Goal: Task Accomplishment & Management: Use online tool/utility

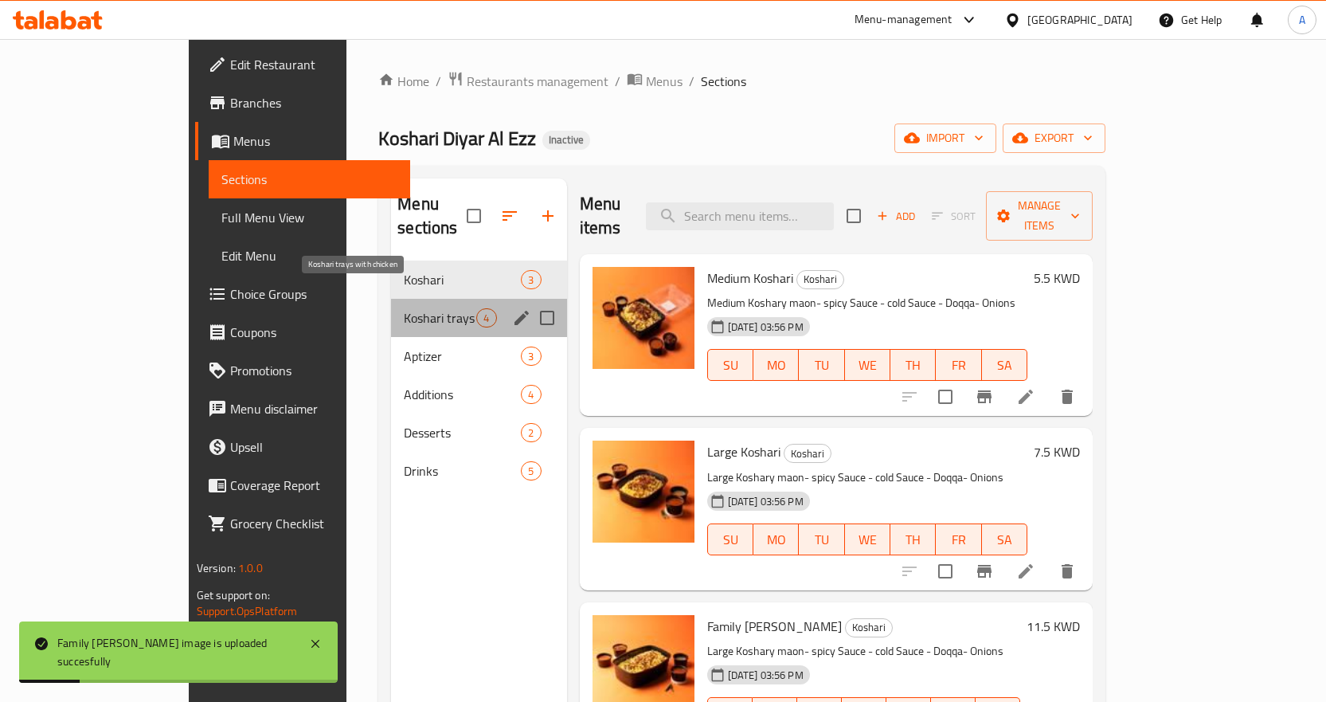
click at [404, 308] on span "Koshari trays with chicken" at bounding box center [440, 317] width 72 height 19
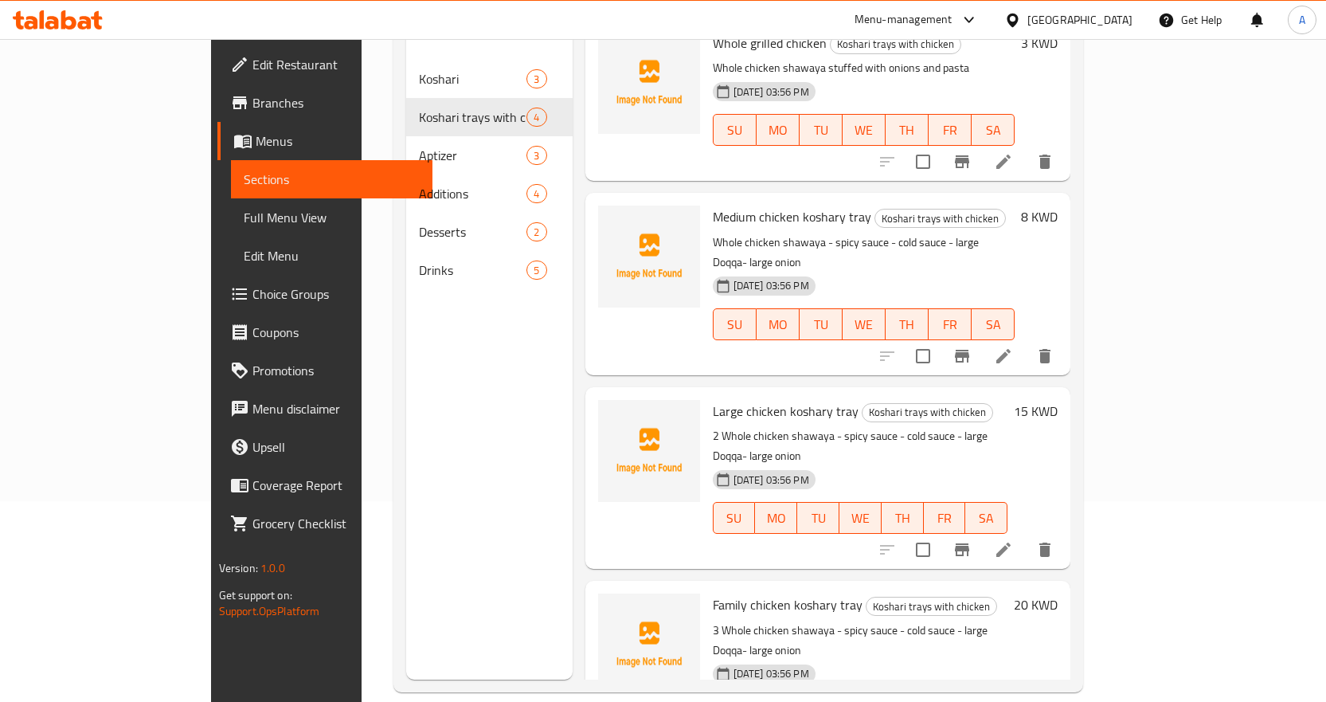
scroll to position [223, 0]
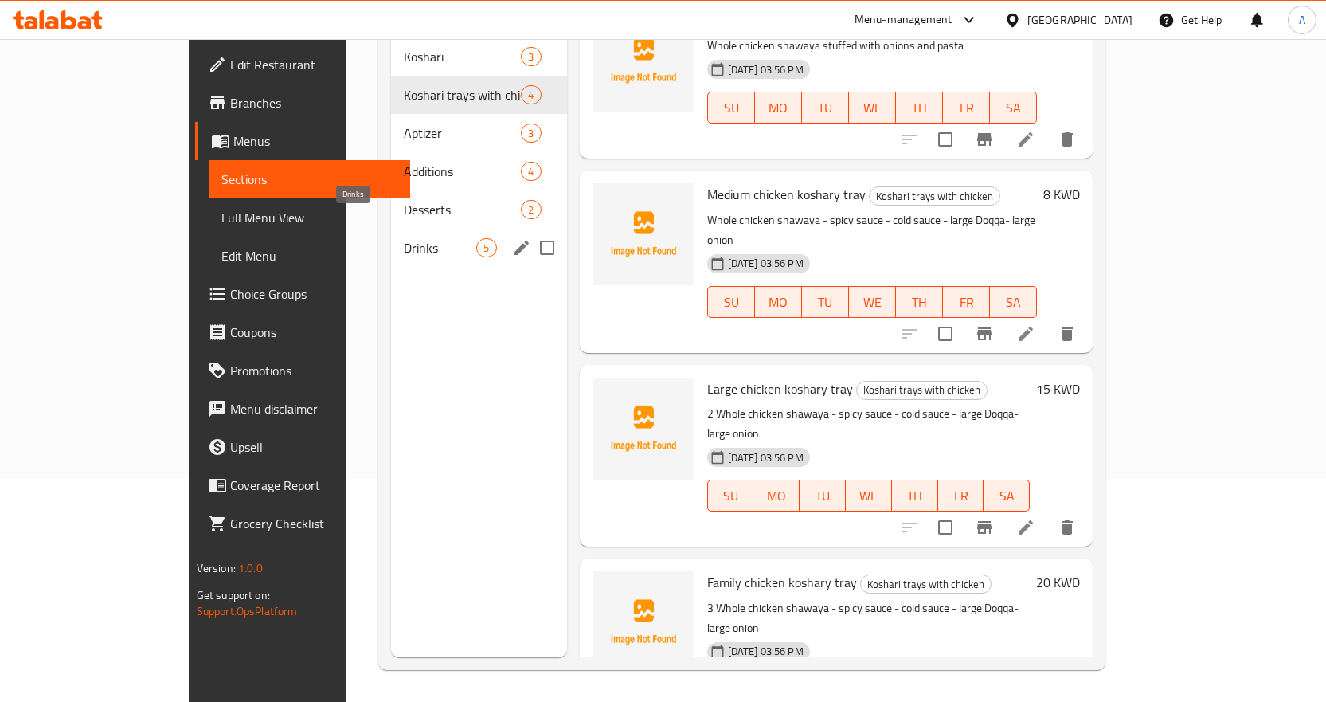
click at [404, 238] on span "Drinks" at bounding box center [440, 247] width 72 height 19
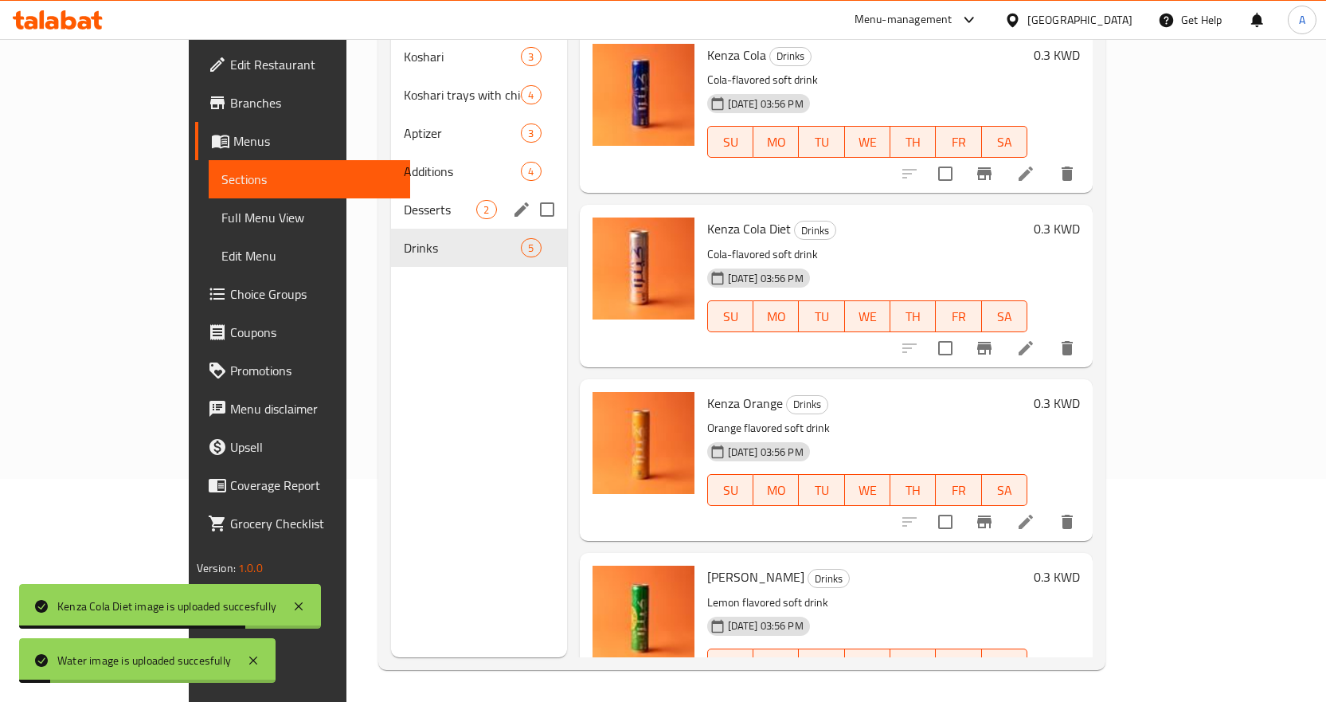
click at [404, 200] on span "Desserts" at bounding box center [440, 209] width 72 height 19
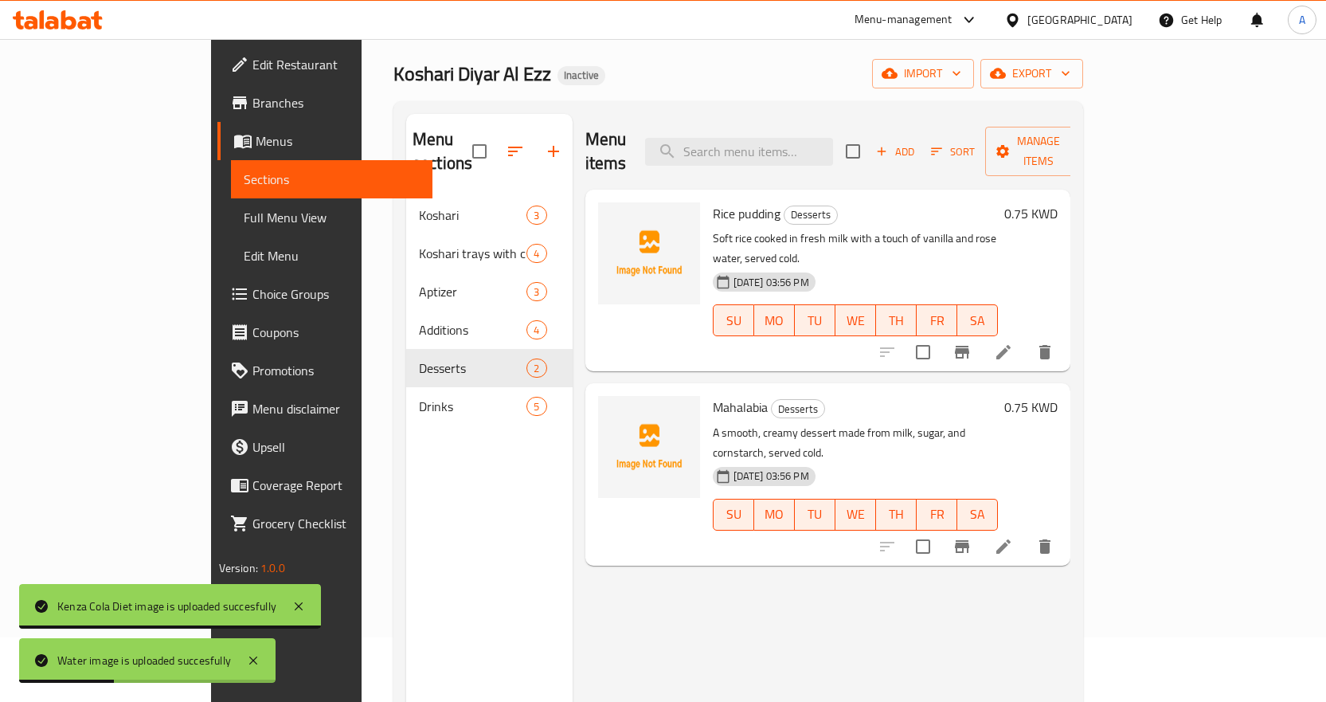
scroll to position [64, 0]
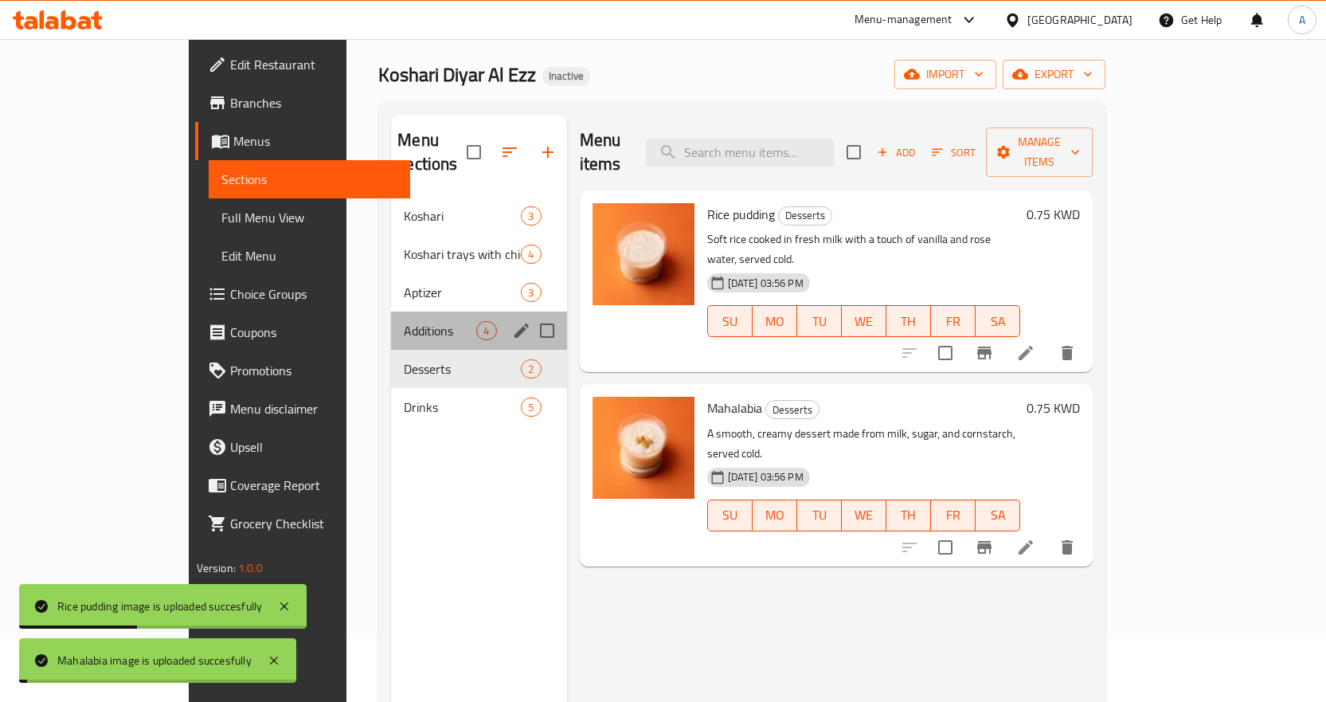
click at [404, 321] on span "Additions" at bounding box center [440, 330] width 72 height 19
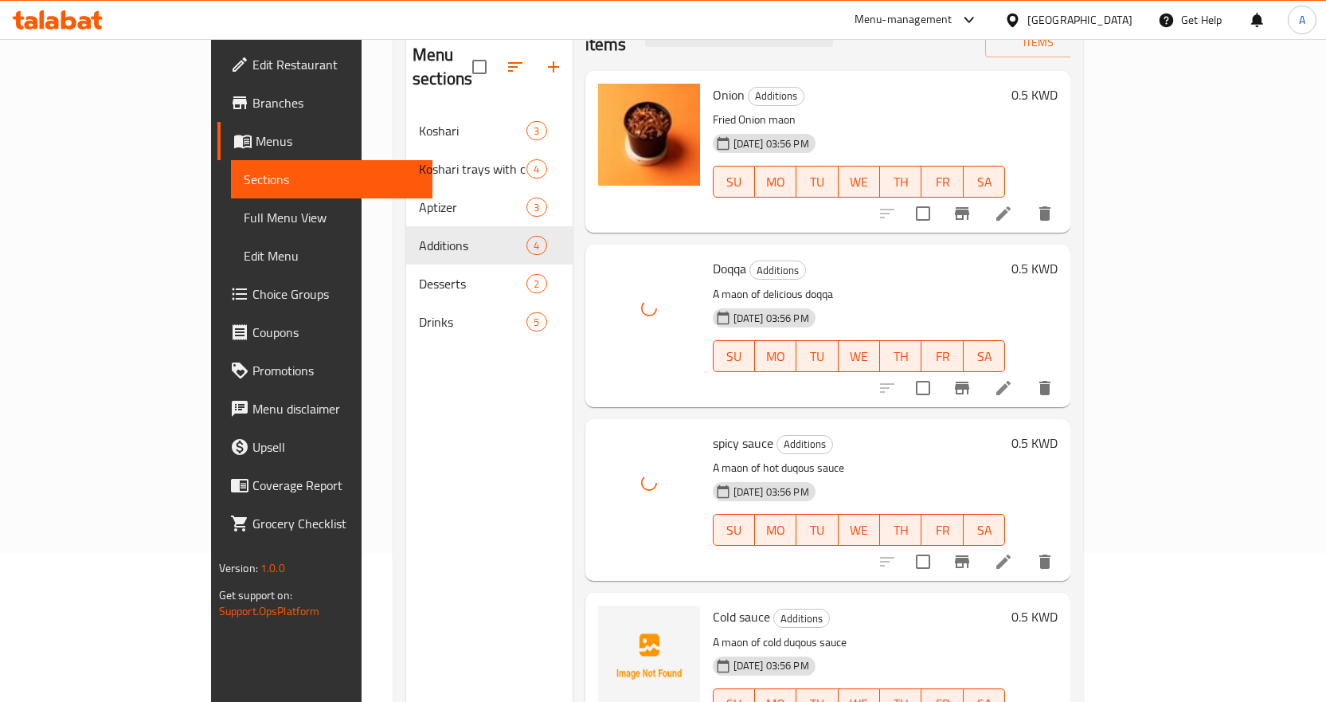
scroll to position [223, 0]
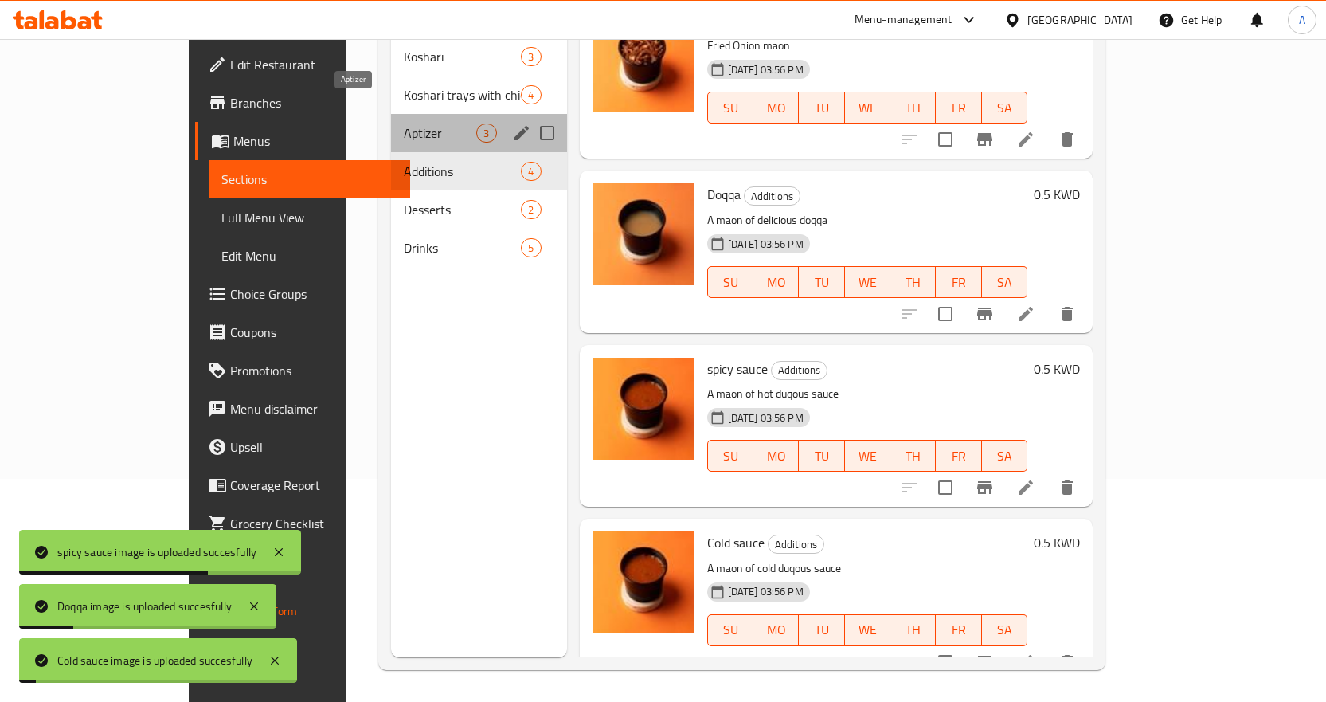
click at [404, 123] on span "Aptizer" at bounding box center [440, 132] width 72 height 19
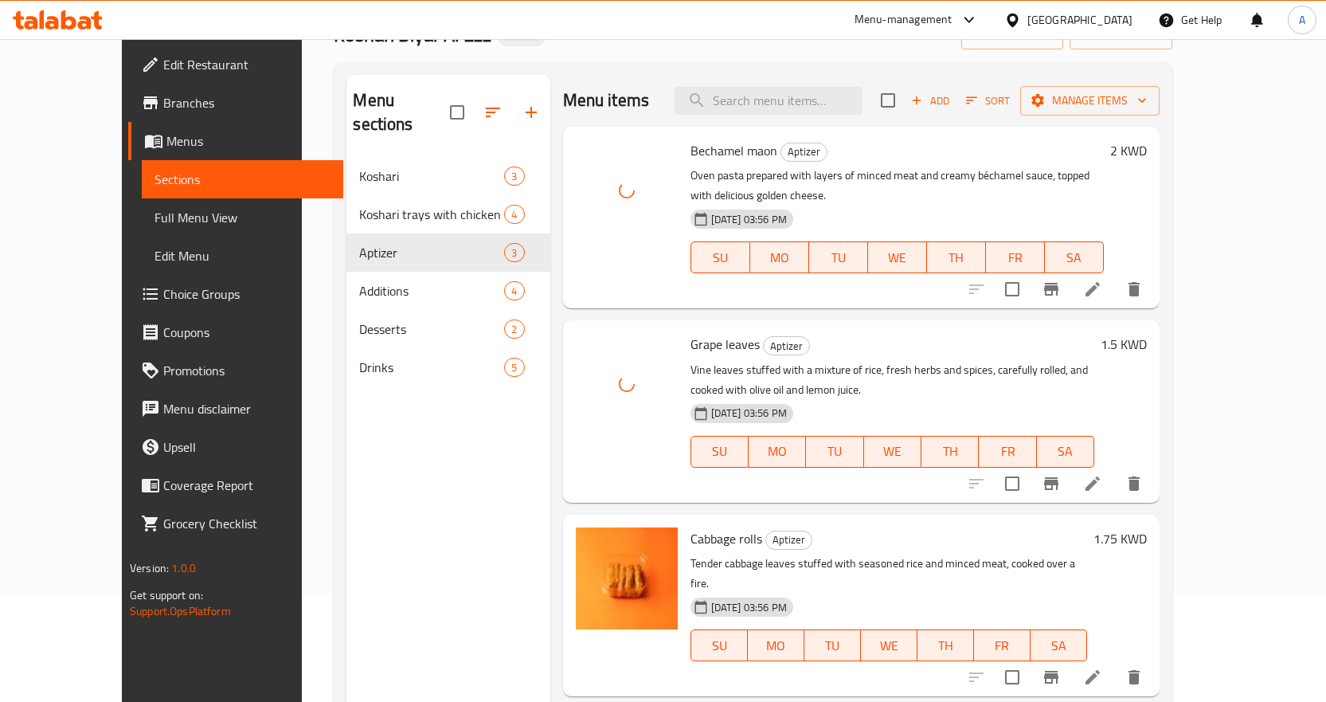
scroll to position [64, 0]
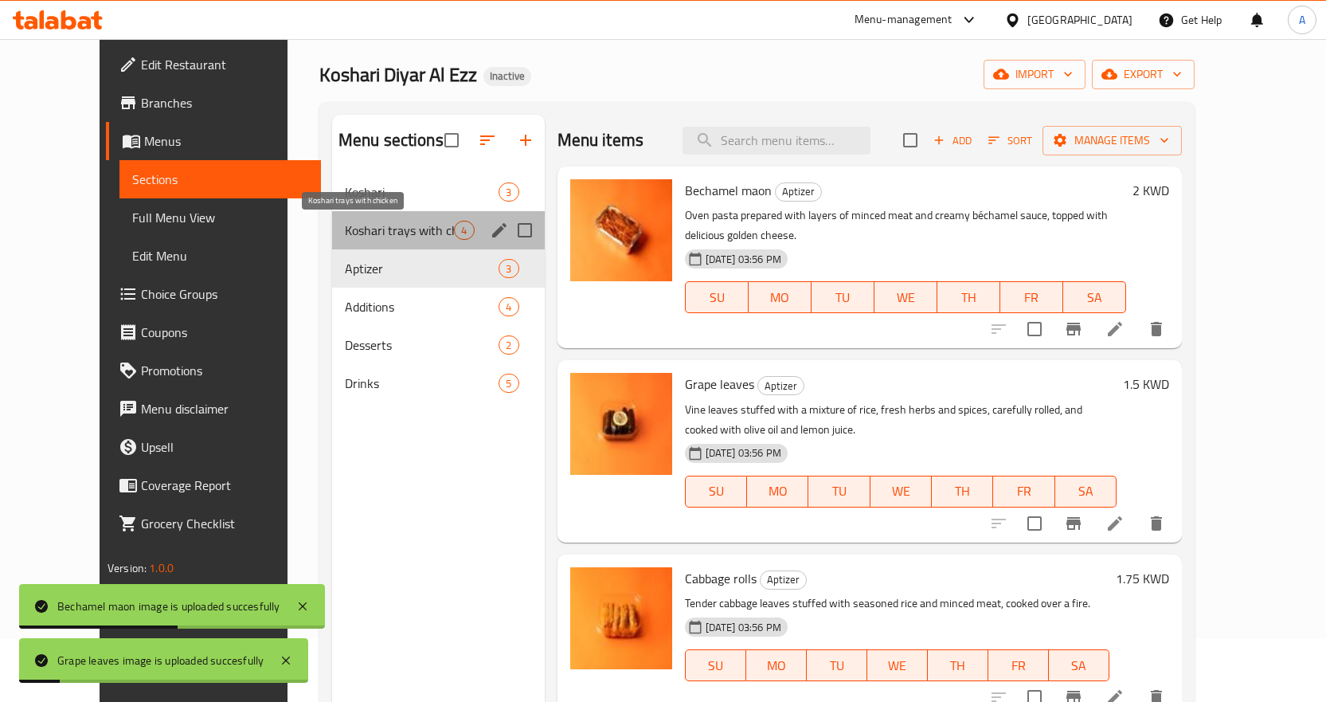
click at [390, 234] on span "Koshari trays with chicken" at bounding box center [400, 230] width 110 height 19
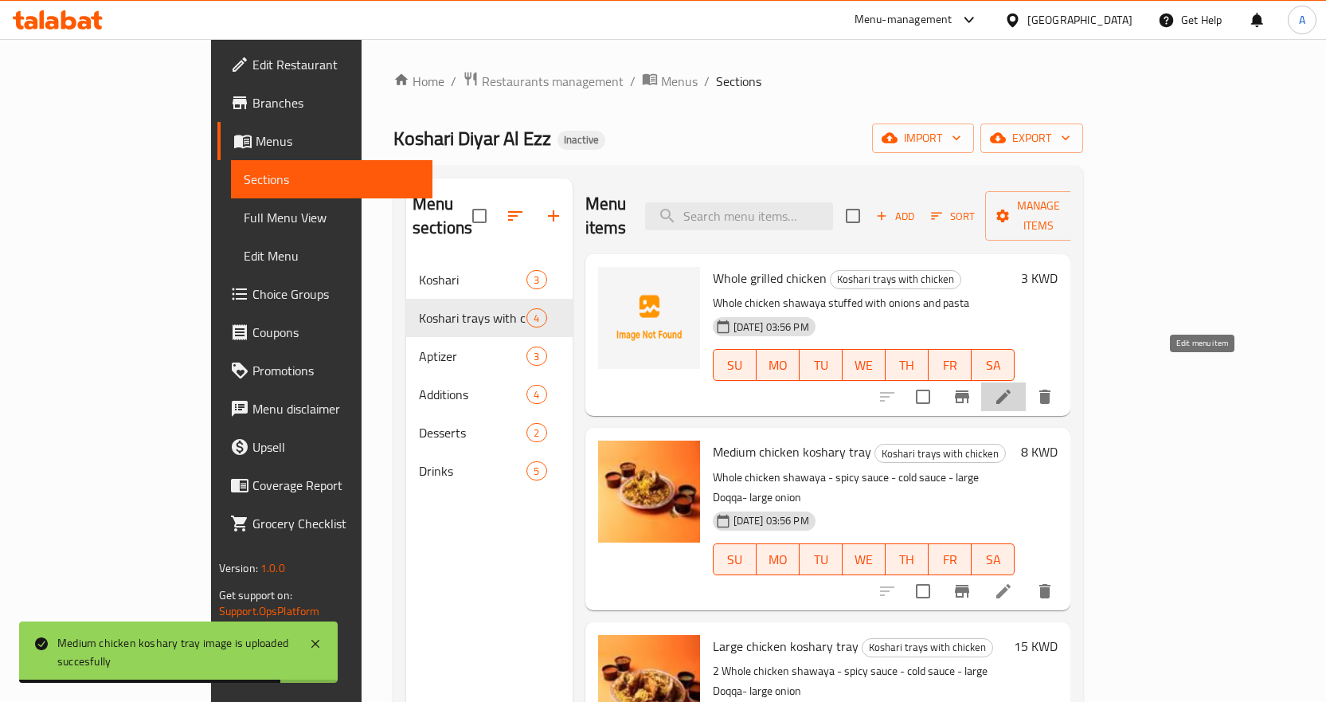
click at [1013, 387] on icon at bounding box center [1003, 396] width 19 height 19
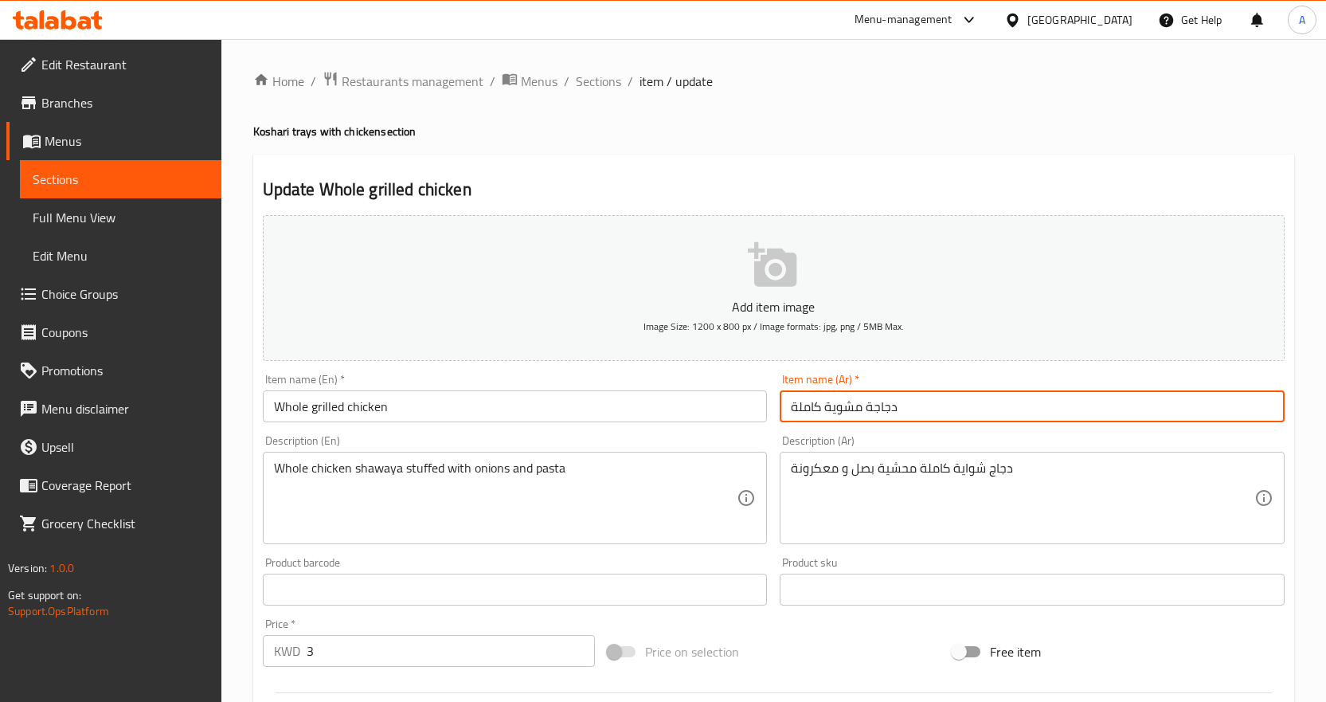
click at [928, 409] on input "دجاجة مشوية كاملة" at bounding box center [1032, 406] width 505 height 32
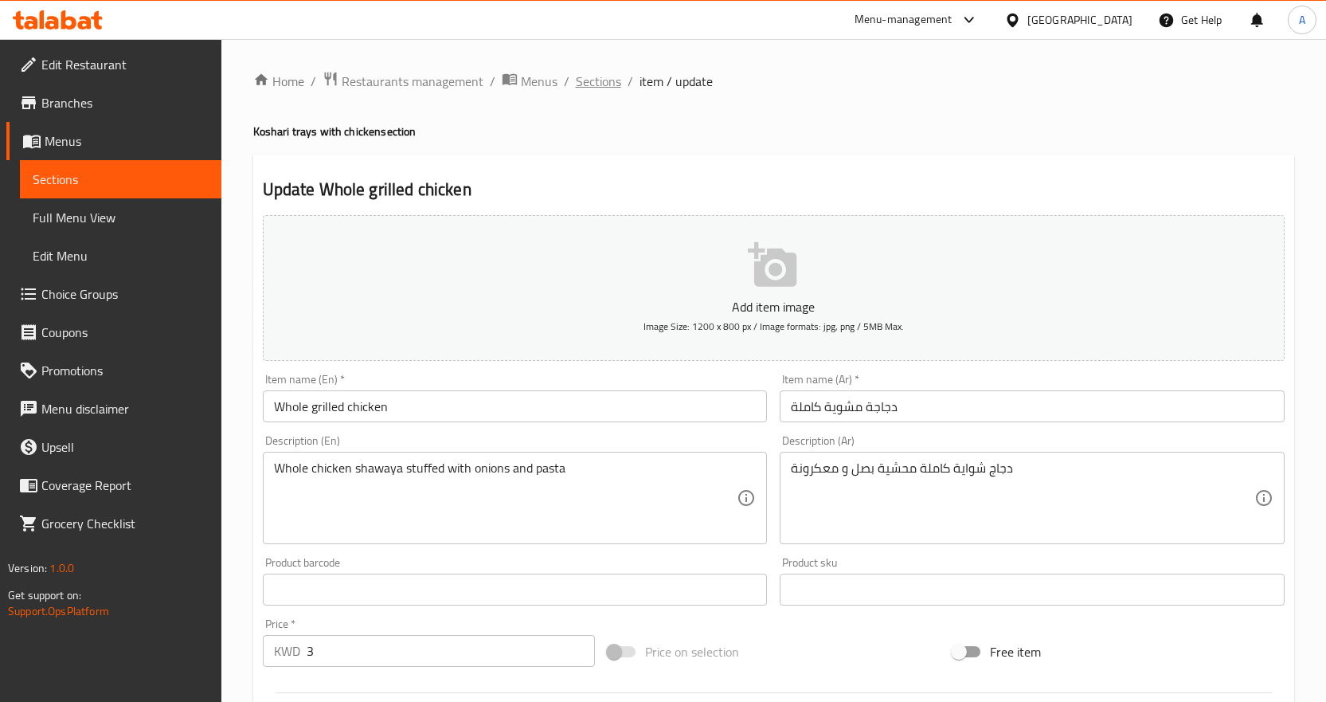
click at [618, 80] on span "Sections" at bounding box center [598, 81] width 45 height 19
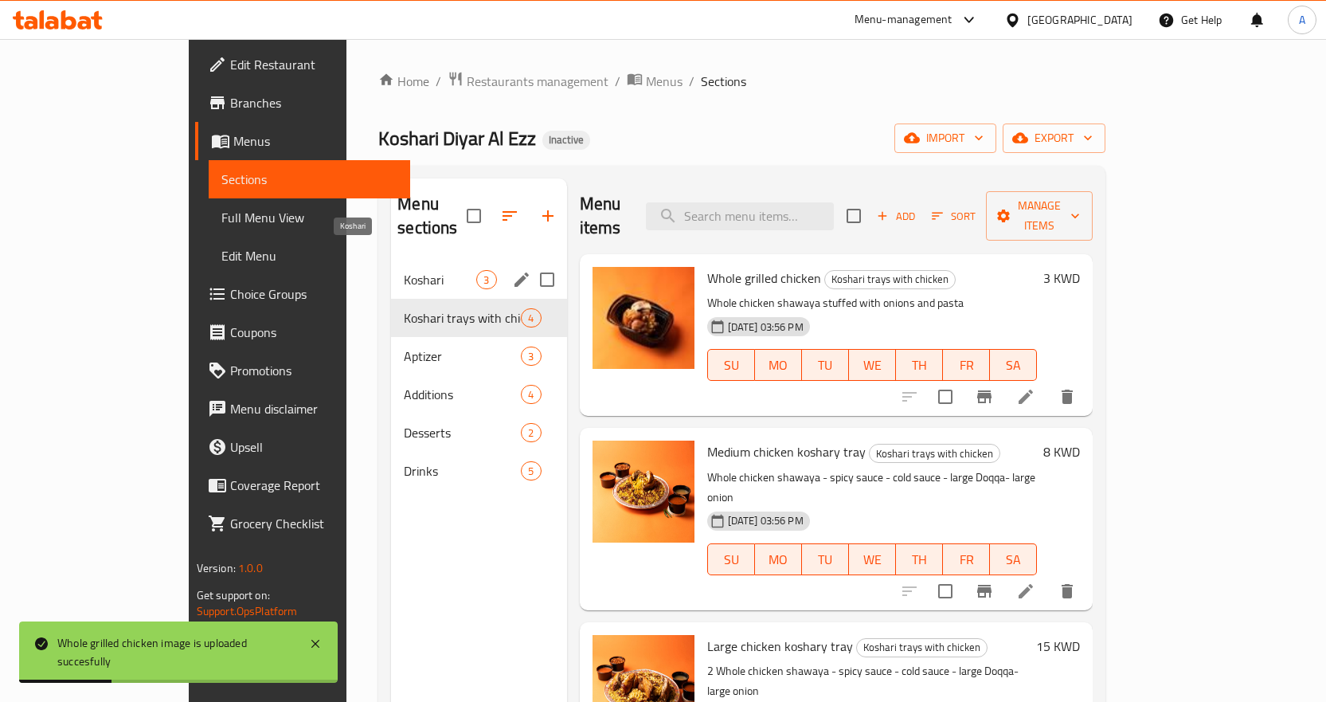
click at [404, 270] on span "Koshari" at bounding box center [440, 279] width 72 height 19
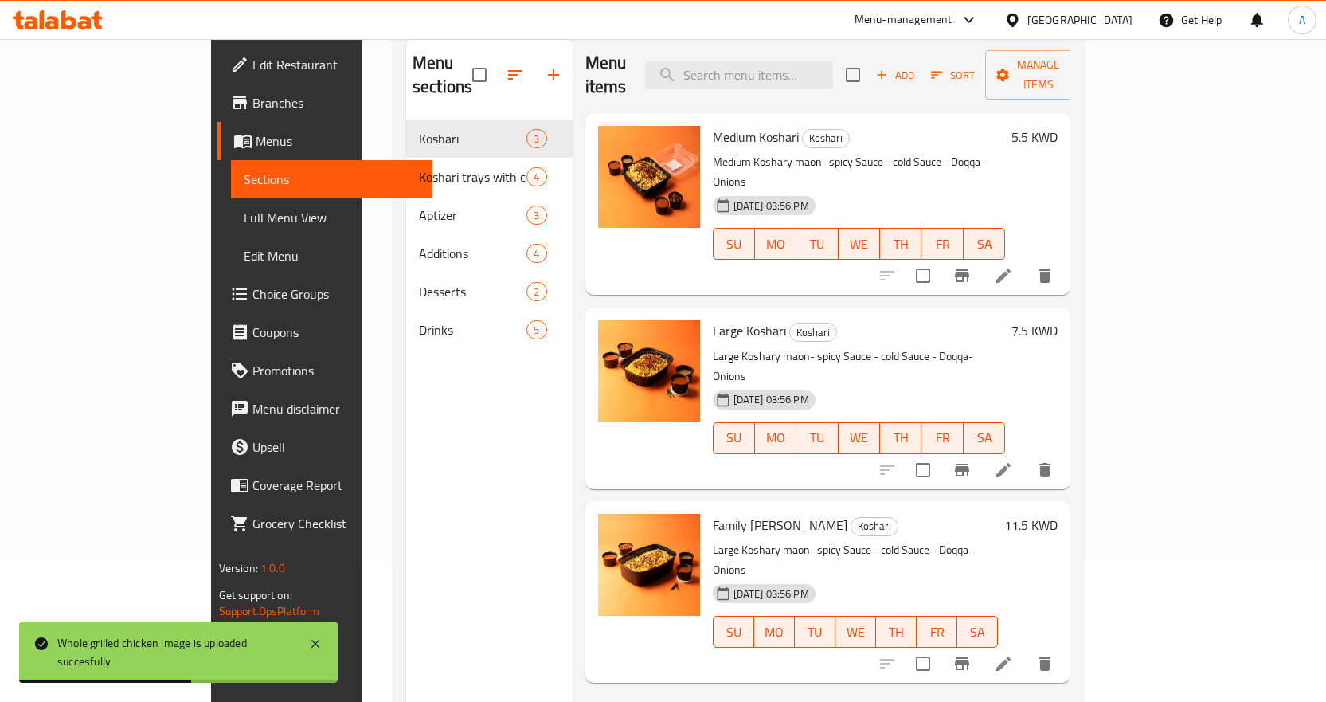
scroll to position [223, 0]
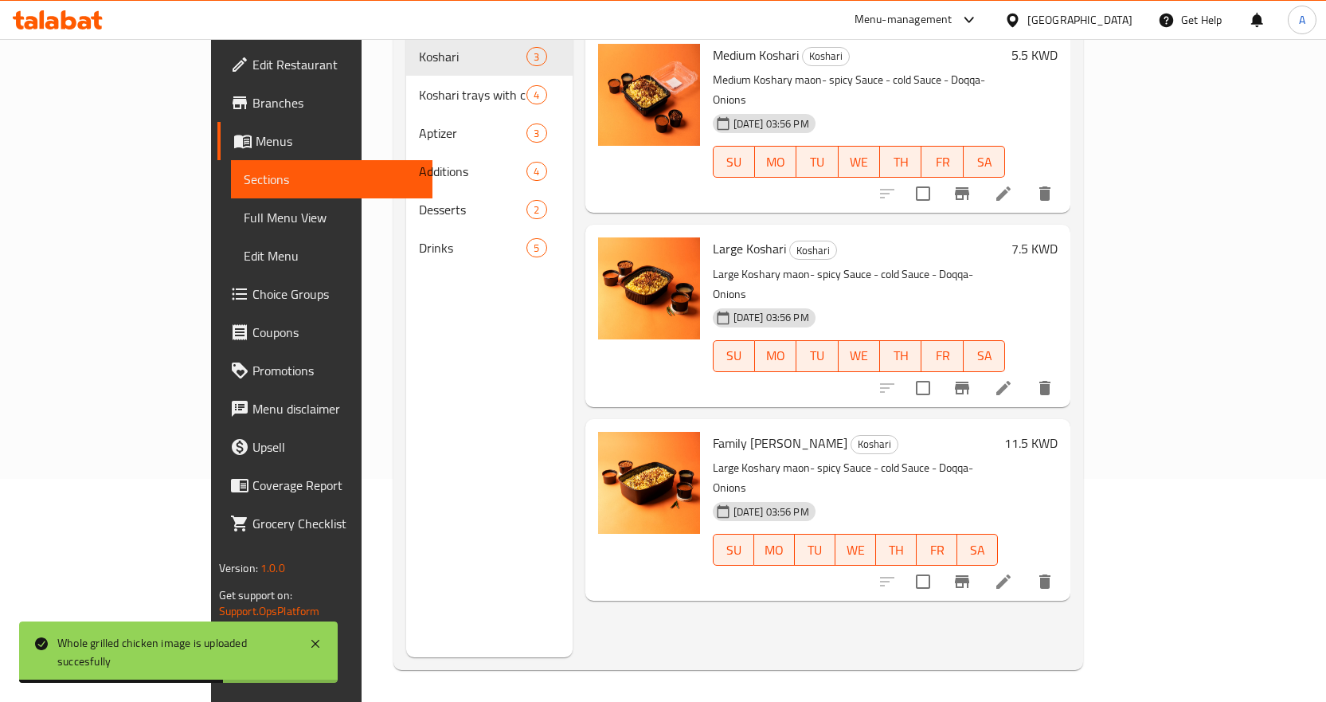
click at [244, 217] on span "Full Menu View" at bounding box center [332, 217] width 176 height 19
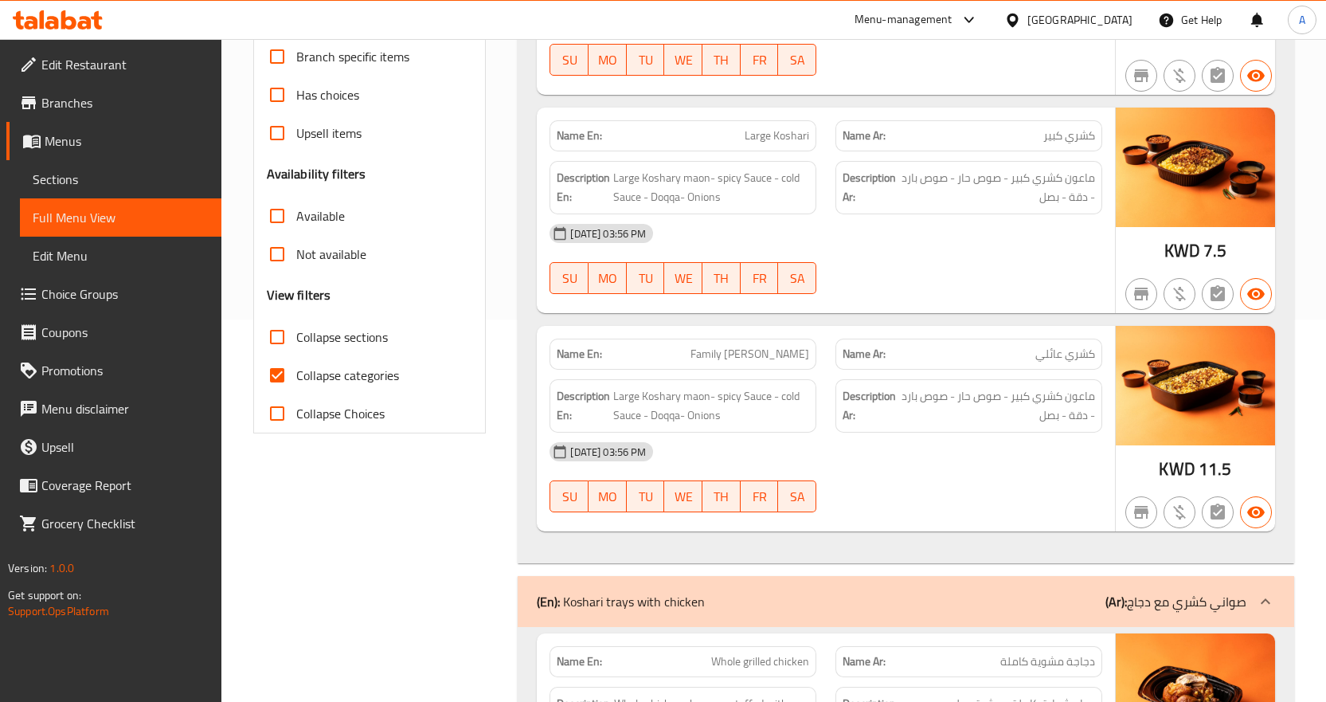
click at [278, 379] on input "Collapse categories" at bounding box center [277, 375] width 38 height 38
checkbox input "false"
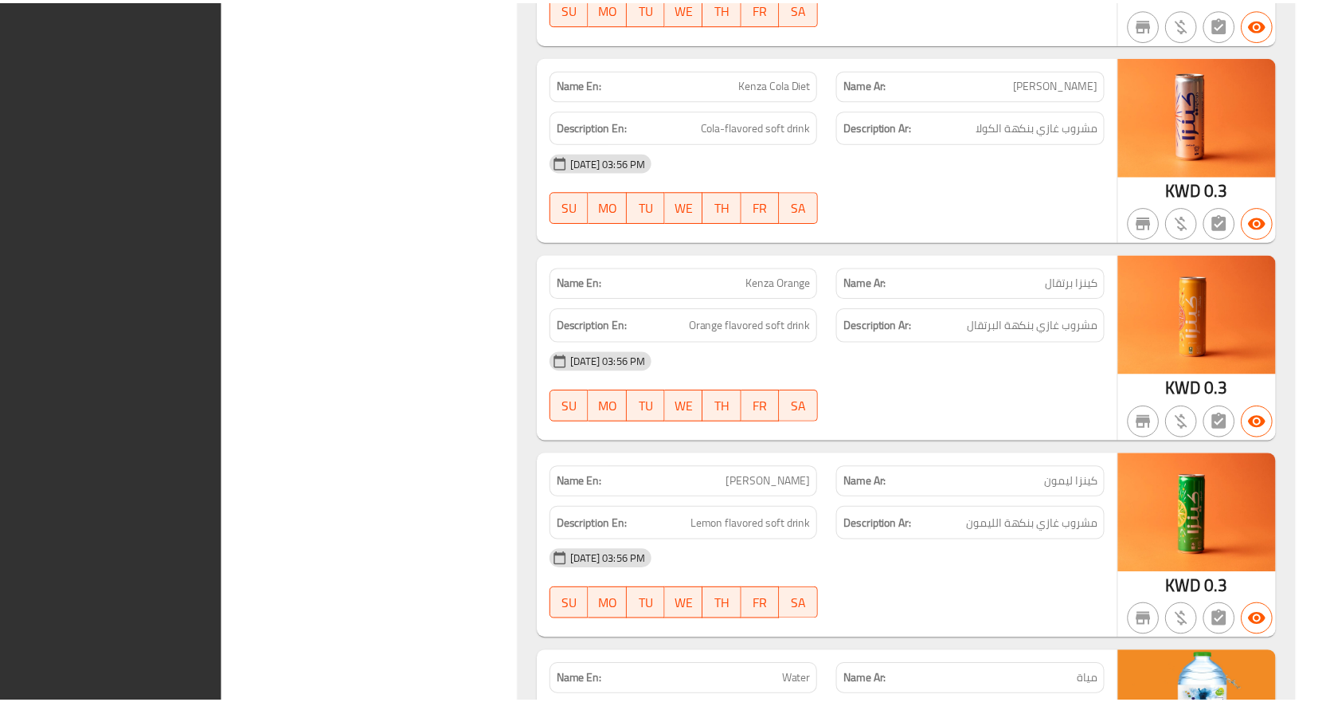
scroll to position [4533, 0]
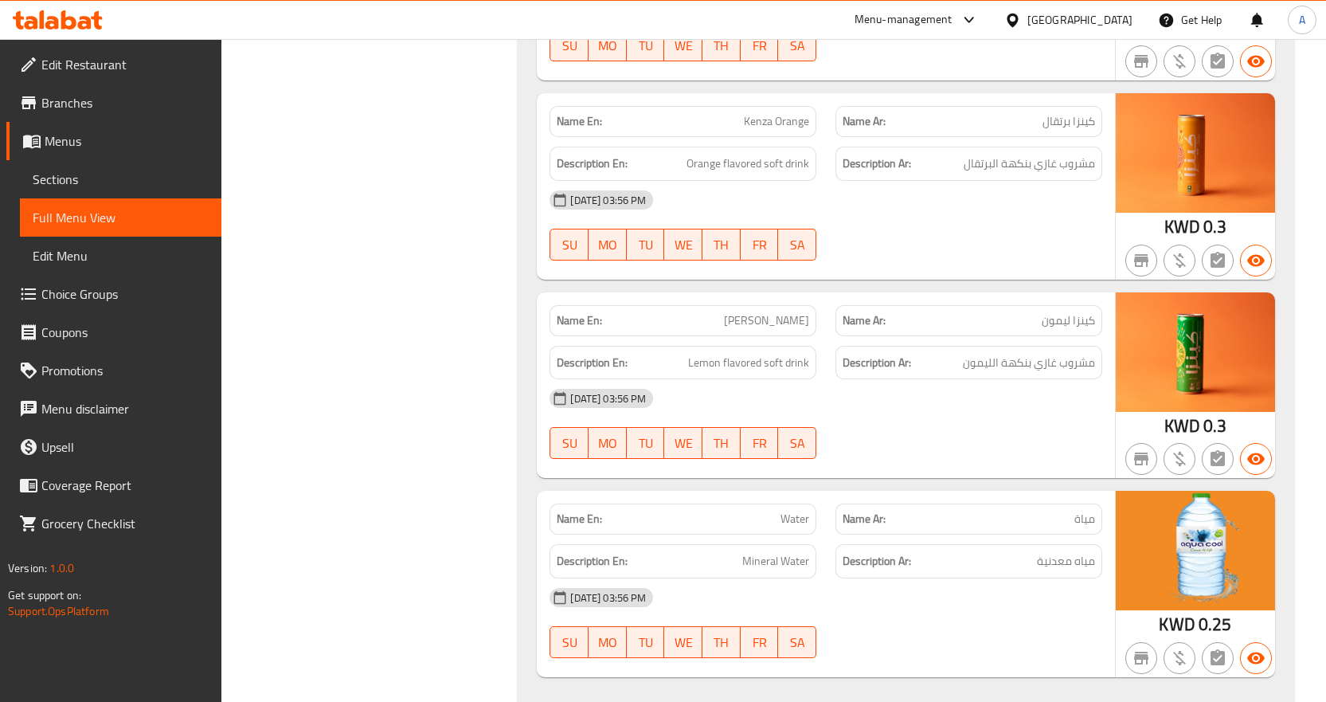
click at [1109, 22] on div "Kuwait" at bounding box center [1079, 20] width 105 height 18
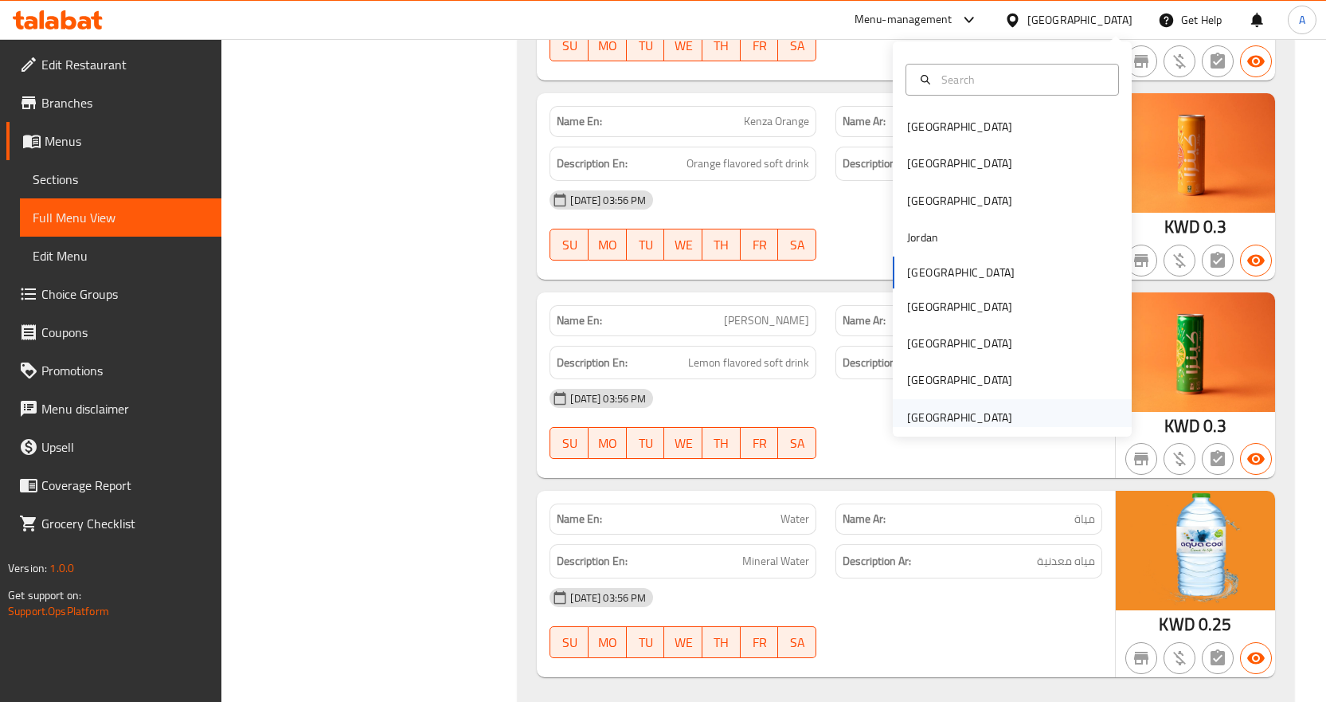
click at [935, 420] on div "[GEOGRAPHIC_DATA]" at bounding box center [959, 418] width 105 height 18
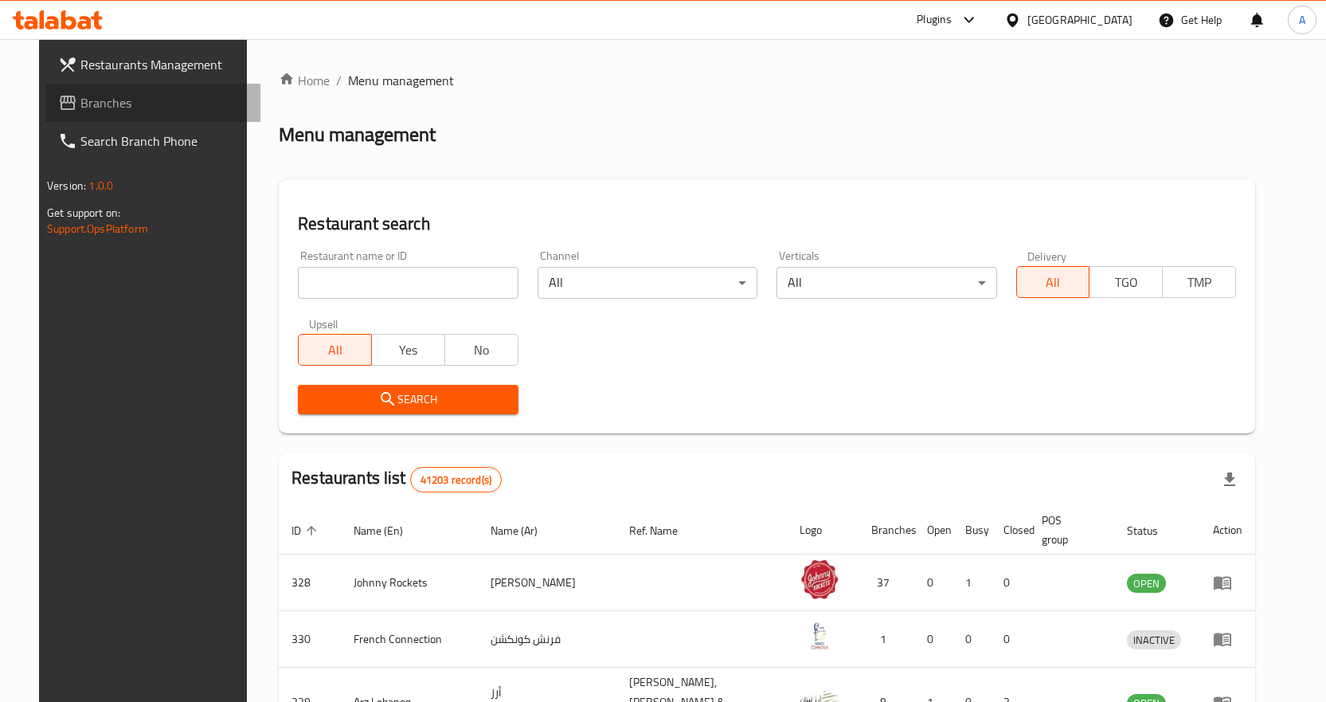
click at [96, 107] on span "Branches" at bounding box center [163, 102] width 167 height 19
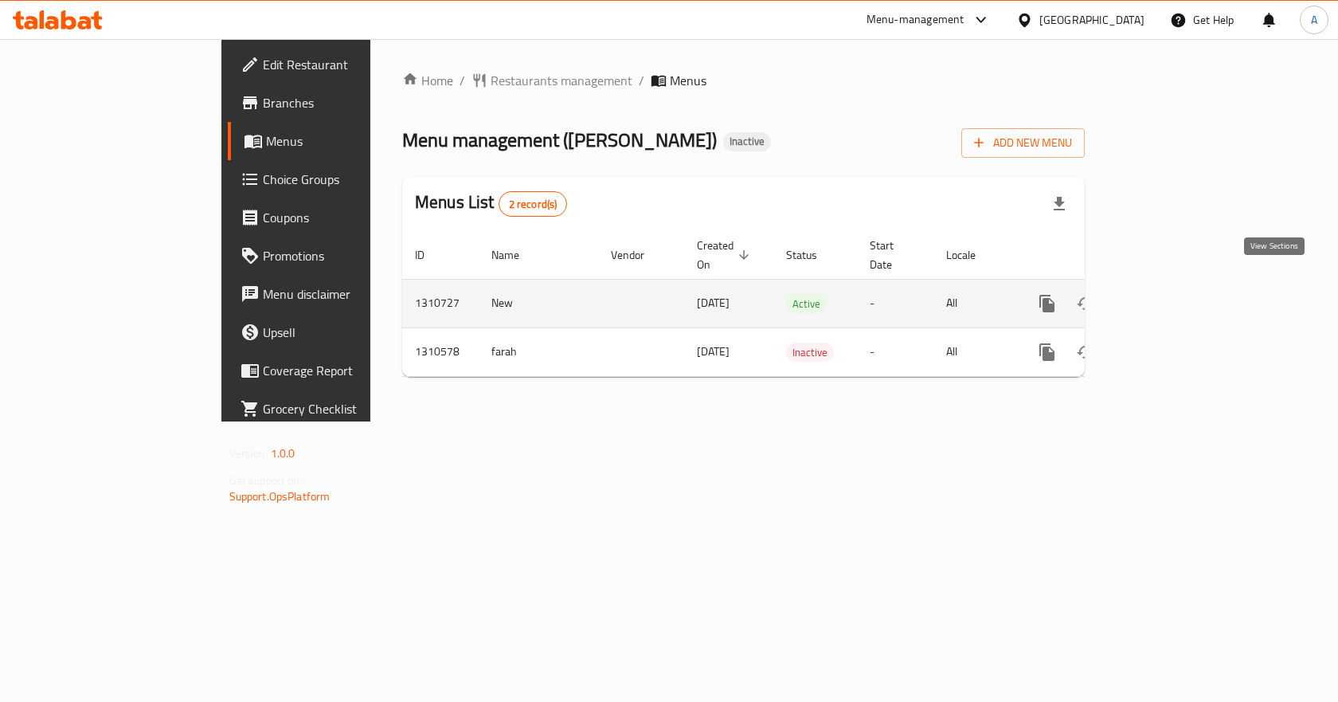
click at [1181, 287] on link "enhanced table" at bounding box center [1162, 303] width 38 height 38
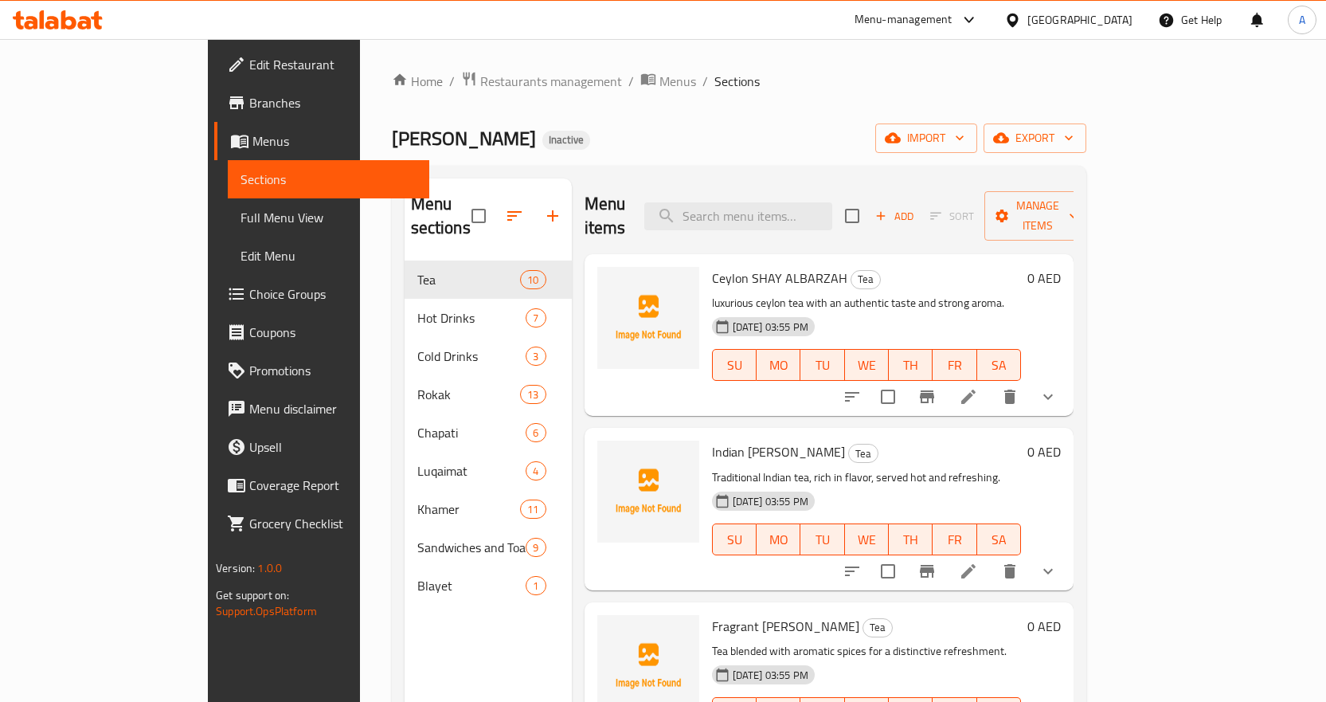
click at [792, 129] on div "SHAY ALBARZAH Inactive import export" at bounding box center [739, 137] width 695 height 29
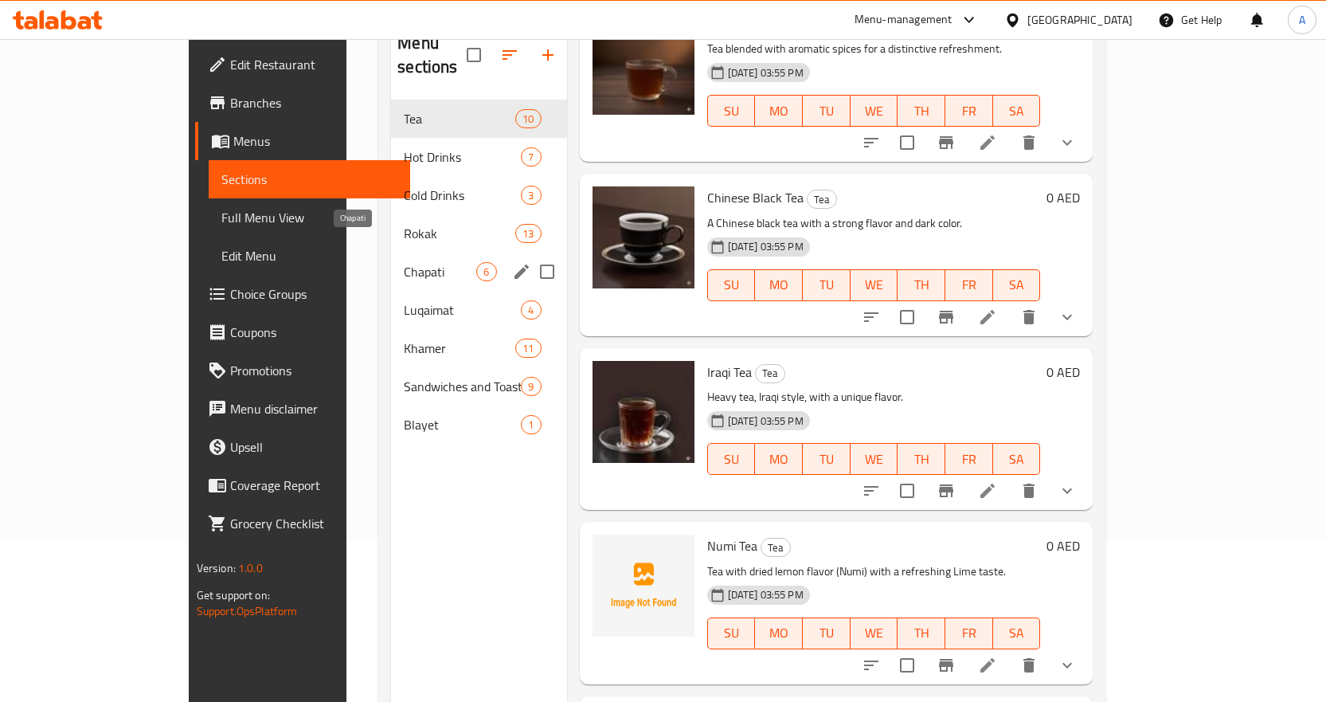
scroll to position [143, 0]
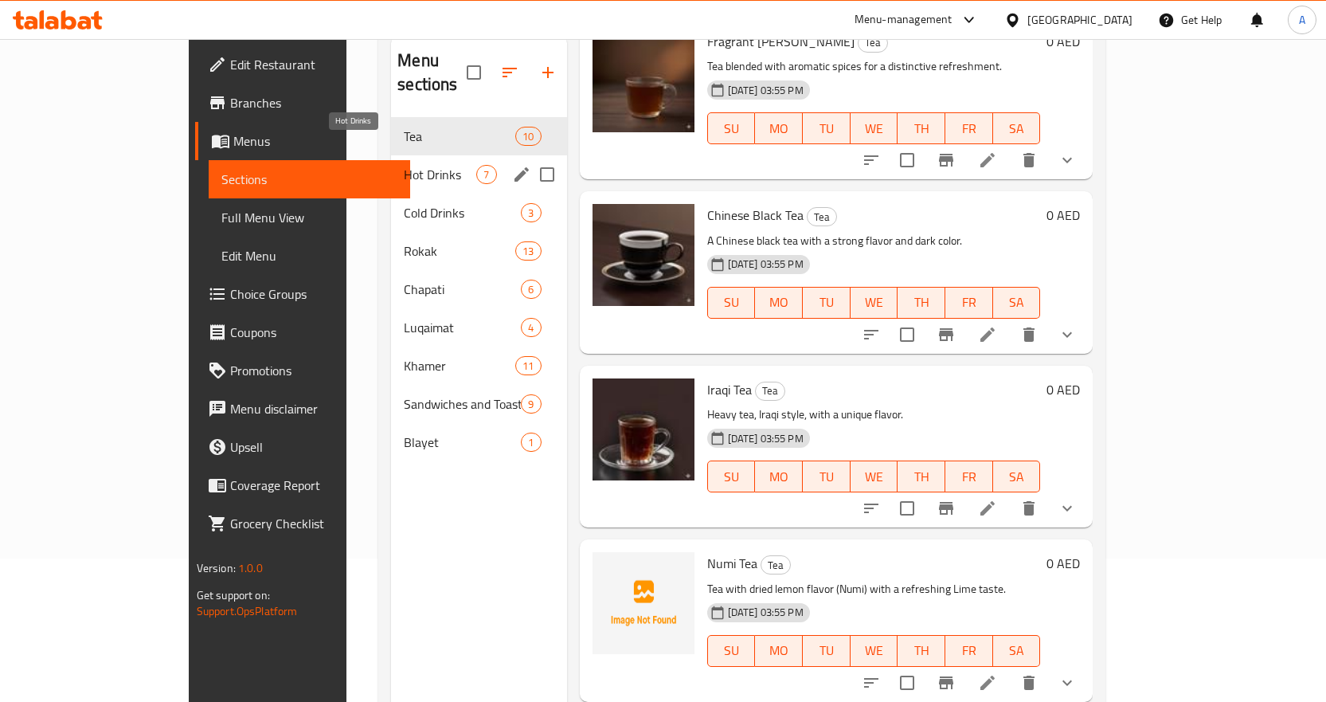
click at [404, 165] on span "Hot Drinks" at bounding box center [440, 174] width 72 height 19
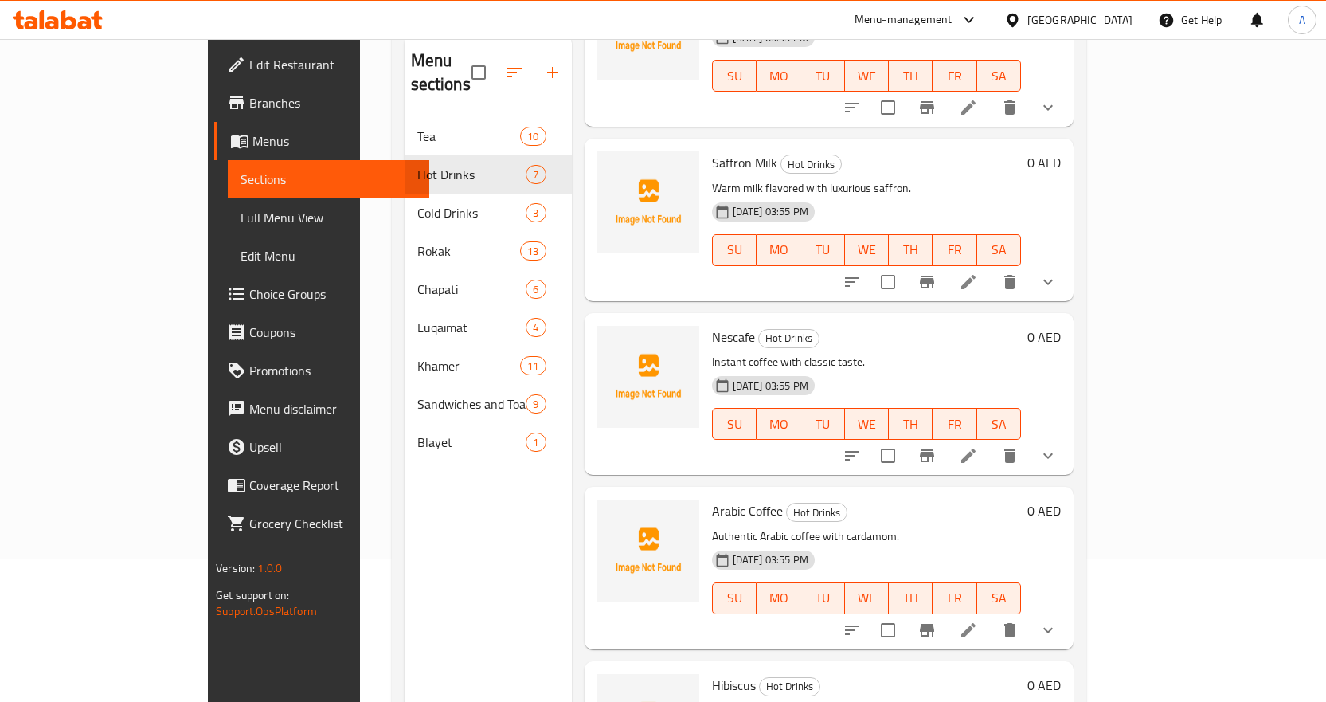
scroll to position [556, 0]
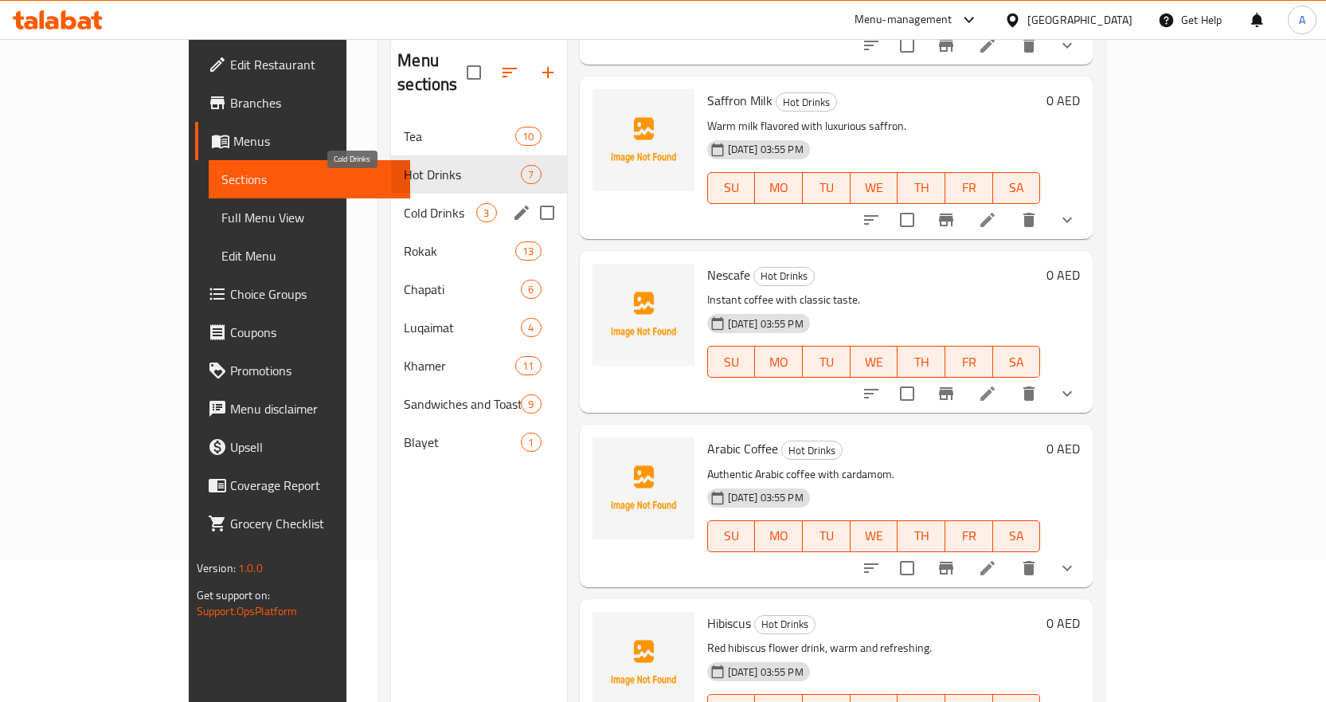
click at [404, 203] on span "Cold Drinks" at bounding box center [440, 212] width 72 height 19
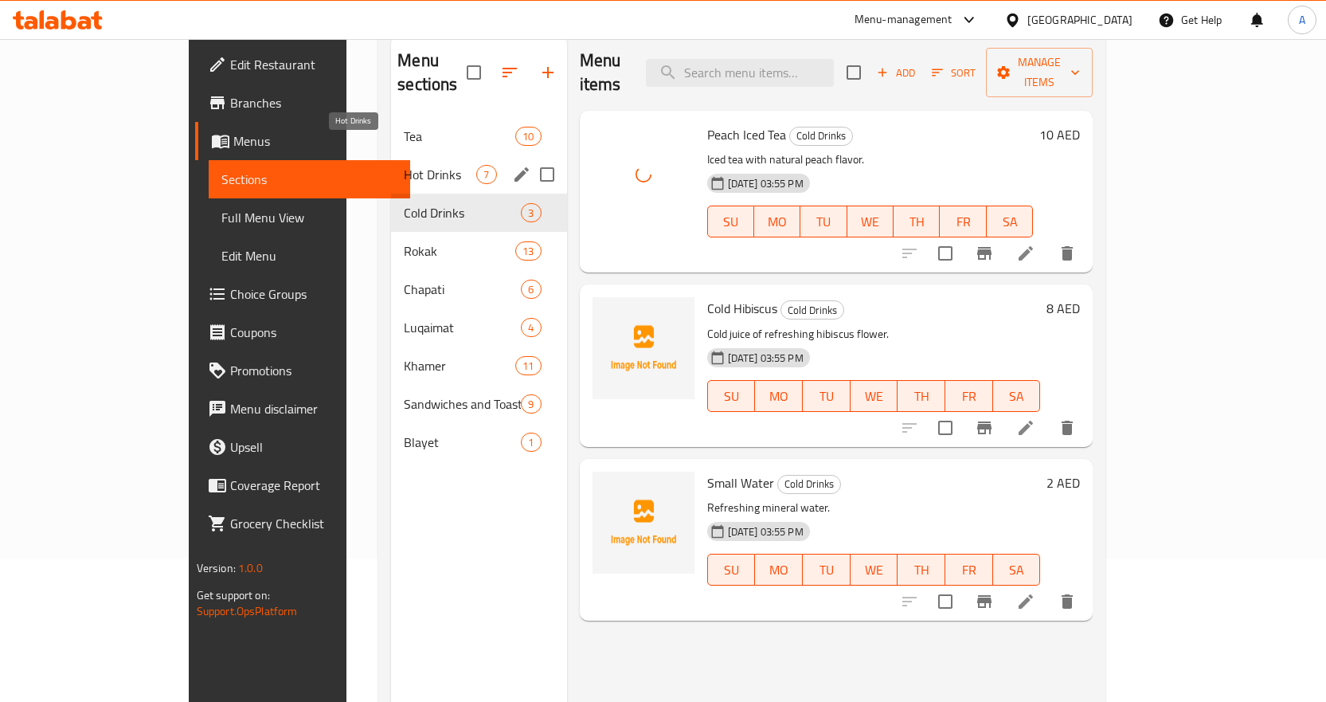
click at [404, 165] on span "Hot Drinks" at bounding box center [440, 174] width 72 height 19
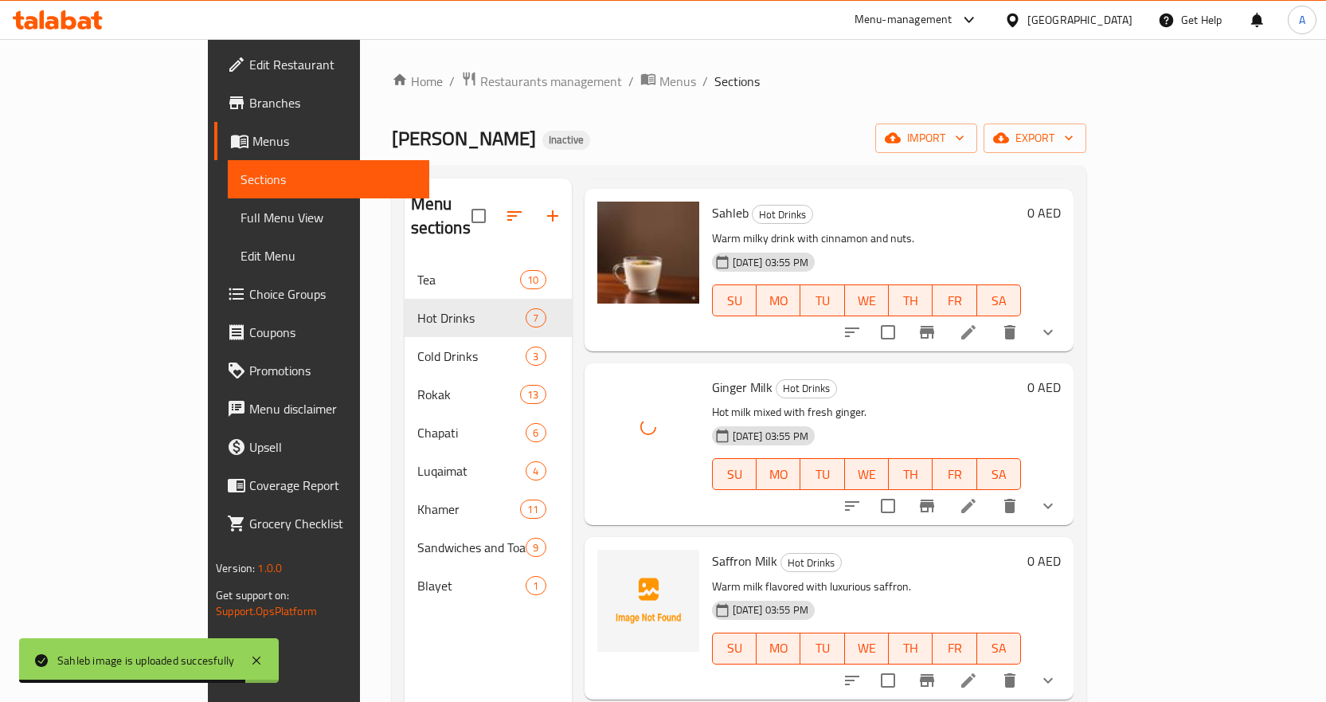
scroll to position [319, 0]
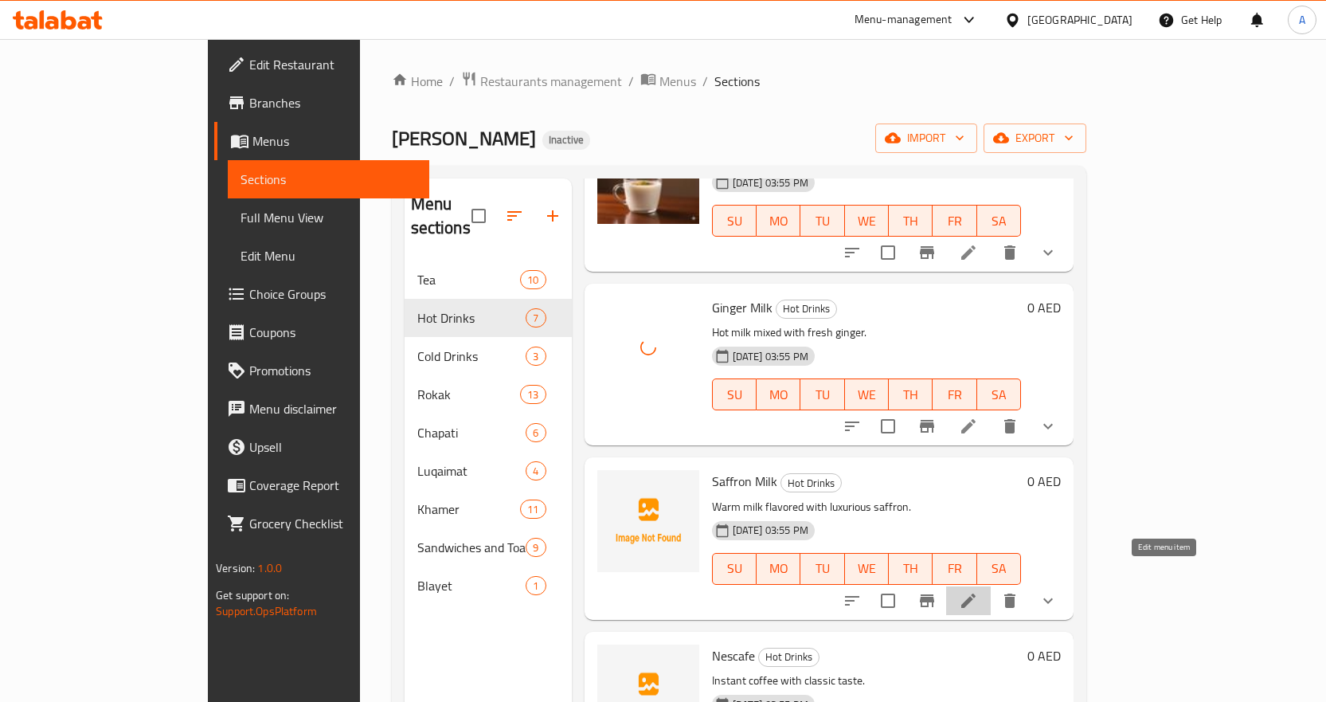
click at [978, 591] on icon at bounding box center [968, 600] width 19 height 19
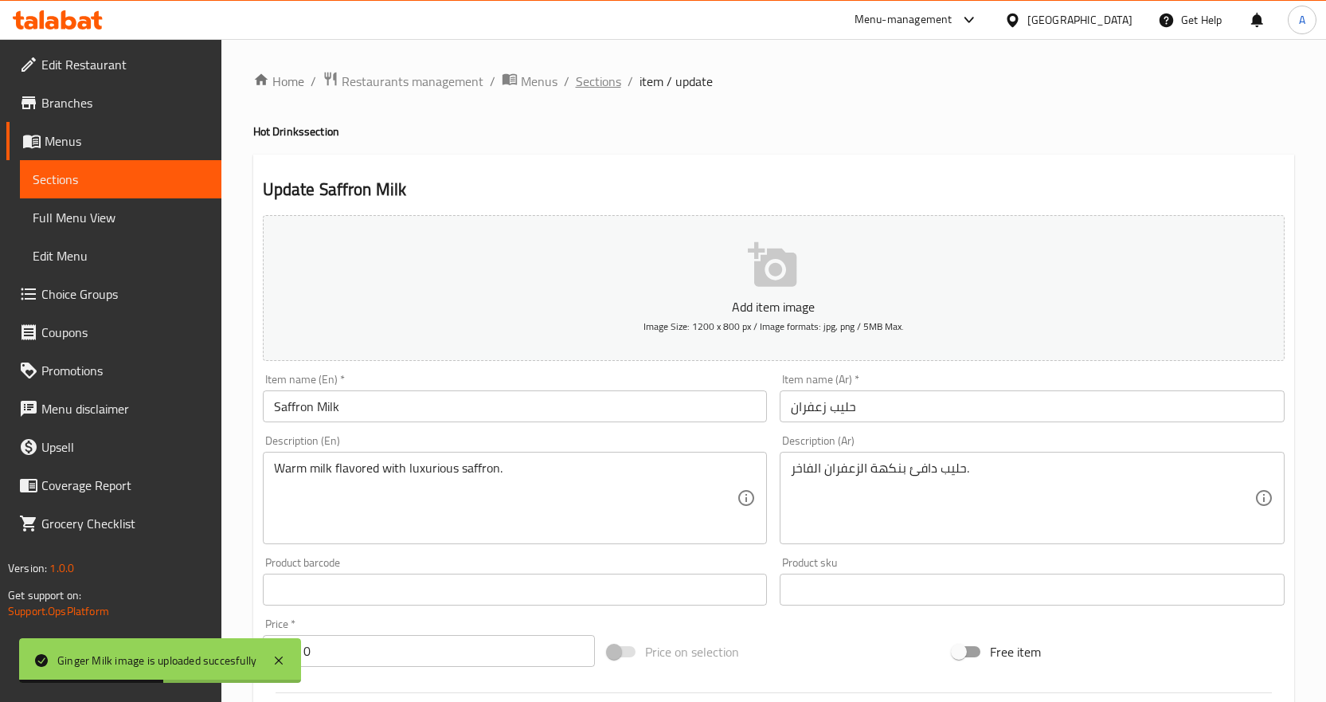
click at [597, 90] on span "Sections" at bounding box center [598, 81] width 45 height 19
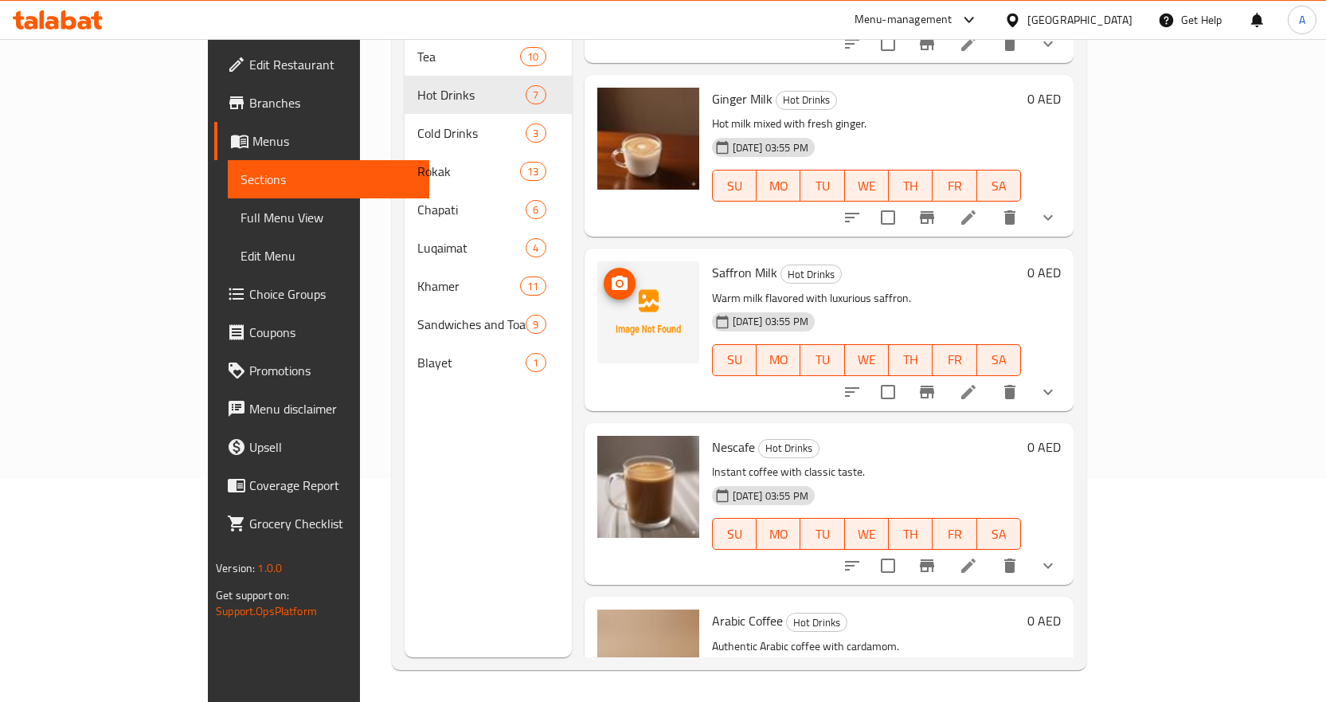
scroll to position [556, 0]
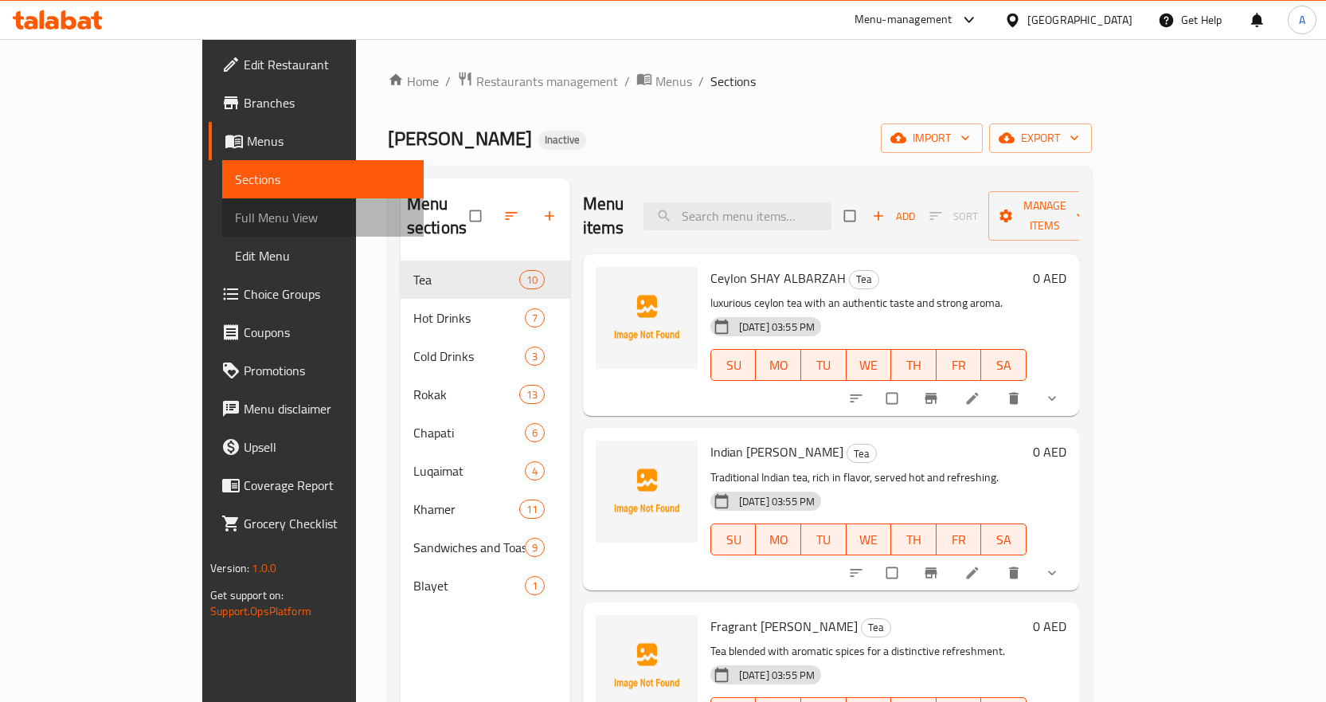
click at [235, 218] on span "Full Menu View" at bounding box center [323, 217] width 176 height 19
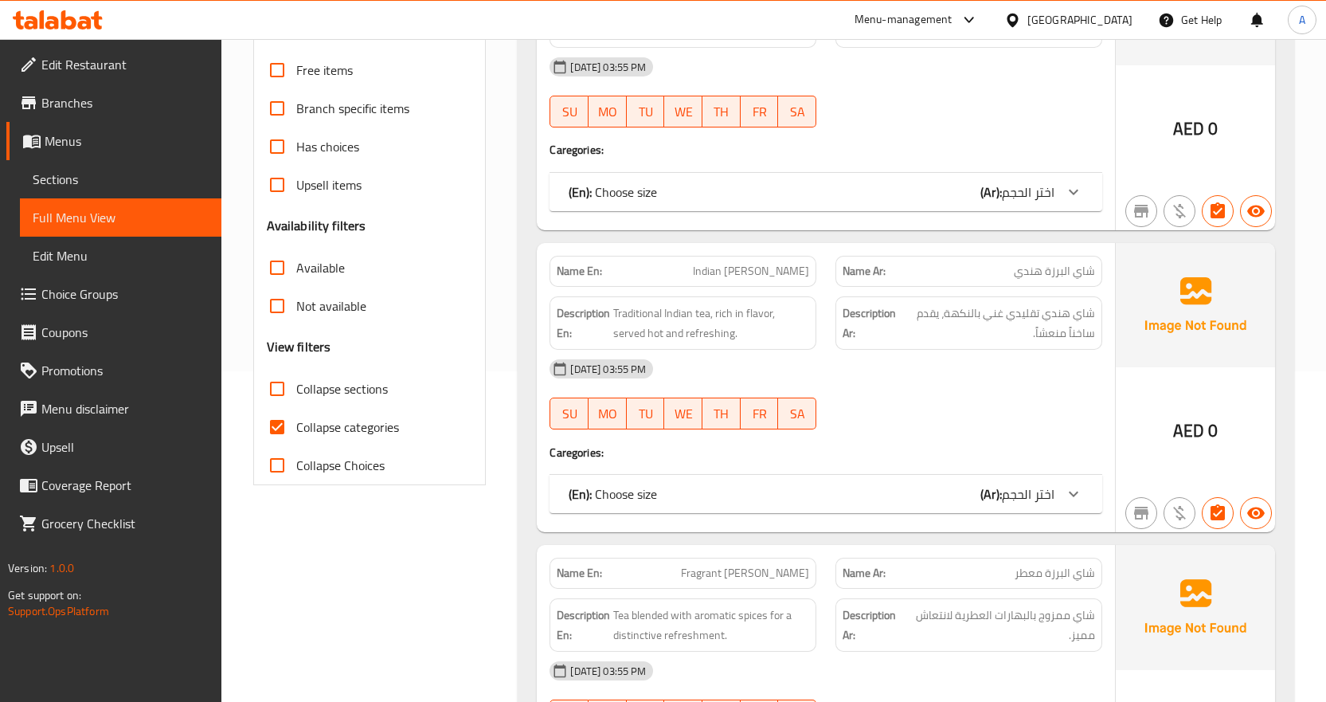
scroll to position [398, 0]
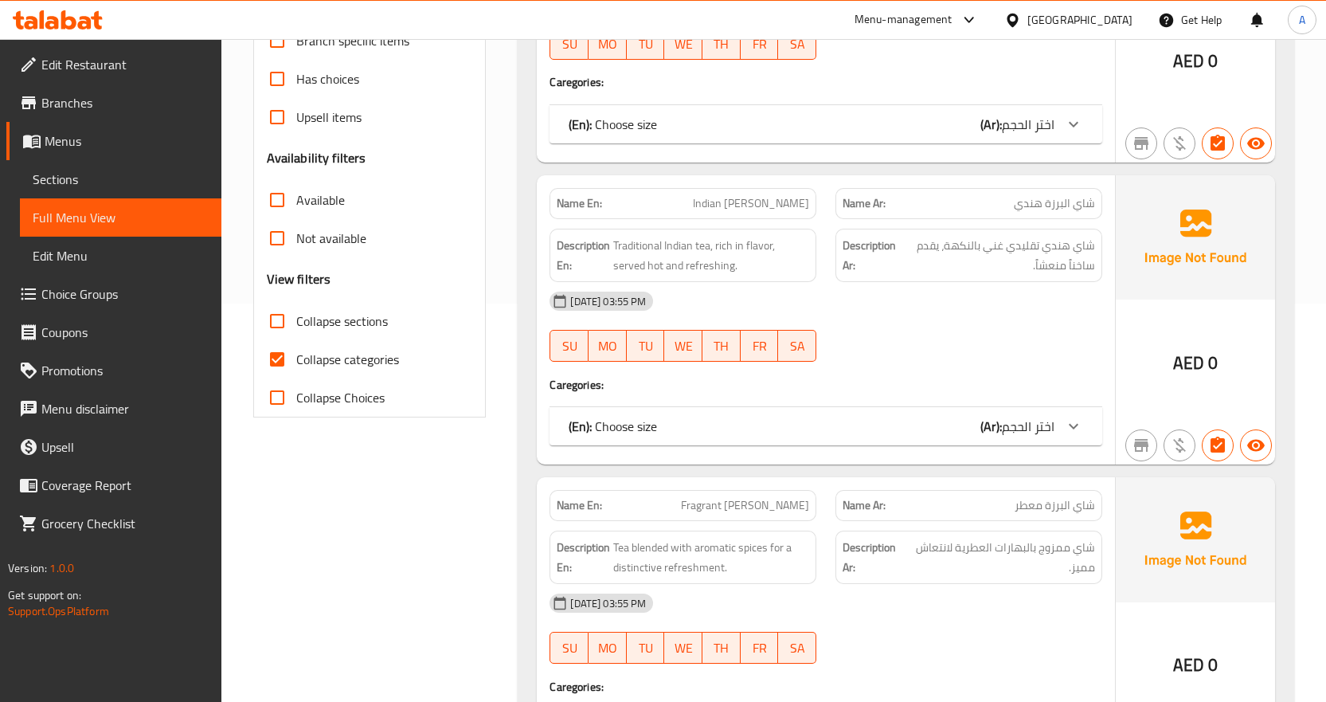
click at [280, 358] on input "Collapse categories" at bounding box center [277, 359] width 38 height 38
checkbox input "false"
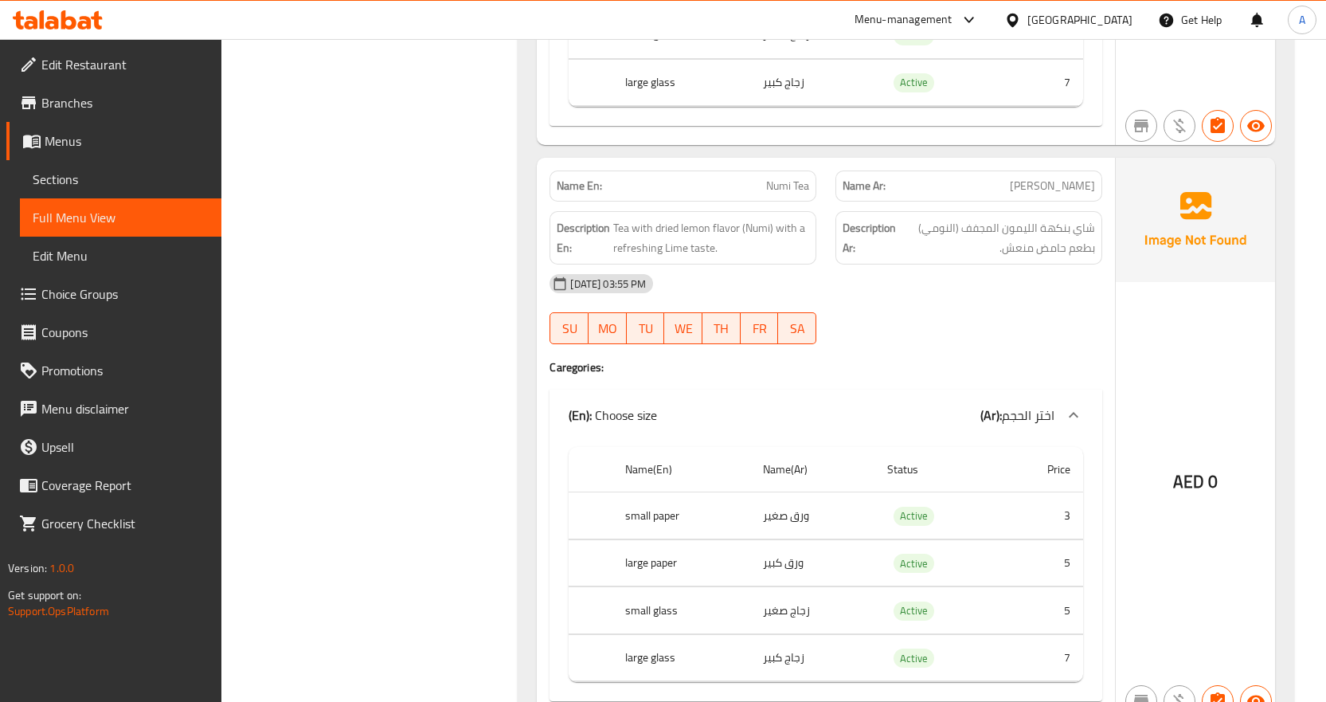
scroll to position [2947, 0]
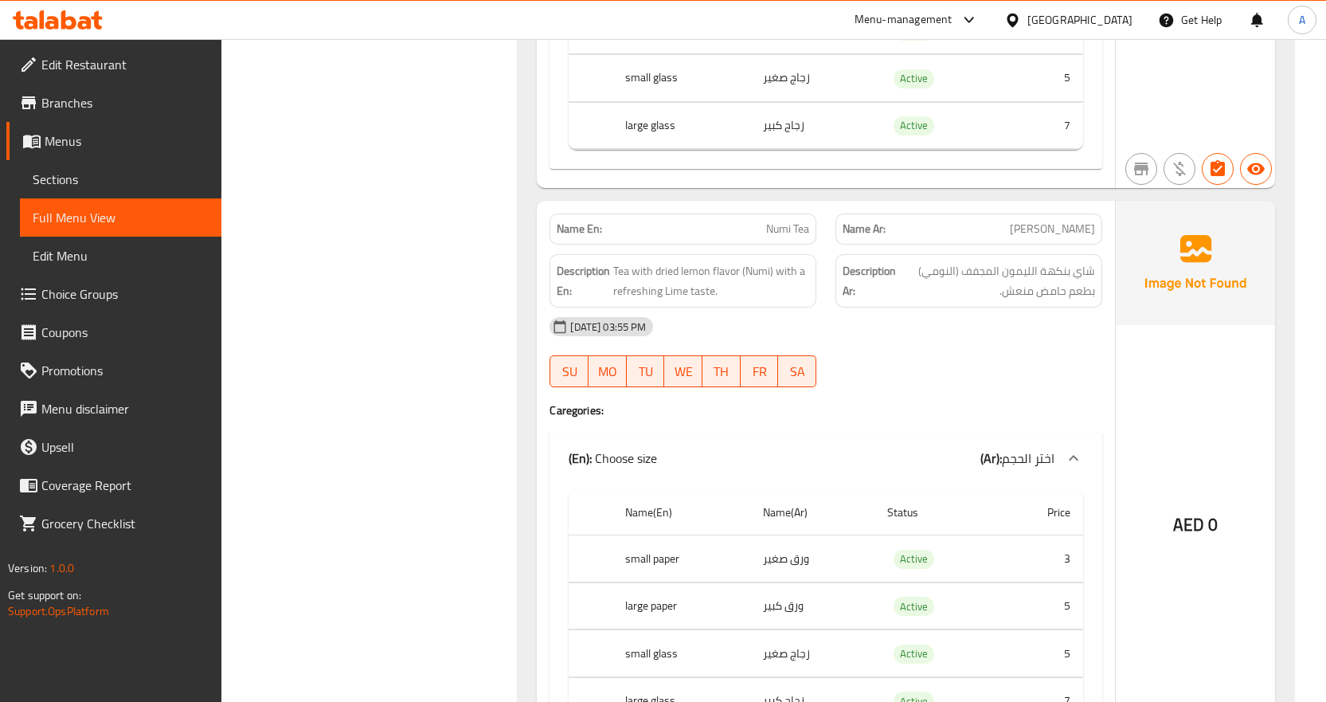
click at [1040, 241] on div "Name Ar: شاي نومي" at bounding box center [968, 228] width 267 height 31
click at [1051, 234] on span "شاي نومي" at bounding box center [1052, 229] width 85 height 17
copy span "شاي نومي"
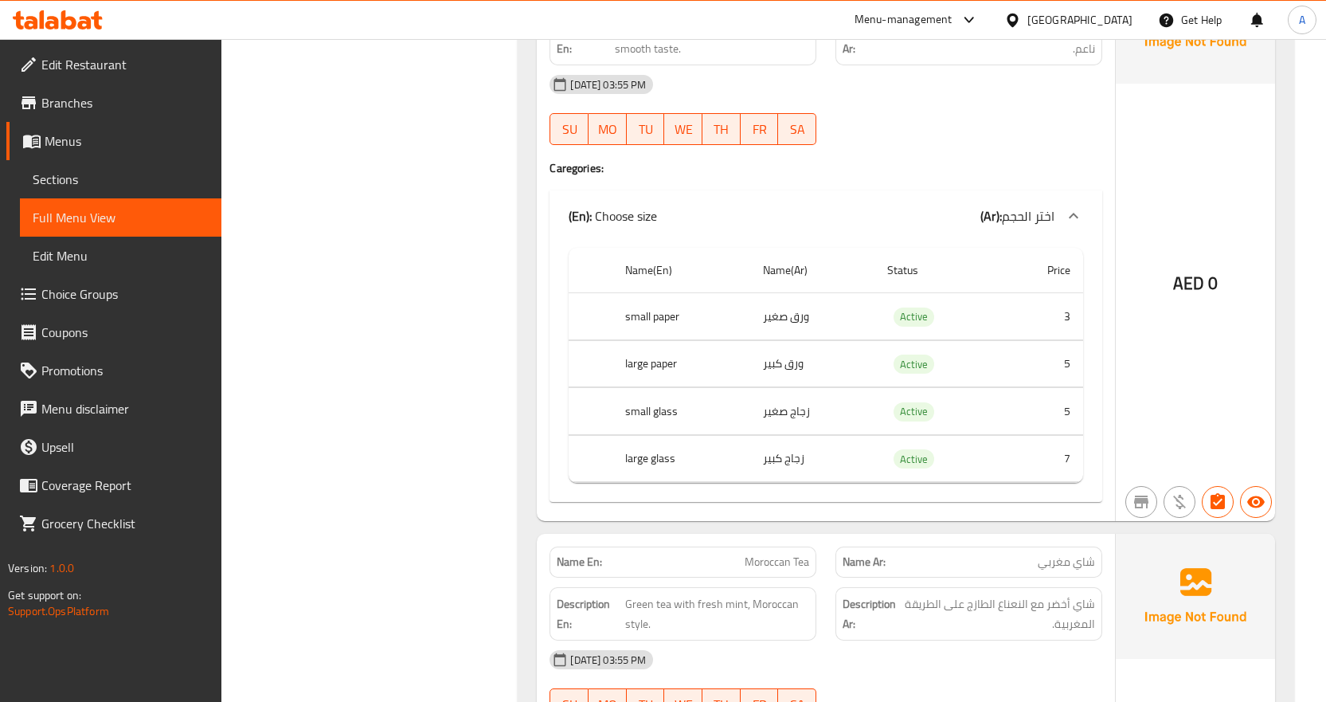
scroll to position [3982, 0]
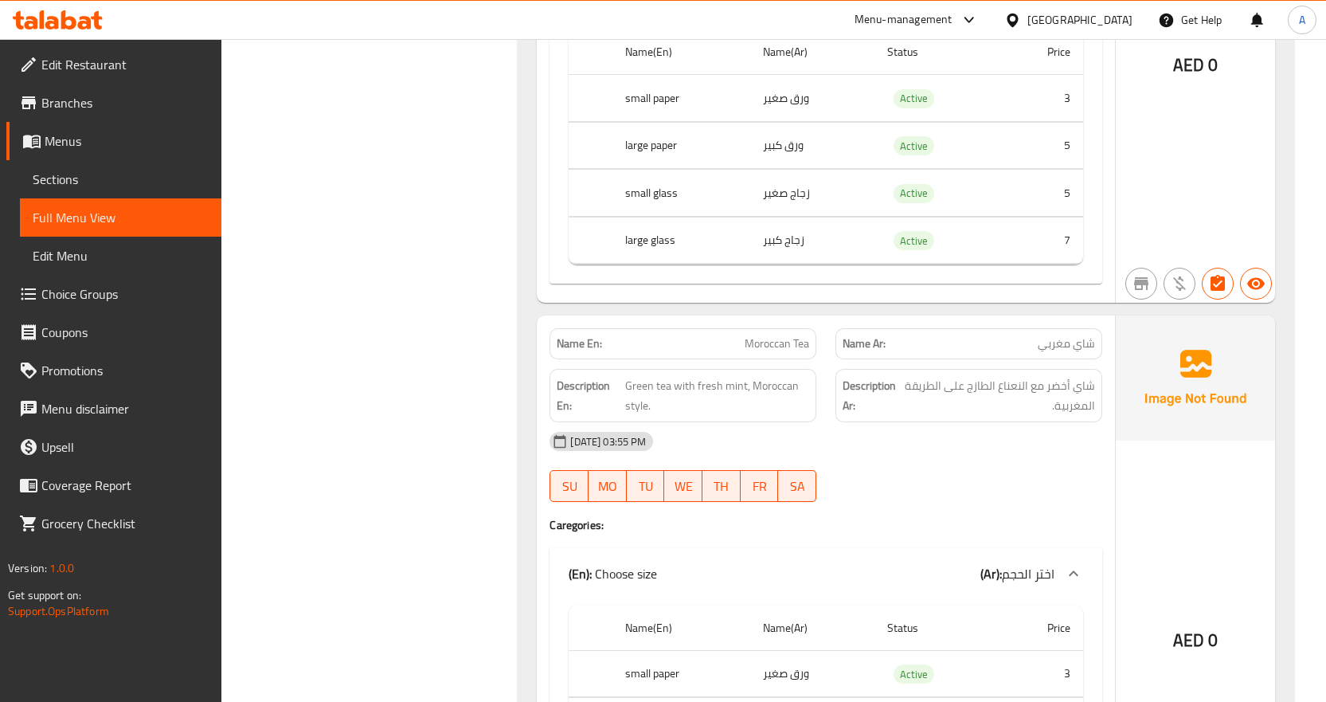
drag, startPoint x: 104, startPoint y: 173, endPoint x: 112, endPoint y: 174, distance: 8.9
click at [104, 173] on span "Sections" at bounding box center [121, 179] width 176 height 19
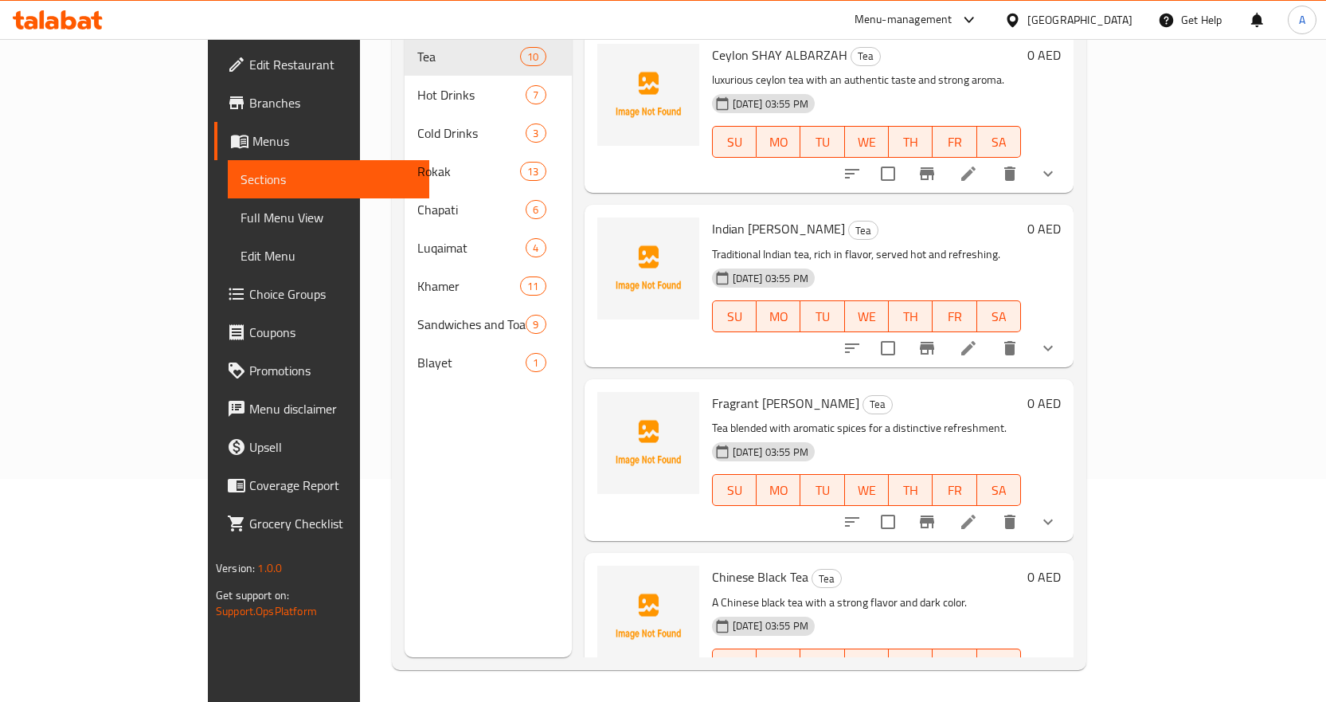
scroll to position [223, 0]
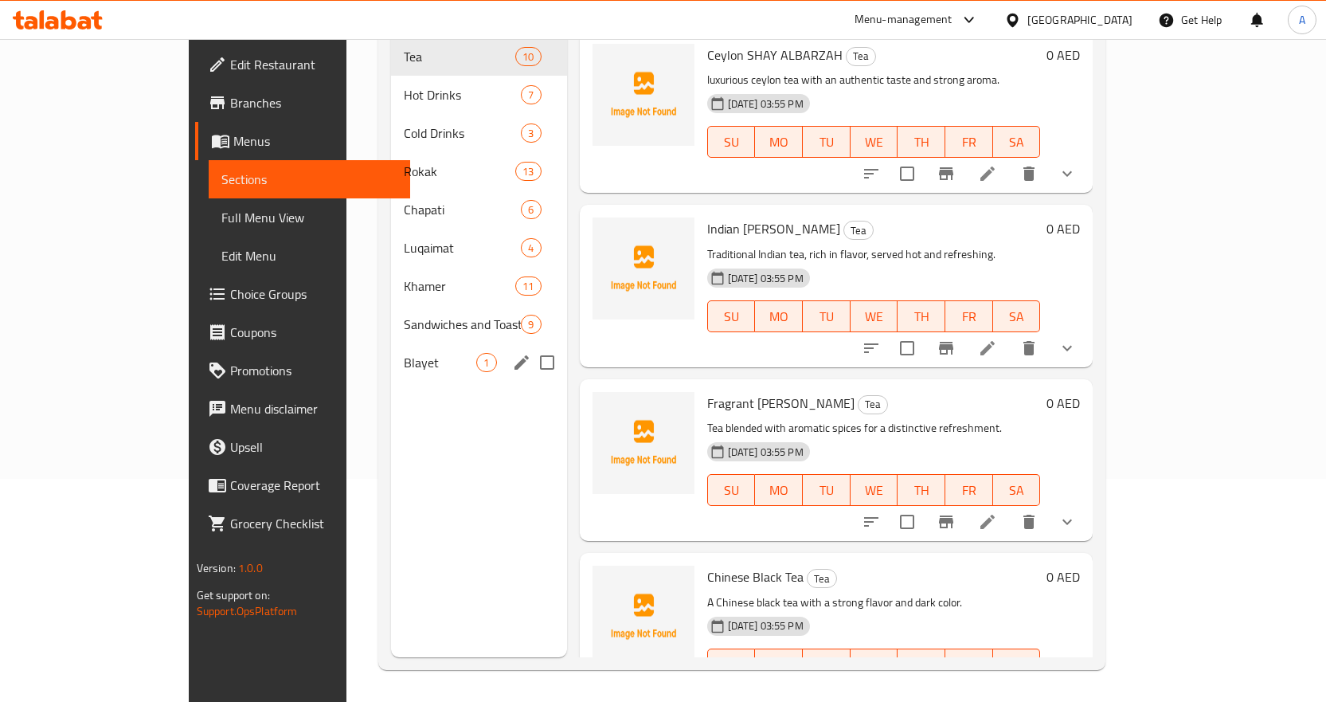
click at [404, 353] on span "Blayet" at bounding box center [440, 362] width 72 height 19
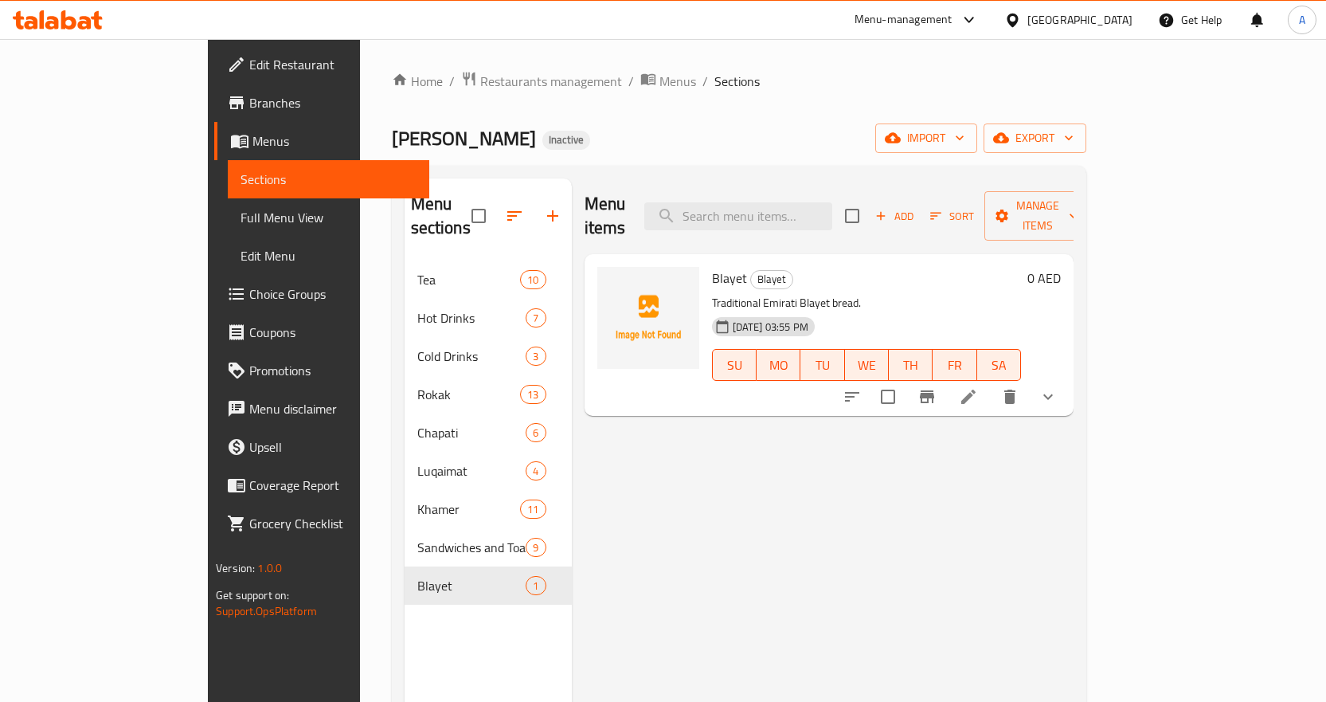
click at [840, 488] on div "Menu items Add Sort Manage items Blayet Blayet Traditional Emirati Blayet bread…" at bounding box center [823, 529] width 502 height 702
click at [241, 221] on span "Full Menu View" at bounding box center [329, 217] width 176 height 19
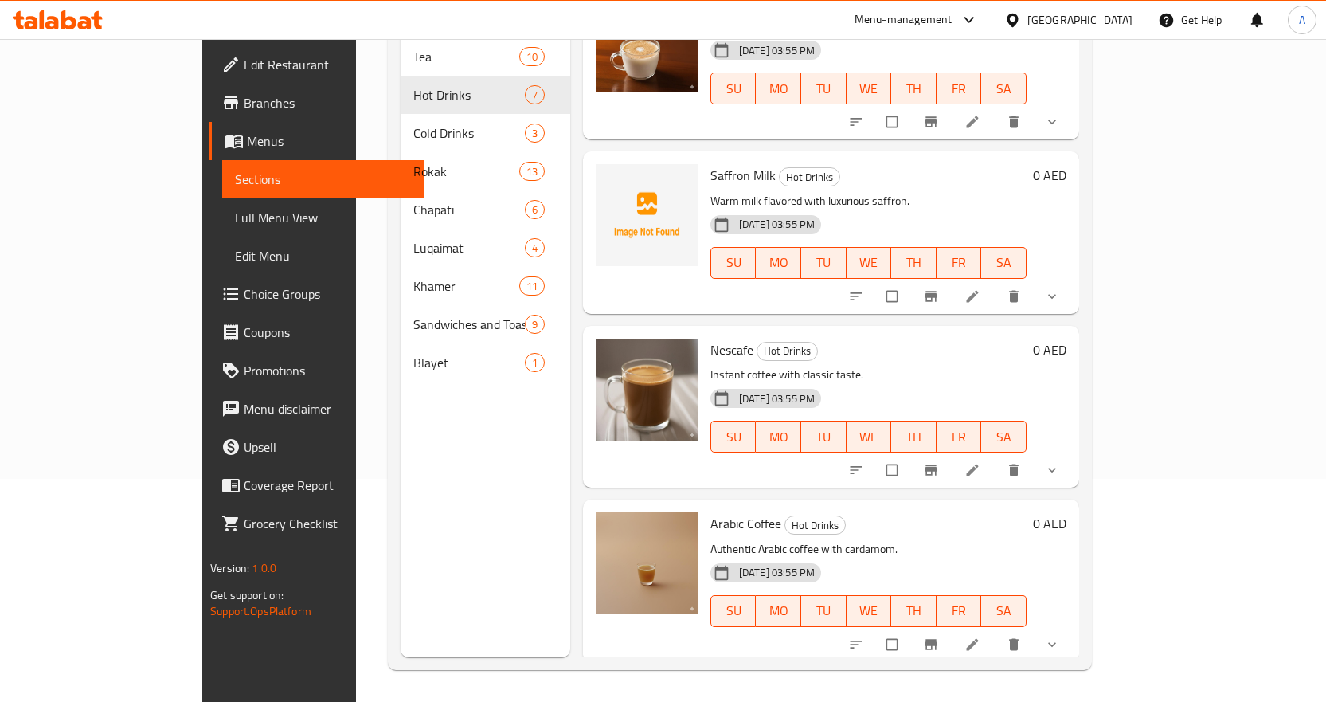
scroll to position [158, 0]
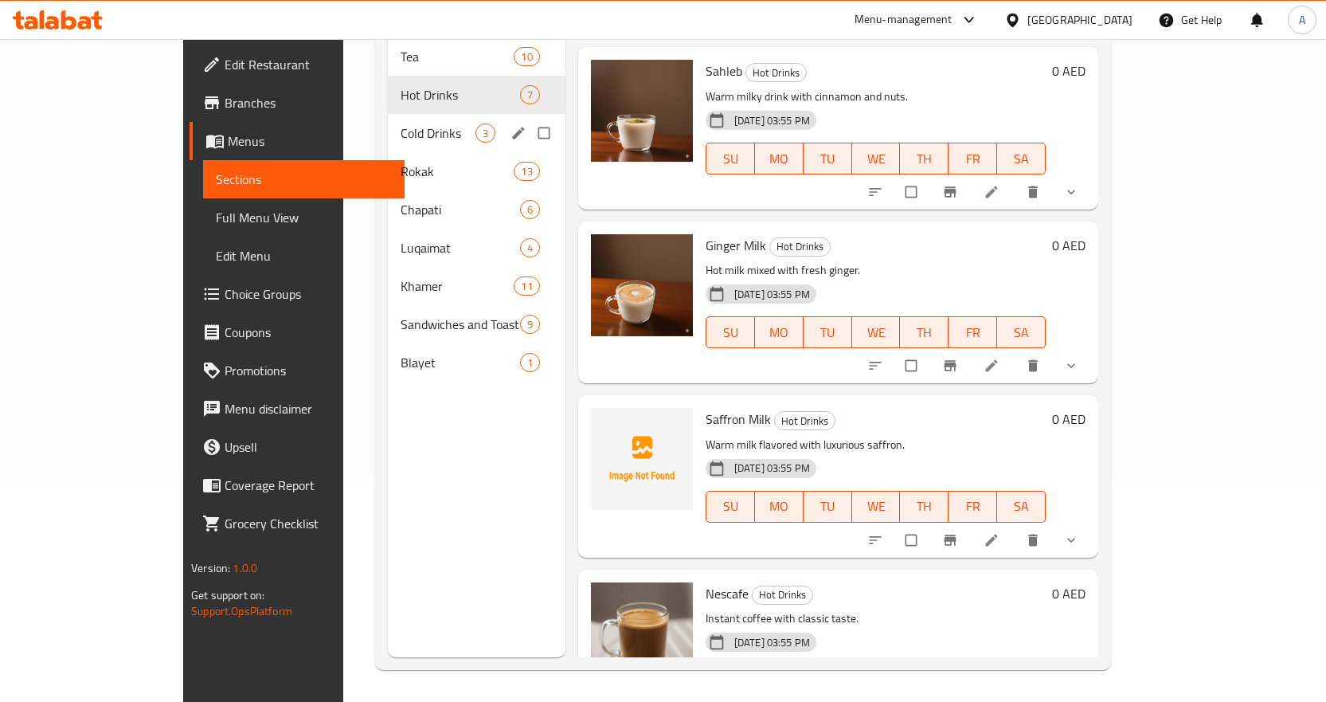
click at [401, 123] on span "Cold Drinks" at bounding box center [438, 132] width 75 height 19
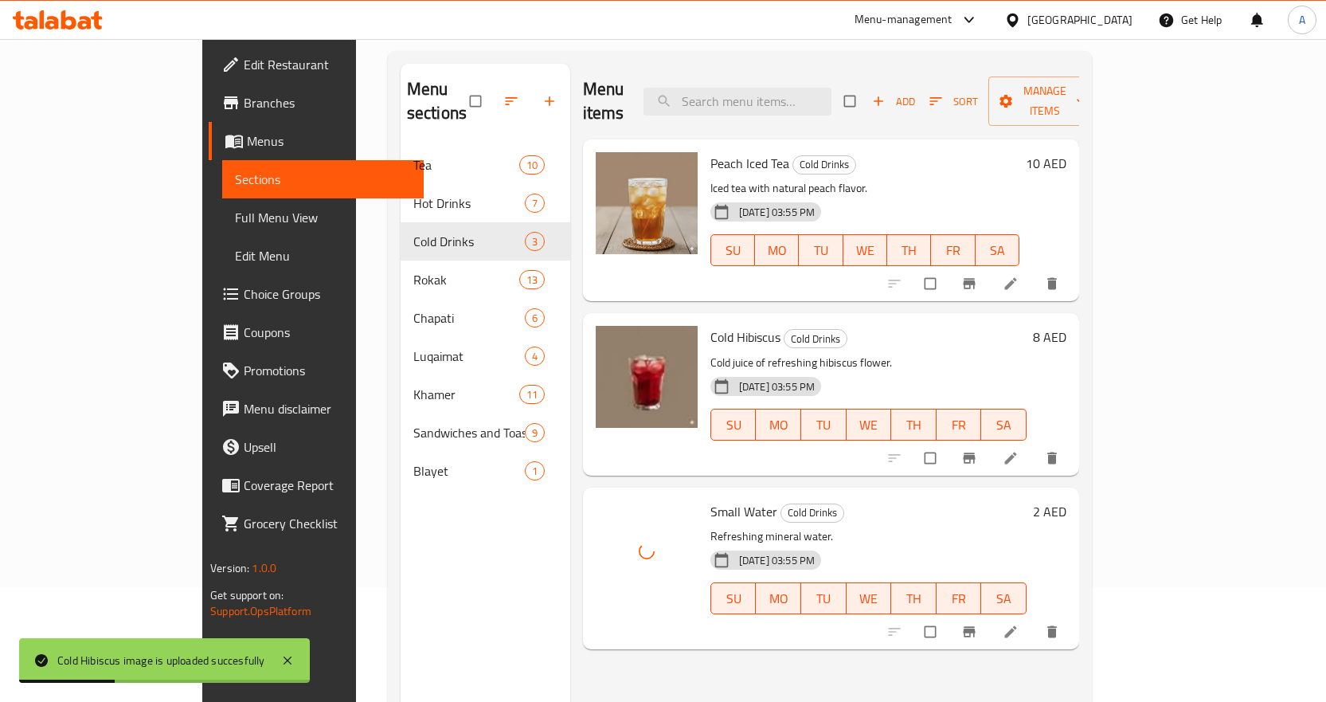
scroll to position [223, 0]
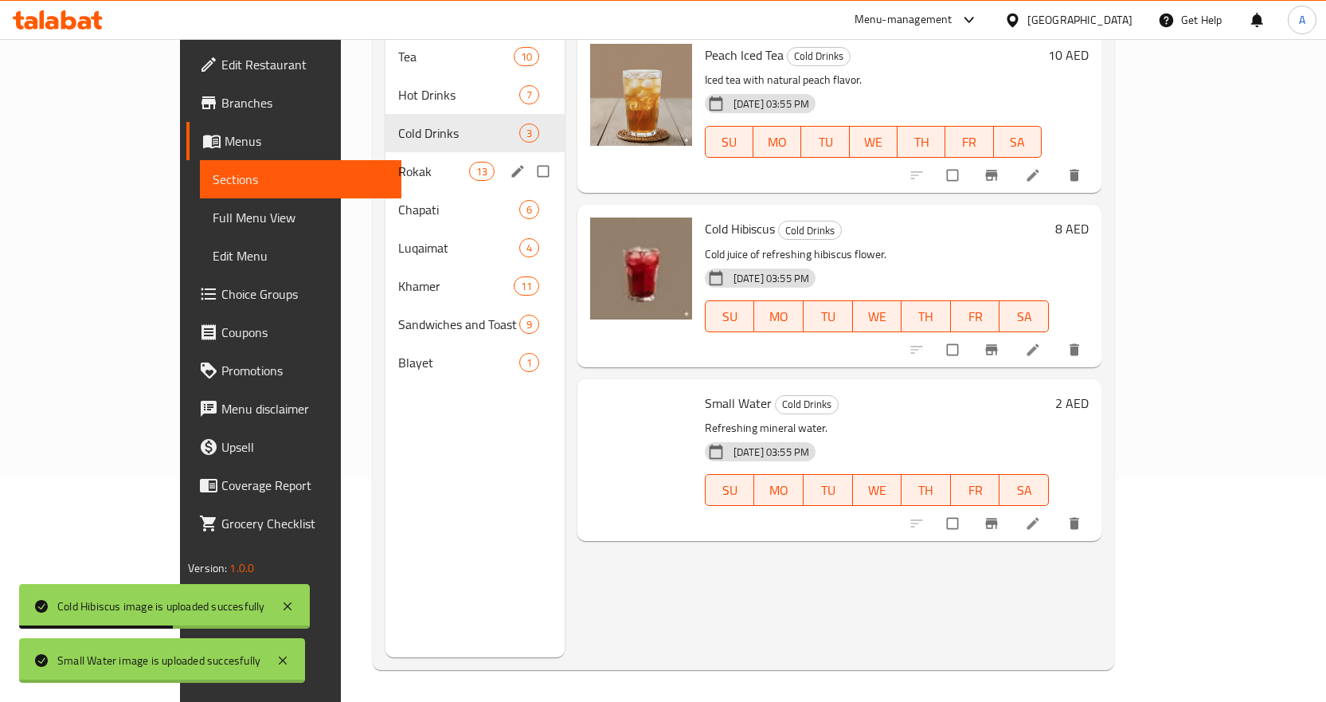
click at [398, 162] on span "Rokak" at bounding box center [433, 171] width 70 height 19
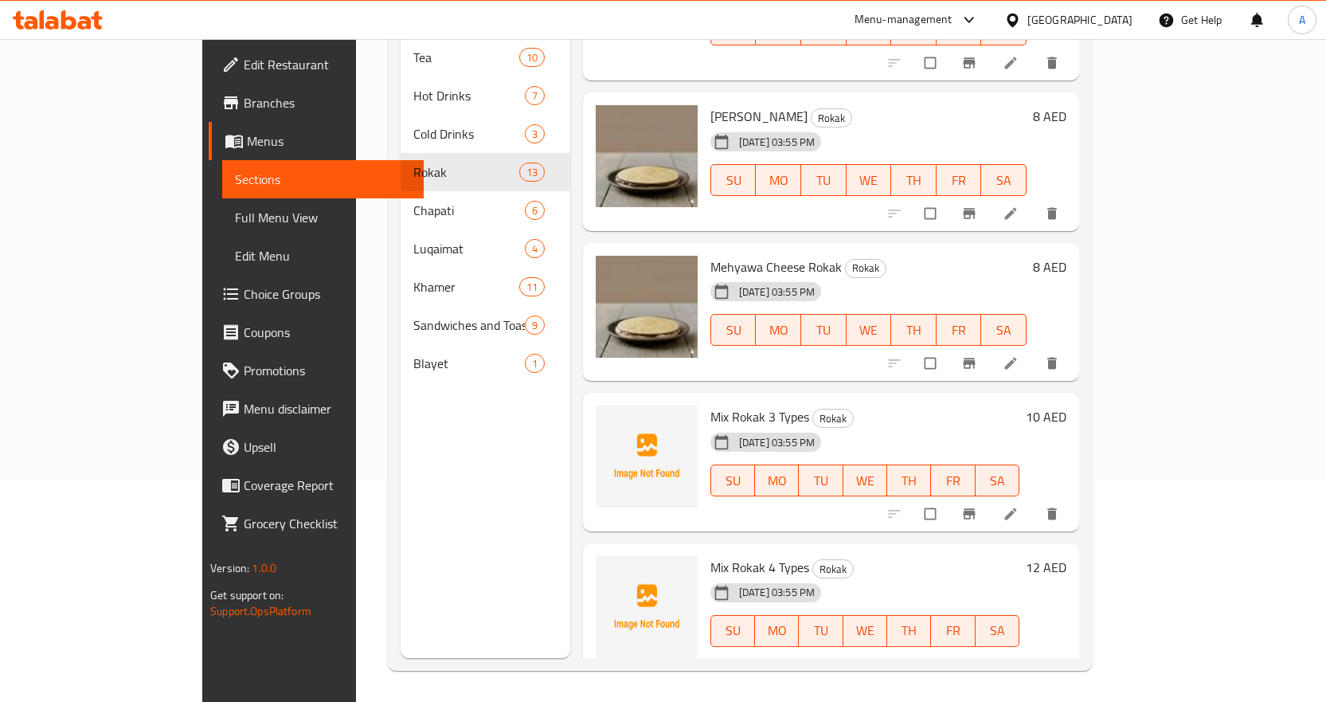
scroll to position [223, 0]
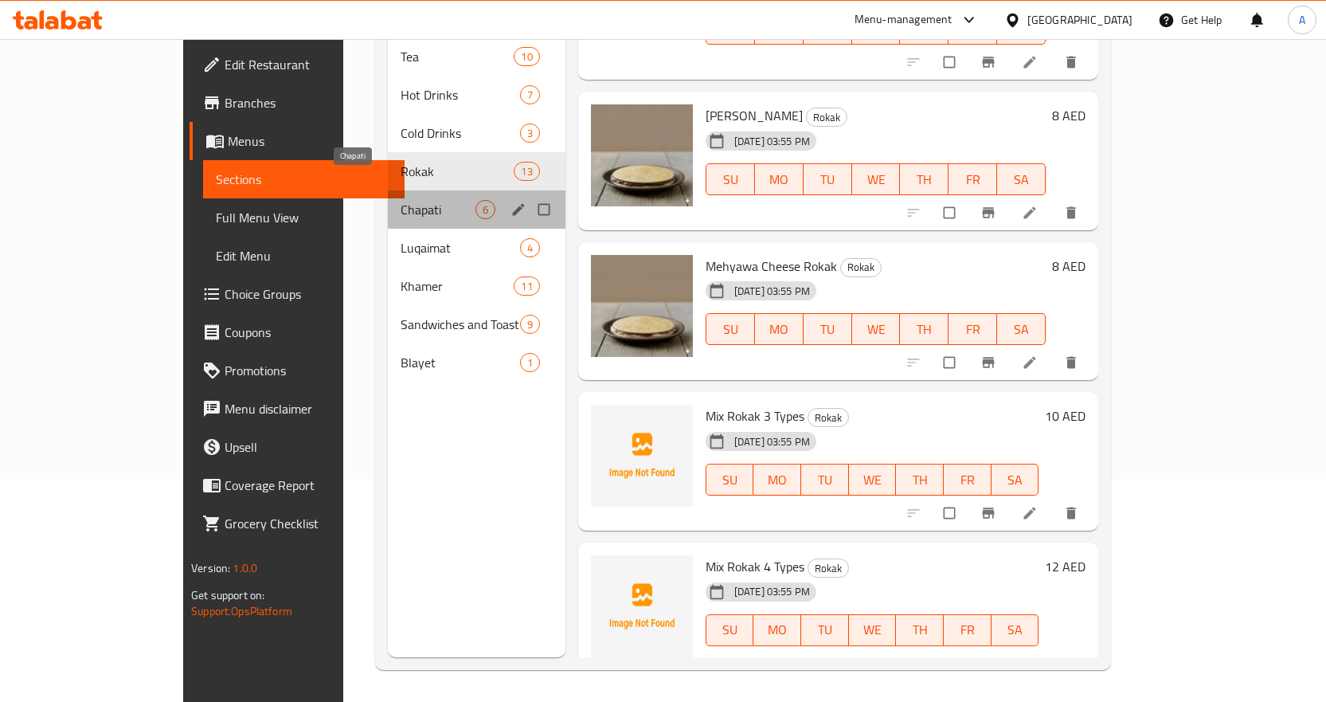
click at [401, 200] on span "Chapati" at bounding box center [438, 209] width 75 height 19
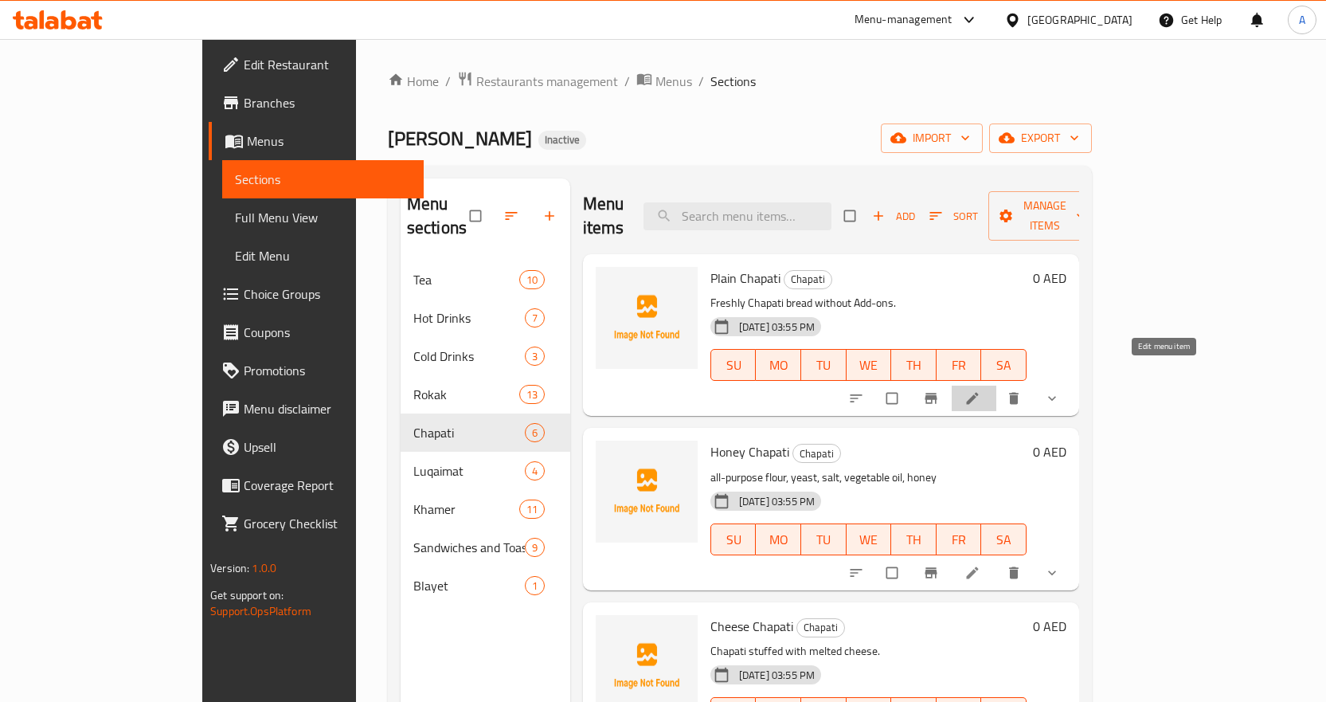
click at [980, 390] on icon at bounding box center [973, 398] width 16 height 16
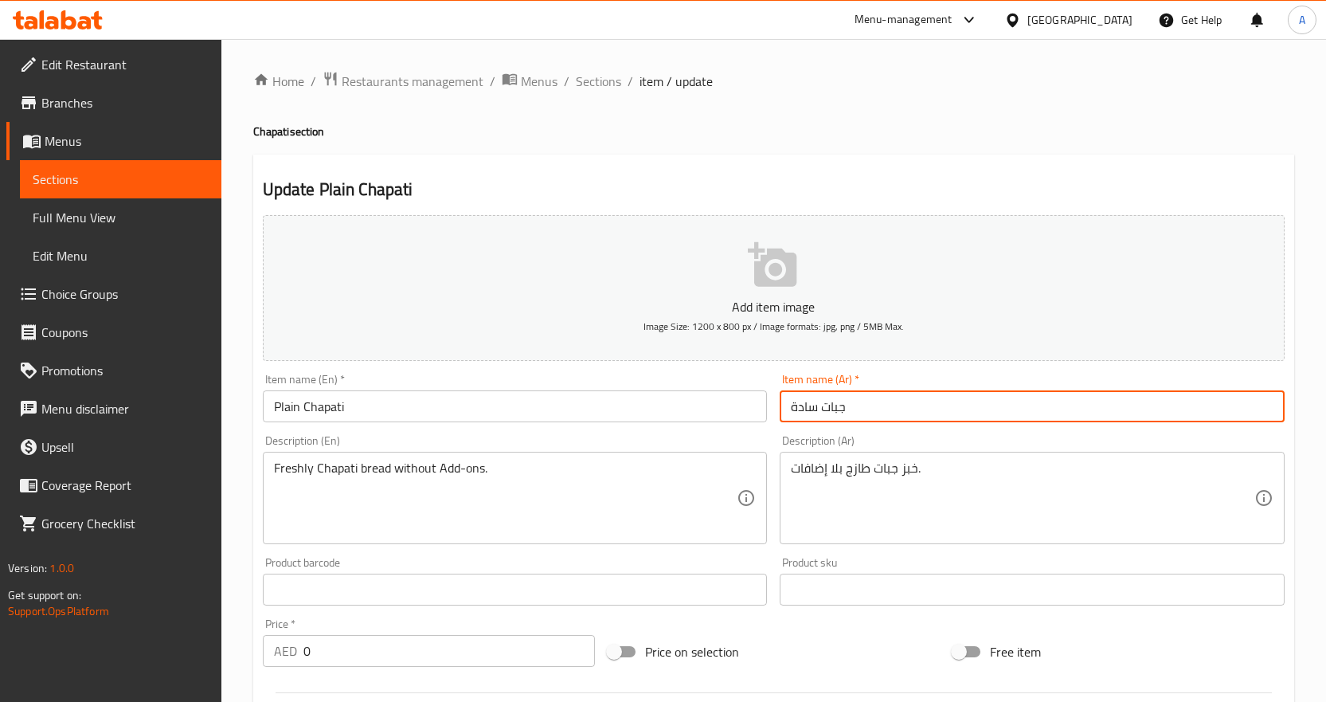
click at [835, 405] on input "جبات سادة" at bounding box center [1032, 406] width 505 height 32
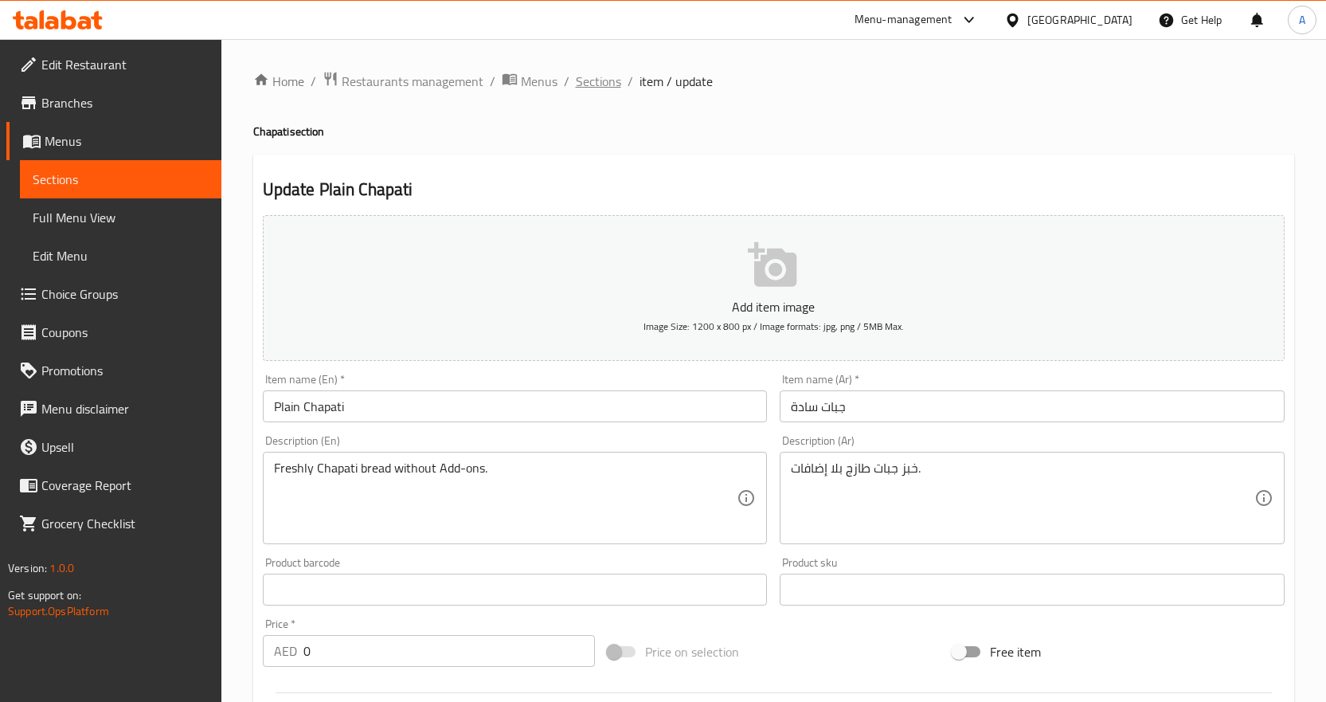
click at [606, 78] on span "Sections" at bounding box center [598, 81] width 45 height 19
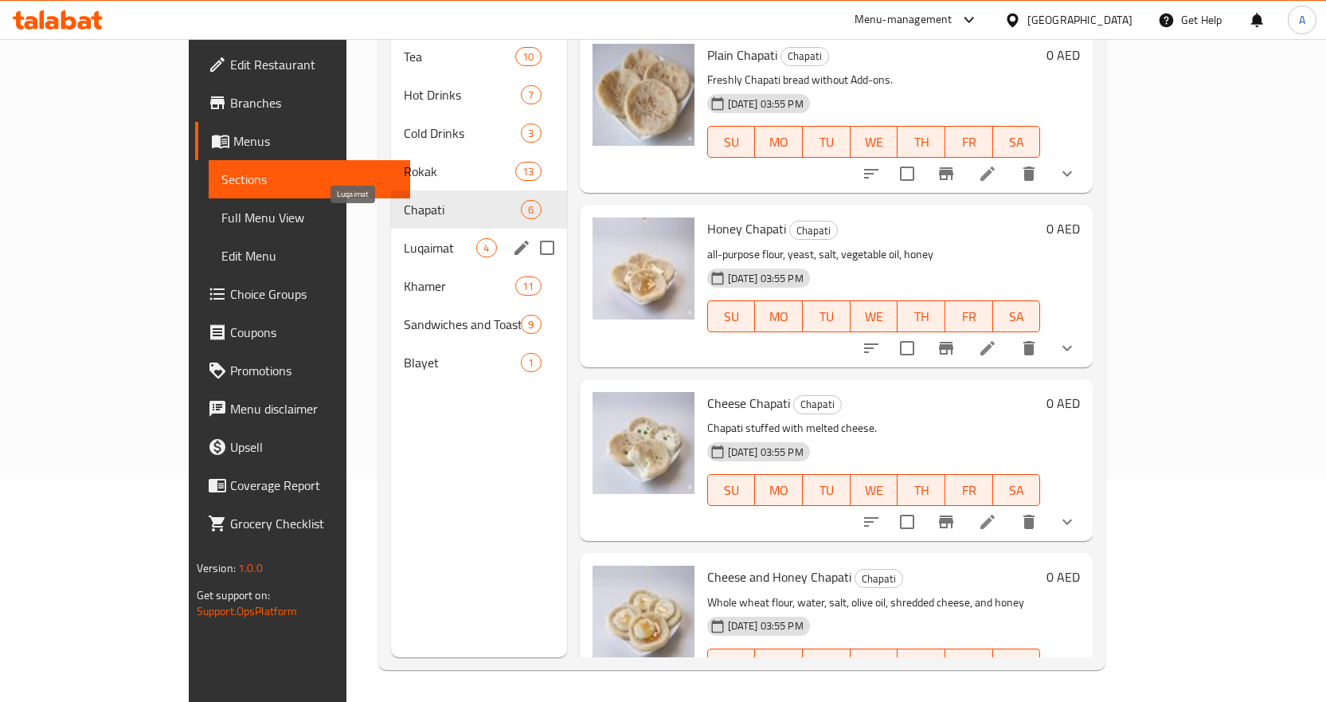
click at [404, 238] on span "Luqaimat" at bounding box center [440, 247] width 72 height 19
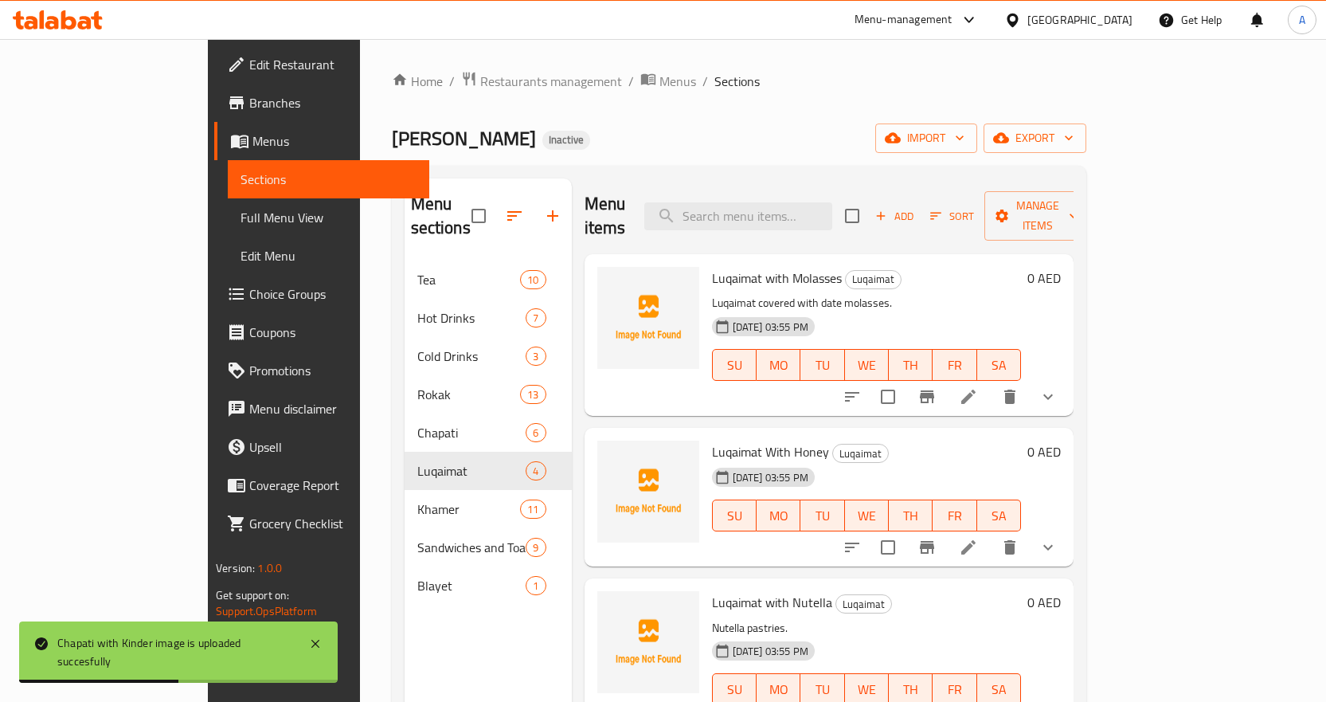
click at [991, 382] on li at bounding box center [968, 396] width 45 height 29
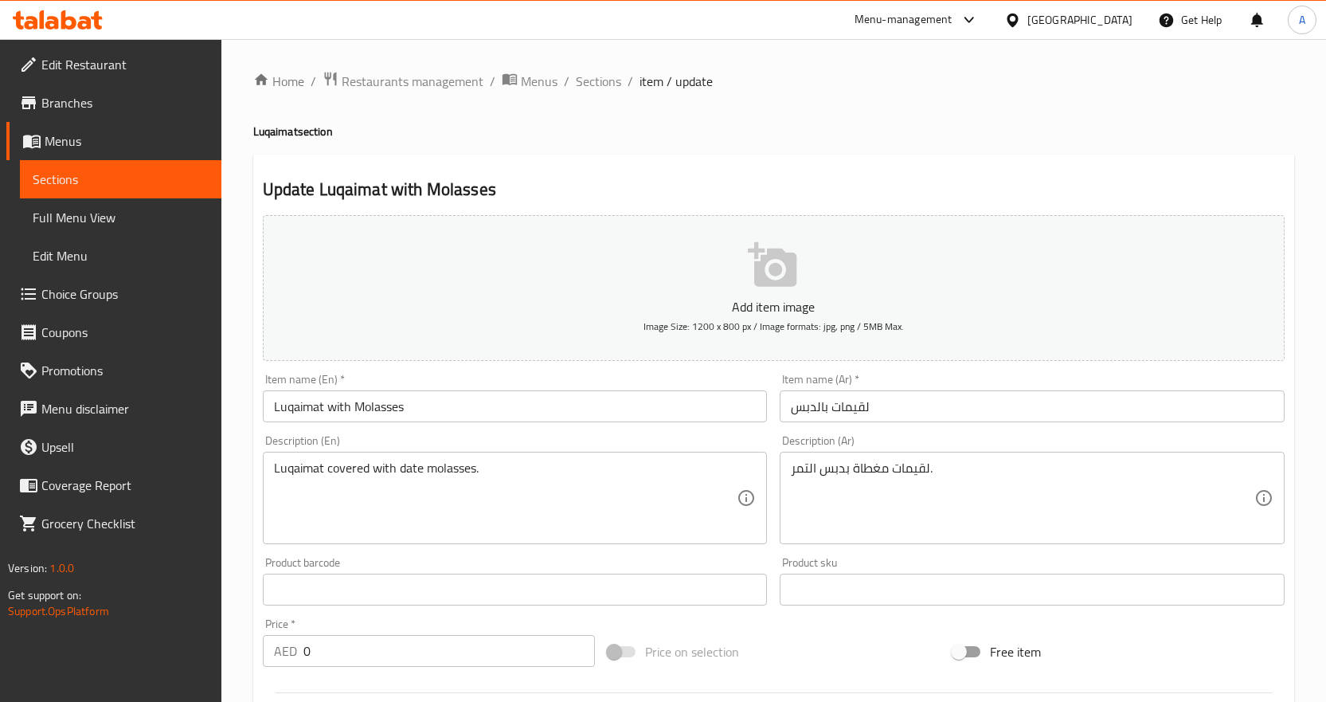
click at [860, 402] on input "لقيمات بالدبس" at bounding box center [1032, 406] width 505 height 32
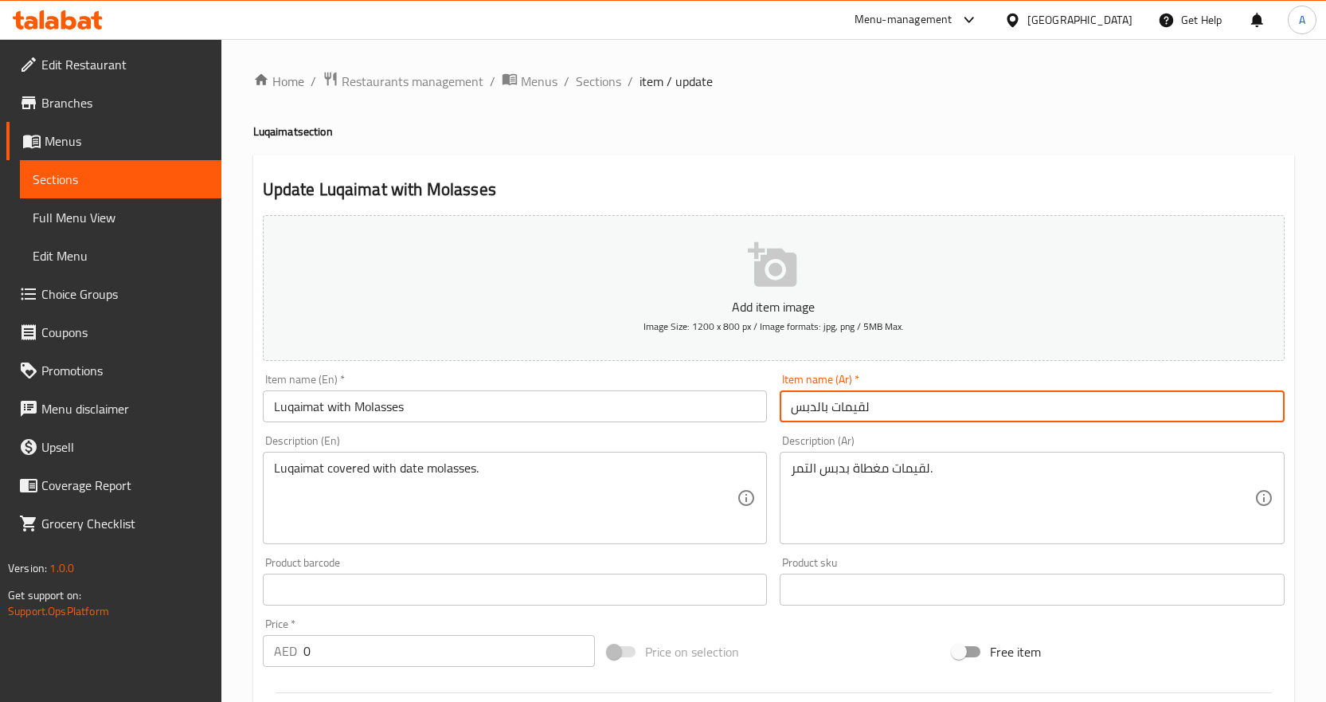
click at [860, 402] on input "لقيمات بالدبس" at bounding box center [1032, 406] width 505 height 32
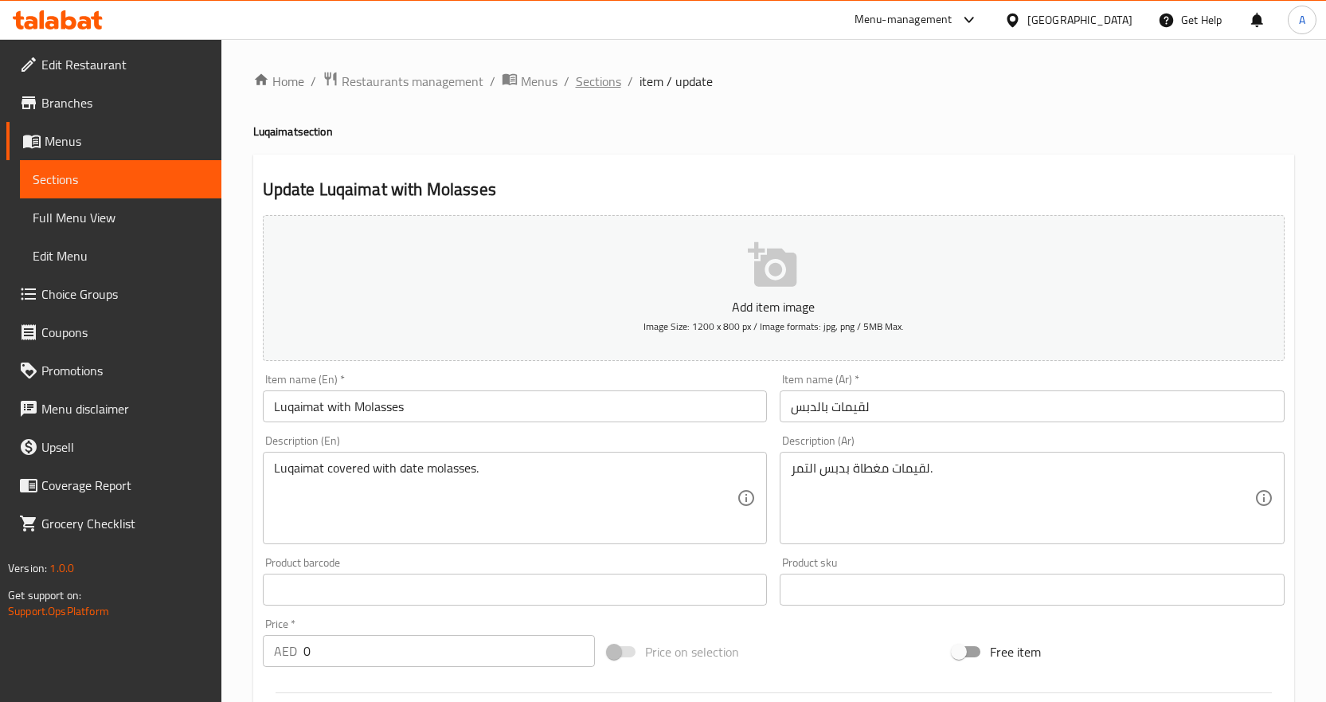
click at [616, 73] on span "Sections" at bounding box center [598, 81] width 45 height 19
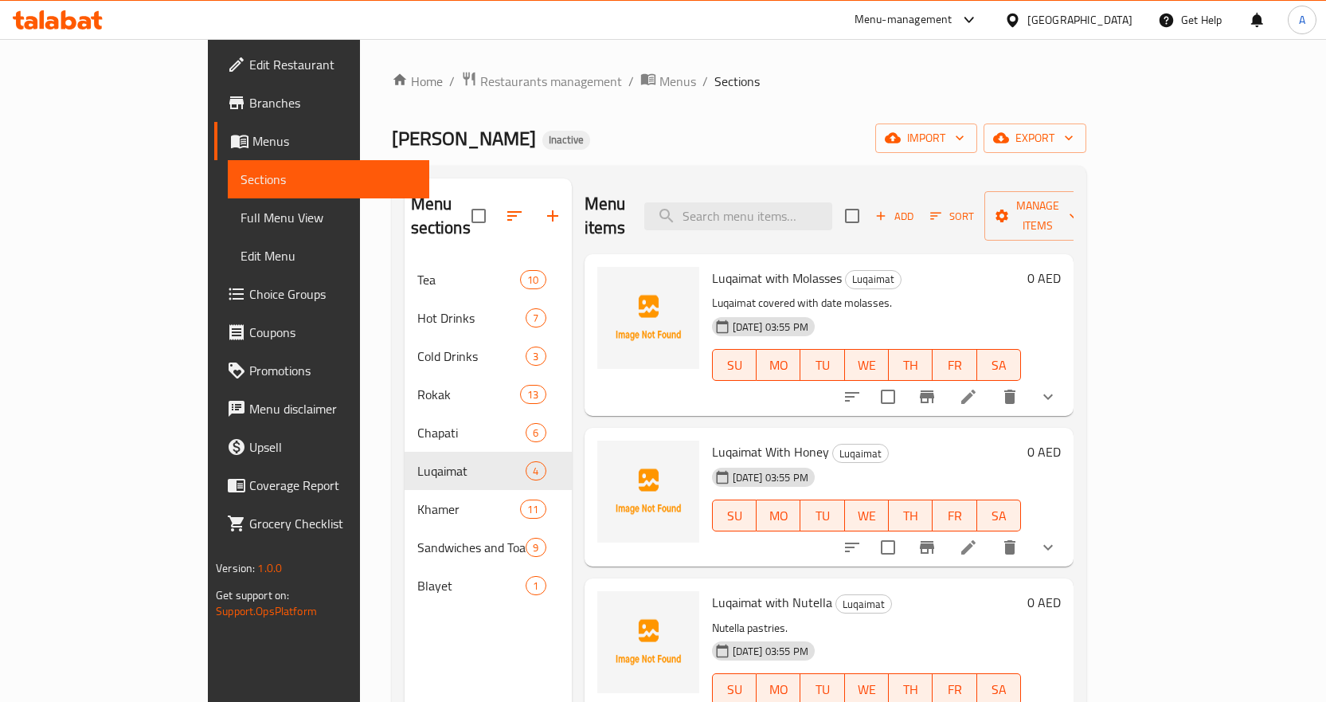
click at [976, 389] on icon at bounding box center [968, 396] width 14 height 14
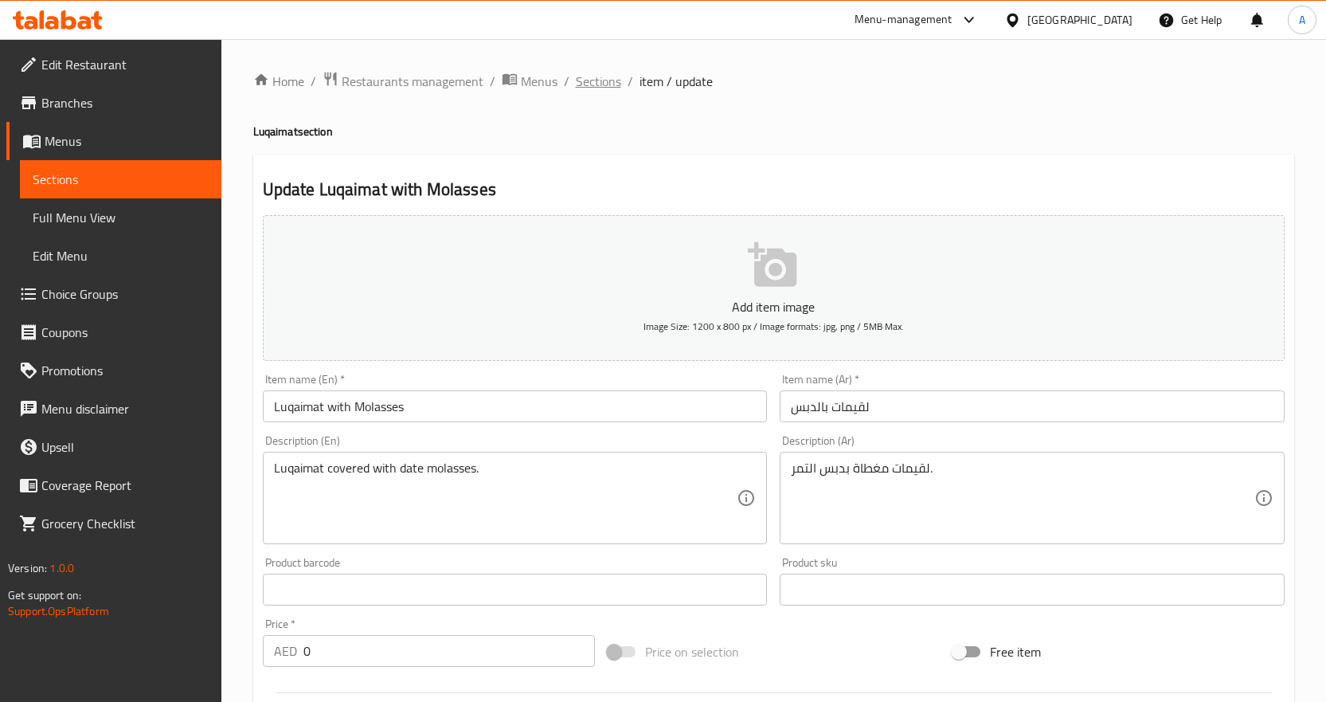
click at [617, 86] on span "Sections" at bounding box center [598, 81] width 45 height 19
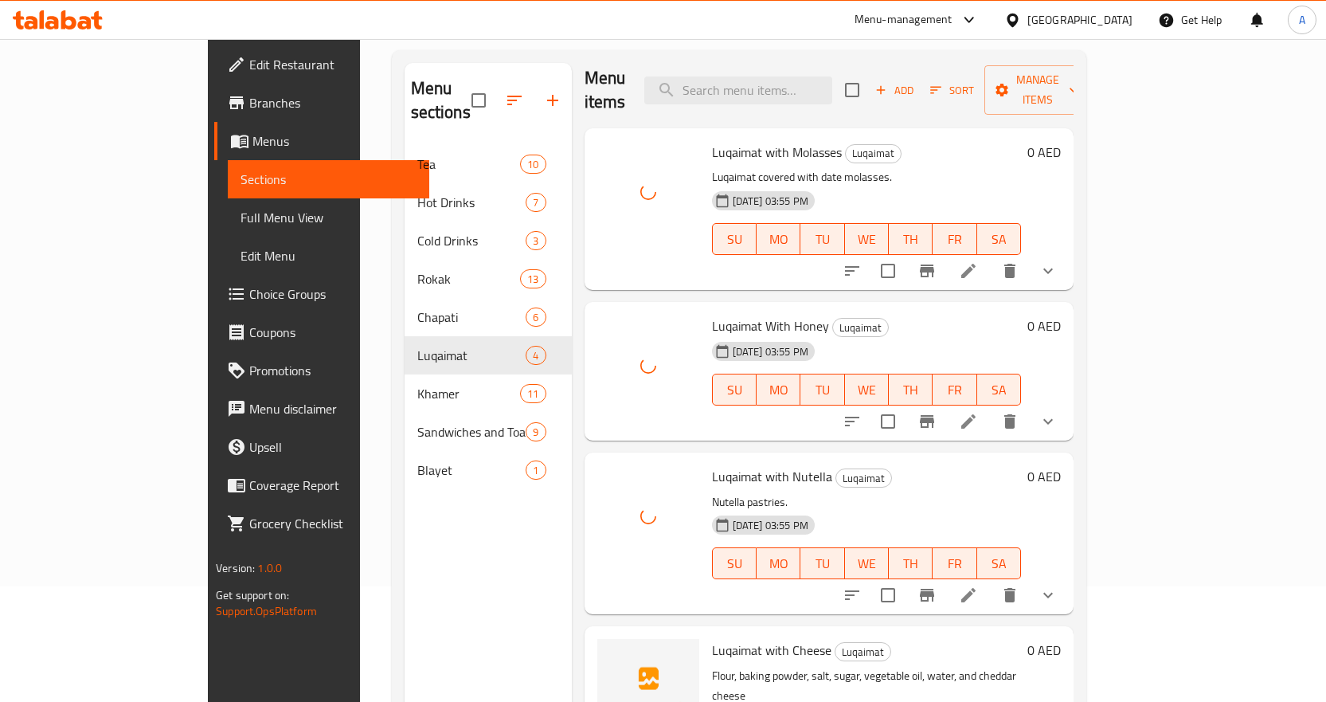
scroll to position [223, 0]
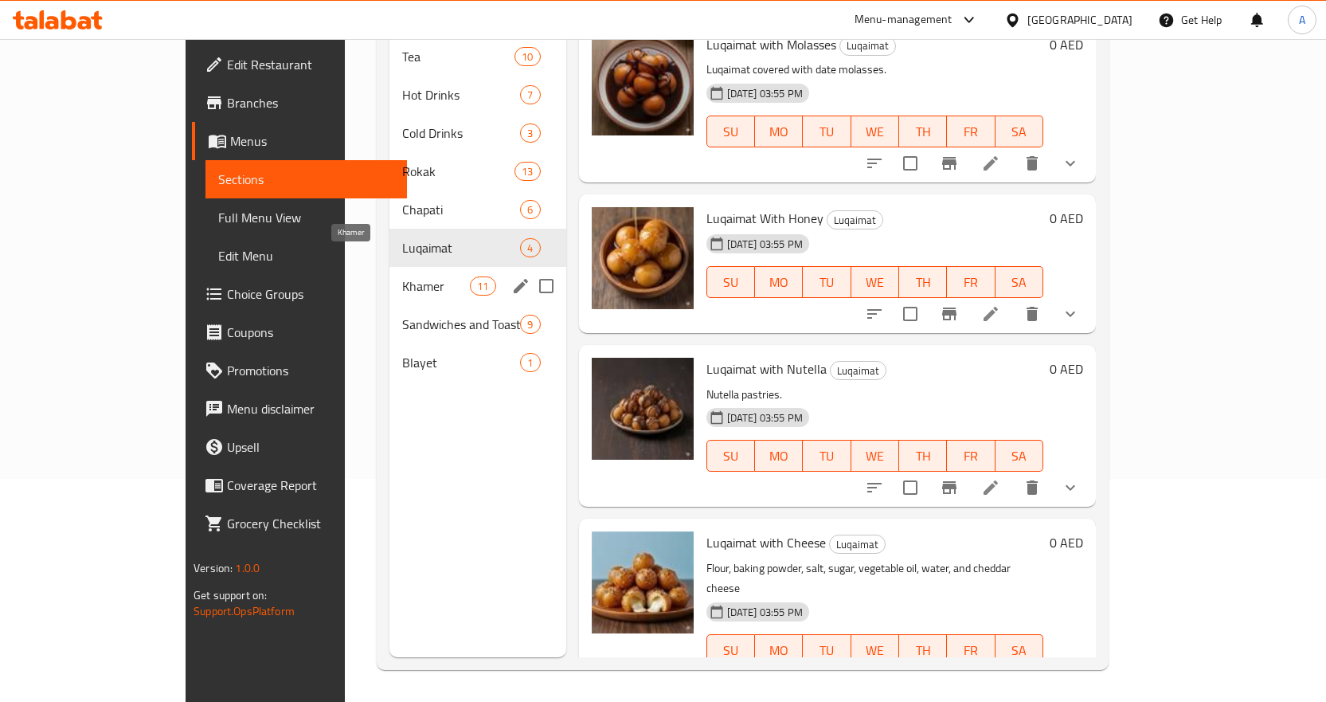
click at [402, 276] on span "Khamer" at bounding box center [436, 285] width 68 height 19
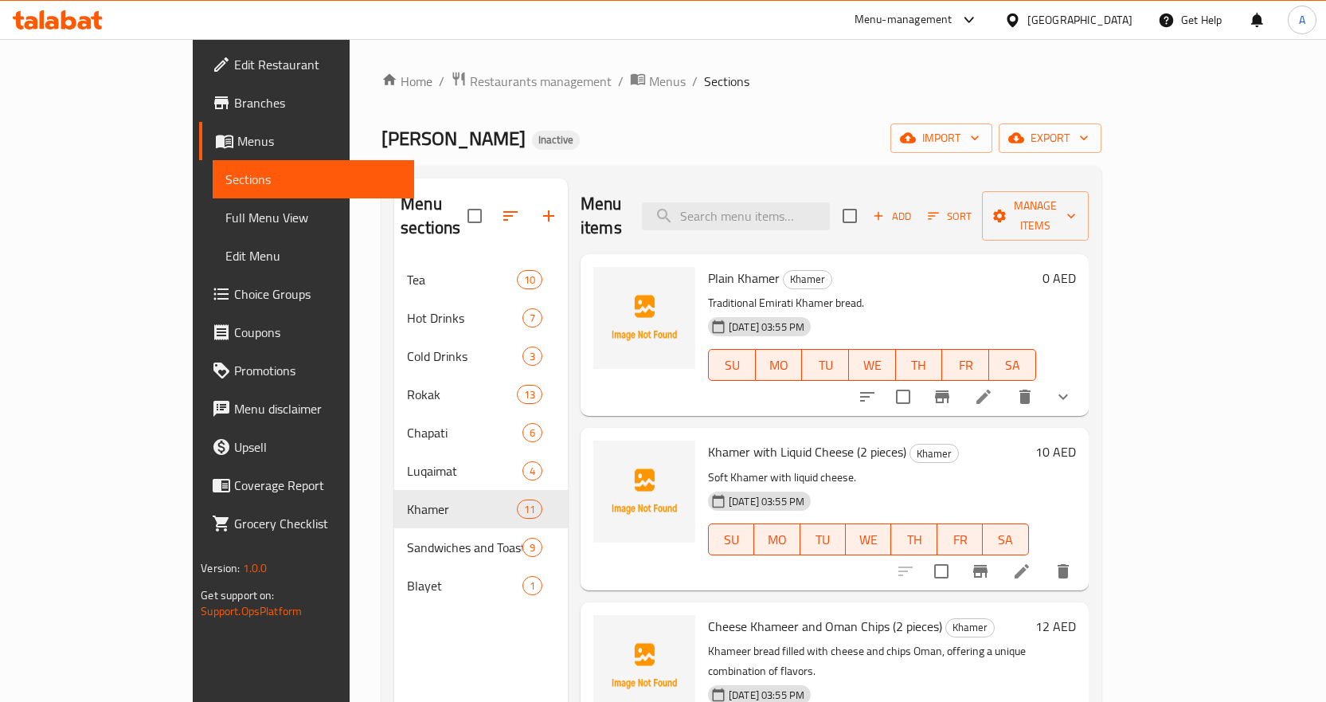
click at [714, 266] on span "Plain Khamer" at bounding box center [744, 278] width 72 height 24
click at [991, 389] on icon at bounding box center [983, 396] width 14 height 14
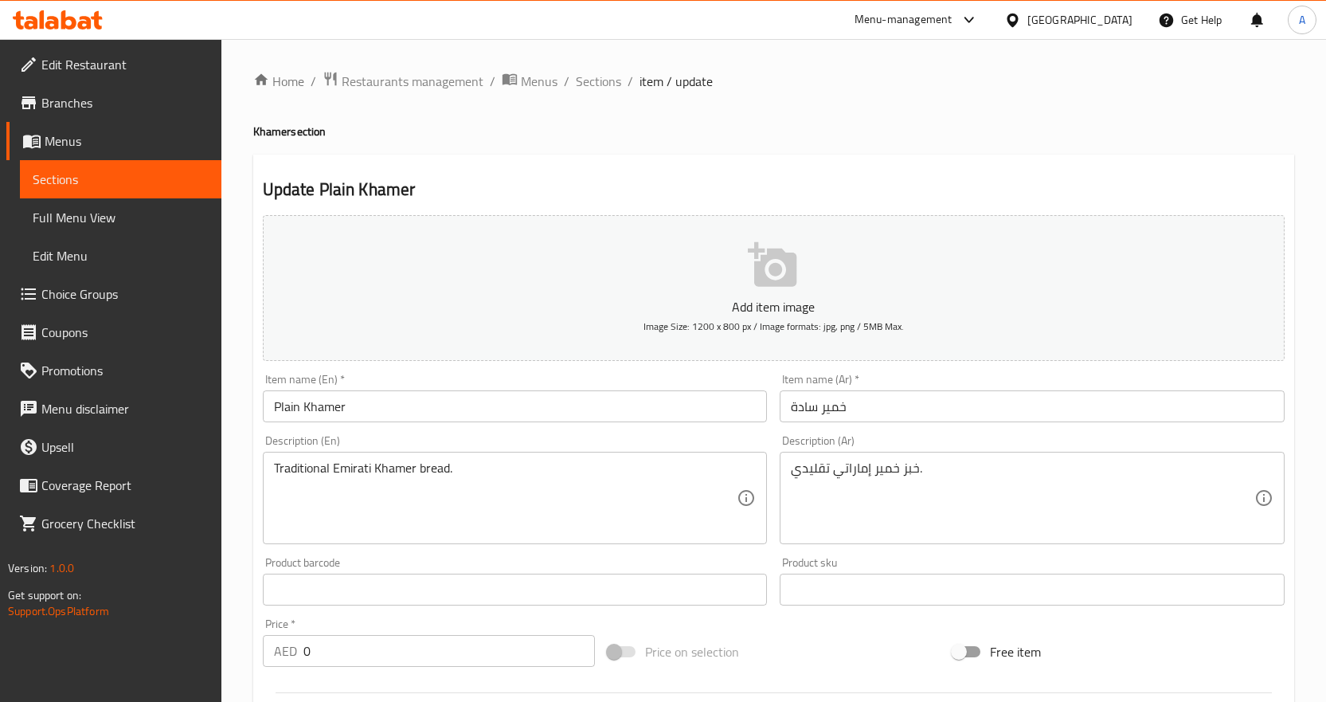
click at [838, 403] on input "خمير سادة" at bounding box center [1032, 406] width 505 height 32
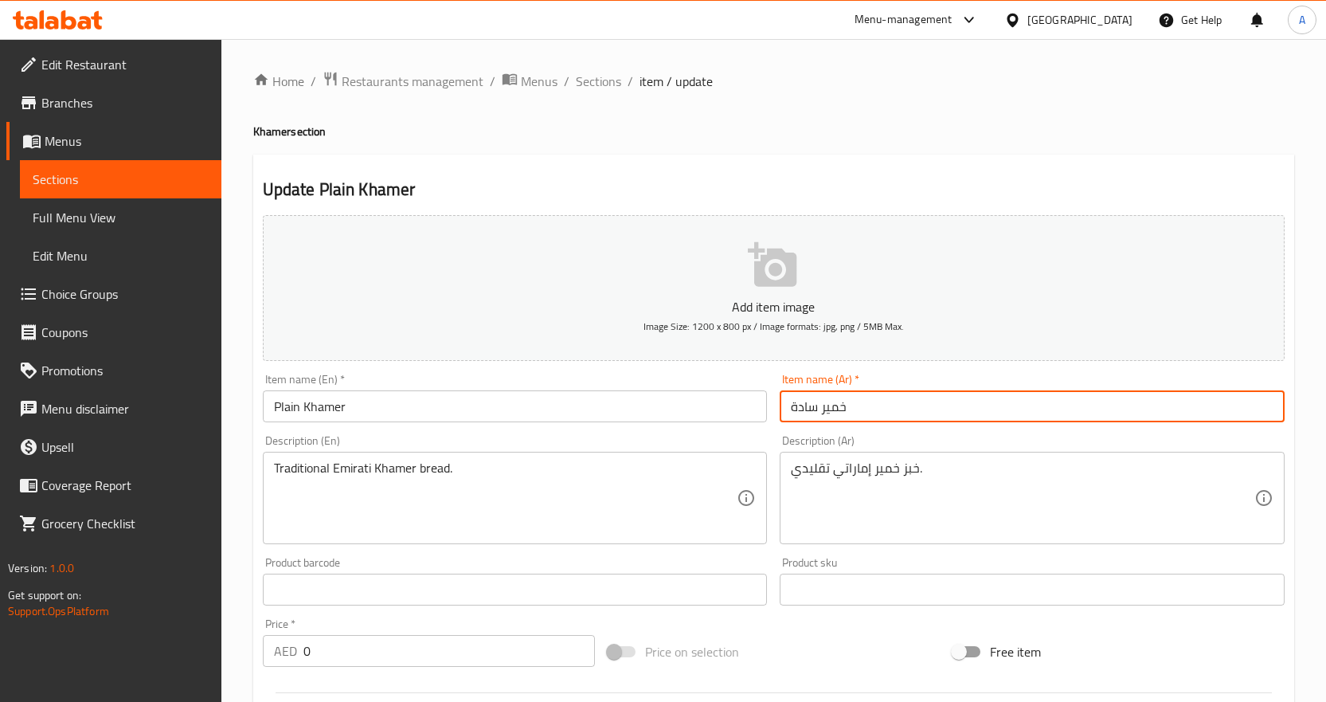
click at [838, 403] on input "خمير سادة" at bounding box center [1032, 406] width 505 height 32
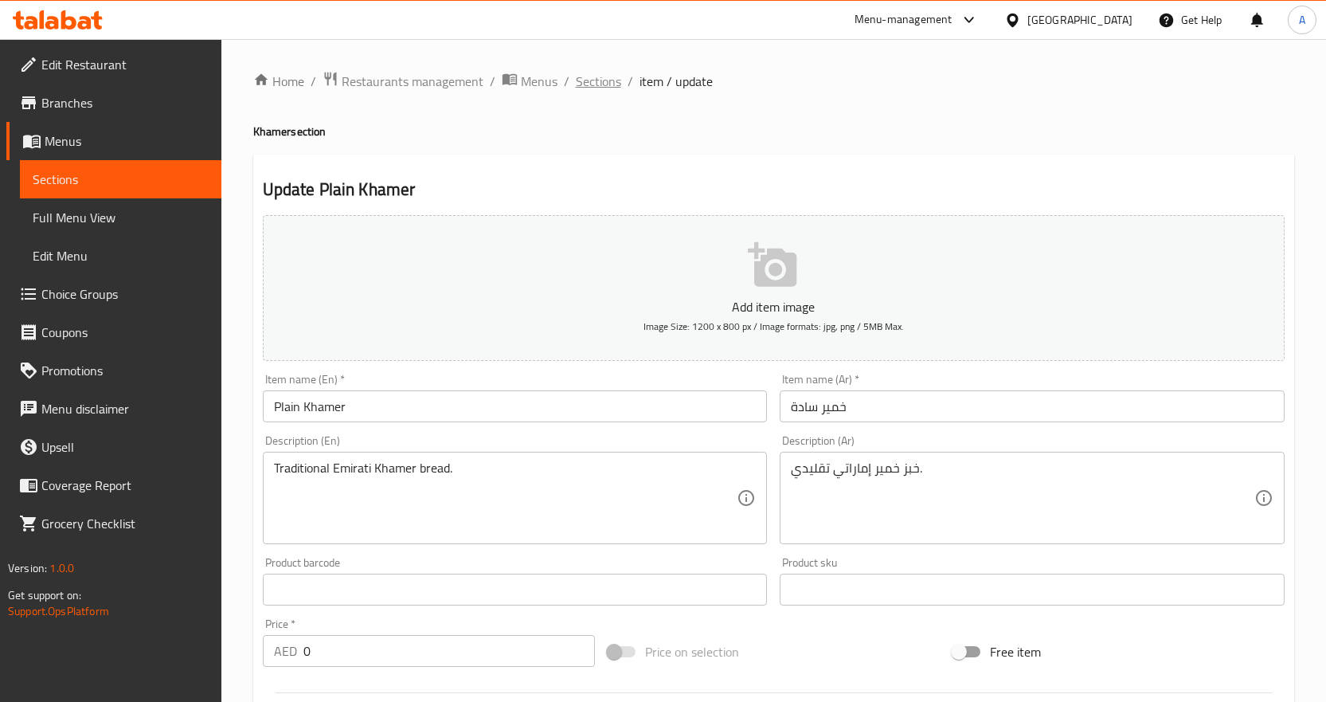
click at [603, 79] on span "Sections" at bounding box center [598, 81] width 45 height 19
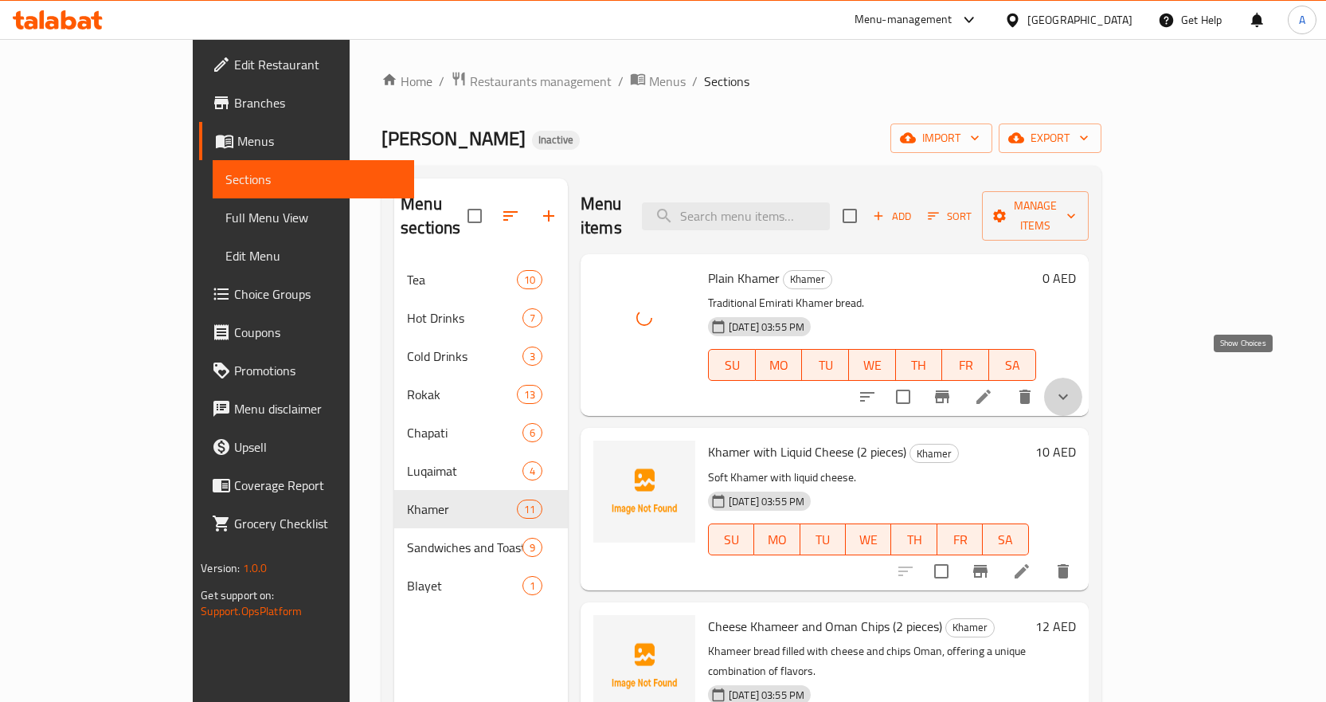
click at [1073, 387] on icon "show more" at bounding box center [1063, 396] width 19 height 19
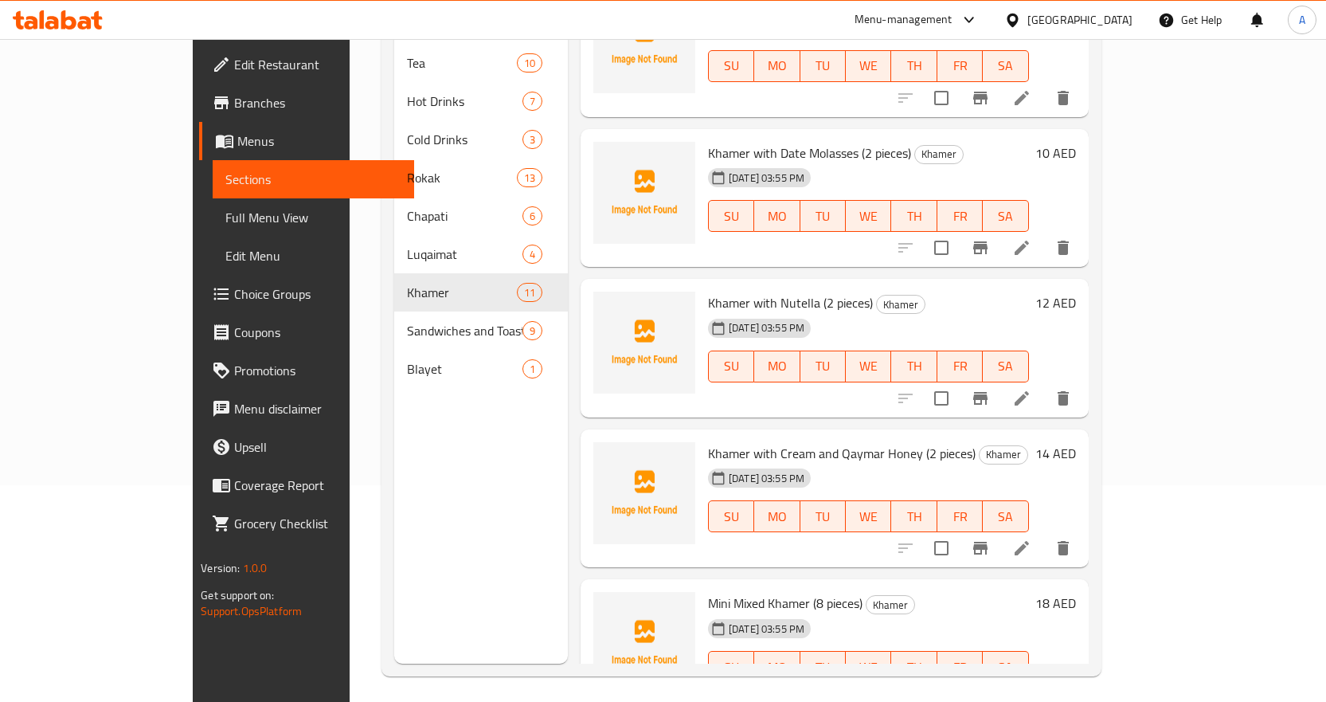
scroll to position [223, 0]
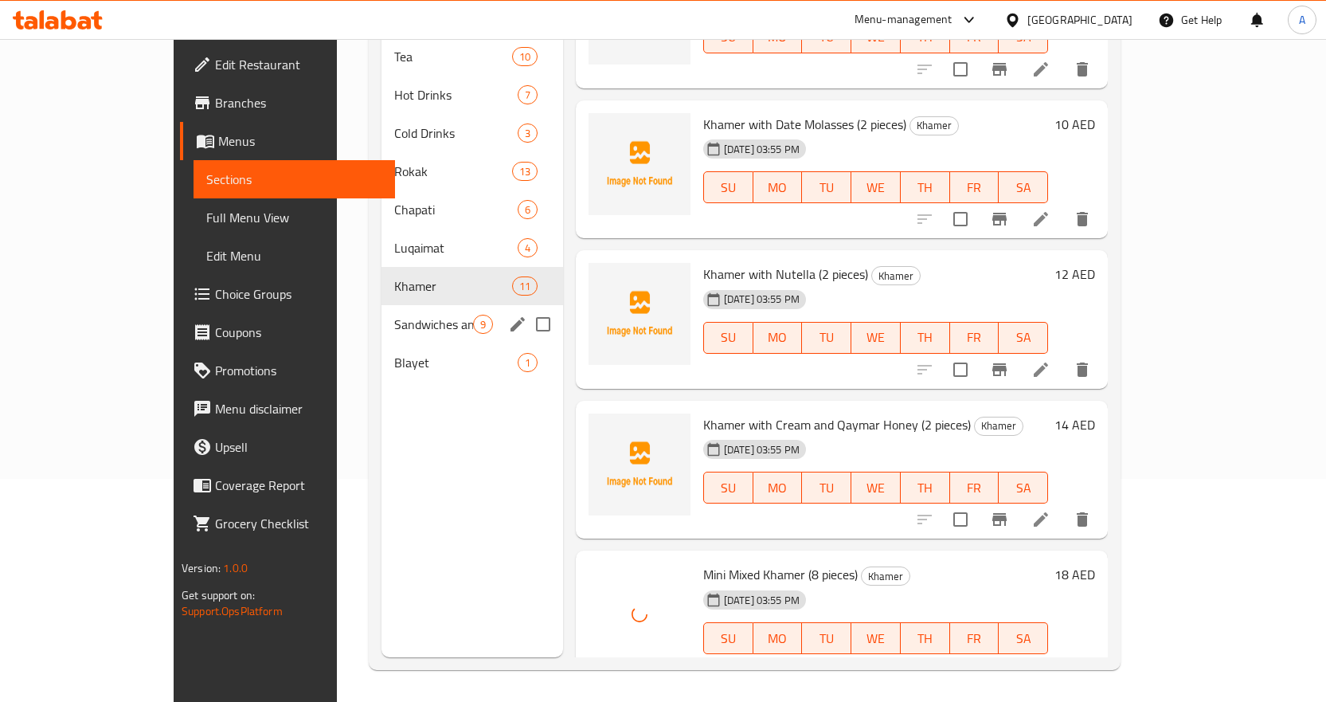
click at [394, 315] on span "Sandwiches and Toast" at bounding box center [433, 324] width 79 height 19
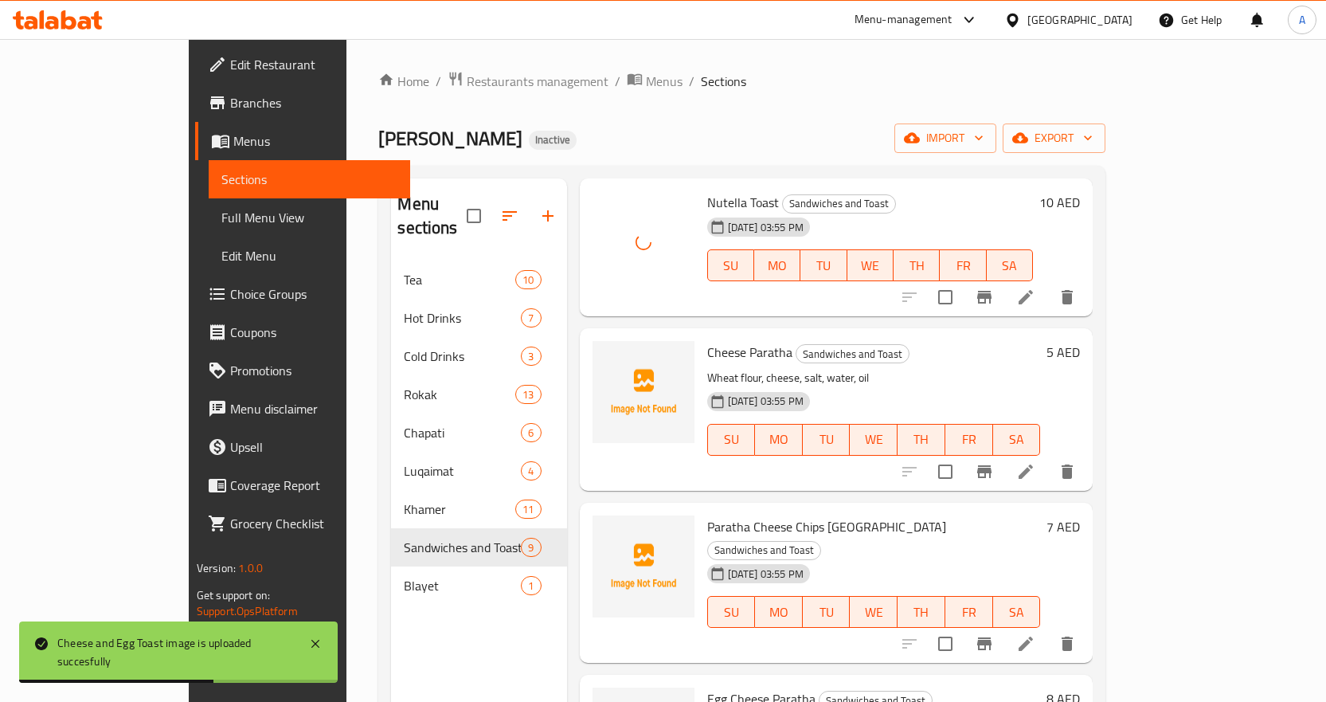
scroll to position [558, 0]
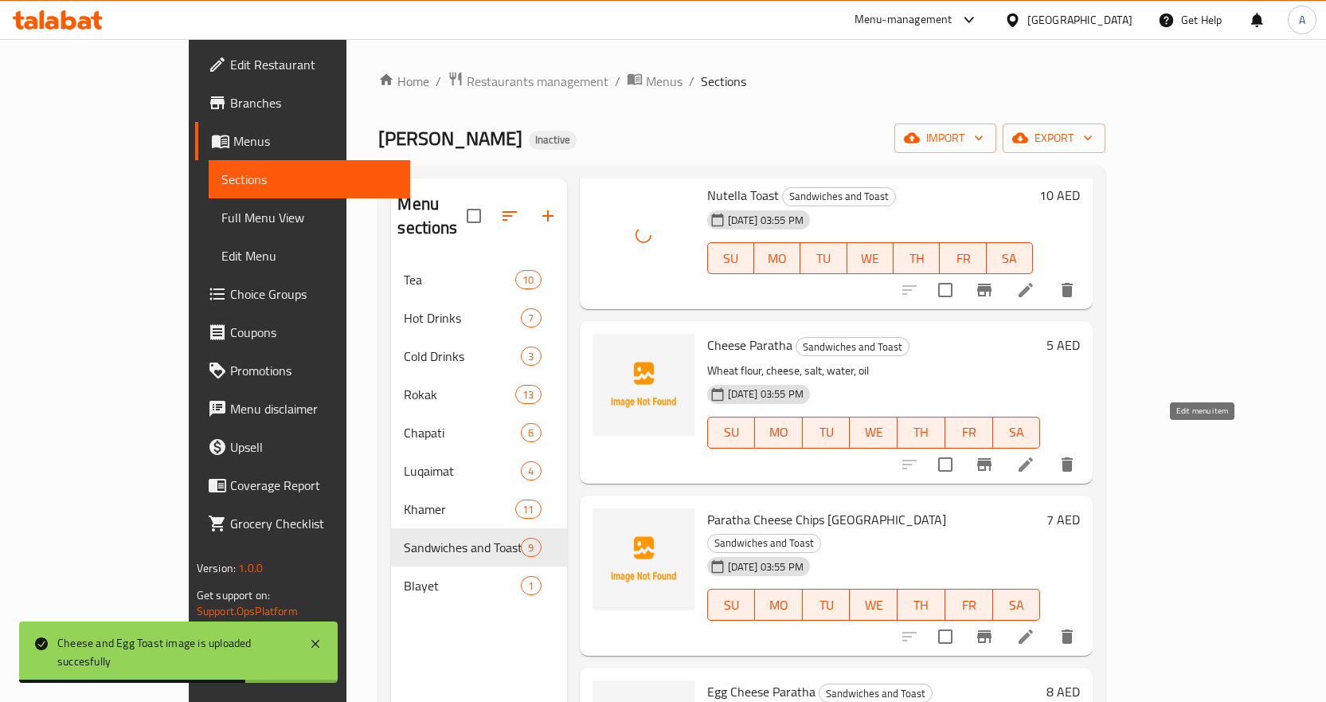
click at [1035, 455] on icon at bounding box center [1025, 464] width 19 height 19
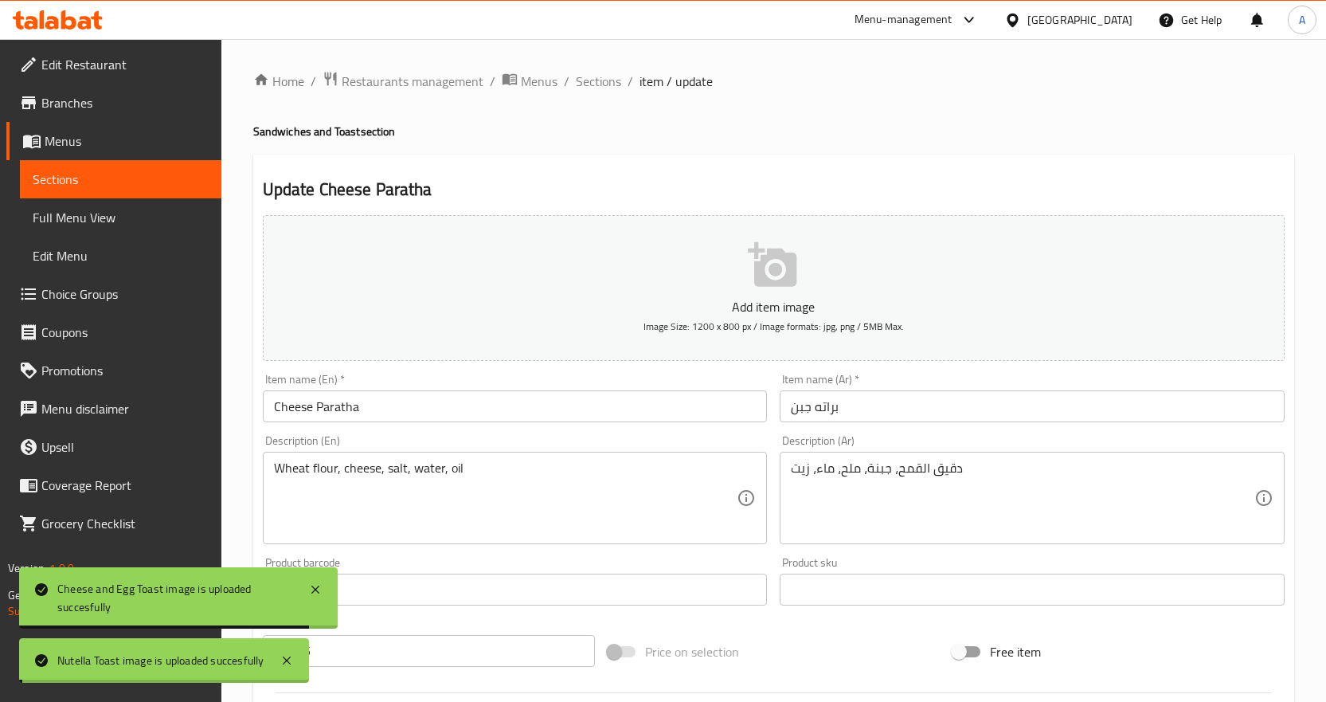
click at [828, 405] on input "براته جبن" at bounding box center [1032, 406] width 505 height 32
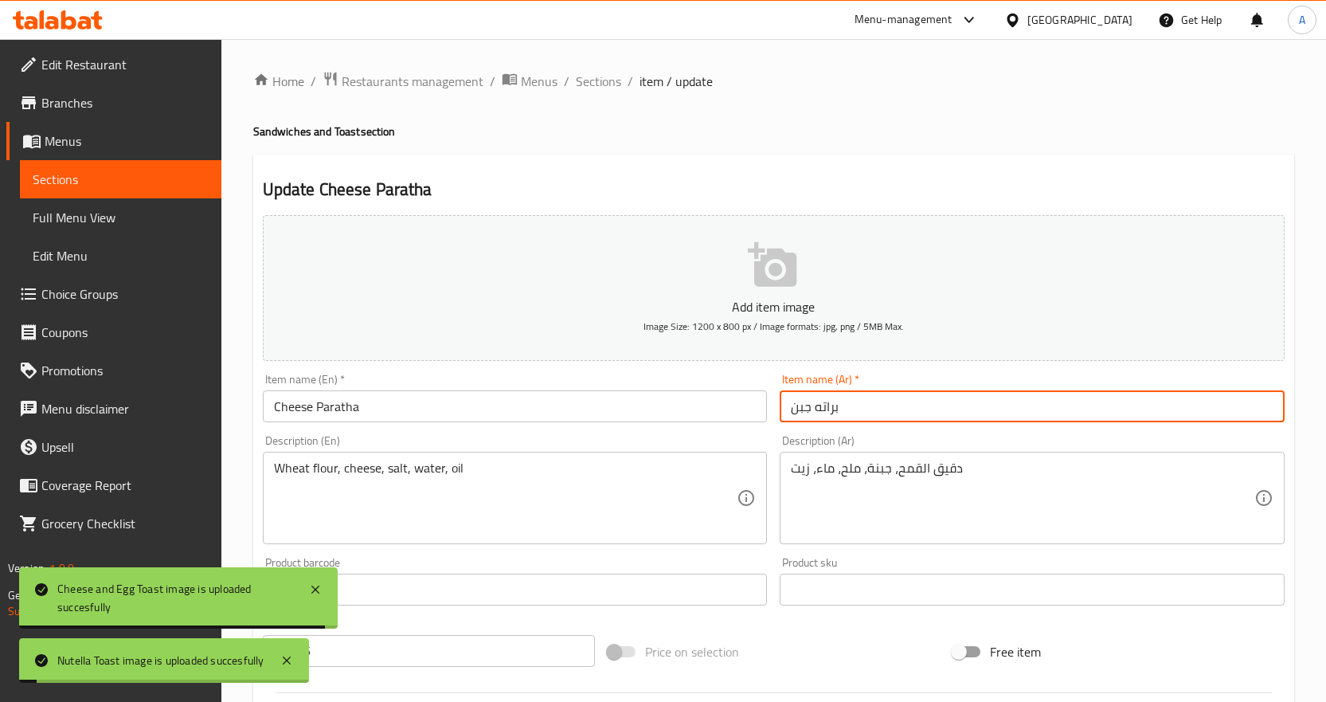
click at [828, 405] on input "براته جبن" at bounding box center [1032, 406] width 505 height 32
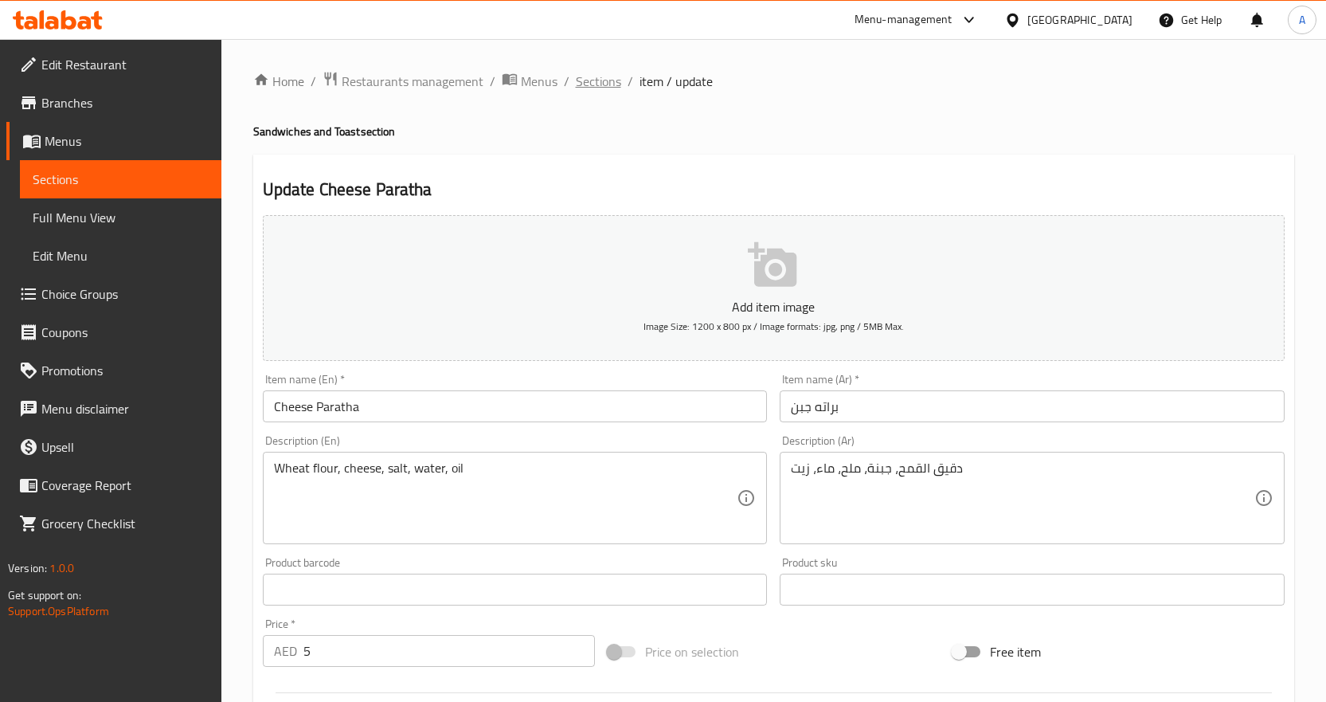
click at [604, 76] on span "Sections" at bounding box center [598, 81] width 45 height 19
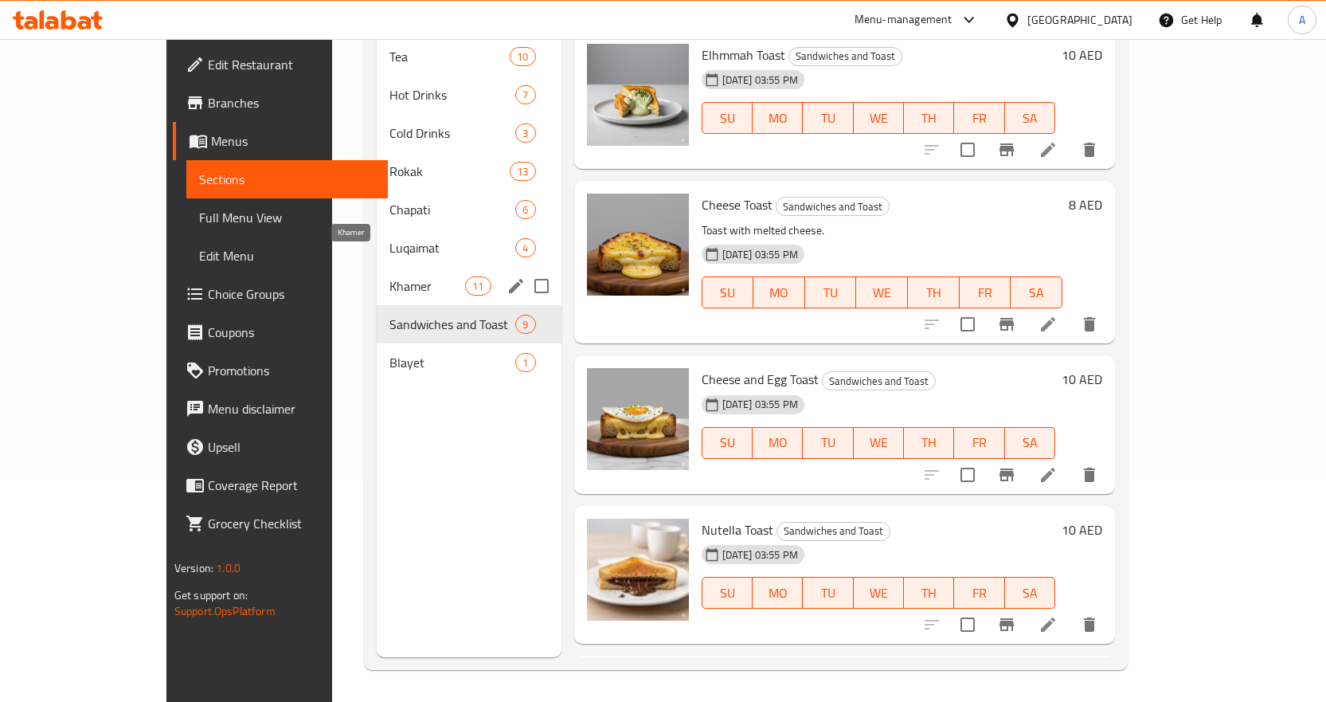
click at [389, 276] on span "Khamer" at bounding box center [427, 285] width 76 height 19
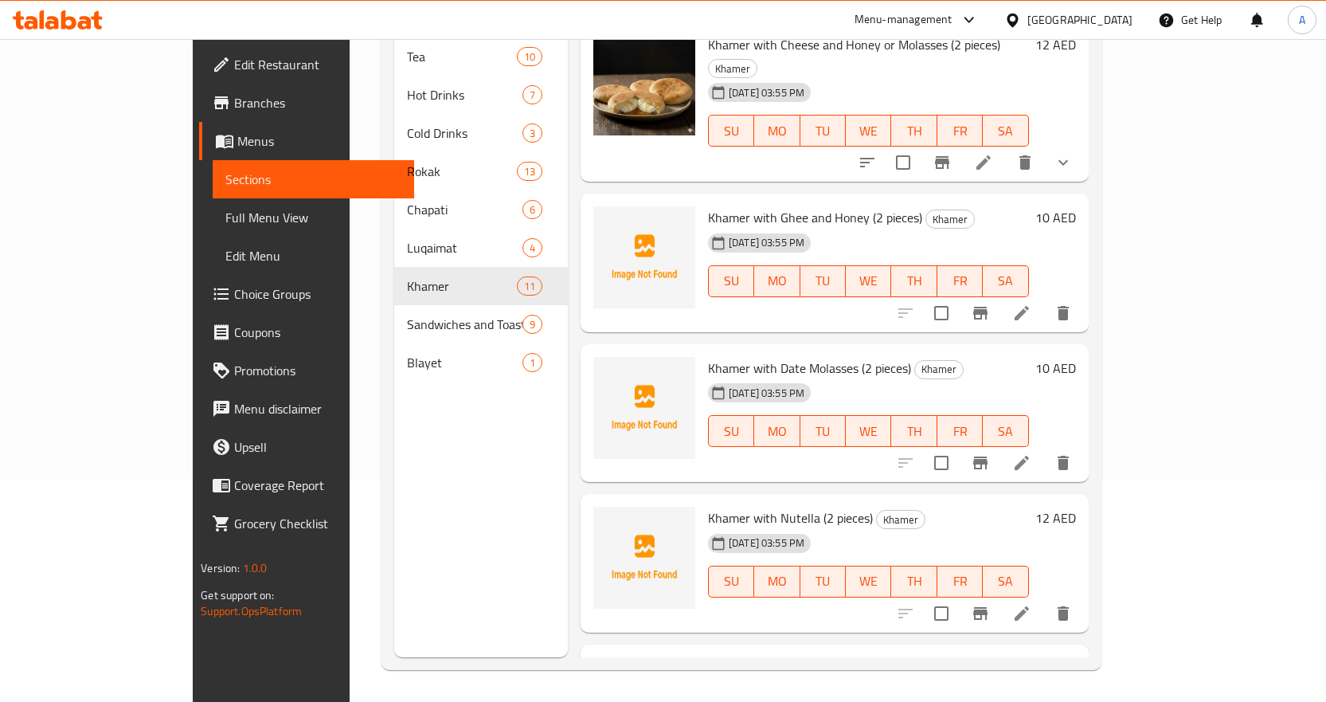
scroll to position [1086, 0]
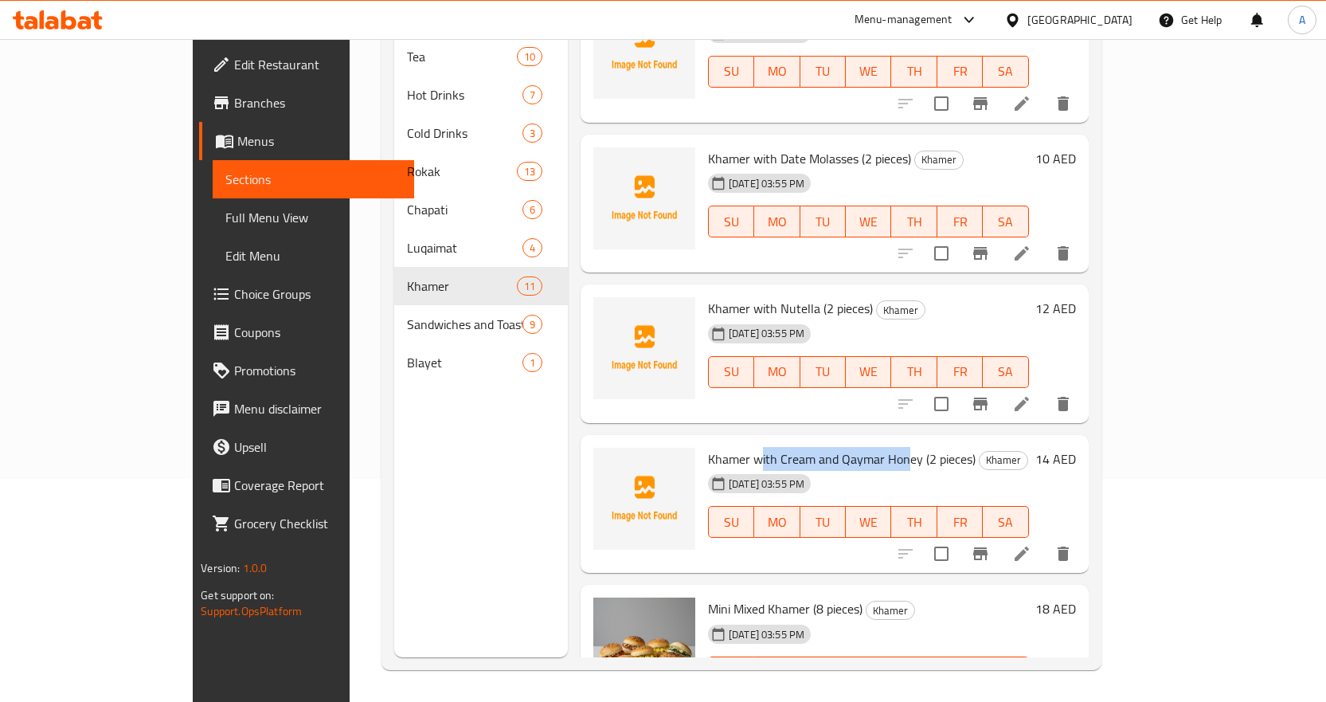
drag, startPoint x: 714, startPoint y: 388, endPoint x: 868, endPoint y: 385, distance: 154.5
click at [862, 447] on span "Khamer with Cream and Qaymar Honey (2 pieces)" at bounding box center [842, 459] width 268 height 24
click at [1031, 544] on icon at bounding box center [1021, 553] width 19 height 19
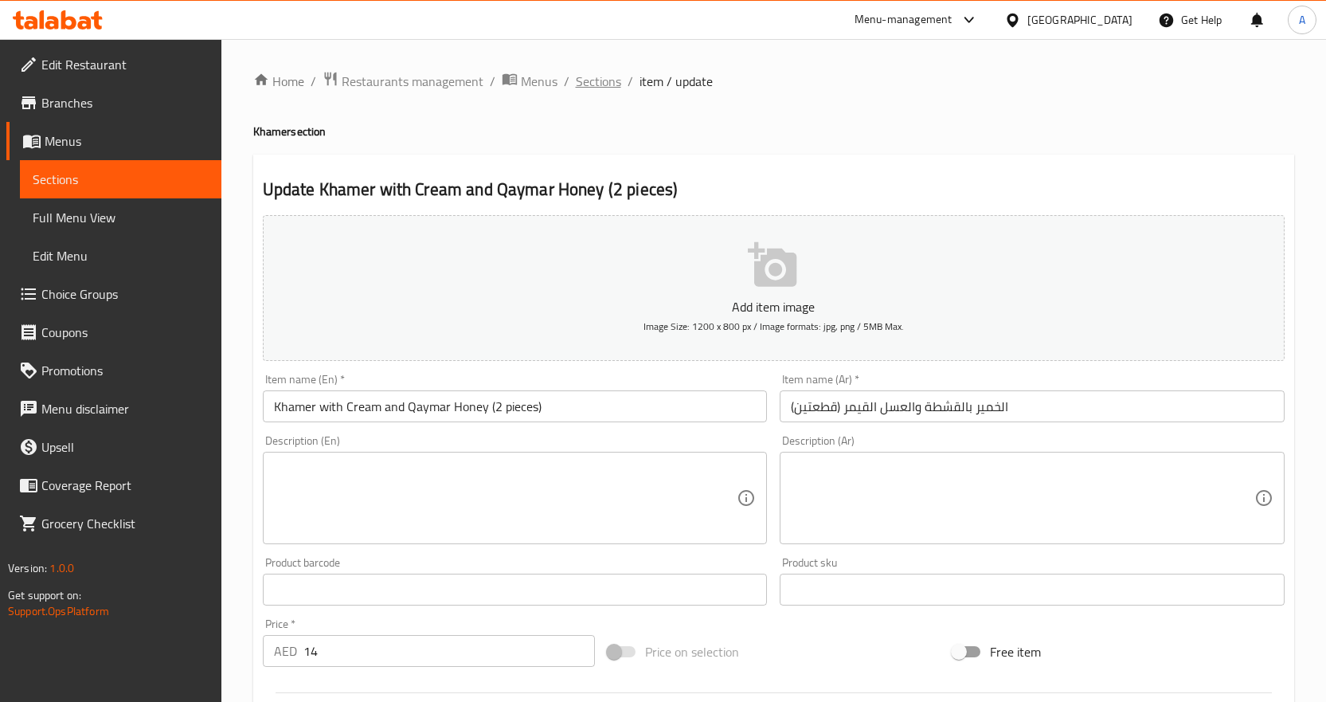
click at [589, 76] on span "Sections" at bounding box center [598, 81] width 45 height 19
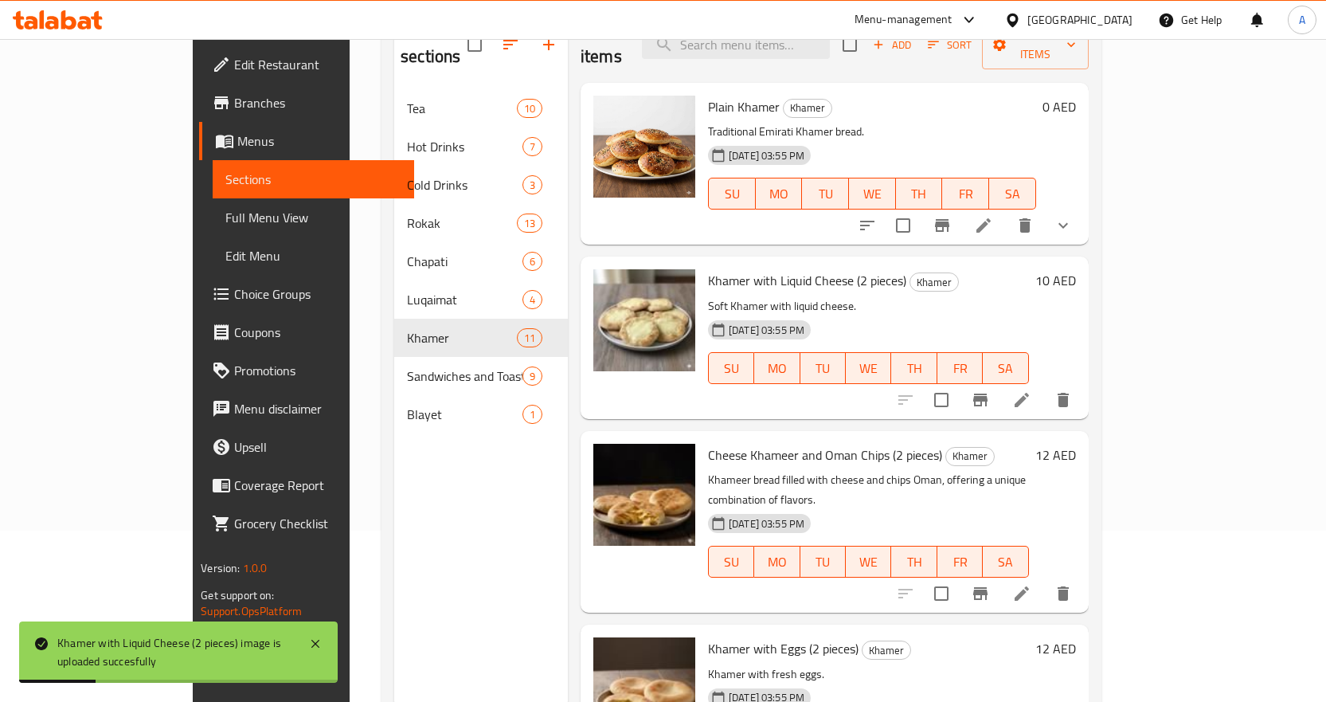
scroll to position [143, 0]
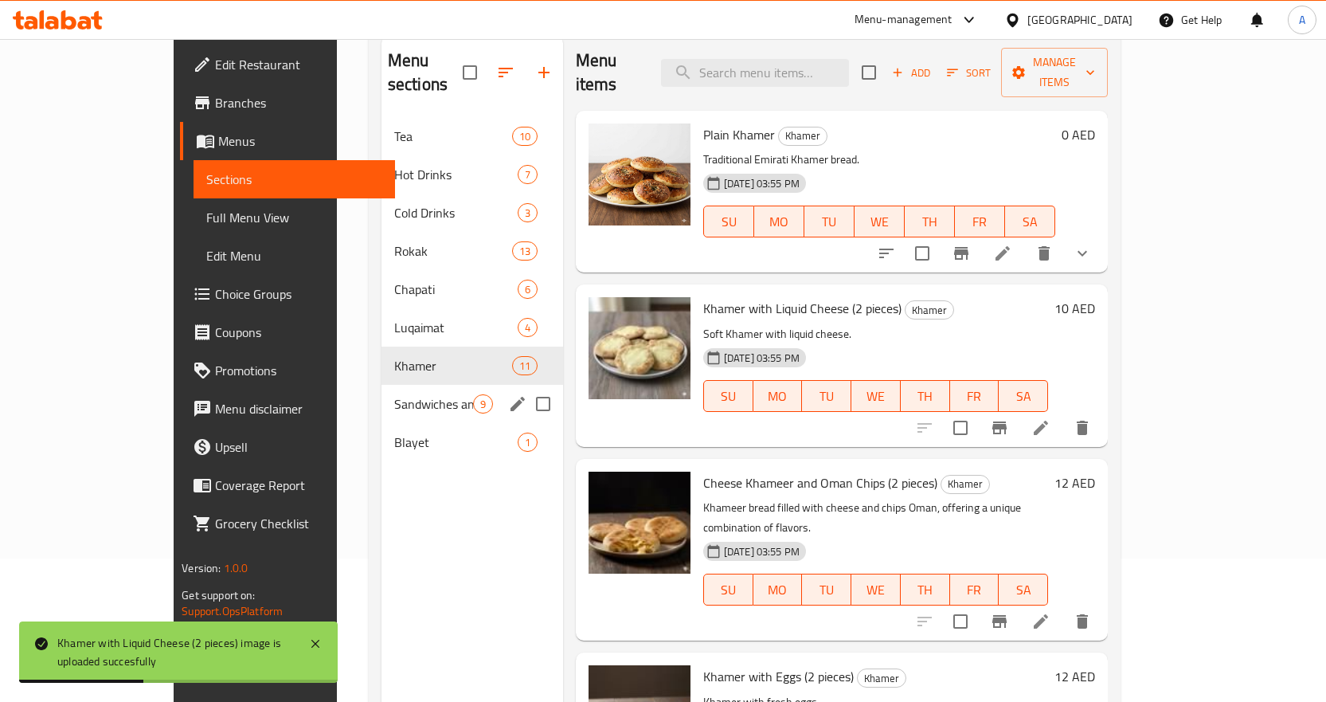
click at [400, 394] on span "Sandwiches and Toast" at bounding box center [433, 403] width 79 height 19
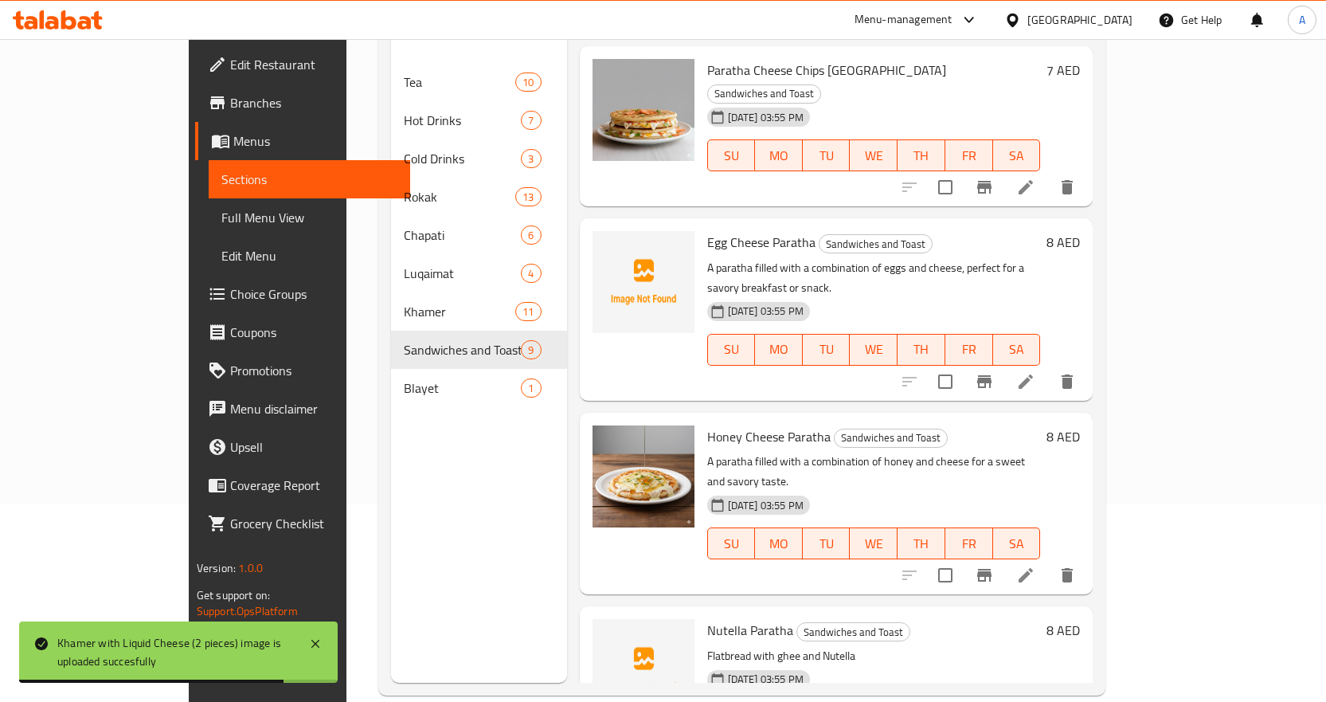
scroll to position [223, 0]
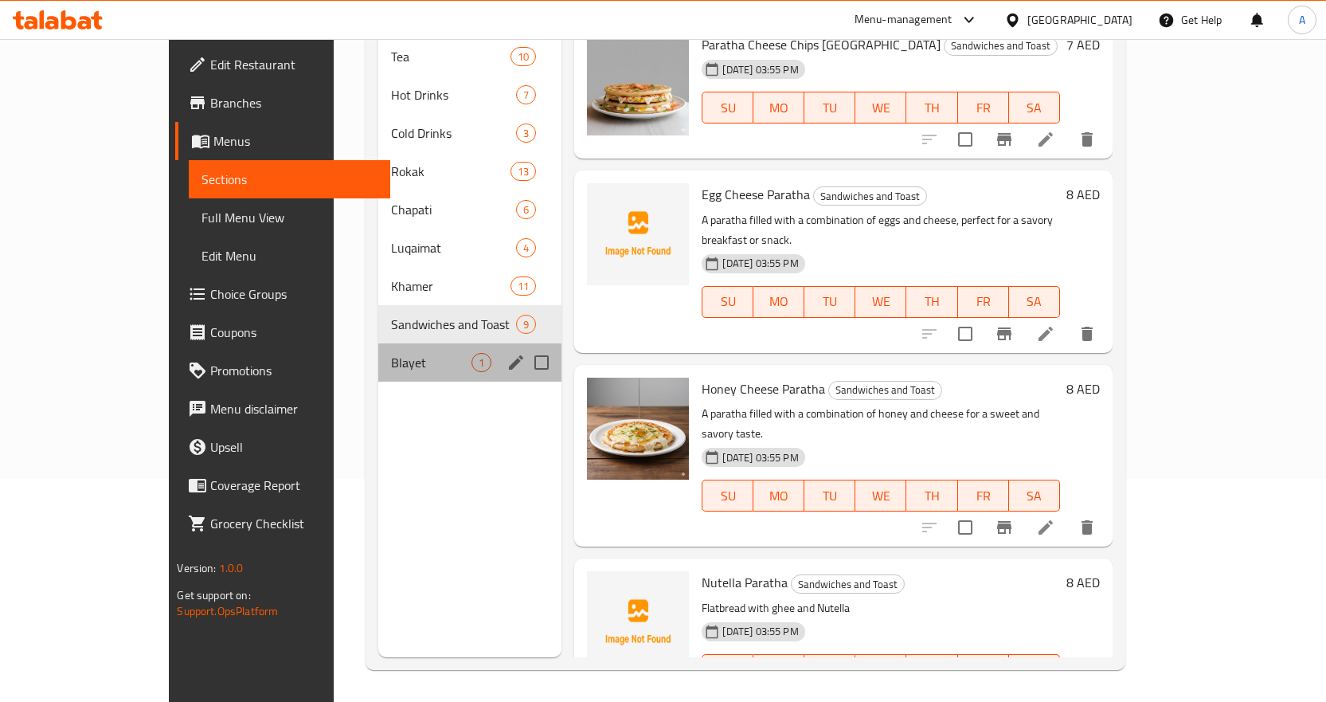
click at [378, 351] on div "Blayet 1" at bounding box center [469, 362] width 183 height 38
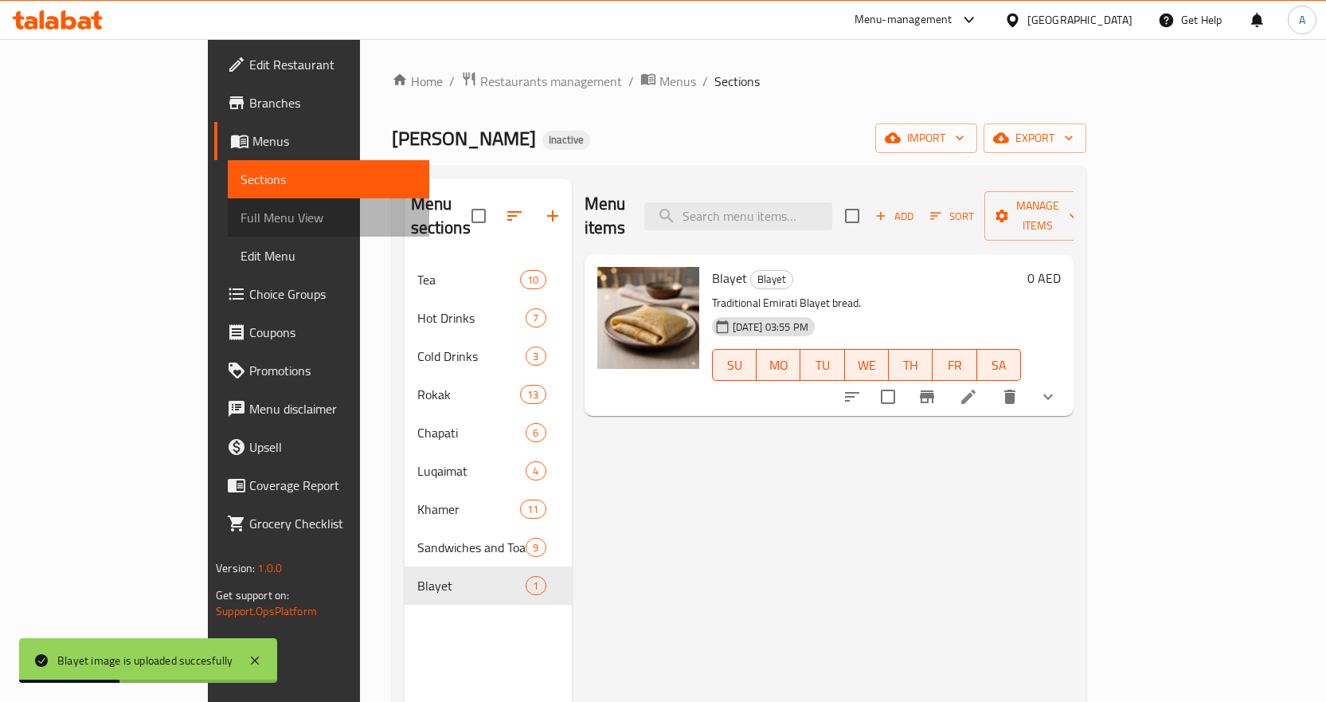
click at [241, 219] on span "Full Menu View" at bounding box center [329, 217] width 176 height 19
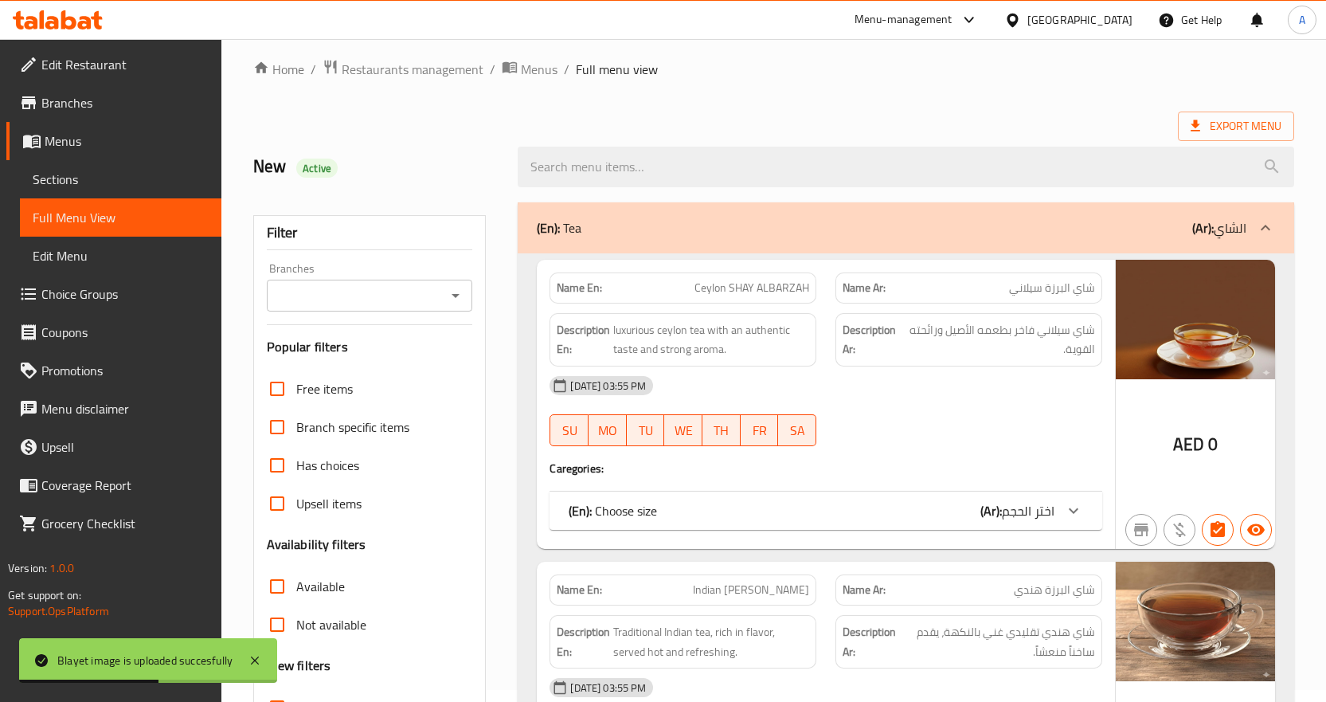
scroll to position [319, 0]
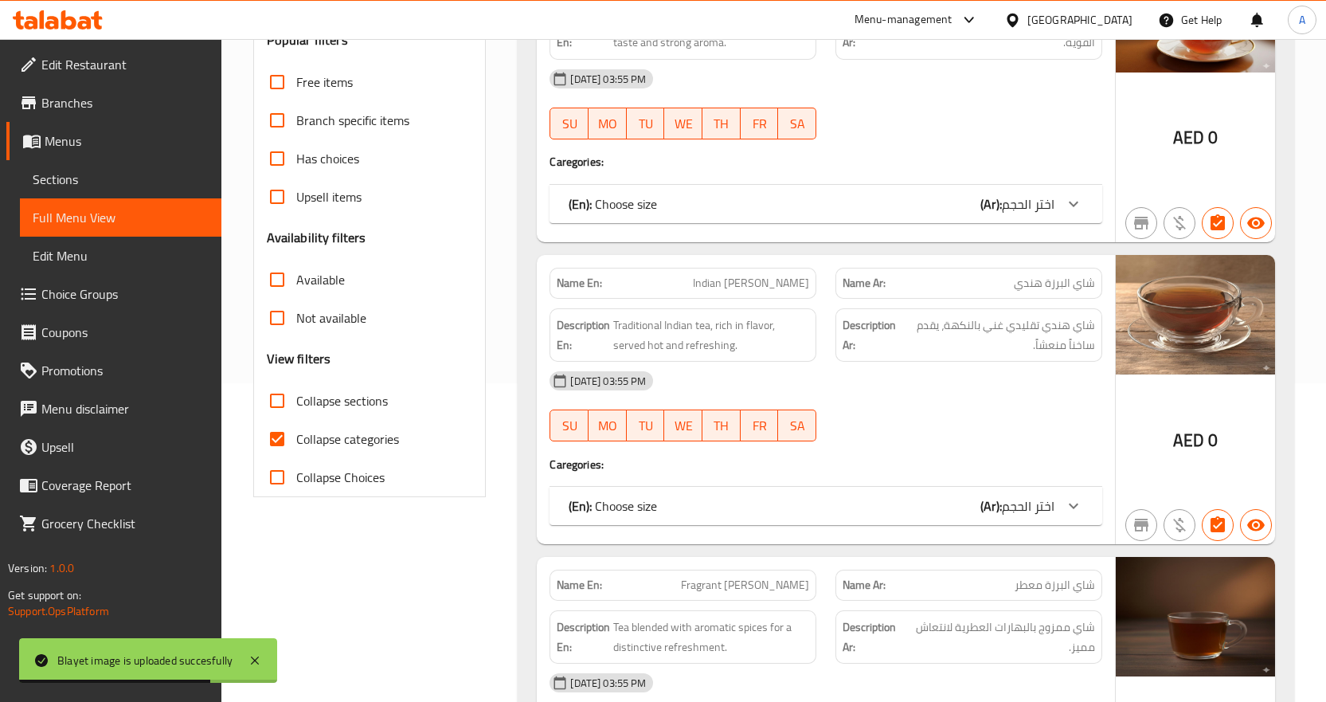
click at [280, 435] on input "Collapse categories" at bounding box center [277, 439] width 38 height 38
checkbox input "false"
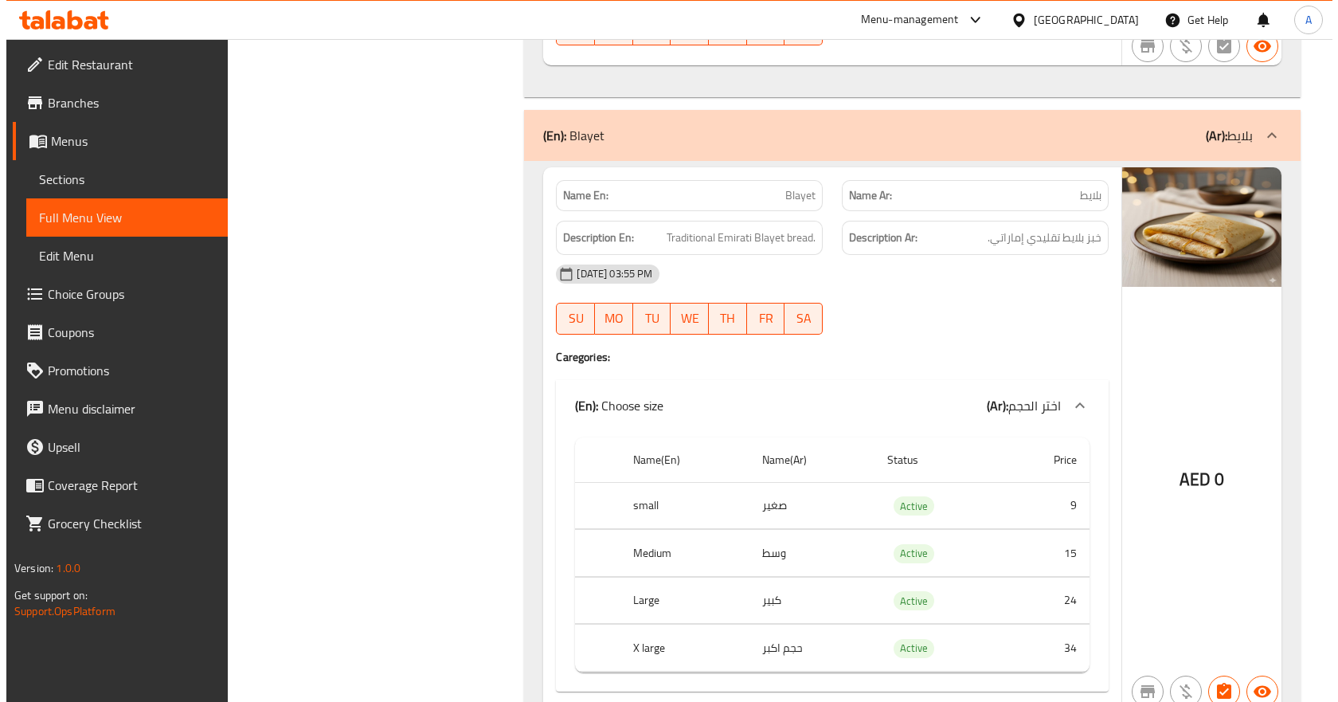
scroll to position [0, 0]
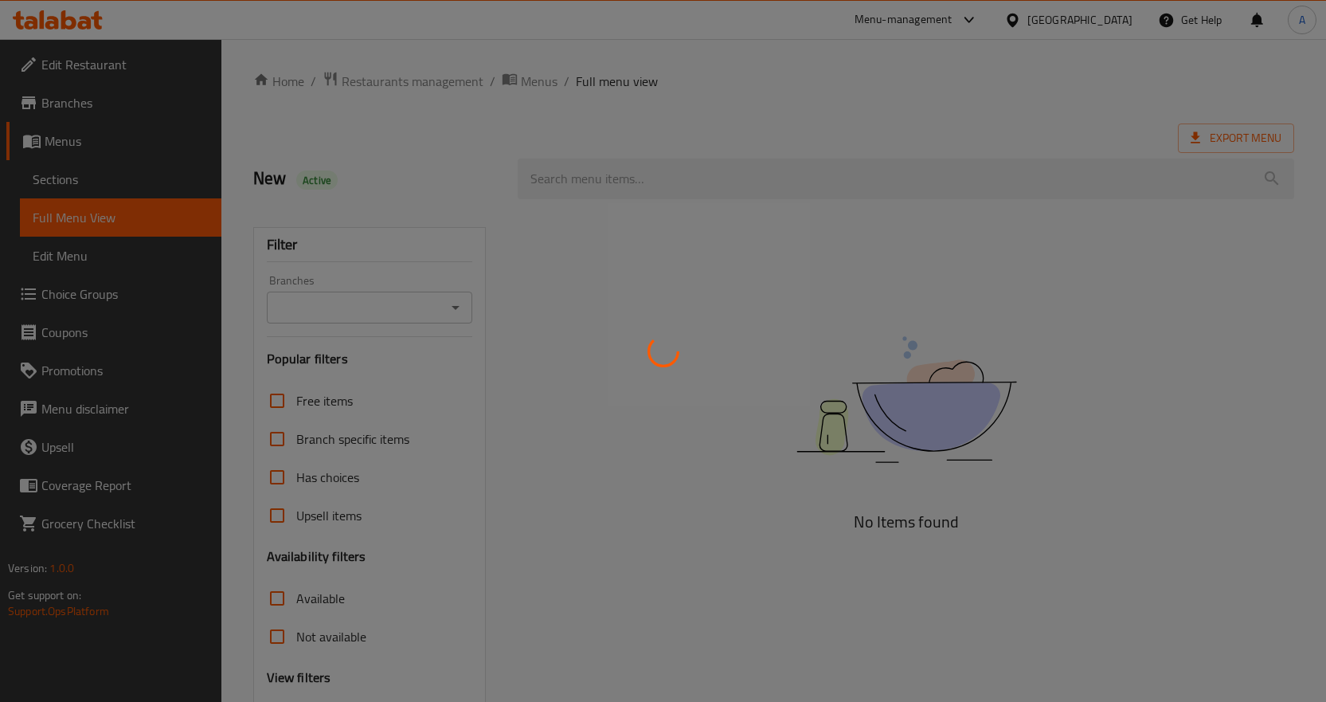
click at [128, 252] on div at bounding box center [663, 351] width 1326 height 702
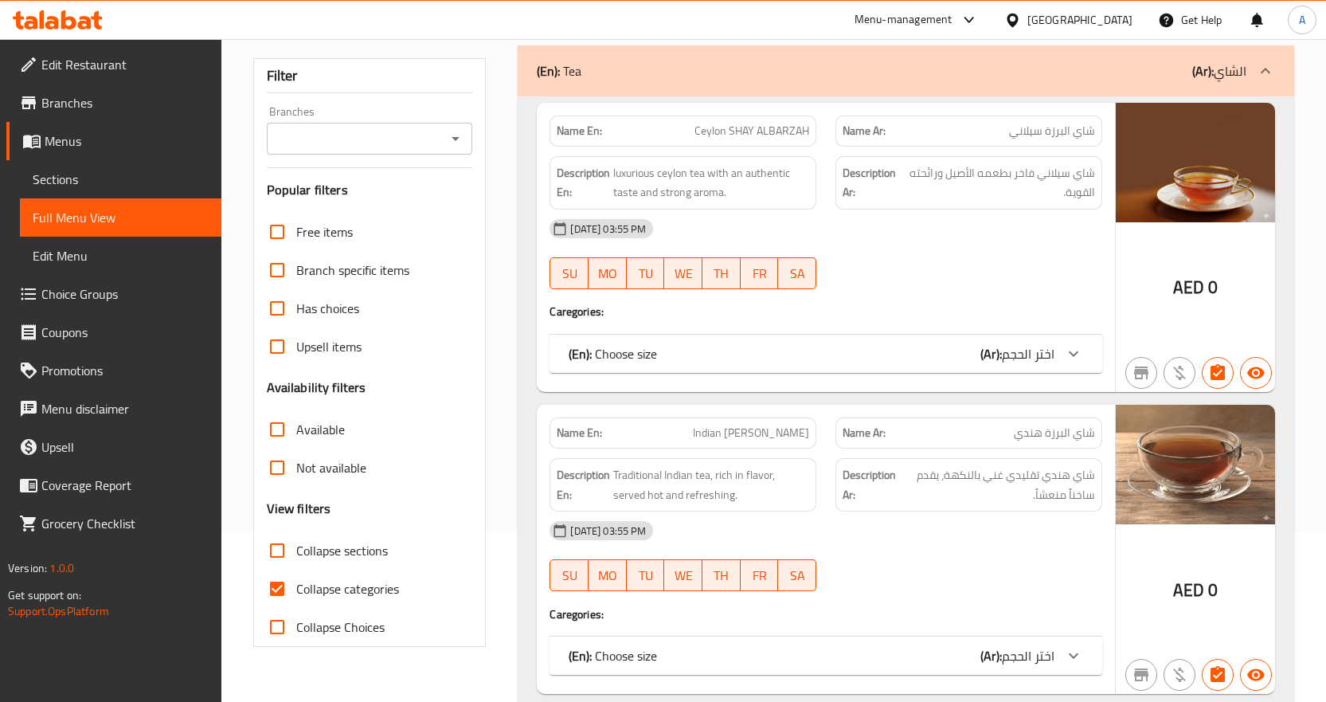
scroll to position [398, 0]
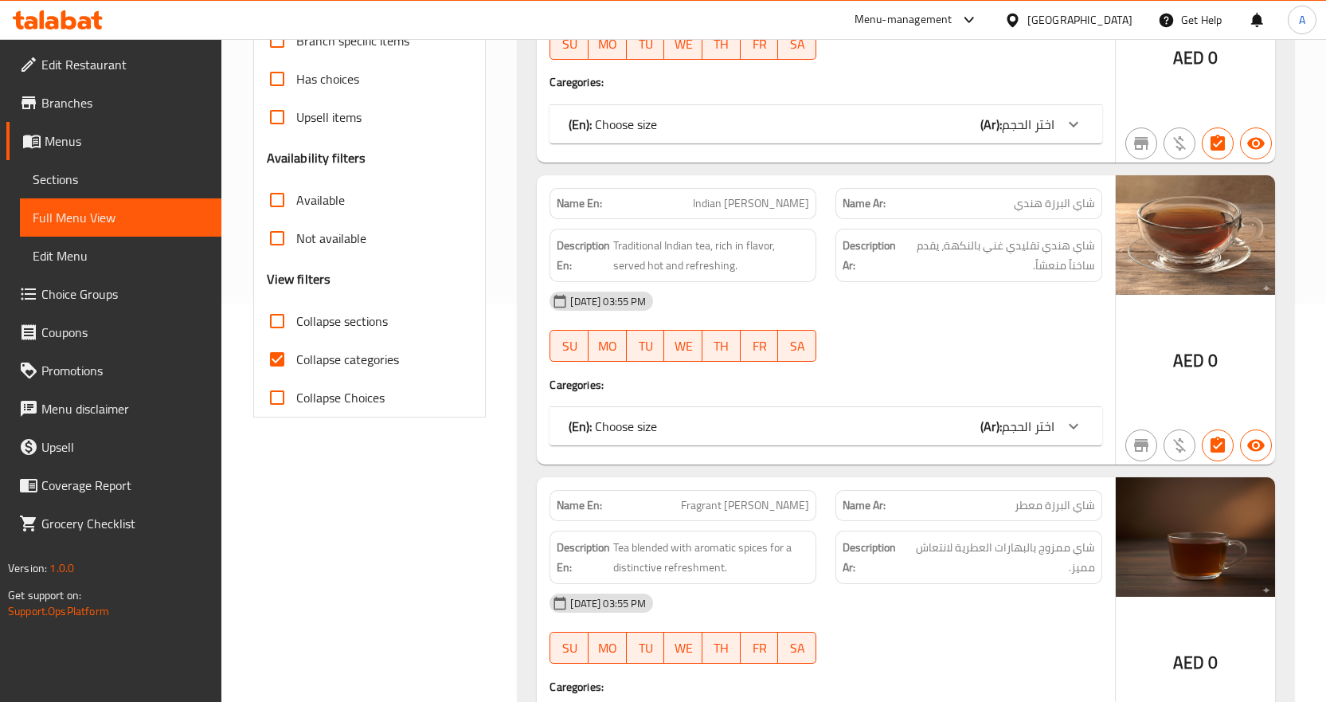
click at [280, 356] on input "Collapse categories" at bounding box center [277, 359] width 38 height 38
checkbox input "false"
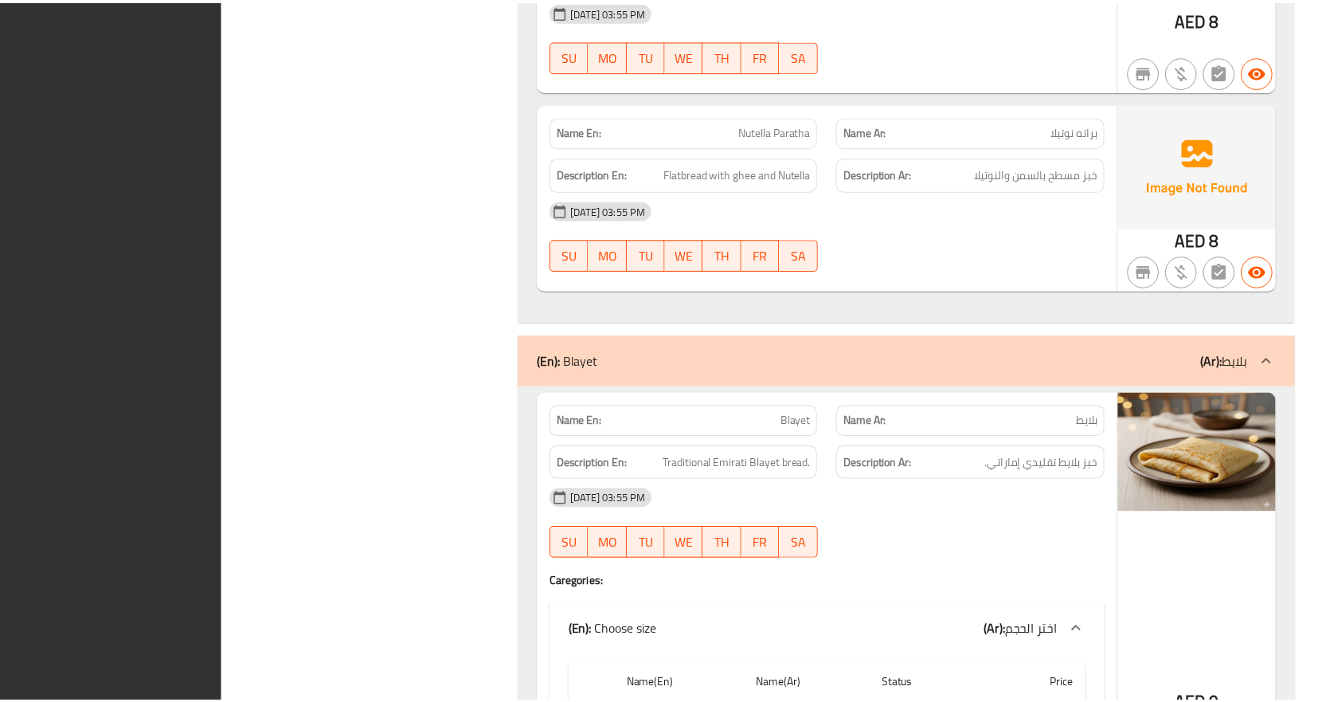
scroll to position [23585, 0]
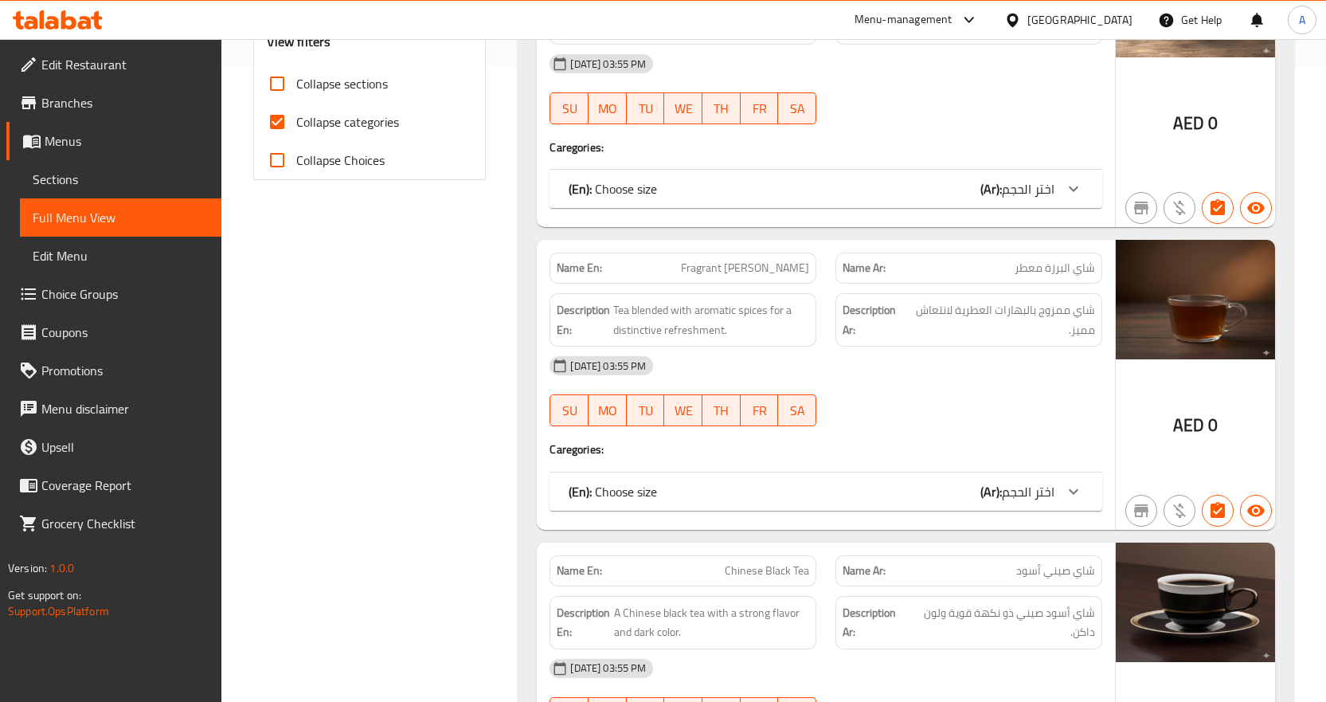
scroll to position [637, 0]
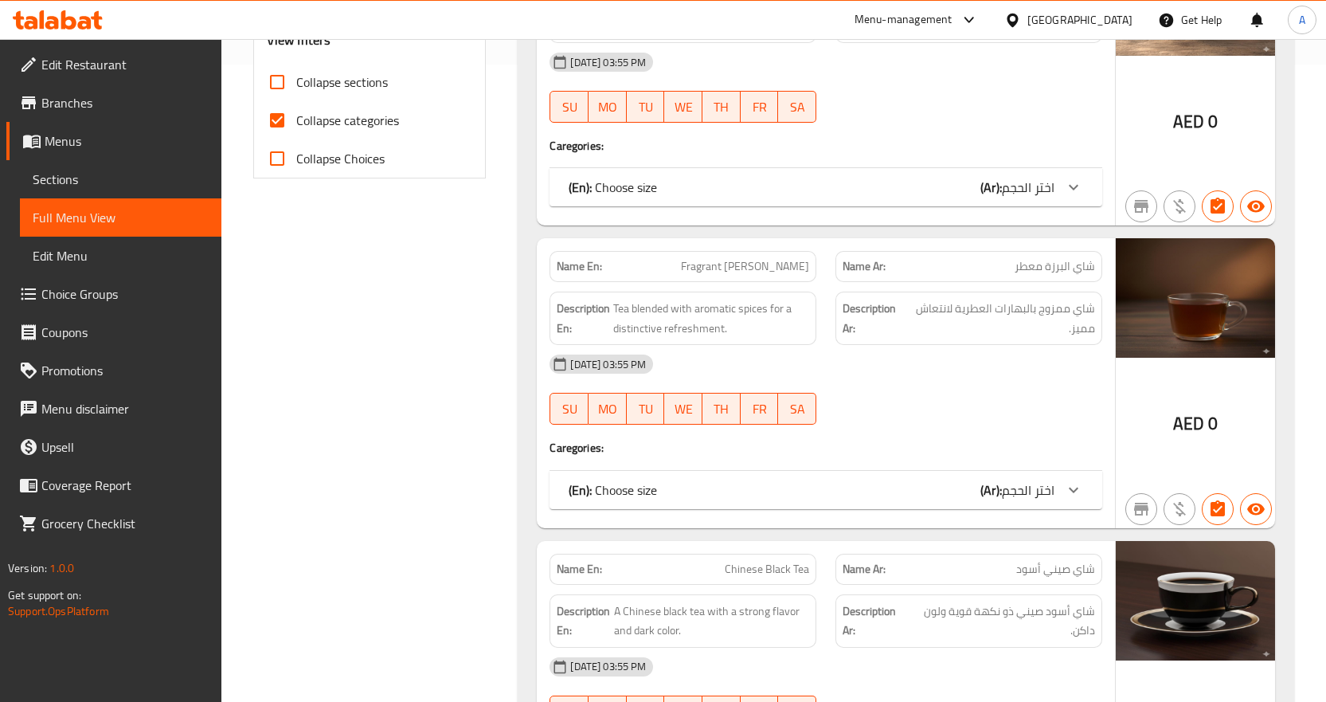
click at [277, 127] on input "Collapse categories" at bounding box center [277, 120] width 38 height 38
checkbox input "false"
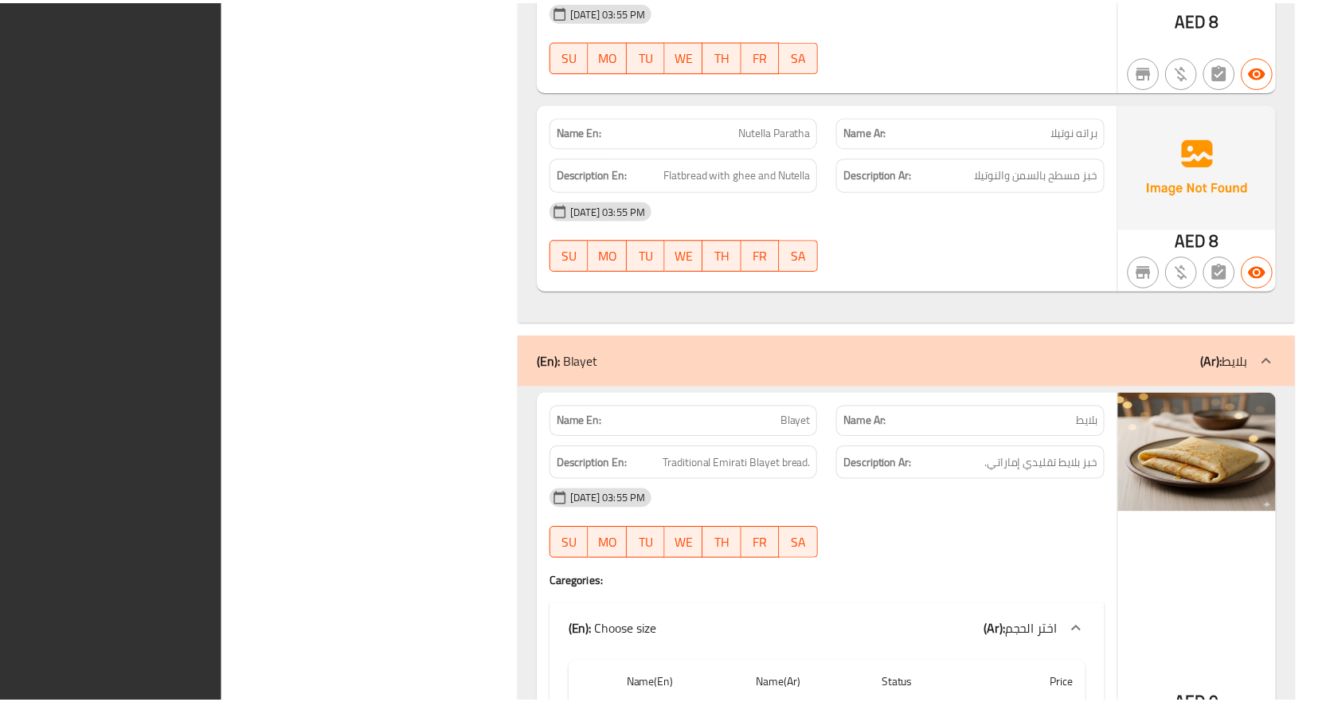
scroll to position [23585, 0]
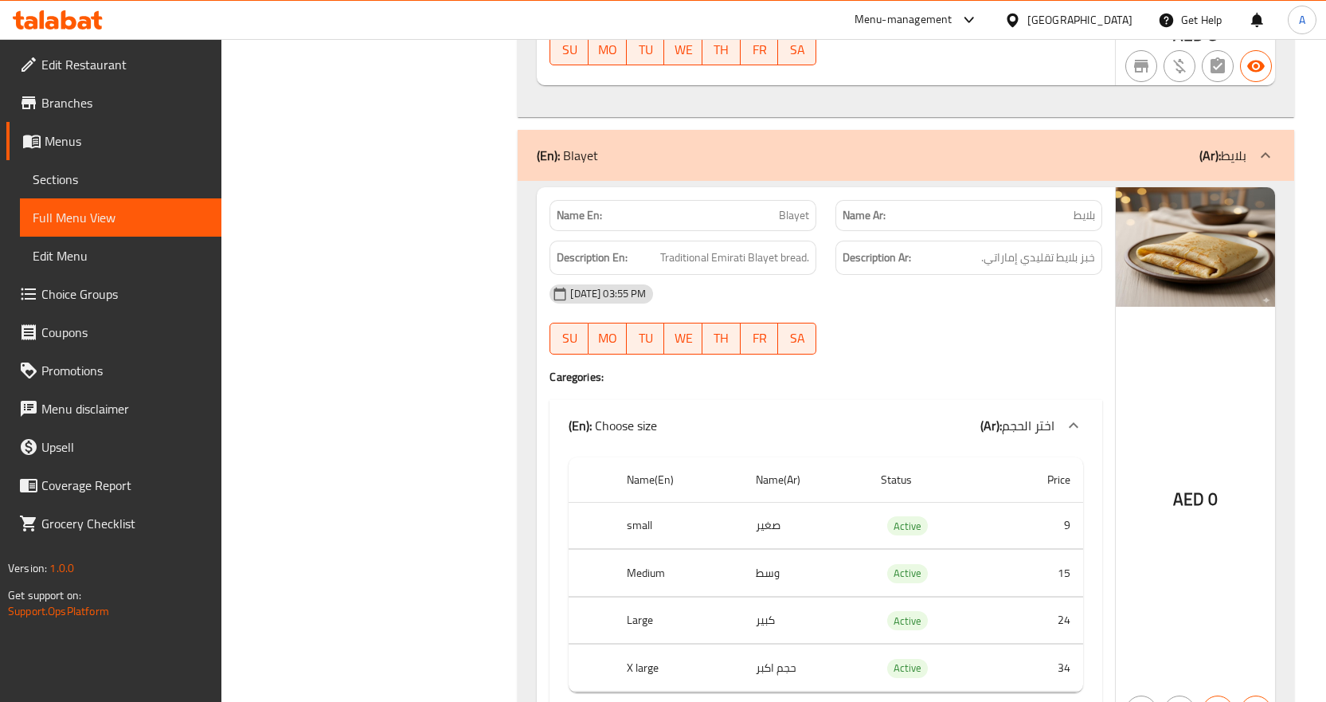
click at [1031, 20] on div "United Arab Emirates" at bounding box center [1079, 20] width 105 height 18
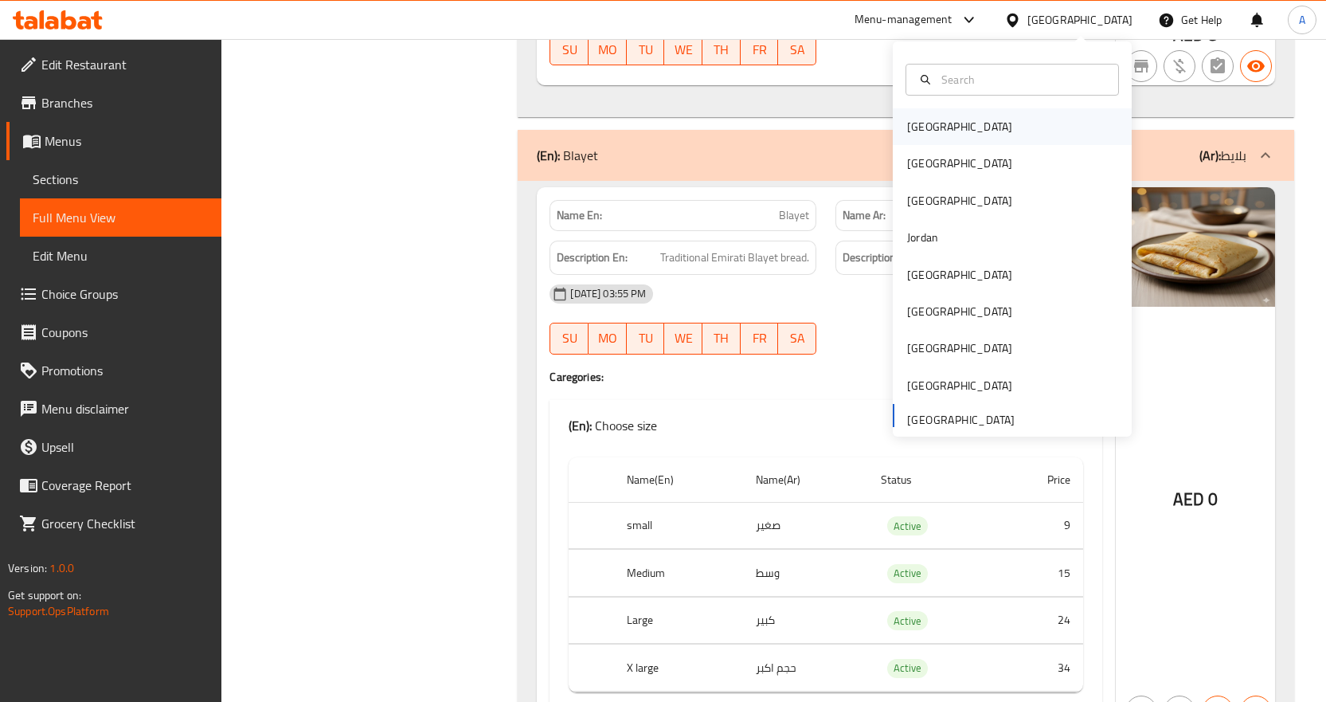
click at [929, 127] on div "[GEOGRAPHIC_DATA]" at bounding box center [959, 127] width 105 height 18
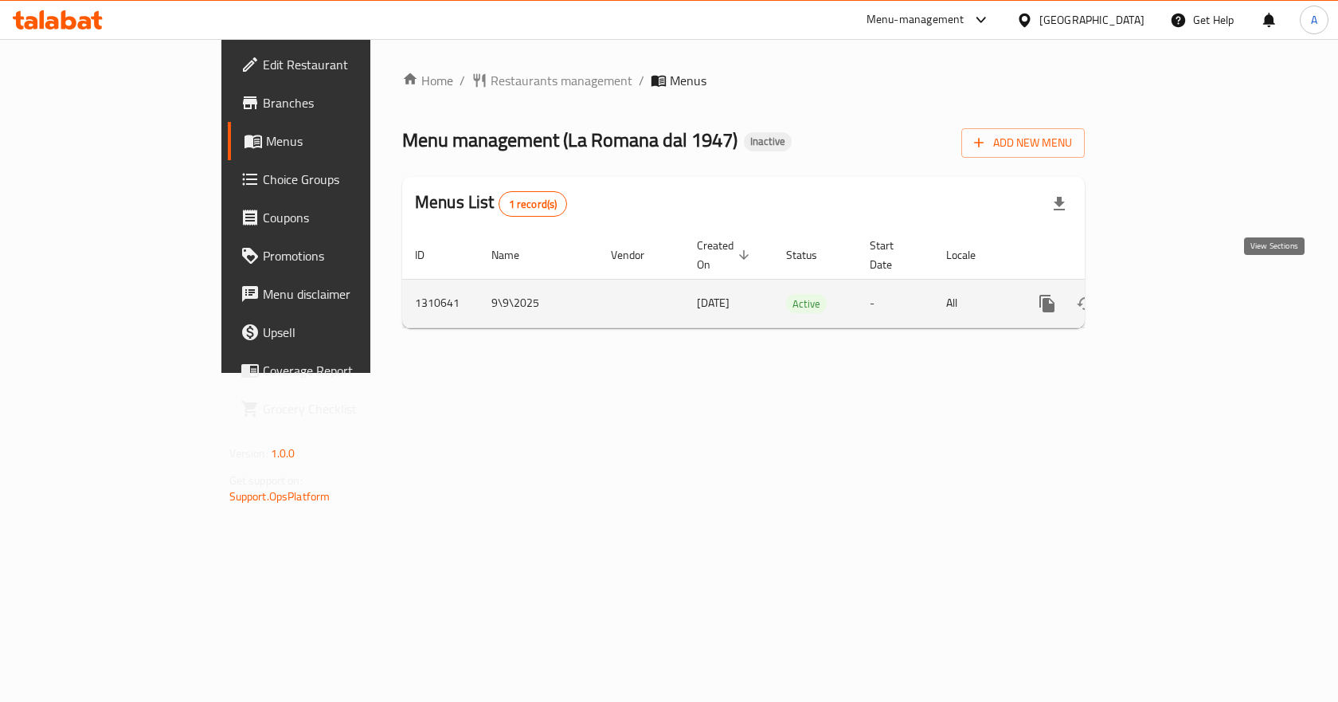
click at [1172, 294] on icon "enhanced table" at bounding box center [1161, 303] width 19 height 19
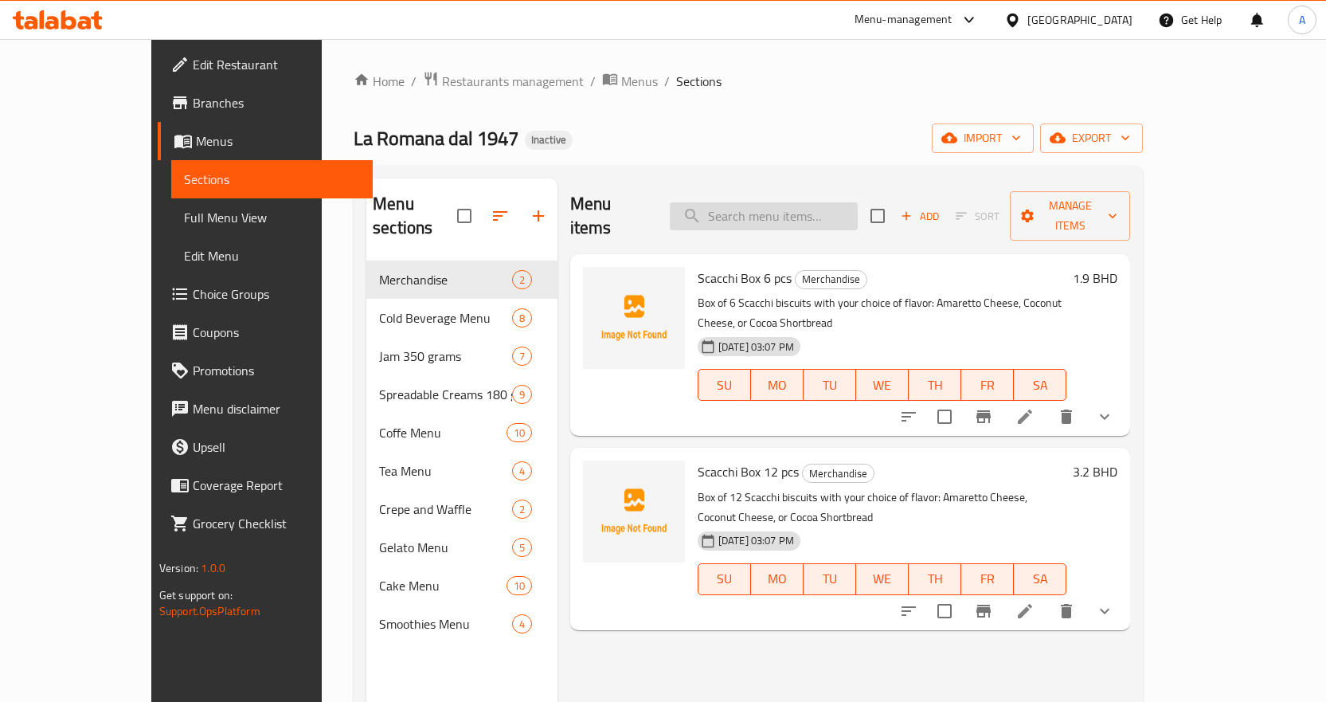
click at [847, 202] on input "search" at bounding box center [764, 216] width 188 height 28
paste input "Albicocca_"
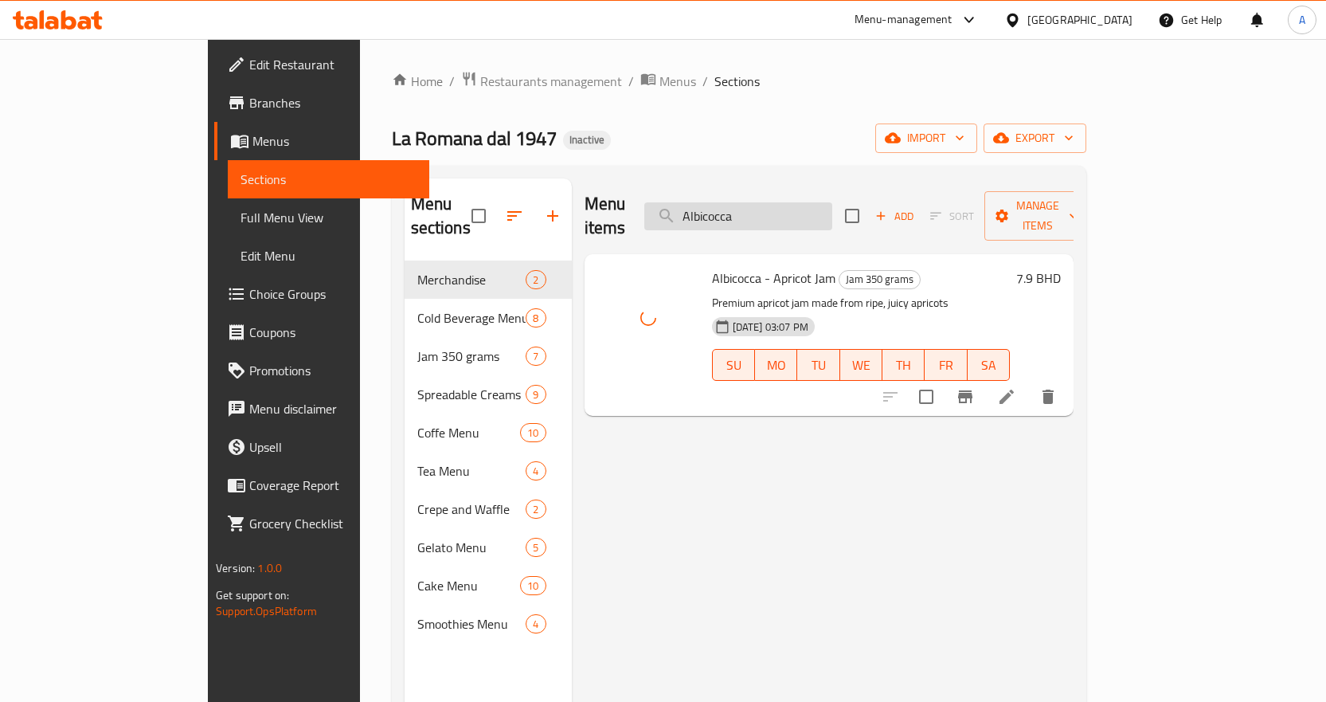
click at [832, 208] on input "Albicocca" at bounding box center [738, 216] width 188 height 28
click at [832, 204] on input "Albicocca" at bounding box center [738, 216] width 188 height 28
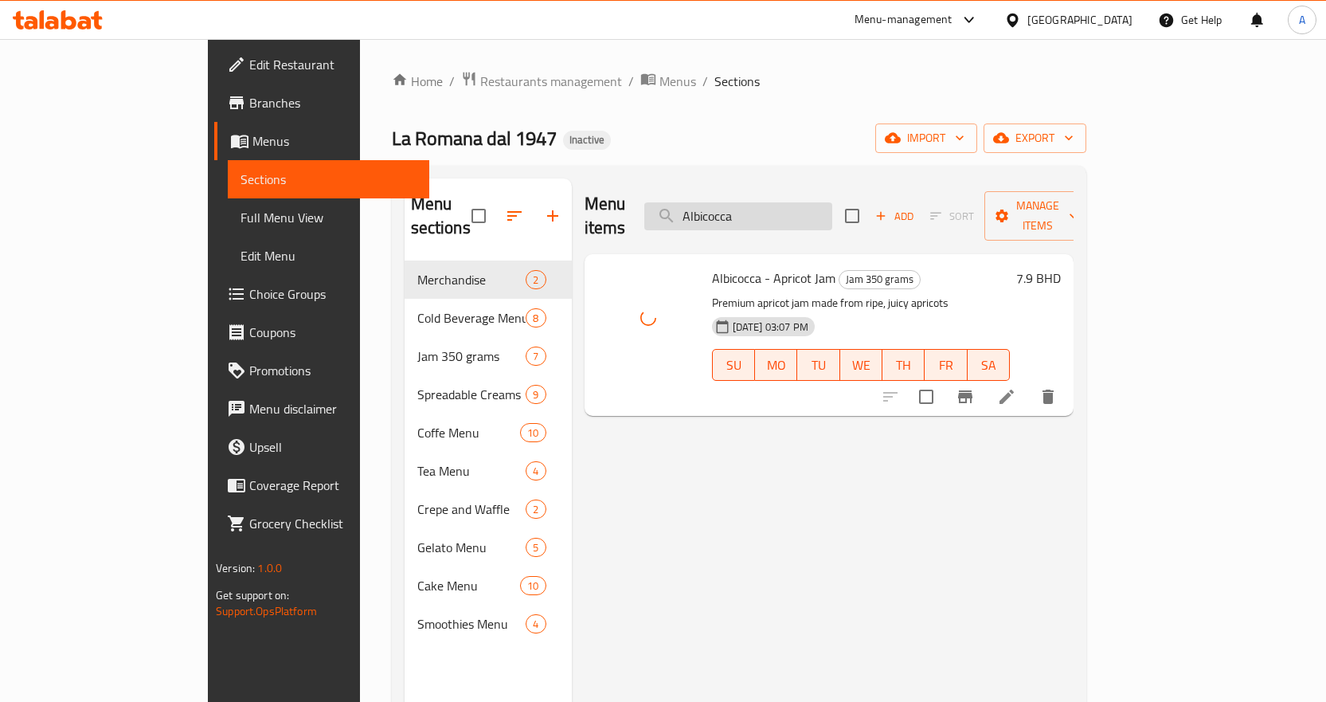
click at [832, 204] on input "Albicocca" at bounding box center [738, 216] width 188 height 28
paste input "mericano"
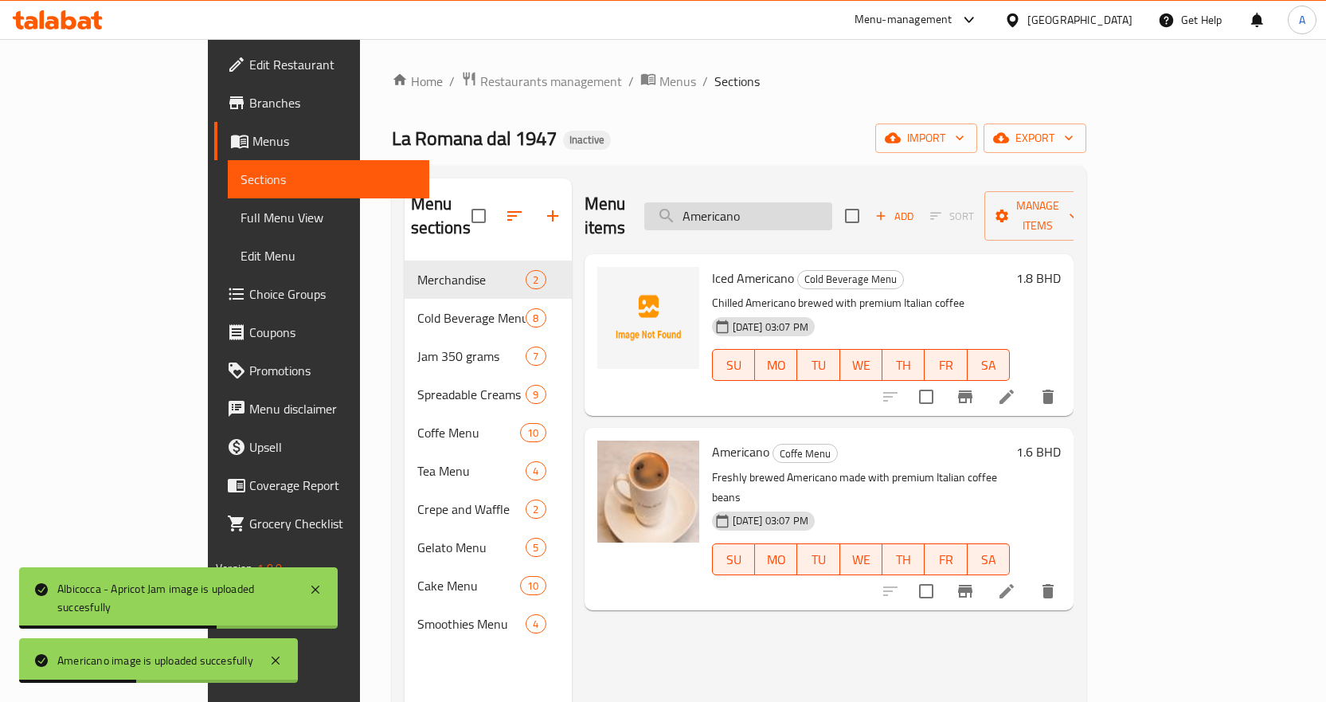
click at [832, 205] on input "Americano" at bounding box center [738, 216] width 188 height 28
paste input "rcania_"
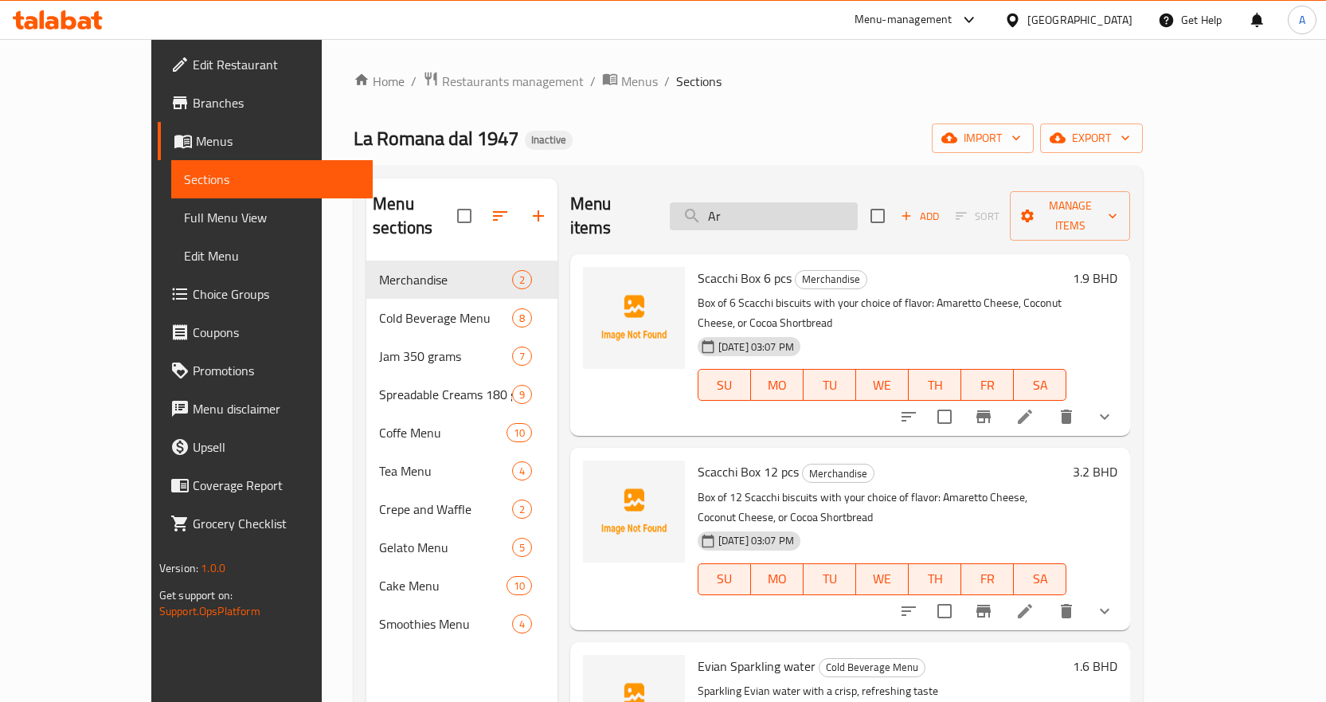
type input "A"
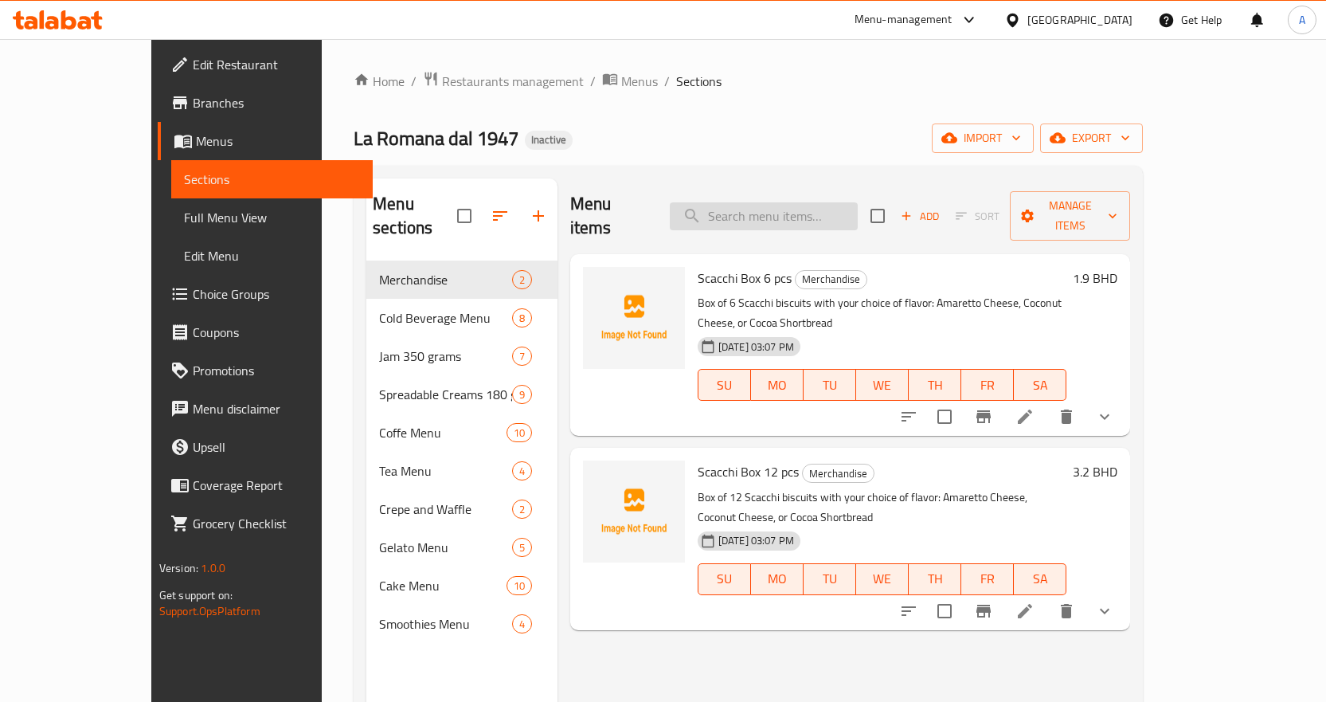
click at [842, 202] on input "search" at bounding box center [764, 216] width 188 height 28
paste input "Blueberry Smoothies"
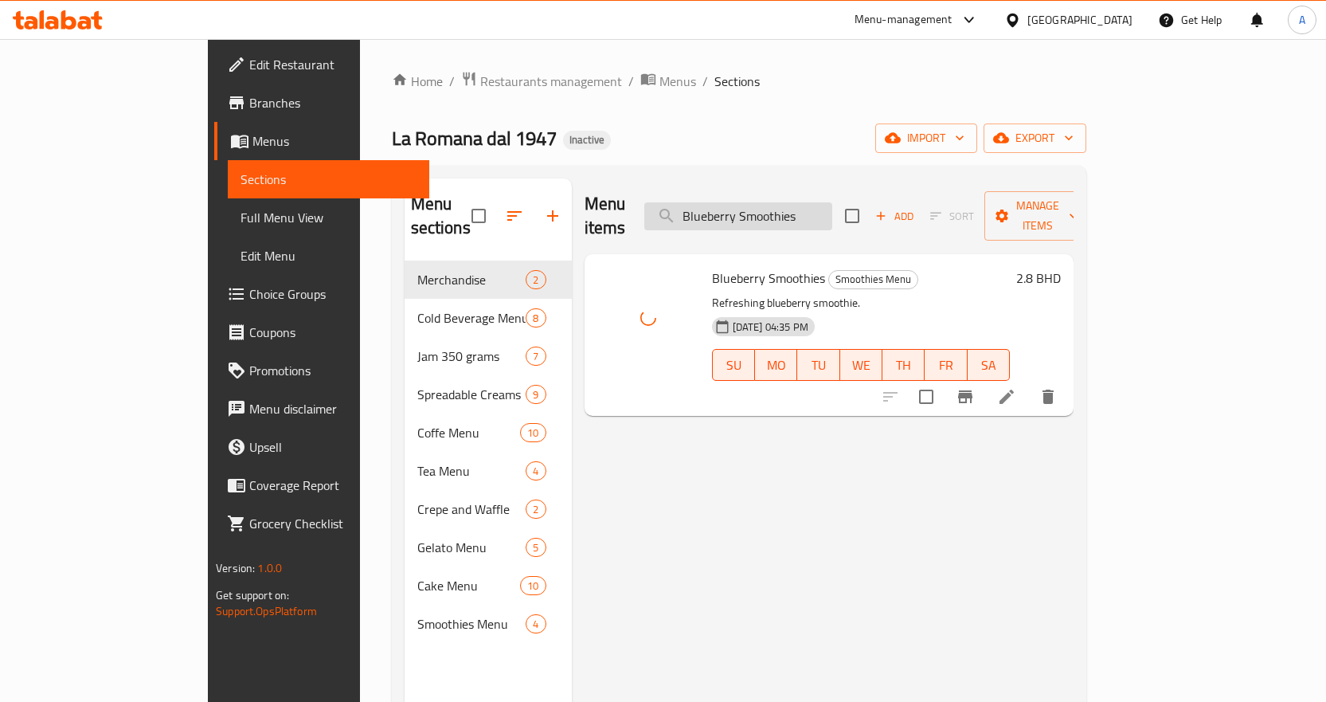
click at [832, 204] on input "Blueberry Smoothies" at bounding box center [738, 216] width 188 height 28
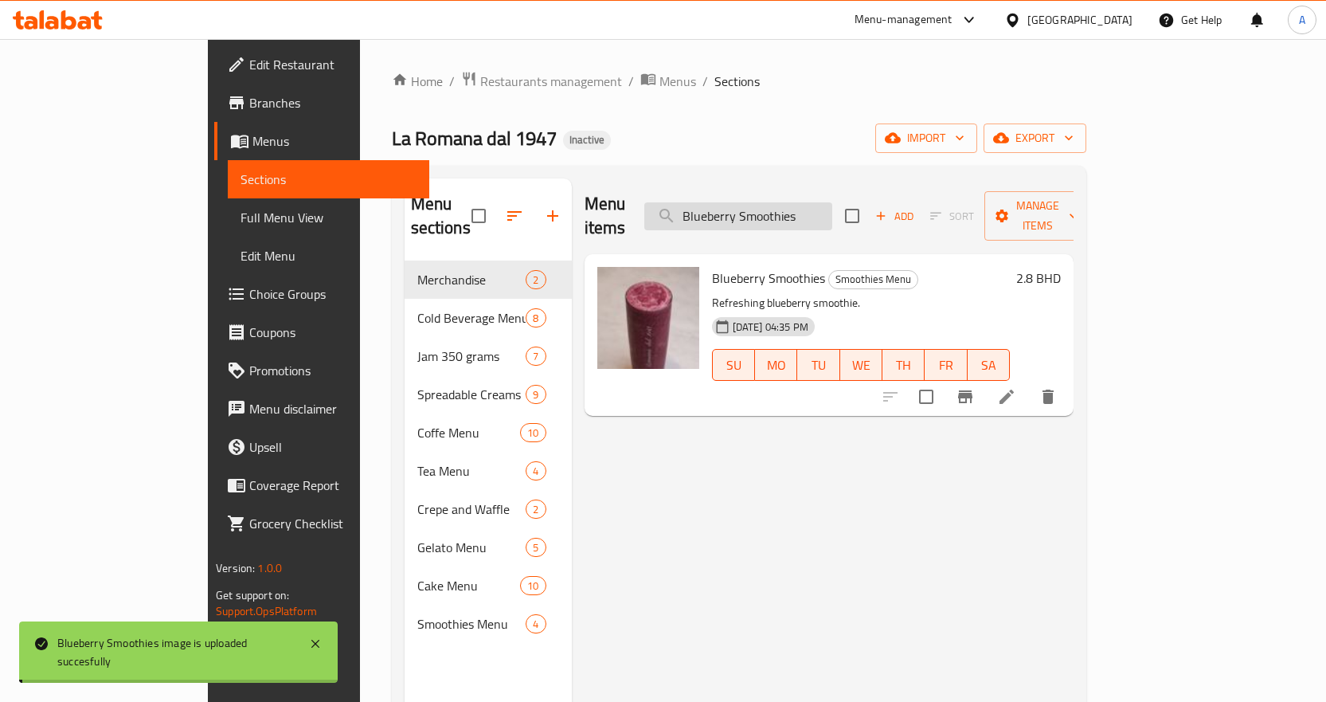
click at [832, 204] on input "Blueberry Smoothies" at bounding box center [738, 216] width 188 height 28
paste input "Caffe Latte"
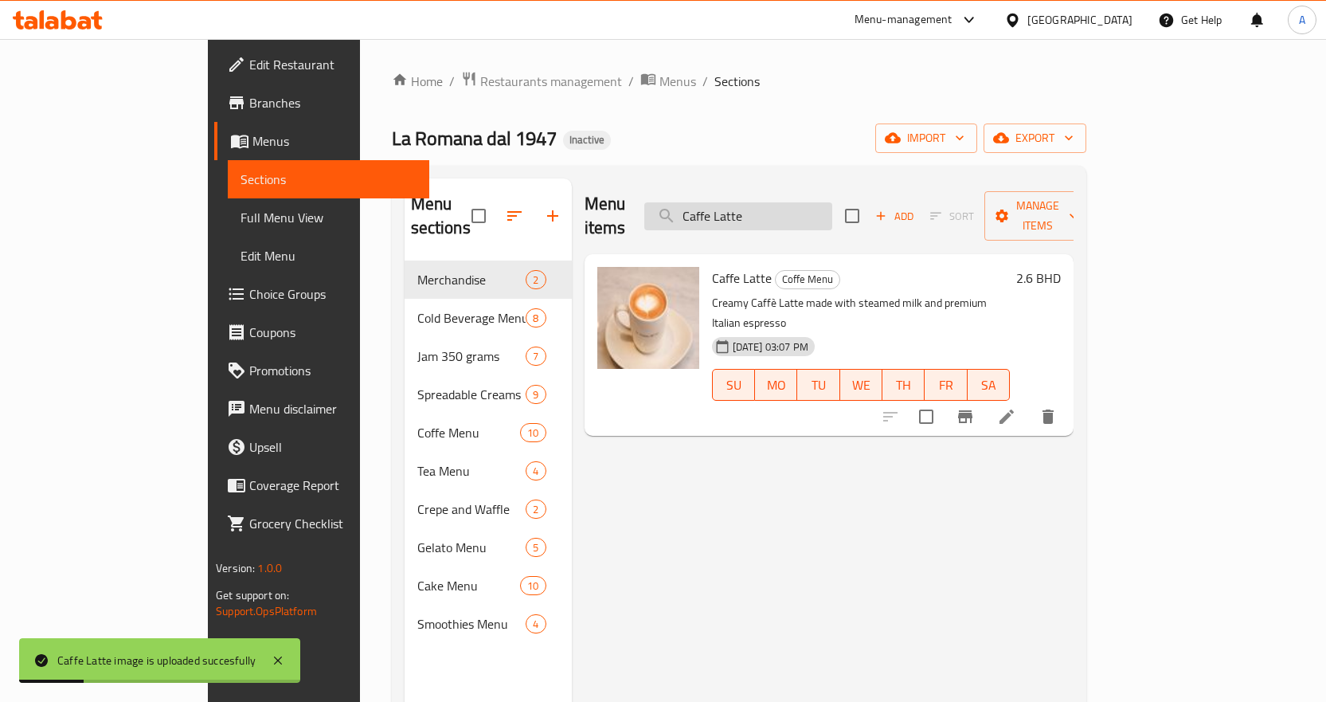
click at [832, 202] on input "Caffe Latte" at bounding box center [738, 216] width 188 height 28
paste input "ppuccino"
click at [832, 202] on input "Cappuccino" at bounding box center [738, 216] width 188 height 28
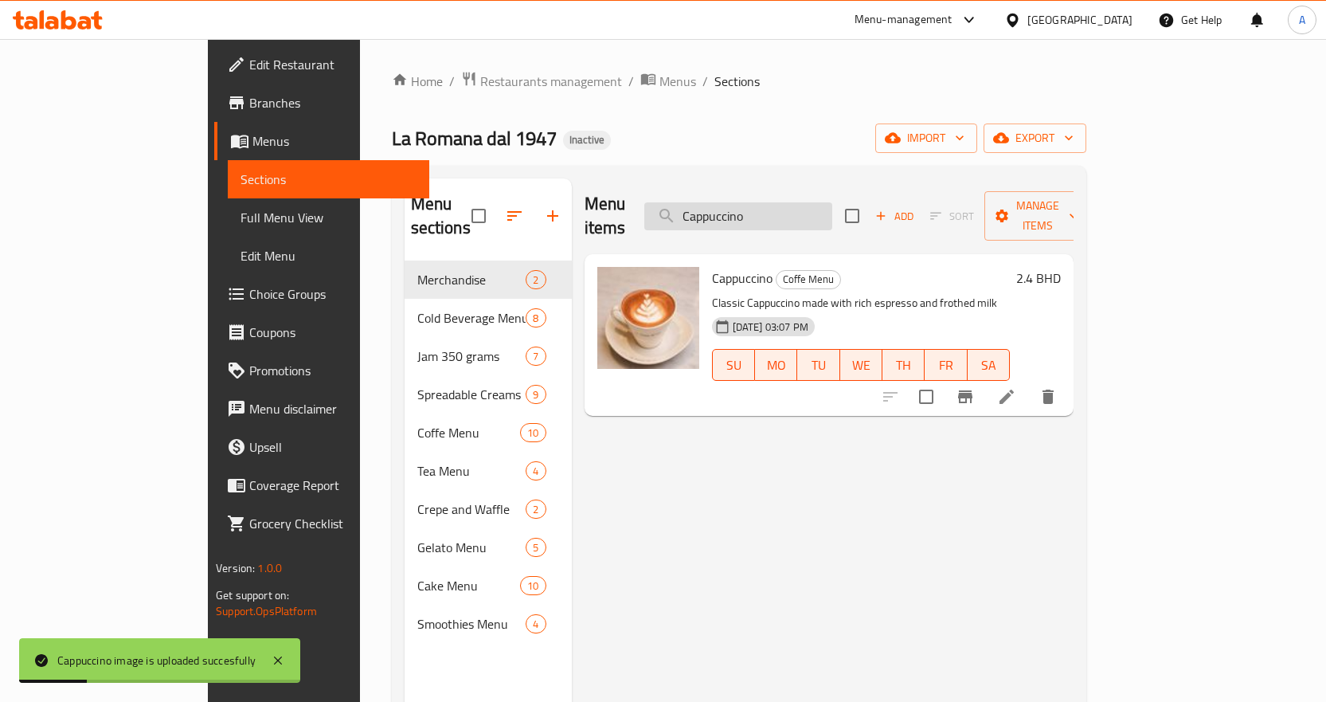
click at [832, 202] on input "Cappuccino" at bounding box center [738, 216] width 188 height 28
paste input "[PERSON_NAME]"
click at [832, 202] on input "Caramel Macchiato" at bounding box center [738, 216] width 188 height 28
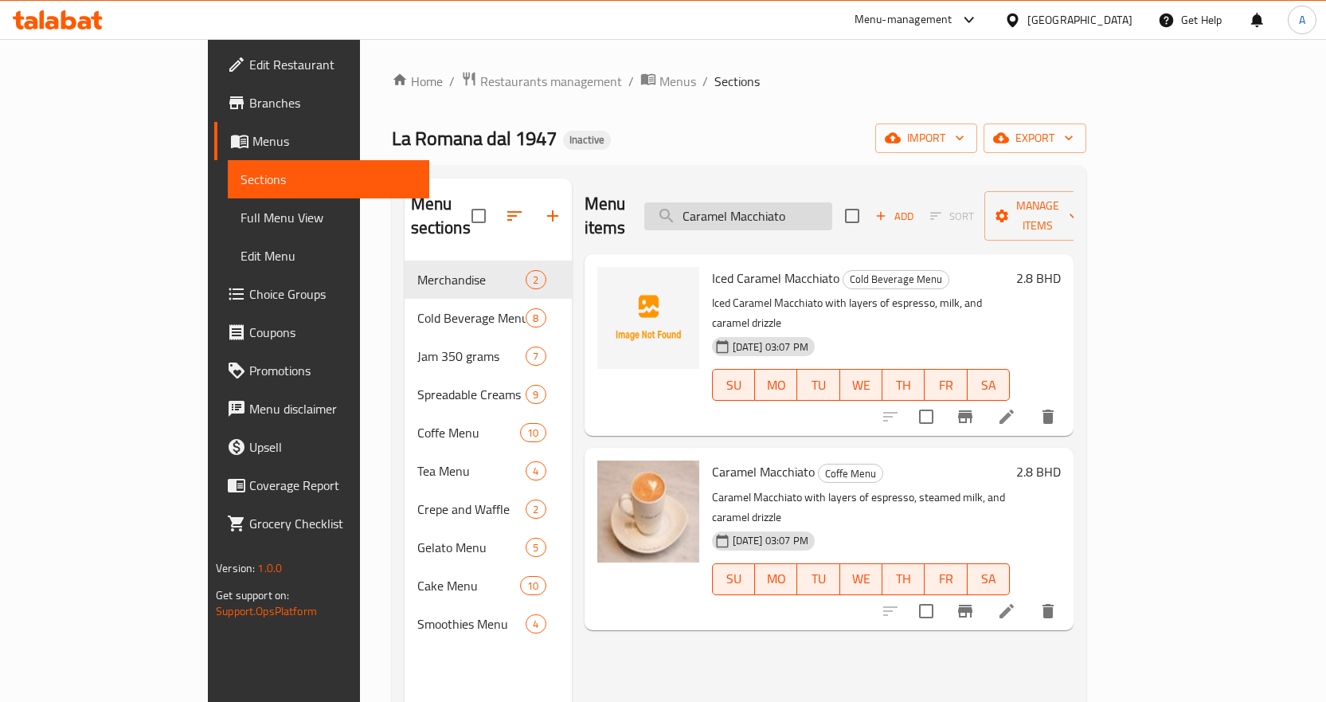
click at [832, 204] on input "Caramel Macchiato" at bounding box center [738, 216] width 188 height 28
paste input "heese Cake Fondente_"
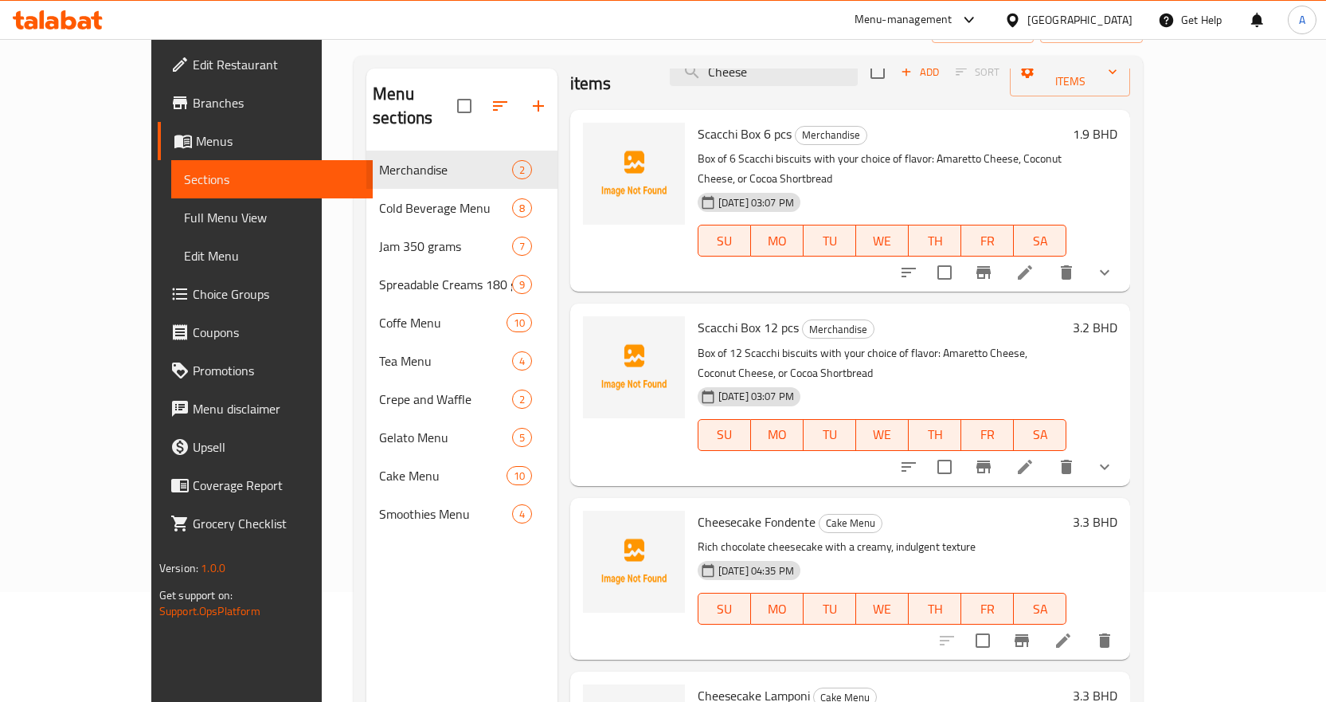
scroll to position [223, 0]
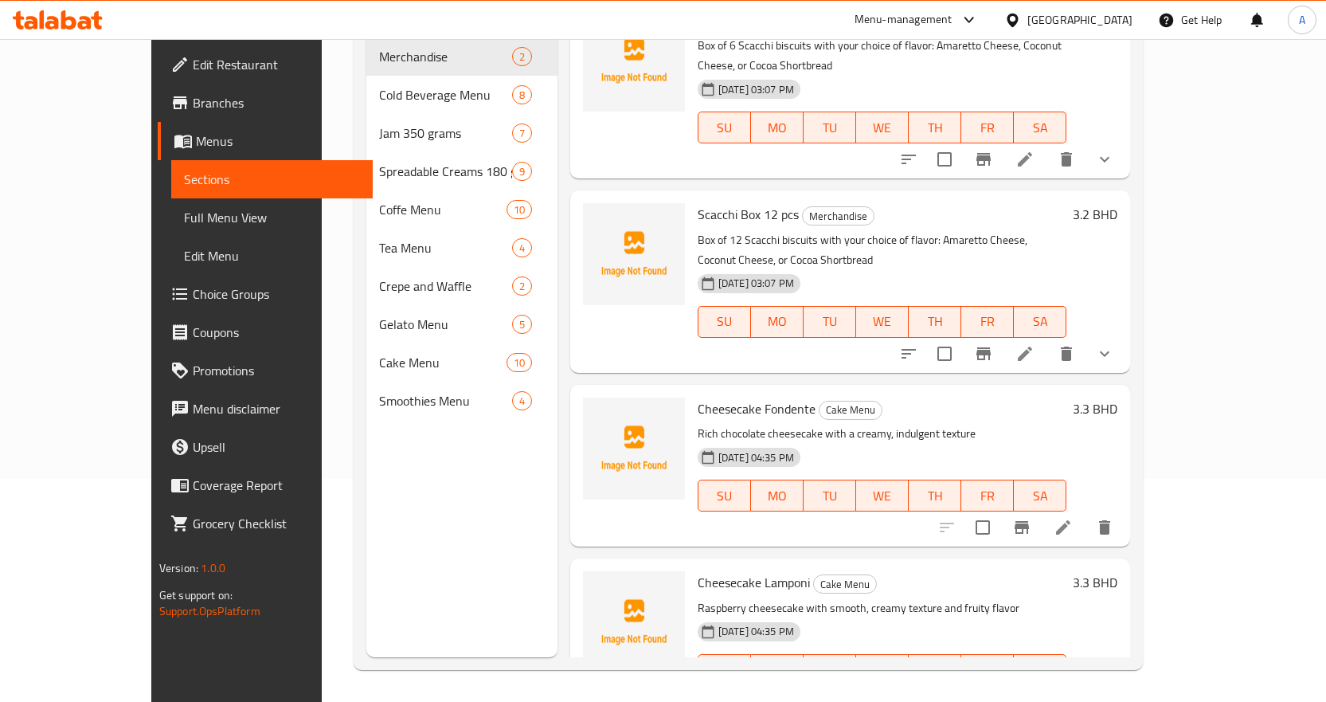
type input "Cheese"
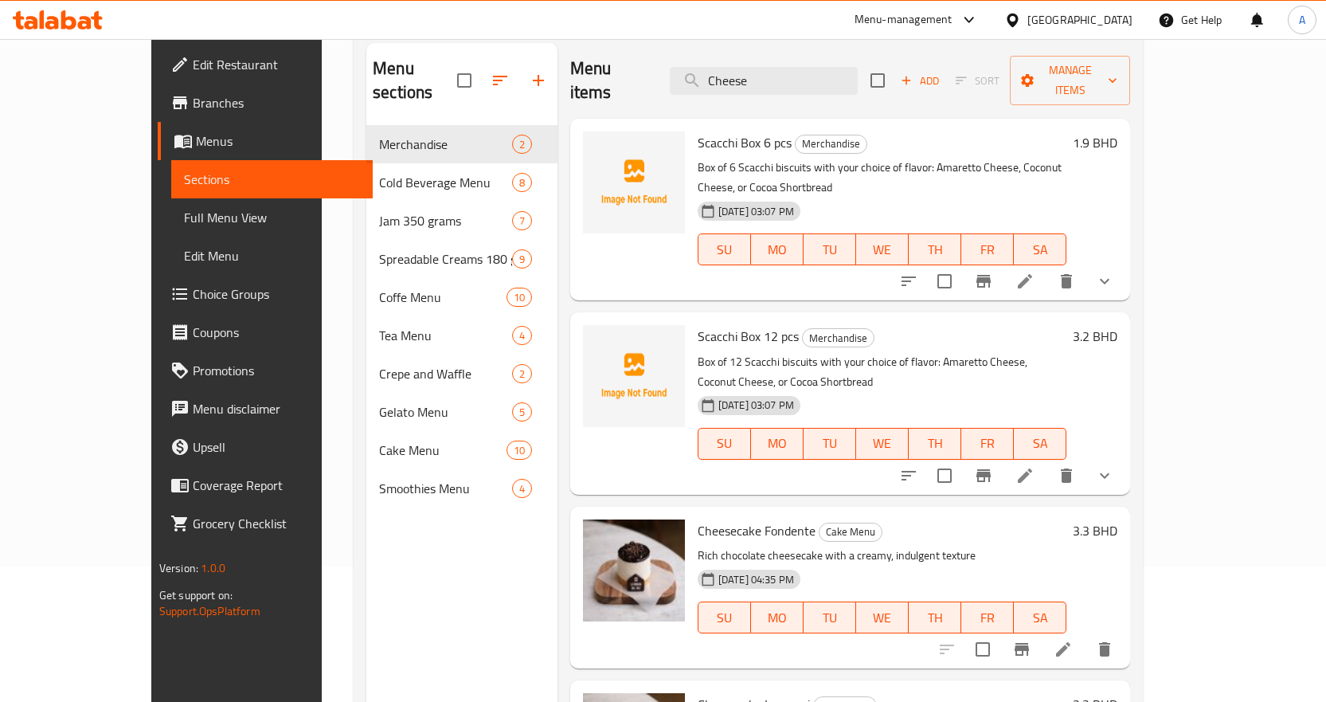
scroll to position [0, 0]
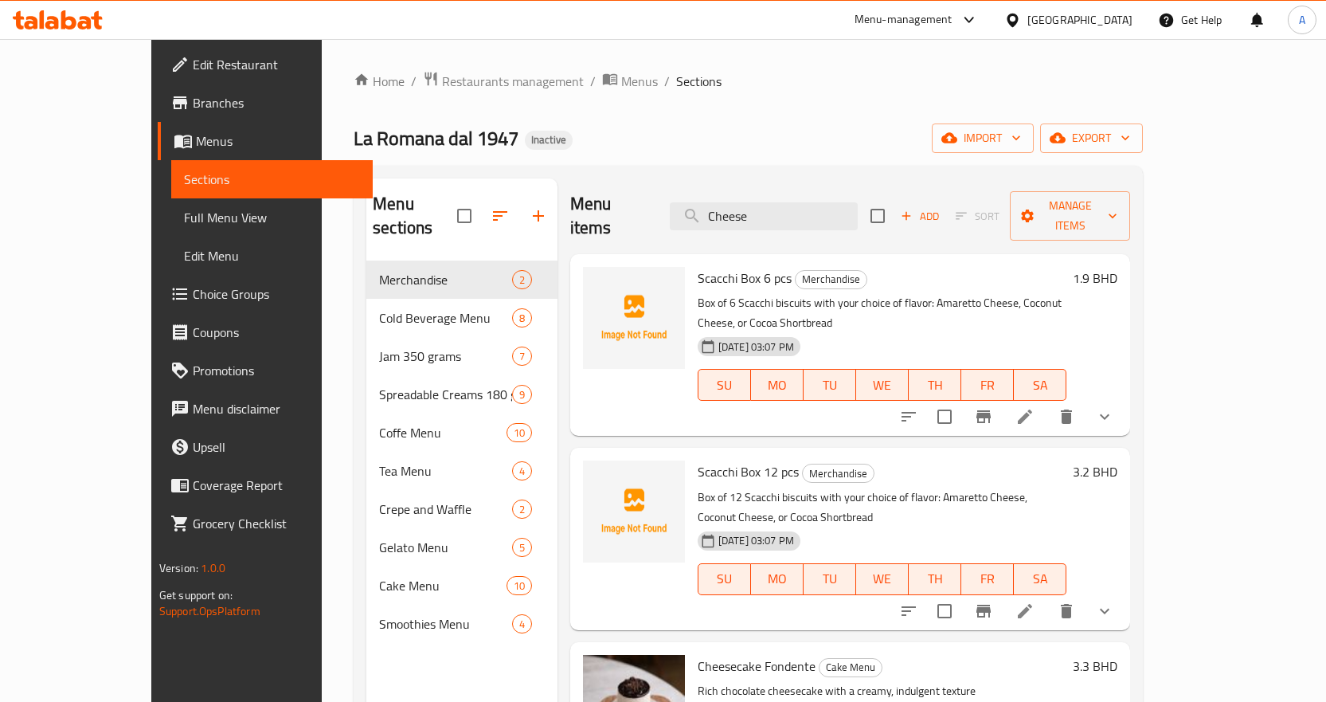
click at [714, 266] on span "Scacchi Box 6 pcs" at bounding box center [745, 278] width 94 height 24
copy h6 "Scacchi Box 6 pcs"
click at [714, 460] on span "Scacchi Box 12 pcs" at bounding box center [748, 472] width 101 height 24
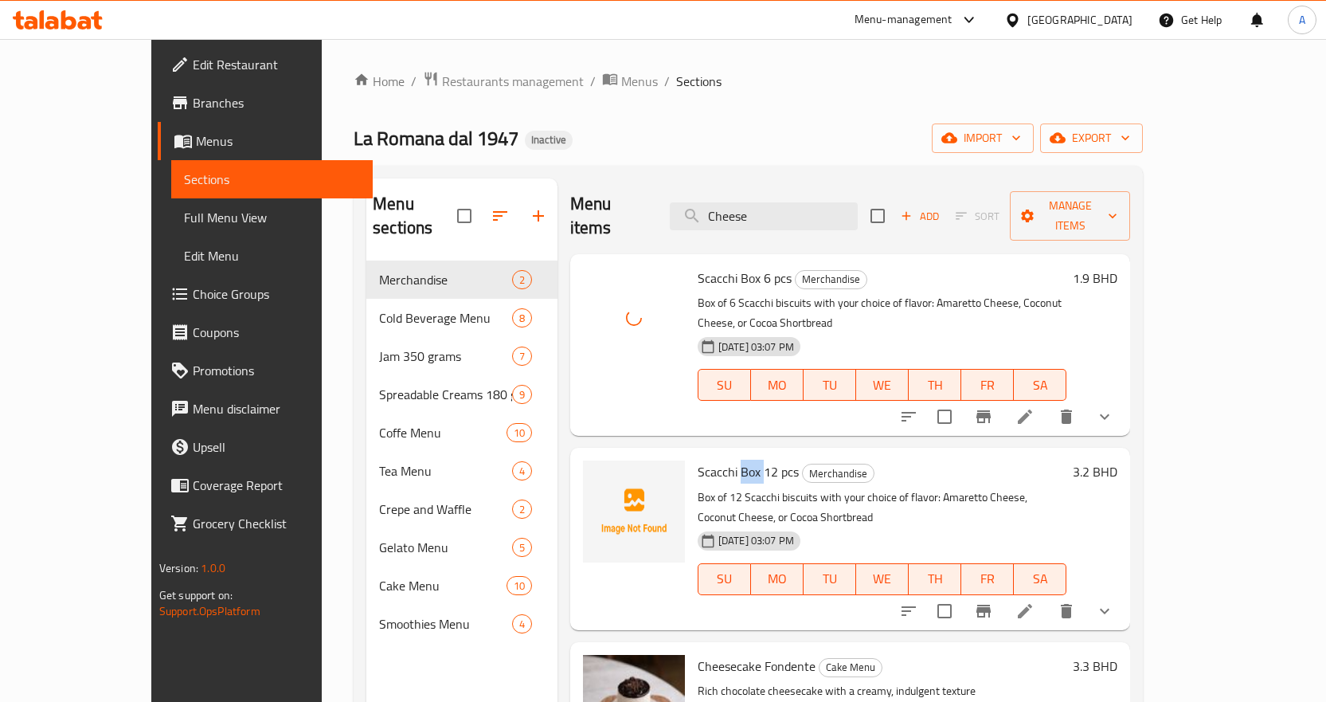
click at [714, 460] on span "Scacchi Box 12 pcs" at bounding box center [748, 472] width 101 height 24
copy h6 "Scacchi Box 12 pcs"
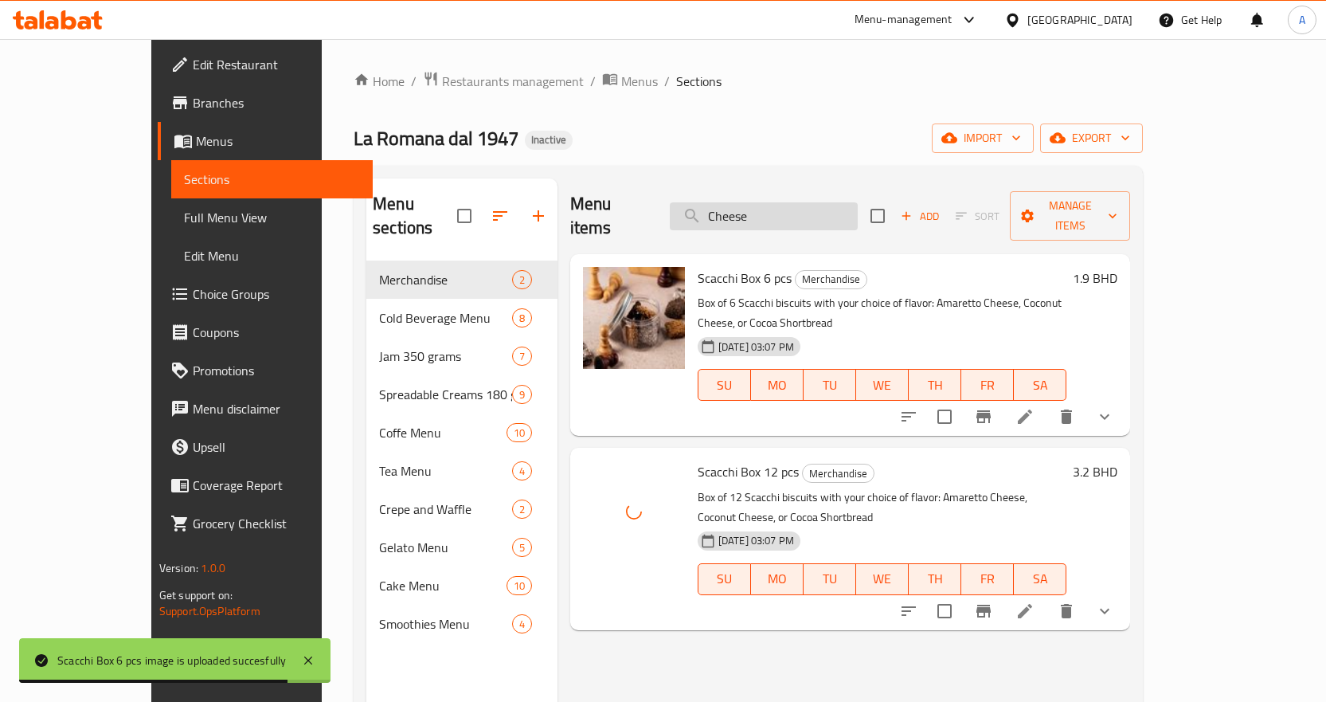
click at [858, 202] on input "Cheese" at bounding box center [764, 216] width 188 height 28
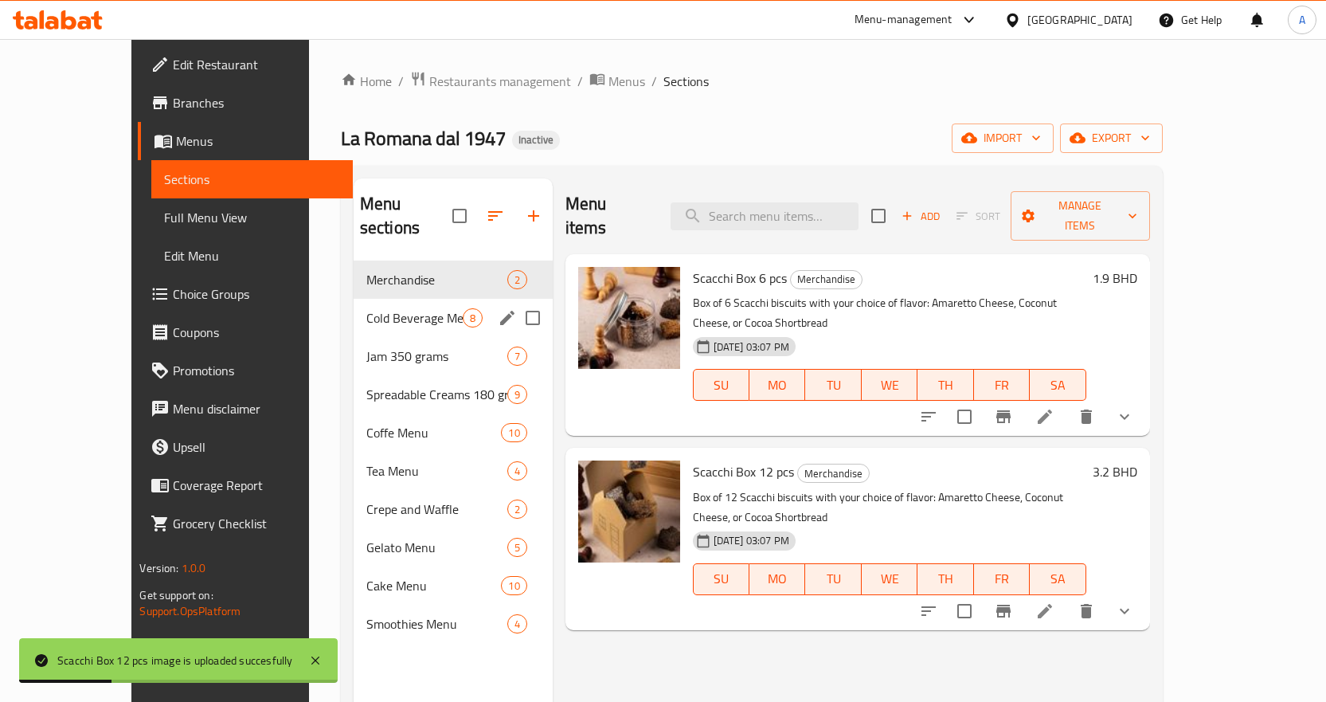
click at [374, 308] on span "Cold Beverage Menu" at bounding box center [414, 317] width 96 height 19
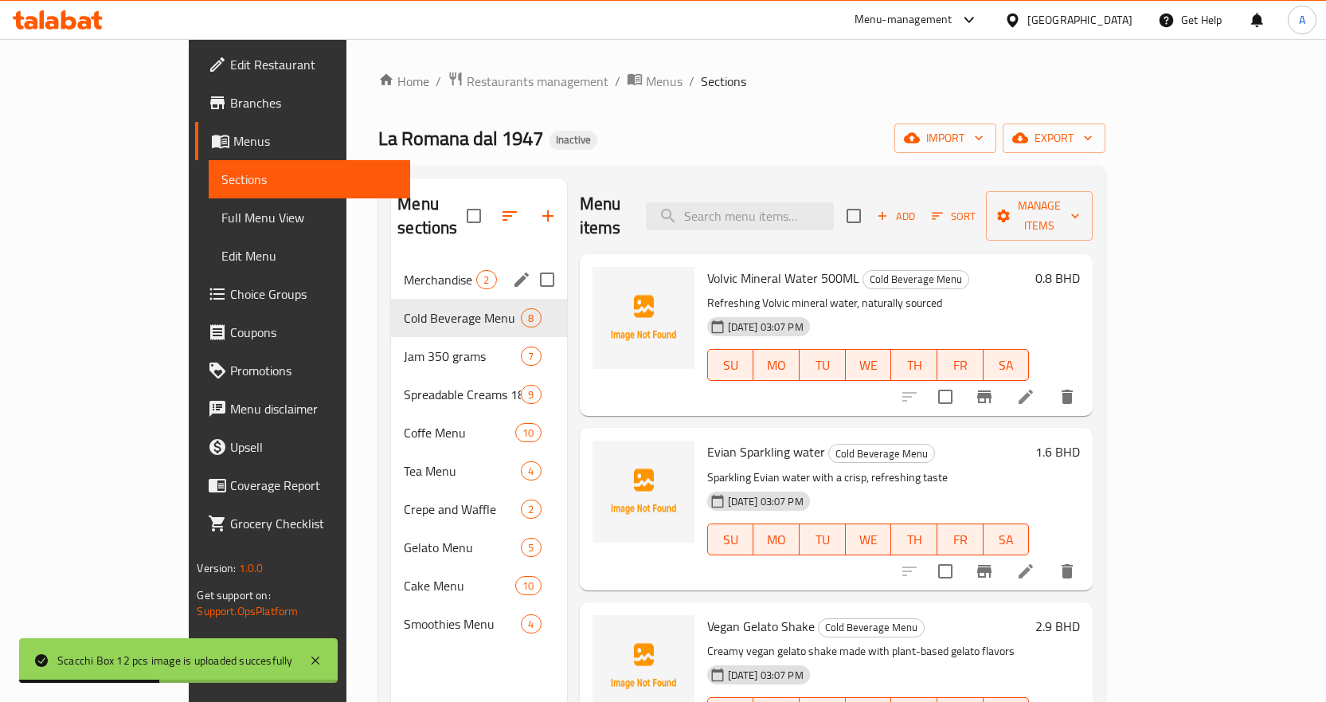
click at [404, 270] on span "Merchandise" at bounding box center [440, 279] width 72 height 19
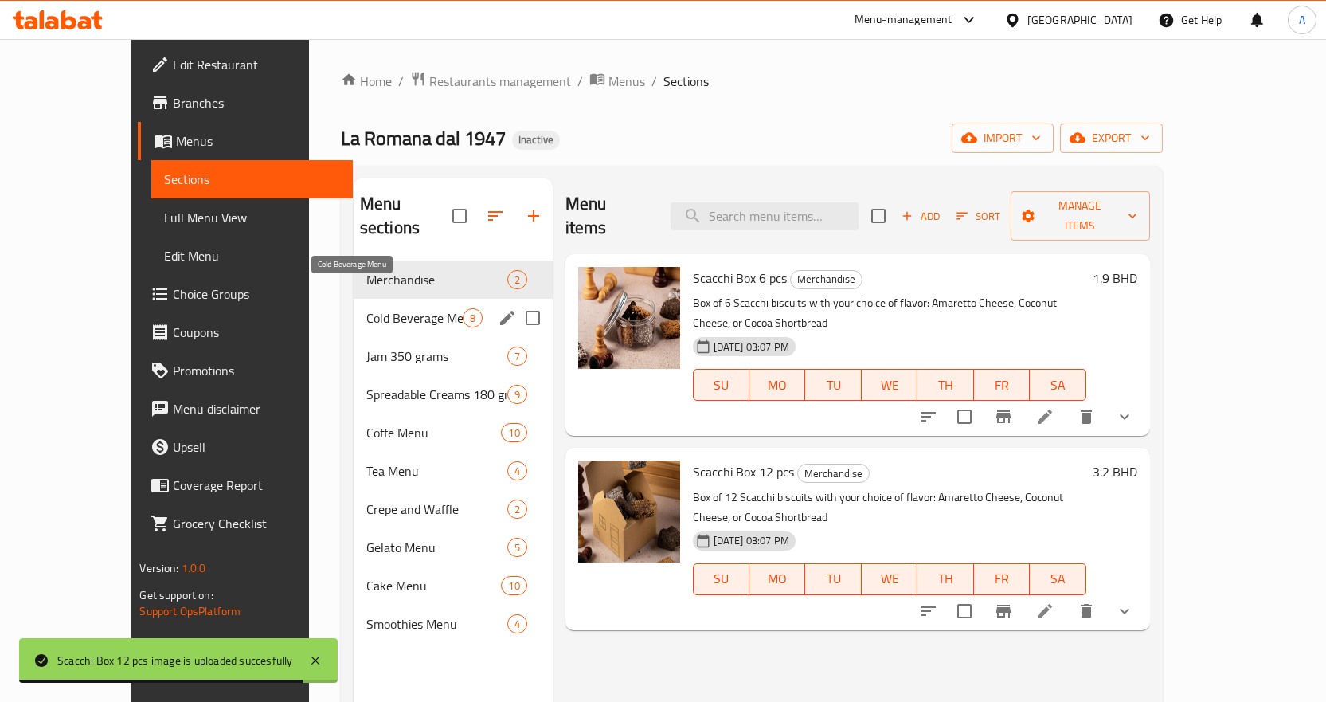
click at [366, 308] on span "Cold Beverage Menu" at bounding box center [414, 317] width 96 height 19
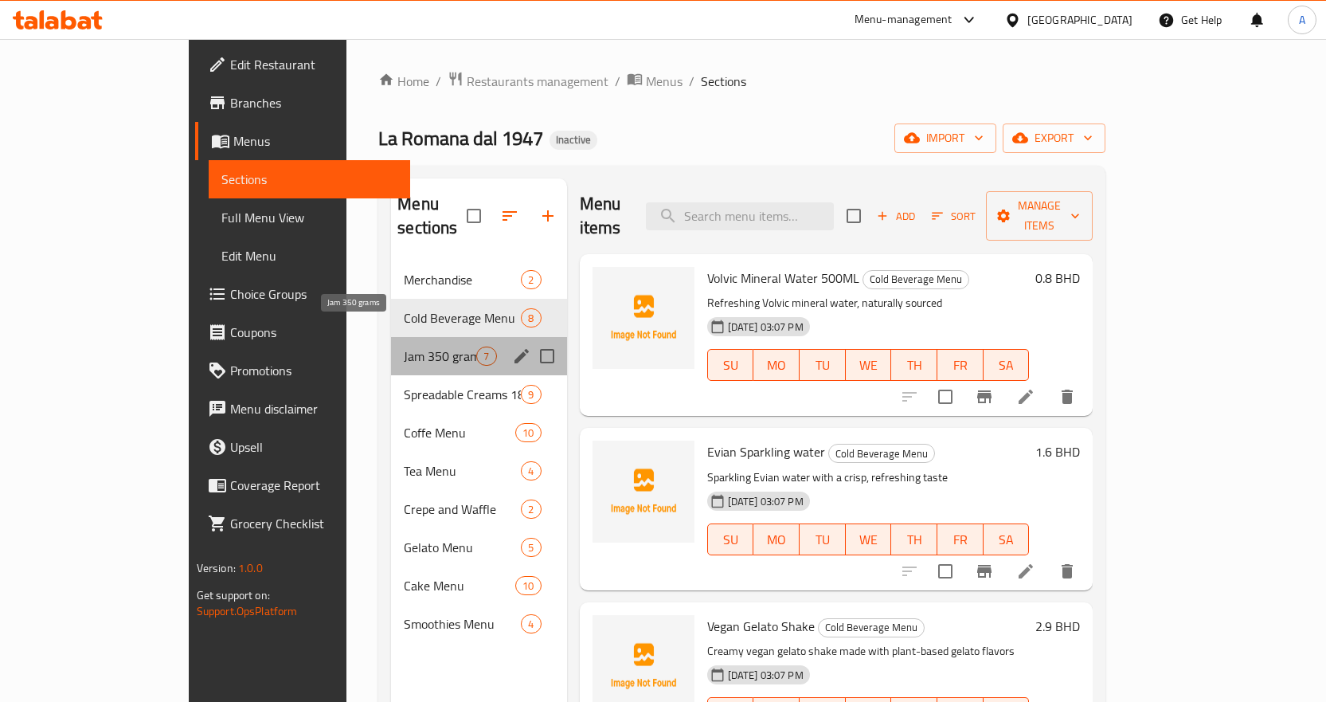
click at [404, 346] on span "Jam 350 grams" at bounding box center [440, 355] width 72 height 19
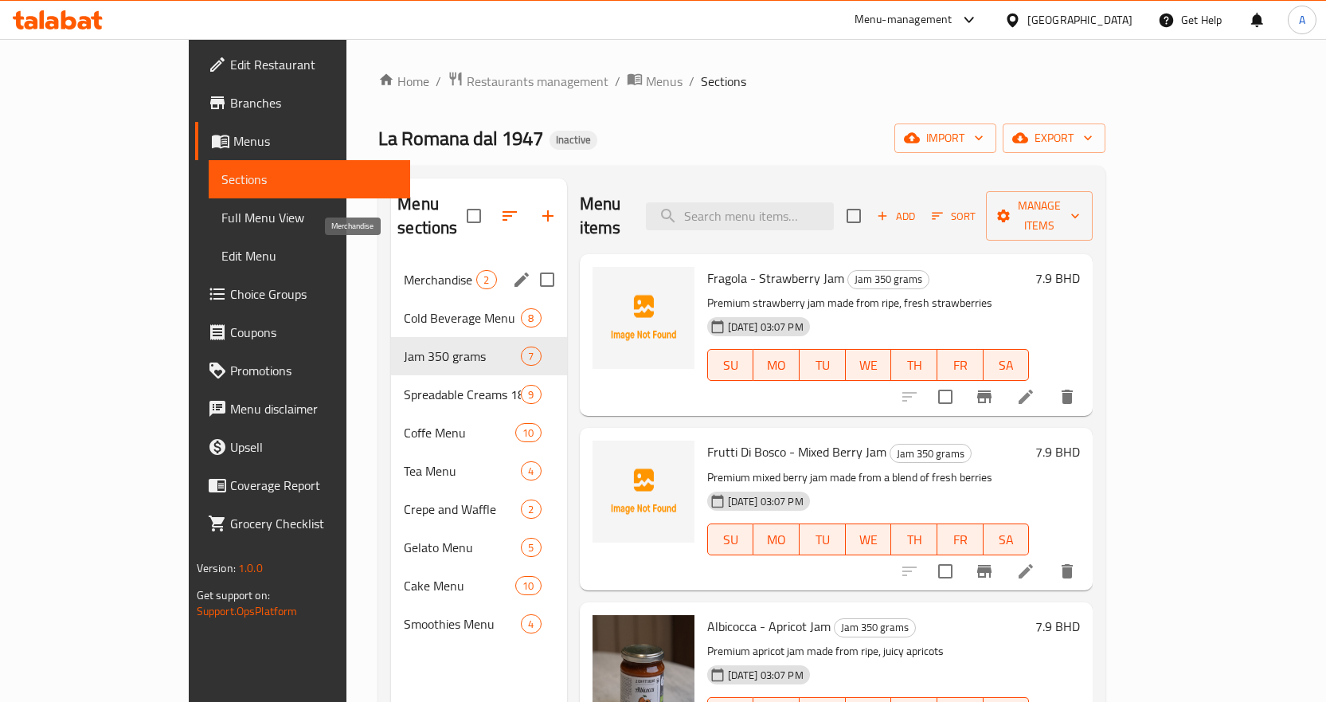
click at [404, 270] on span "Merchandise" at bounding box center [440, 279] width 72 height 19
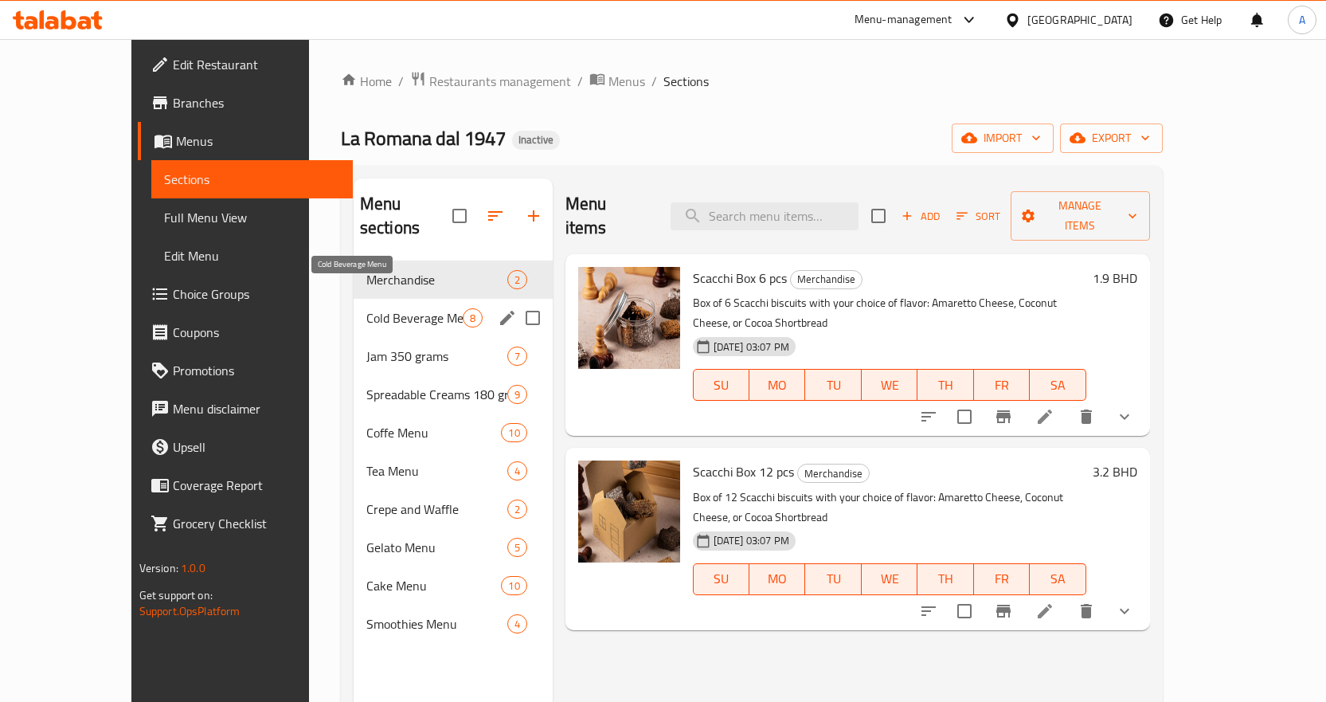
click at [380, 308] on span "Cold Beverage Menu" at bounding box center [414, 317] width 96 height 19
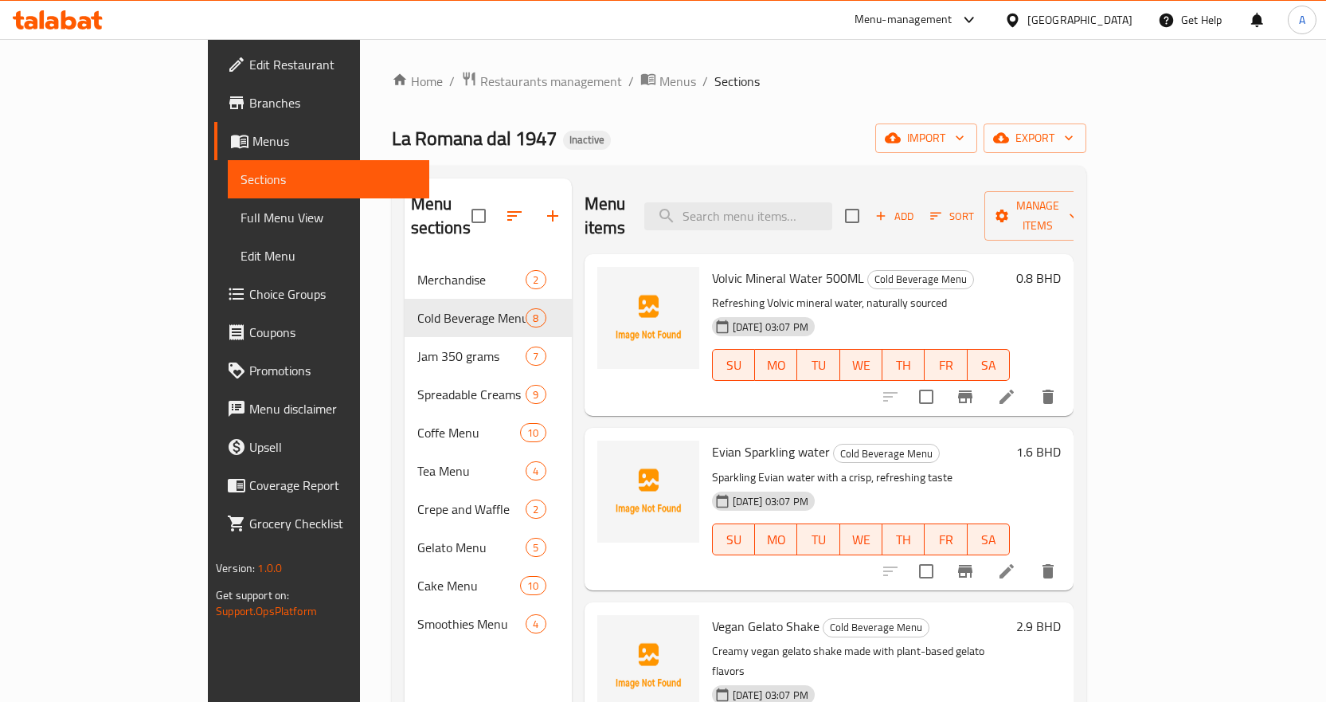
click at [730, 266] on span "Volvic Mineral Water 500ML" at bounding box center [788, 278] width 152 height 24
copy h6 "Volvic Mineral Water 500ML"
click at [824, 209] on input "search" at bounding box center [738, 216] width 188 height 28
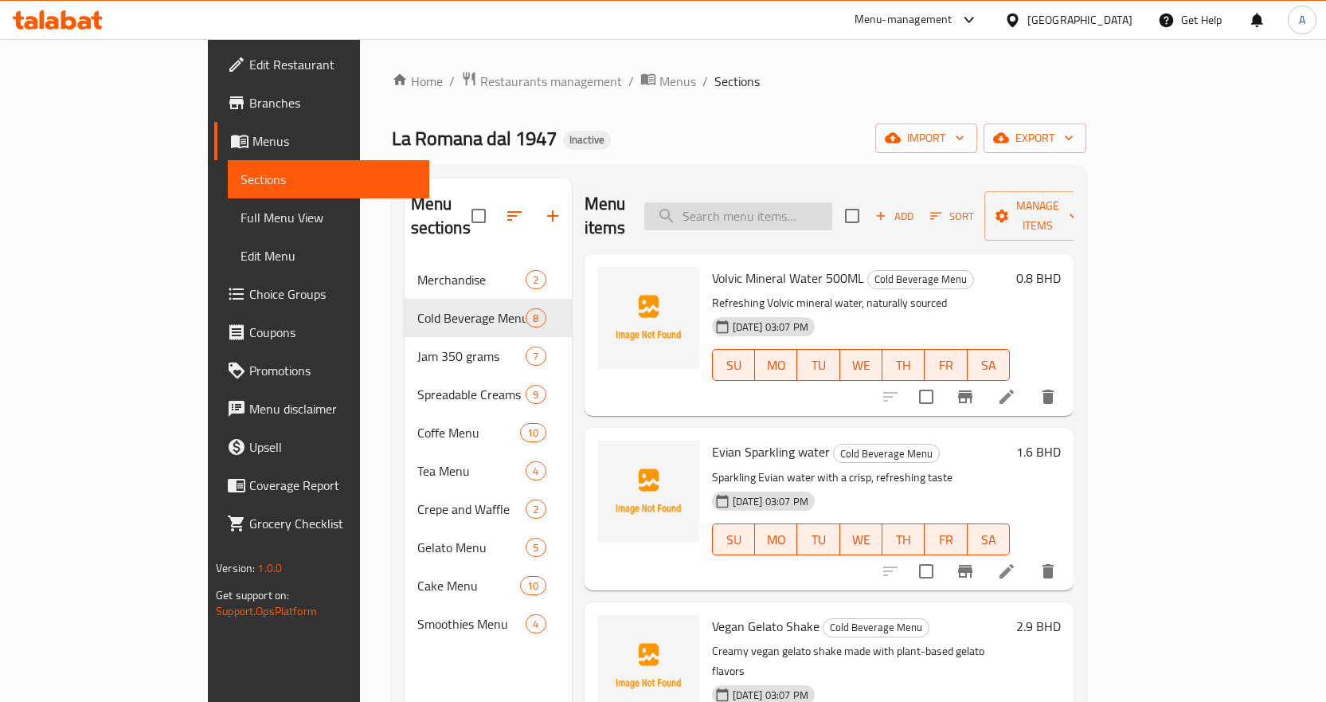
paste input "Cortado"
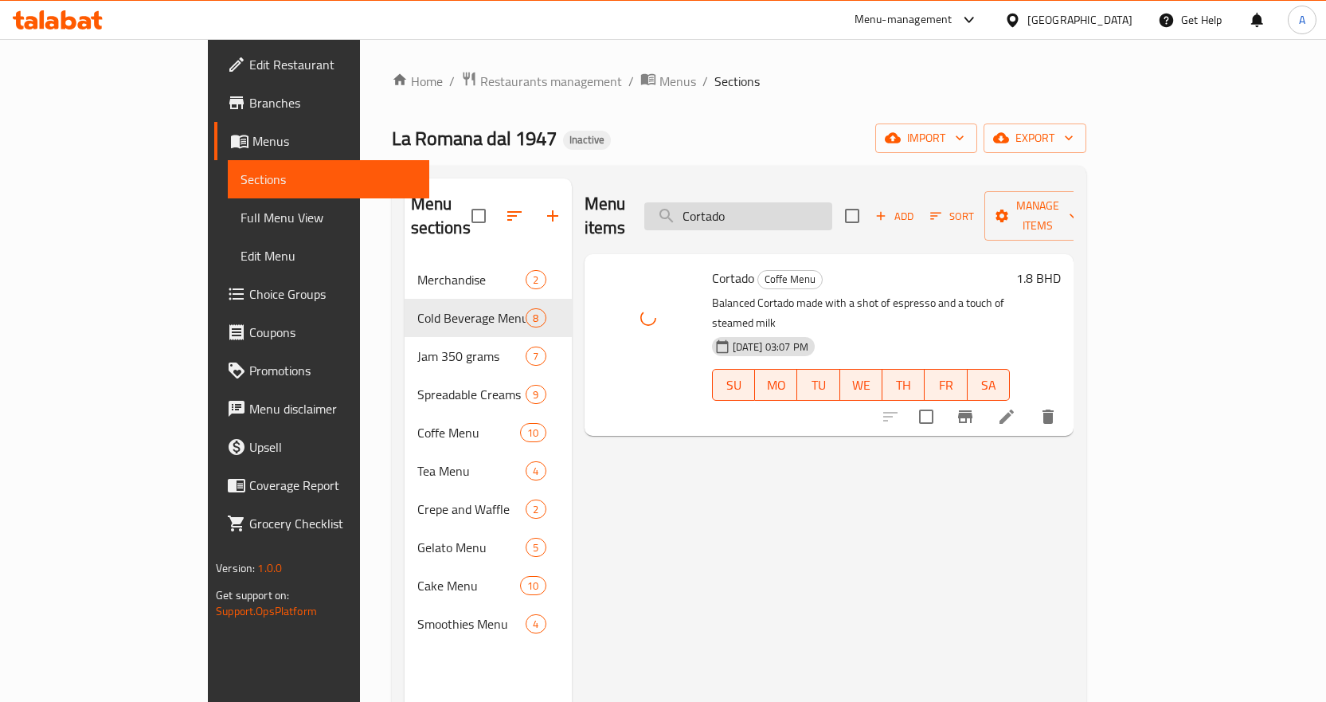
click at [832, 205] on input "Cortado" at bounding box center [738, 216] width 188 height 28
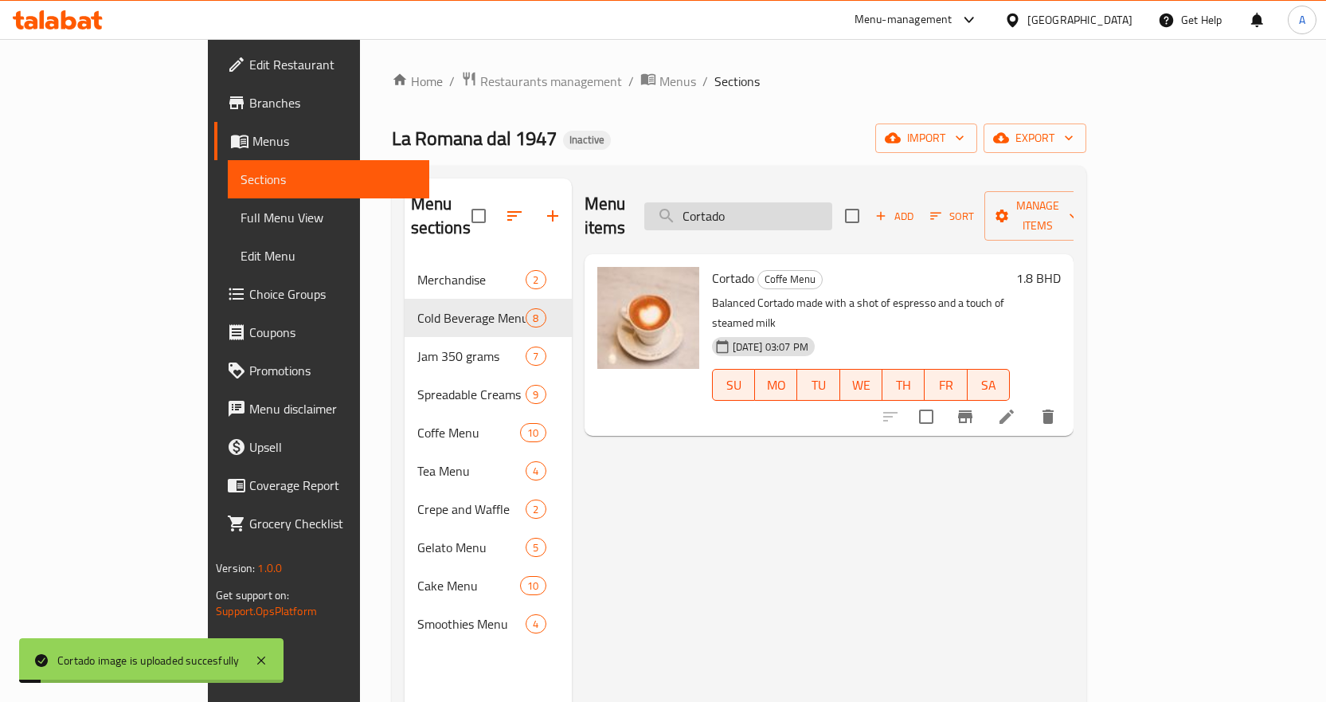
paste input "repe"
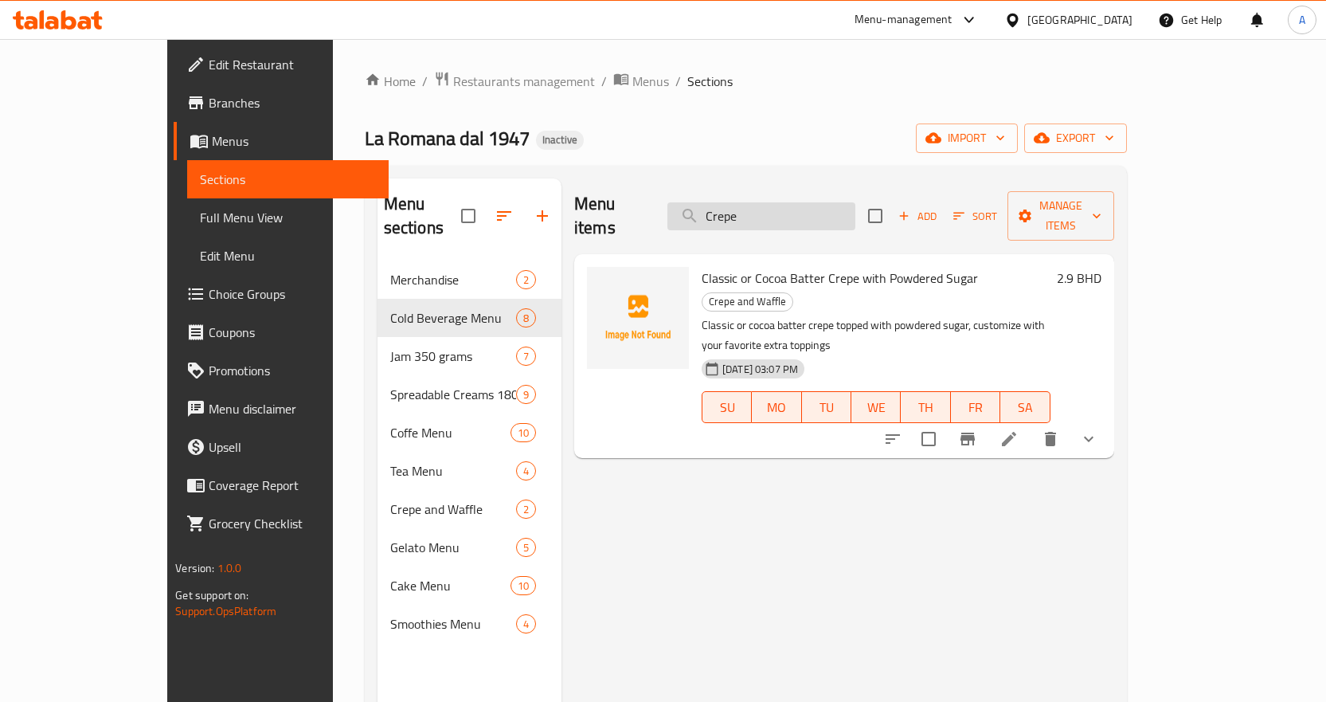
click at [855, 202] on input "Crepe" at bounding box center [761, 216] width 188 height 28
paste input "Evian Sparkling water"
click at [855, 202] on input "Evian Sparkling water" at bounding box center [761, 216] width 188 height 28
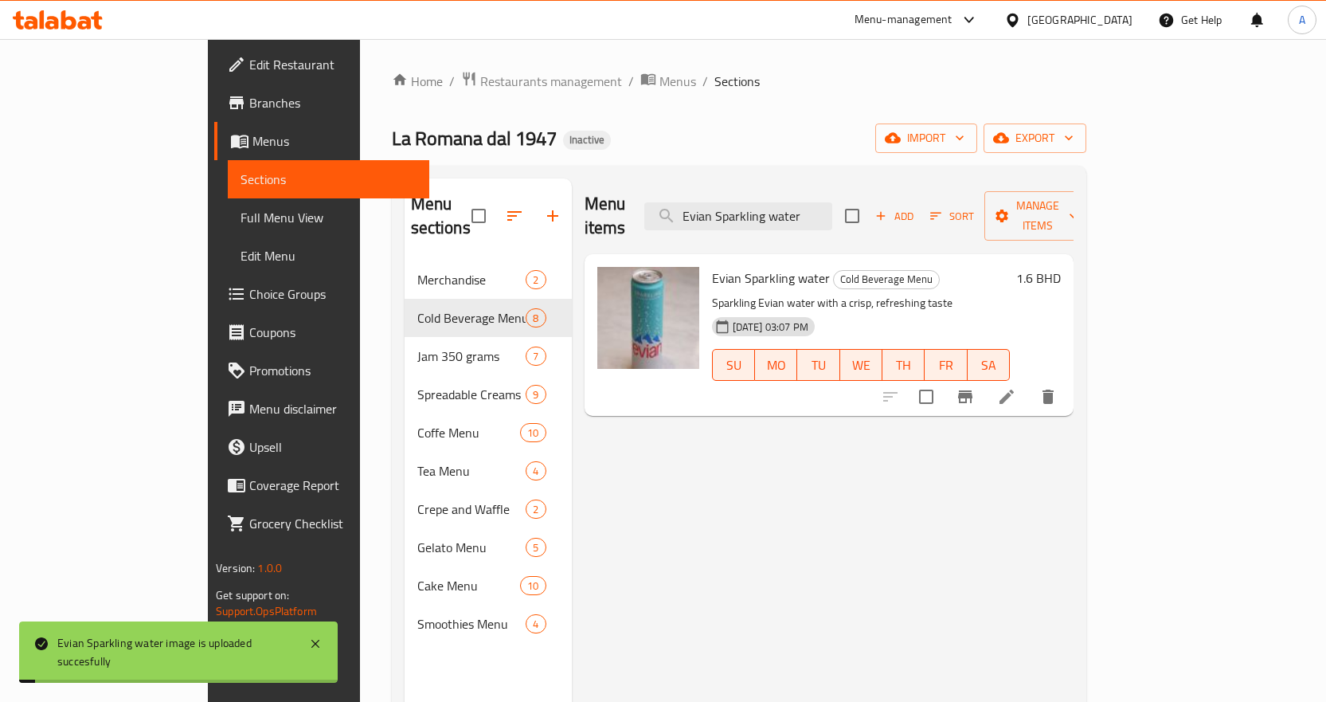
click at [841, 185] on div "Menu items Evian Sparkling water Add Sort Manage items" at bounding box center [829, 216] width 489 height 76
click at [832, 202] on input "Evian Sparkling water" at bounding box center [738, 216] width 188 height 28
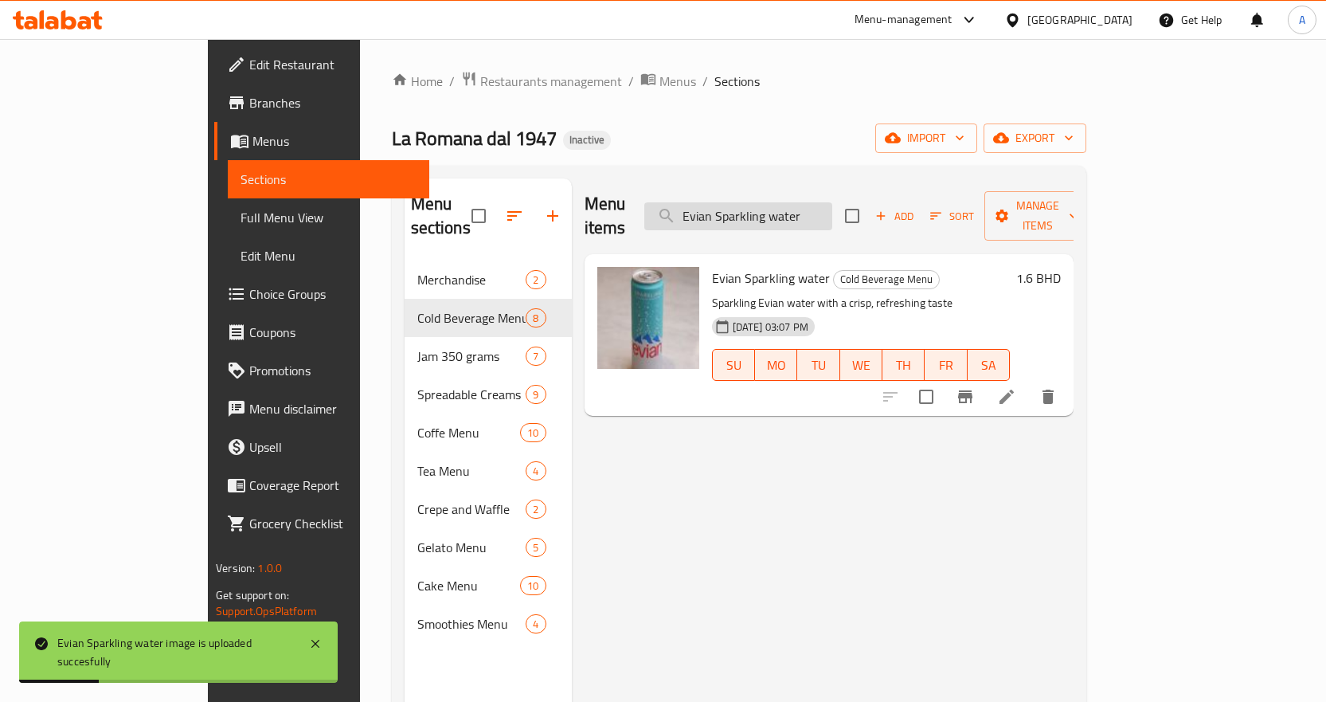
paste input "xtra large 1.25 kg"
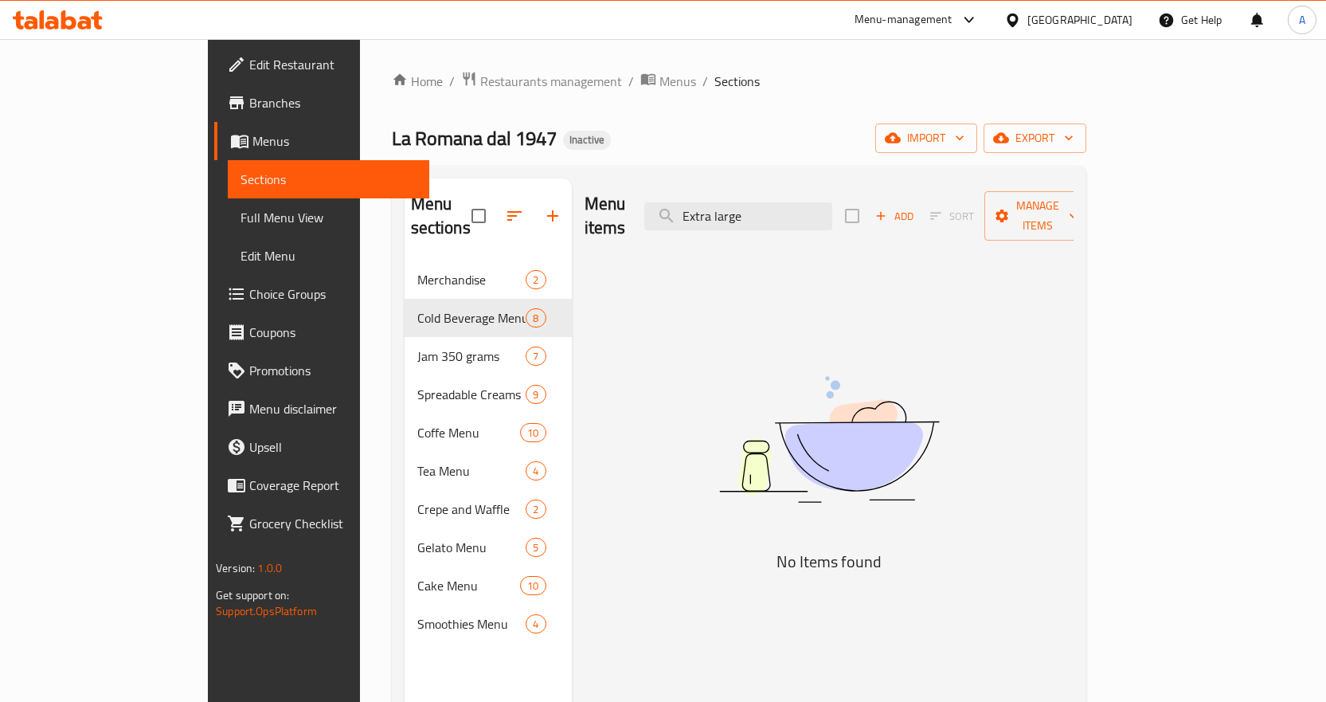
drag, startPoint x: 789, startPoint y: 200, endPoint x: 715, endPoint y: 220, distance: 76.7
click at [715, 220] on div "Menu items Extra large Add Sort Manage items" at bounding box center [829, 216] width 489 height 76
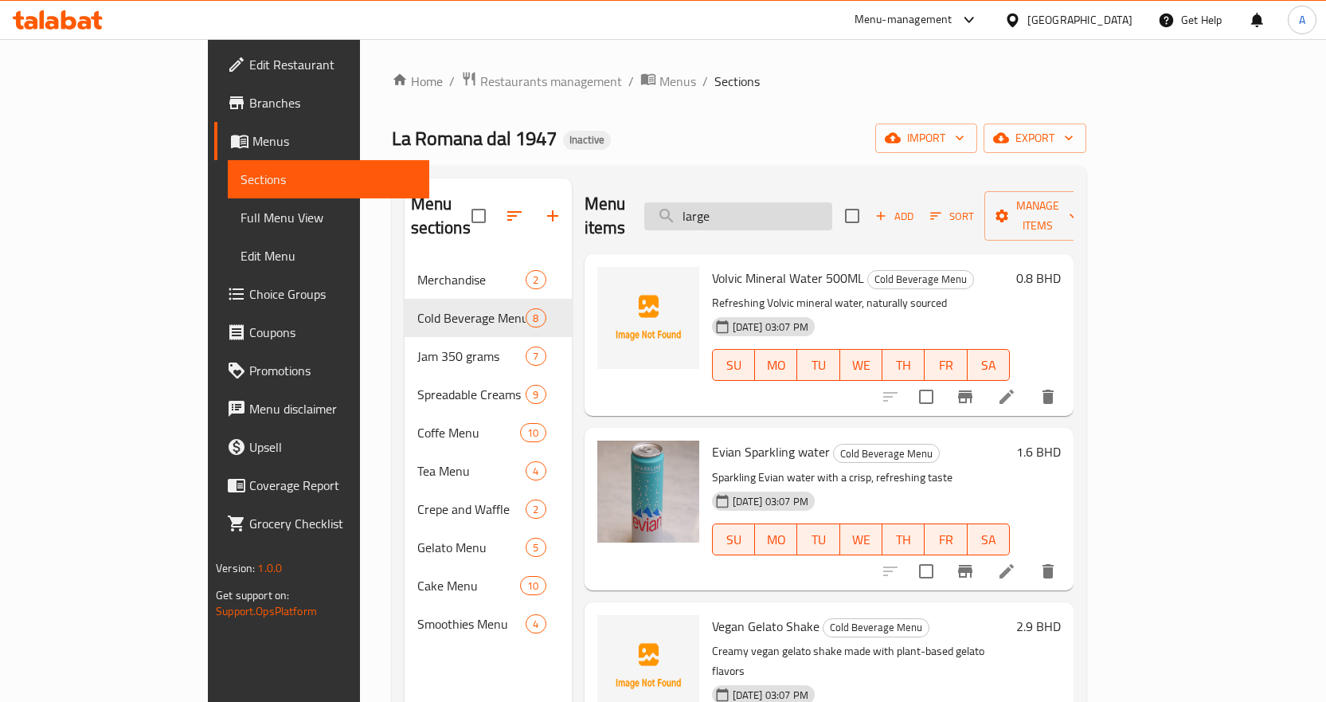
click at [832, 202] on input "large" at bounding box center [738, 216] width 188 height 28
paste input "Flat Whit"
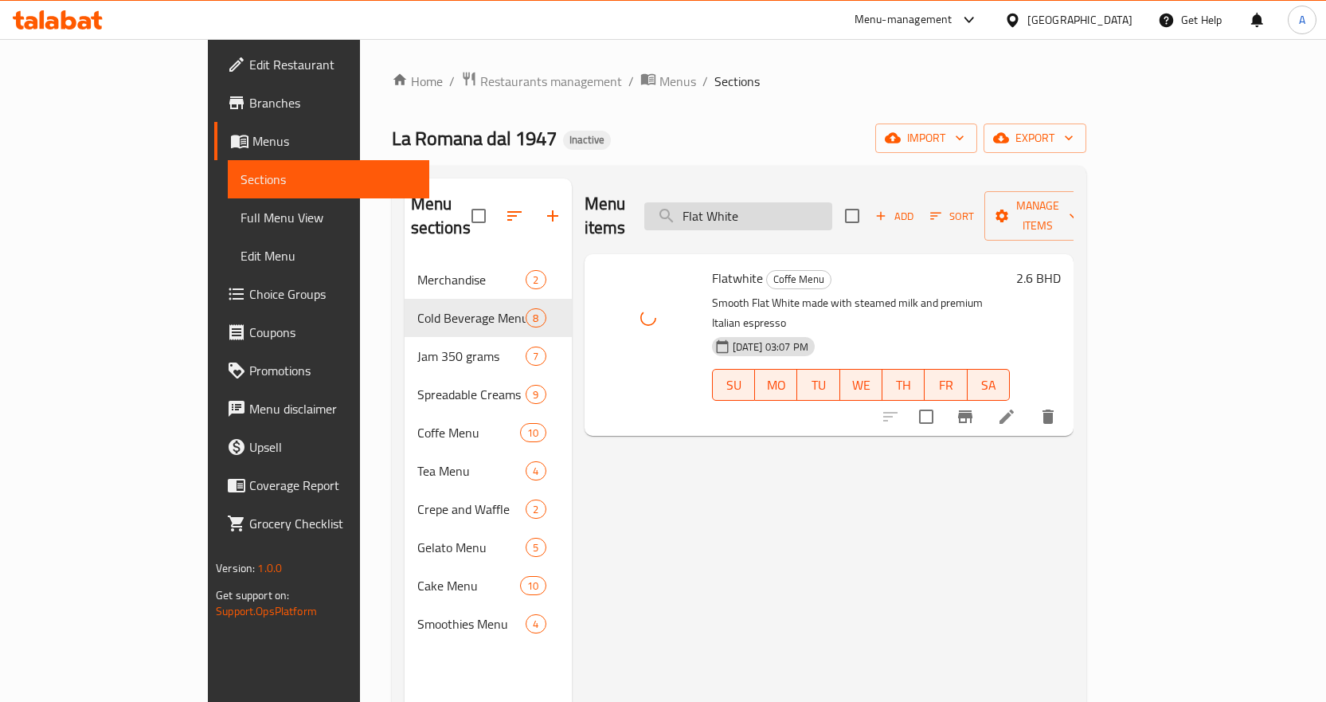
click at [832, 202] on input "Flat White" at bounding box center [738, 216] width 188 height 28
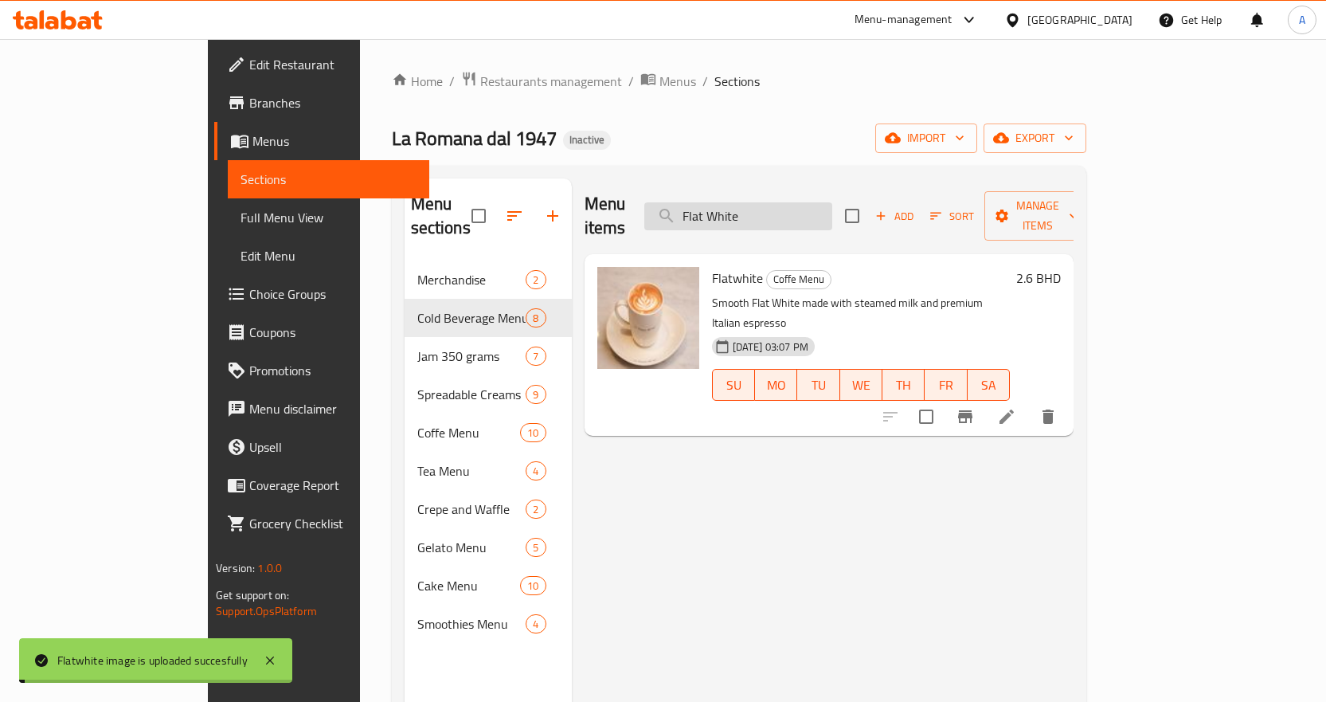
paste input "ragola_"
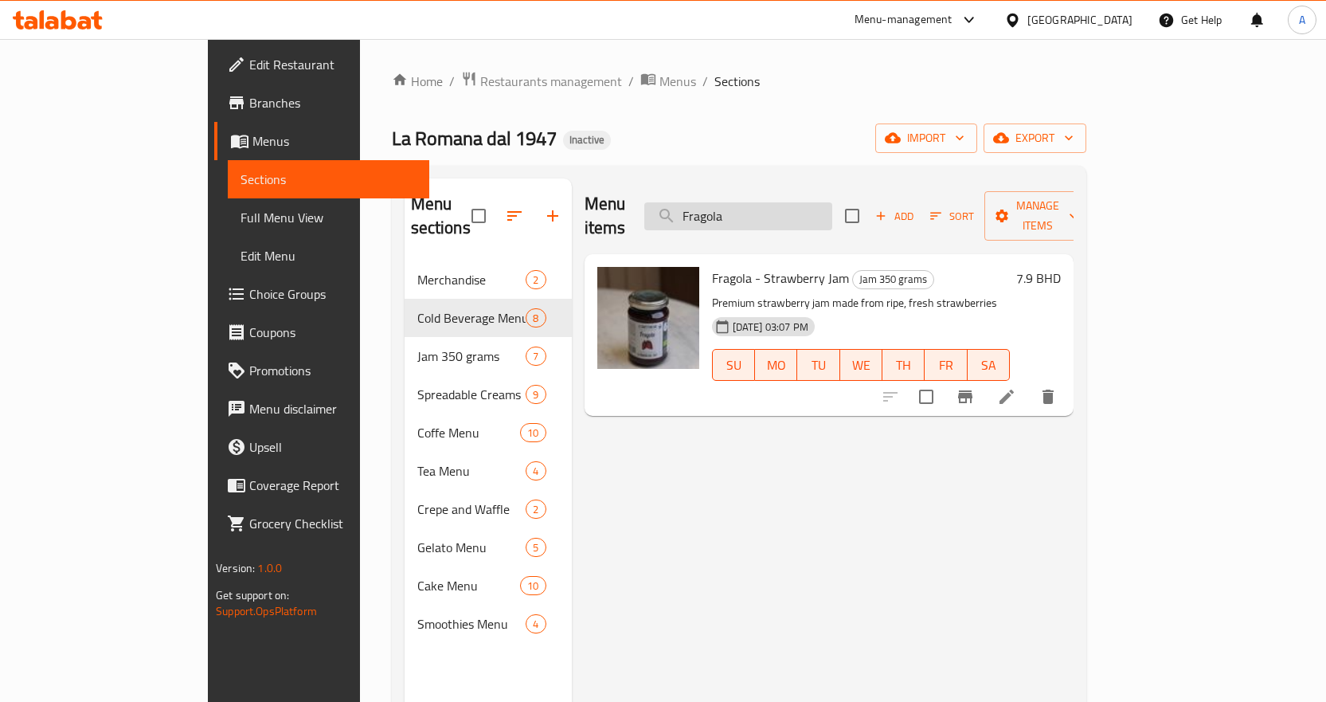
click at [824, 216] on input "Fragola" at bounding box center [738, 216] width 188 height 28
paste input "utti Di Bosco_"
click at [824, 216] on input "Frutti Di Bosco_" at bounding box center [738, 216] width 188 height 28
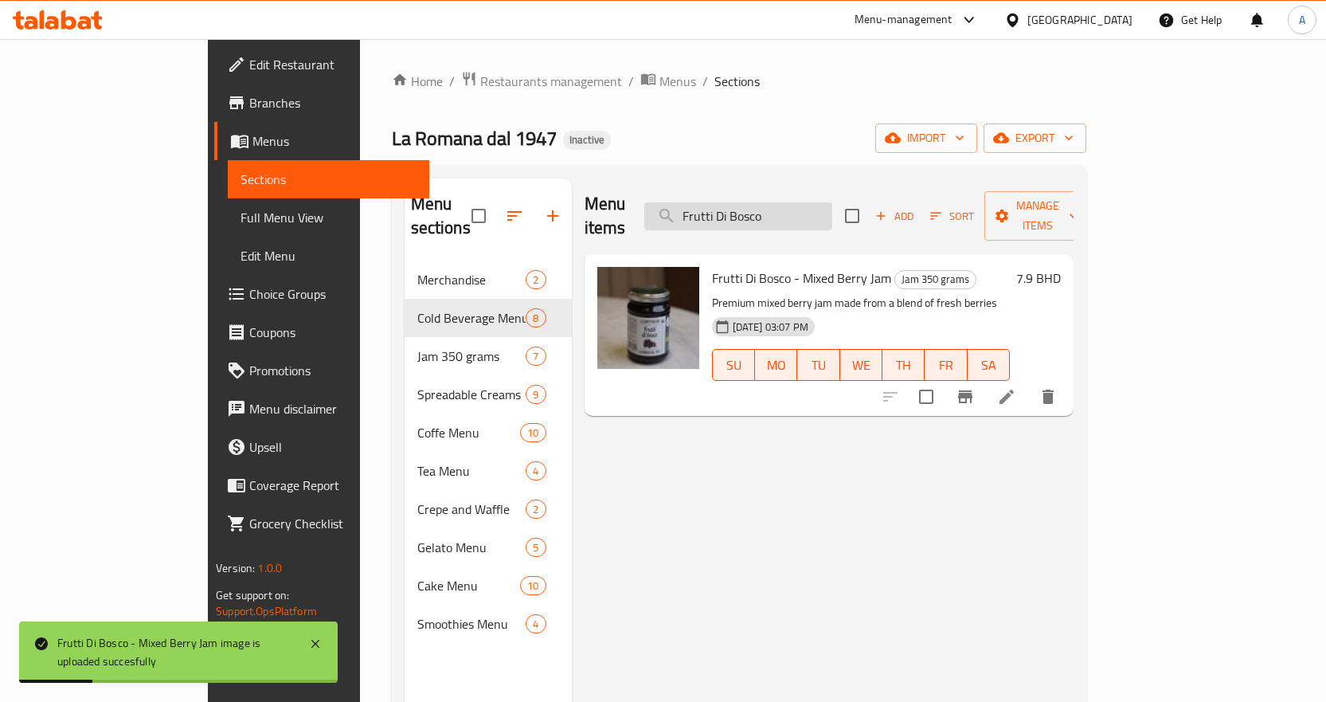
click at [832, 210] on input "Frutti Di Bosco" at bounding box center [738, 216] width 188 height 28
paste input "Gelato Shake"
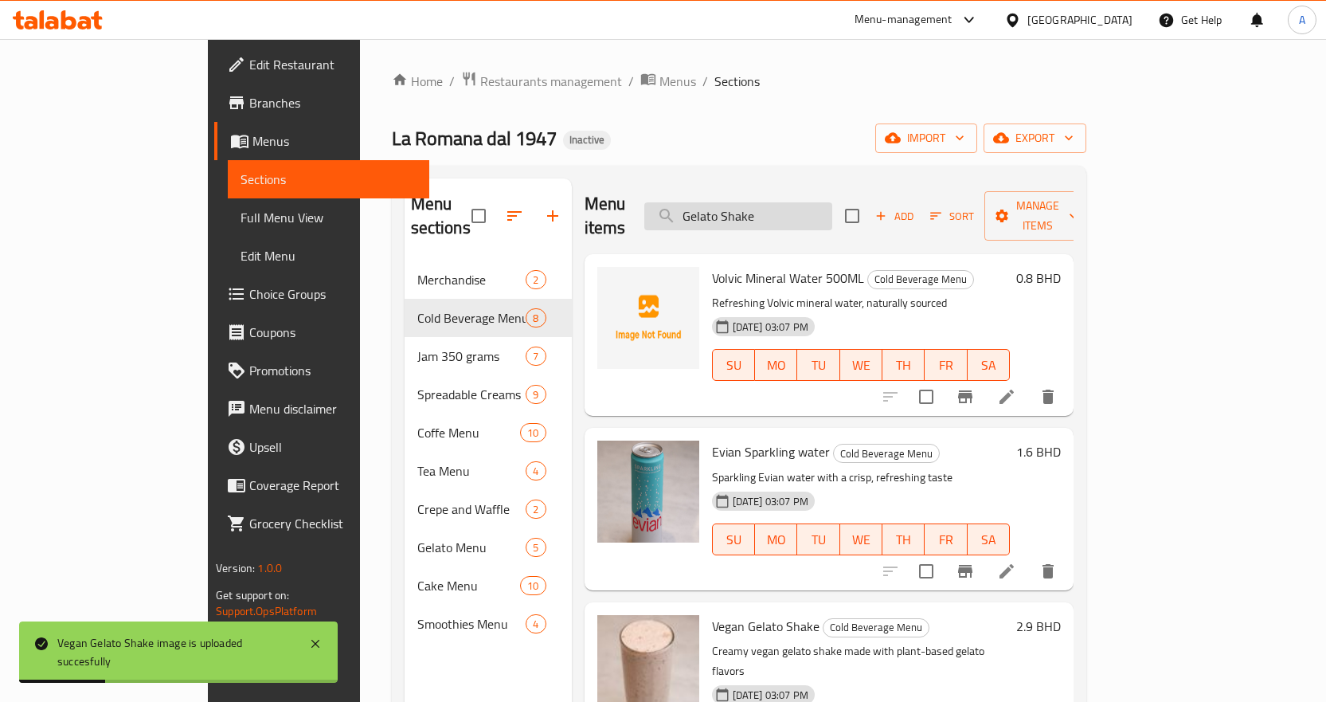
click at [832, 206] on input "Gelato Shake" at bounding box center [738, 216] width 188 height 28
paste input "Hot Chocolat"
click at [832, 206] on input "Hot Chocolate" at bounding box center [738, 216] width 188 height 28
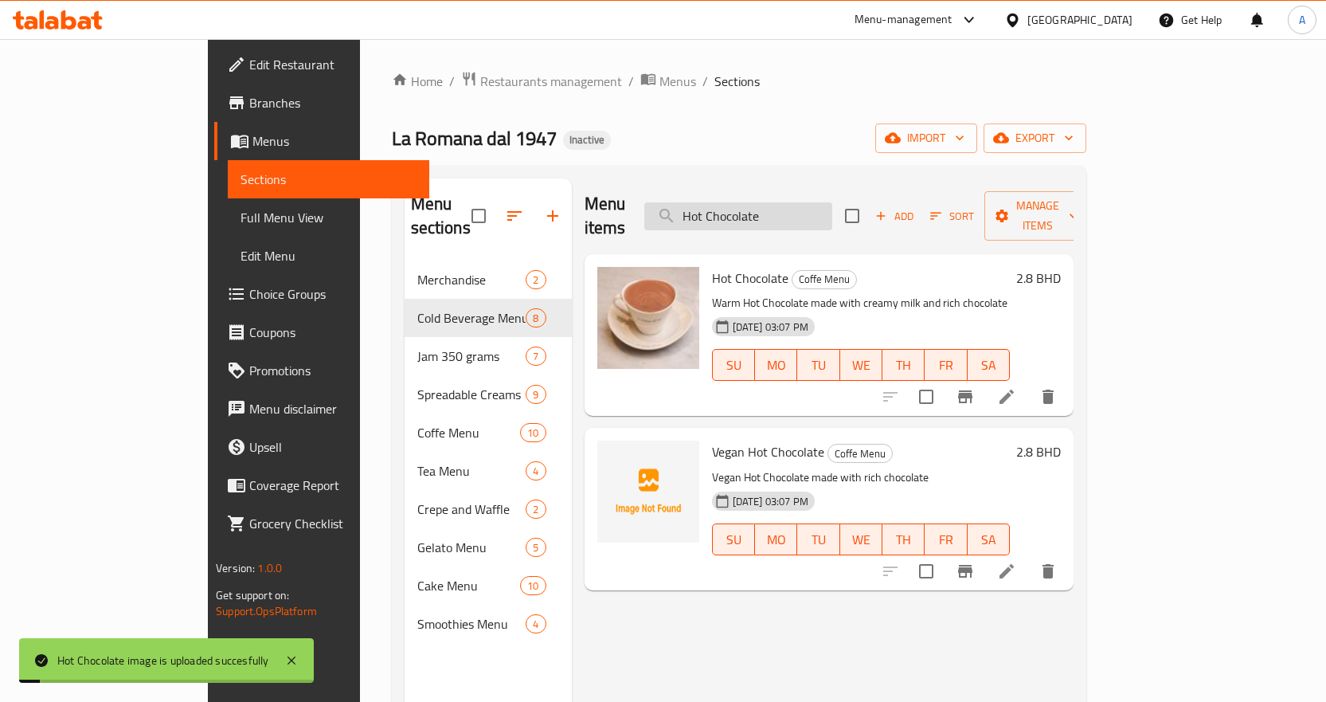
click at [832, 208] on input "Hot Chocolate" at bounding box center [738, 216] width 188 height 28
paste input "Iced Americano"
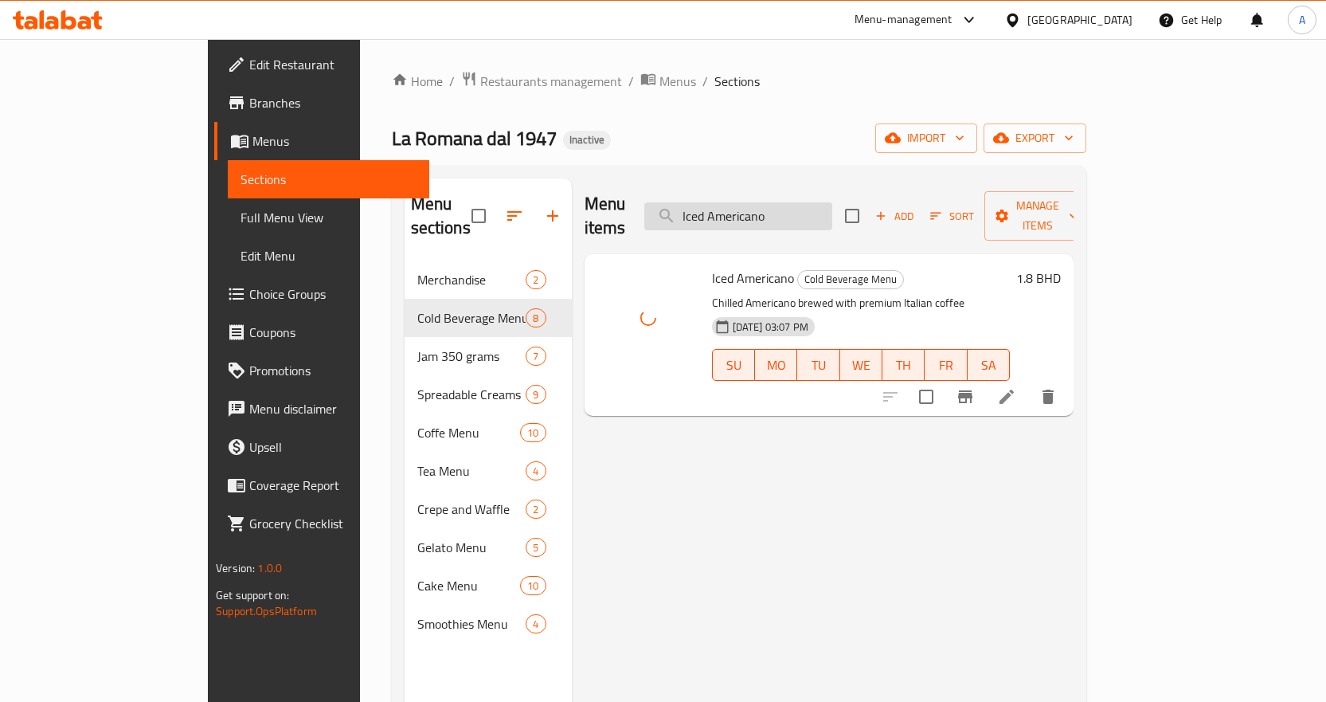
click at [832, 202] on input "Iced Americano" at bounding box center [738, 216] width 188 height 28
paste input "Caramel Macchiat"
type input "Iced Caramel Macchiato"
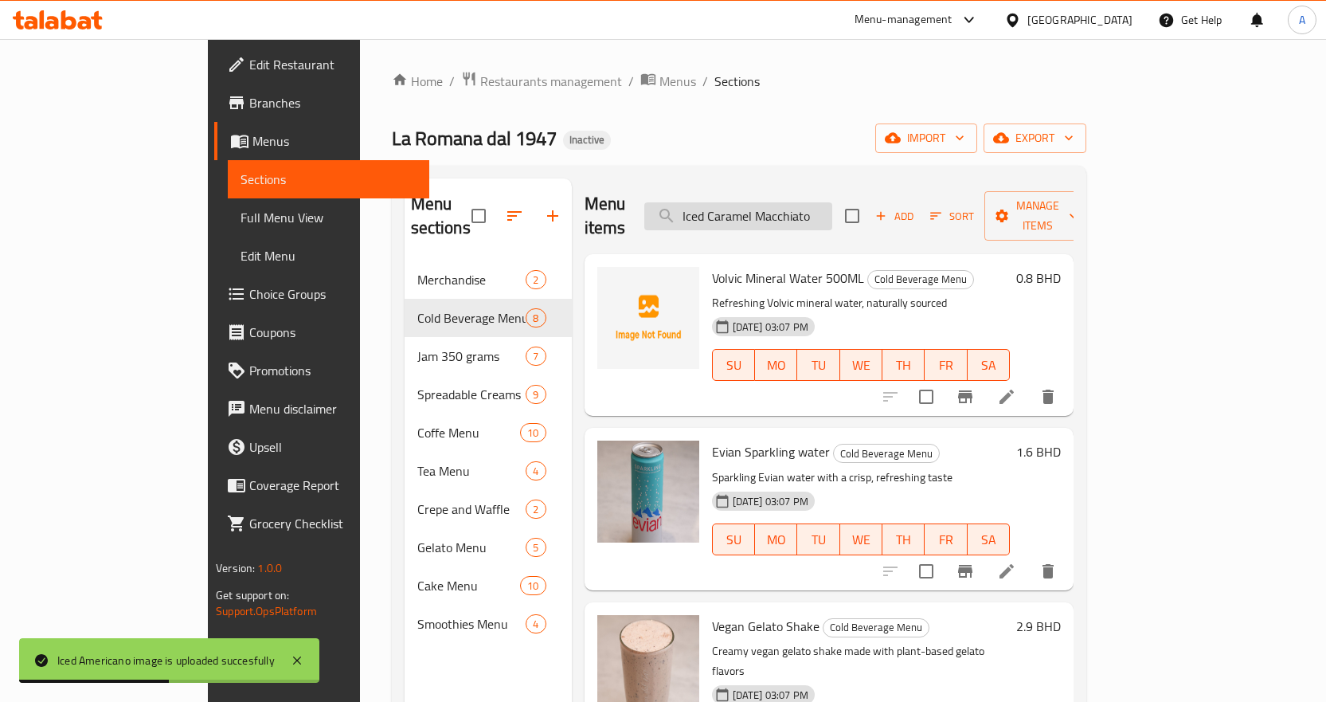
click at [832, 202] on input "Iced Caramel Macchiato" at bounding box center [738, 216] width 188 height 28
paste input "Iced Caramel Macchiato"
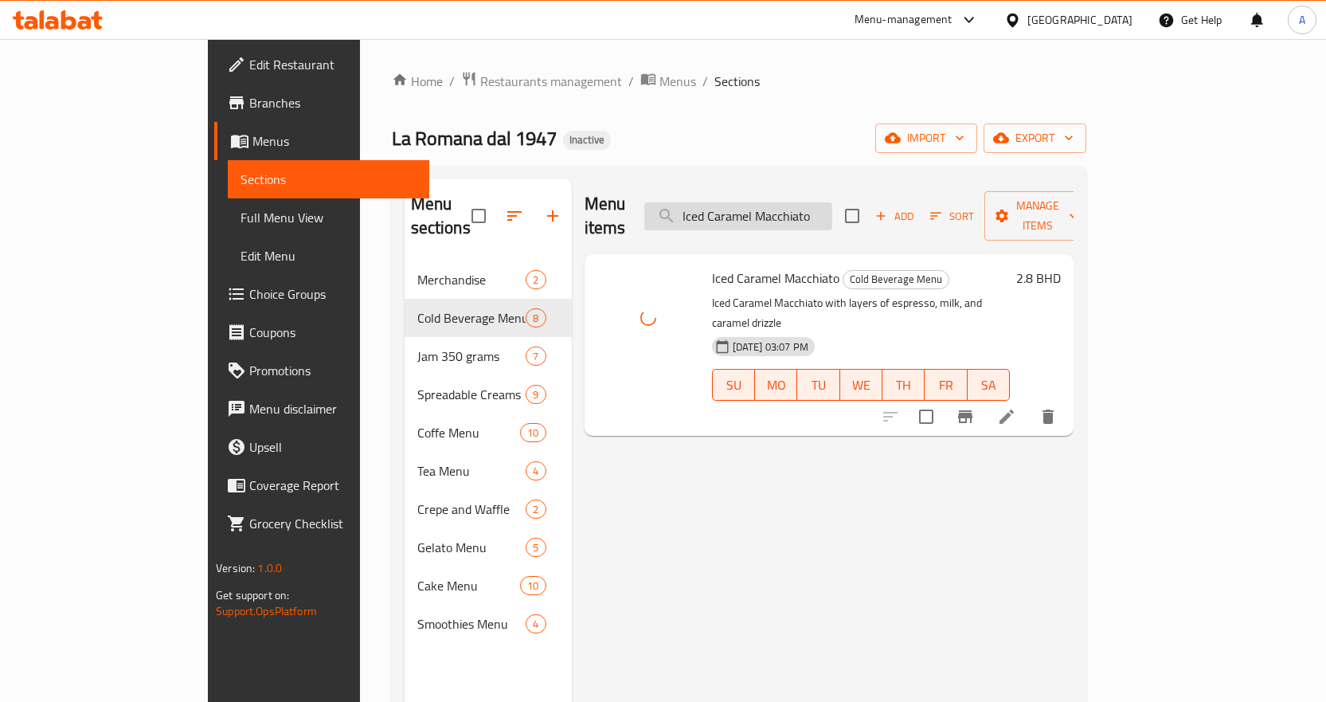
click at [814, 203] on input "Iced Caramel Macchiato" at bounding box center [738, 216] width 188 height 28
paste input "Latte"
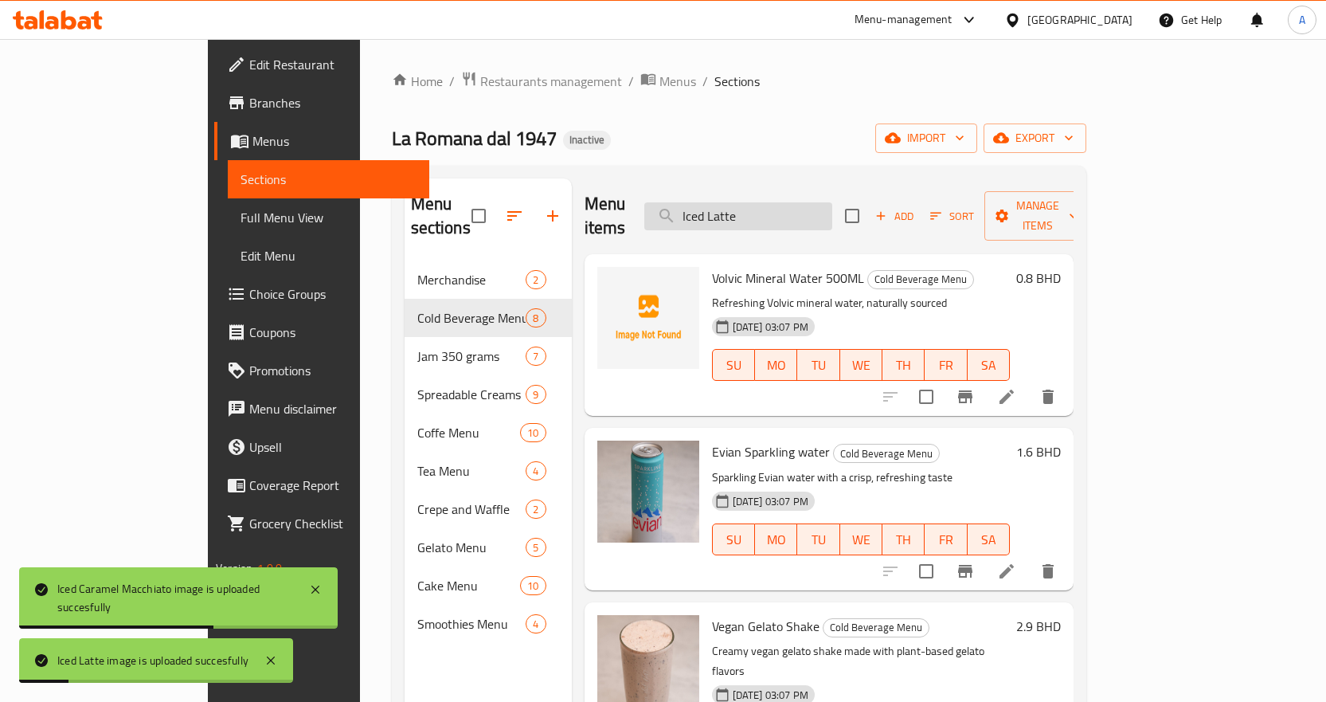
click at [827, 206] on input "Iced Latte" at bounding box center [738, 216] width 188 height 28
paste input "Mocha"
click at [827, 206] on input "Iced Mocha" at bounding box center [738, 216] width 188 height 28
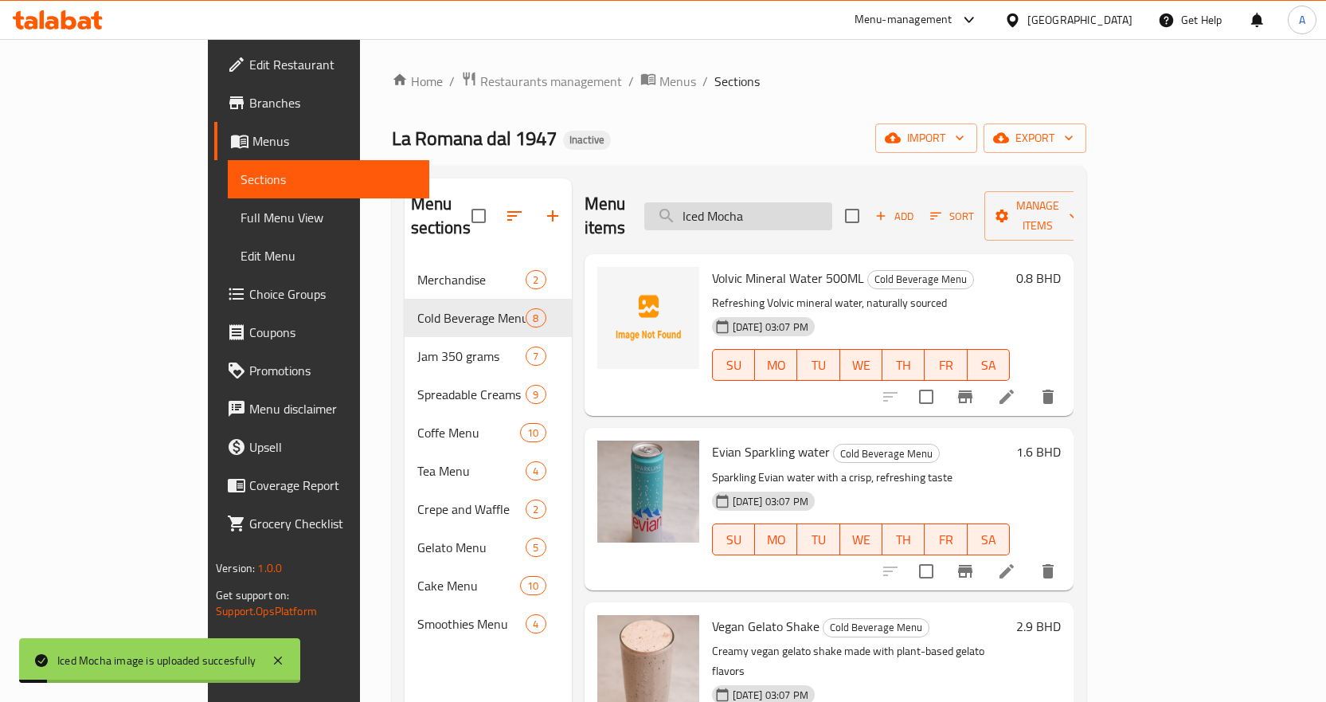
click at [832, 204] on input "Iced Mocha" at bounding box center [738, 216] width 188 height 28
paste input "Spanish Latte"
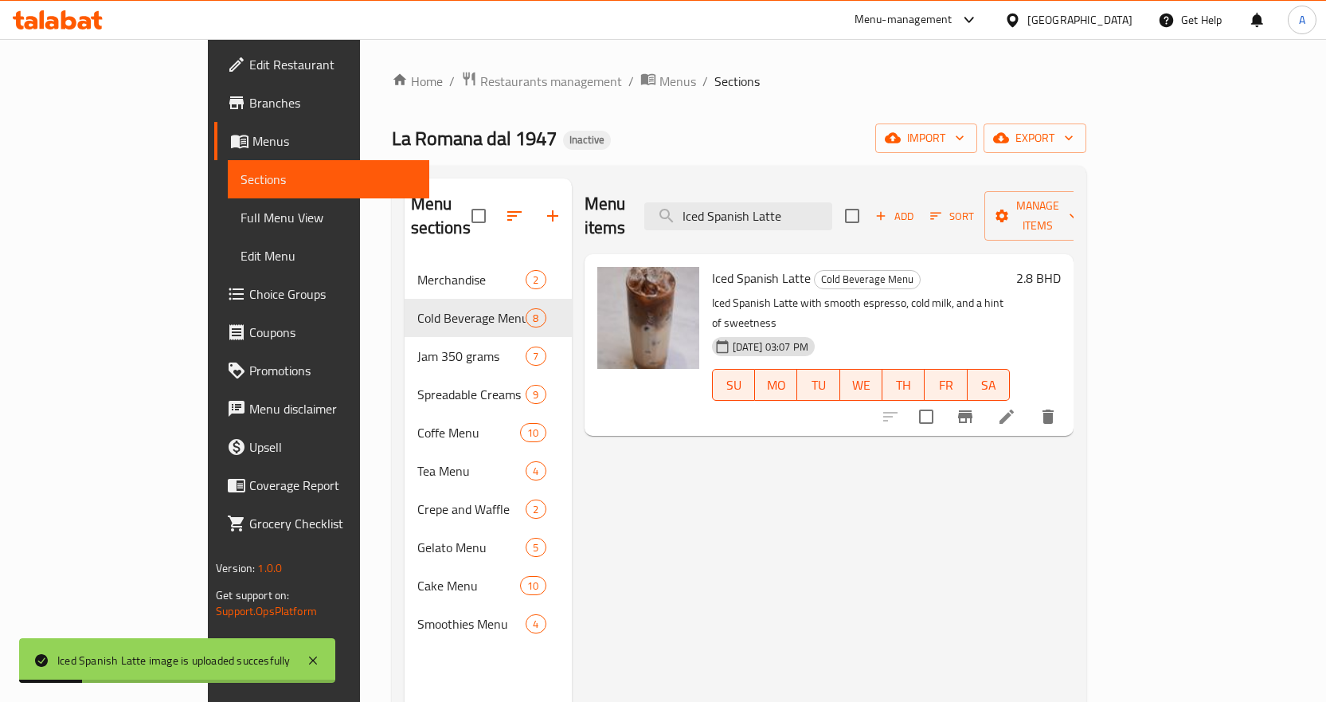
click at [850, 186] on div "Menu items Iced Spanish Latte Add Sort Manage items" at bounding box center [829, 216] width 489 height 76
click at [832, 206] on input "Iced Spanish Latte" at bounding box center [738, 216] width 188 height 28
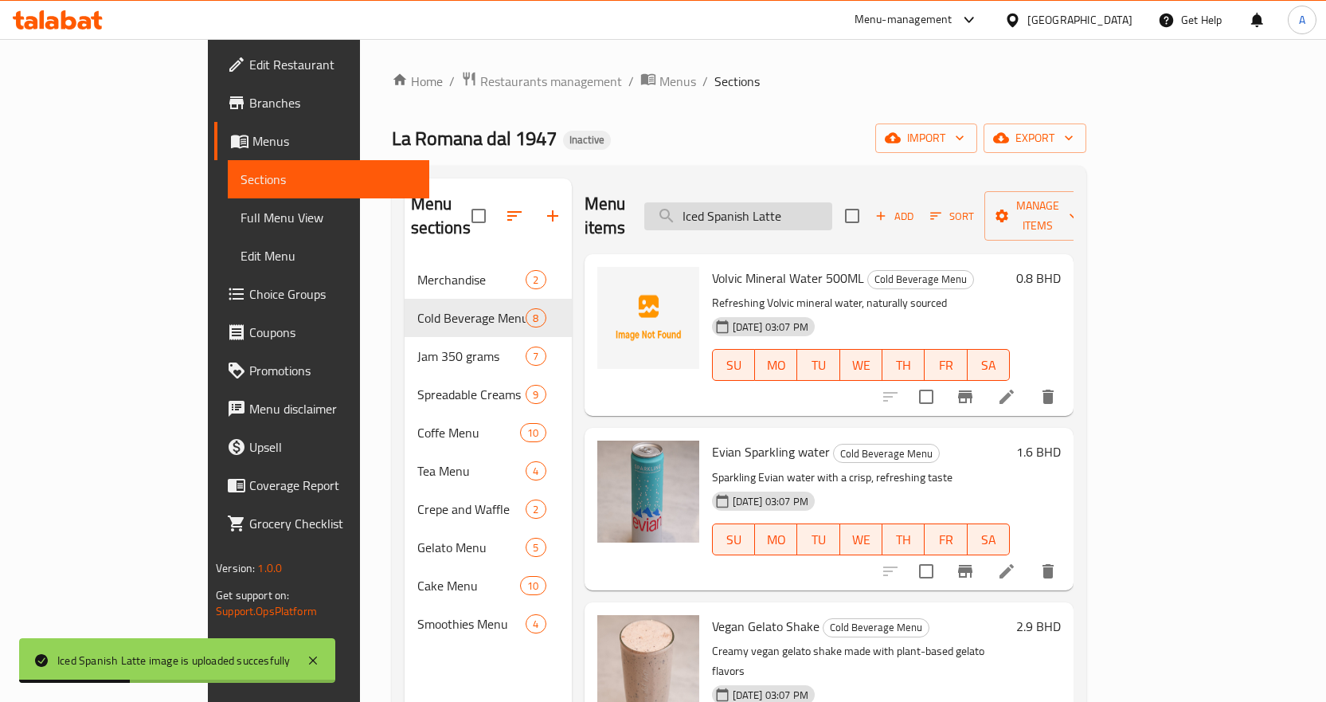
paste input "nfusioni"
click at [832, 206] on input "Infusioni" at bounding box center [738, 216] width 188 height 28
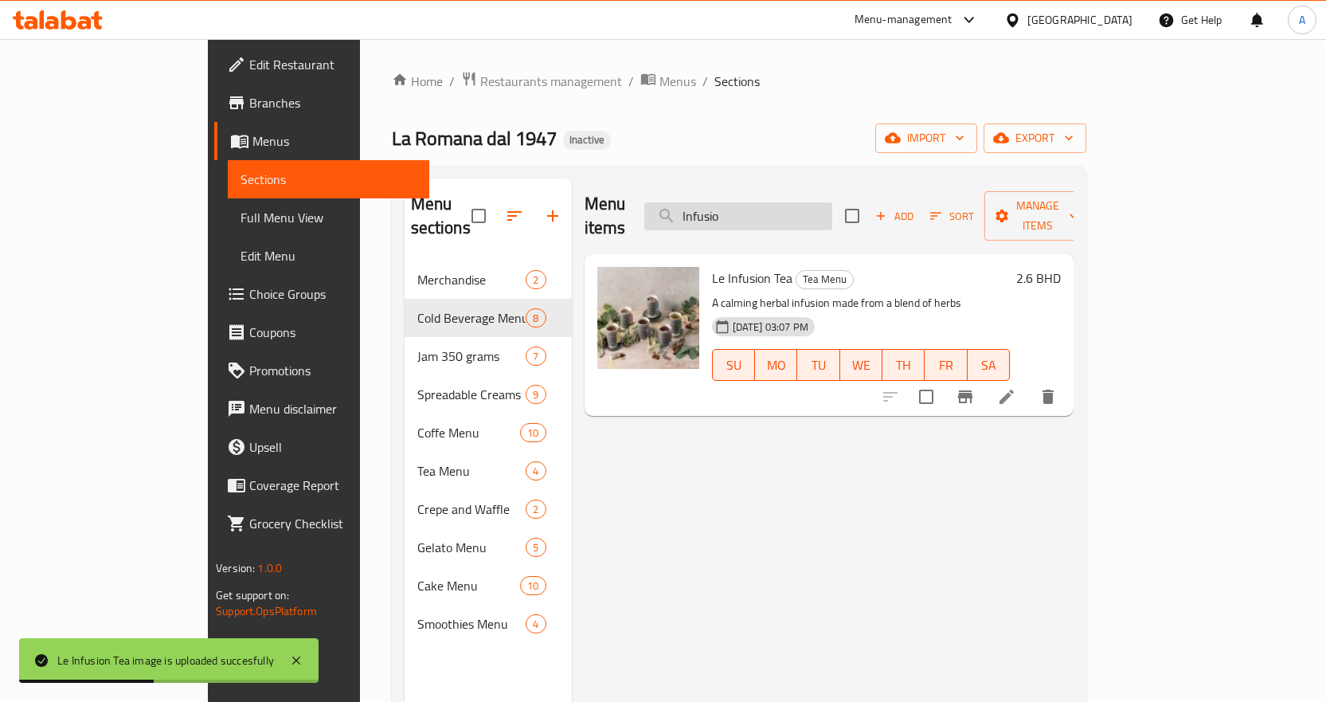
click at [812, 212] on input "Infusio" at bounding box center [738, 216] width 188 height 28
paste input "Mango Chocolate_"
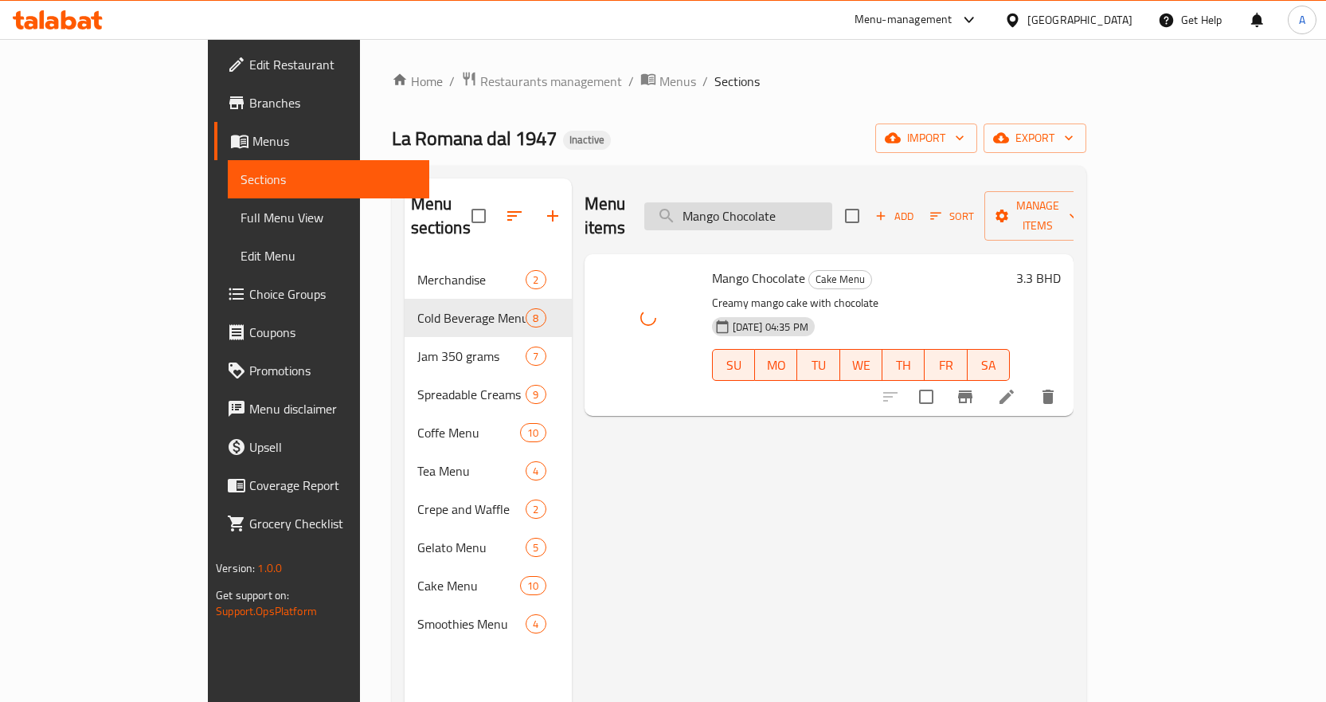
click at [832, 206] on input "Mango Chocolate" at bounding box center [738, 216] width 188 height 28
paste input "Smoothies"
click at [832, 206] on input "Mango Chocolate" at bounding box center [738, 216] width 188 height 28
click at [832, 209] on input "Mango Smoothies" at bounding box center [738, 216] width 188 height 28
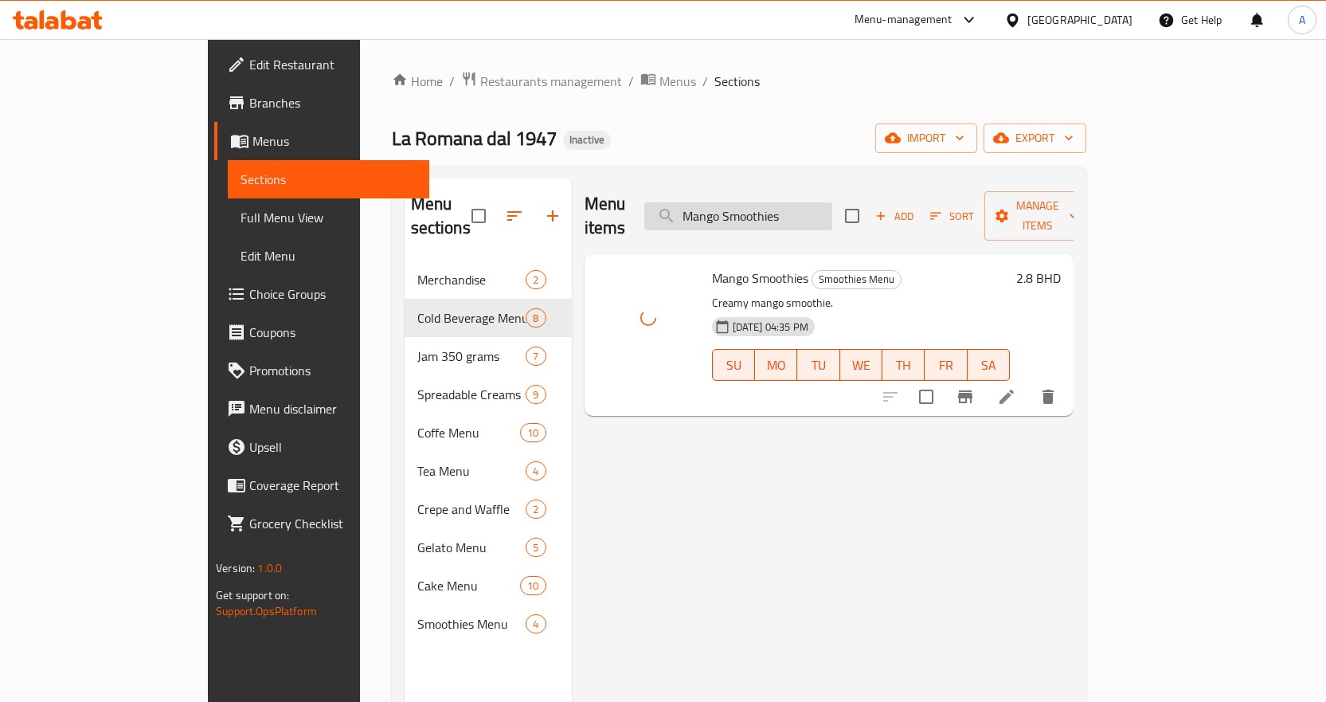
click at [832, 209] on input "Mango Smoothies" at bounding box center [738, 216] width 188 height 28
paste input "racuja"
click at [832, 209] on input "Mango Smoothies" at bounding box center [738, 216] width 188 height 28
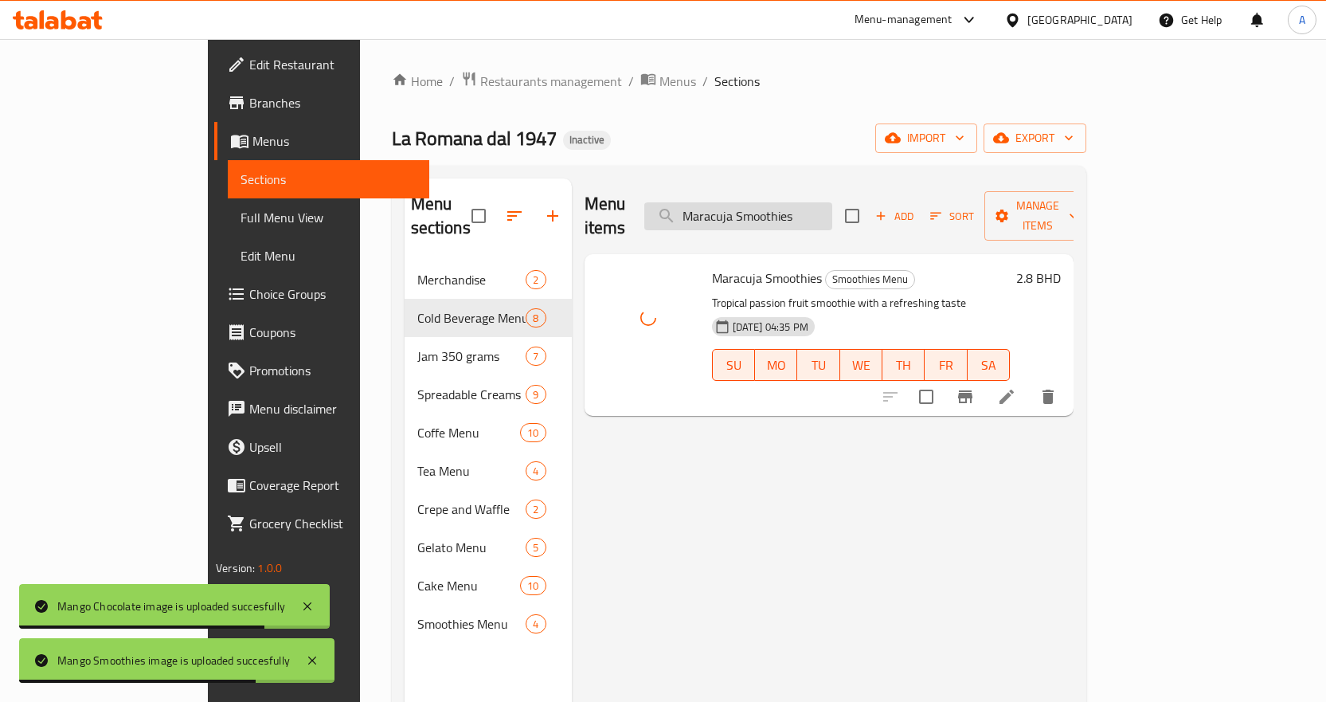
click at [832, 206] on input "Maracuja Smoothies" at bounding box center [738, 216] width 188 height 28
paste input "INI CONES"
type input "MINI CONES"
click at [832, 206] on input "MINI CONES" at bounding box center [738, 216] width 188 height 28
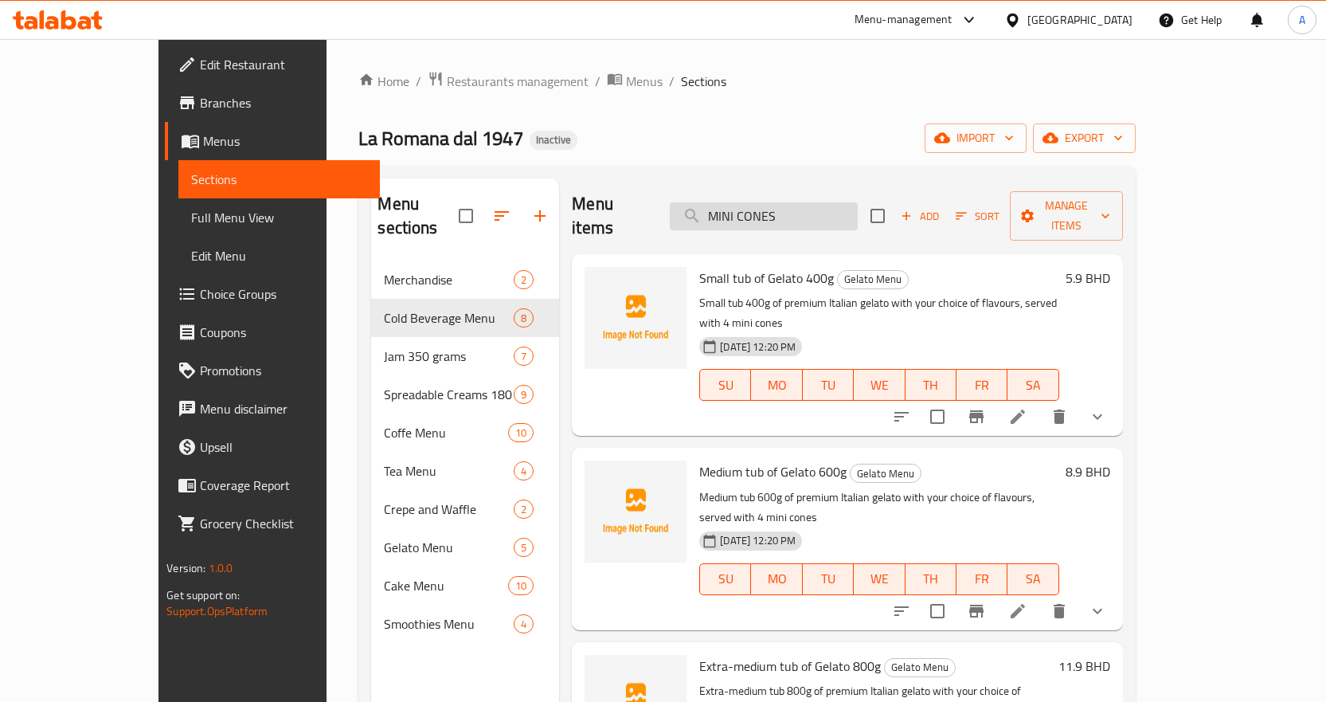
click at [831, 206] on input "MINI CONES" at bounding box center [764, 216] width 188 height 28
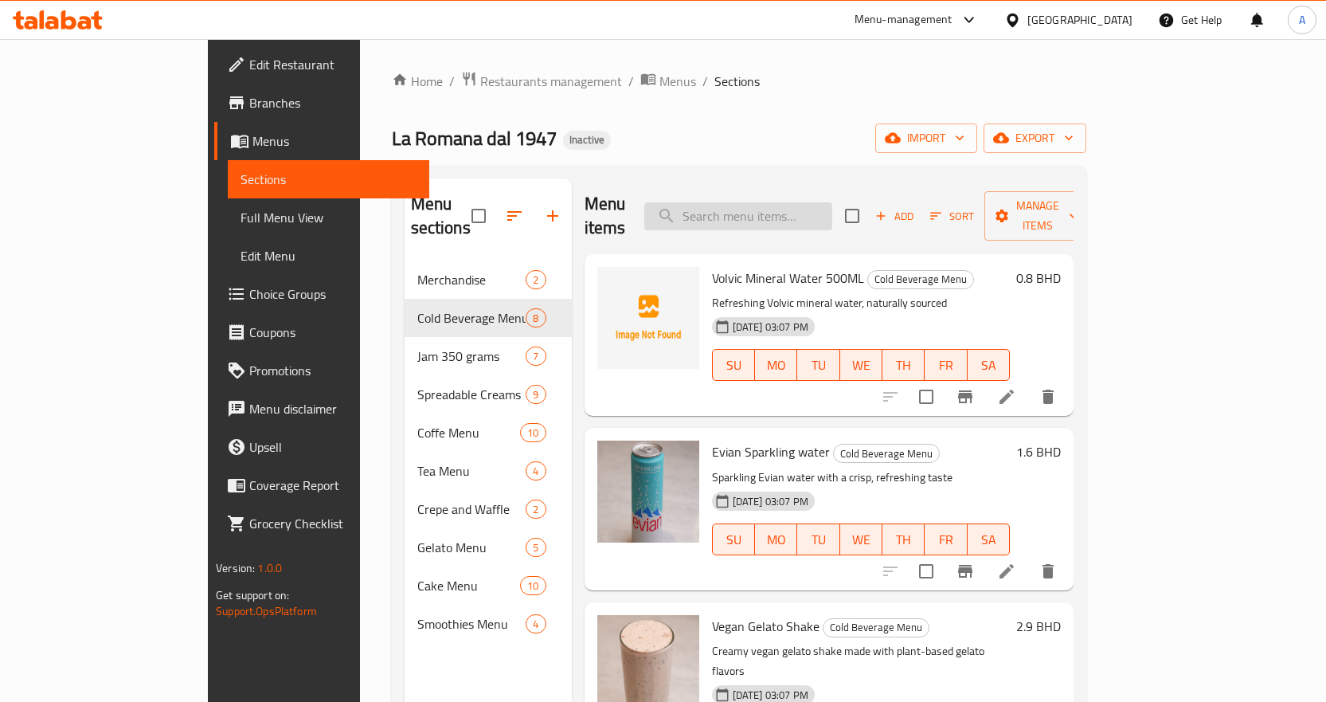
click at [832, 204] on input "search" at bounding box center [738, 216] width 188 height 28
paste input "MINI CONES"
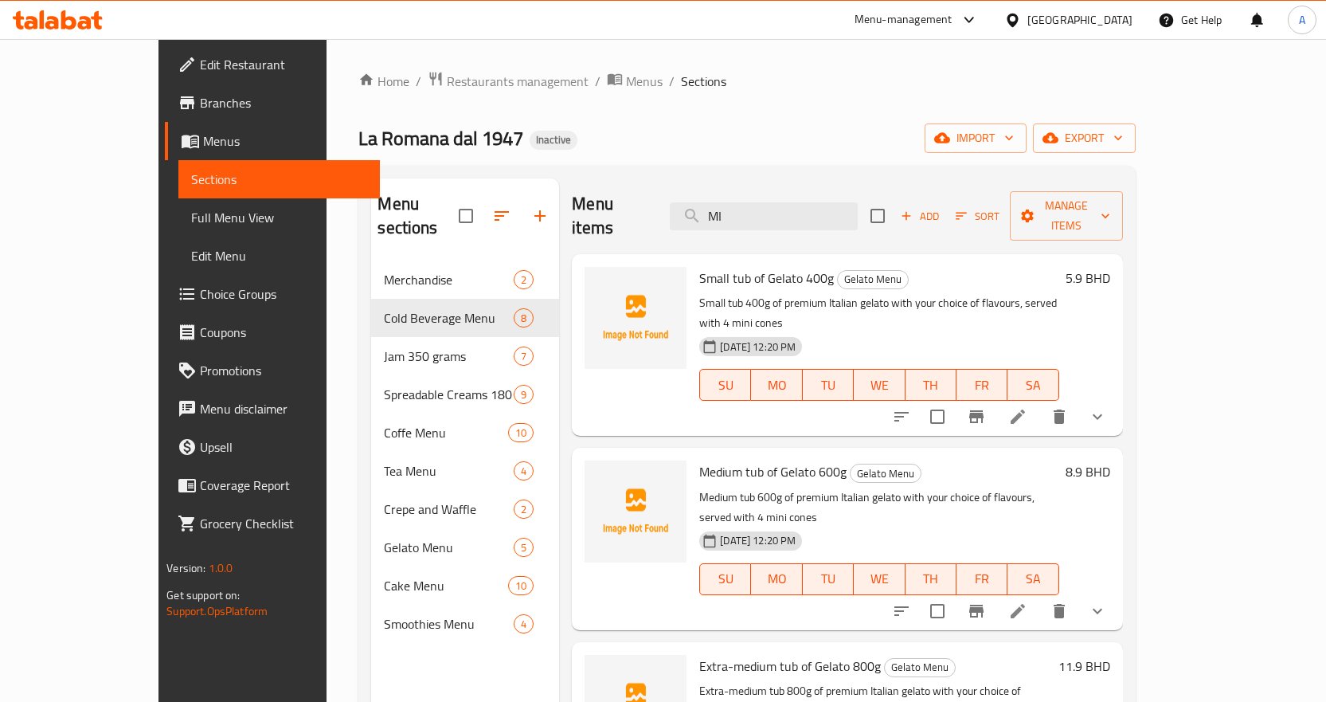
type input "M"
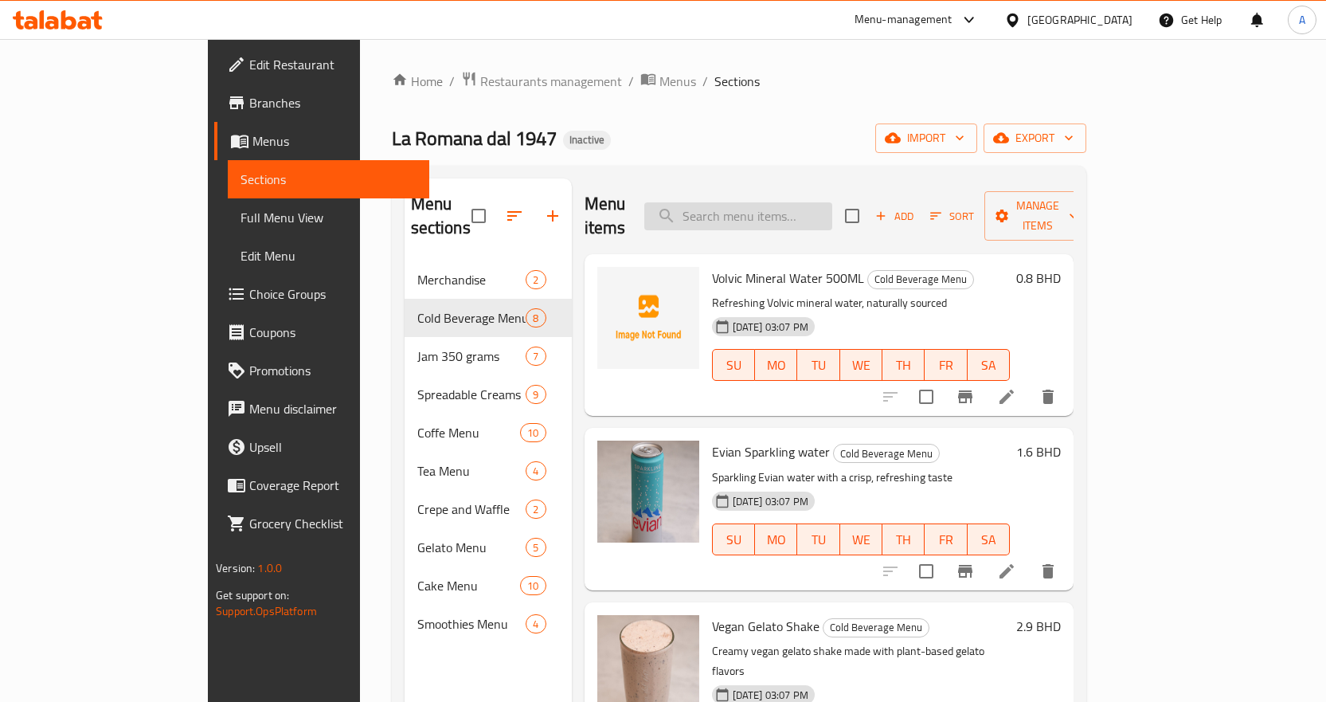
click at [832, 202] on input "search" at bounding box center [738, 216] width 188 height 28
paste input "MINI CONES"
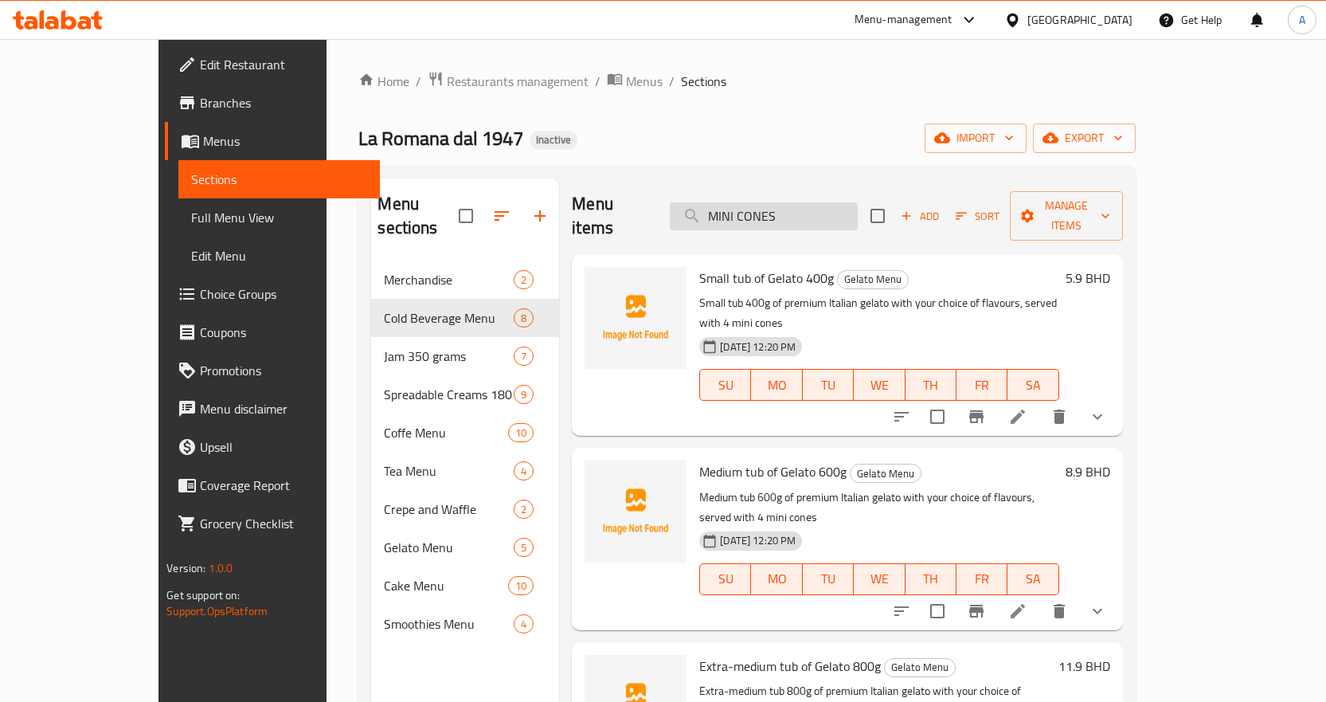
drag, startPoint x: 781, startPoint y: 201, endPoint x: 716, endPoint y: 205, distance: 64.6
click at [716, 205] on input "MINI CONES" at bounding box center [764, 216] width 188 height 28
click at [809, 206] on input "CONES" at bounding box center [764, 216] width 188 height 28
click at [833, 202] on input "CONES" at bounding box center [764, 216] width 188 height 28
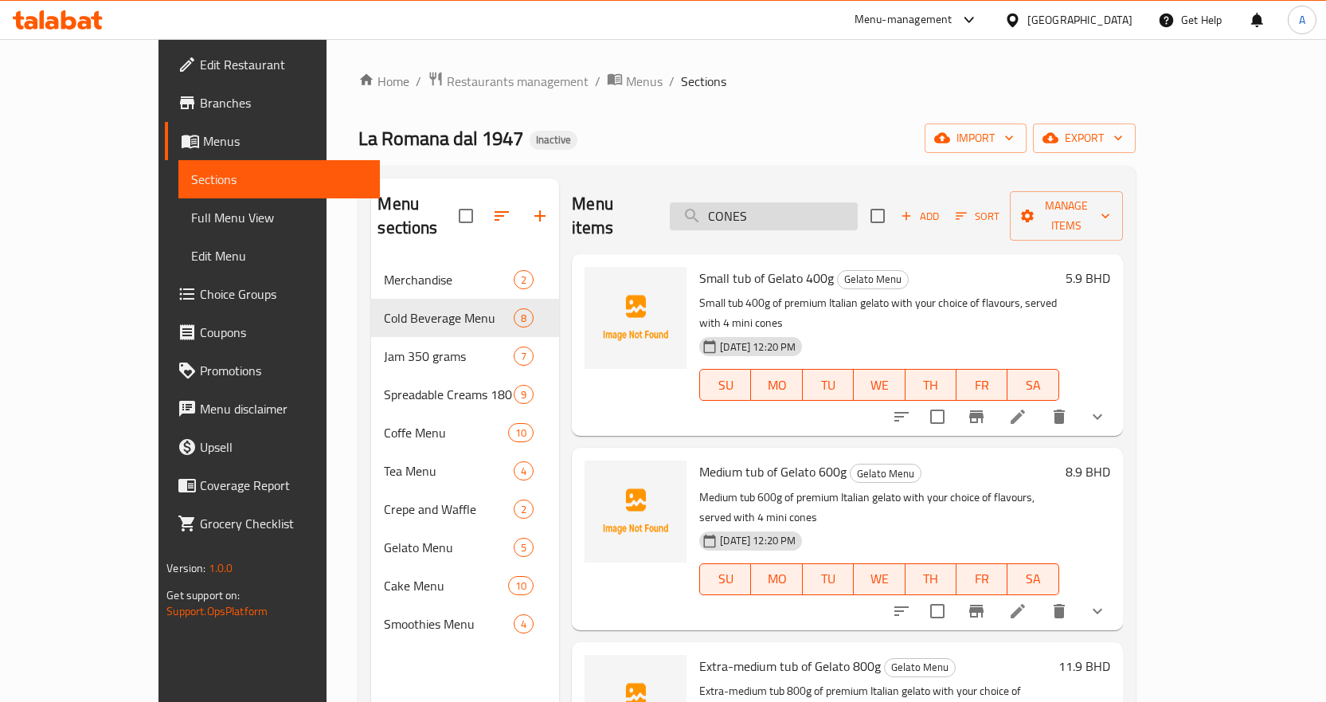
paste input "Mirtillo_"
click at [833, 202] on input "Mirtillo_" at bounding box center [764, 216] width 188 height 28
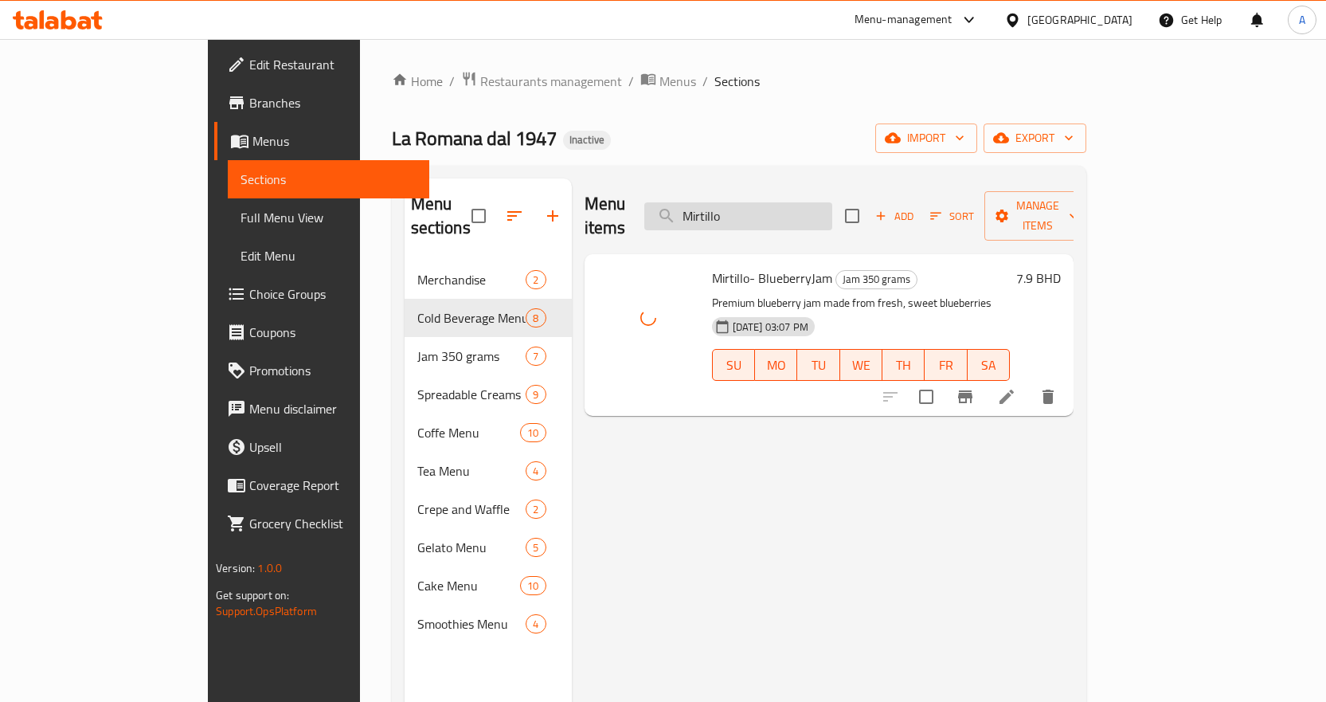
click at [832, 202] on input "Mirtillo" at bounding box center [738, 216] width 188 height 28
paste input "ousse Cake_"
click at [832, 205] on input "Mousse Cake" at bounding box center [738, 216] width 188 height 28
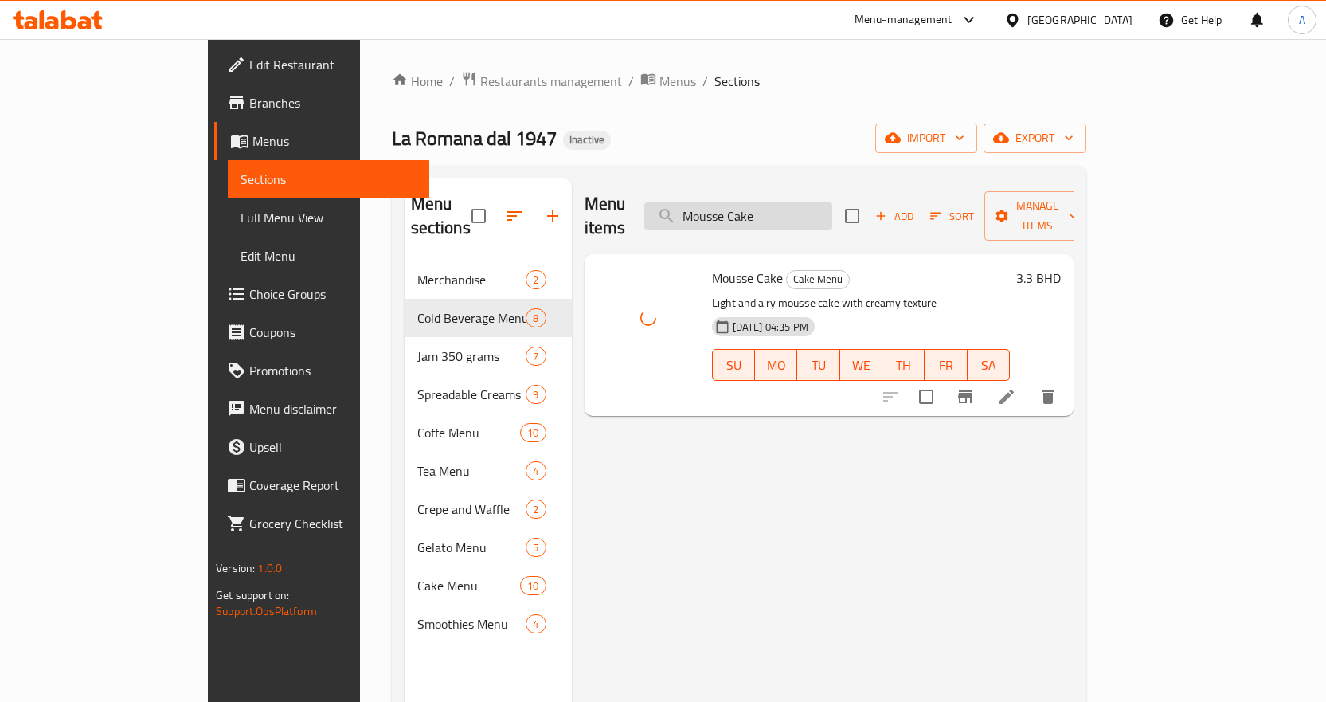
click at [832, 205] on input "Mousse Cake" at bounding box center [738, 216] width 188 height 28
paste input "Pesca_"
click at [832, 205] on input "Pesca" at bounding box center [738, 216] width 188 height 28
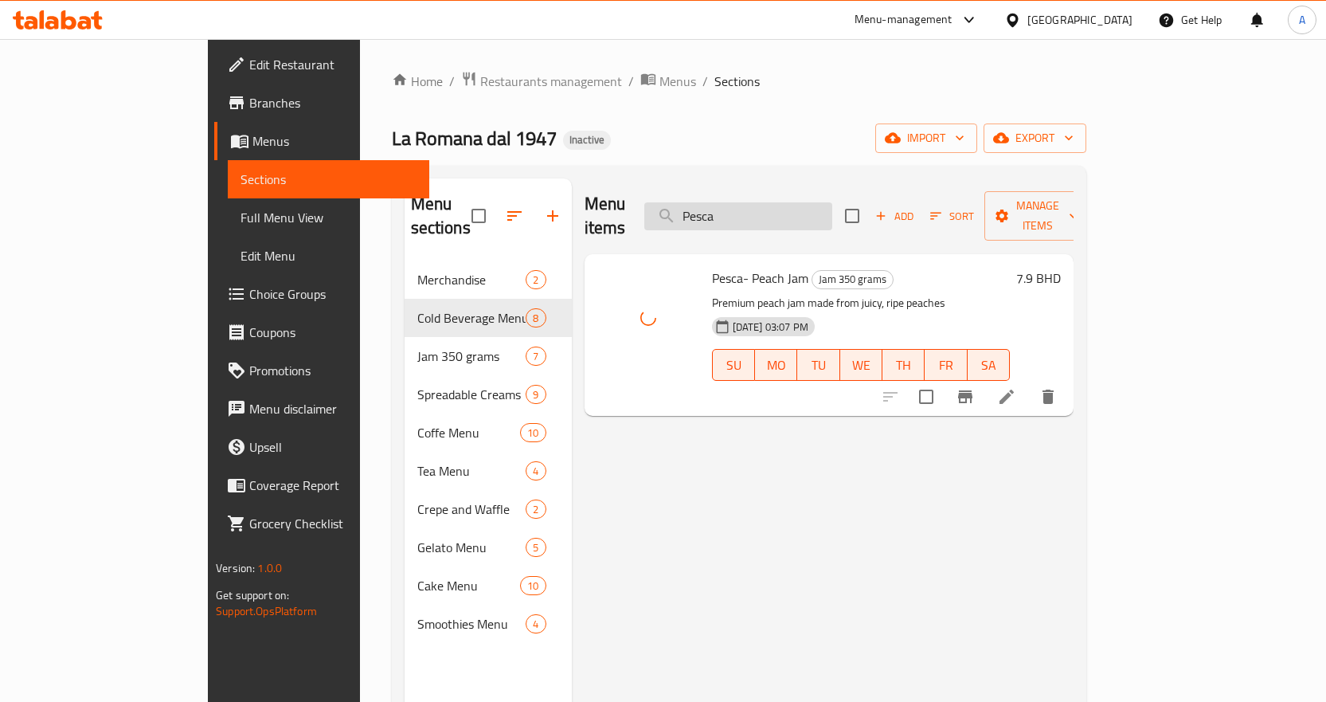
click at [832, 205] on input "Pesca" at bounding box center [738, 216] width 188 height 28
paste input "Raspberry Smoothies"
click at [832, 213] on input "Raspberry Smoothies" at bounding box center [738, 216] width 188 height 28
paste input "otolino_"
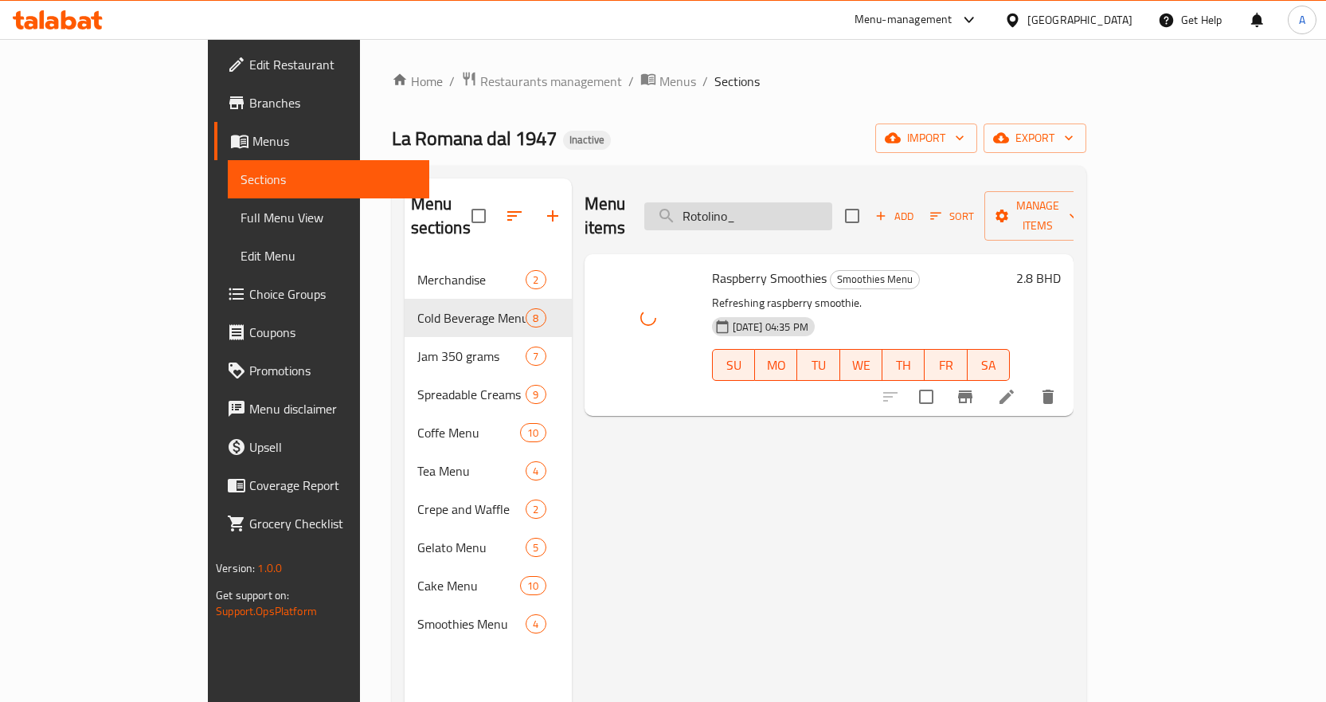
click at [832, 213] on input "Rotolino_" at bounding box center [738, 216] width 188 height 28
click at [832, 202] on input "Rotolino" at bounding box center [738, 216] width 188 height 28
paste input "Scacchi Box 6 pcs"
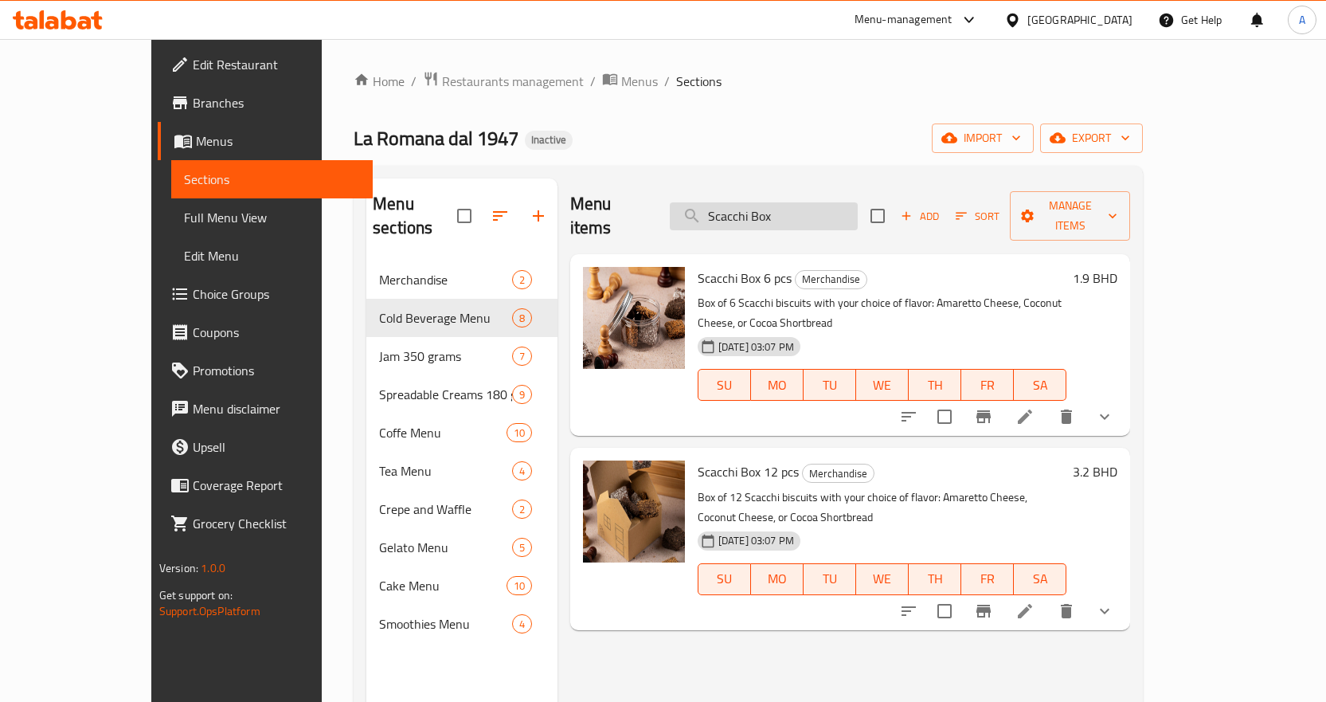
click at [836, 202] on input "Scacchi Box" at bounding box center [764, 216] width 188 height 28
paste input "ponnge Cake Pistacchio_"
click at [836, 202] on input "Sponnge Cake Pistacchio_" at bounding box center [764, 216] width 188 height 28
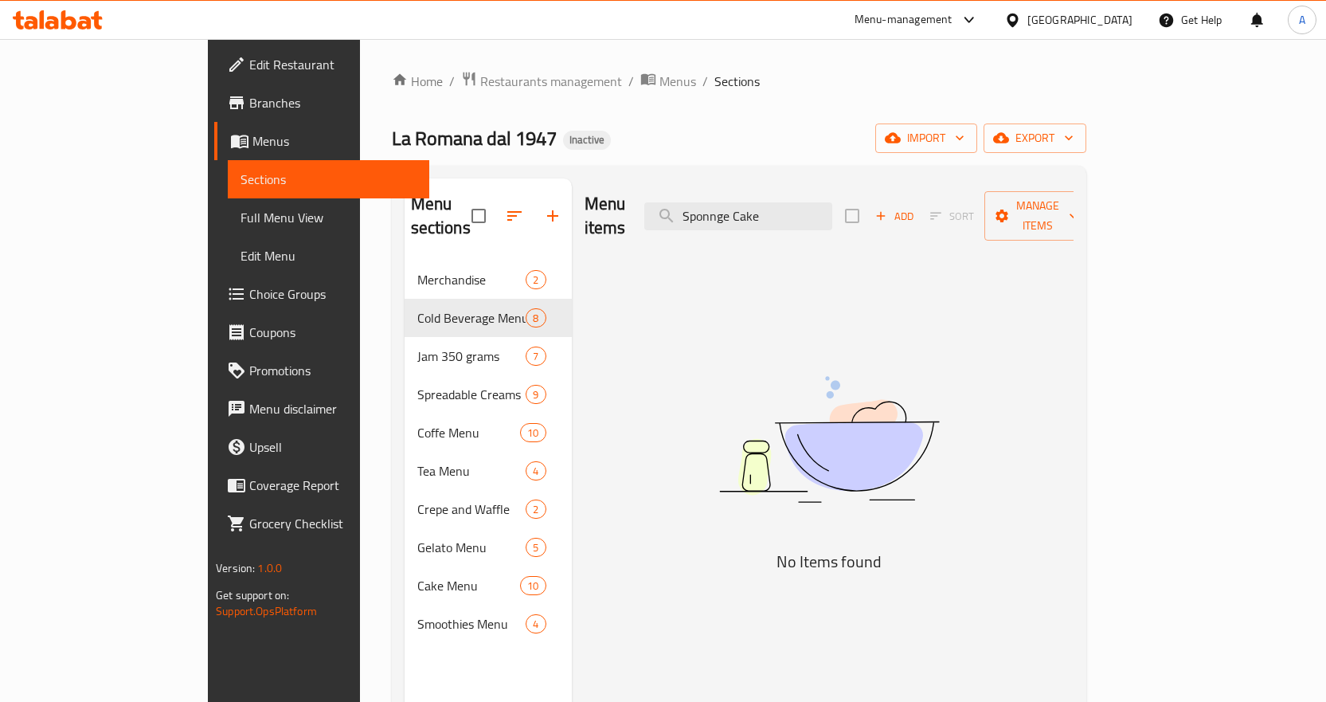
drag, startPoint x: 808, startPoint y: 205, endPoint x: 649, endPoint y: 245, distance: 163.2
click at [649, 245] on div "Menu items Sponnge Cake Add Sort Manage items No Items found" at bounding box center [823, 529] width 502 height 702
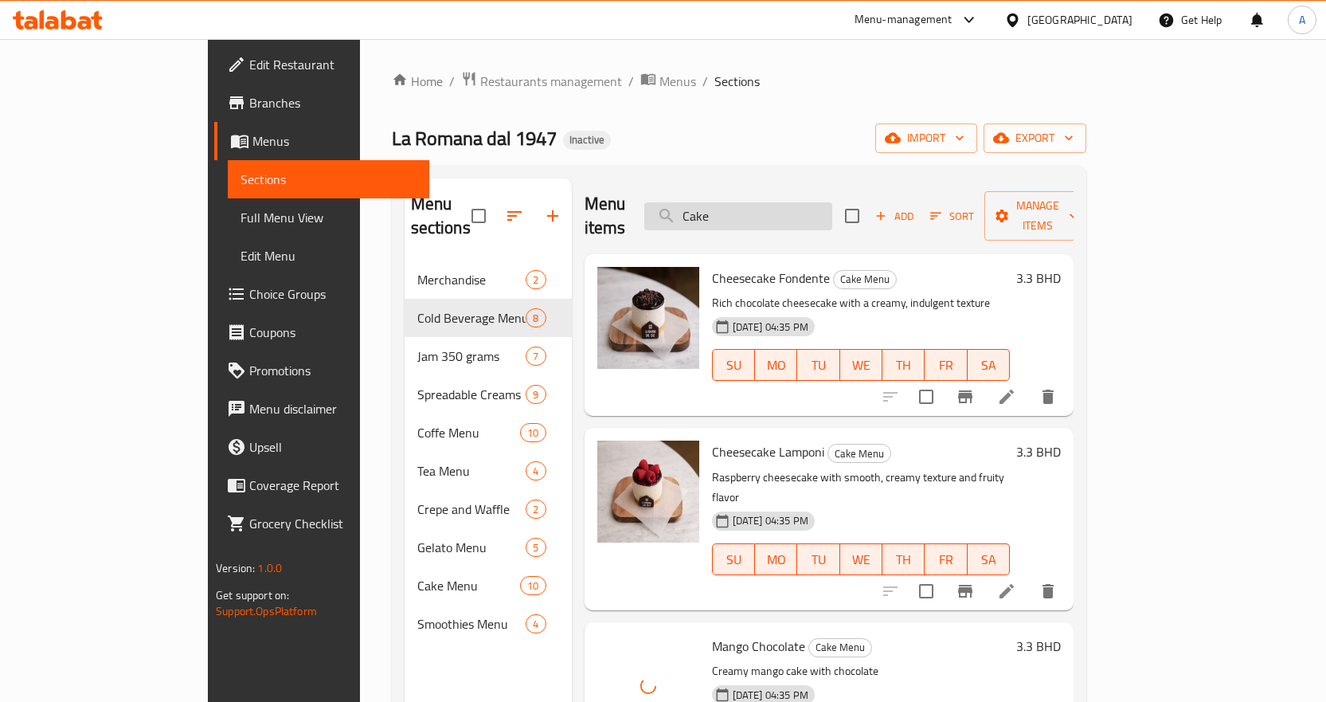
click at [794, 202] on input "Cake" at bounding box center [738, 216] width 188 height 28
paste input "Pesca_"
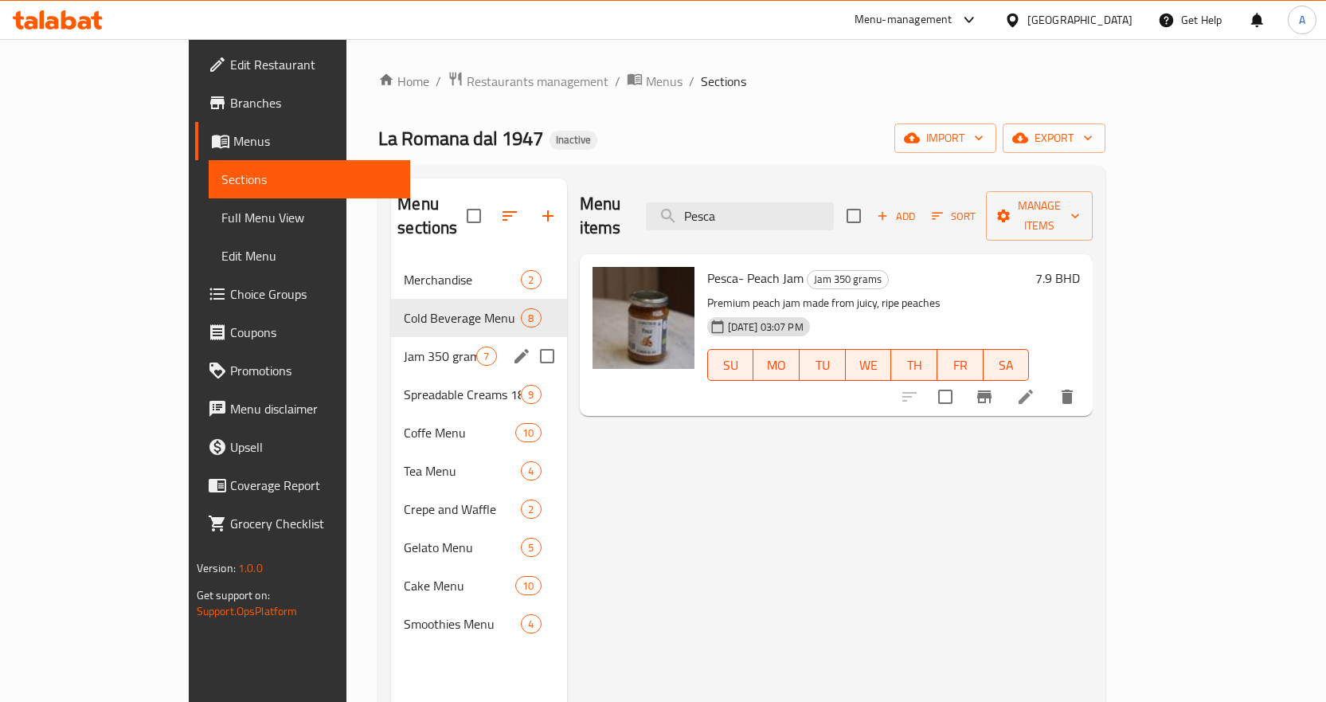
click at [391, 344] on div "Jam 350 grams 7" at bounding box center [478, 356] width 175 height 38
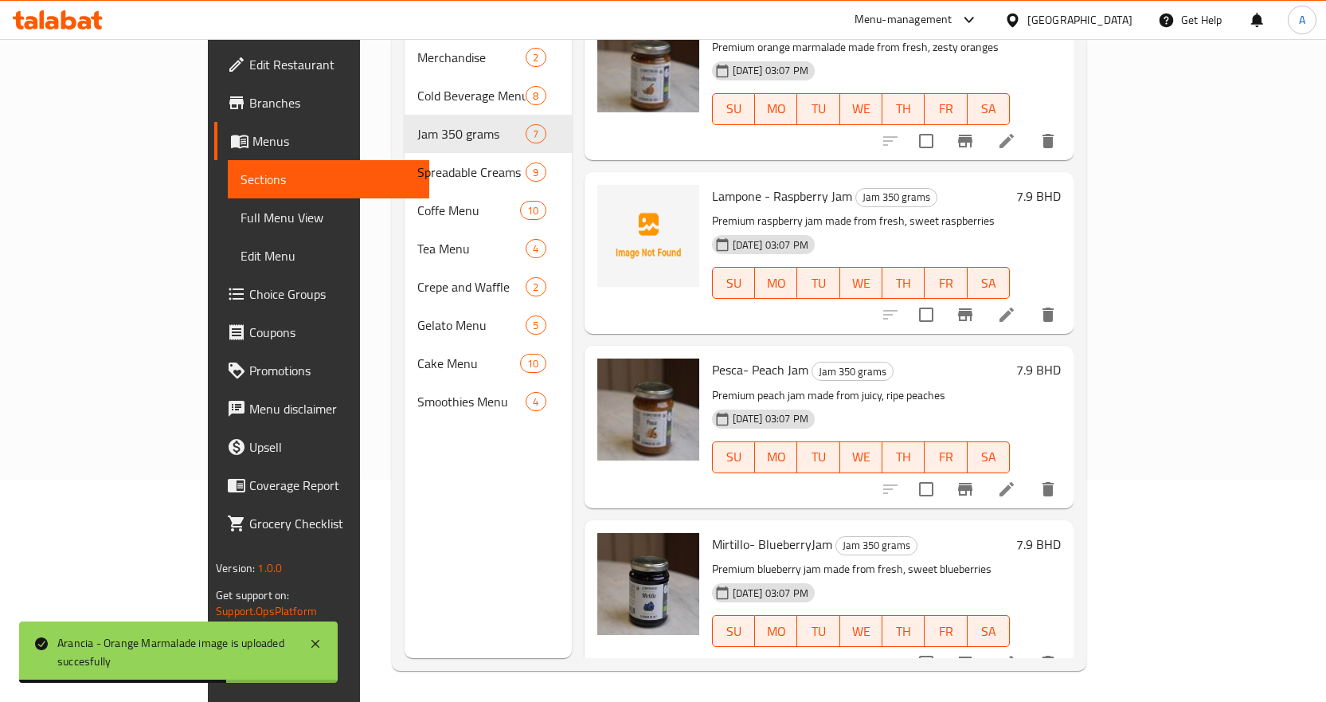
scroll to position [223, 0]
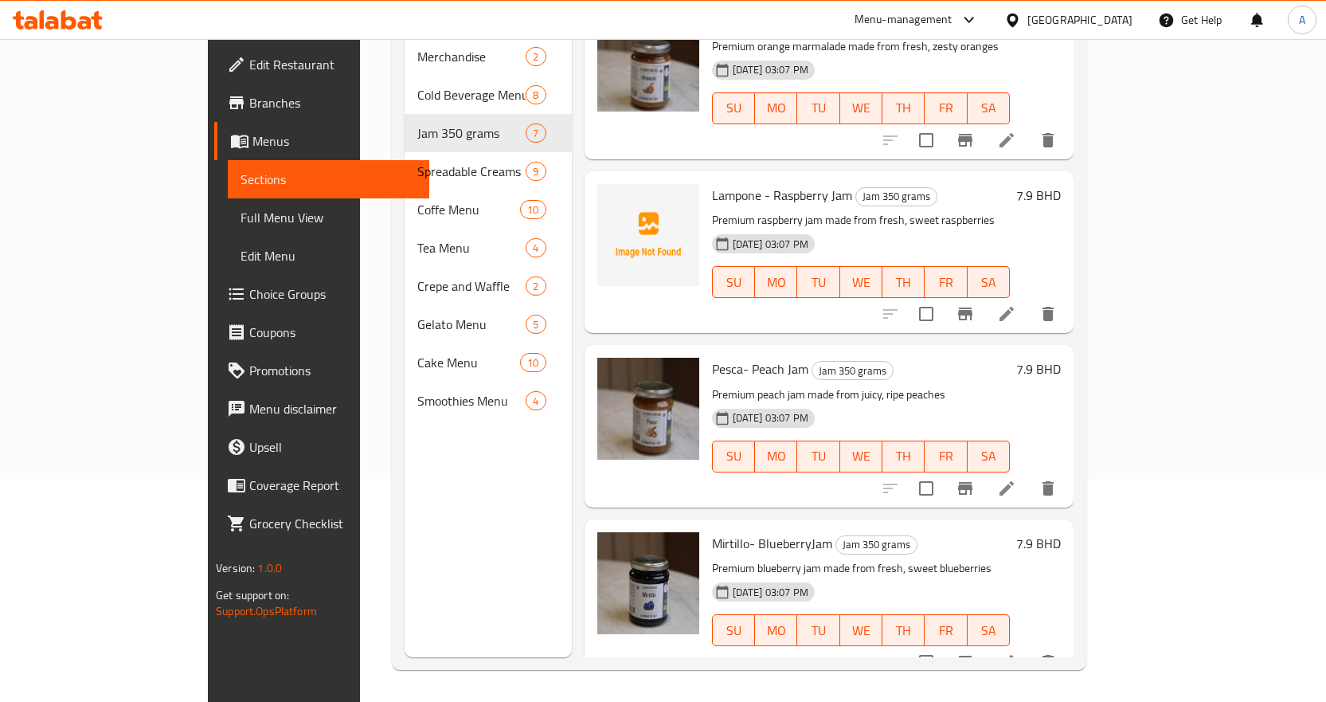
click at [712, 183] on span "Lampone - Raspberry Jam" at bounding box center [782, 195] width 140 height 24
copy span "Lampone"
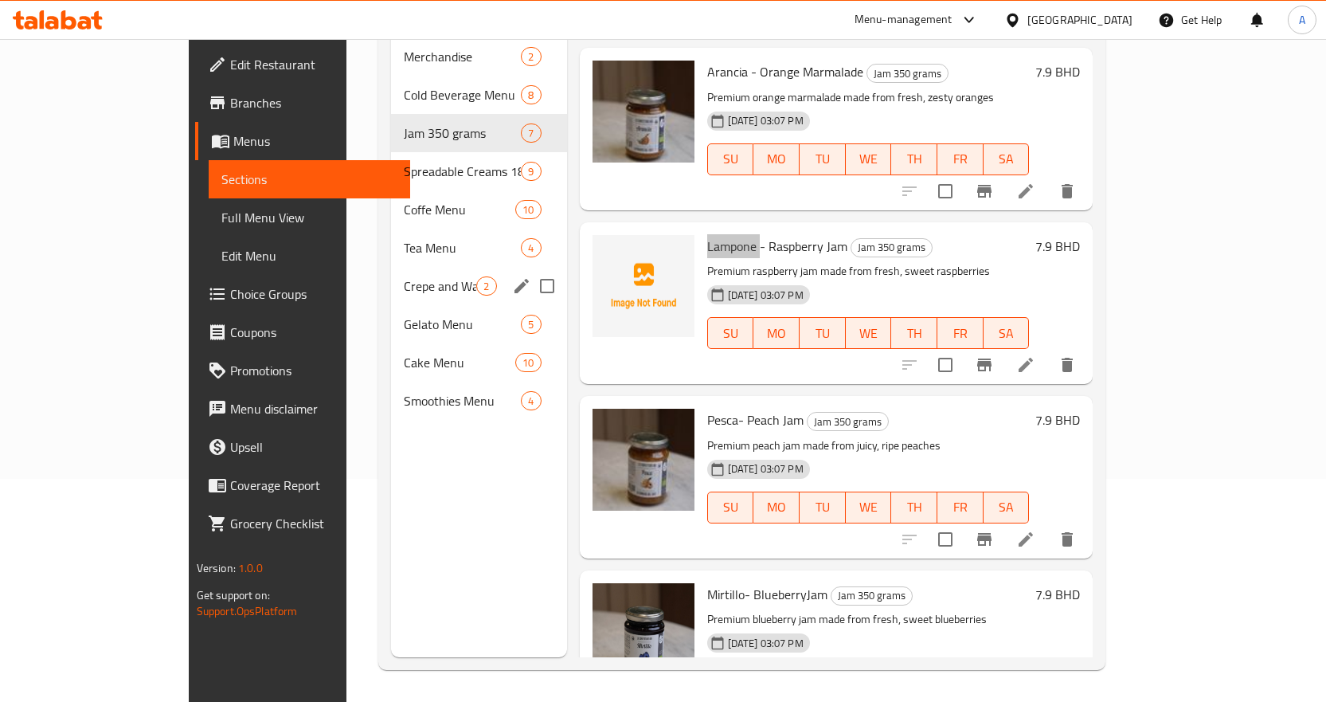
scroll to position [476, 0]
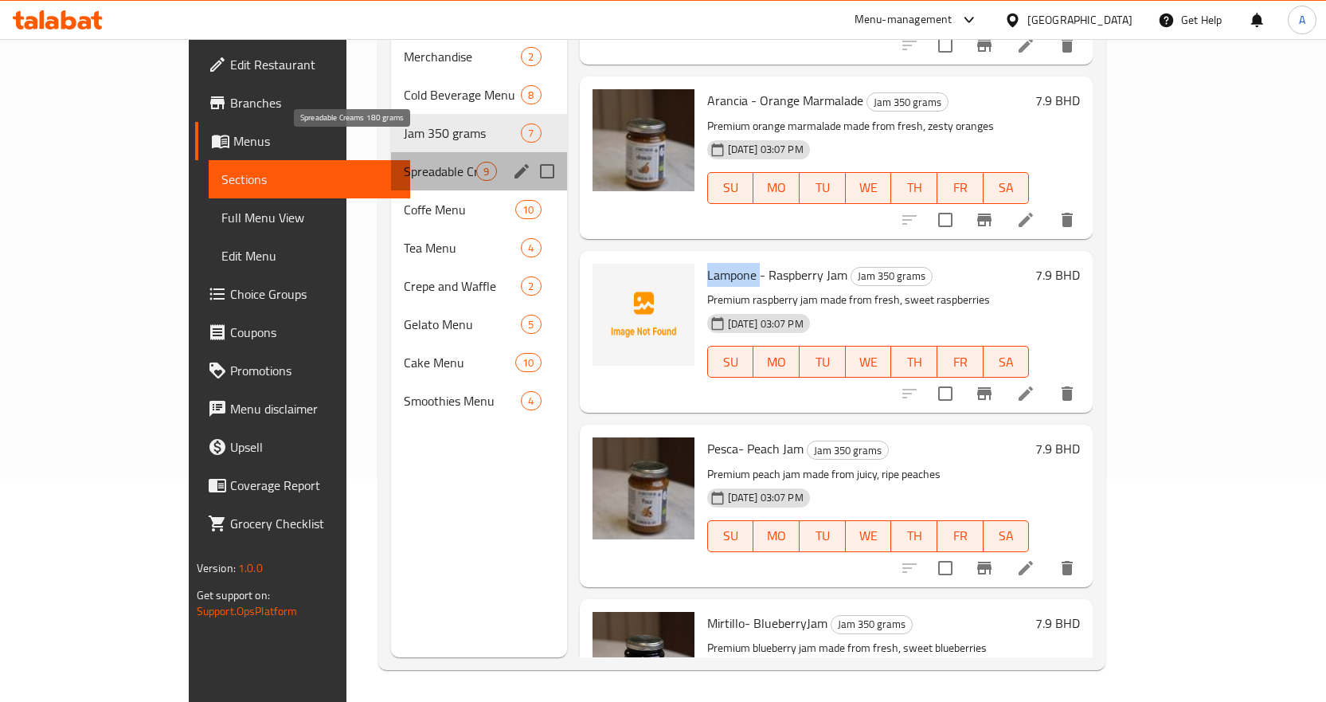
click at [404, 162] on span "Spreadable Creams 180 grams" at bounding box center [440, 171] width 72 height 19
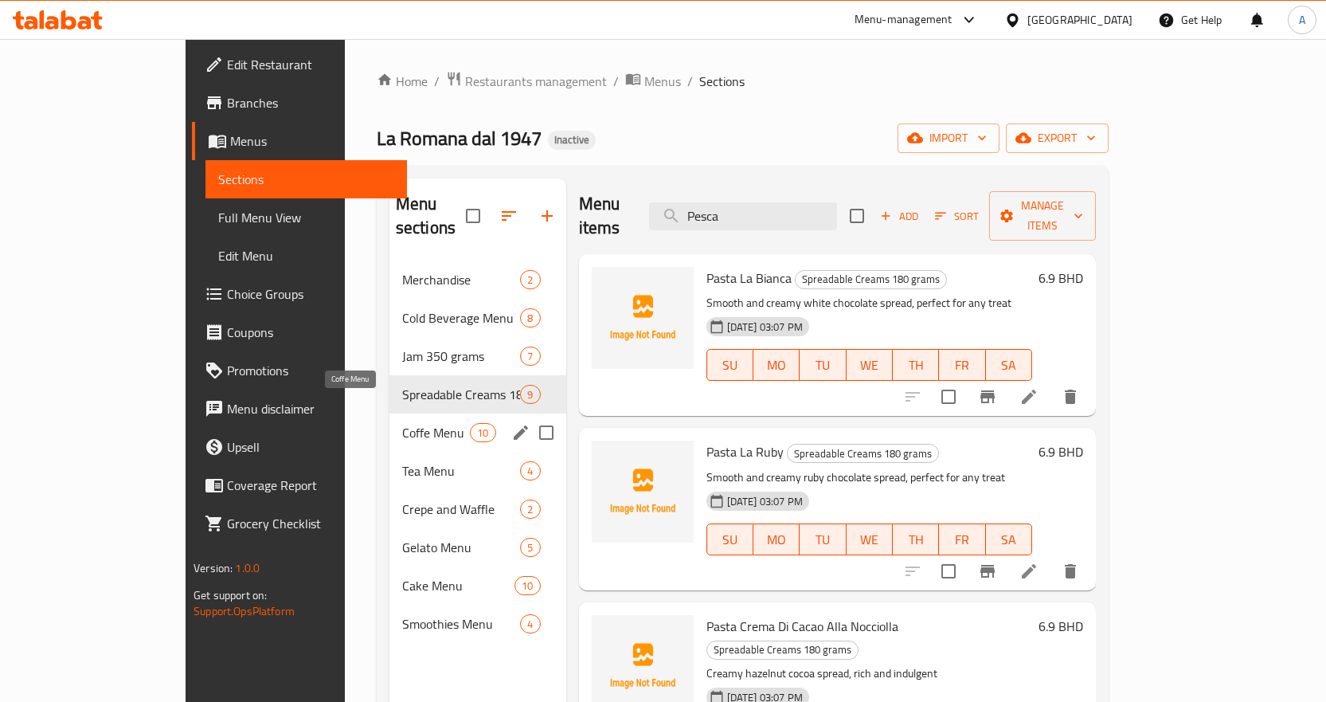
click at [402, 423] on span "Coffe Menu" at bounding box center [436, 432] width 68 height 19
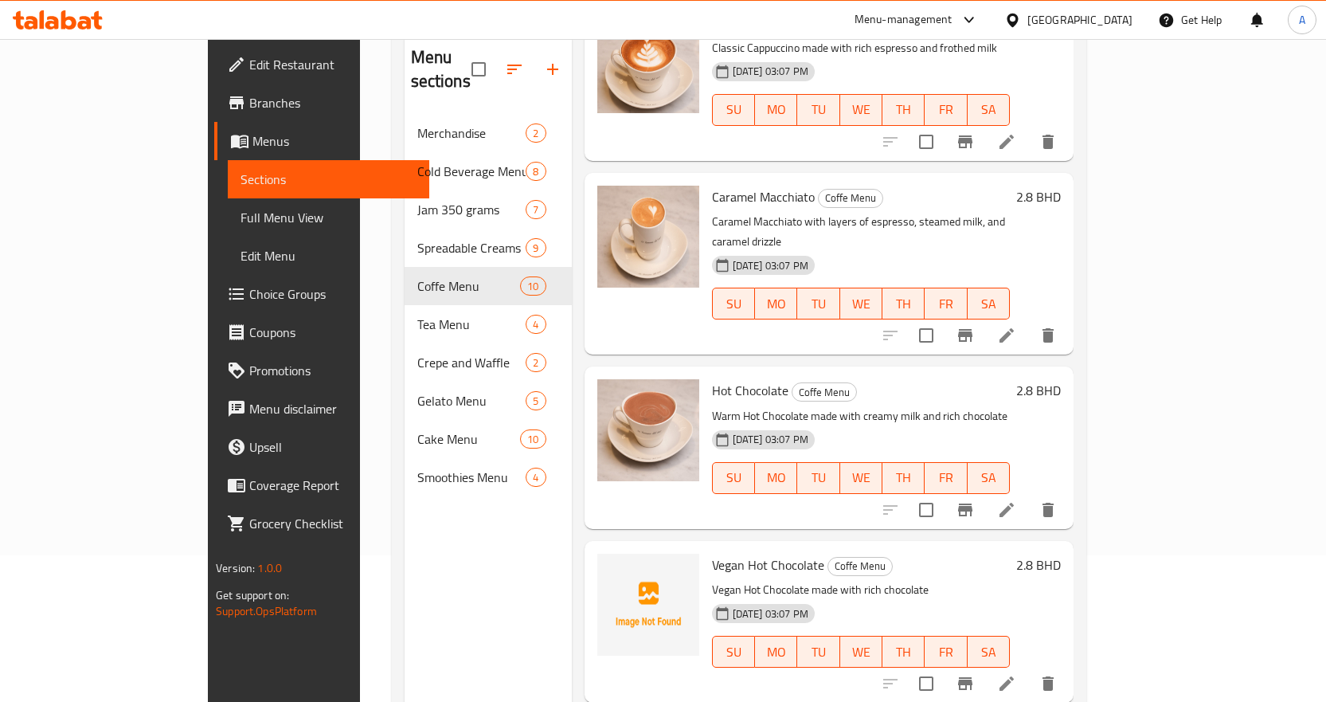
scroll to position [223, 0]
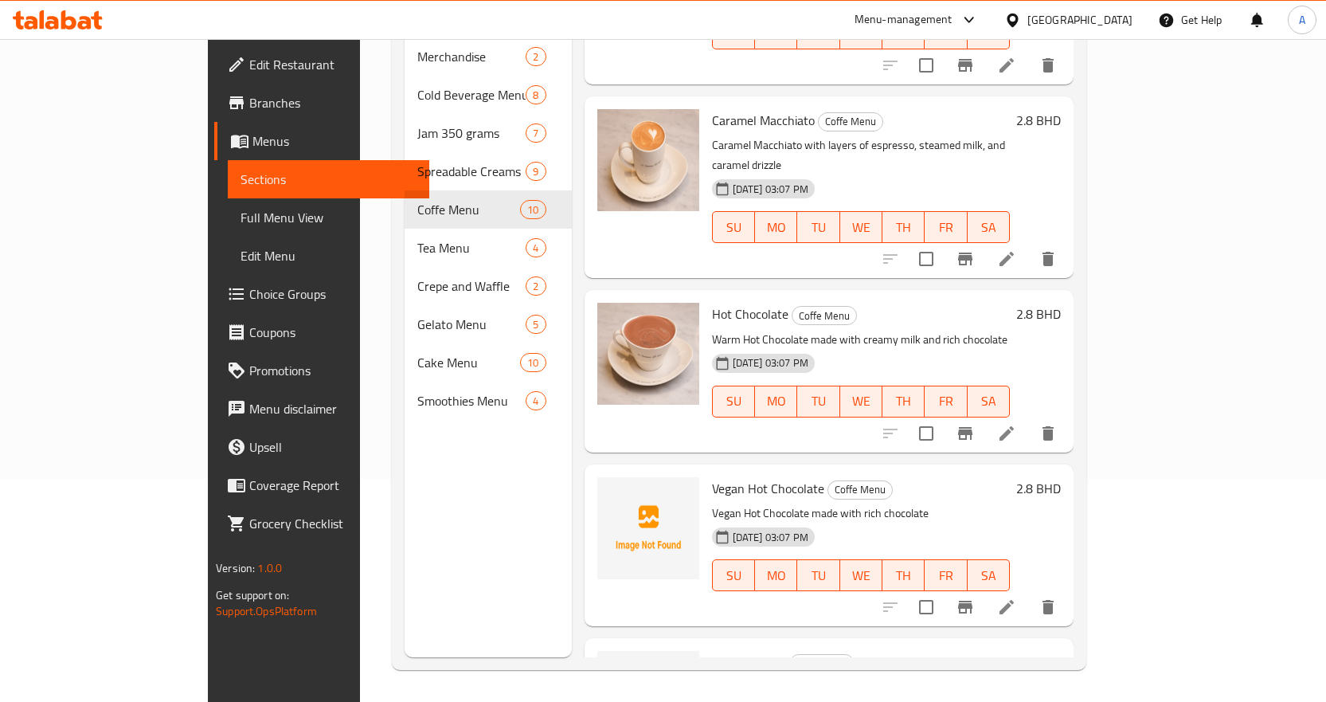
click at [741, 476] on span "Vegan Hot Chocolate" at bounding box center [768, 488] width 112 height 24
copy h6 "Vegan Hot Chocolate"
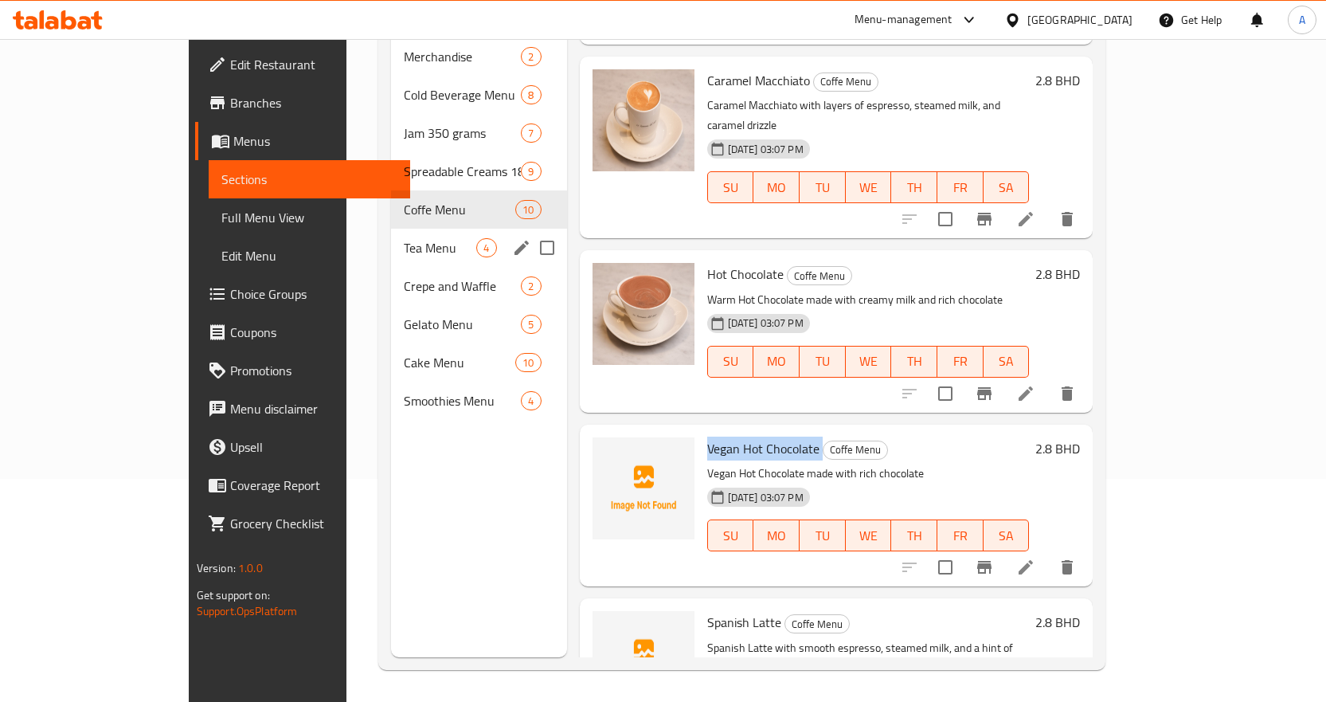
click at [404, 238] on span "Tea Menu" at bounding box center [440, 247] width 72 height 19
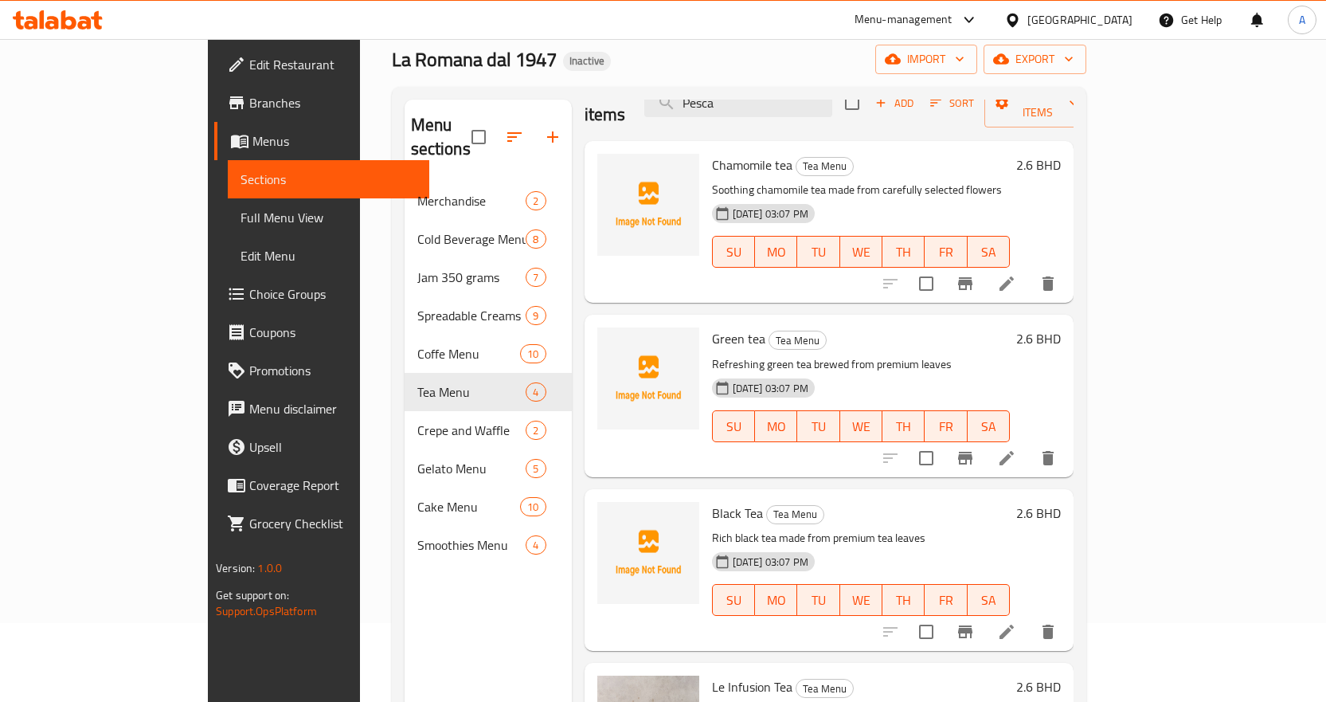
scroll to position [223, 0]
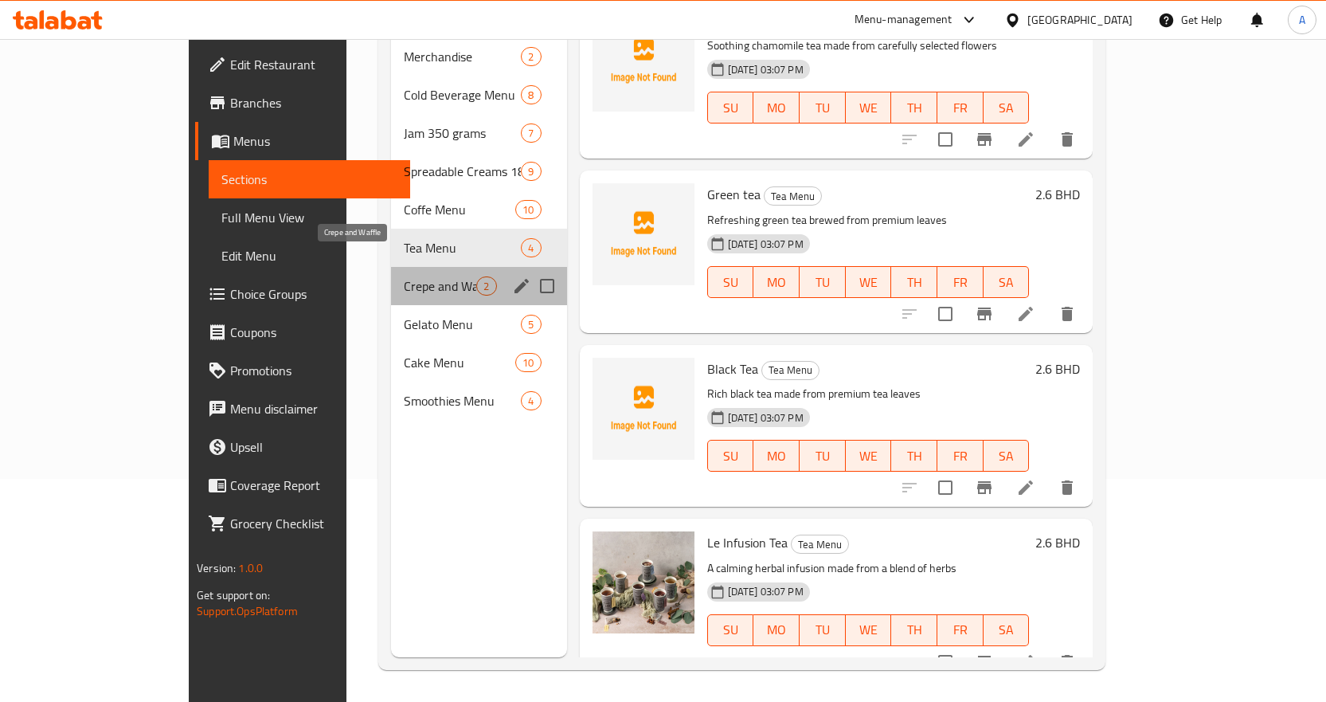
click at [404, 276] on span "Crepe and Waffle" at bounding box center [440, 285] width 72 height 19
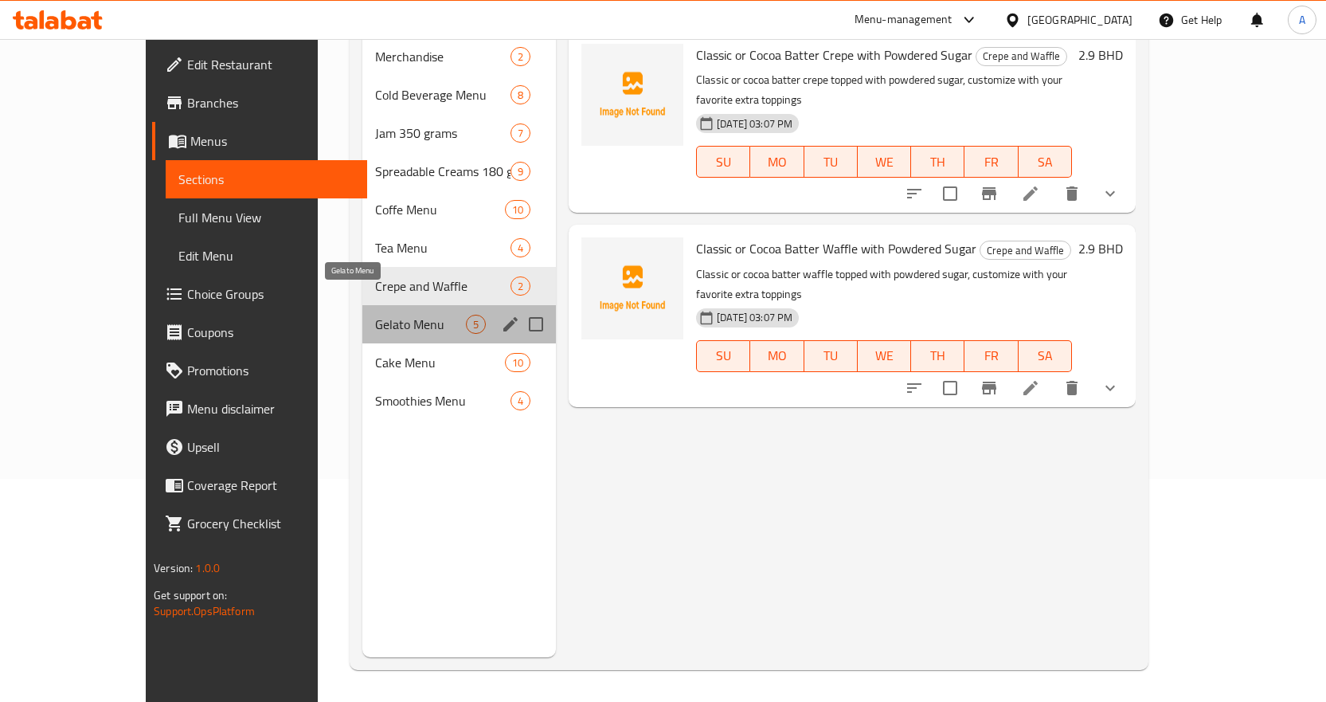
click at [377, 315] on span "Gelato Menu" at bounding box center [420, 324] width 91 height 19
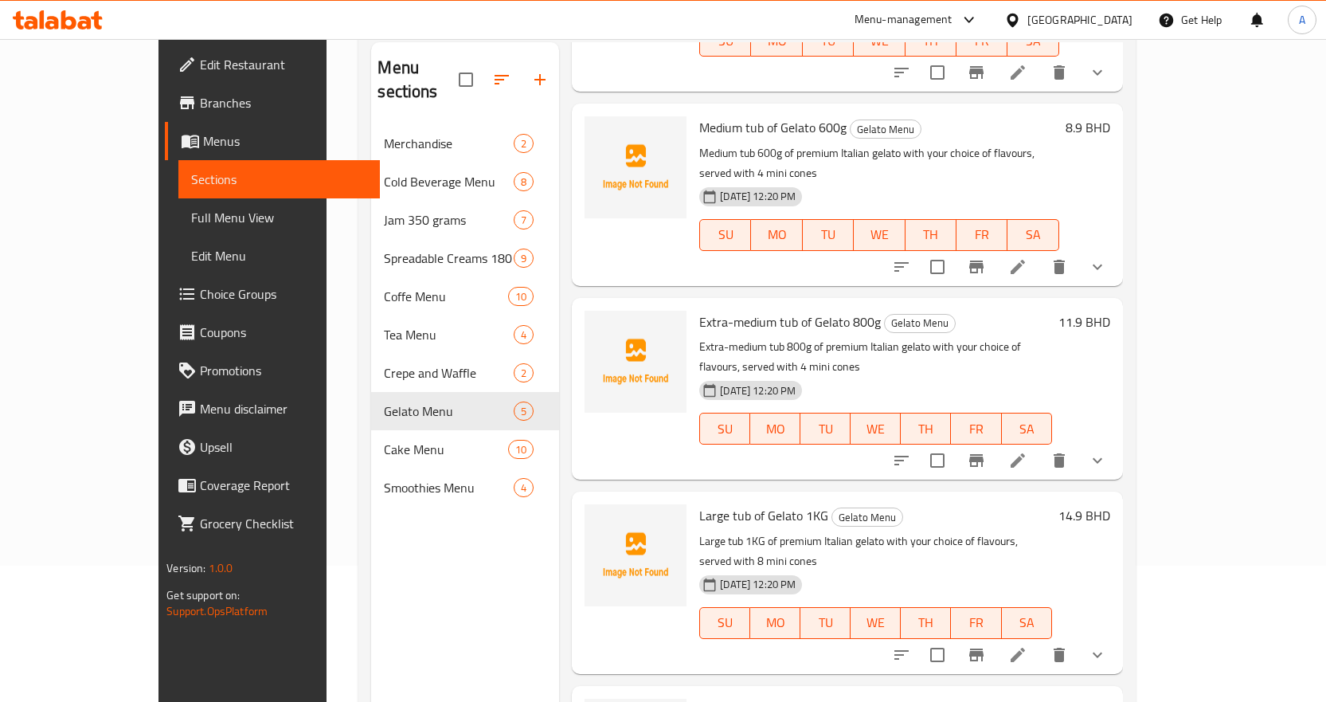
scroll to position [223, 0]
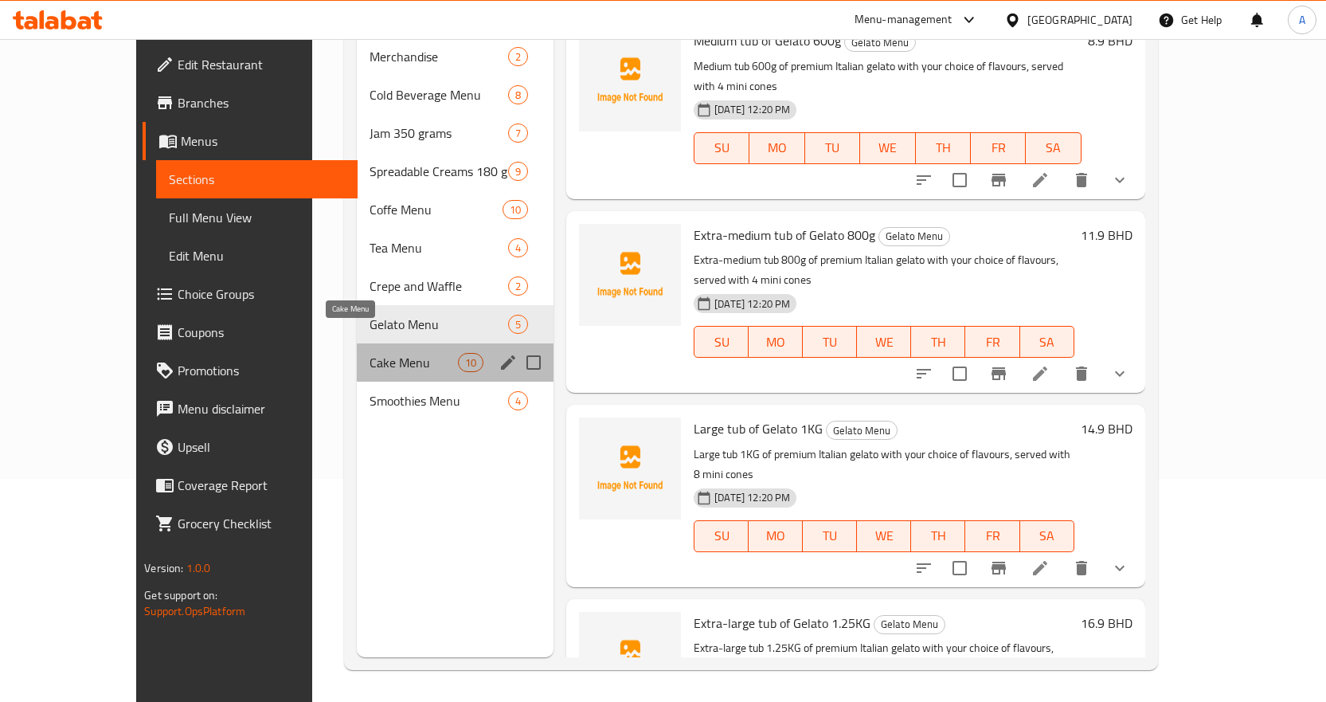
click at [370, 353] on span "Cake Menu" at bounding box center [414, 362] width 88 height 19
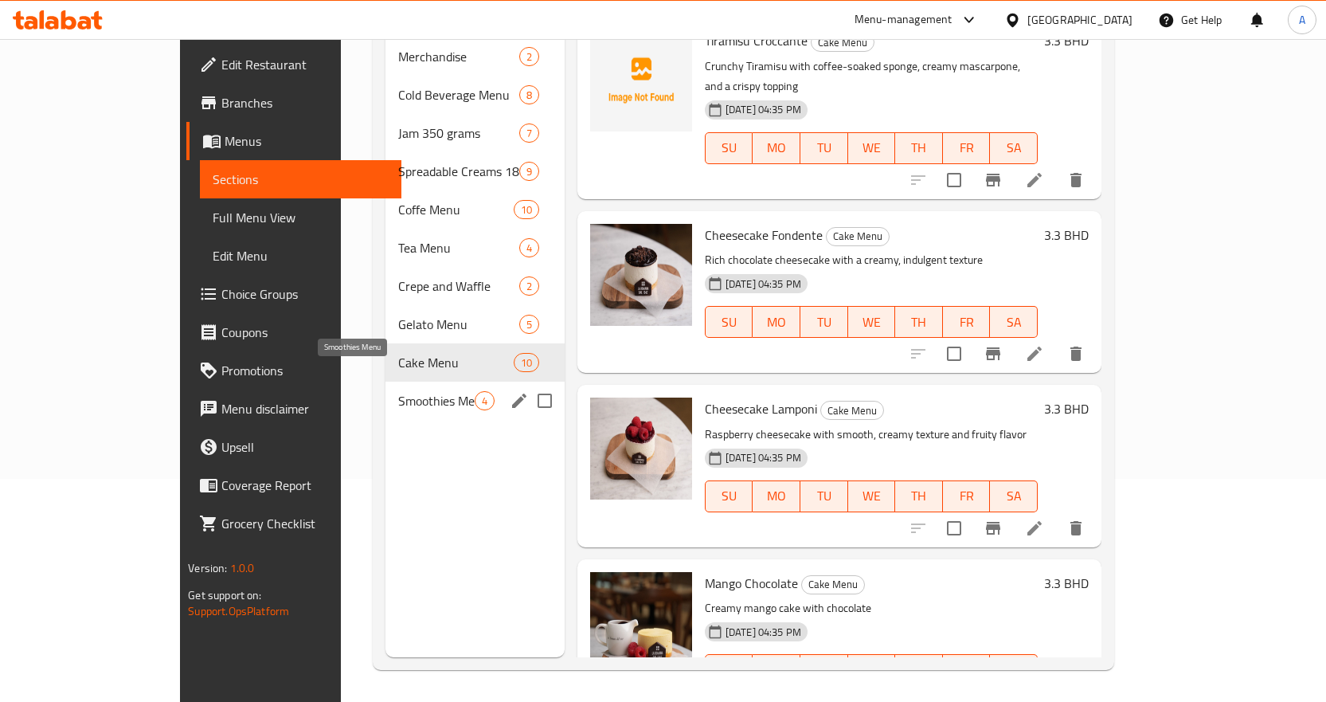
click at [398, 391] on span "Smoothies Menu" at bounding box center [436, 400] width 76 height 19
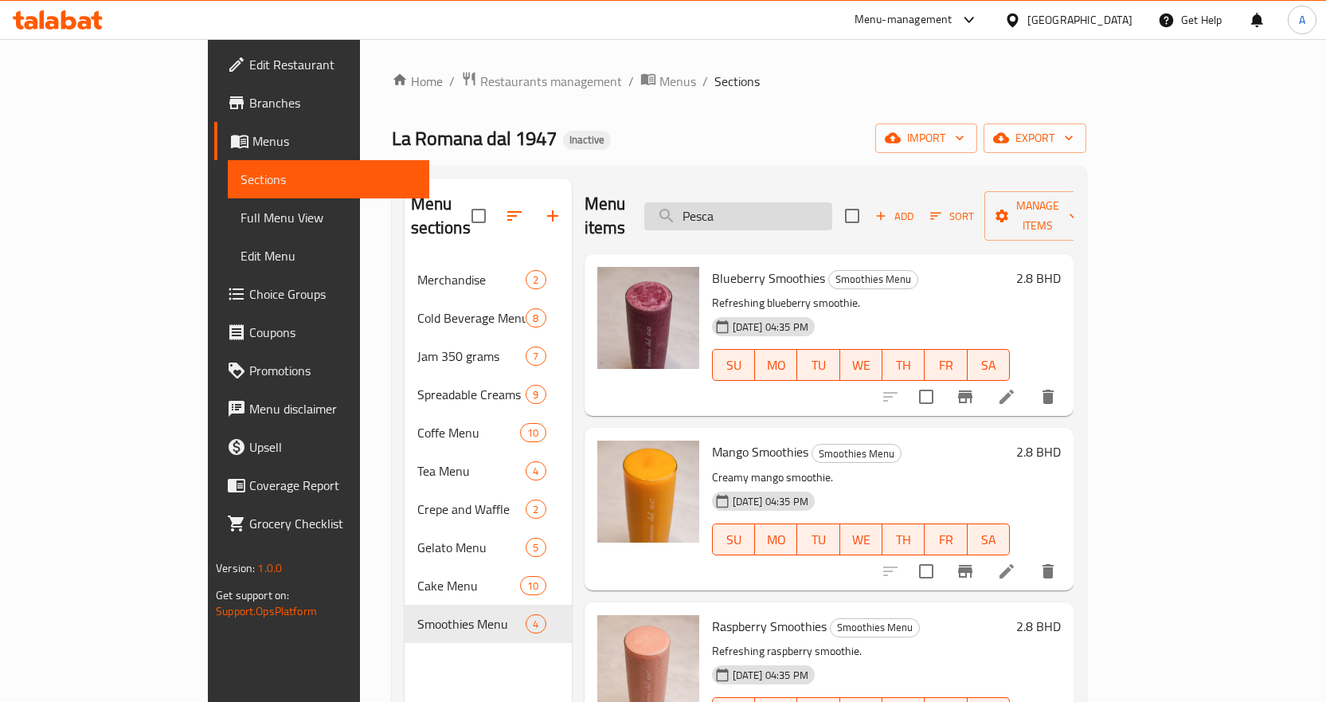
click at [832, 204] on input "Pesca" at bounding box center [738, 216] width 188 height 28
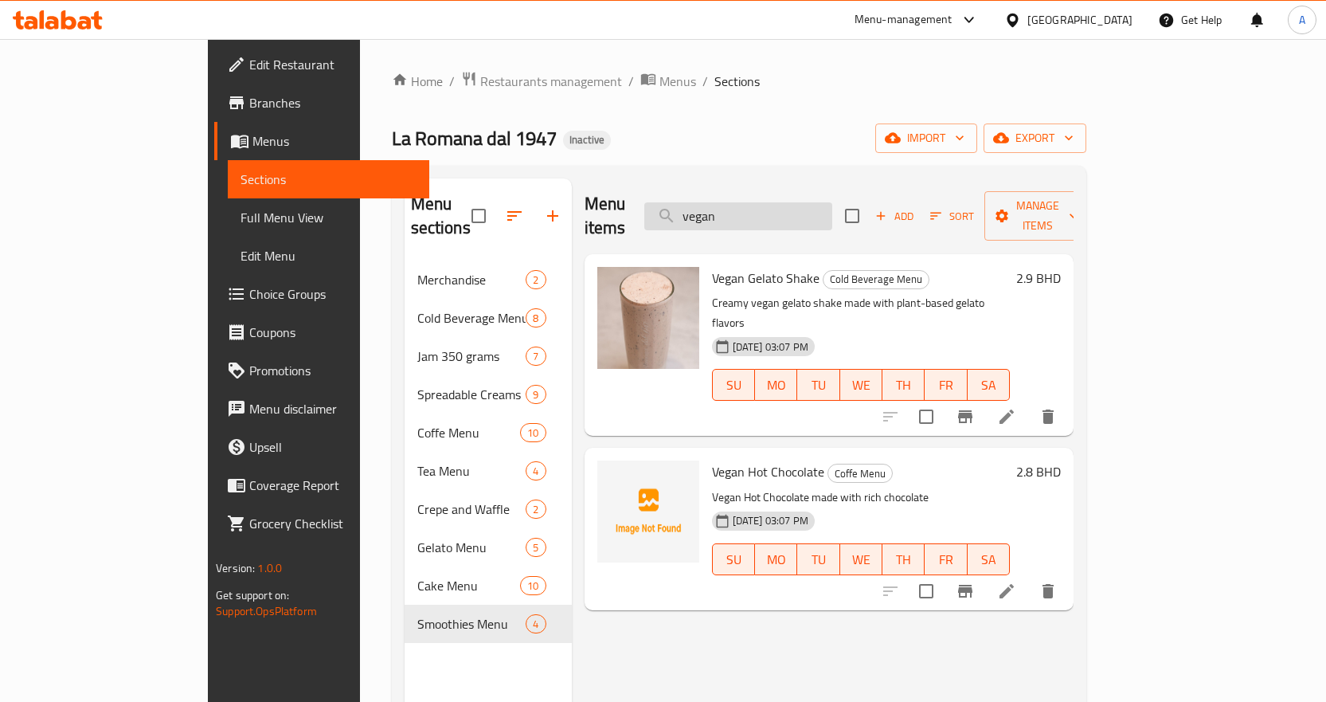
click at [832, 208] on input "vegan" at bounding box center [738, 216] width 188 height 28
paste input "Waffle"
click at [832, 208] on input "Waffle" at bounding box center [738, 216] width 188 height 28
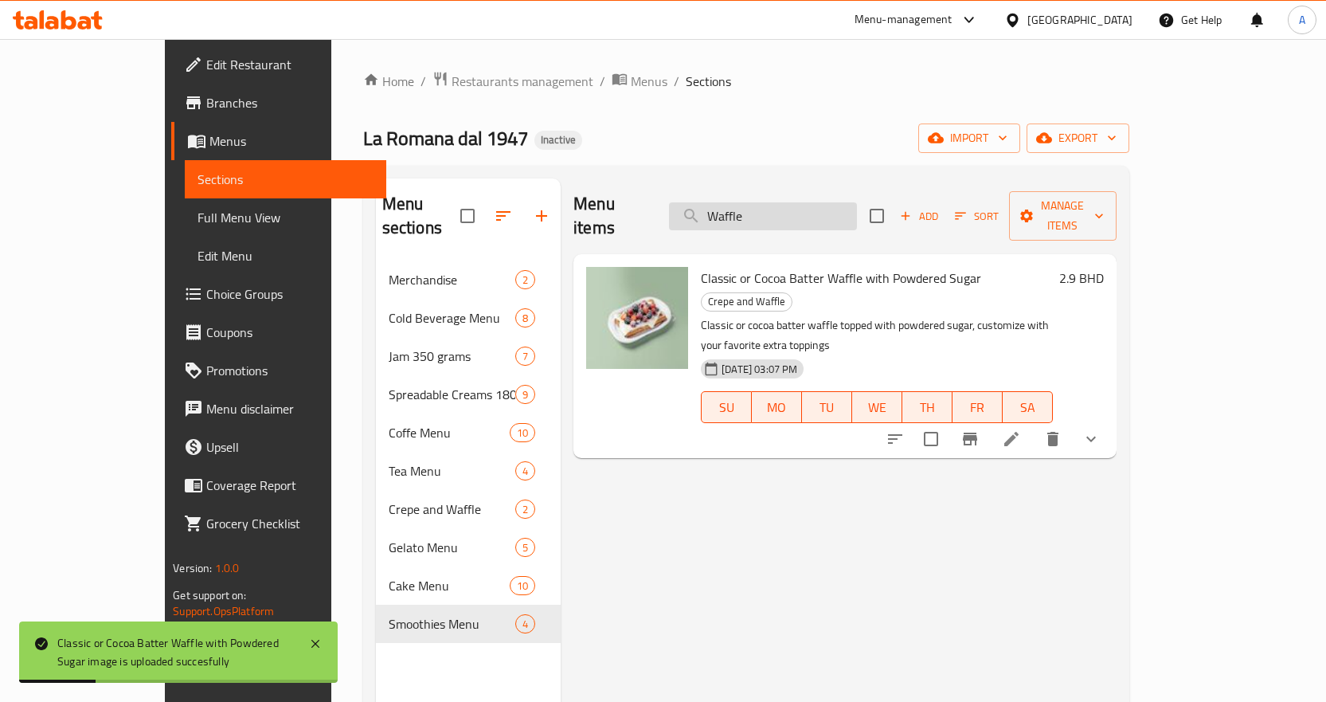
click at [857, 202] on input "Waffle" at bounding box center [763, 216] width 188 height 28
paste input "Volvic Mineral Water"
click at [857, 202] on input "Volvic Mineral Water" at bounding box center [763, 216] width 188 height 28
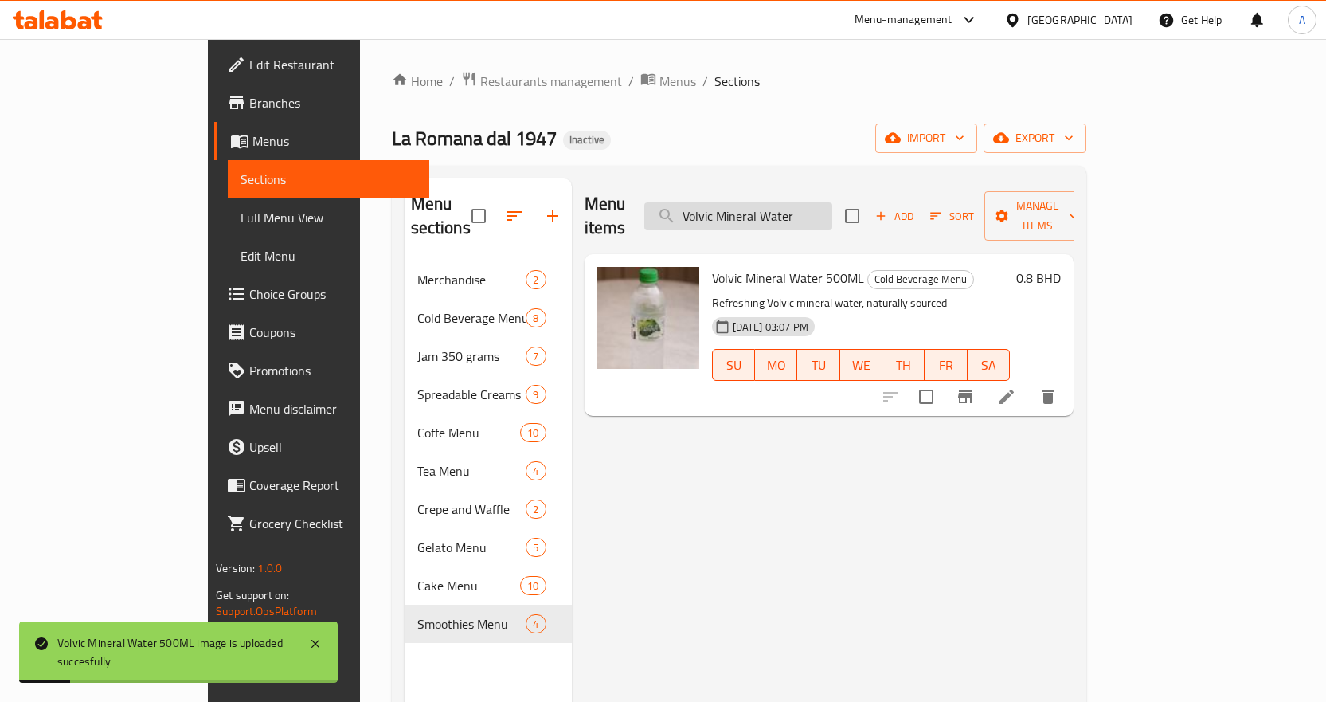
click at [832, 206] on input "Volvic Mineral Water" at bounding box center [738, 216] width 188 height 28
paste input "Tub small 400g"
click at [832, 206] on input "Volvic Mineral Water" at bounding box center [738, 216] width 188 height 28
click at [832, 205] on input "Volvic Mineral Tub small 400g" at bounding box center [738, 216] width 188 height 28
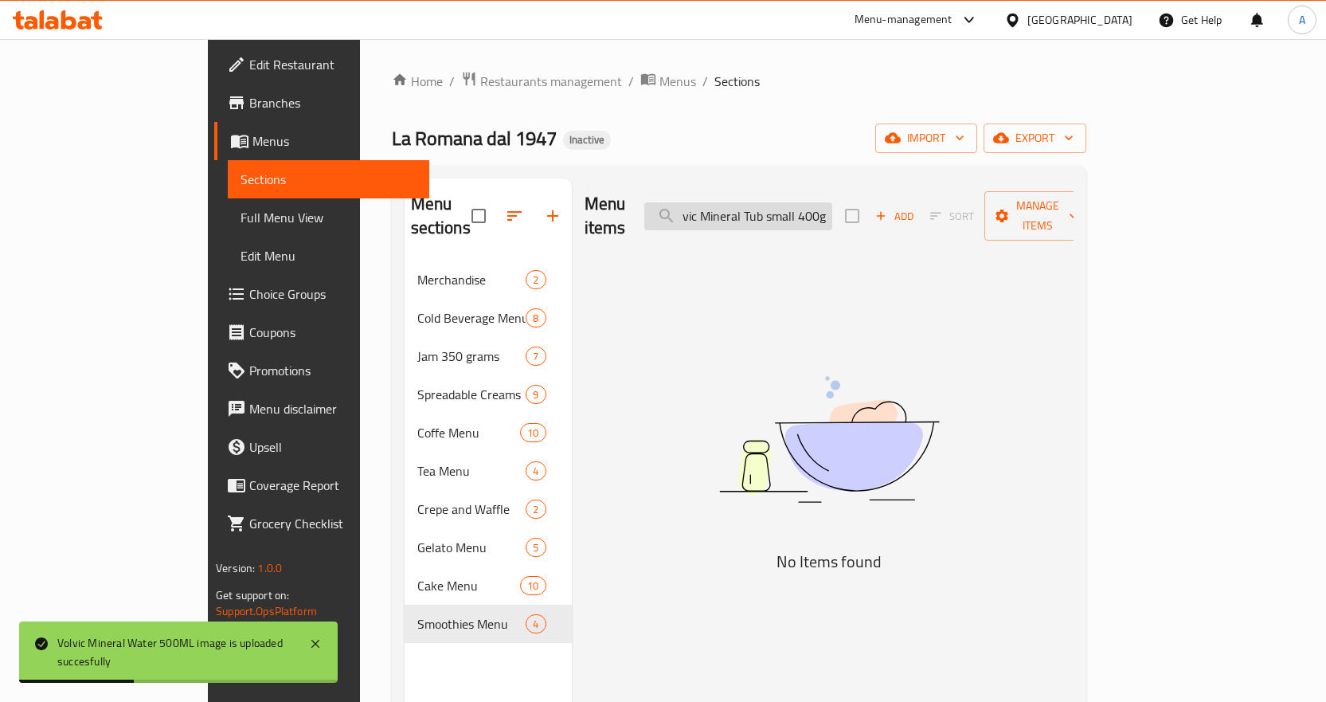
click at [832, 205] on input "Volvic Mineral Tub small 400g" at bounding box center [738, 216] width 188 height 28
paste input "search"
click at [832, 205] on input "Tub small 400g" at bounding box center [738, 216] width 188 height 28
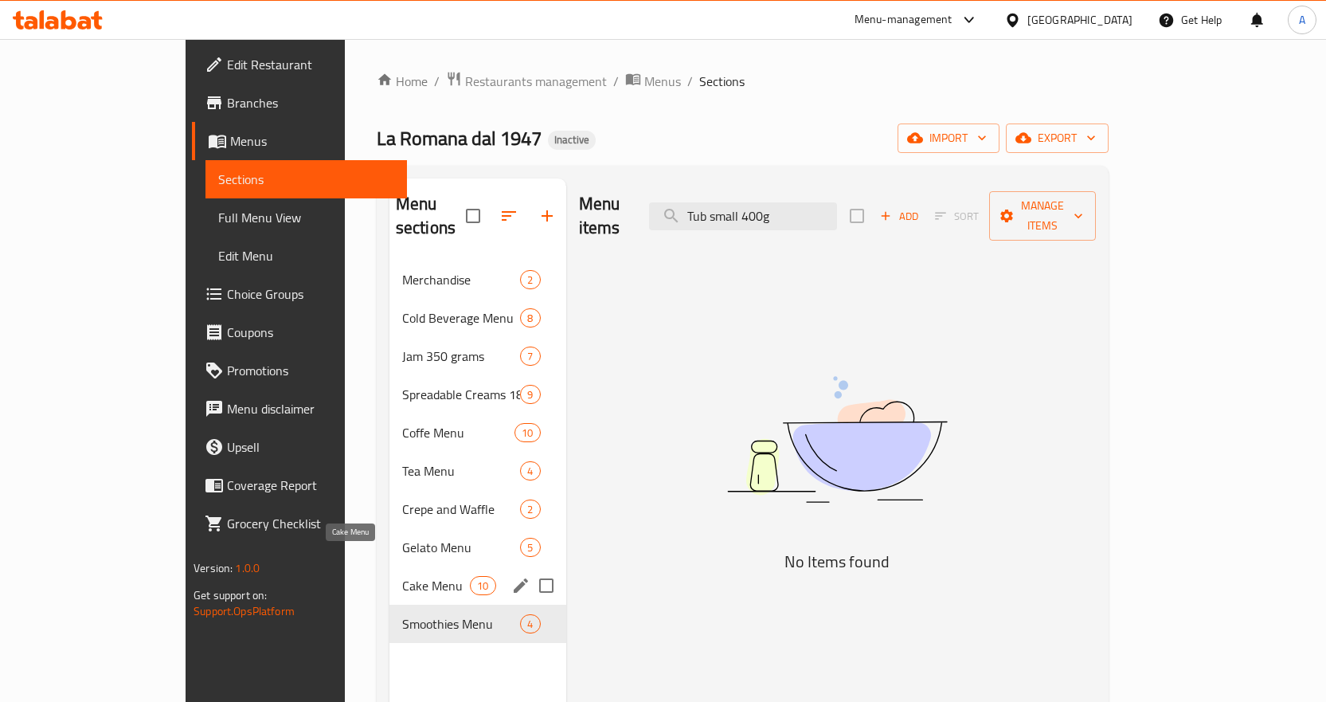
click at [402, 576] on span "Cake Menu" at bounding box center [436, 585] width 68 height 19
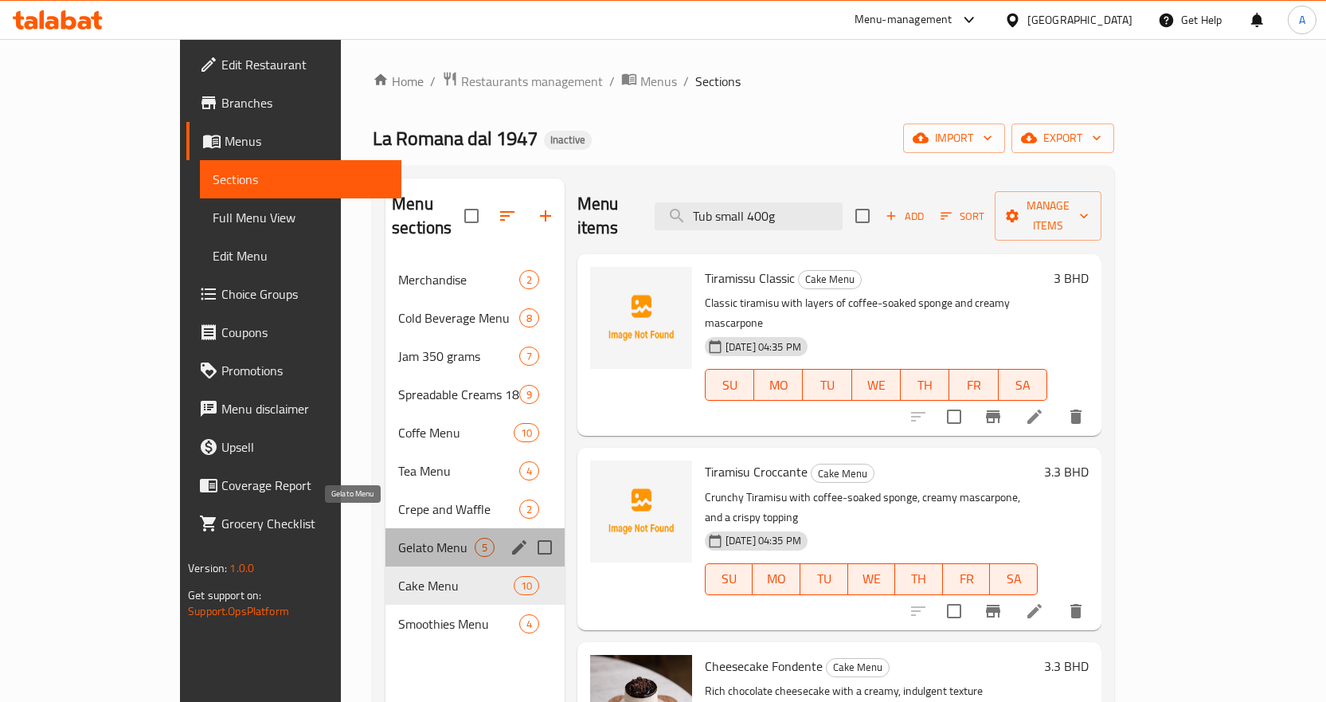
click at [398, 538] on span "Gelato Menu" at bounding box center [436, 547] width 76 height 19
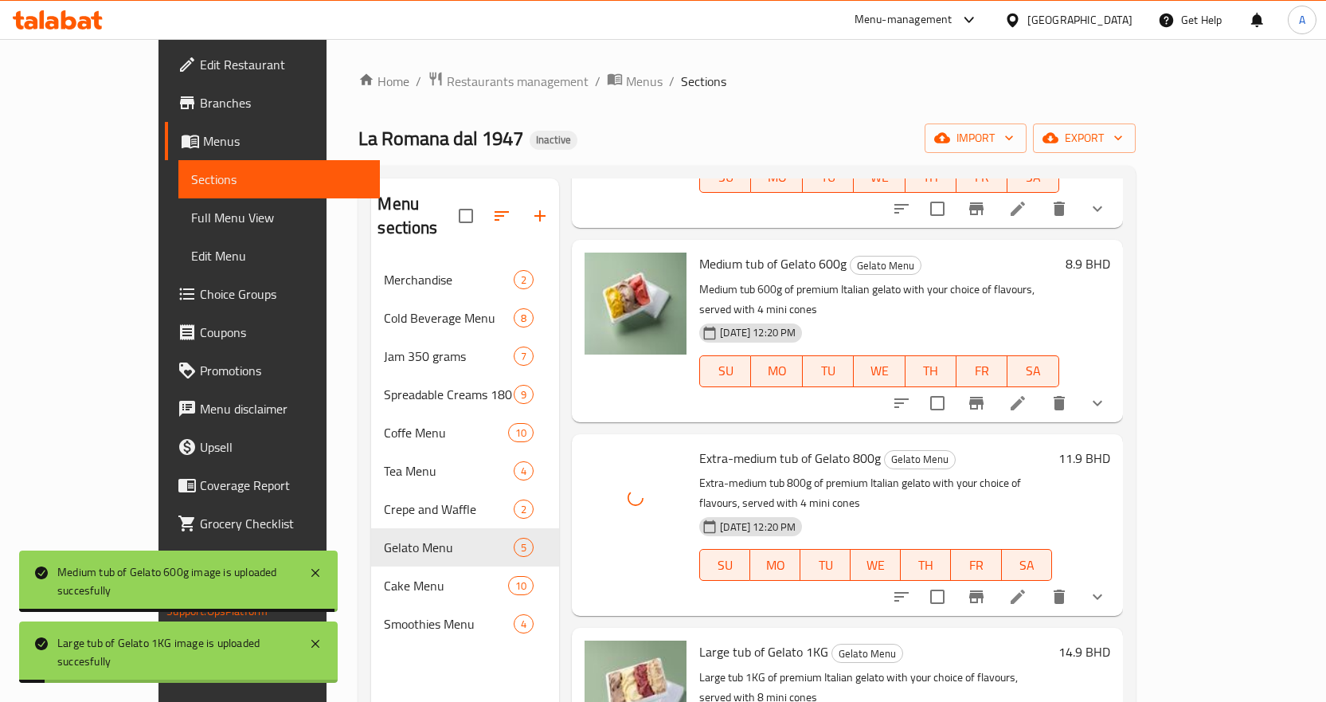
scroll to position [223, 0]
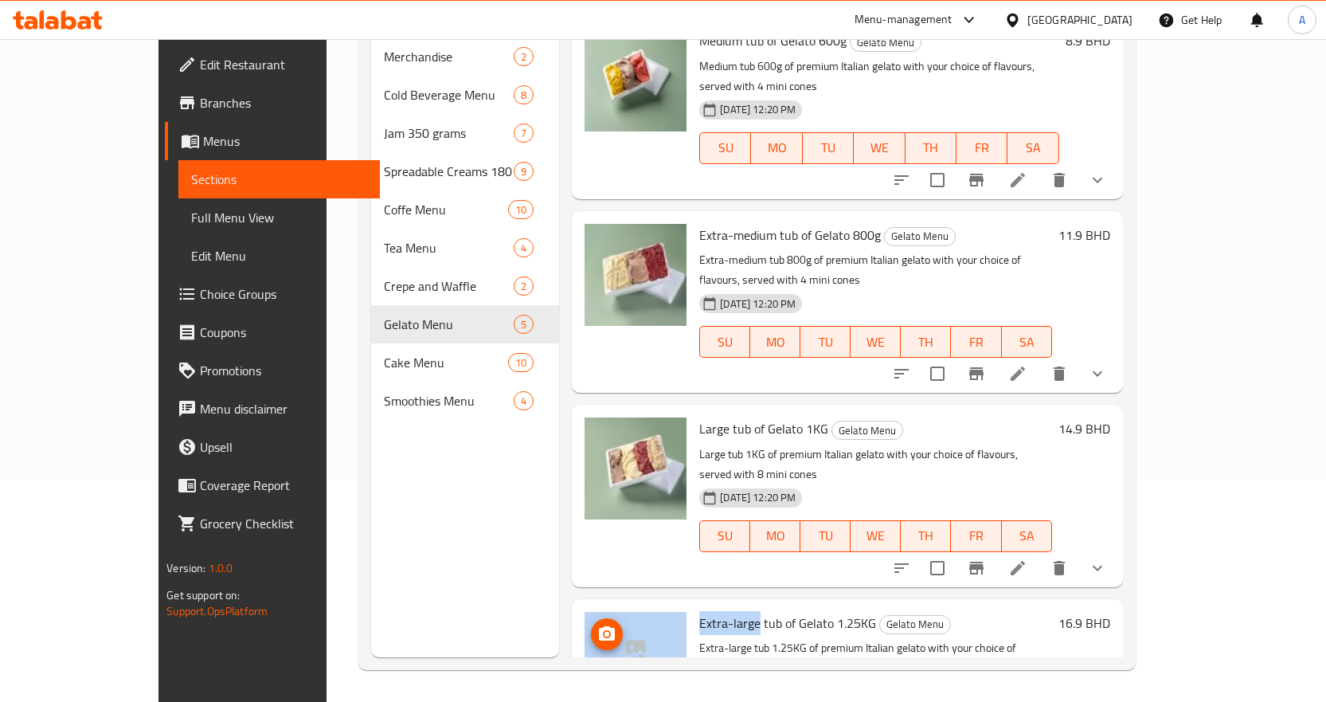
drag, startPoint x: 718, startPoint y: 522, endPoint x: 644, endPoint y: 525, distance: 73.3
click at [644, 605] on div "Extra-large tub of Gelato 1.25KG Gelato Menu Extra-large tub 1.25KG of premium …" at bounding box center [847, 689] width 538 height 169
click at [699, 611] on span "Extra-large tub of Gelato 1.25KG" at bounding box center [787, 623] width 177 height 24
click at [701, 611] on span "Extra-large tub of Gelato 1.25KG" at bounding box center [787, 623] width 177 height 24
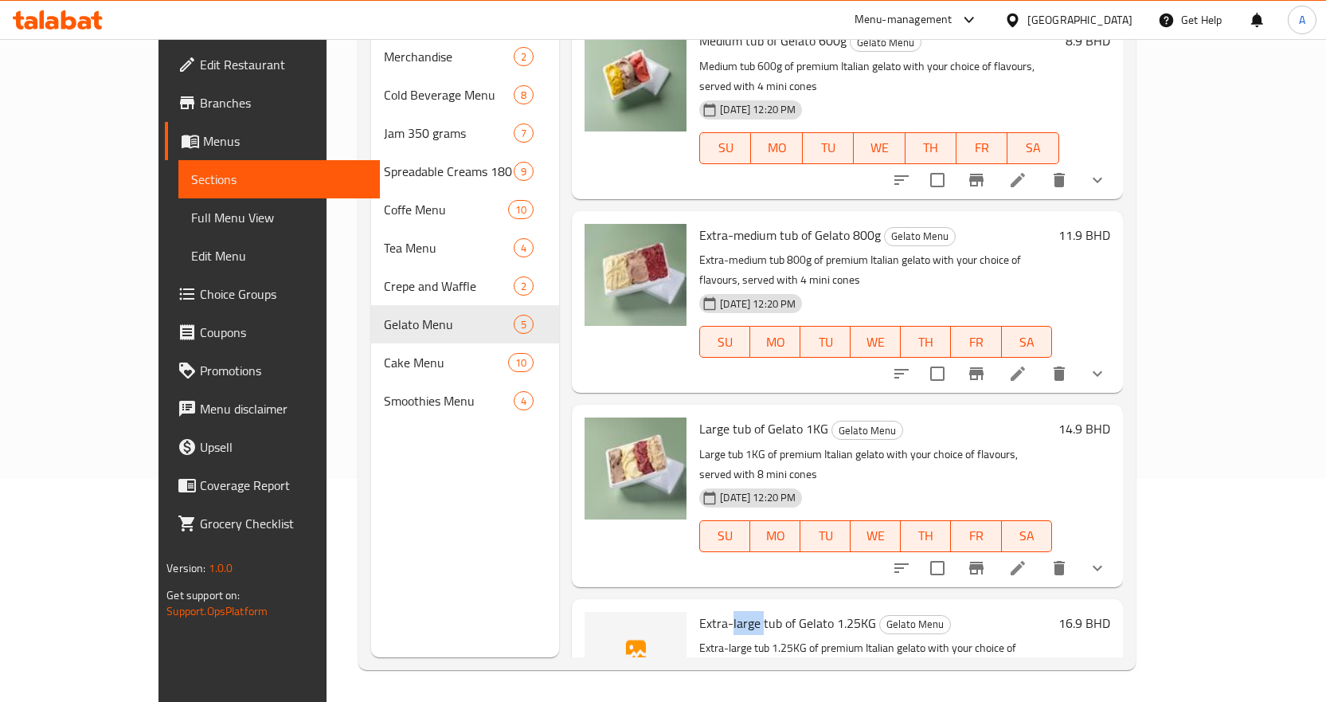
copy span "large"
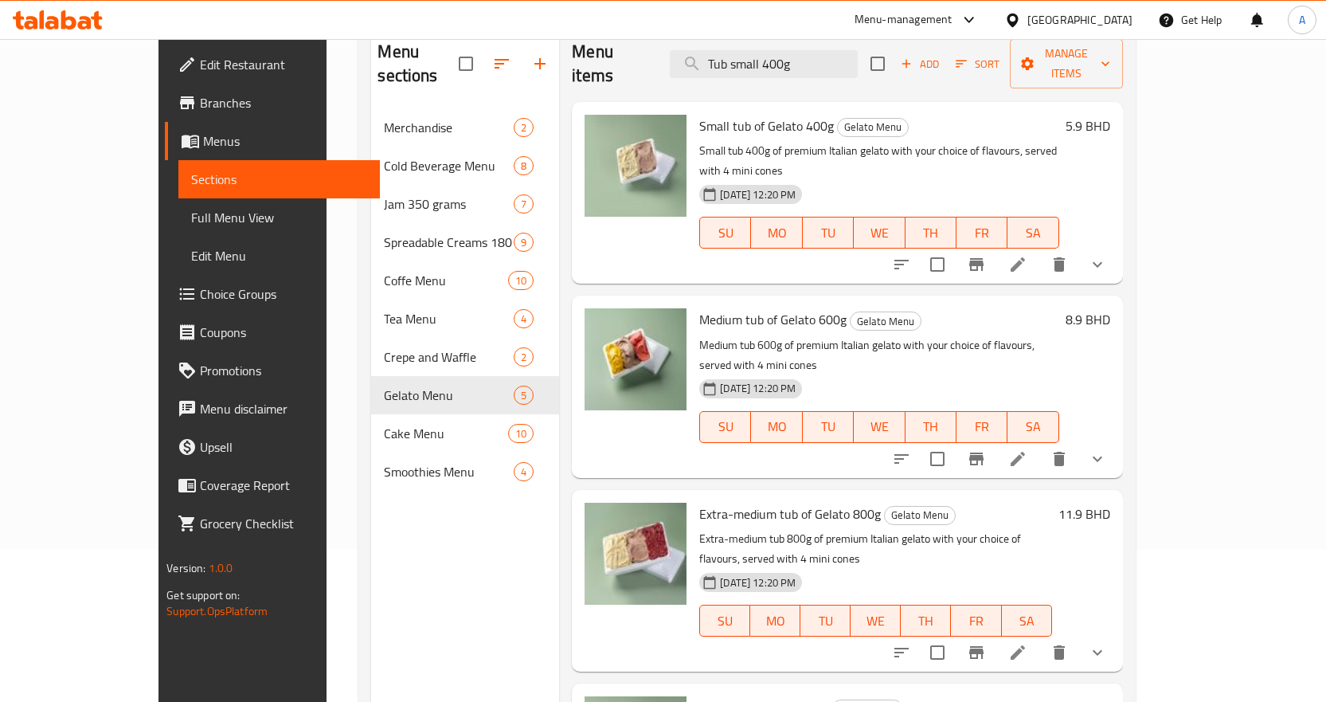
scroll to position [0, 0]
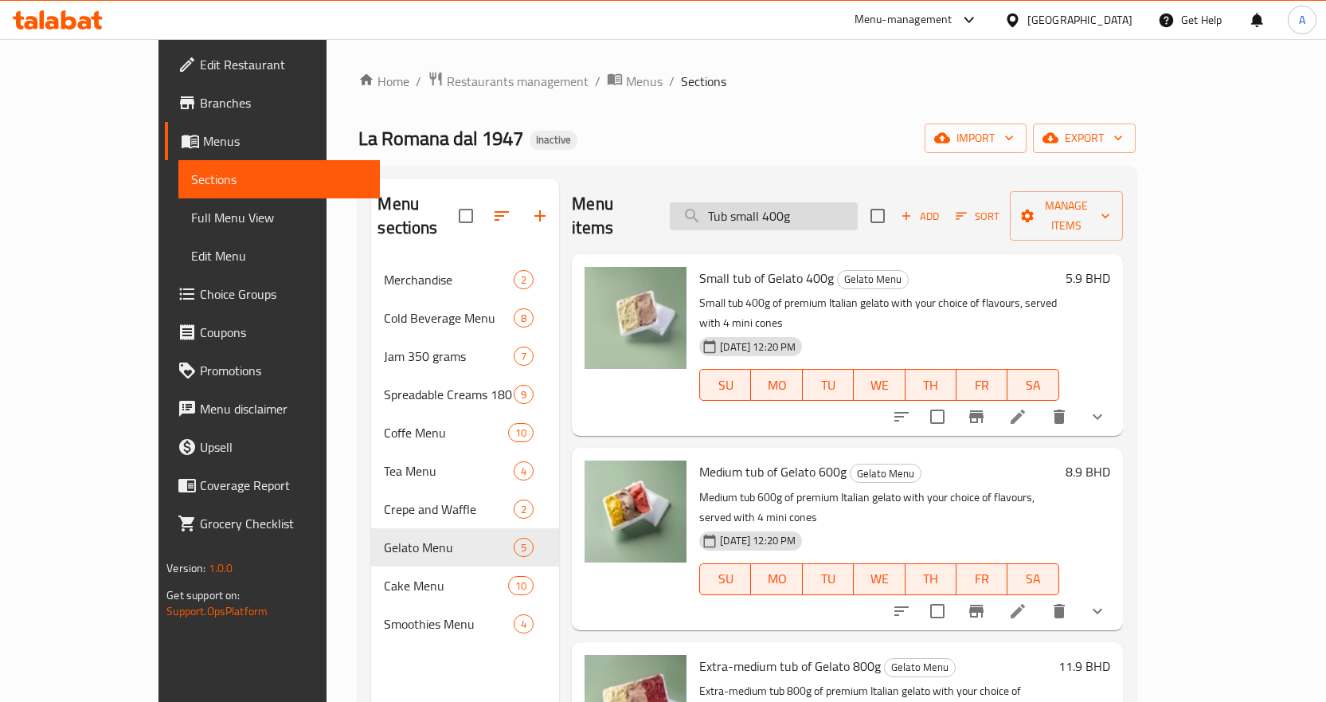
click at [858, 202] on input "Tub small 400g" at bounding box center [764, 216] width 188 height 28
paste input "spreadable creams_"
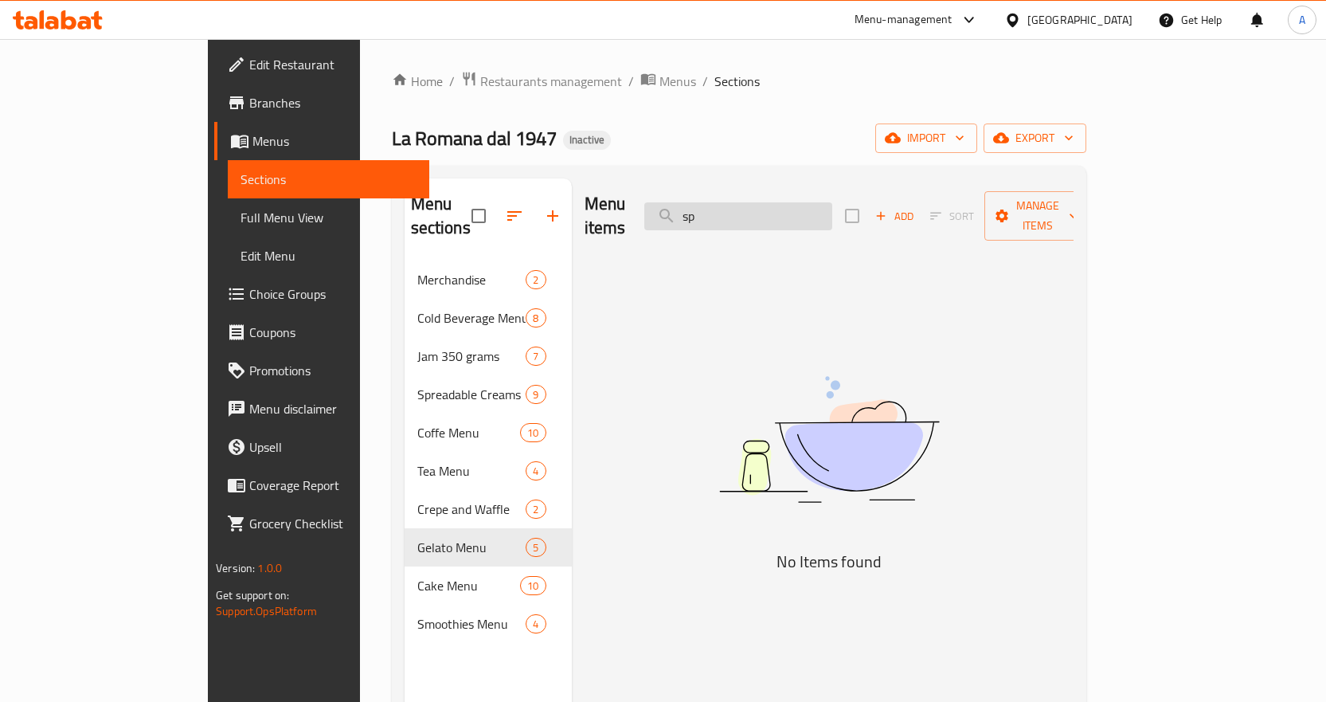
type input "s"
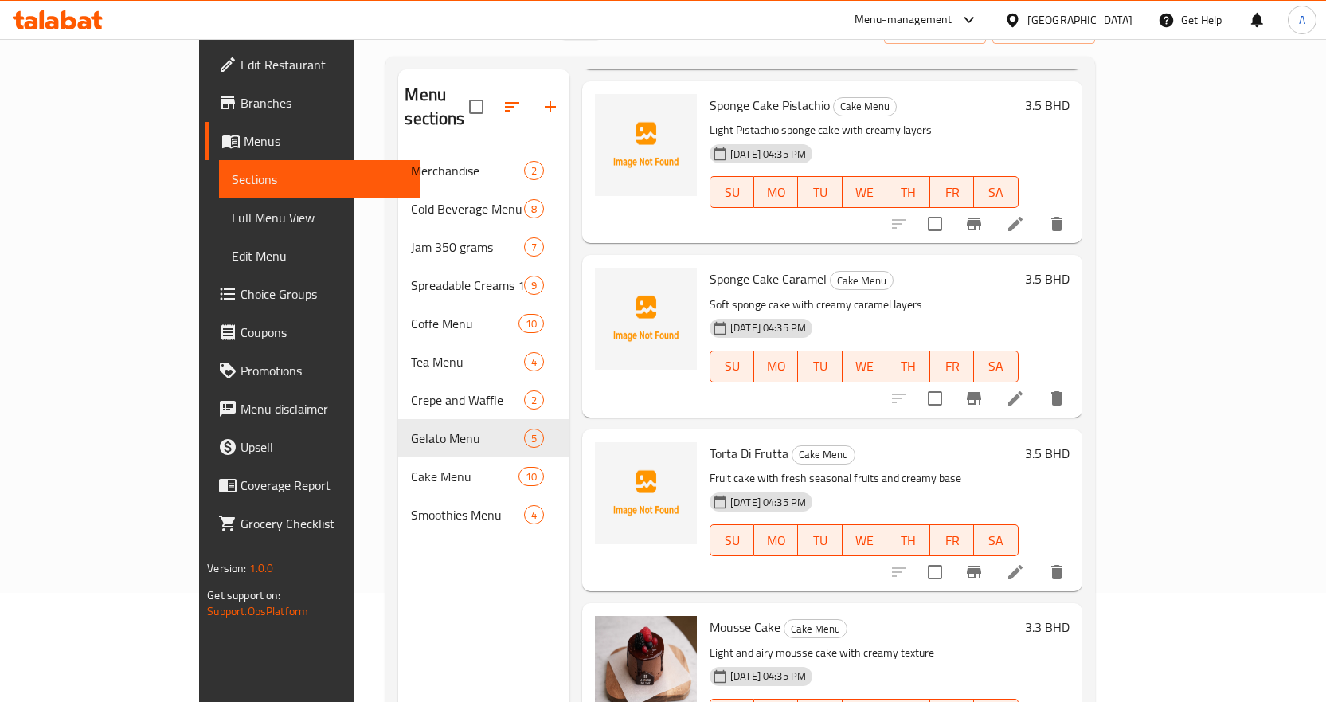
scroll to position [223, 0]
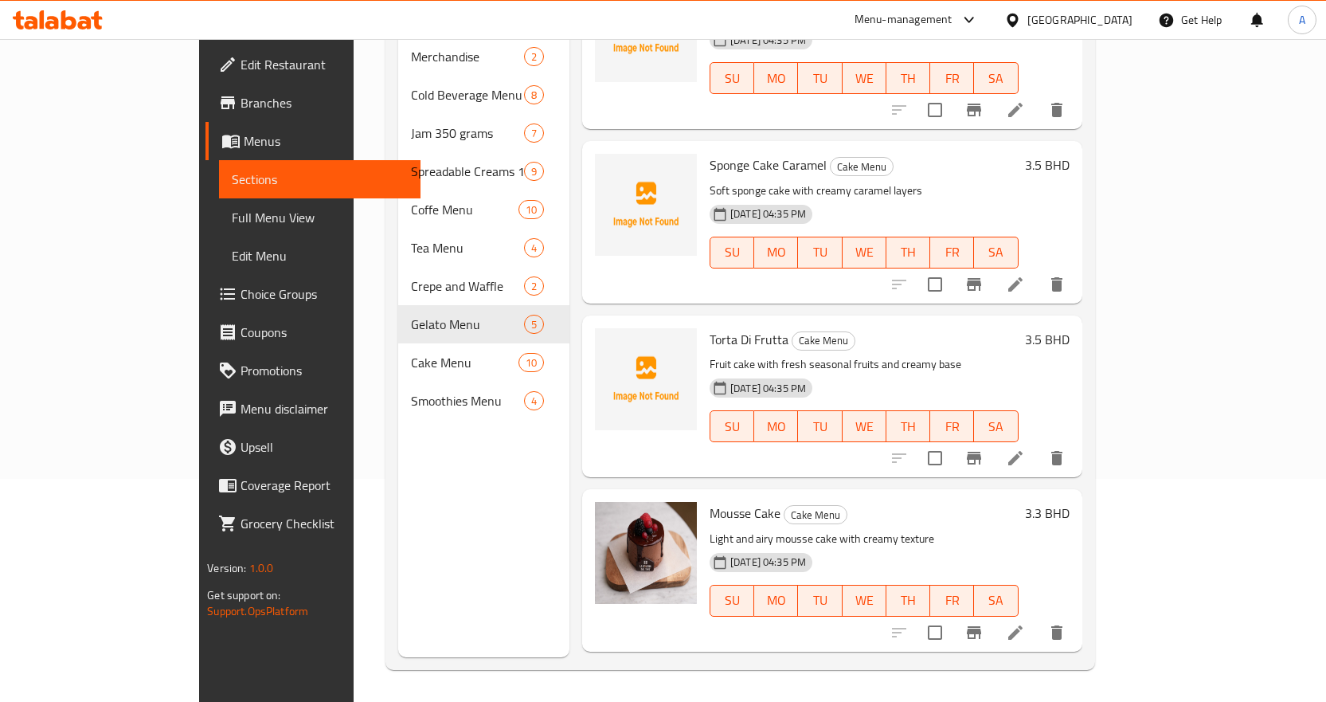
type input "Cream"
click at [232, 221] on span "Full Menu View" at bounding box center [320, 217] width 176 height 19
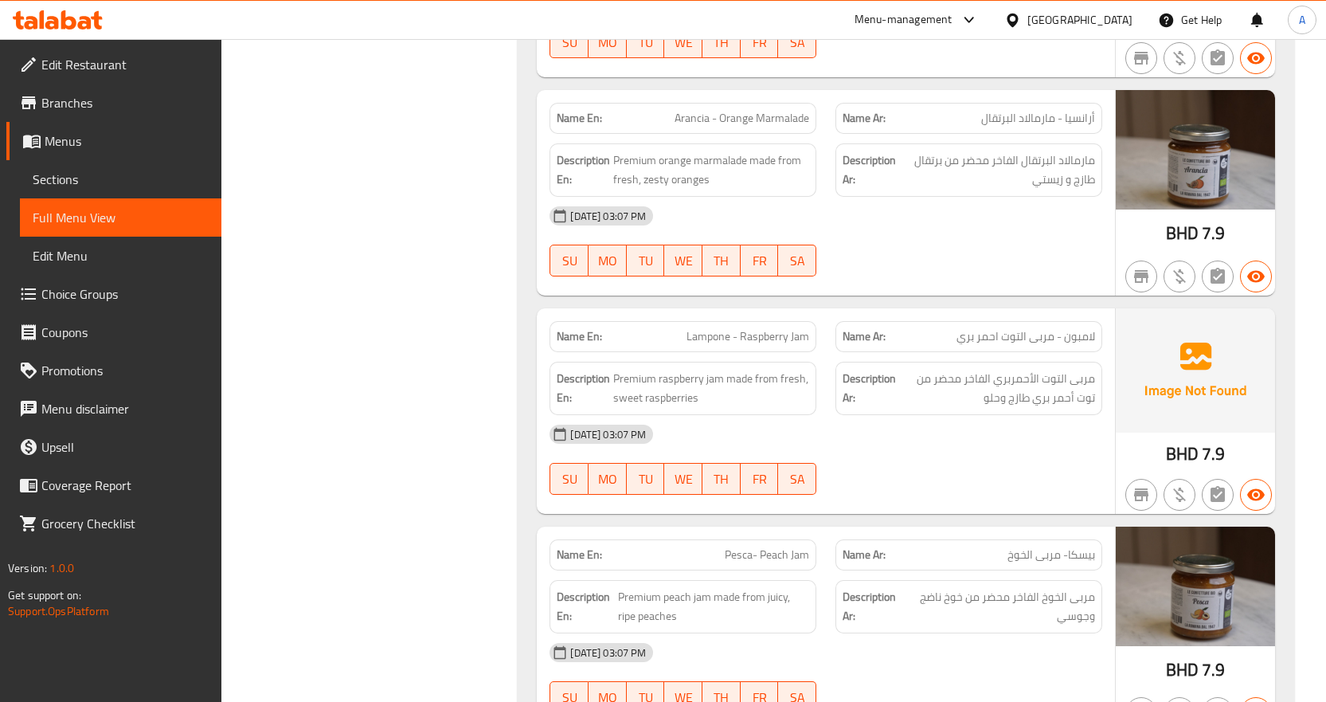
scroll to position [3425, 0]
click at [703, 327] on span "Lampone - Raspberry Jam" at bounding box center [748, 335] width 123 height 17
copy span "Lampone"
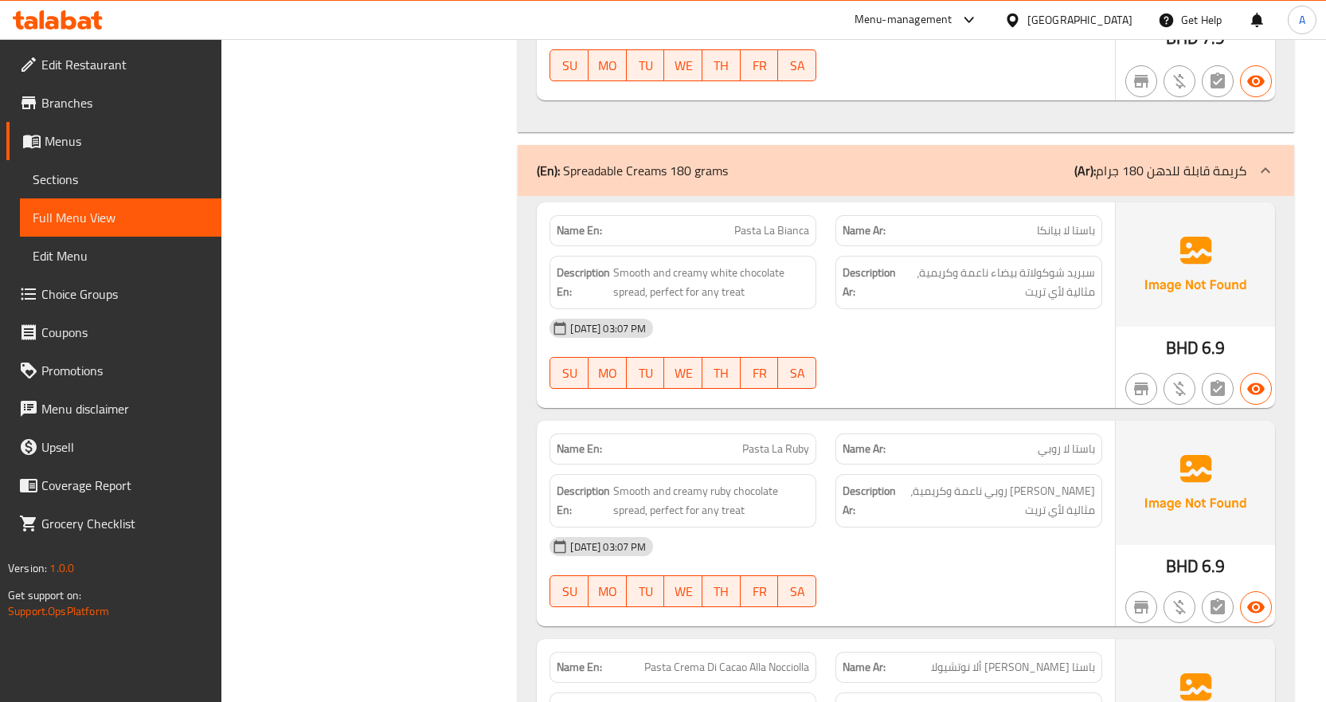
scroll to position [4301, 0]
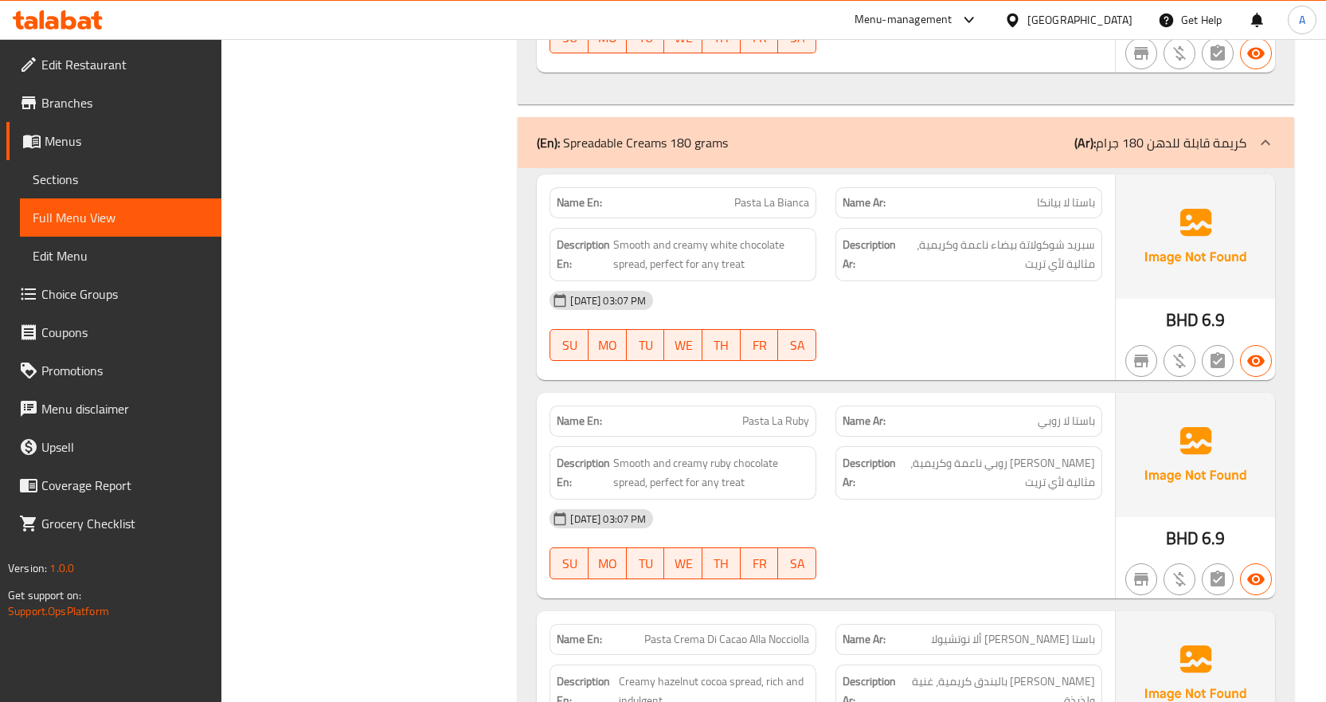
click at [753, 194] on span "Pasta La Bianca" at bounding box center [771, 202] width 75 height 17
copy span "Pasta"
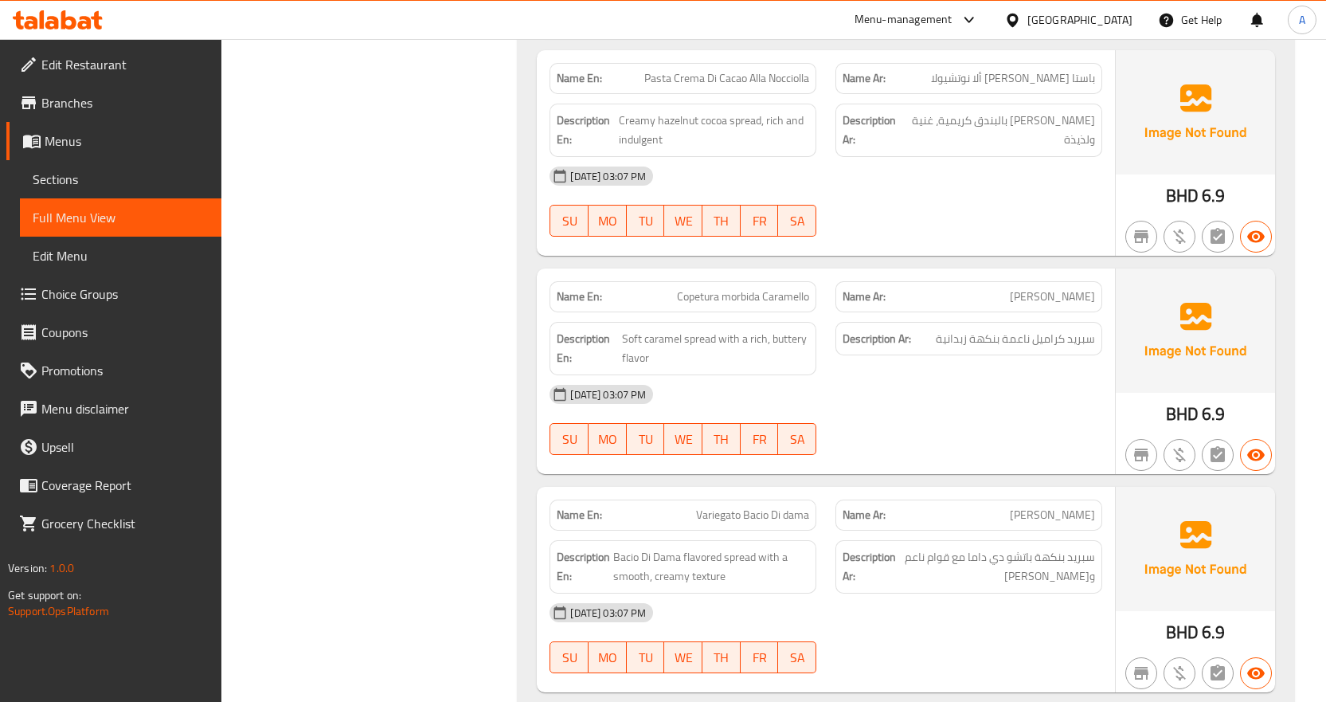
scroll to position [4858, 0]
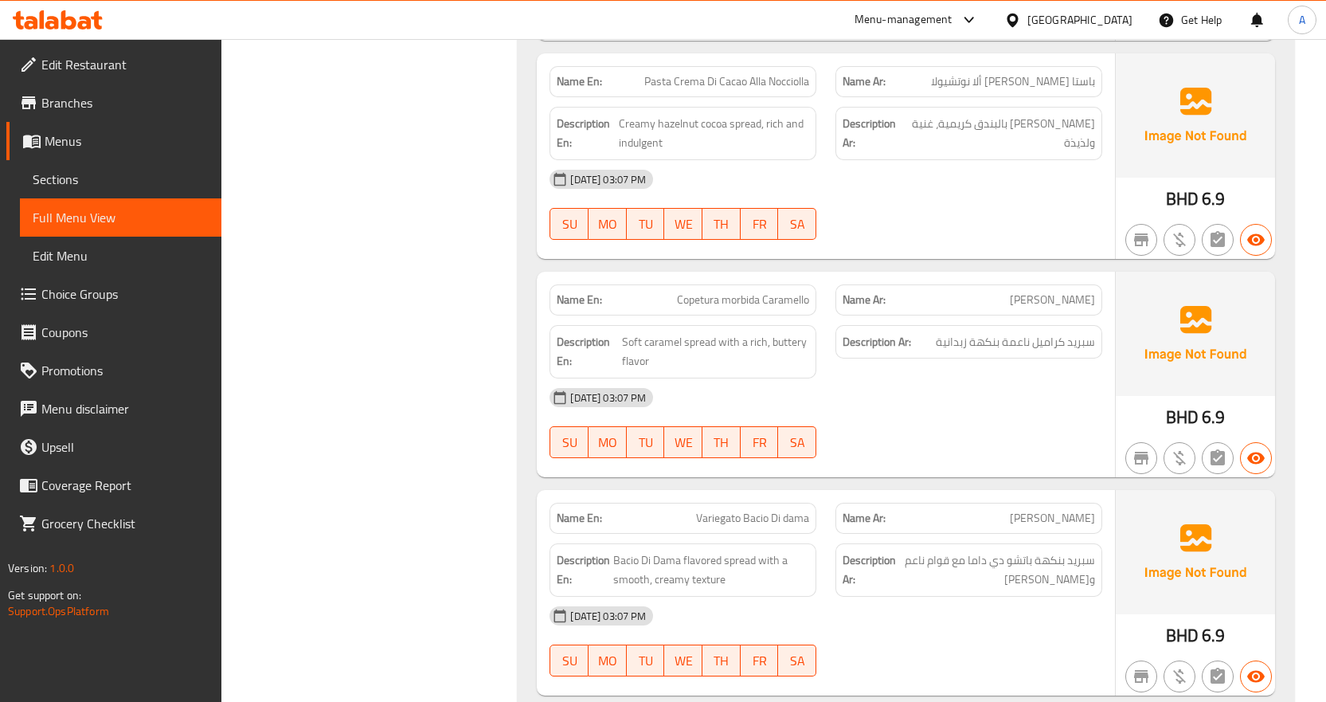
click at [776, 292] on span "Copetura morbida Caramello" at bounding box center [743, 300] width 132 height 17
copy span "Caramello"
click at [709, 292] on span "Copetura morbida Caramello" at bounding box center [743, 300] width 132 height 17
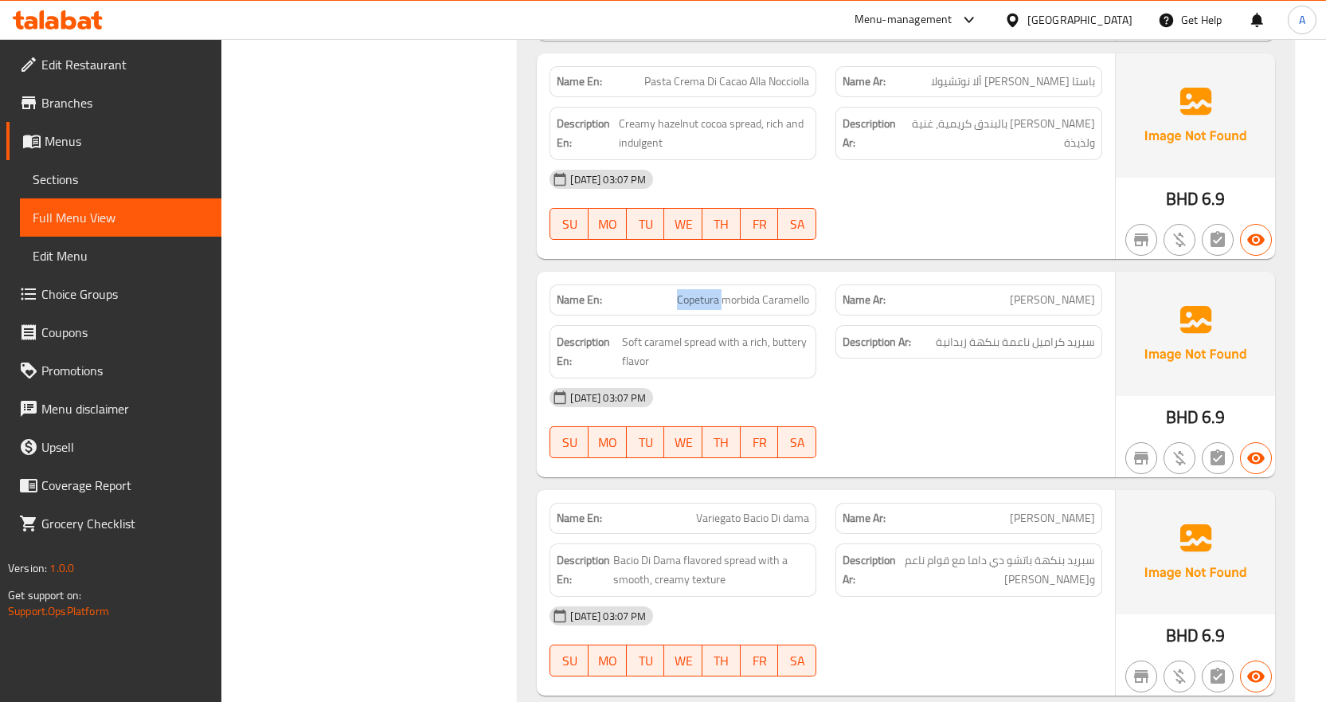
copy span "Copetura"
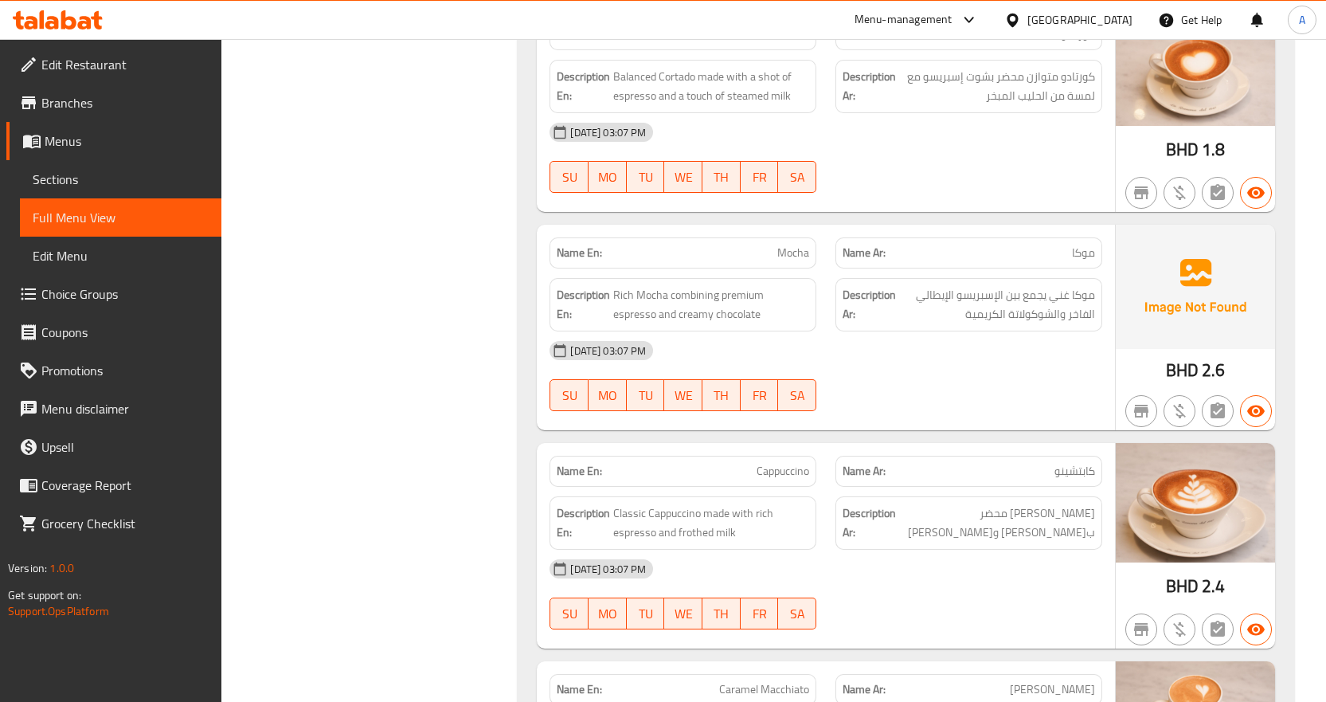
scroll to position [7248, 0]
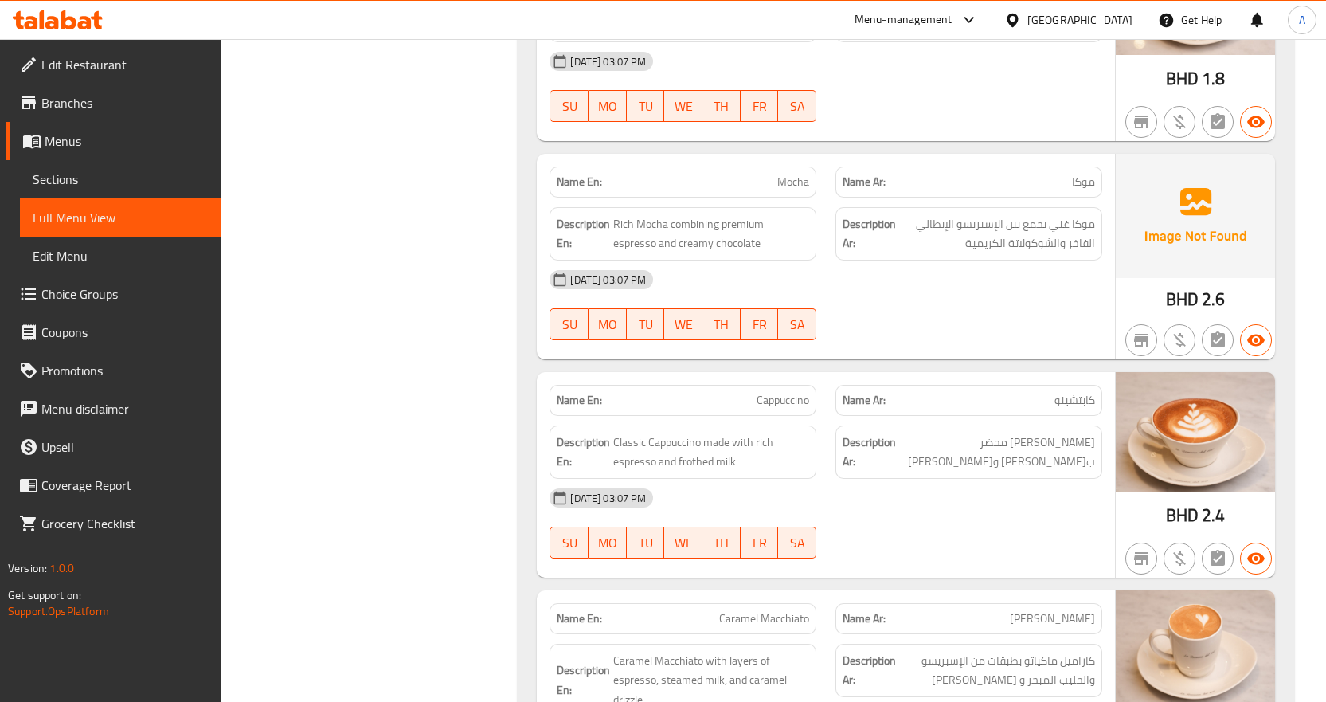
click at [791, 174] on span "Mocha" at bounding box center [793, 182] width 32 height 17
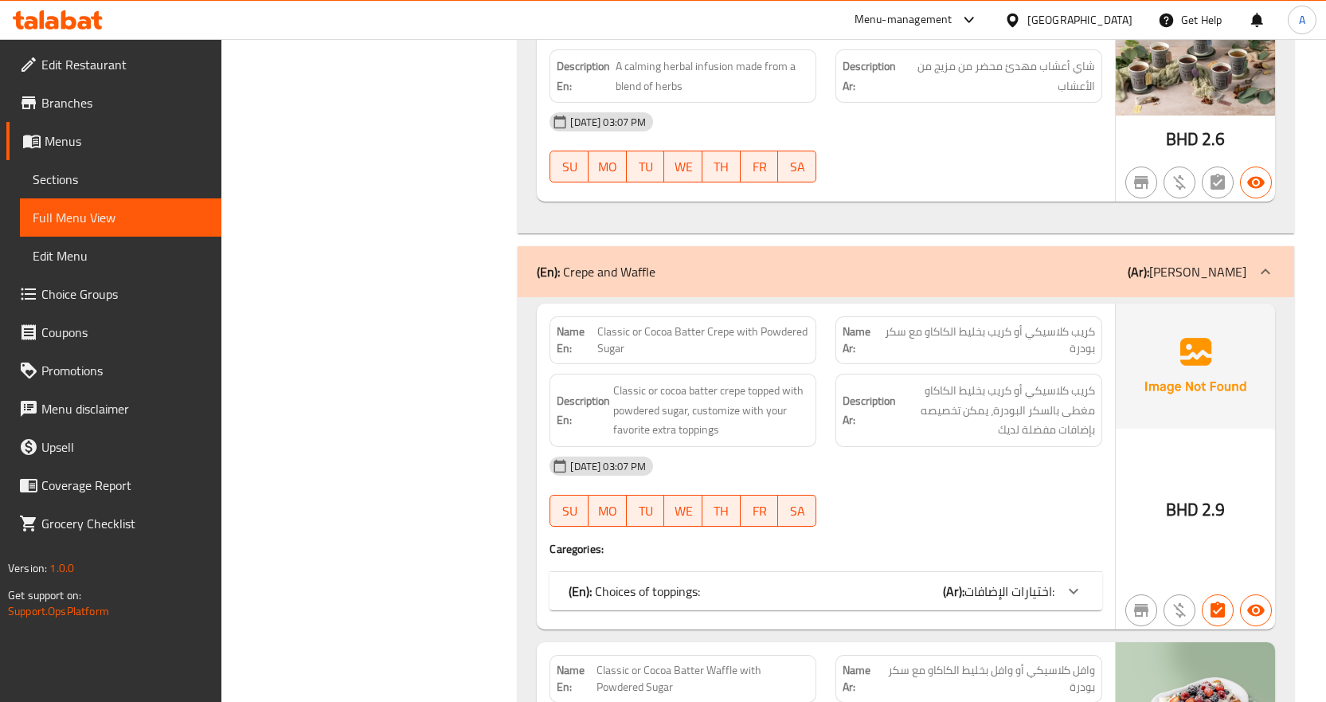
scroll to position [9080, 0]
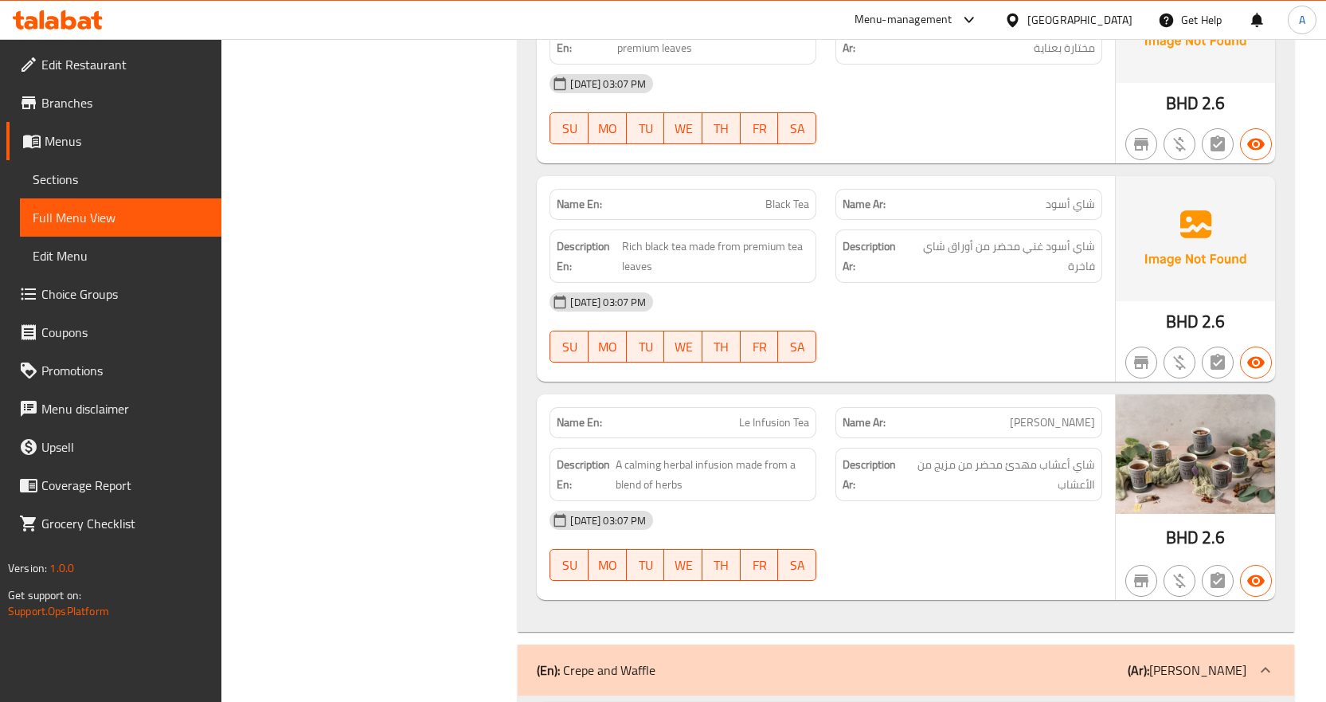
click at [976, 286] on div "09-09-2025 03:07 PM" at bounding box center [826, 302] width 572 height 38
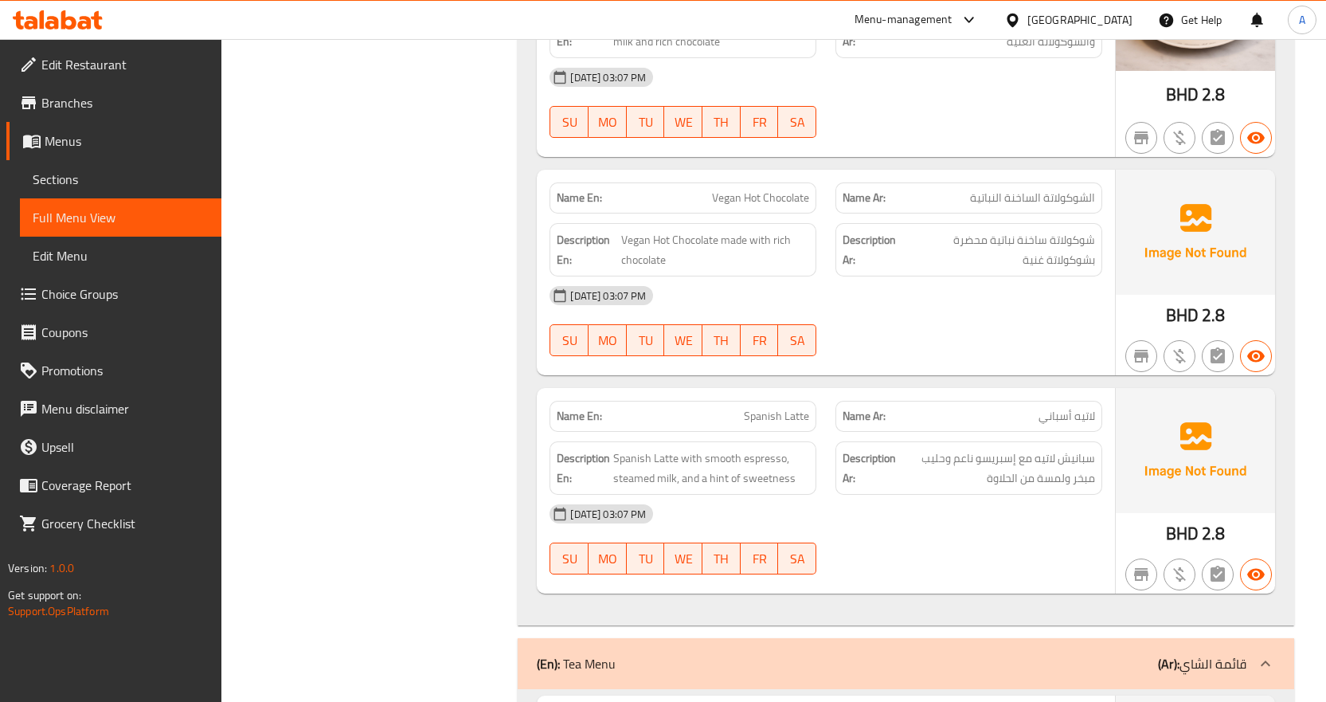
scroll to position [8283, 0]
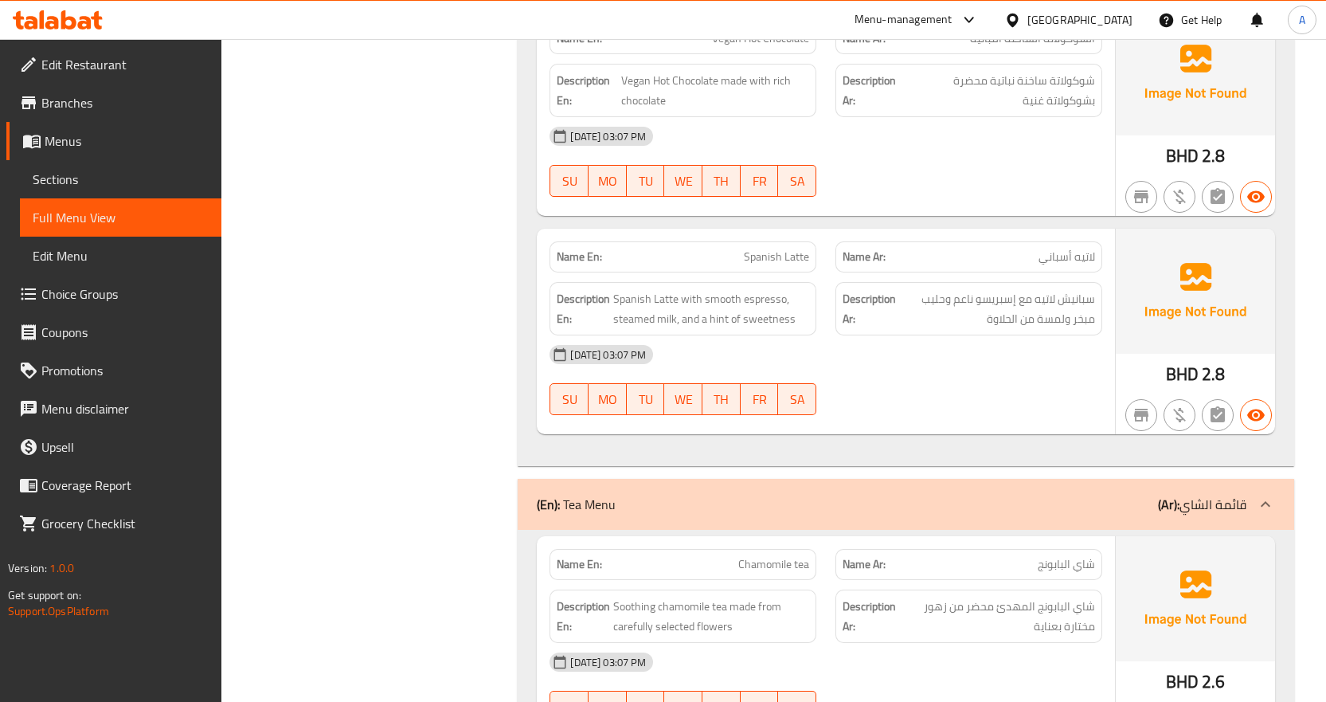
click at [785, 248] on span "Spanish Latte" at bounding box center [776, 256] width 65 height 17
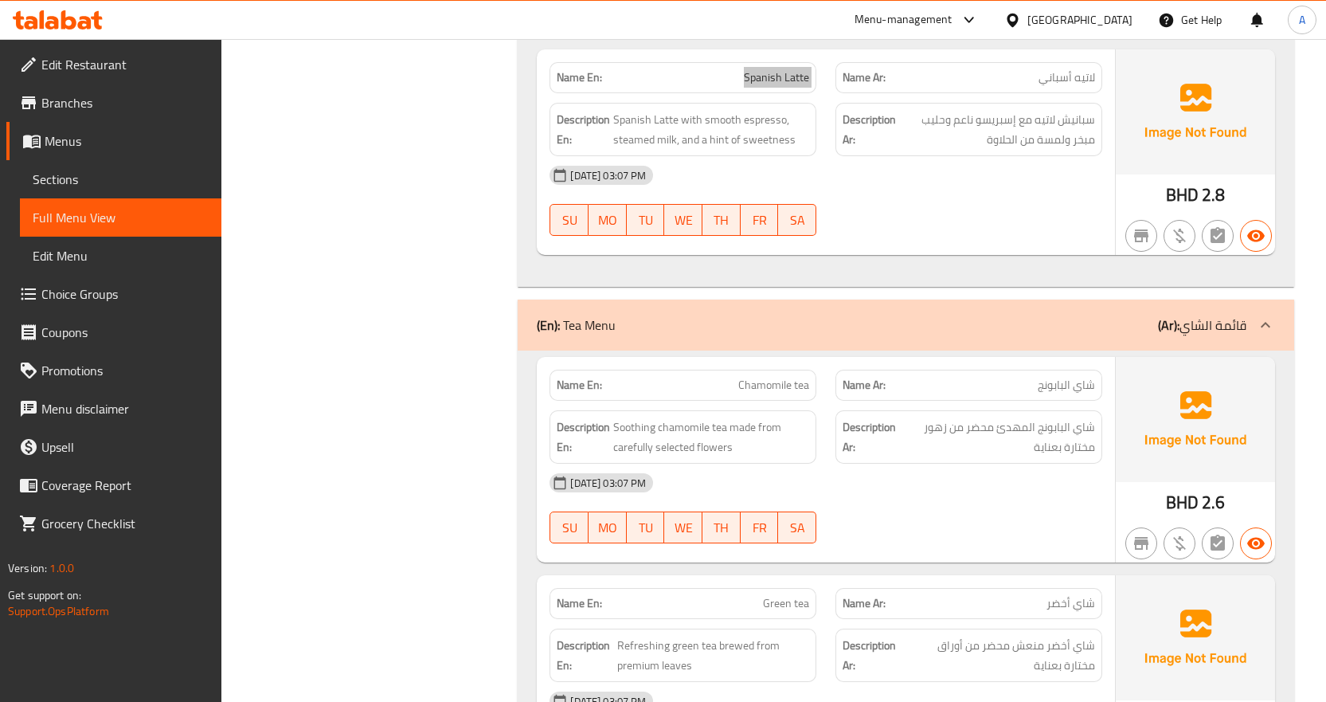
scroll to position [8363, 0]
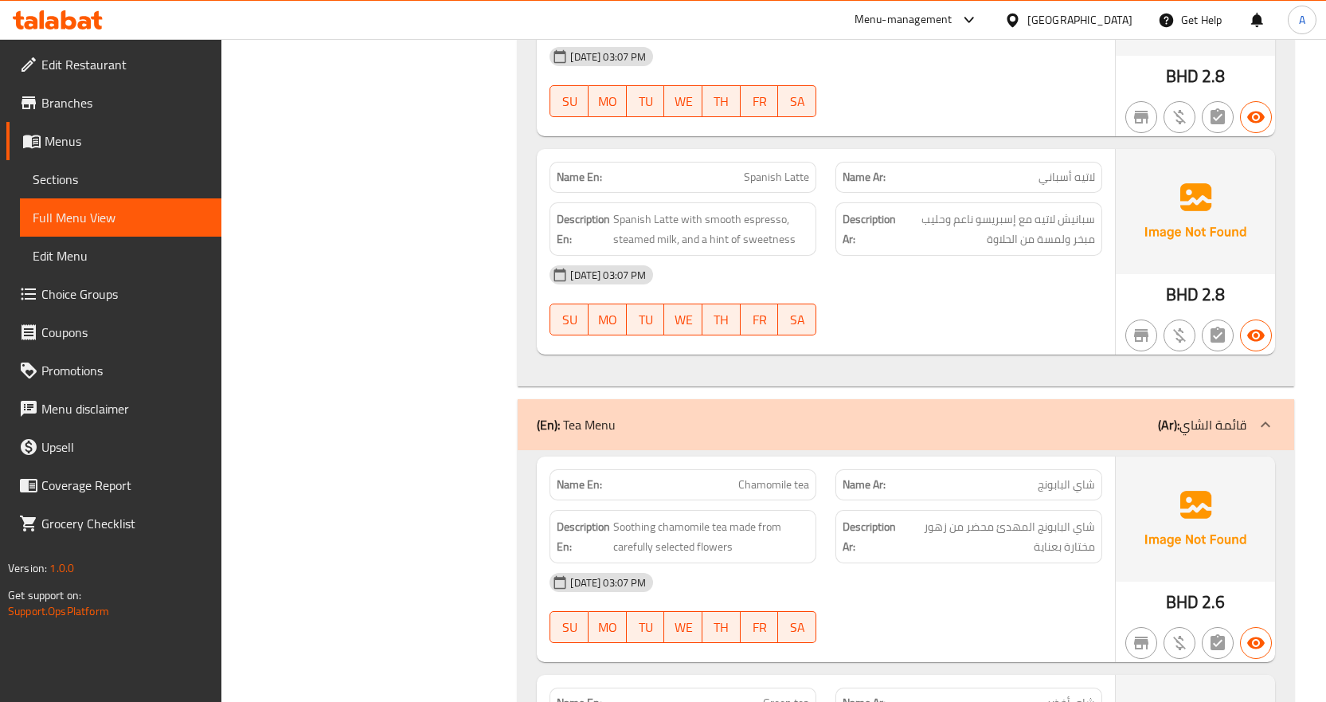
drag, startPoint x: 1004, startPoint y: 276, endPoint x: 994, endPoint y: 284, distance: 13.1
click at [1004, 276] on div "09-09-2025 03:07 PM SU MO TU WE TH FR SA" at bounding box center [826, 300] width 572 height 89
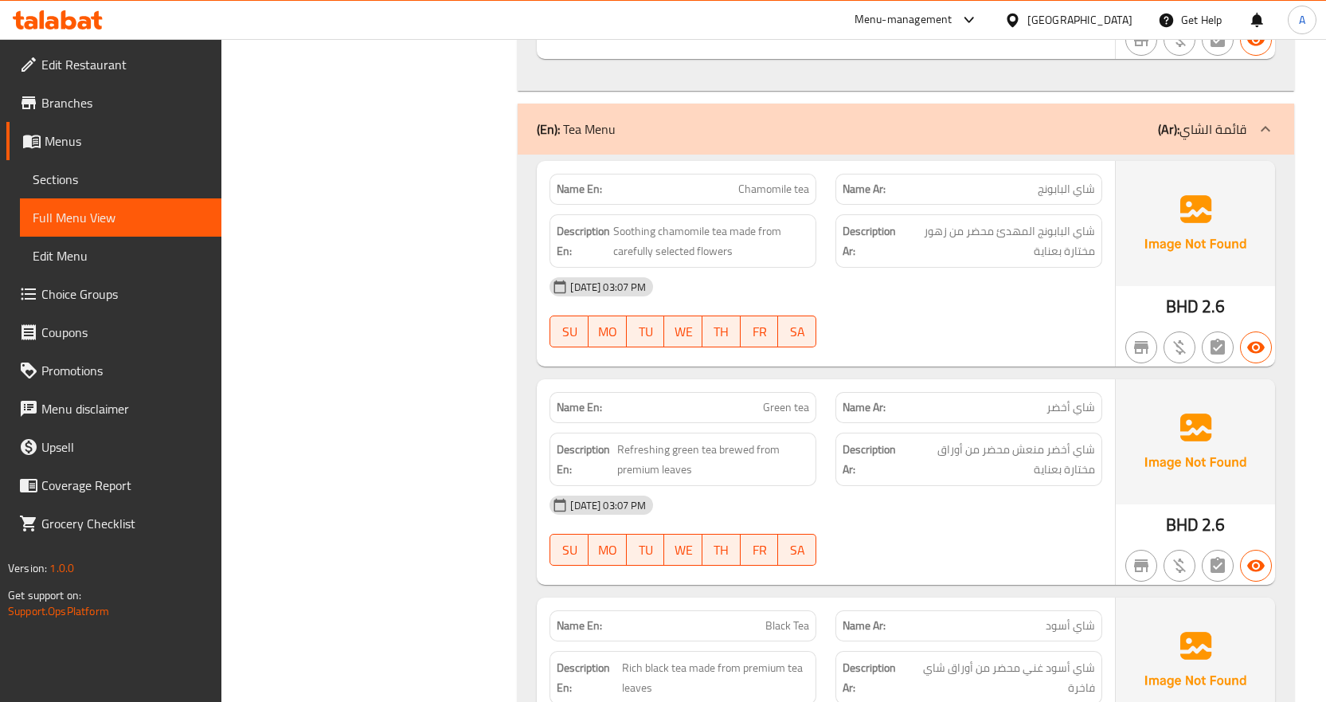
scroll to position [8660, 0]
click at [779, 179] on span "Chamomile tea" at bounding box center [773, 187] width 71 height 17
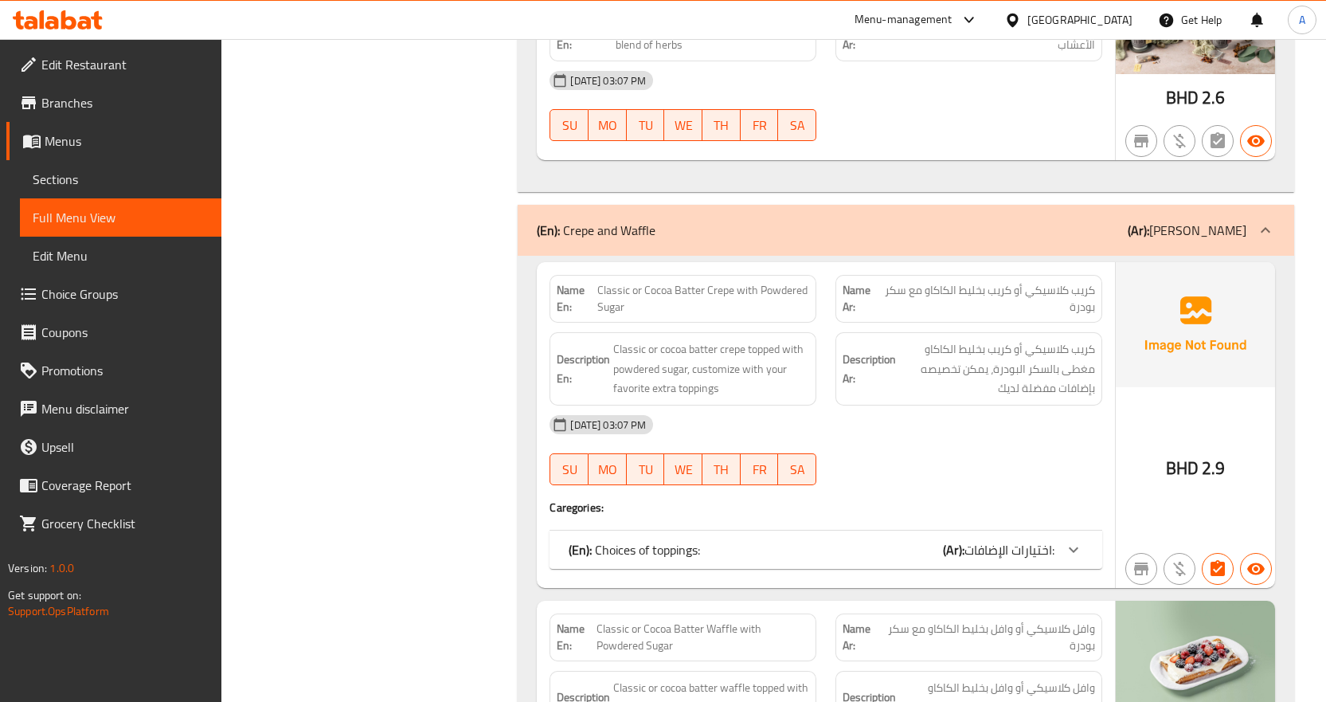
scroll to position [9536, 0]
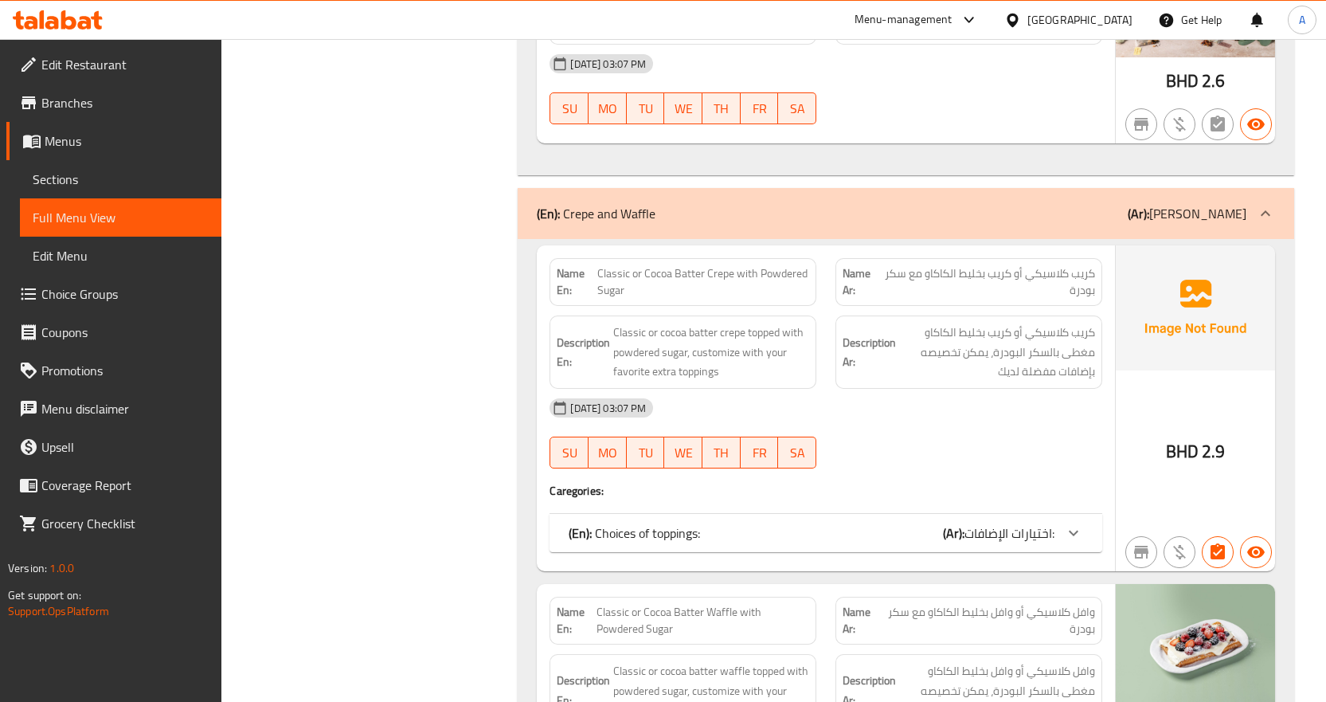
click at [670, 265] on span "Classic or Cocoa Batter Crepe with Powdered Sugar" at bounding box center [703, 281] width 212 height 33
click at [1064, 523] on icon at bounding box center [1073, 532] width 19 height 19
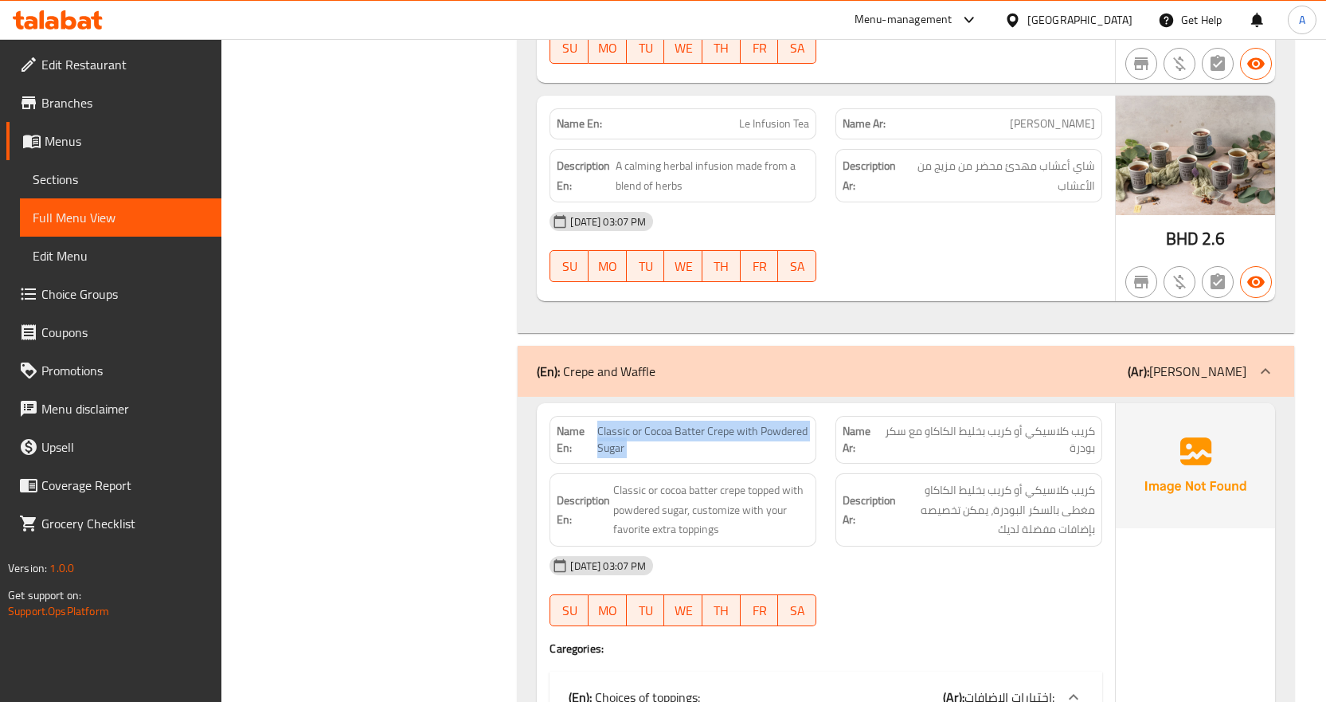
scroll to position [9377, 0]
click at [733, 425] on span "Classic or Cocoa Batter Crepe with Powdered Sugar" at bounding box center [703, 441] width 212 height 33
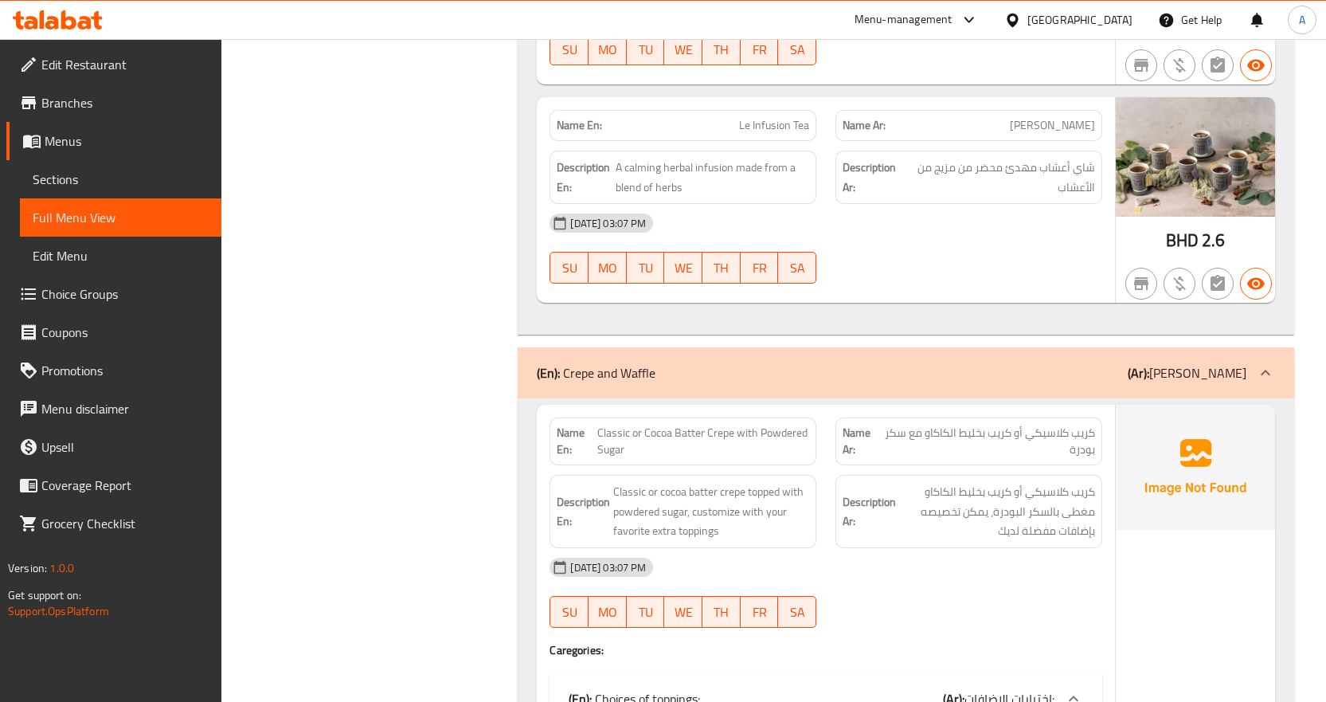
click at [722, 425] on span "Classic or Cocoa Batter Crepe with Powdered Sugar" at bounding box center [703, 441] width 212 height 33
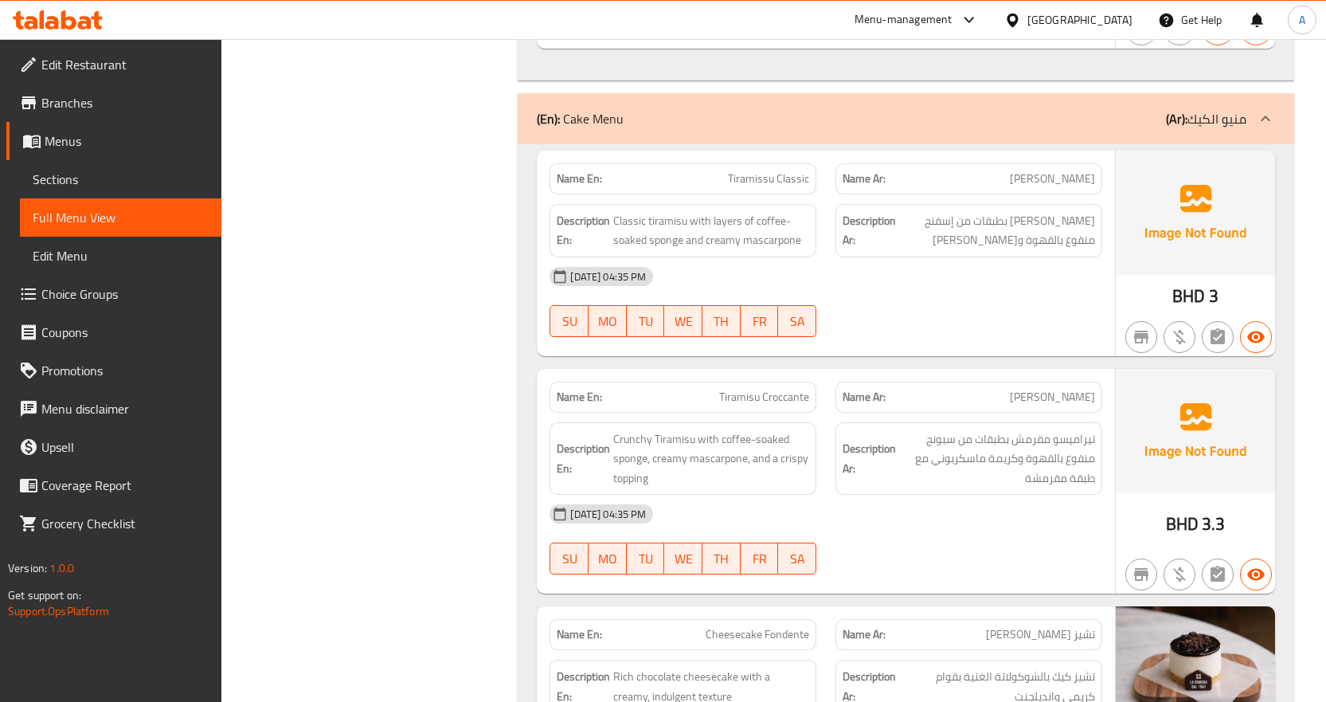
scroll to position [13518, 0]
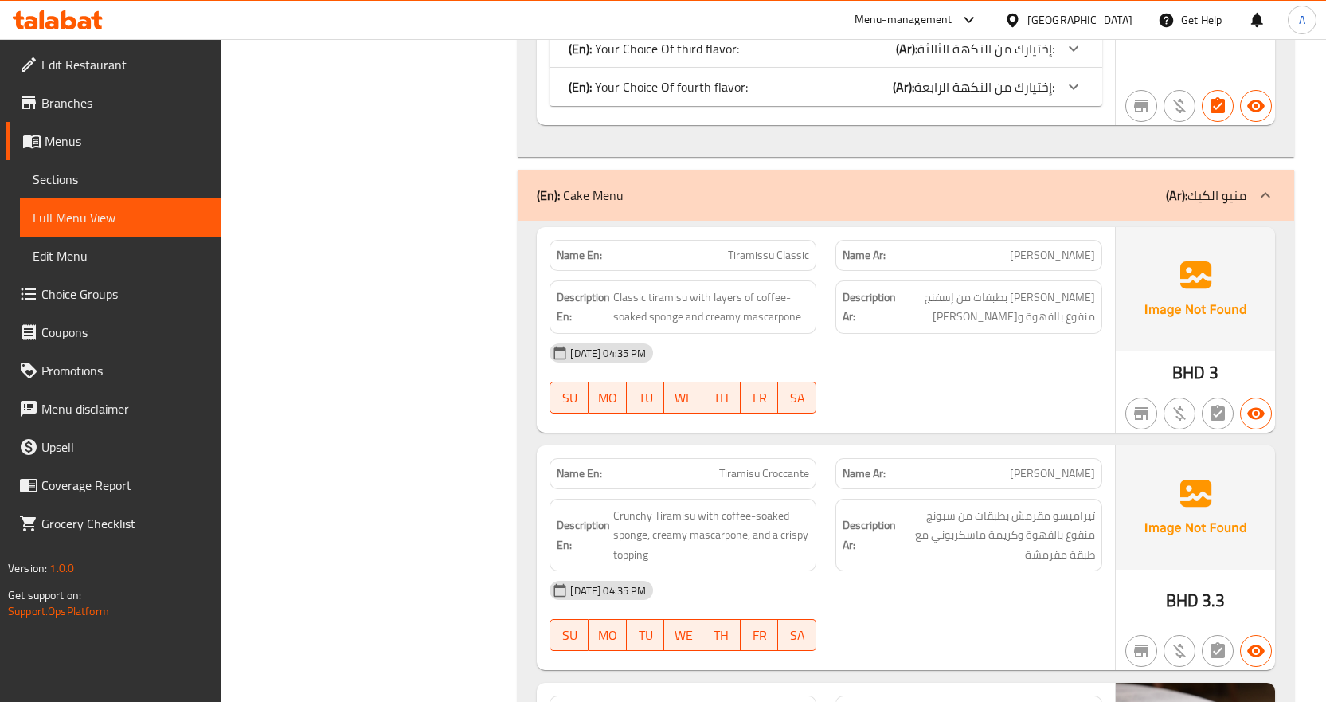
click at [753, 247] on span "Tiramissu Classic" at bounding box center [768, 255] width 81 height 17
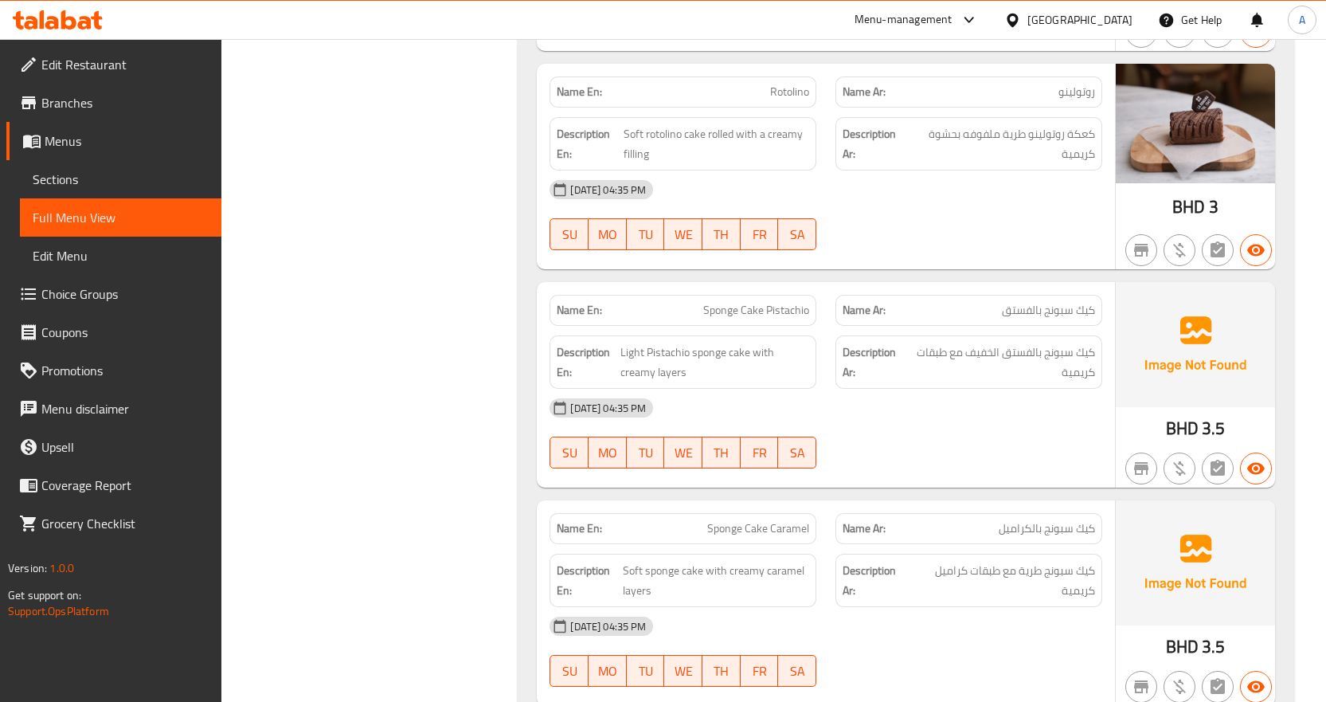
scroll to position [14792, 0]
click at [757, 301] on span "Sponge Cake Pistachio" at bounding box center [756, 309] width 106 height 17
click at [788, 301] on span "Sponge Cake Pistachio" at bounding box center [756, 309] width 106 height 17
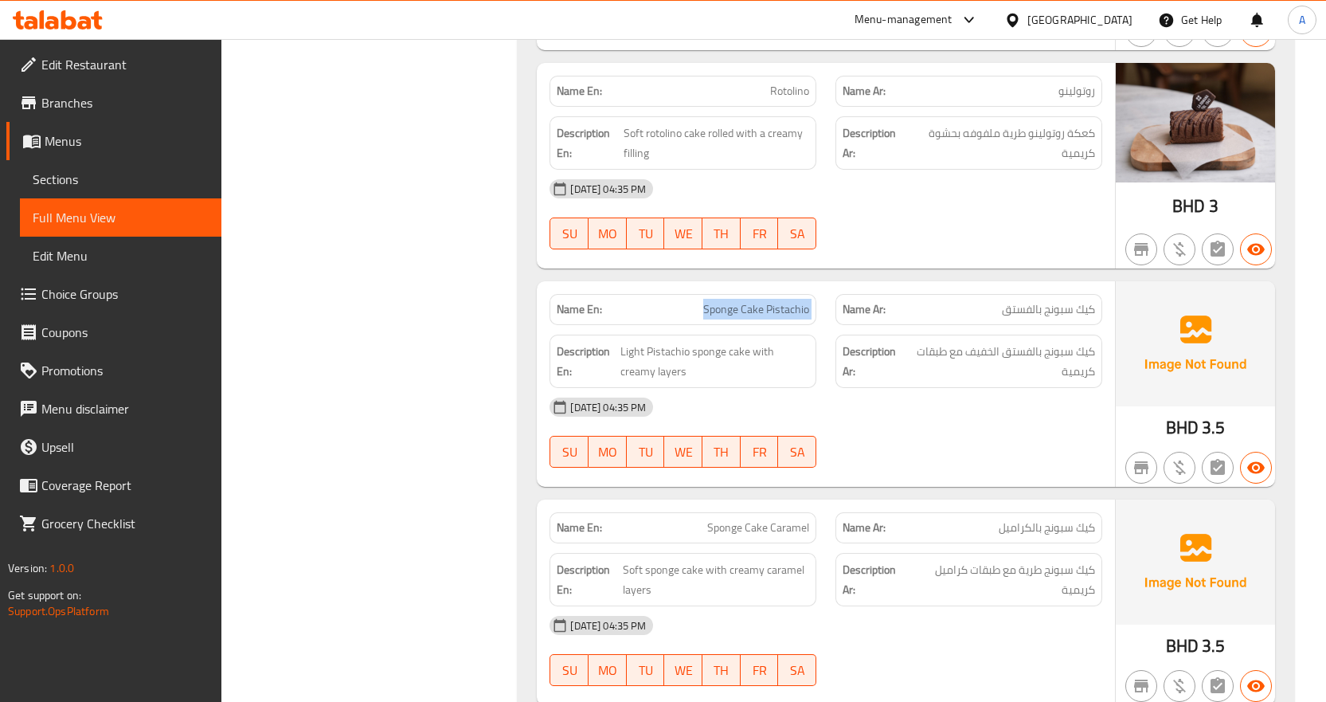
click at [788, 301] on span "Sponge Cake Pistachio" at bounding box center [756, 309] width 106 height 17
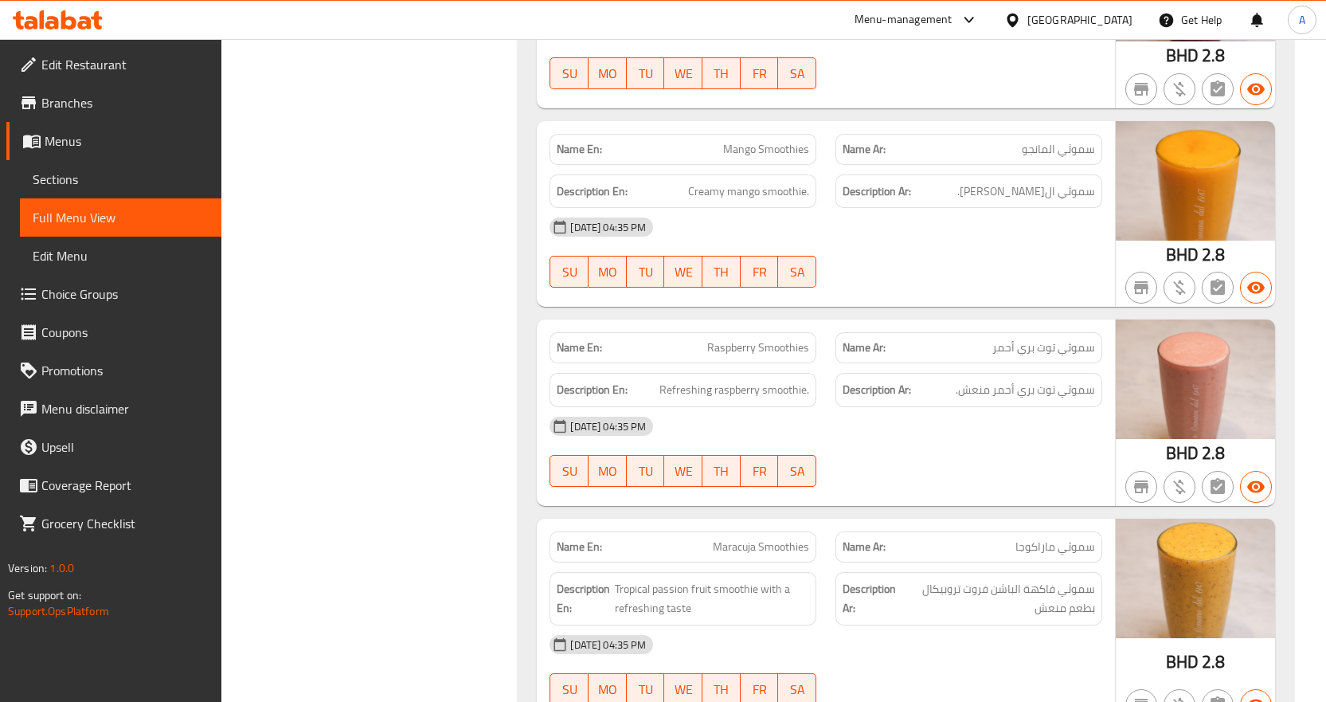
scroll to position [16161, 0]
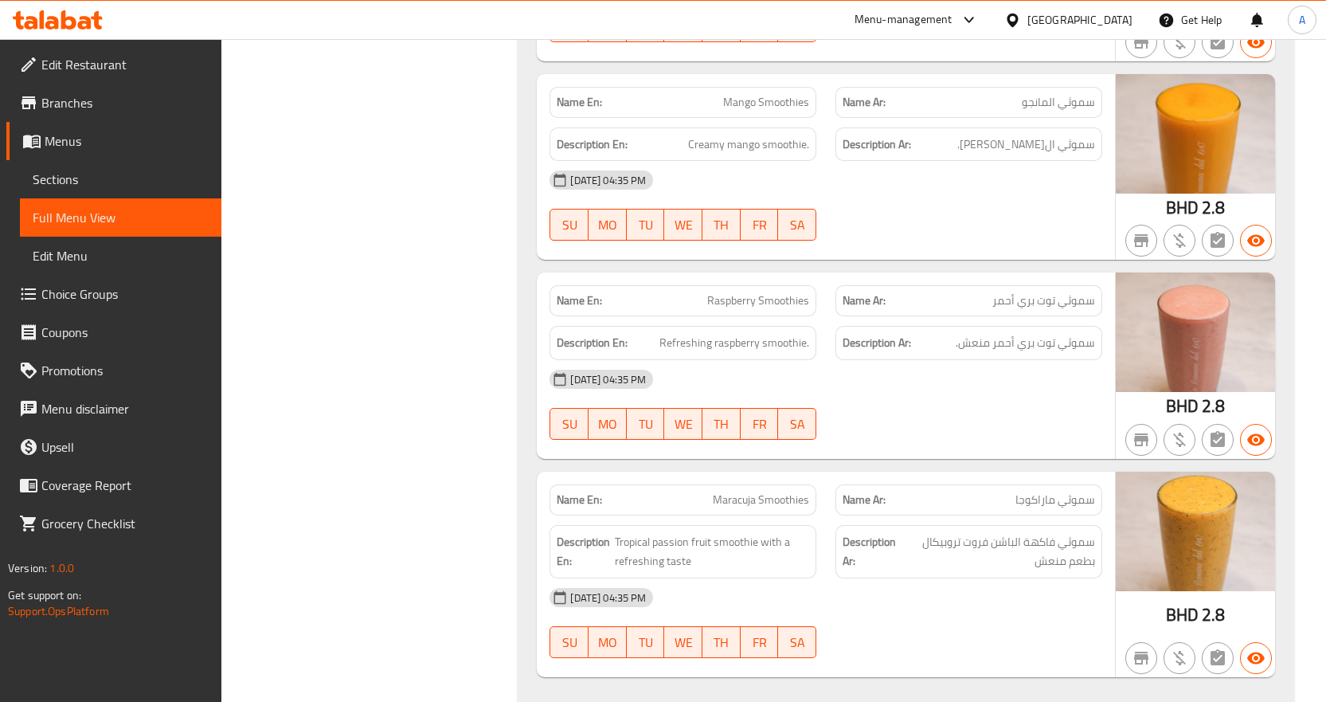
click at [93, 215] on span "Full Menu View" at bounding box center [121, 217] width 176 height 19
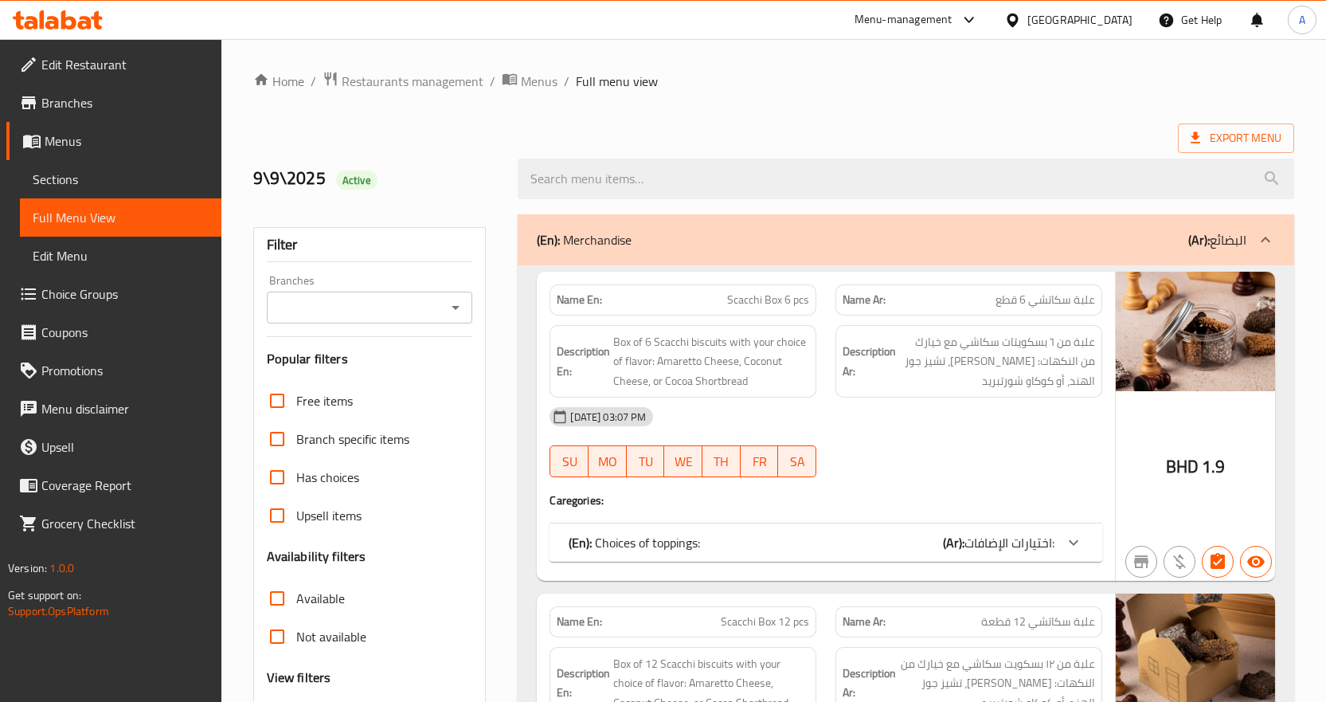
click at [113, 174] on span "Sections" at bounding box center [121, 179] width 176 height 19
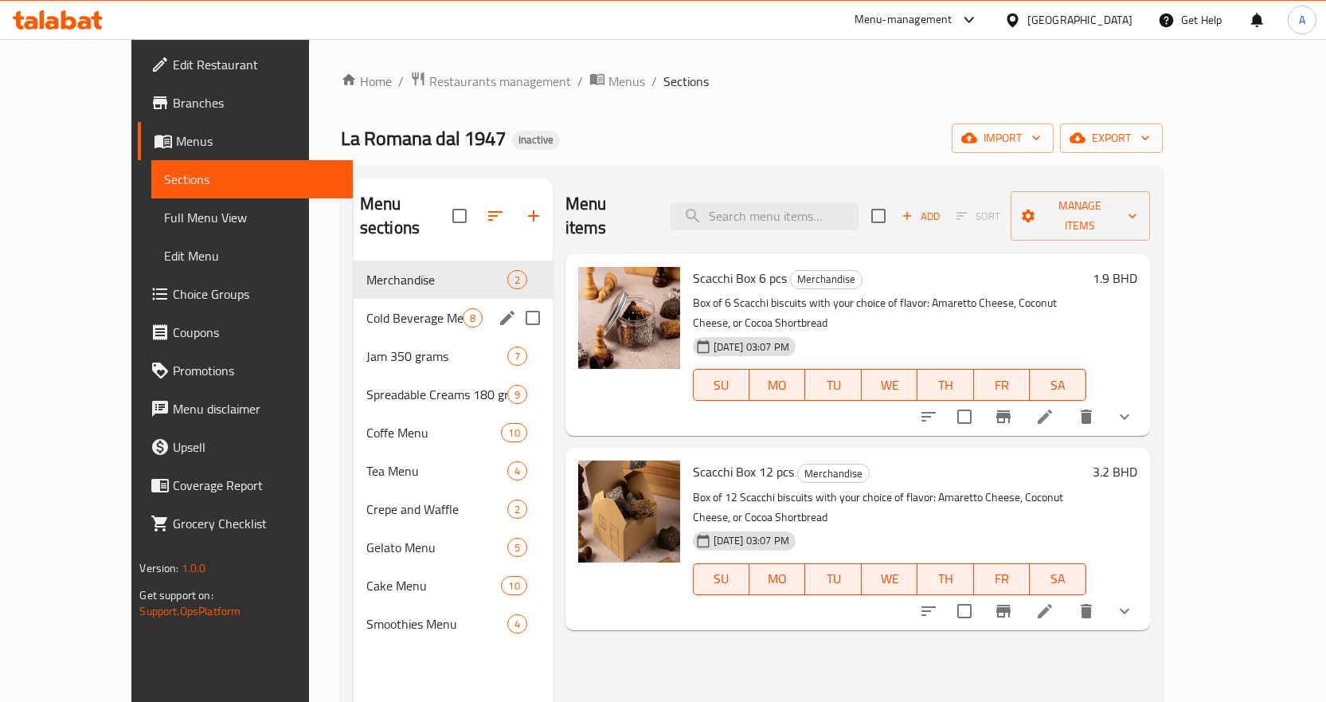
click at [366, 308] on span "Cold Beverage Menu" at bounding box center [414, 317] width 96 height 19
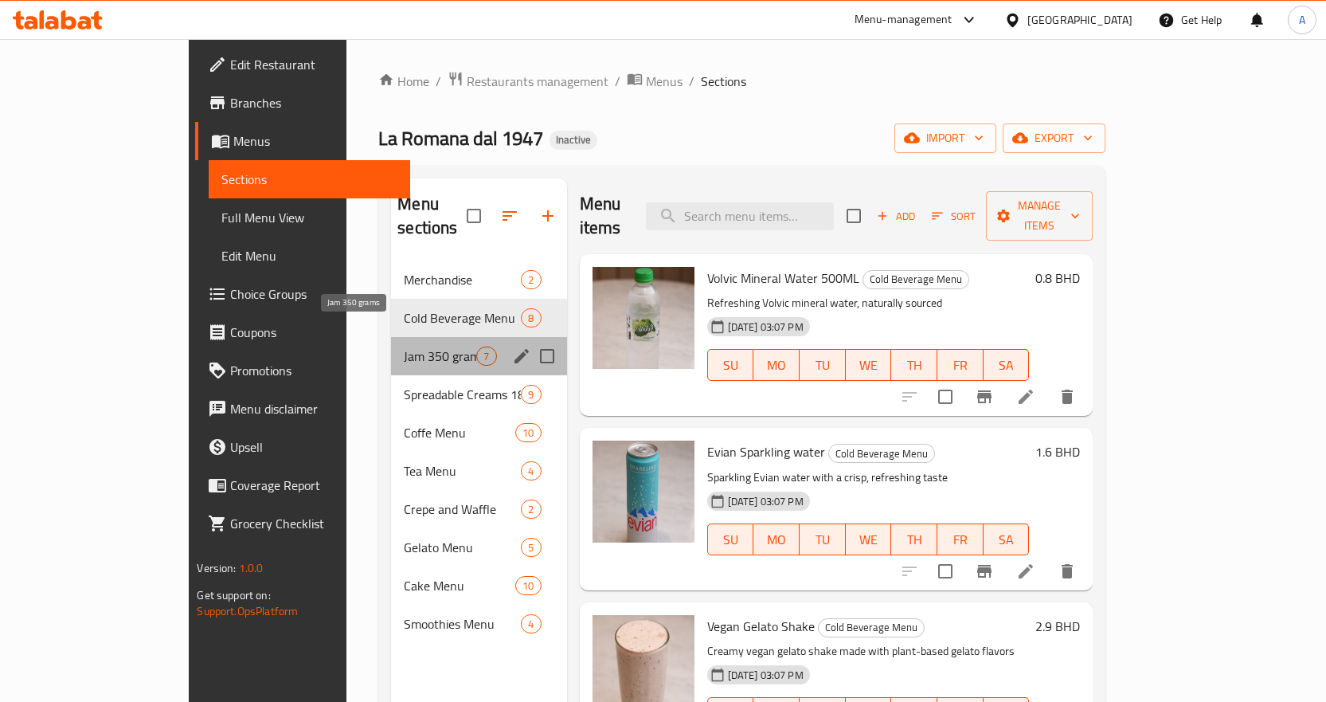
click at [404, 346] on span "Jam 350 grams" at bounding box center [440, 355] width 72 height 19
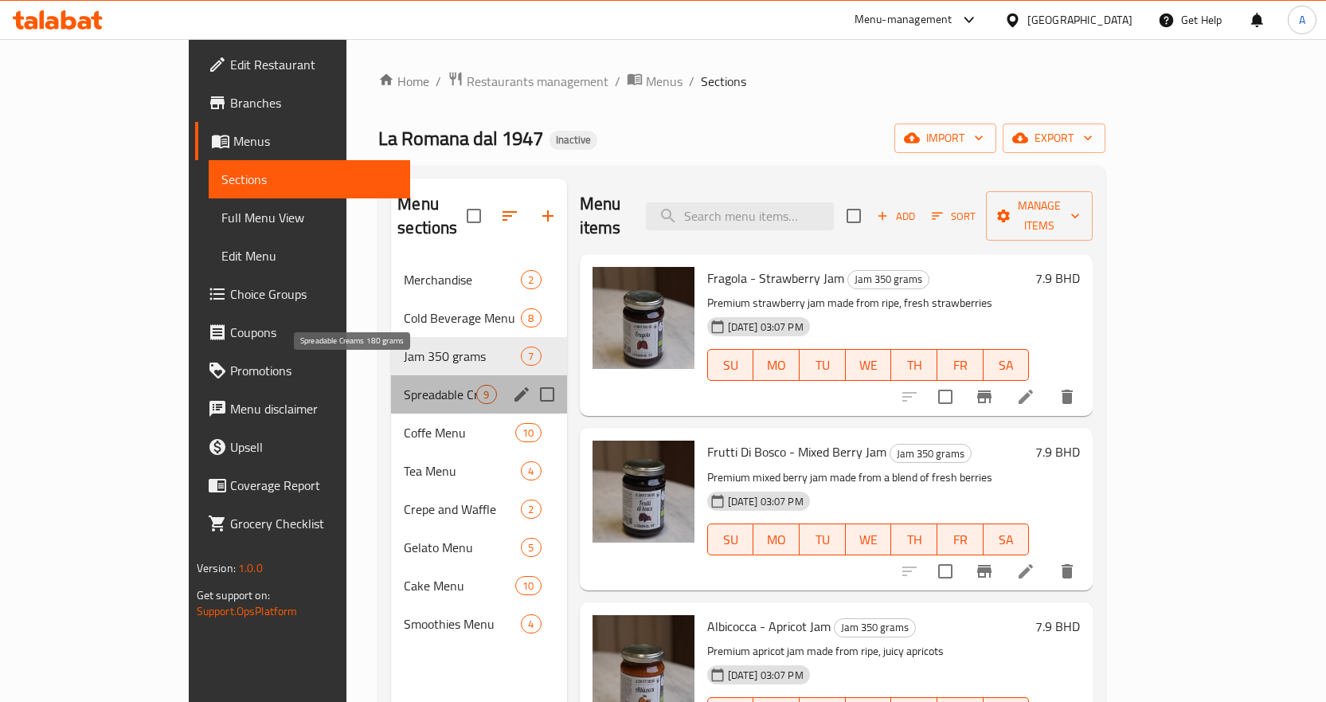
click at [404, 385] on span "Spreadable Creams 180 grams" at bounding box center [440, 394] width 72 height 19
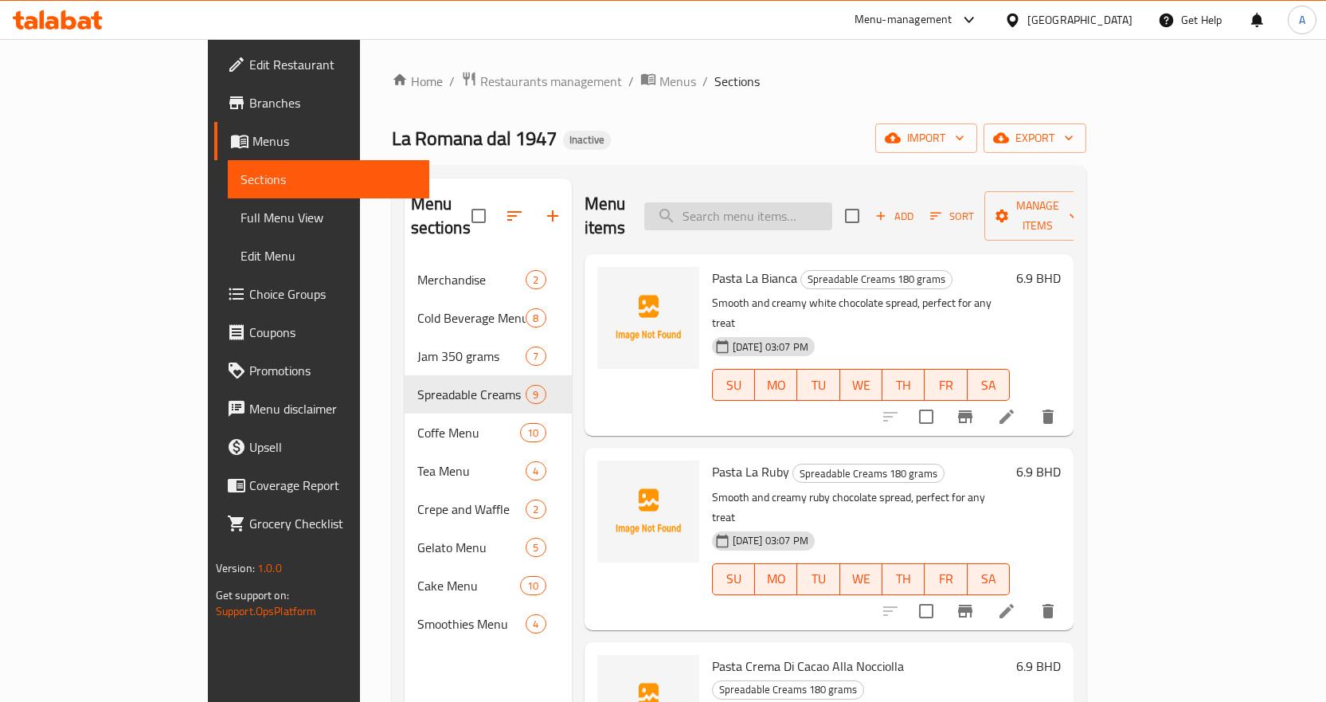
click at [832, 208] on input "search" at bounding box center [738, 216] width 188 height 28
paste input "Lampone"
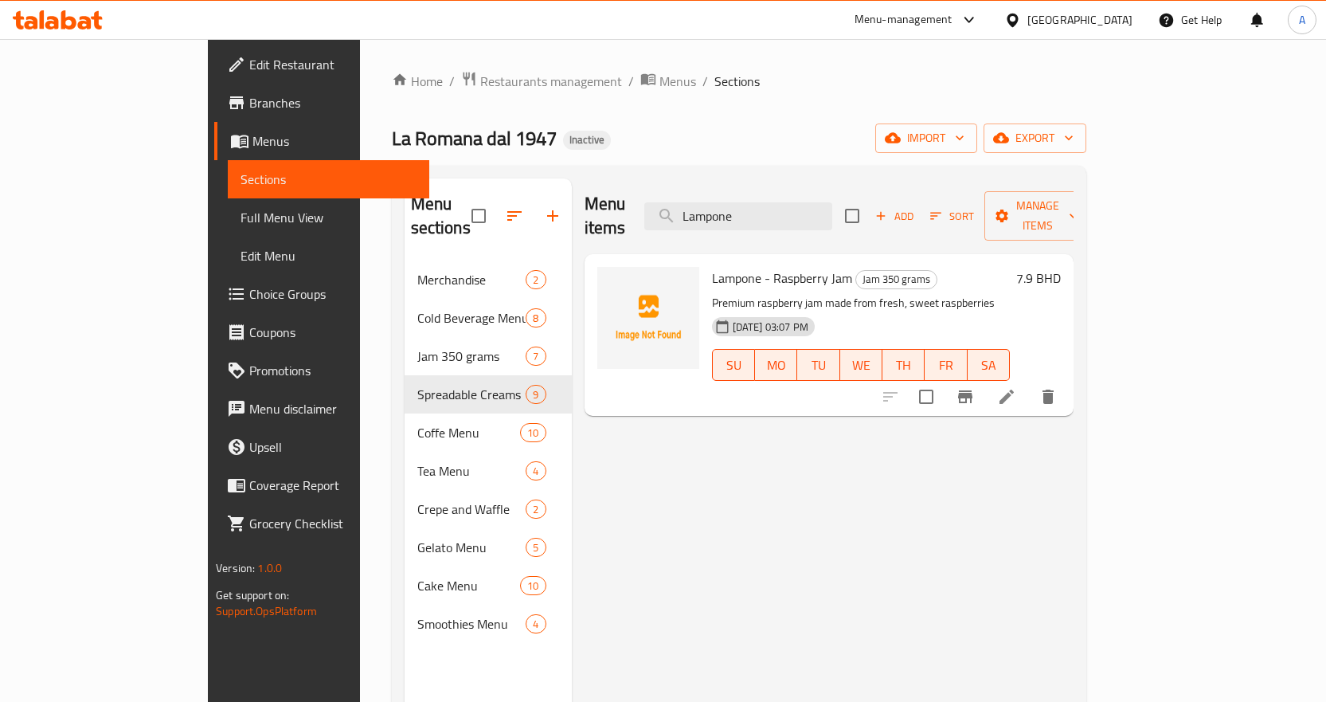
click at [828, 218] on div "Menu items Lampone Add Sort Manage items" at bounding box center [829, 216] width 489 height 76
click at [832, 202] on input "Lampone" at bounding box center [738, 216] width 188 height 28
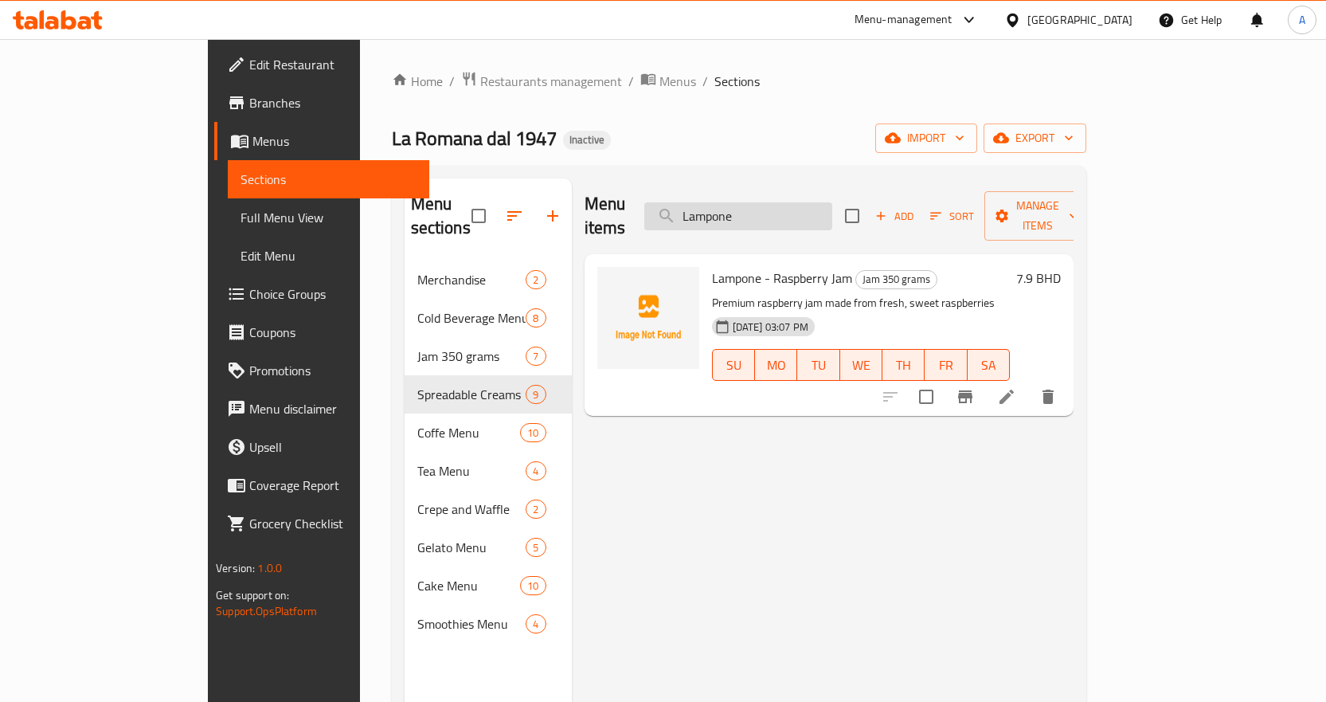
click at [832, 202] on input "Lampone" at bounding box center [738, 216] width 188 height 28
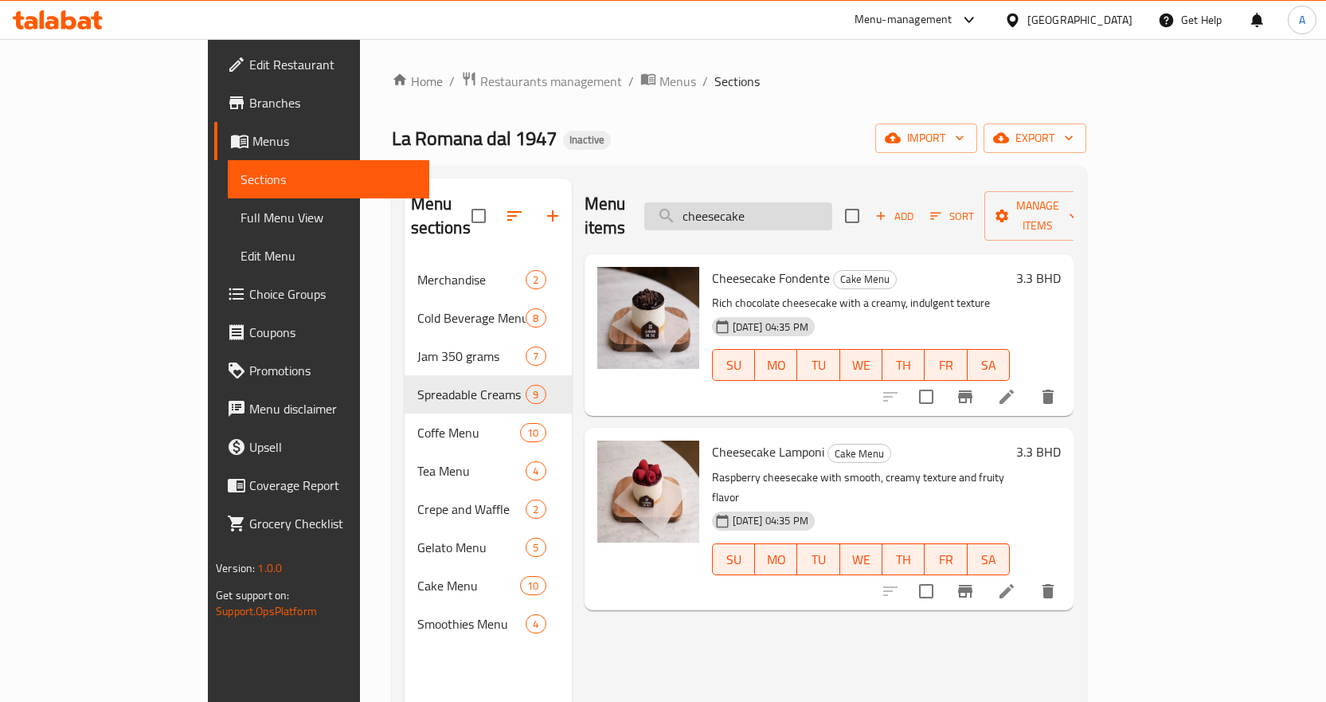
click at [812, 202] on input "cheesecake" at bounding box center [738, 216] width 188 height 28
paste input "Crepe"
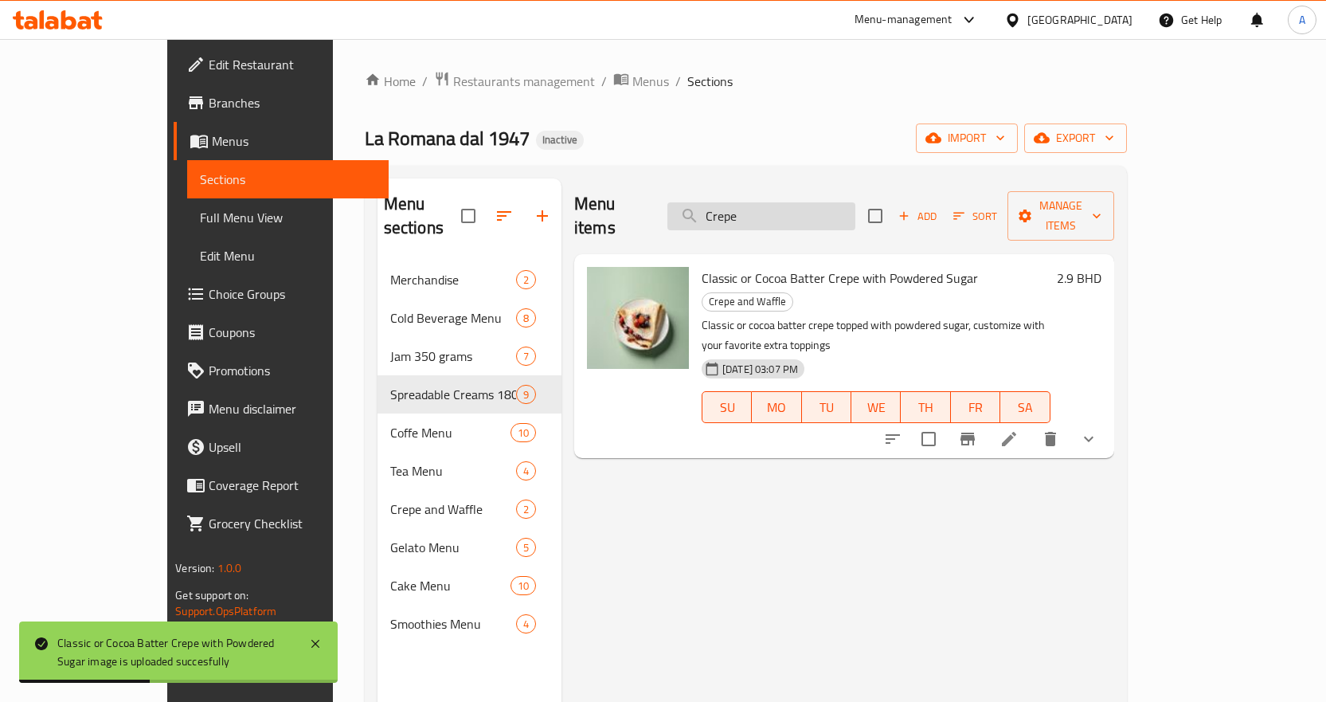
click at [851, 205] on input "Crepe" at bounding box center [761, 216] width 188 height 28
paste input "Tiramissu Classic"
click at [851, 205] on input "Tiramissu Classic" at bounding box center [761, 216] width 188 height 28
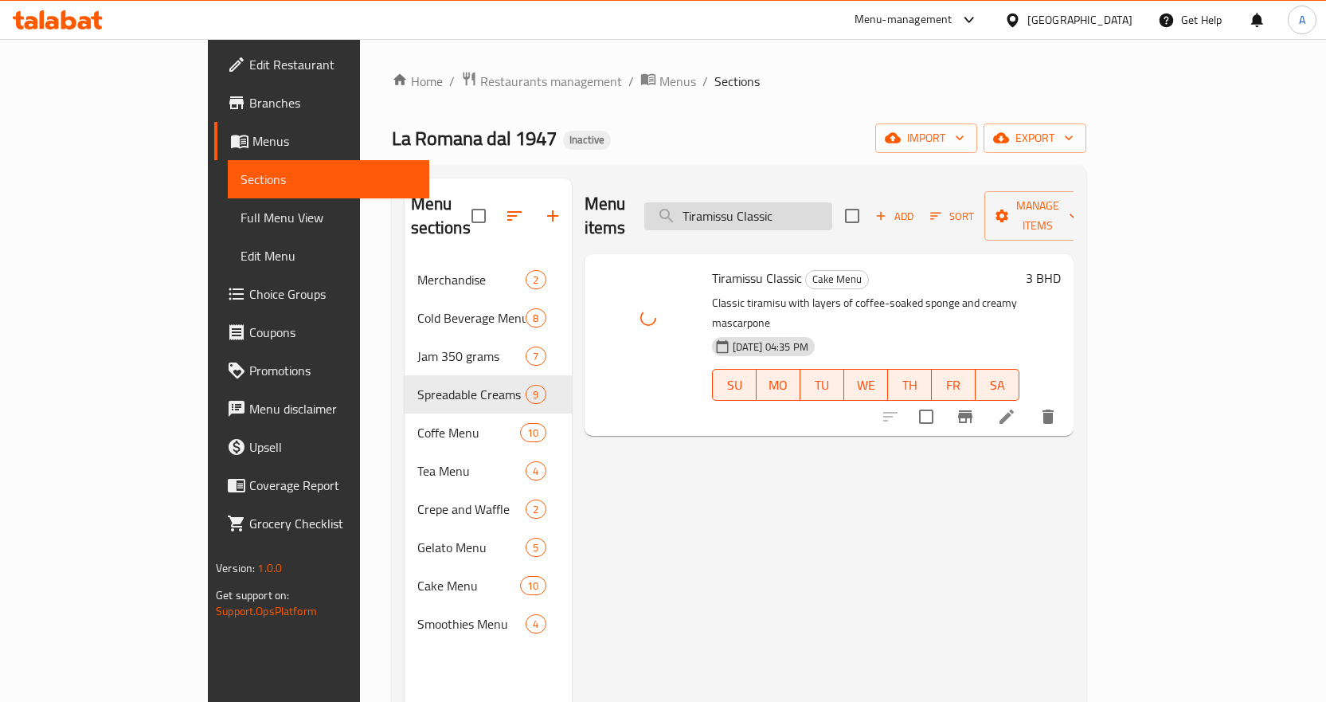
click at [832, 202] on input "Tiramissu Classic" at bounding box center [738, 216] width 188 height 28
drag, startPoint x: 760, startPoint y: 200, endPoint x: 747, endPoint y: 204, distance: 13.4
click at [747, 204] on input "Tiramissu" at bounding box center [738, 216] width 188 height 28
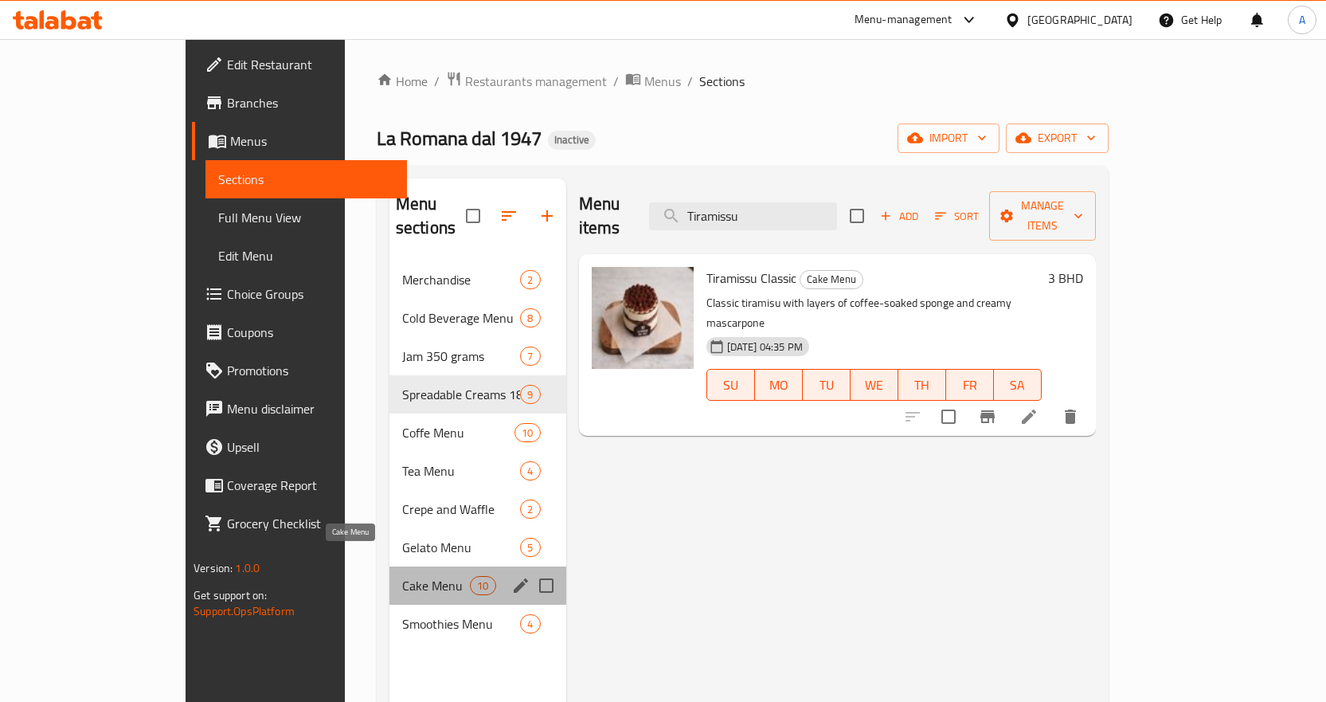
click at [402, 576] on span "Cake Menu" at bounding box center [436, 585] width 68 height 19
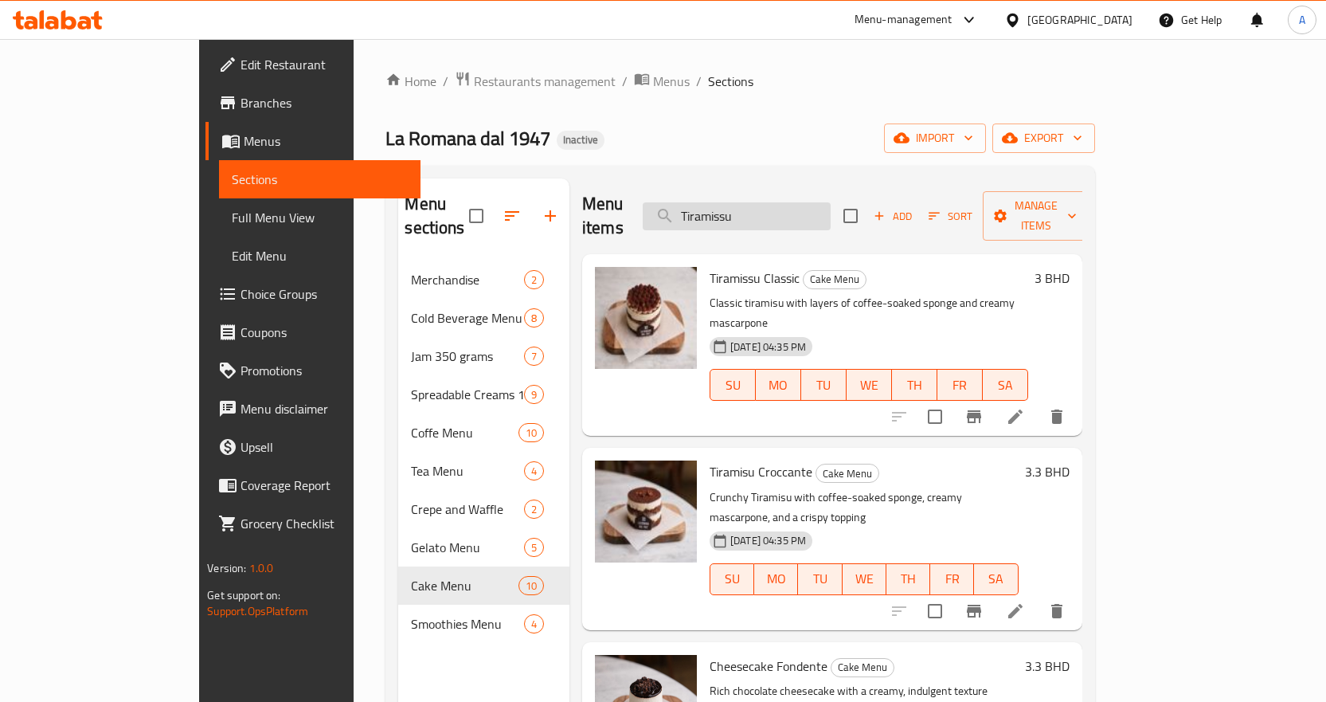
click at [819, 202] on input "Tiramissu" at bounding box center [737, 216] width 188 height 28
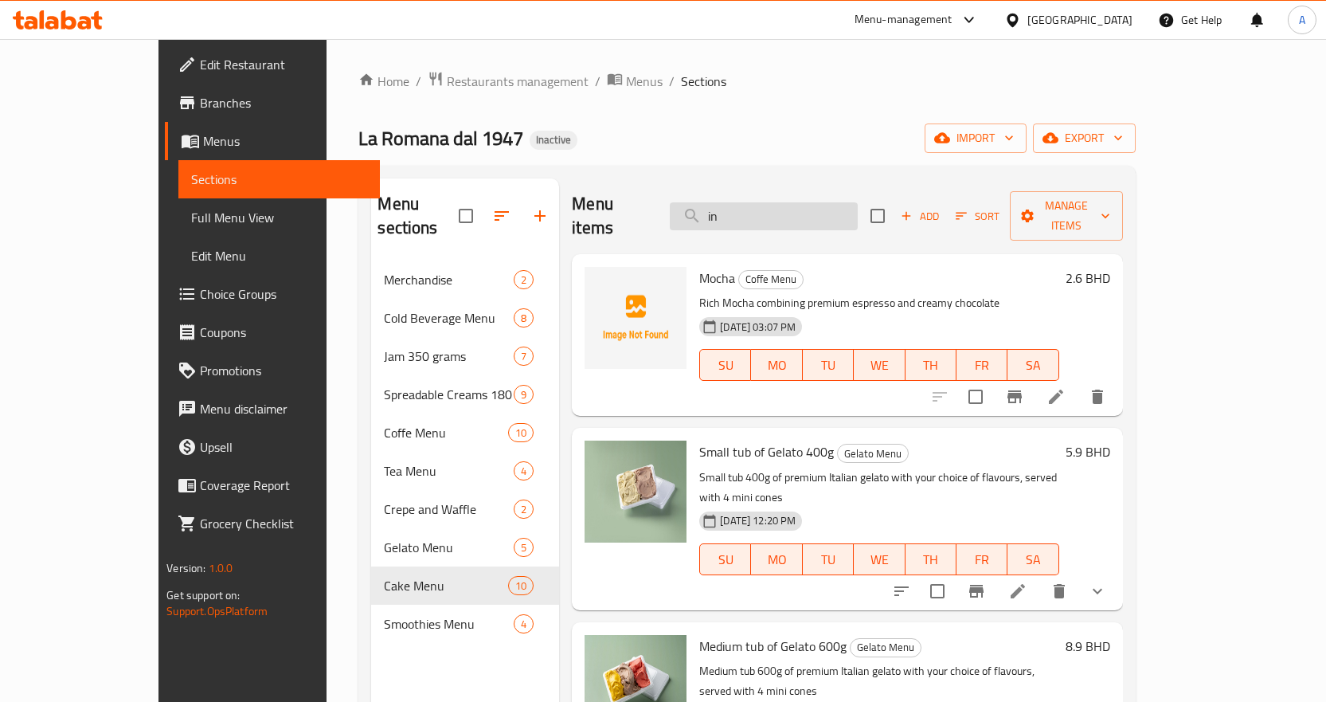
type input "i"
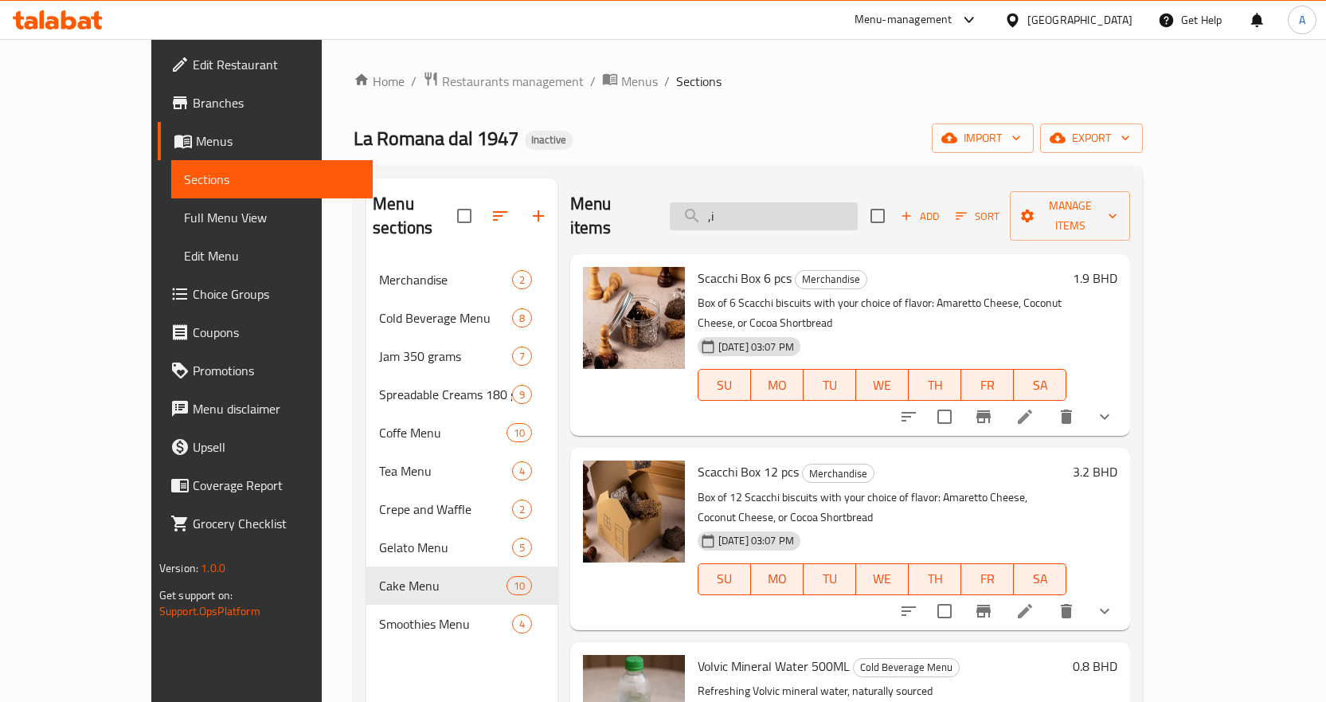
type input ","
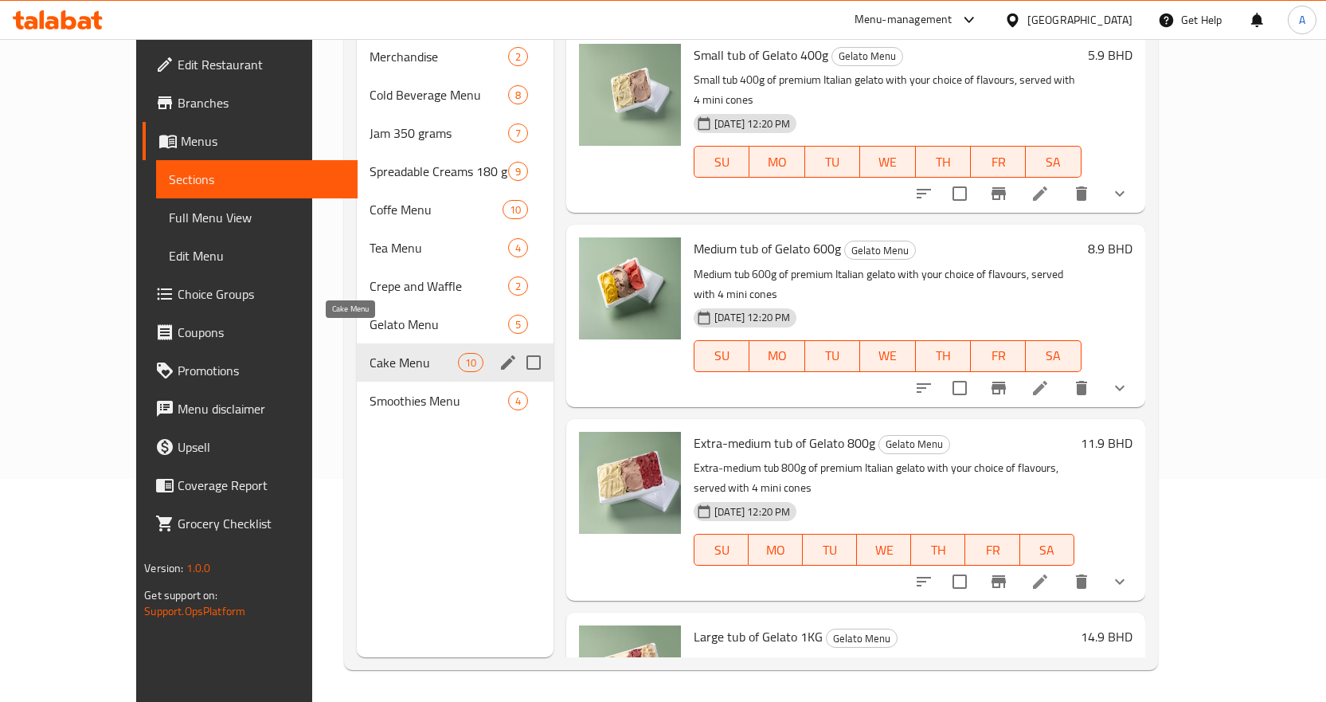
type input "mini"
click at [387, 353] on span "Cake Menu" at bounding box center [414, 362] width 88 height 19
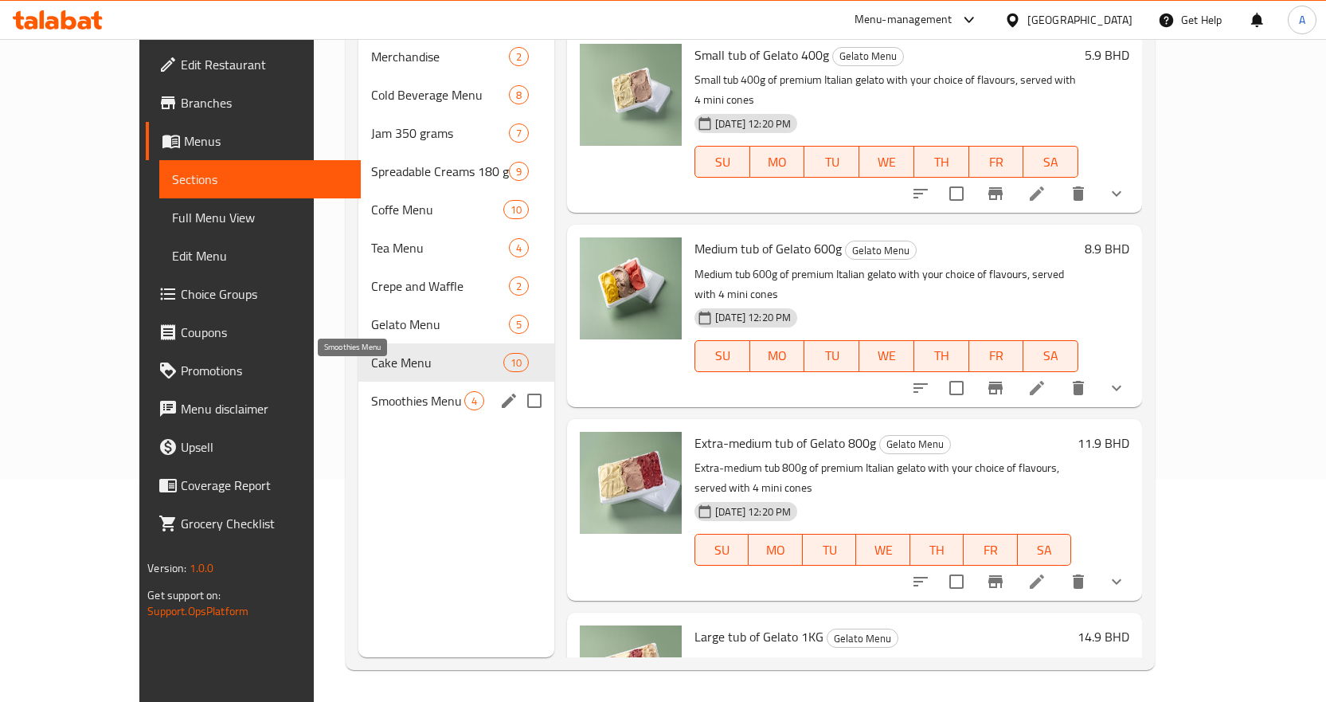
click at [385, 391] on span "Smoothies Menu" at bounding box center [417, 400] width 93 height 19
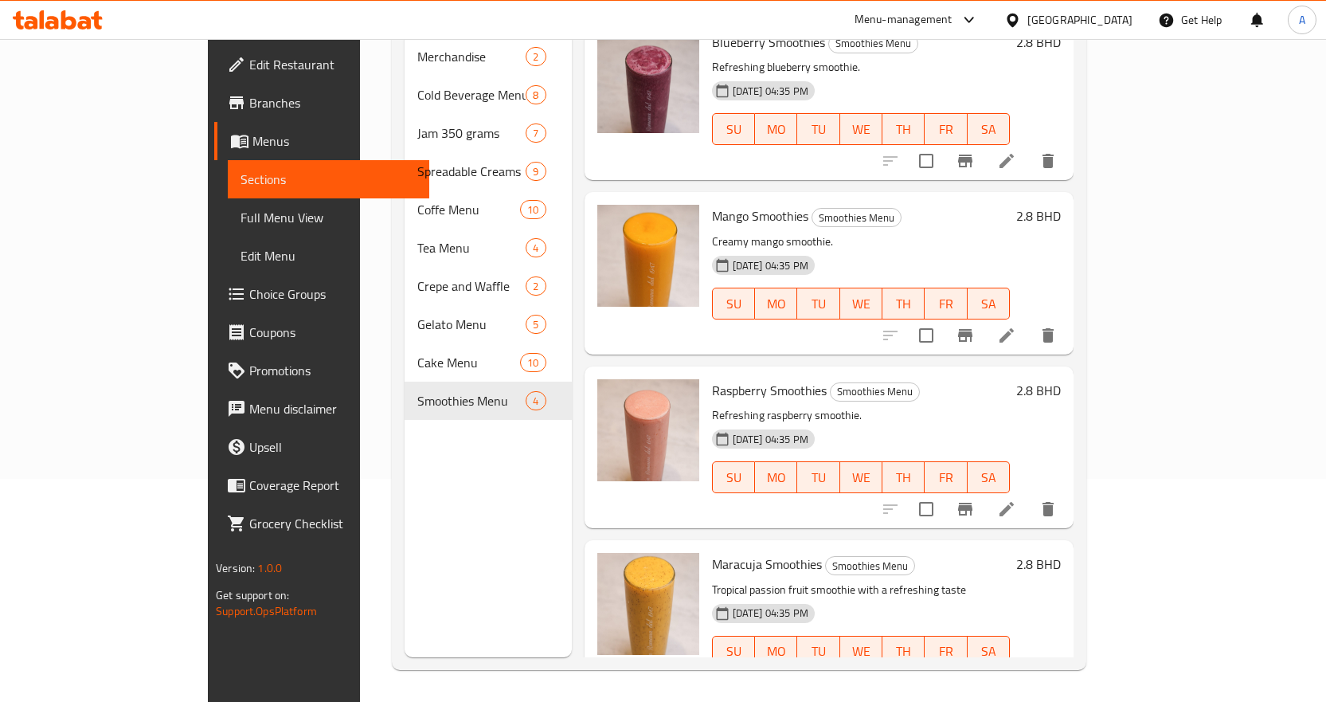
scroll to position [34, 0]
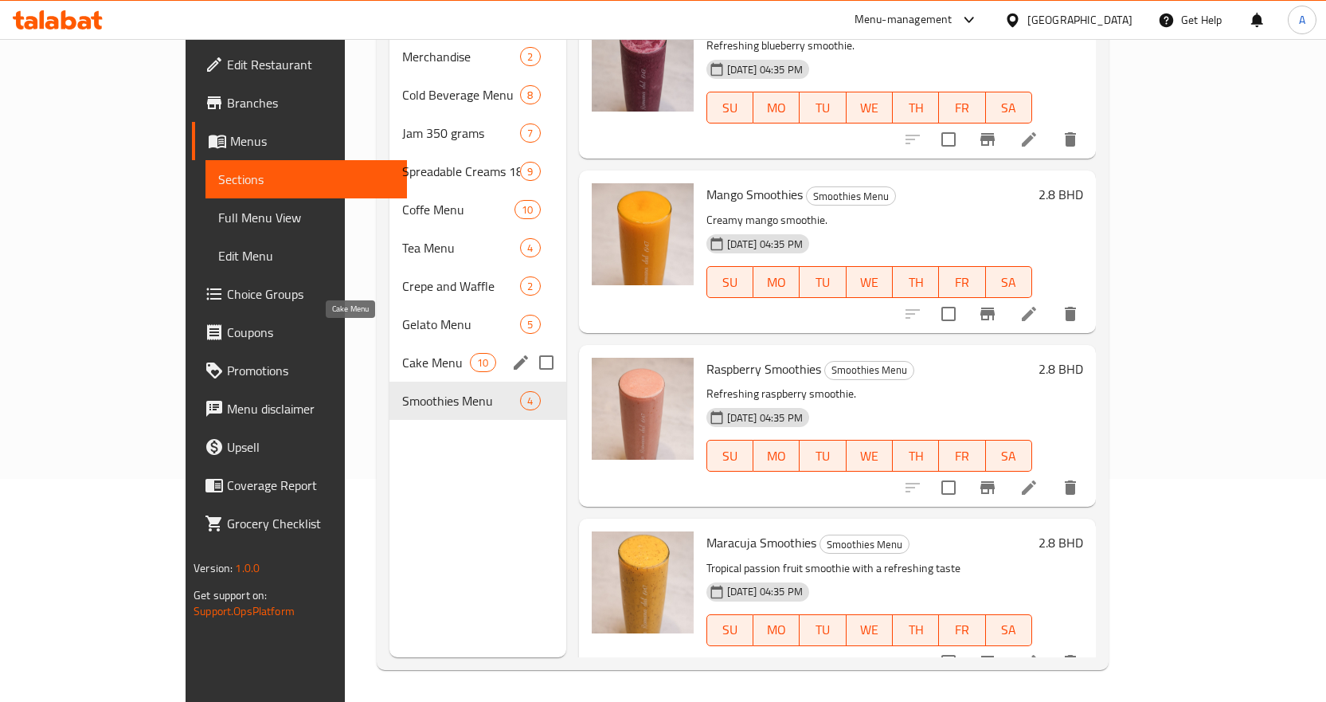
click at [402, 353] on span "Cake Menu" at bounding box center [436, 362] width 68 height 19
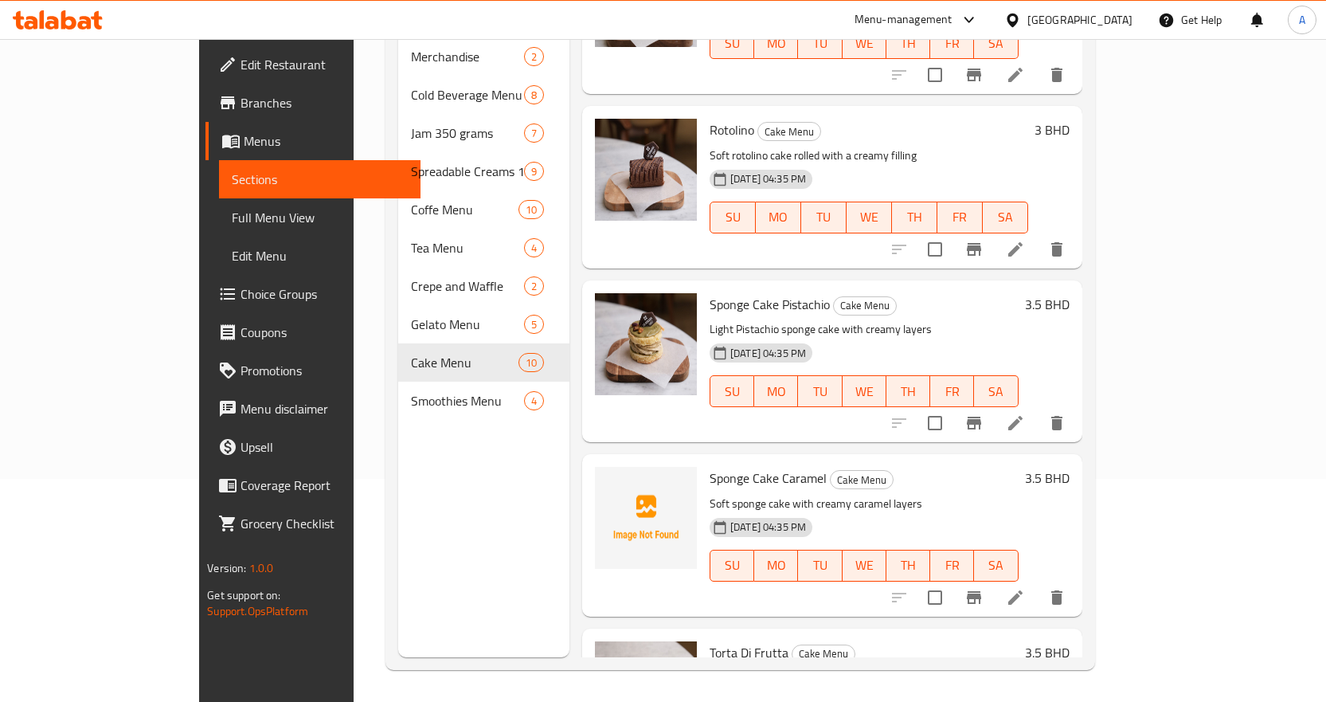
scroll to position [1078, 0]
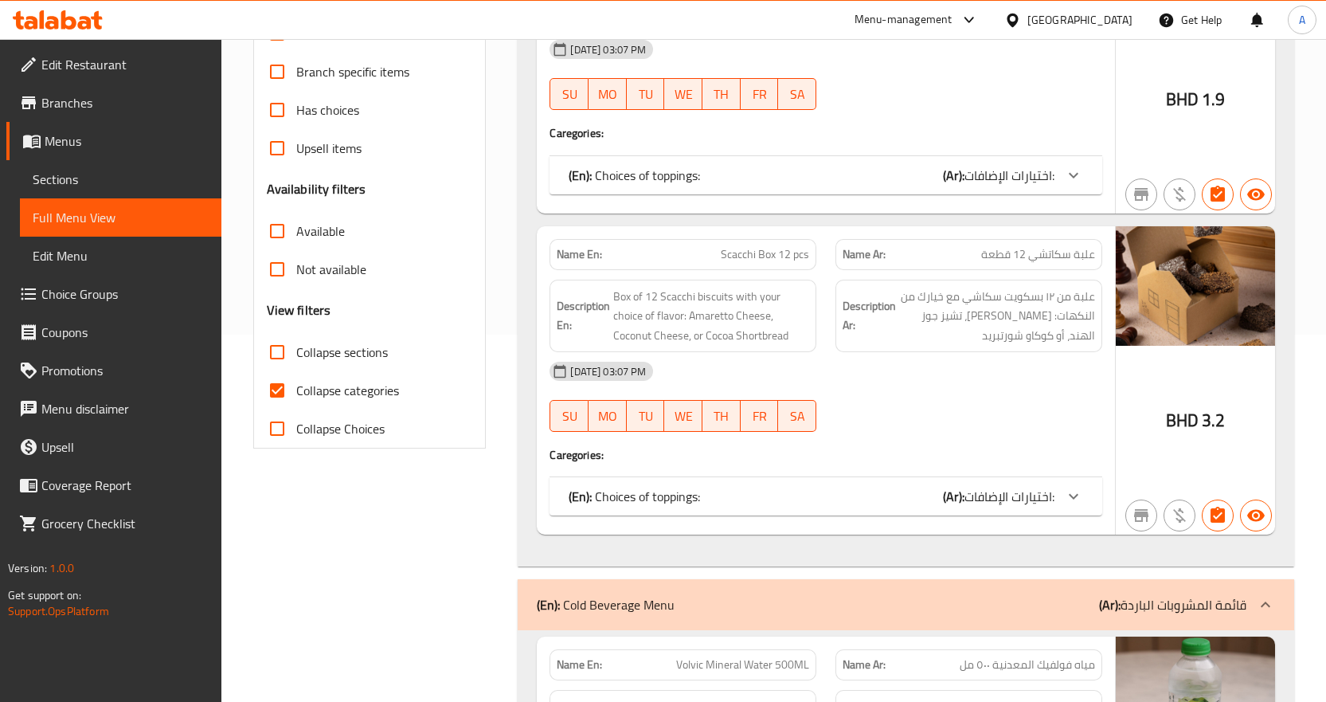
scroll to position [398, 0]
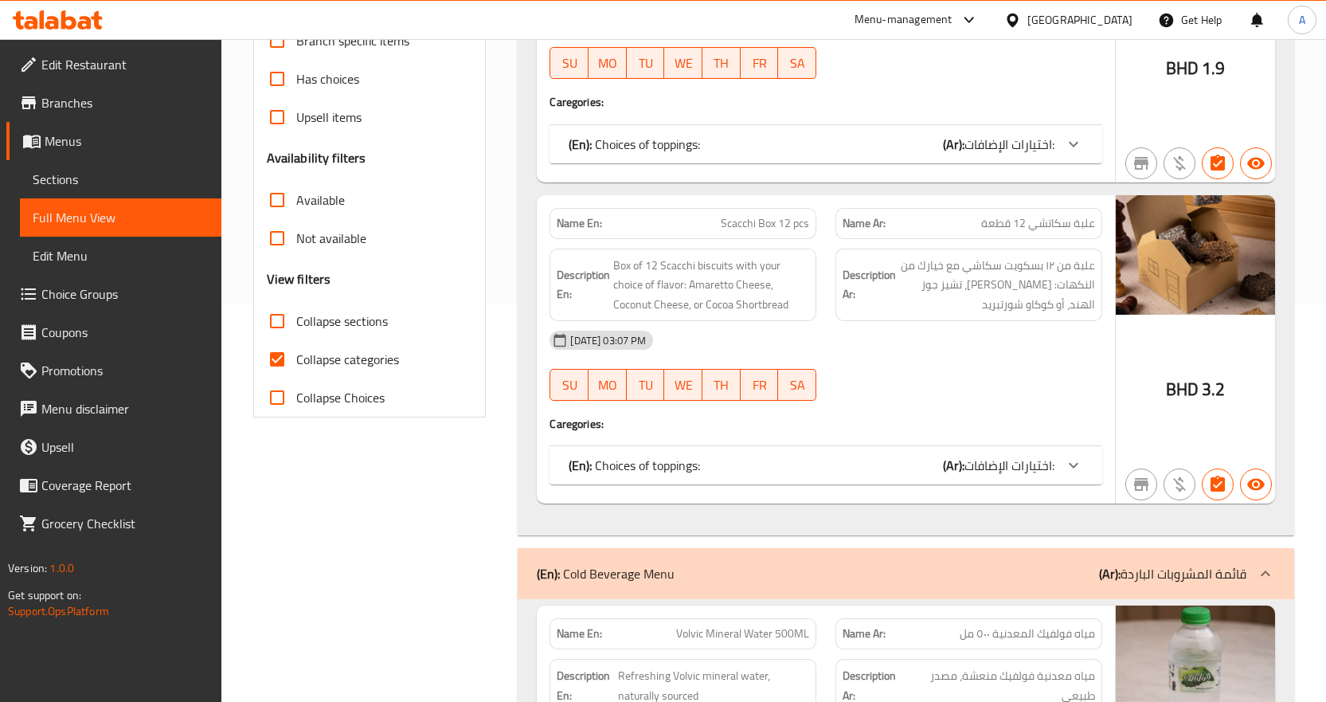
click at [272, 358] on input "Collapse categories" at bounding box center [277, 359] width 38 height 38
checkbox input "false"
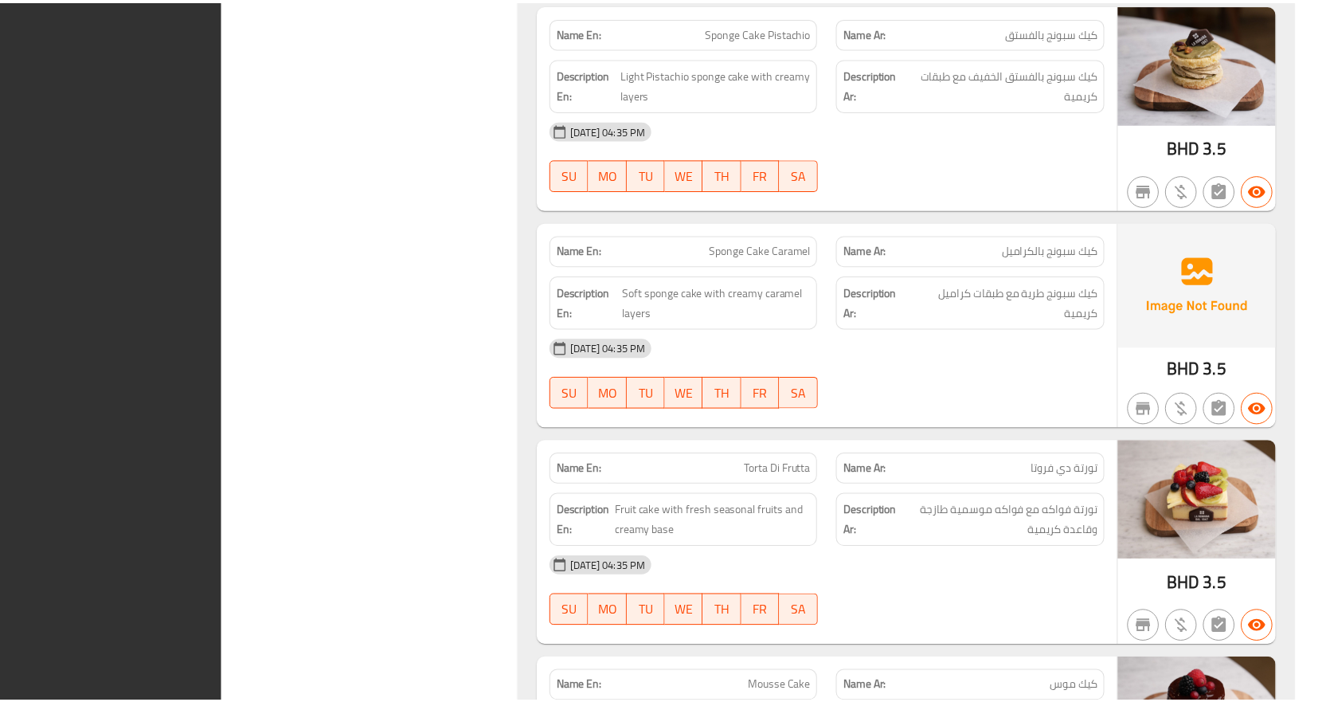
scroll to position [37003, 0]
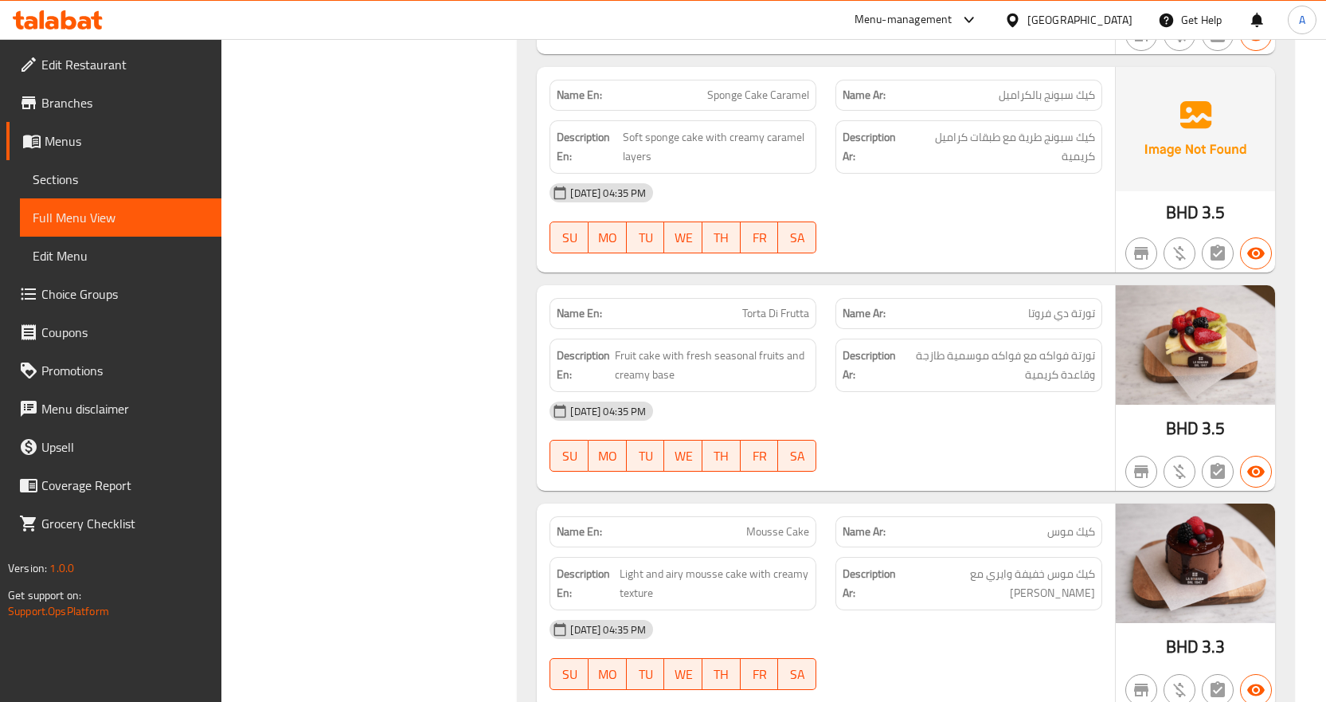
click at [1130, 28] on div "[GEOGRAPHIC_DATA]" at bounding box center [1079, 20] width 105 height 18
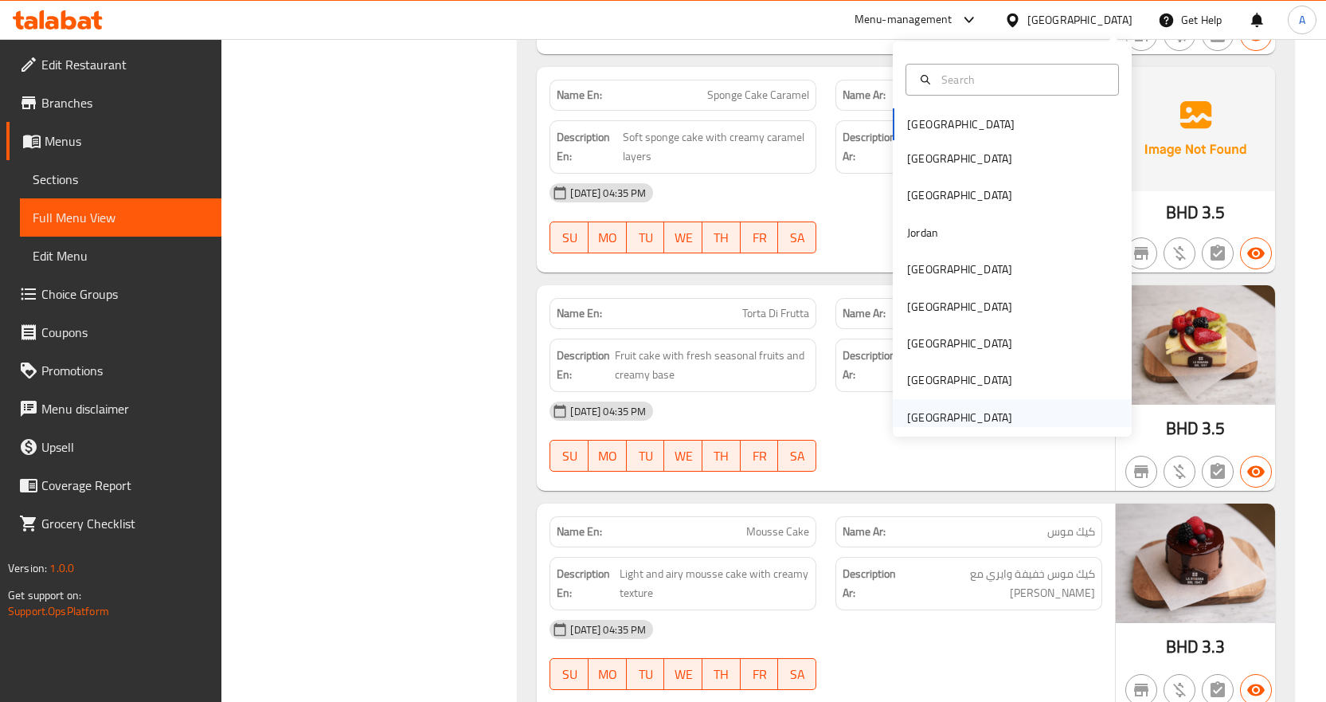
click at [940, 410] on div "[GEOGRAPHIC_DATA]" at bounding box center [959, 418] width 105 height 18
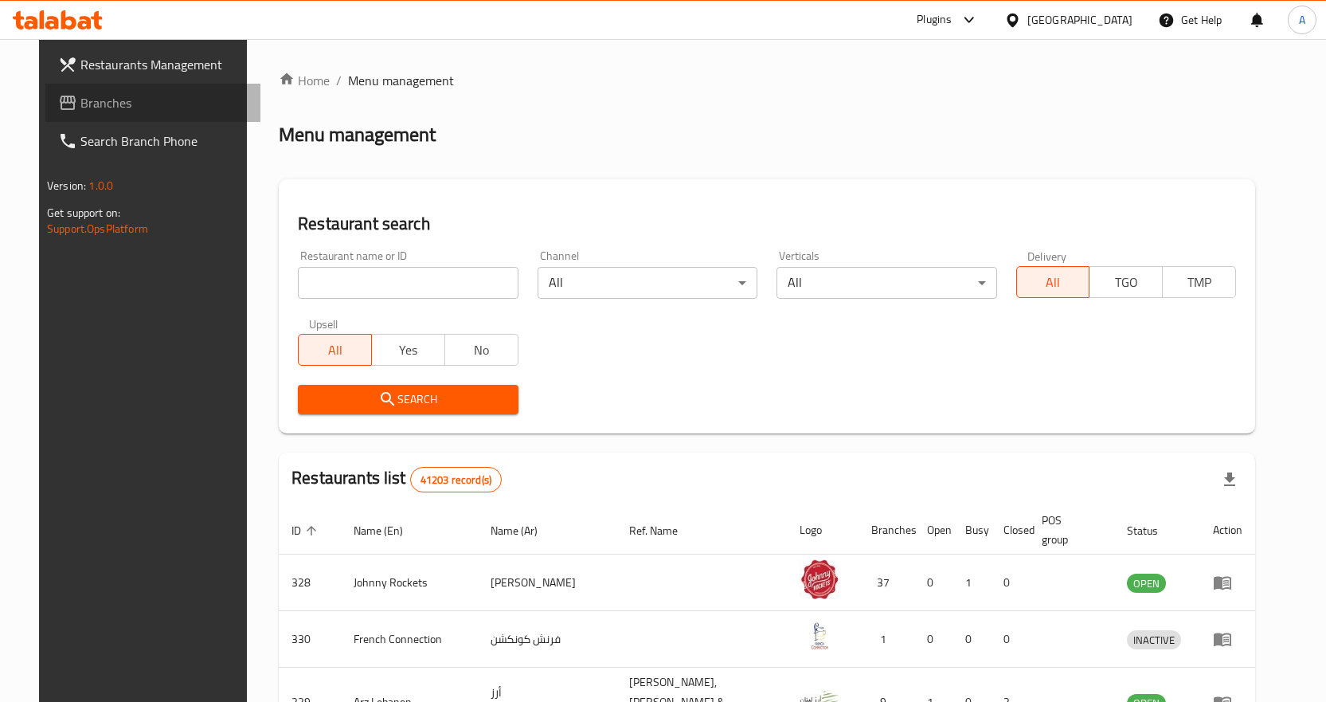
click at [98, 104] on span "Branches" at bounding box center [163, 102] width 167 height 19
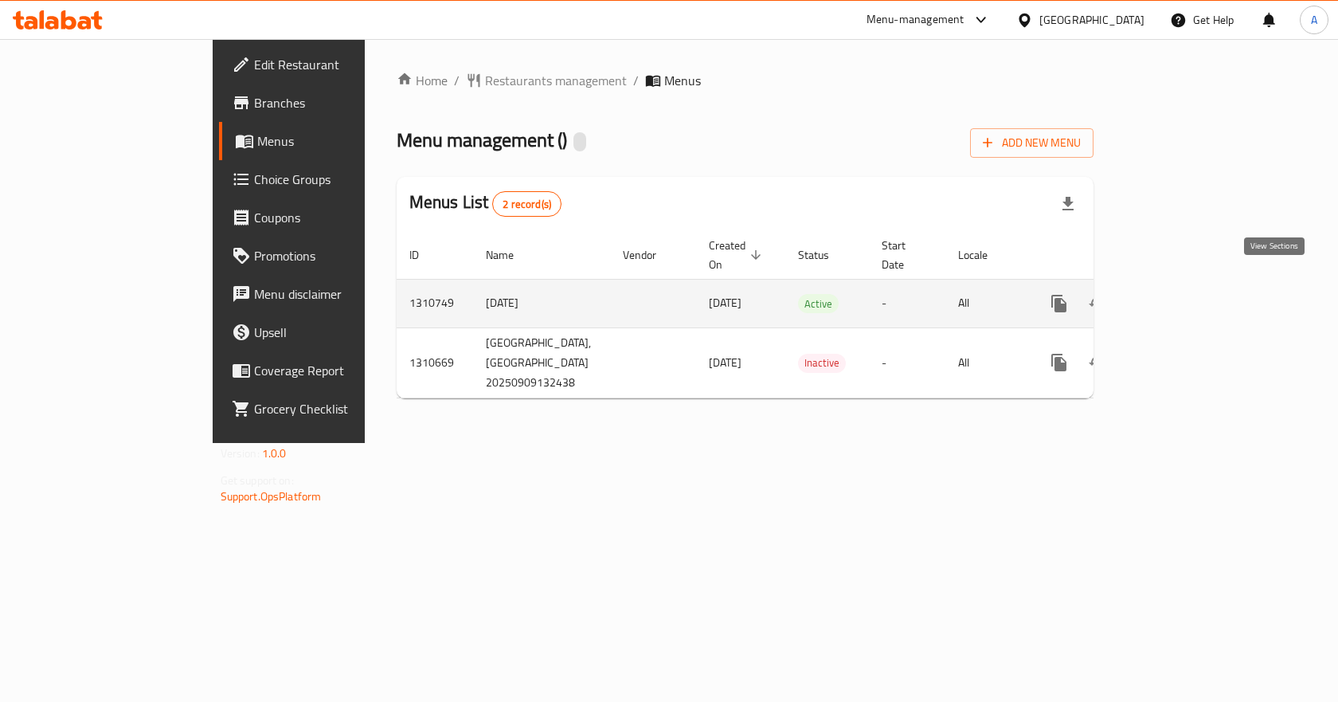
click at [1184, 294] on icon "enhanced table" at bounding box center [1173, 303] width 19 height 19
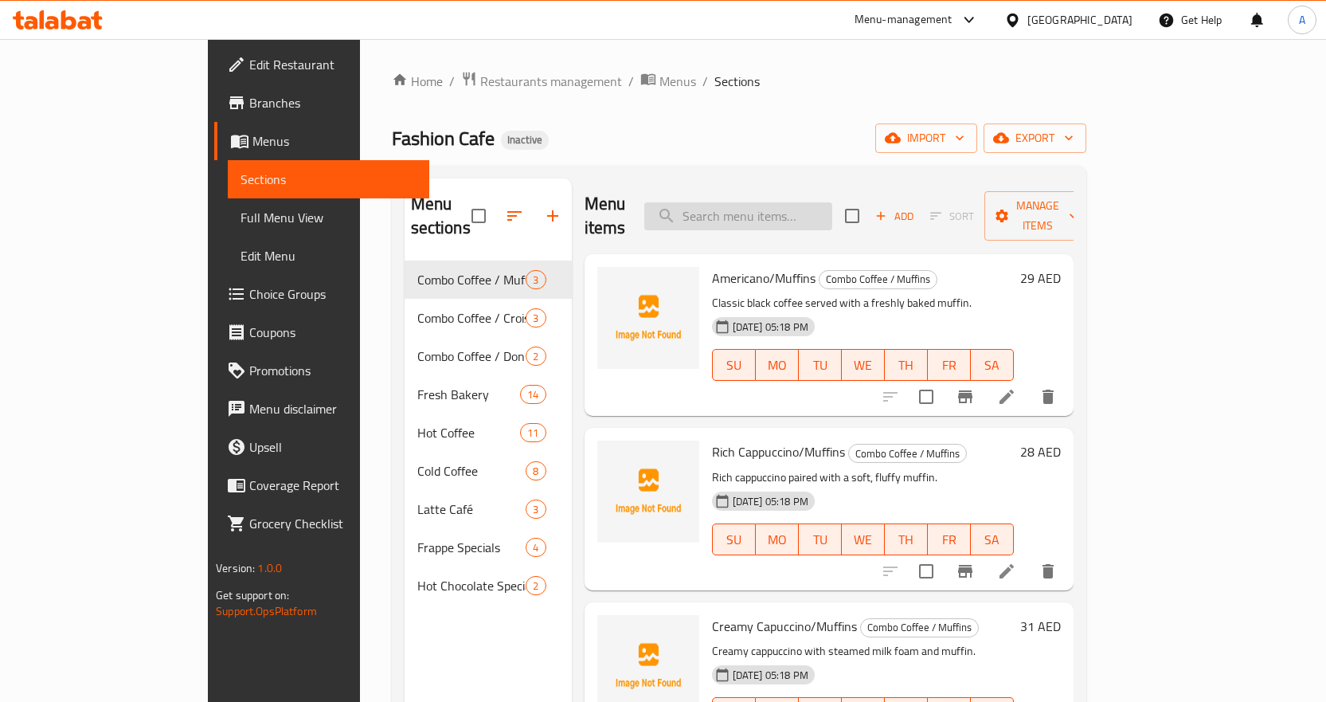
click at [812, 215] on input "search" at bounding box center [738, 216] width 188 height 28
paste input "American Pancake"
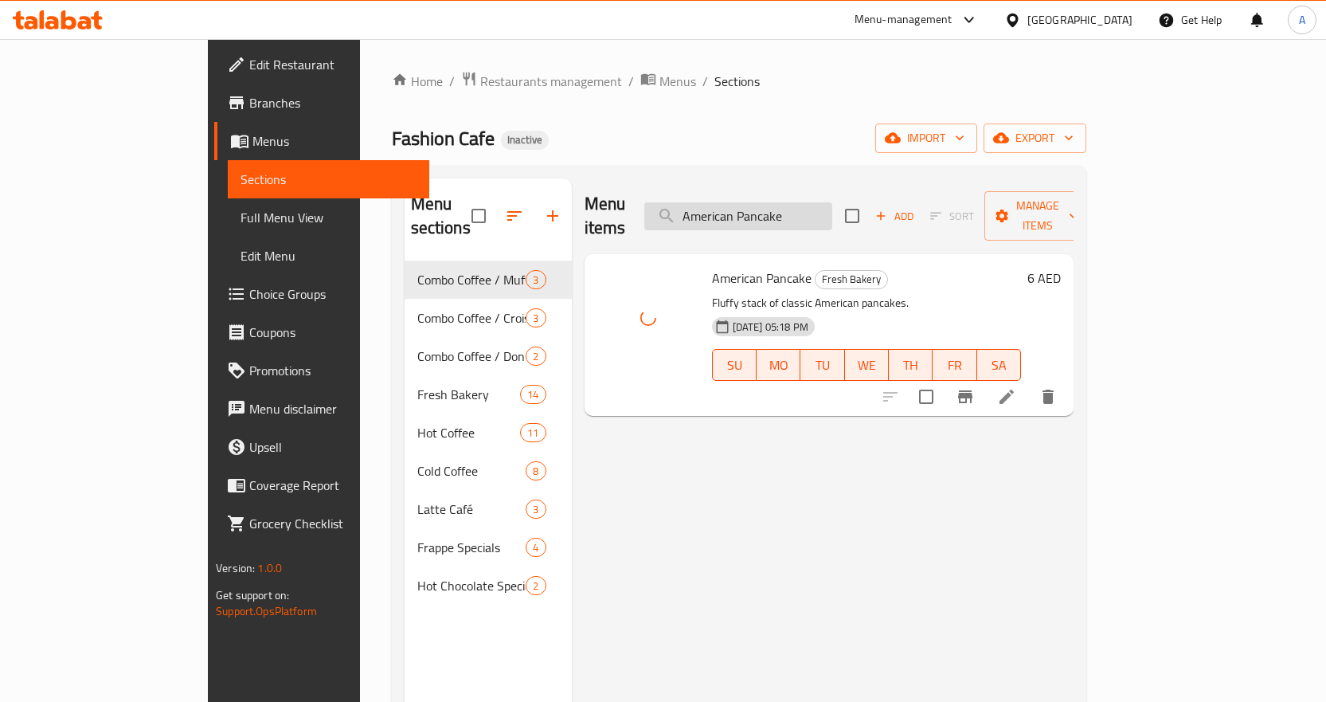
click at [832, 202] on input "American Pancake" at bounding box center [738, 216] width 188 height 28
paste input "o 2"
type input "Americano 2"
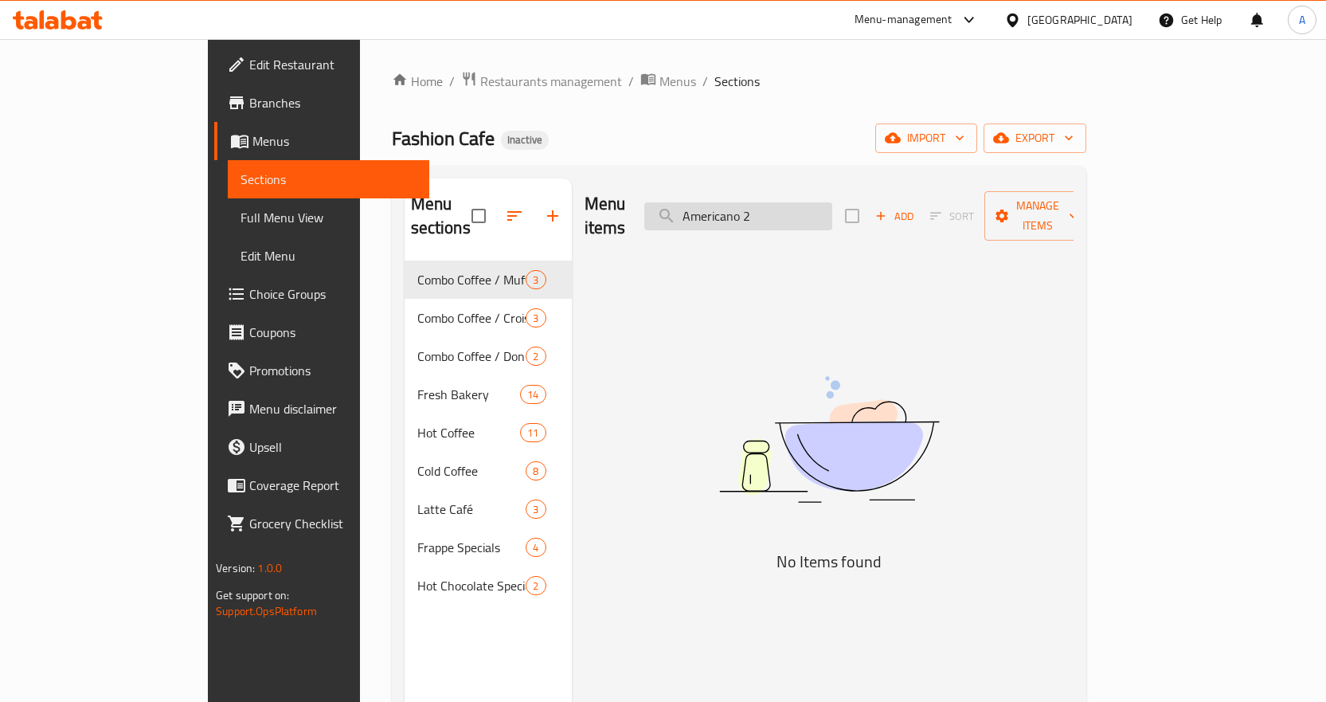
click at [832, 202] on input "Americano 2" at bounding box center [738, 216] width 188 height 28
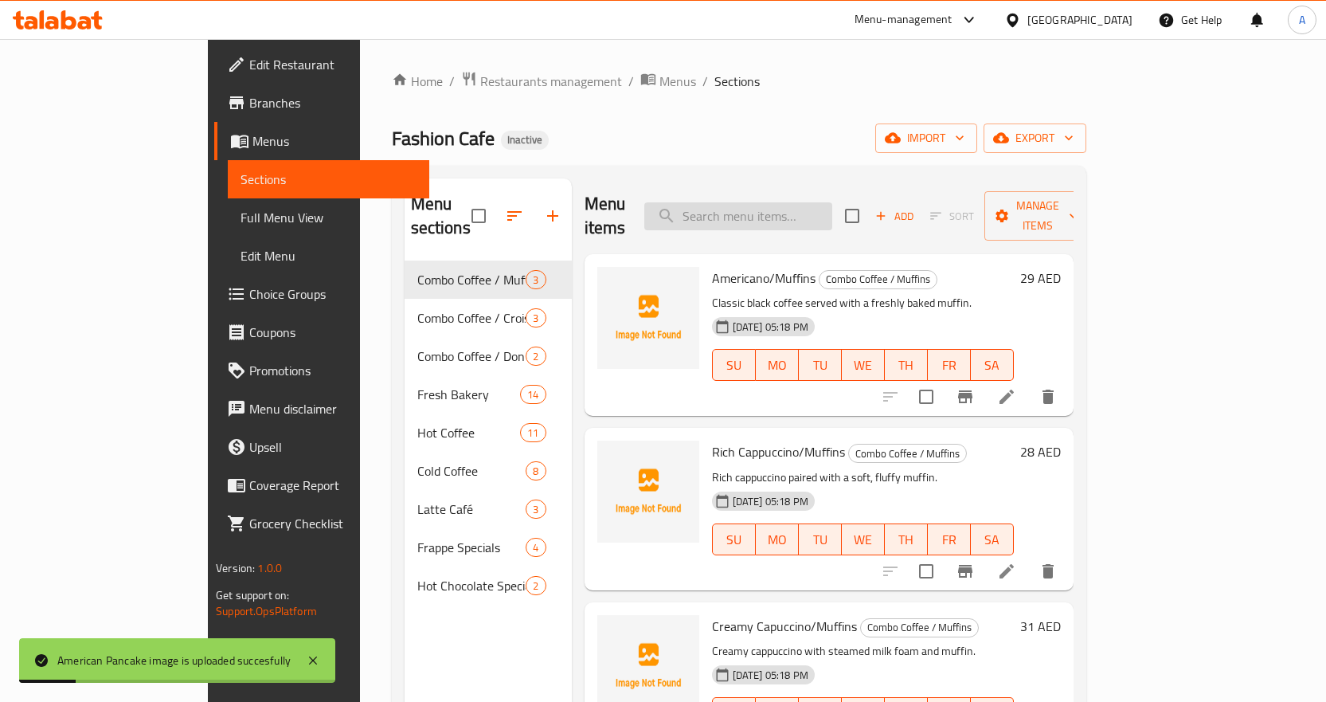
click at [832, 202] on input "search" at bounding box center [738, 216] width 188 height 28
paste input "American Pancake"
click at [832, 202] on input "American Pancake" at bounding box center [738, 216] width 188 height 28
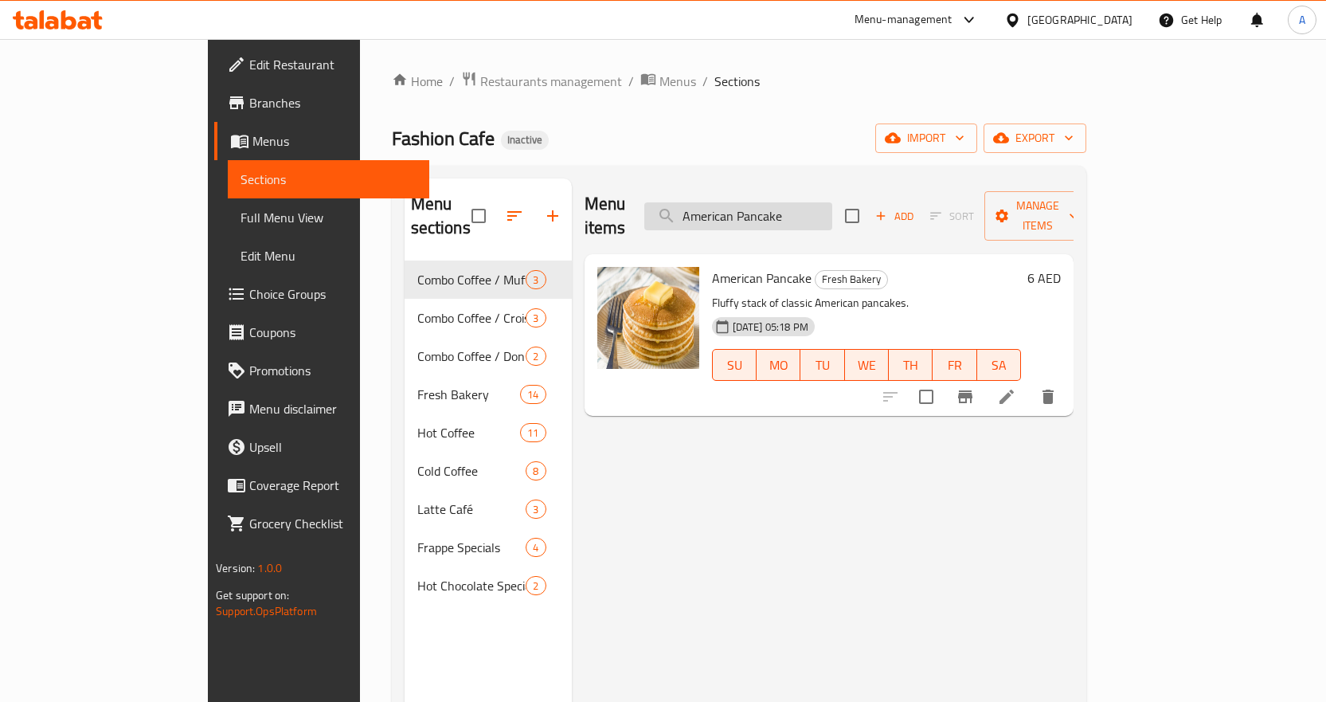
click at [808, 202] on input "American Pancake" at bounding box center [738, 216] width 188 height 28
paste input "o 2"
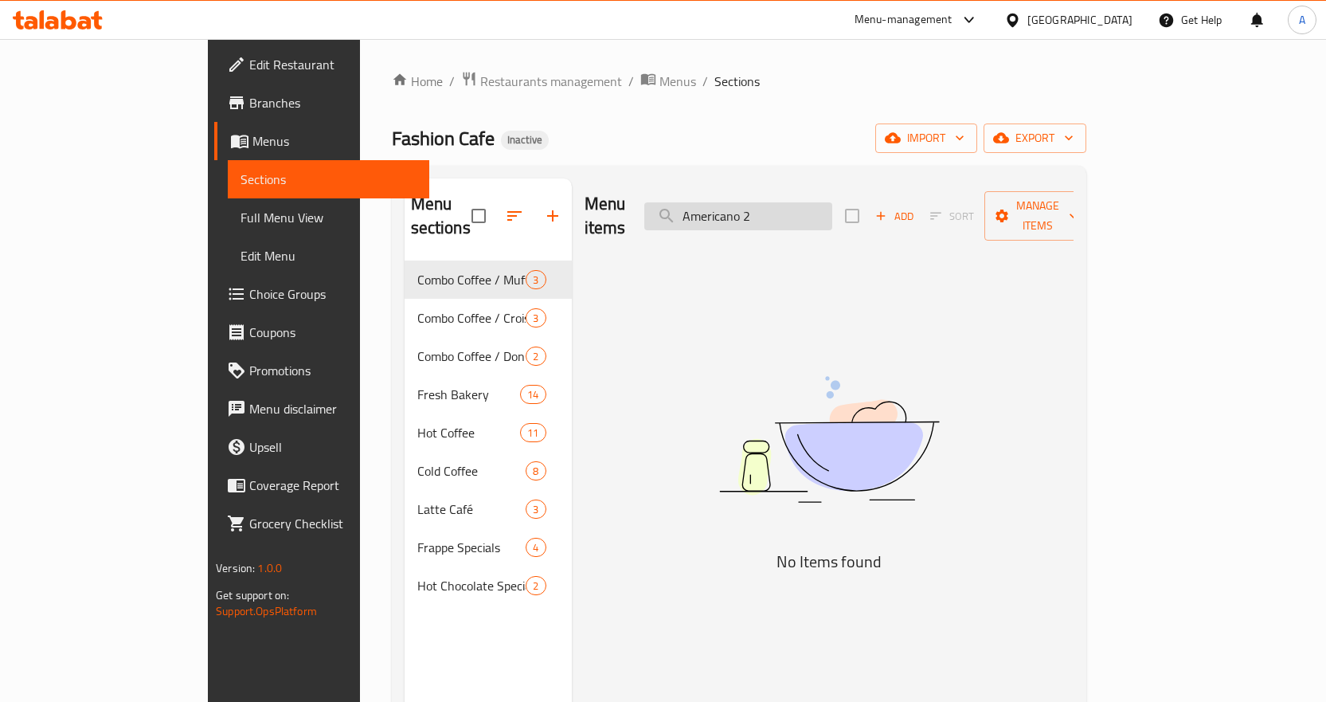
click at [832, 216] on input "Americano 2" at bounding box center [738, 216] width 188 height 28
paste input "donut"
click at [832, 216] on input "Americano donut" at bounding box center [738, 216] width 188 height 28
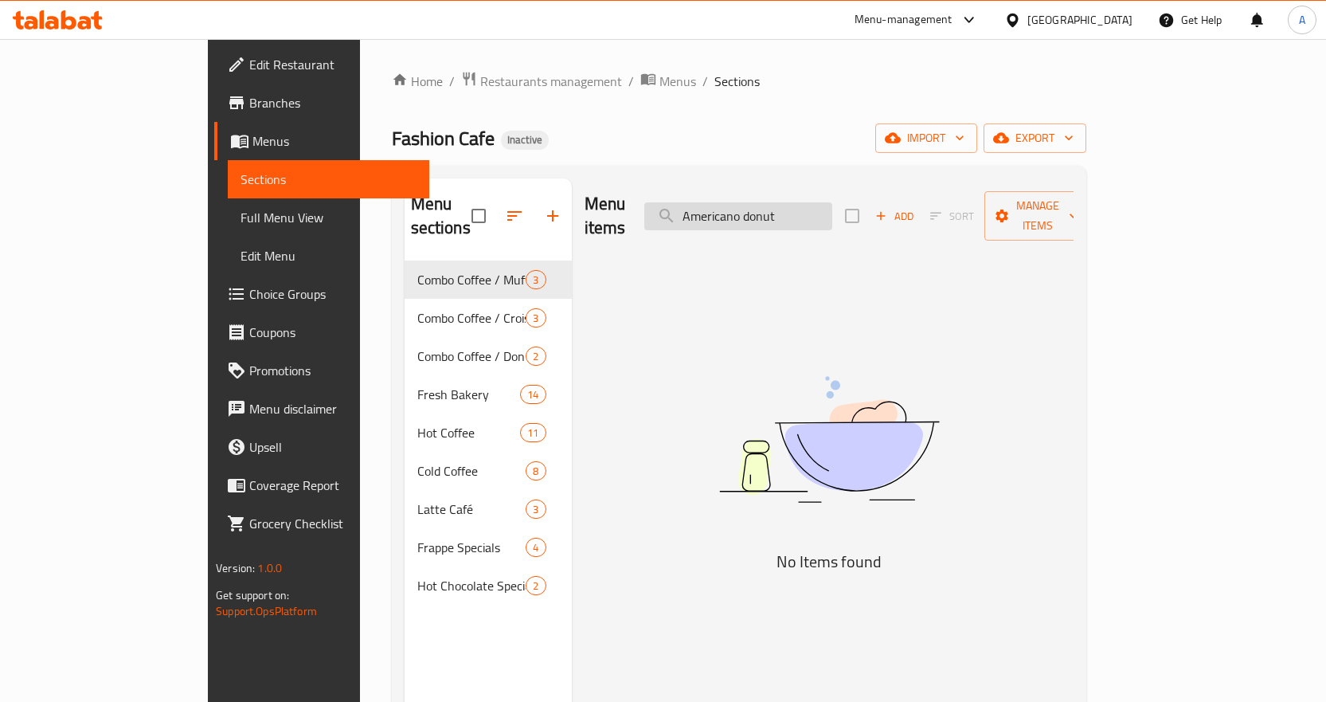
click at [832, 216] on input "Americano donut" at bounding box center [738, 216] width 188 height 28
click at [816, 202] on input "Americano donut" at bounding box center [738, 216] width 188 height 28
drag, startPoint x: 821, startPoint y: 197, endPoint x: 596, endPoint y: 221, distance: 226.7
click at [596, 221] on div "Menu items Americano donut Add Sort Manage items" at bounding box center [829, 216] width 489 height 76
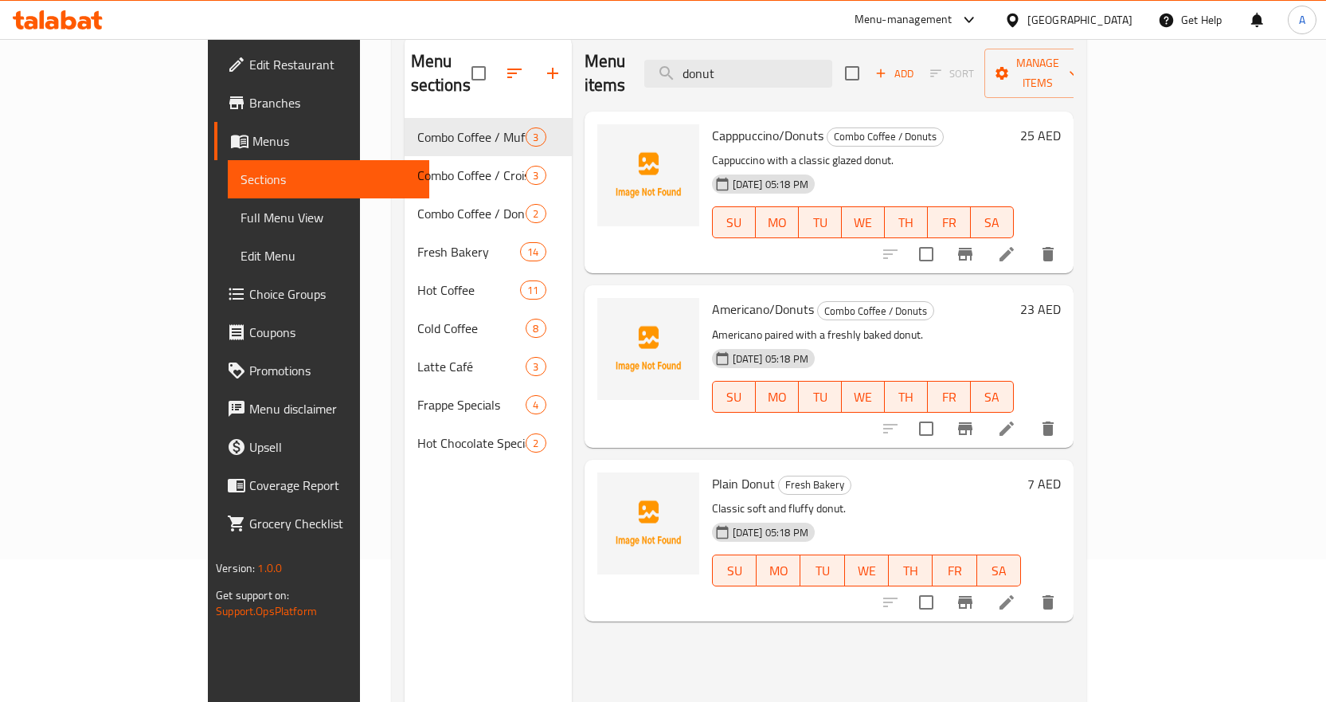
scroll to position [159, 0]
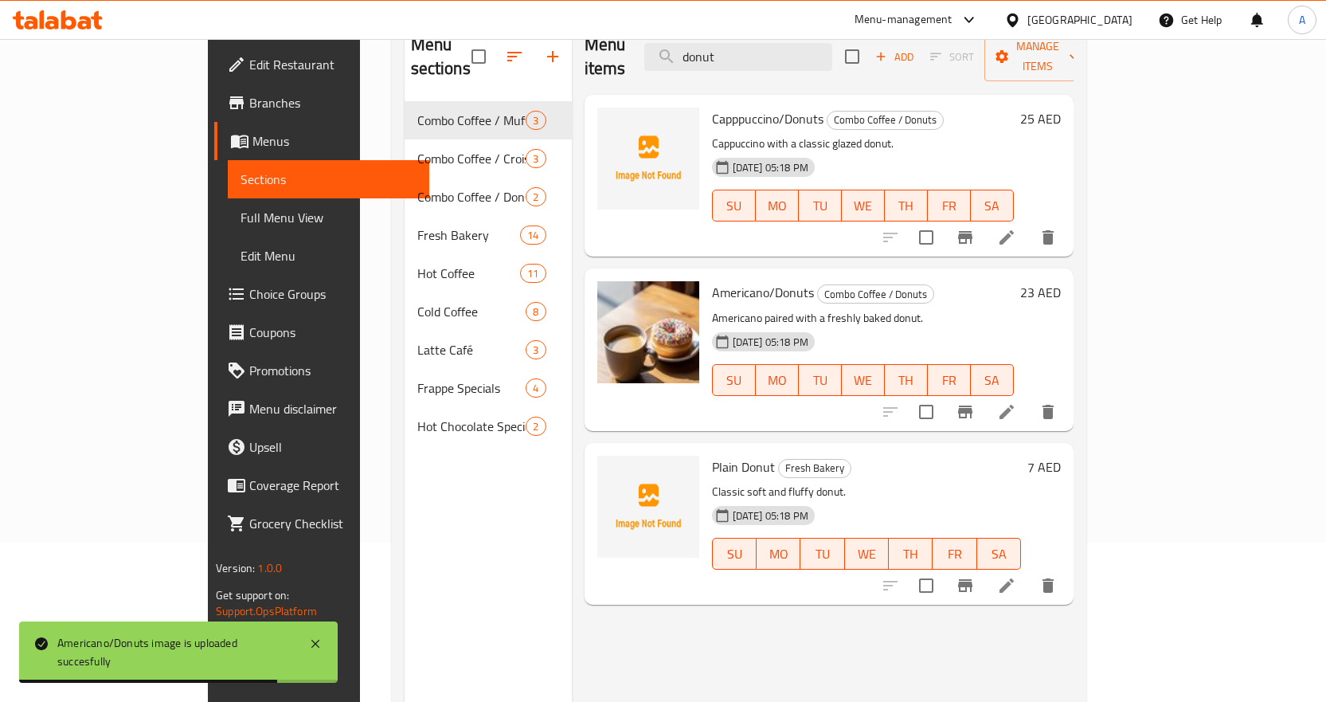
click at [712, 280] on span "Americano/Donuts" at bounding box center [763, 292] width 102 height 24
copy span "Americano"
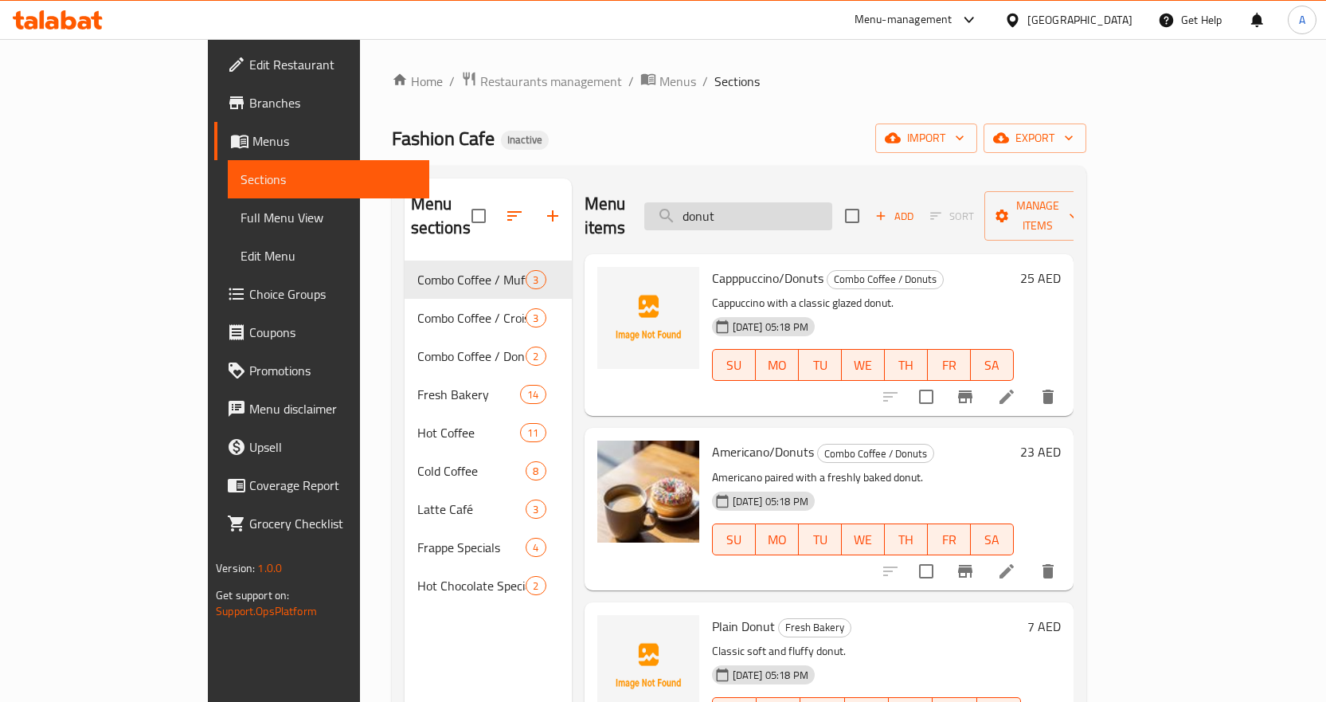
click at [832, 202] on input "donut" at bounding box center [738, 216] width 188 height 28
paste input "Americano"
click at [832, 202] on input "donut" at bounding box center [738, 216] width 188 height 28
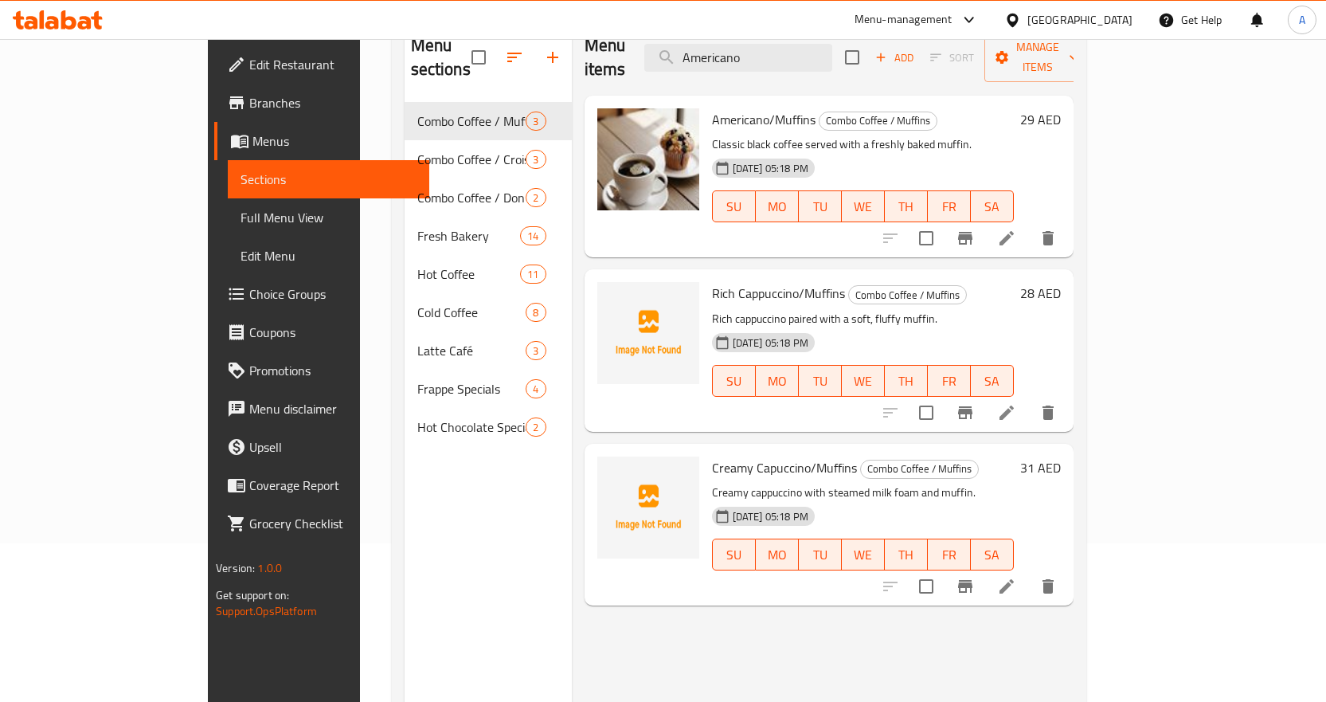
scroll to position [159, 0]
click at [736, 280] on span "Rich Cappuccino/Muffins" at bounding box center [778, 292] width 133 height 24
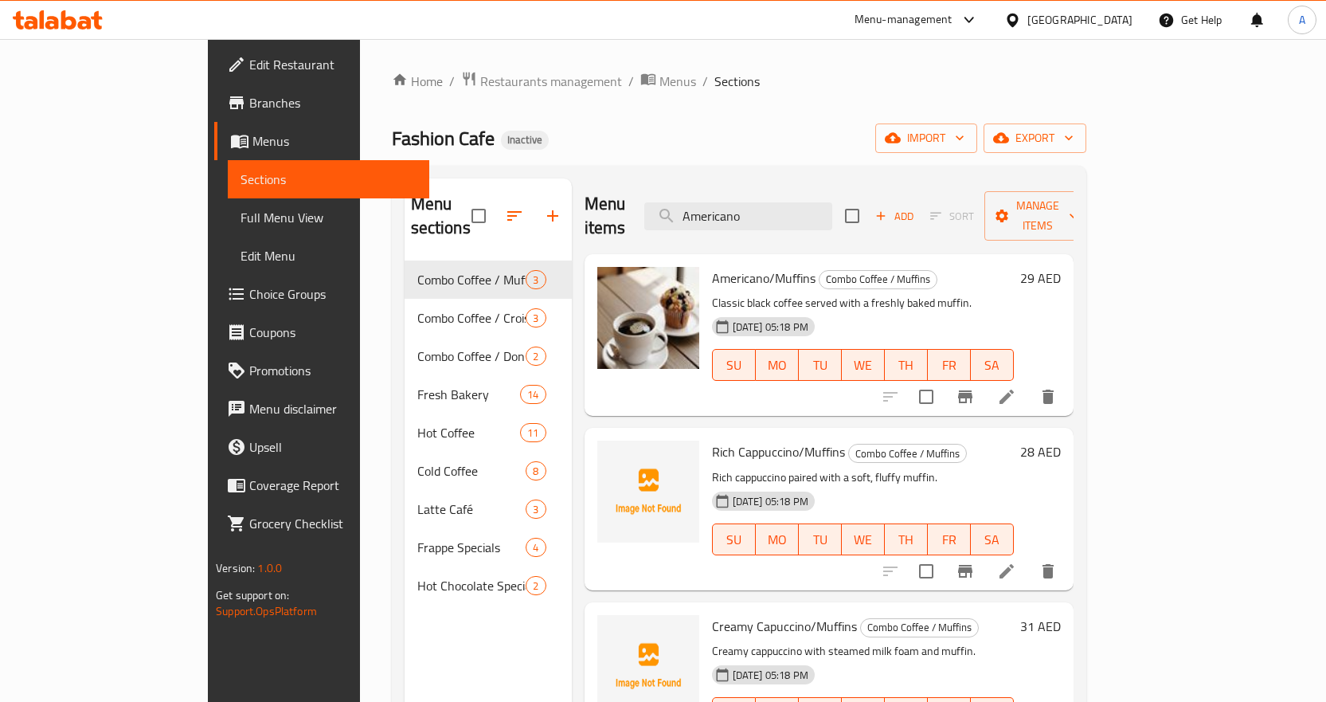
click at [857, 184] on div "Menu items Americano Add Sort Manage items" at bounding box center [829, 216] width 489 height 76
click at [832, 202] on input "Americano" at bounding box center [738, 216] width 188 height 28
paste input "Borek Stick Cheese"
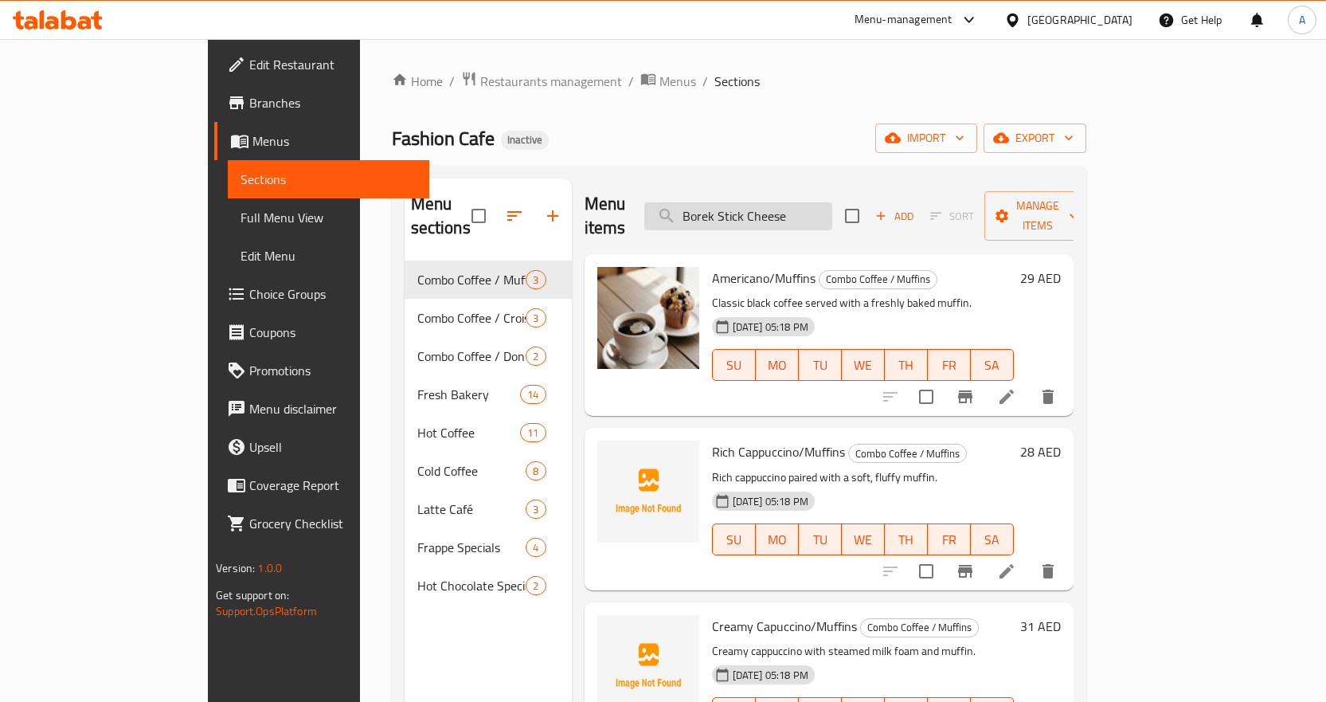
click at [832, 202] on input "Borek Stick Cheese" at bounding box center [738, 216] width 188 height 28
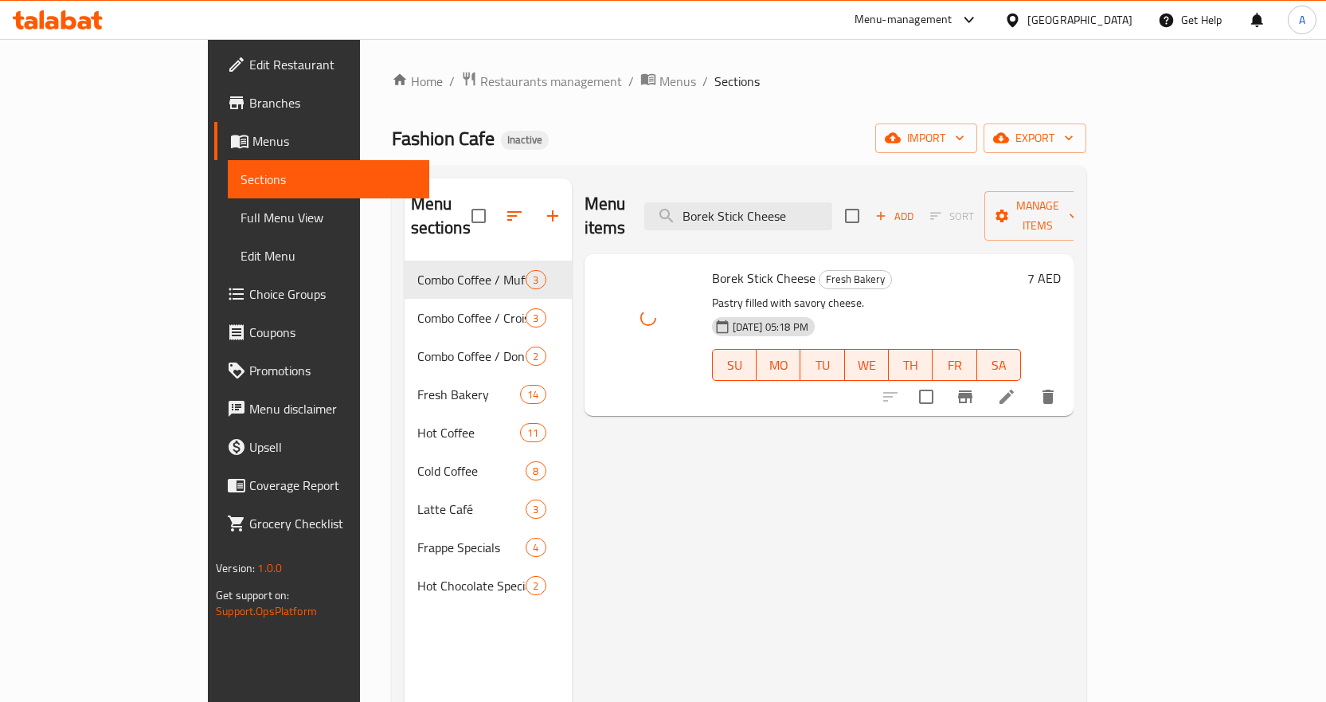
click at [892, 188] on div "Menu items [PERSON_NAME] Stick Cheese Add Sort Manage items" at bounding box center [829, 216] width 489 height 76
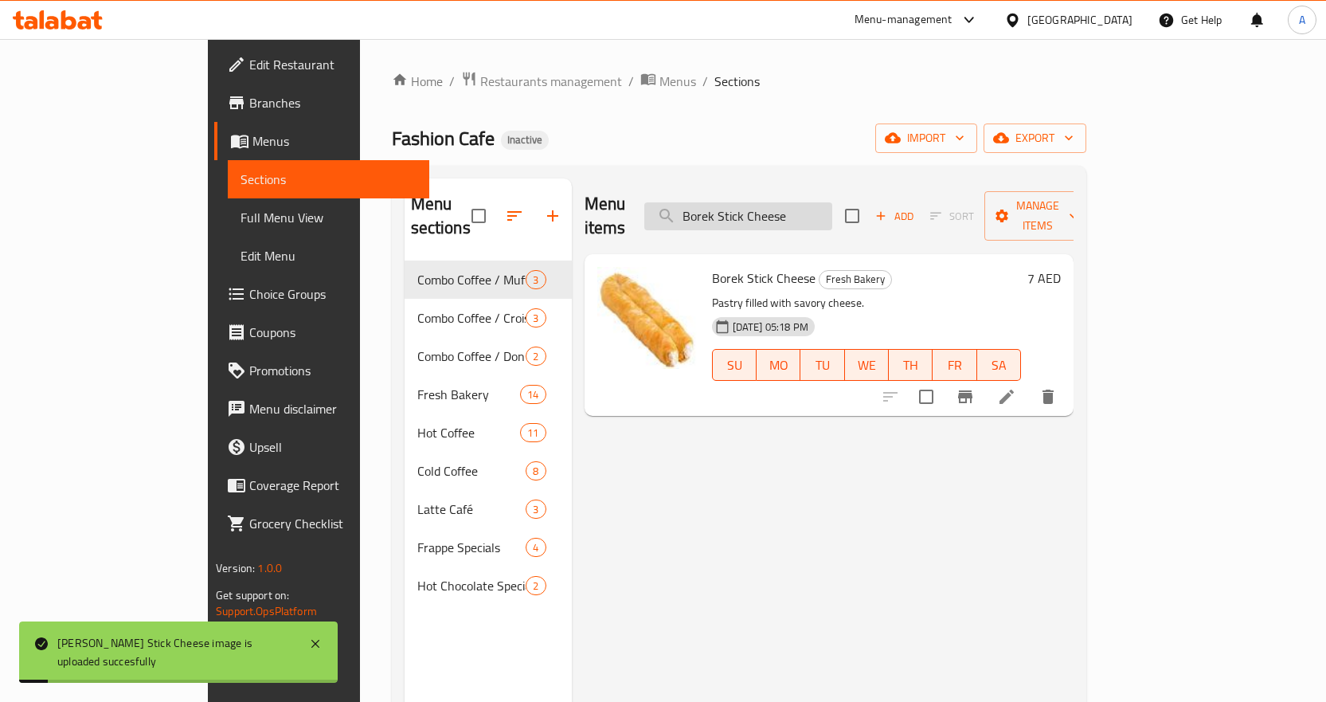
click at [832, 205] on input "Borek Stick Cheese" at bounding box center [738, 216] width 188 height 28
click at [832, 202] on input "Borek Stick Cheese" at bounding box center [738, 216] width 188 height 28
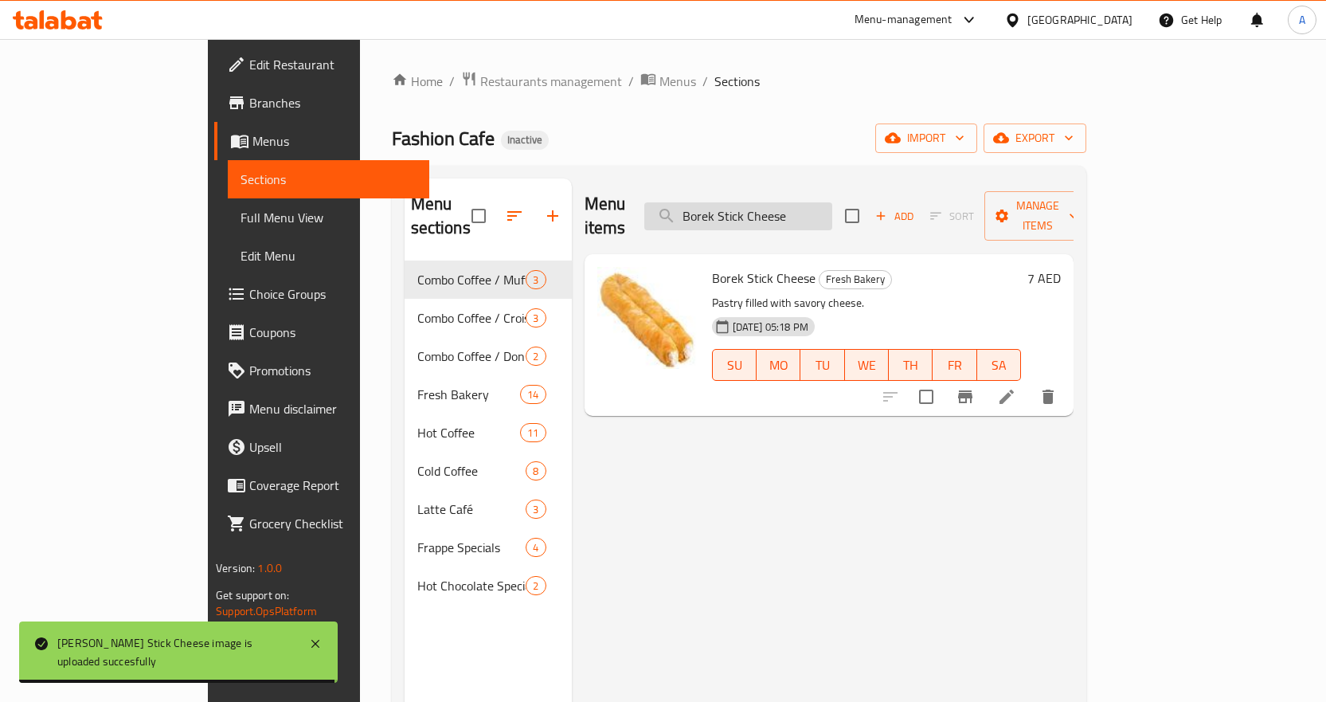
paste input "Potato"
click at [832, 202] on input "Borek Stick Potato" at bounding box center [738, 216] width 188 height 28
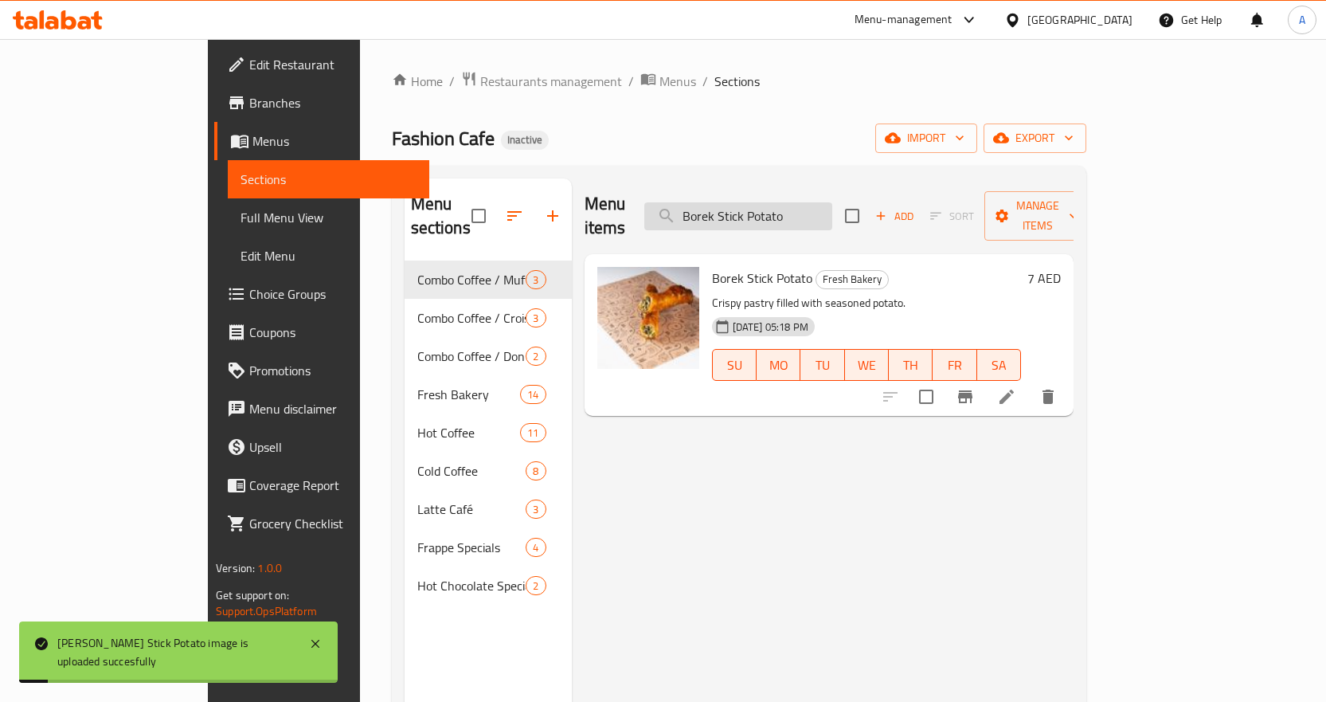
click at [832, 207] on input "Borek Stick Potato" at bounding box center [738, 216] width 188 height 28
paste input "Spinach"
click at [832, 207] on input "Borek Stick Potato" at bounding box center [738, 216] width 188 height 28
click at [832, 205] on input "Borek Stick Spinach" at bounding box center [738, 216] width 188 height 28
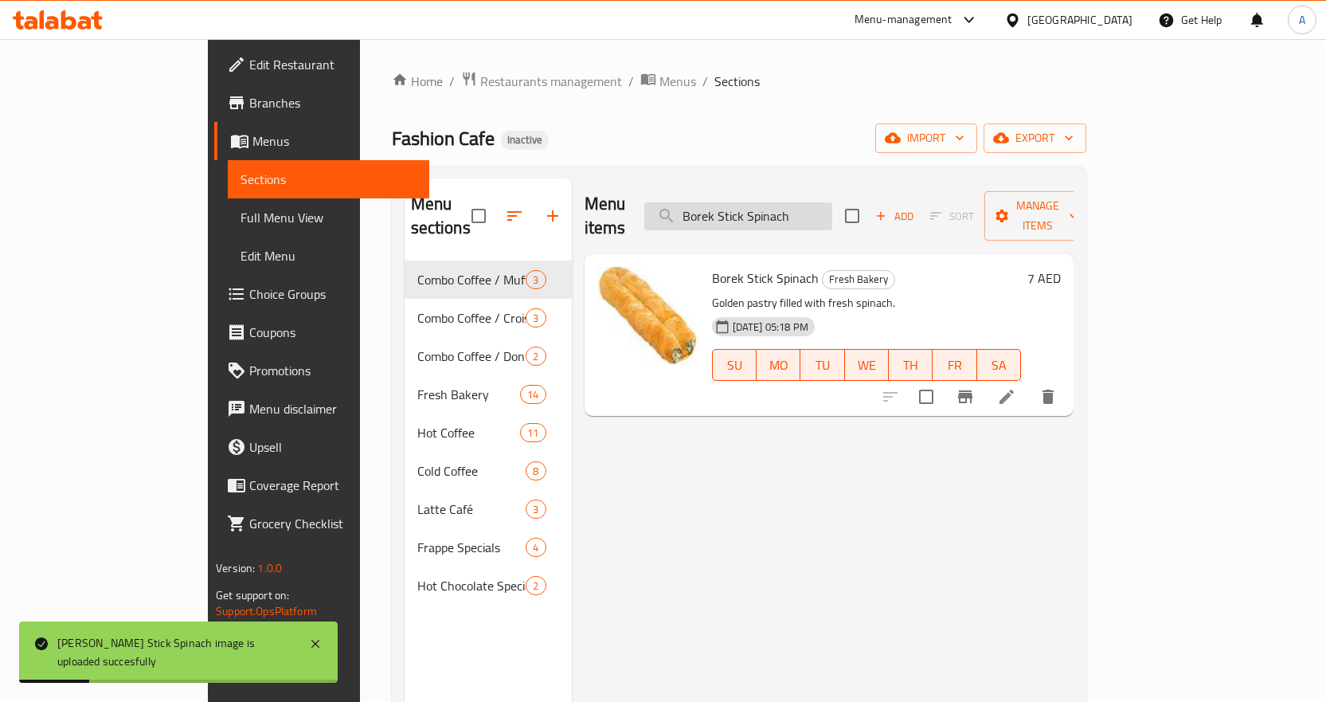
click at [832, 205] on input "Borek Stick Spinach" at bounding box center [738, 216] width 188 height 28
paste input "Cappuccino"
click at [832, 205] on input "Cappuccino" at bounding box center [738, 216] width 188 height 28
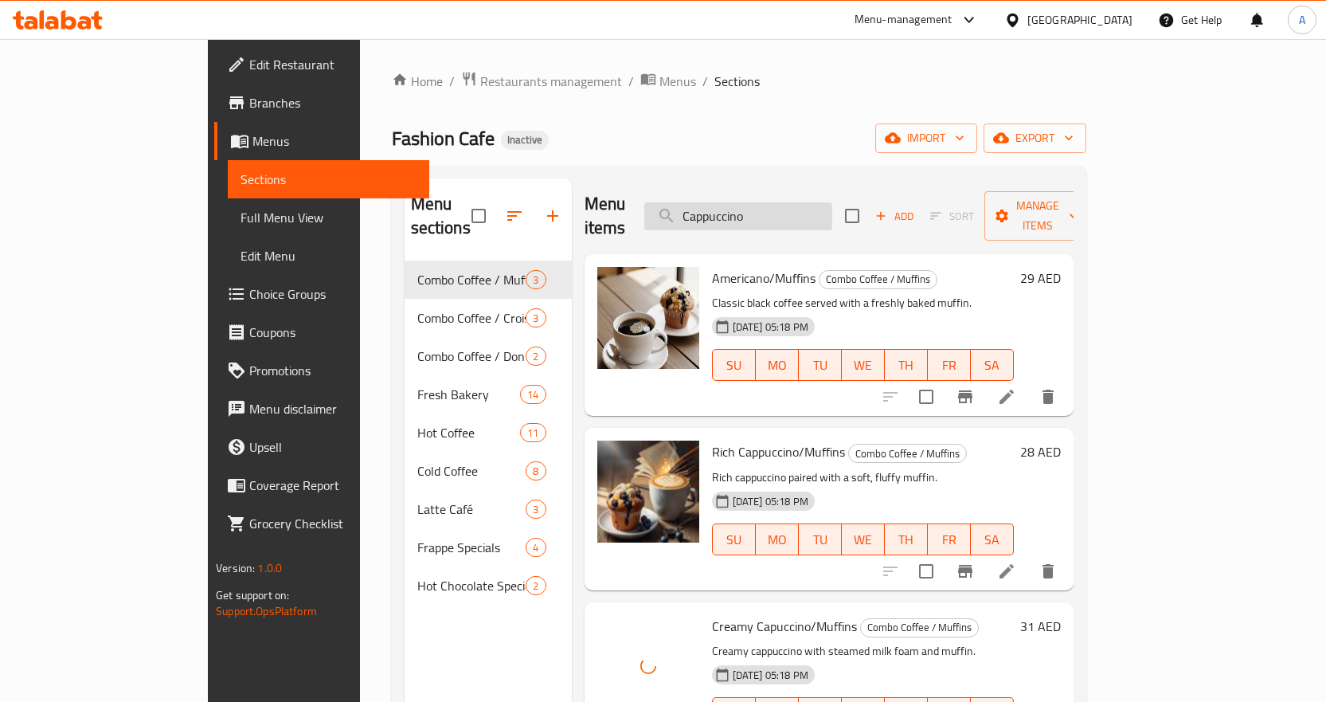
click at [832, 202] on input "Cappuccino" at bounding box center [738, 216] width 188 height 28
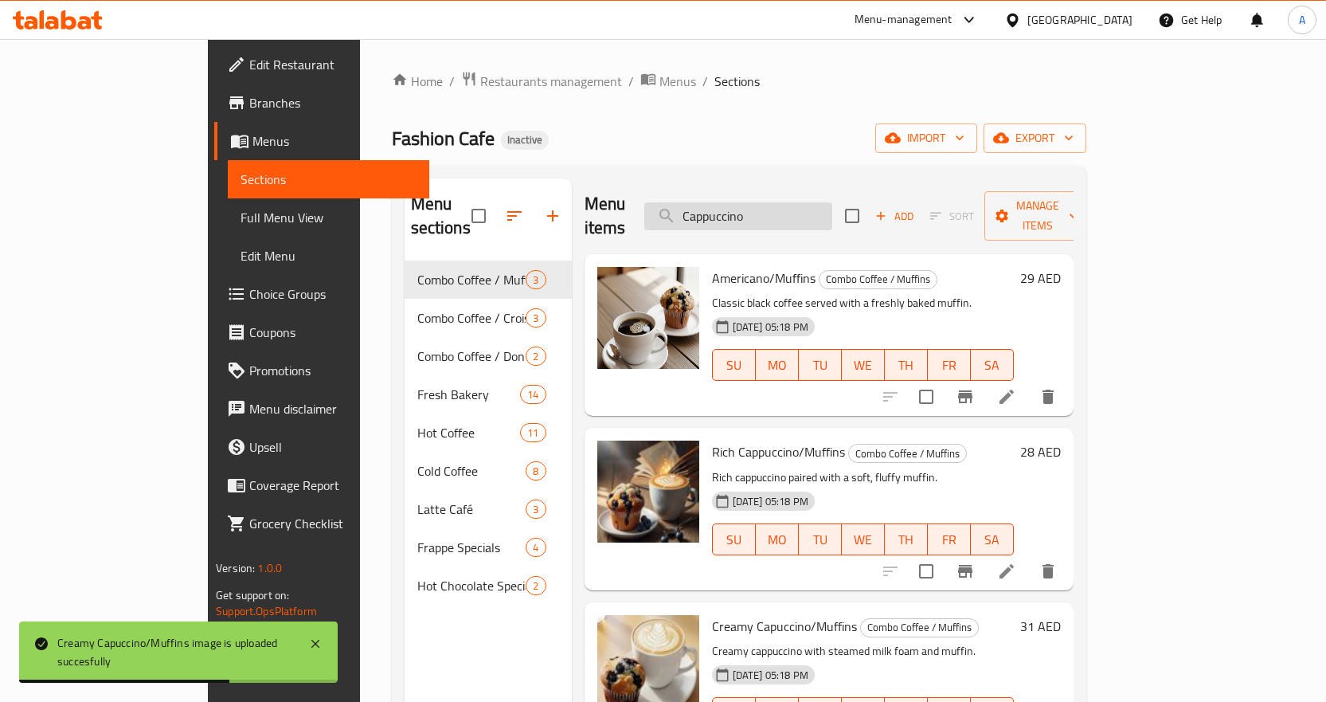
click at [832, 202] on input "Cappuccino" at bounding box center [738, 216] width 188 height 28
paste input "ramel Coffee Frappe"
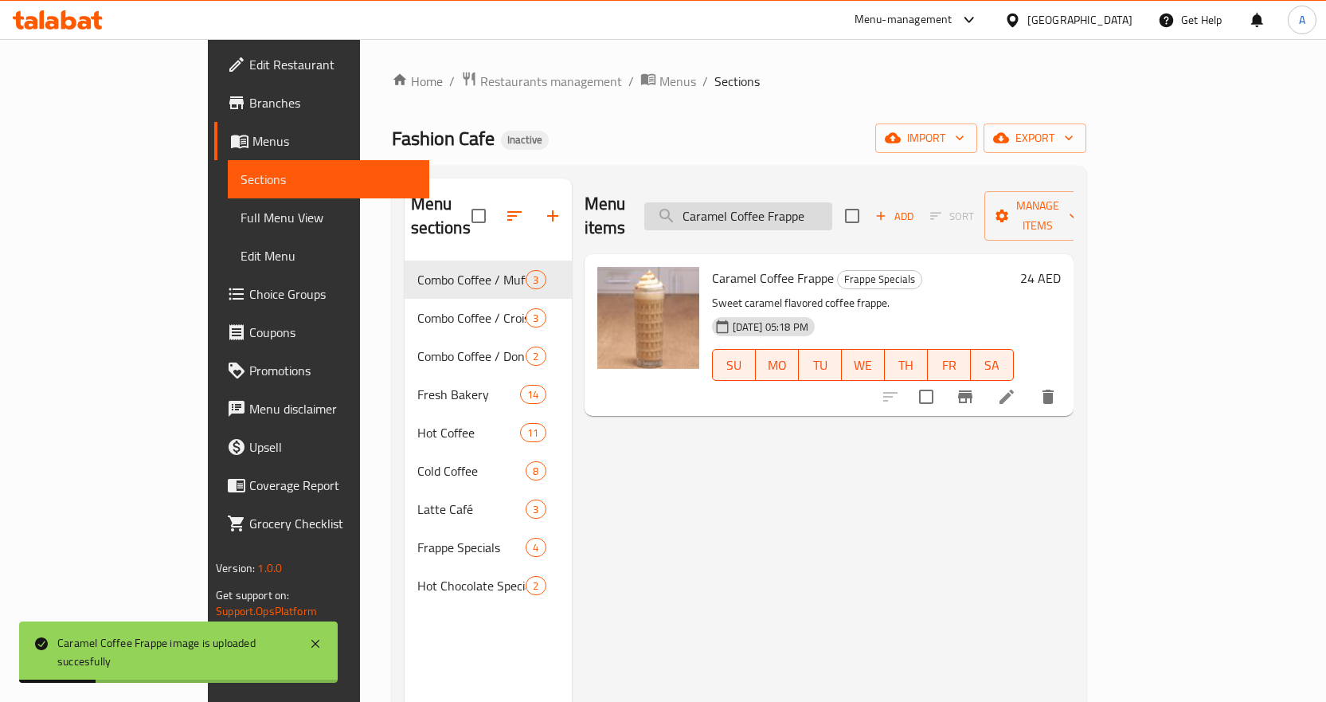
click at [832, 203] on input "Caramel Coffee Frappe" at bounding box center [738, 216] width 188 height 28
paste input "Latt"
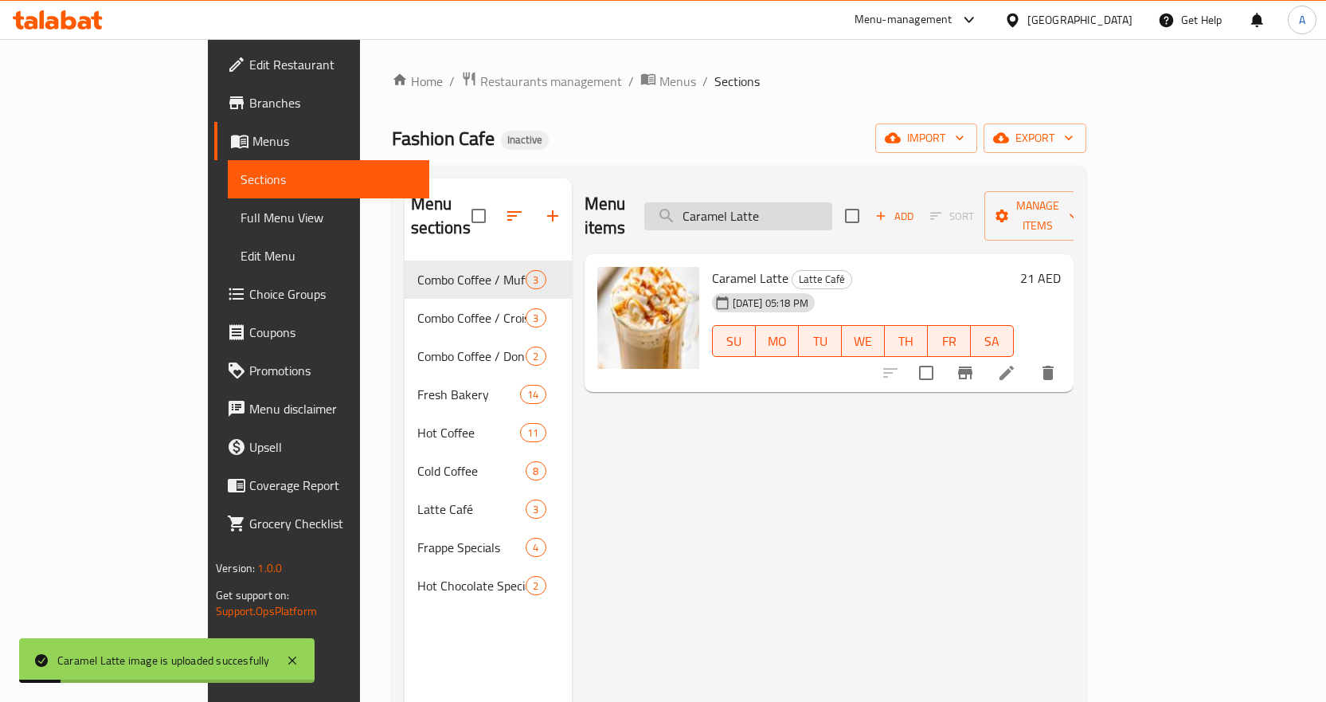
click at [832, 202] on input "Caramel Latte" at bounding box center [738, 216] width 188 height 28
paste input "hoco Almighty"
click at [832, 202] on input "Choco Almighty" at bounding box center [738, 216] width 188 height 28
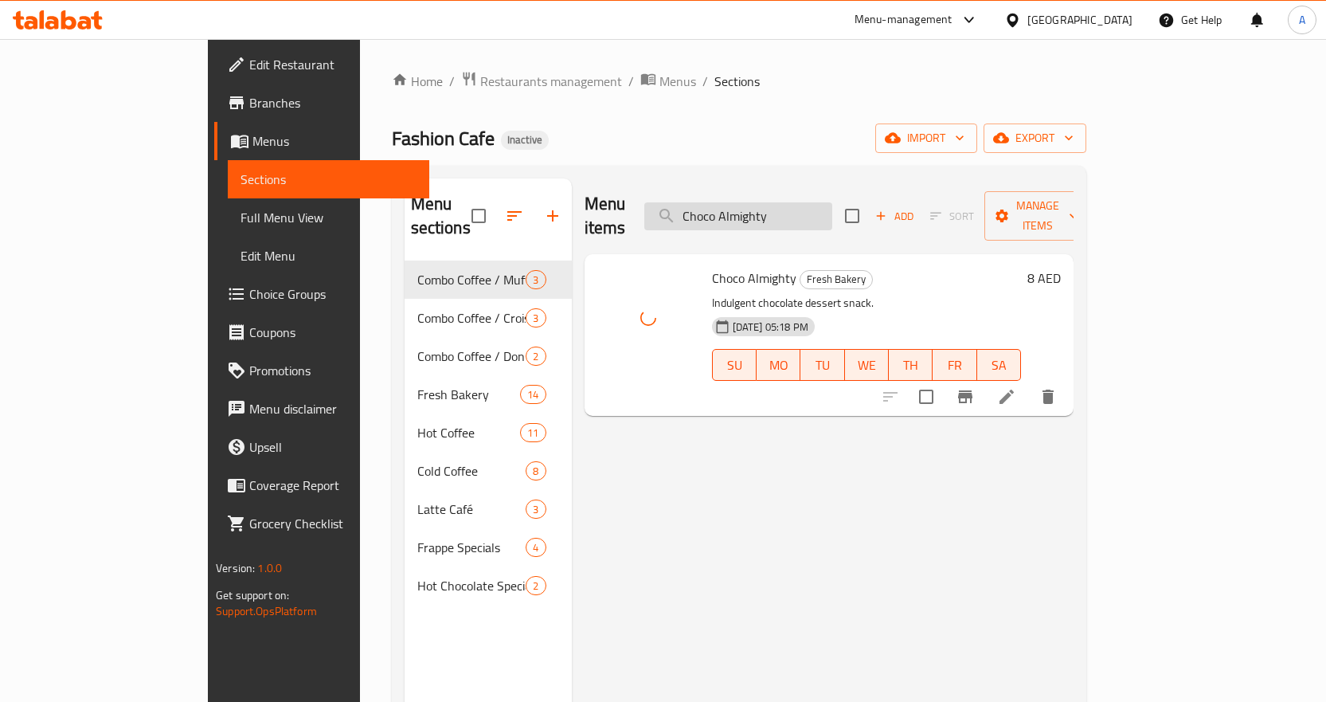
click at [832, 204] on input "Choco Almighty" at bounding box center [738, 216] width 188 height 28
paste input "Chip Cookies"
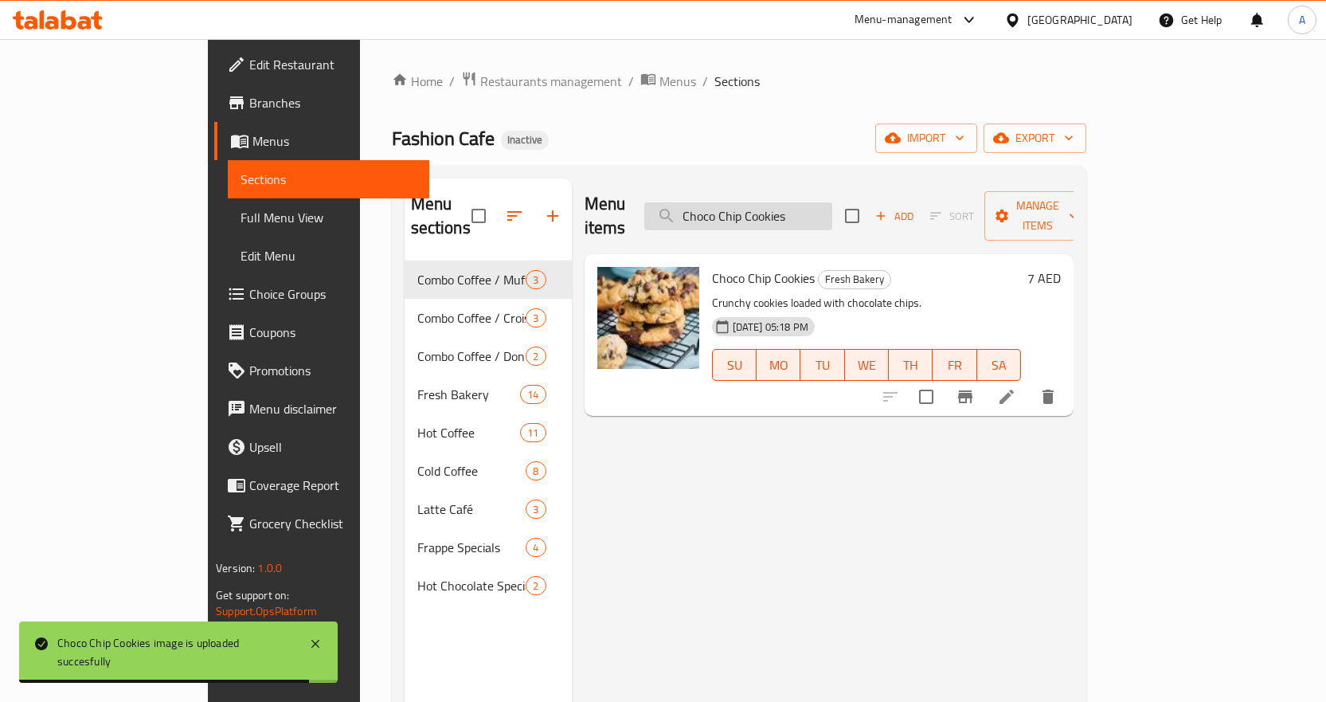
click at [832, 202] on input "Choco Chip Cookies" at bounding box center [738, 216] width 188 height 28
paste input "late Coffee Frappe"
click at [832, 202] on input "Chocolate Coffee Frappe" at bounding box center [738, 216] width 188 height 28
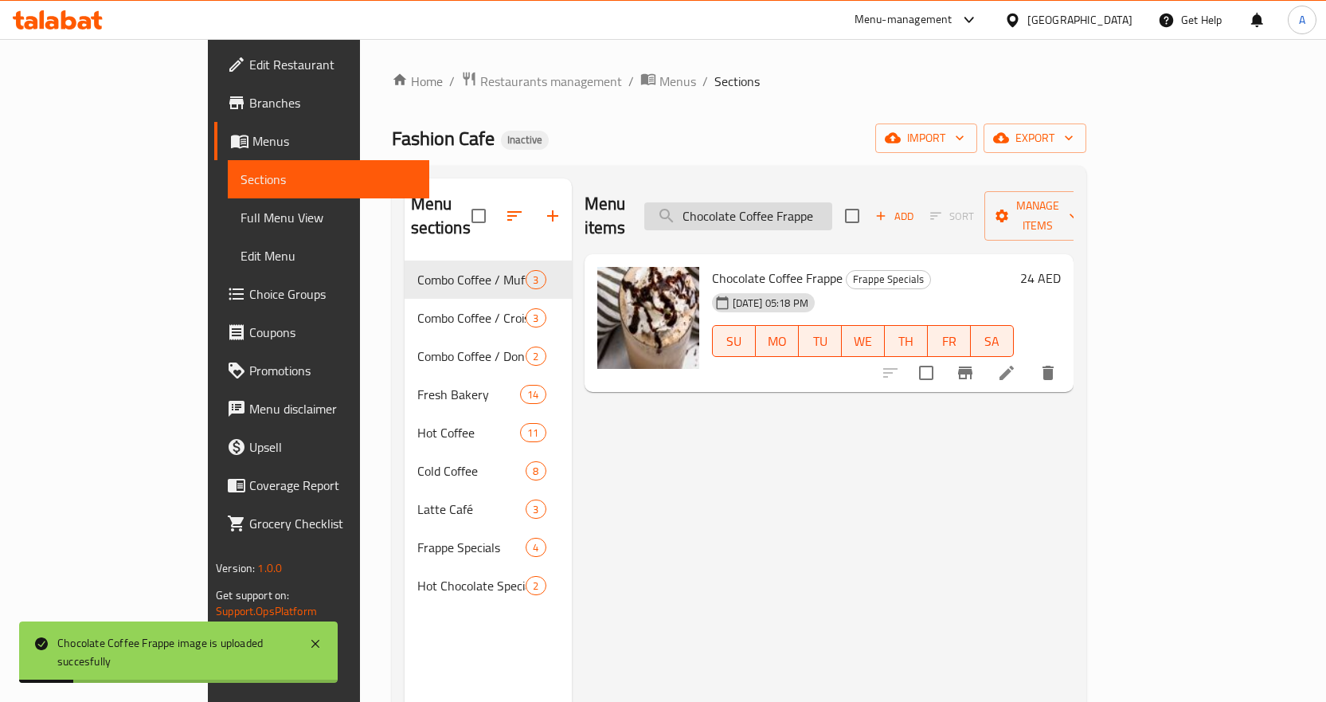
click at [829, 216] on input "Chocolate Coffee Frappe" at bounding box center [738, 216] width 188 height 28
paste input "Salted Caramel Muffin"
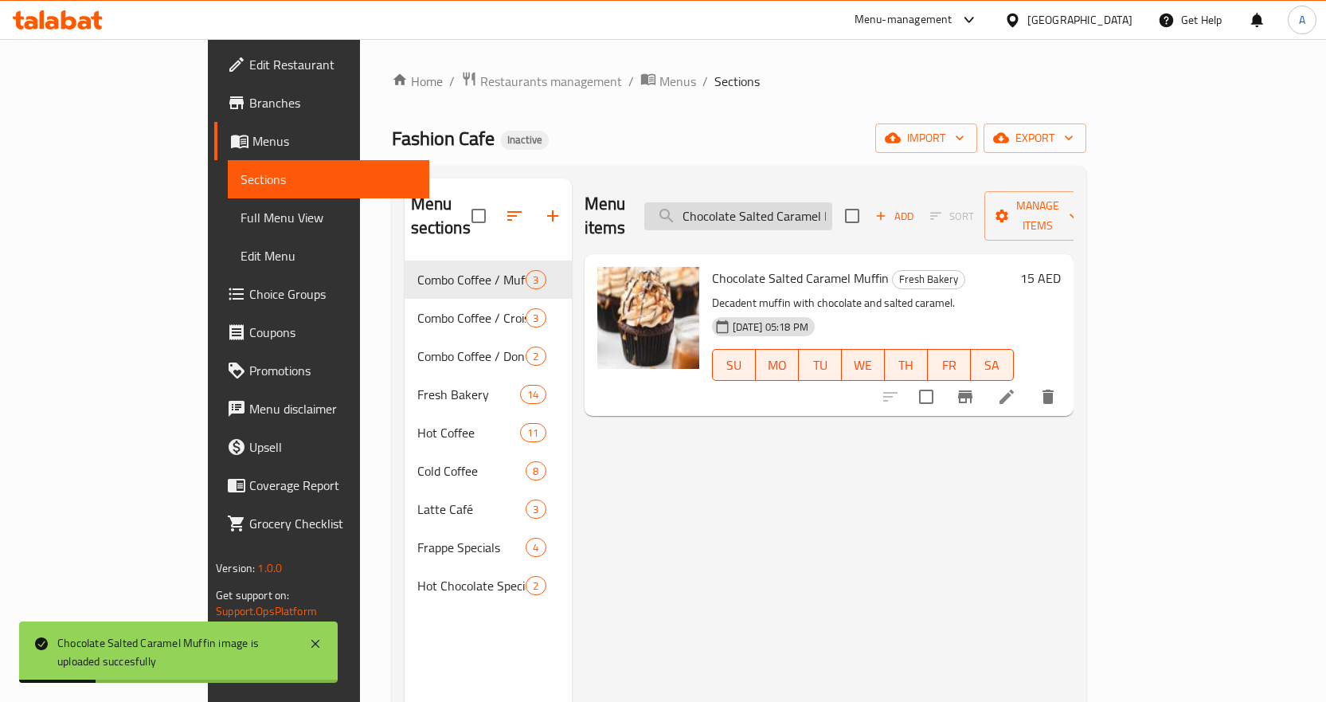
click at [832, 202] on input "Chocolate Salted Caramel Muffin" at bounding box center [738, 216] width 188 height 28
paste input "offee Frappe"
click at [832, 202] on input "Coffee Frappe" at bounding box center [738, 216] width 188 height 28
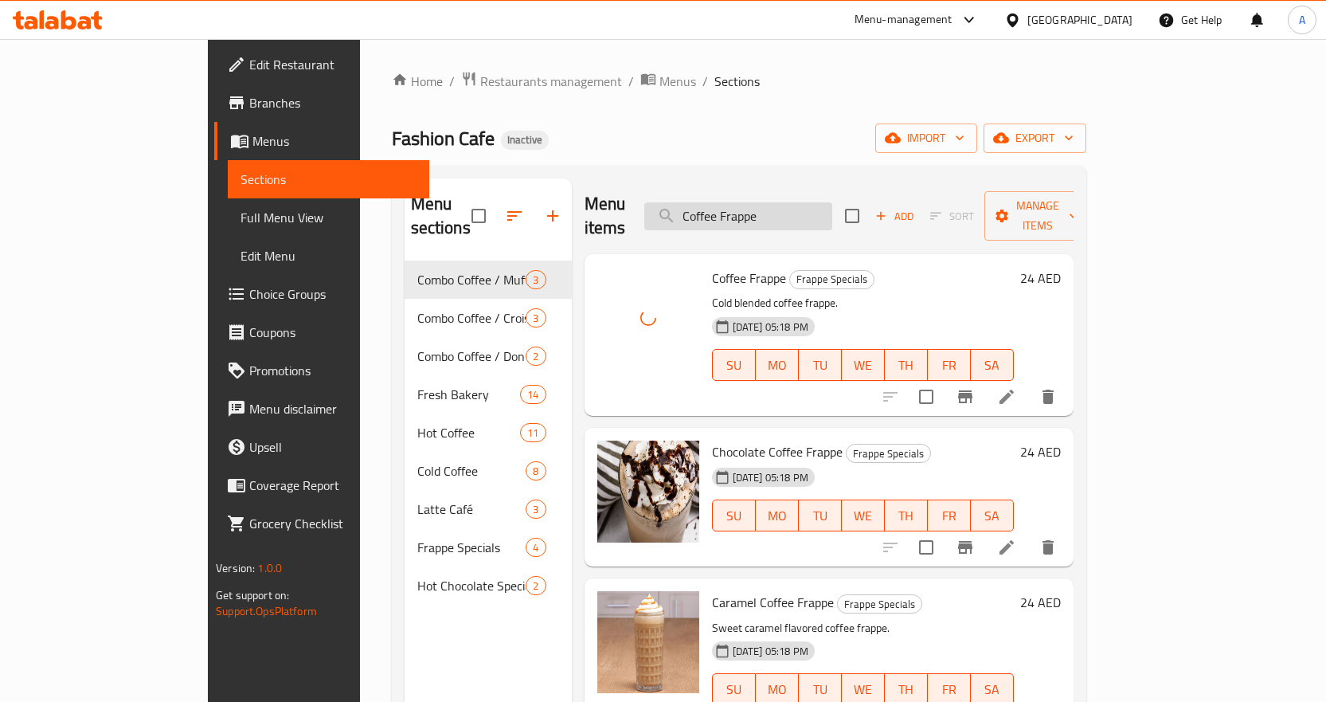
click at [832, 207] on input "Coffee Frappe" at bounding box center [738, 216] width 188 height 28
paste input "rtado 6oz"
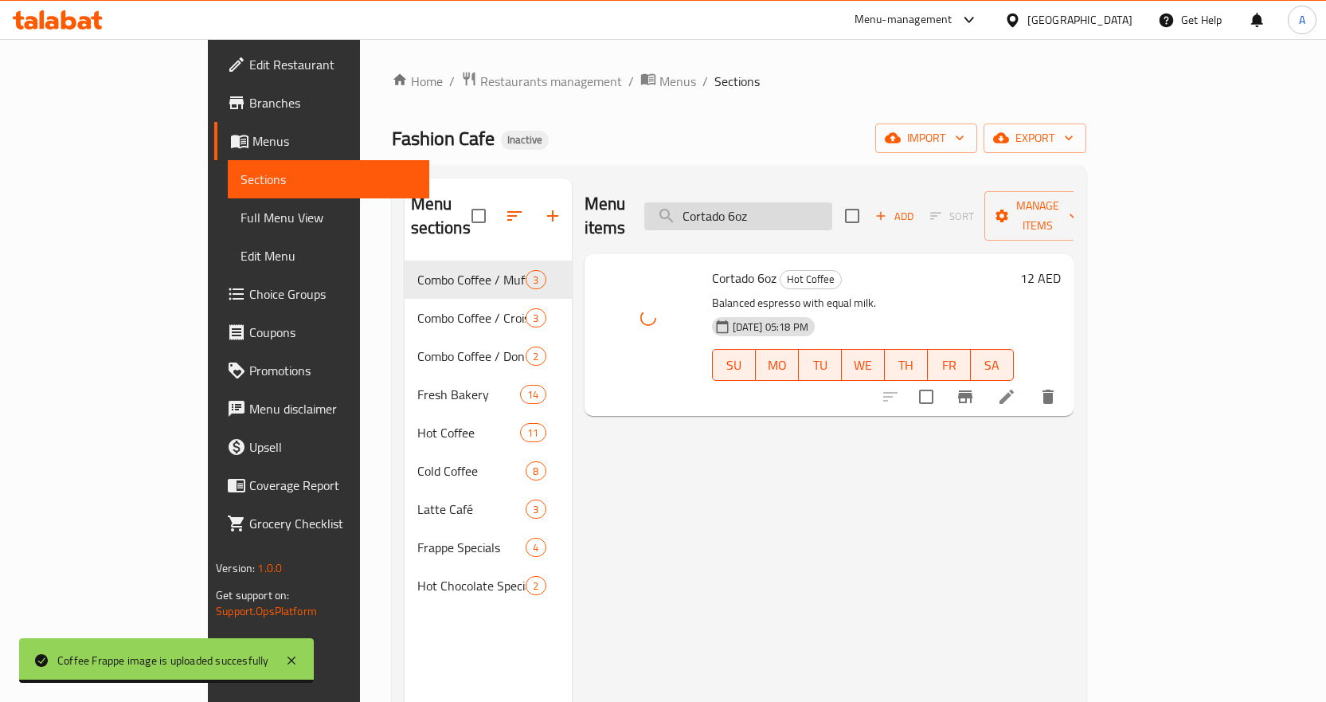
click at [832, 202] on input "Cortado 6oz" at bounding box center [738, 216] width 188 height 28
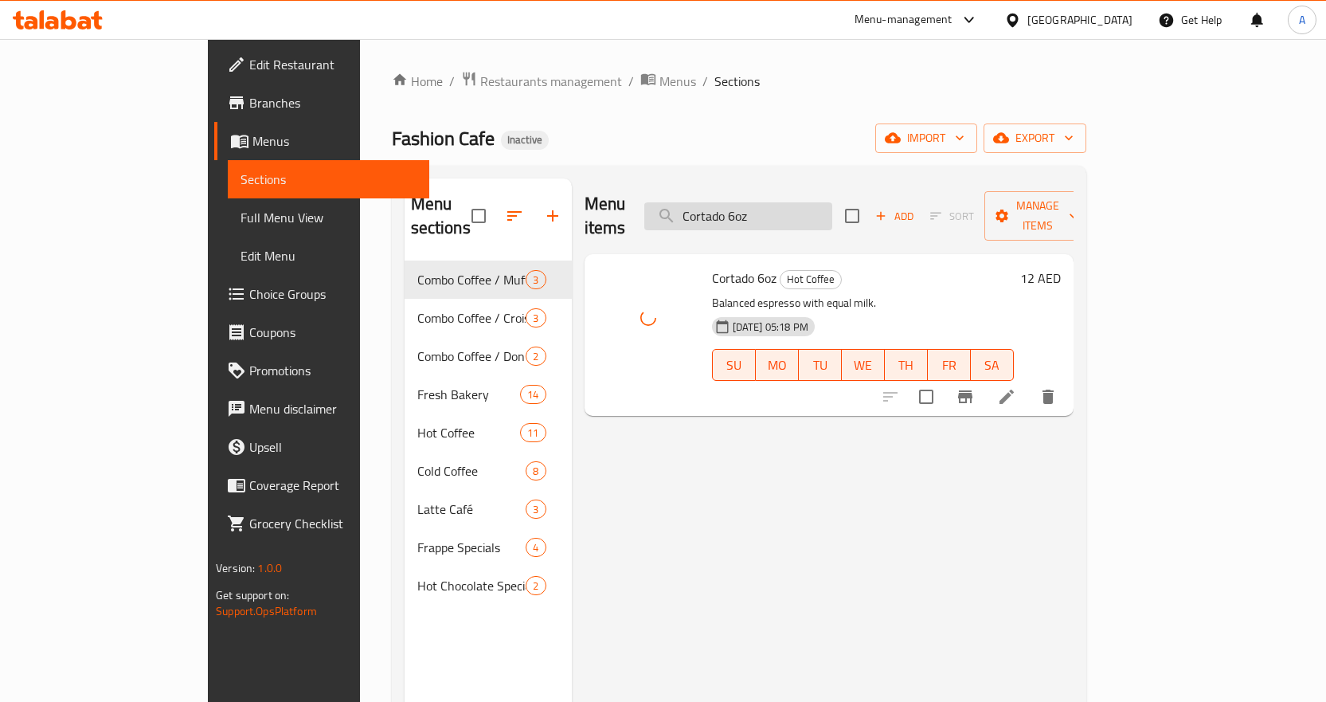
paste input "roissant [PERSON_NAME]"
click at [832, 202] on input "Croissant Almond" at bounding box center [738, 216] width 188 height 28
click at [832, 210] on input "Croissant Almond" at bounding box center [738, 216] width 188 height 28
paste input "s With Butter"
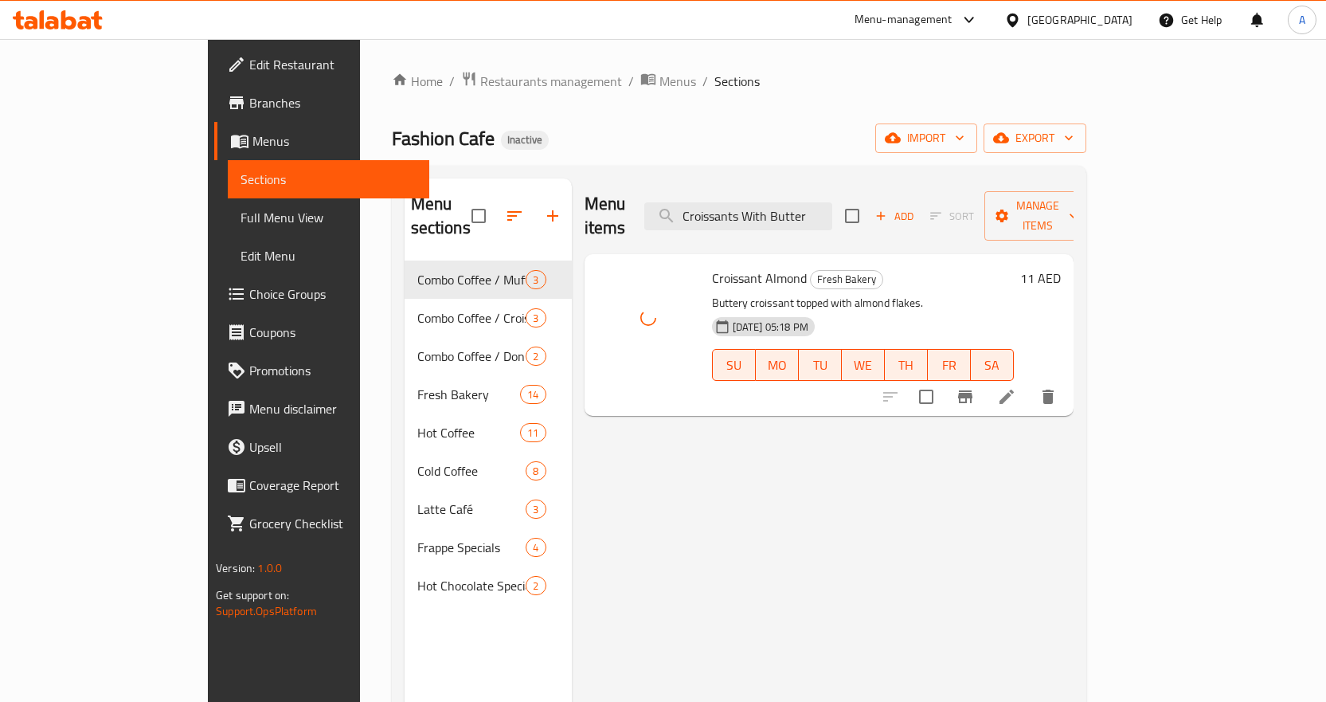
drag, startPoint x: 867, startPoint y: 210, endPoint x: 871, endPoint y: 235, distance: 25.1
click at [832, 210] on input "Croissants With Butter" at bounding box center [738, 216] width 188 height 28
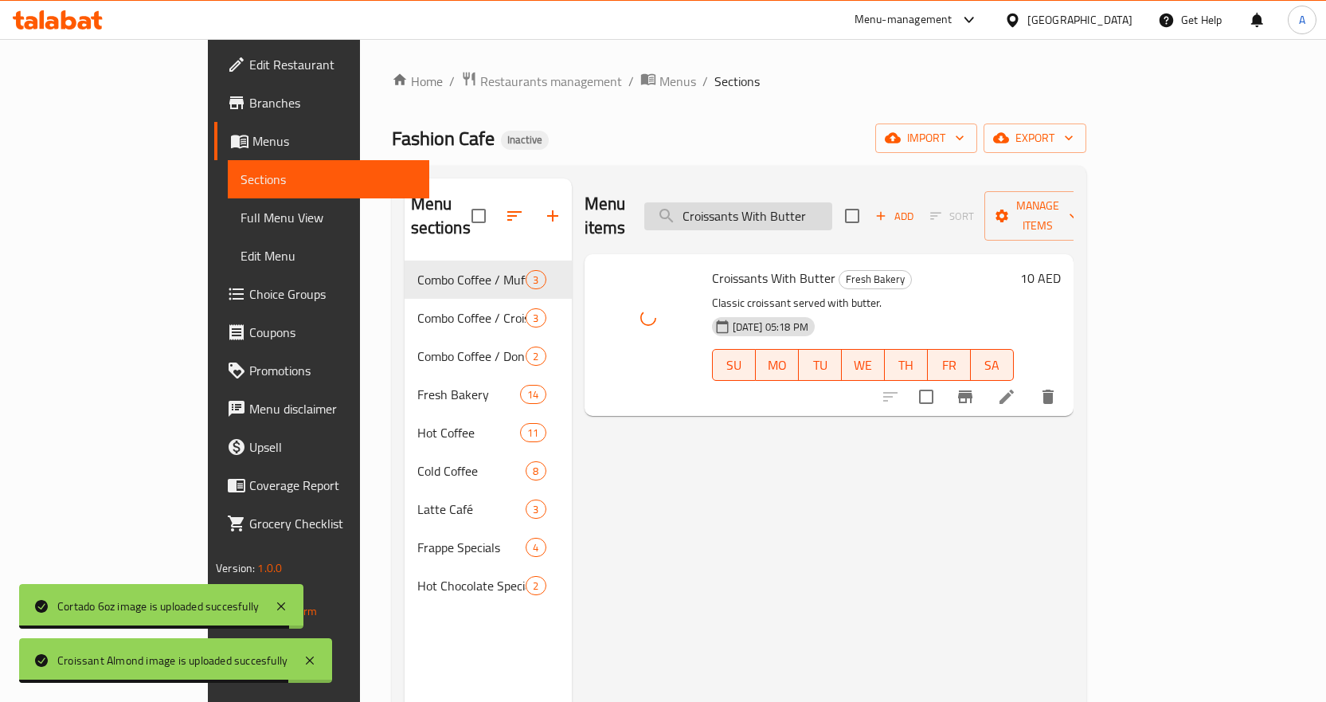
click at [832, 202] on input "Croissants With Butter" at bounding box center [738, 216] width 188 height 28
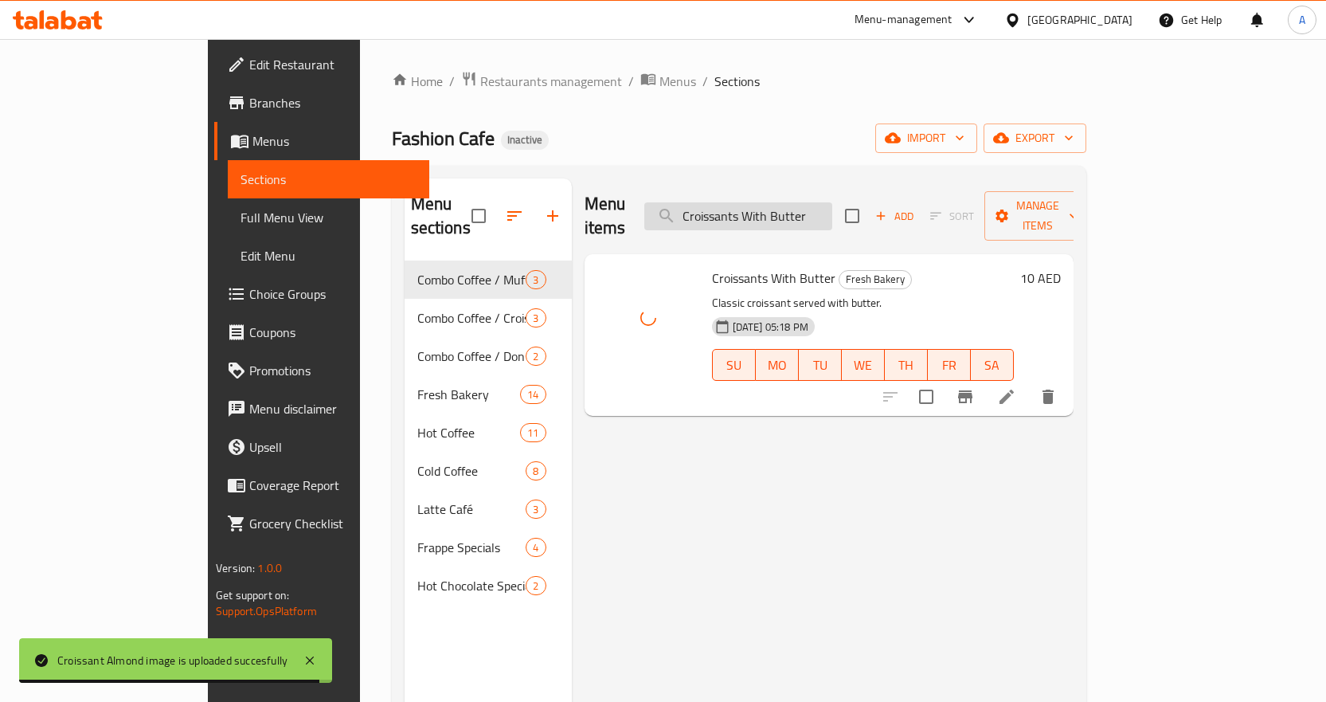
paste input "Double Chocolate Cookies"
click at [832, 202] on input "Double Chocolate Cookies" at bounding box center [738, 216] width 188 height 28
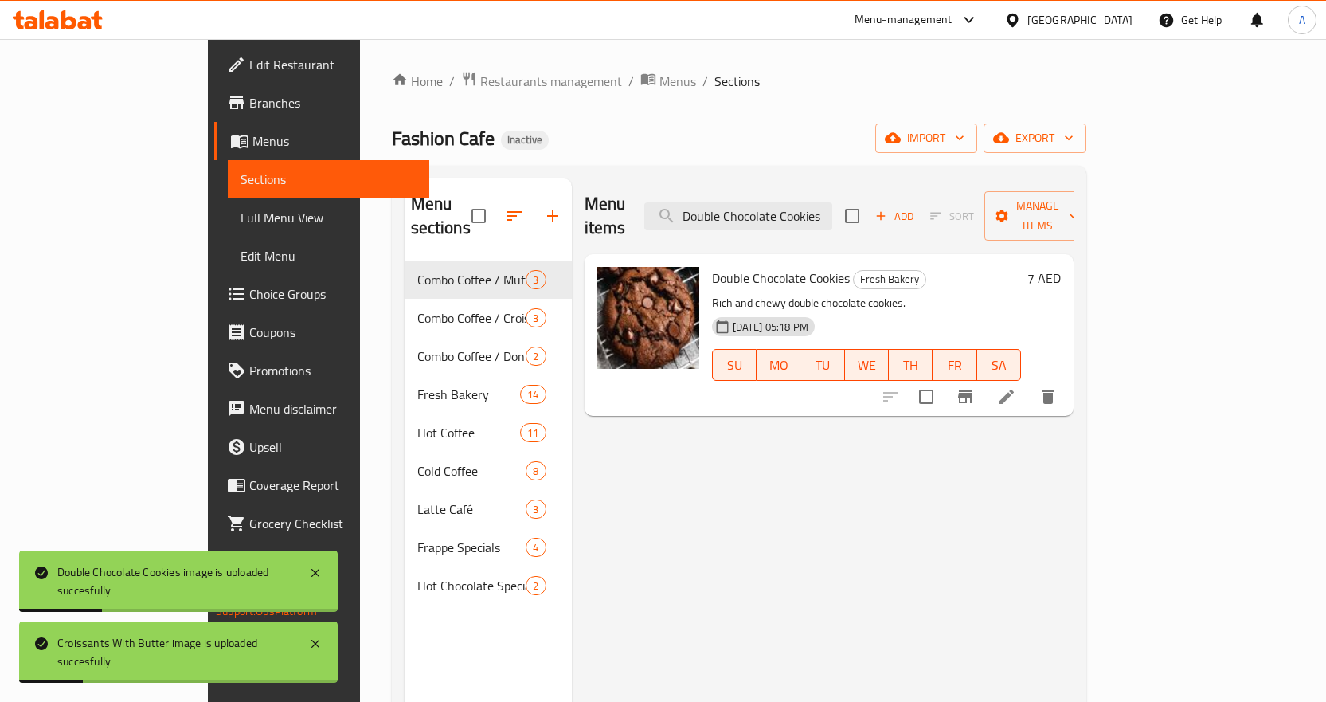
click at [910, 201] on div "Menu items Double Chocolate Cookies Add Sort Manage items" at bounding box center [829, 216] width 489 height 76
click at [832, 202] on input "Double Chocolate Cookies" at bounding box center [738, 216] width 188 height 28
paste input "Espresso"
click at [832, 202] on input "Double Espresso" at bounding box center [738, 216] width 188 height 28
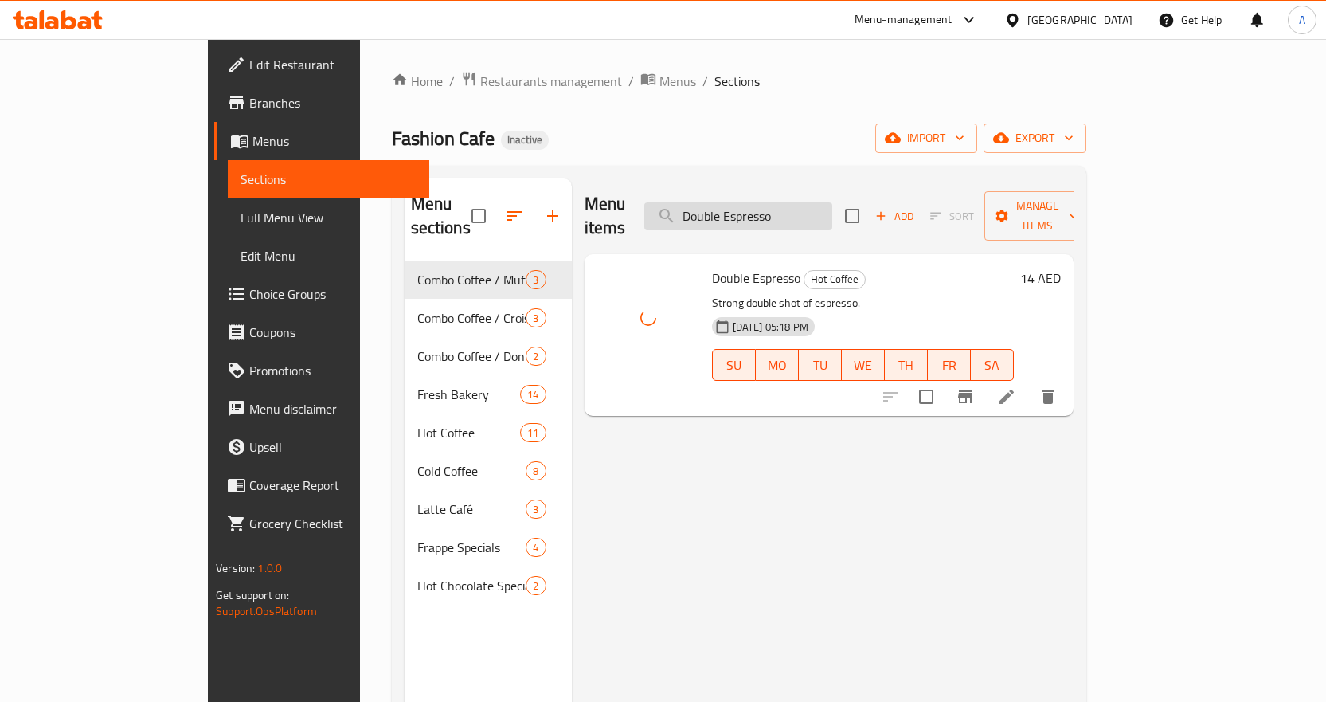
click at [832, 202] on input "Double Espresso" at bounding box center [738, 216] width 188 height 28
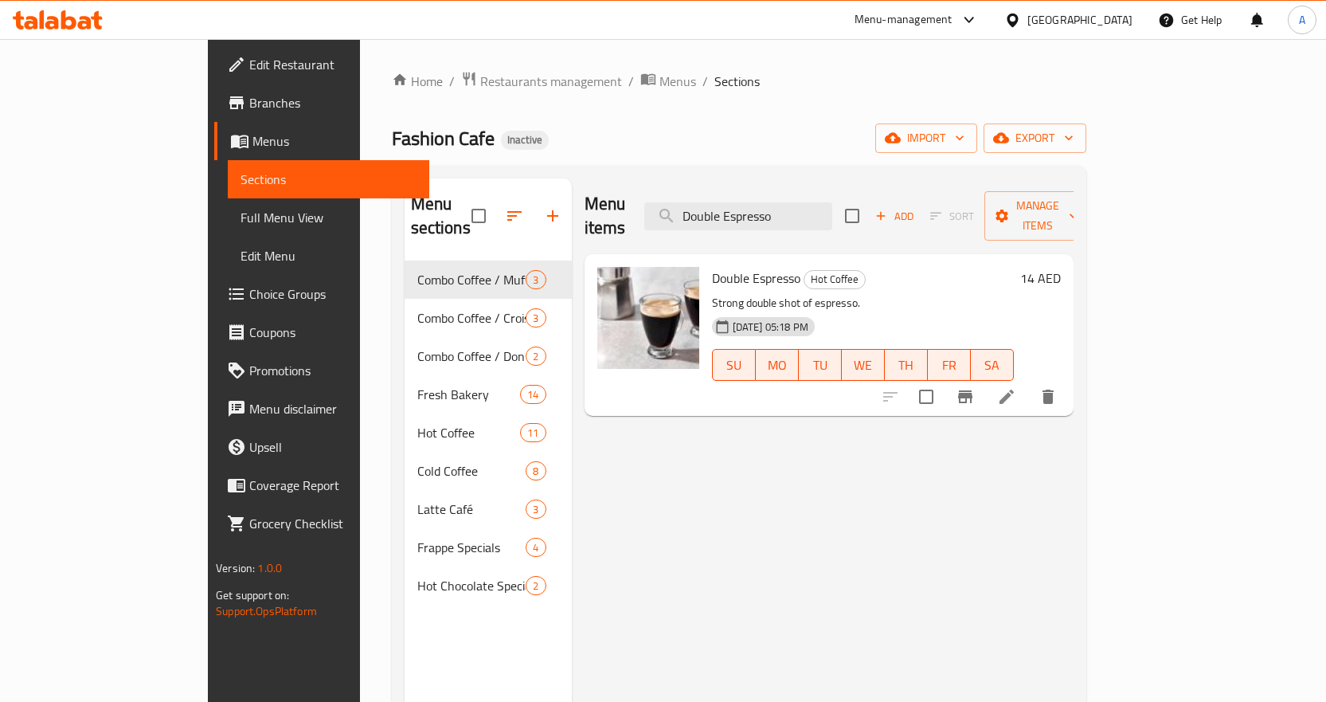
drag, startPoint x: 919, startPoint y: 194, endPoint x: 902, endPoint y: 199, distance: 18.4
click at [919, 194] on div "Menu items Double Espresso Add Sort Manage items" at bounding box center [829, 216] width 489 height 76
click at [832, 202] on input "Double Espresso" at bounding box center [738, 216] width 188 height 28
paste input "Espresso 4 Oz"
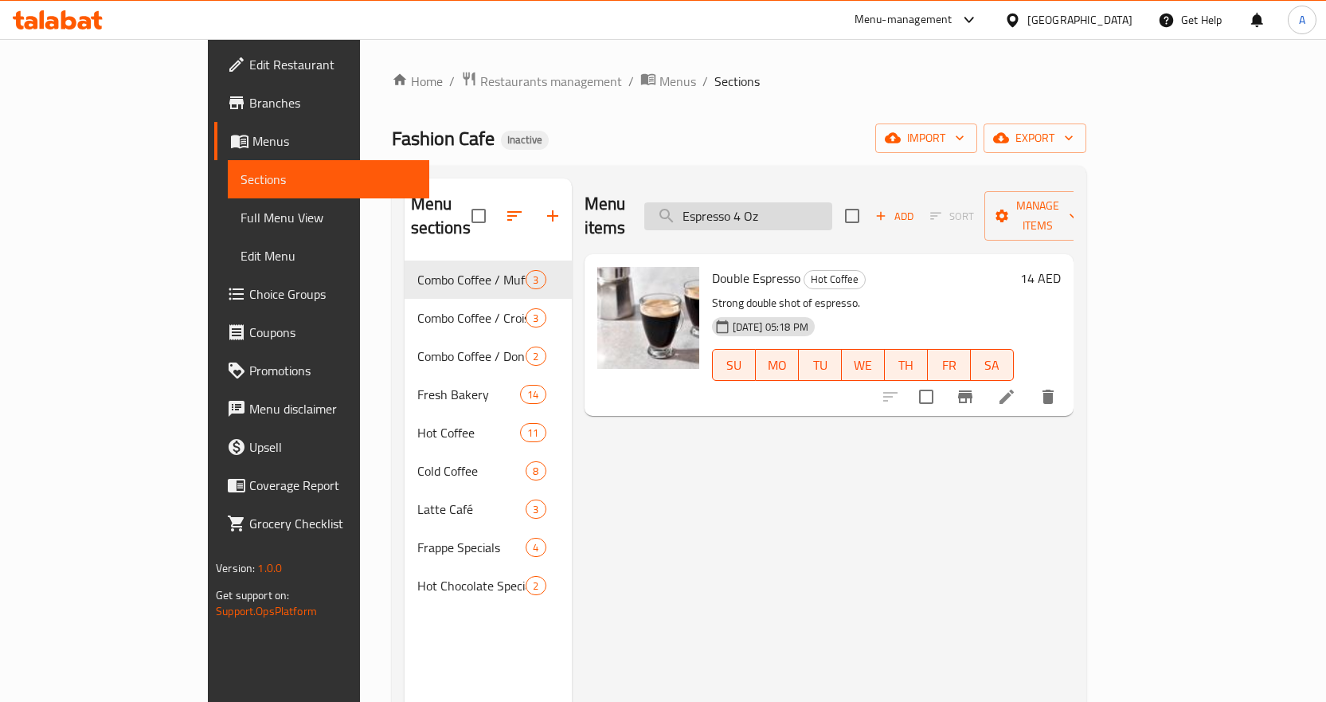
click at [832, 202] on input "Espresso 4 Oz" at bounding box center [738, 216] width 188 height 28
paste input "Flat White"
click at [832, 202] on input "Espresso 4 Oz" at bounding box center [738, 216] width 188 height 28
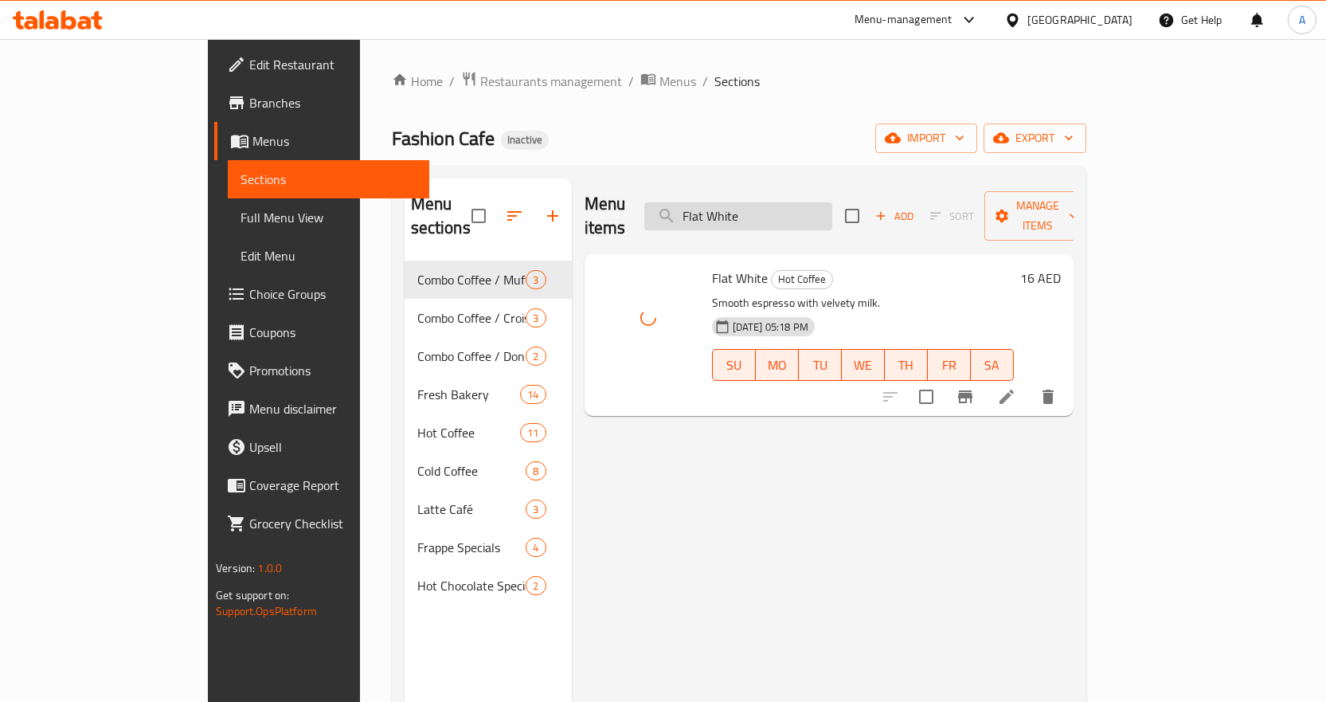
click at [832, 202] on input "Flat White" at bounding box center [738, 216] width 188 height 28
paste input "Hot Chocola"
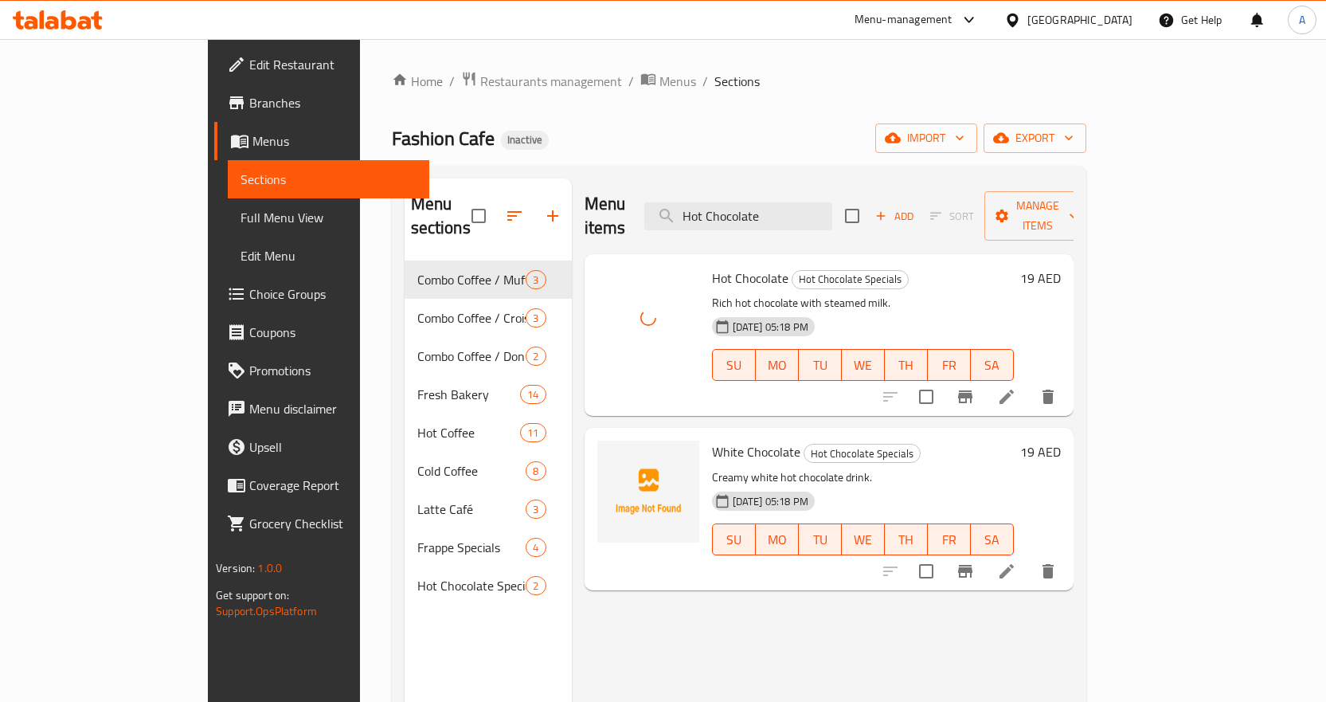
click at [880, 186] on div "Menu items Hot Chocolate Add Sort Manage items" at bounding box center [829, 216] width 489 height 76
click at [832, 209] on input "Hot Chocolate" at bounding box center [738, 216] width 188 height 28
paste input "Mocha"
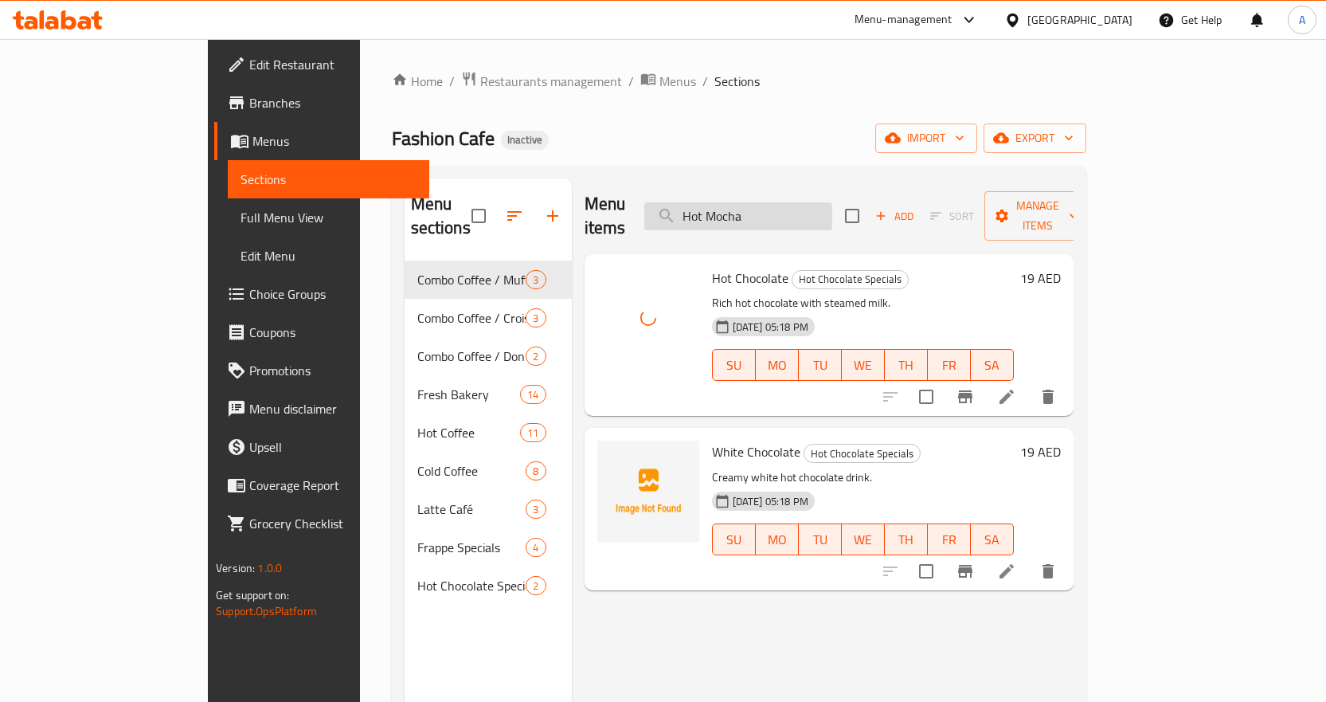
click at [832, 209] on input "Hot Mocha" at bounding box center [738, 216] width 188 height 28
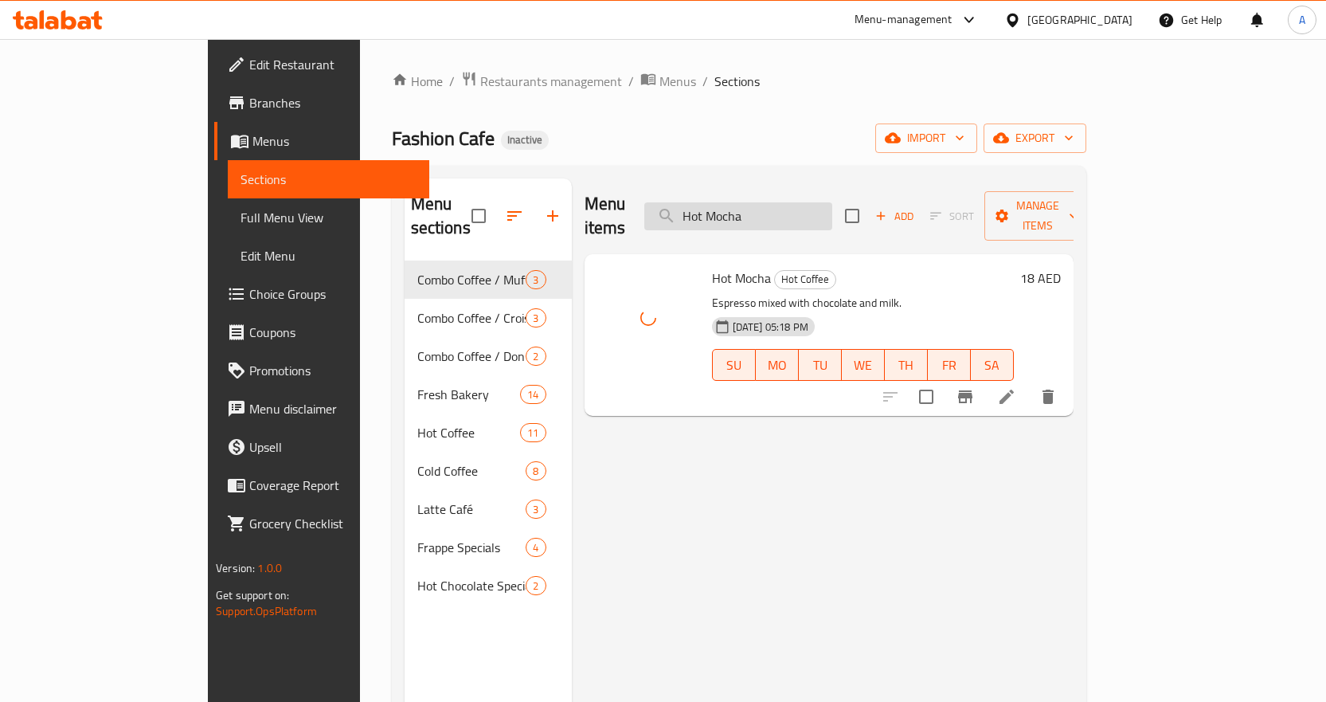
click at [831, 202] on input "Hot Mocha" at bounding box center [738, 216] width 188 height 28
paste input "Spanish Latte"
click at [832, 216] on input "Hot Spanish Latte" at bounding box center [738, 216] width 188 height 28
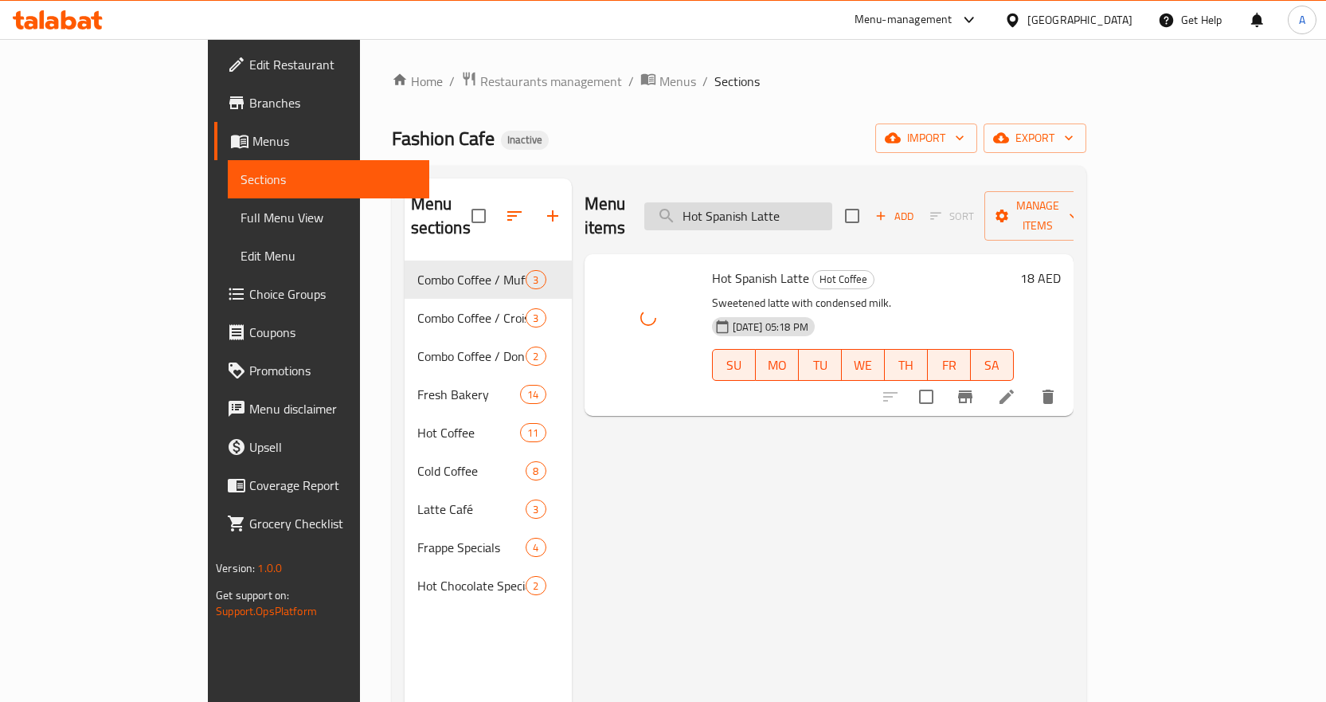
click at [832, 216] on input "Hot Spanish Latte" at bounding box center [738, 216] width 188 height 28
paste input "Iced Americano"
click at [832, 216] on input "Iced Americano" at bounding box center [738, 216] width 188 height 28
click at [832, 202] on input "Iced Americano" at bounding box center [738, 216] width 188 height 28
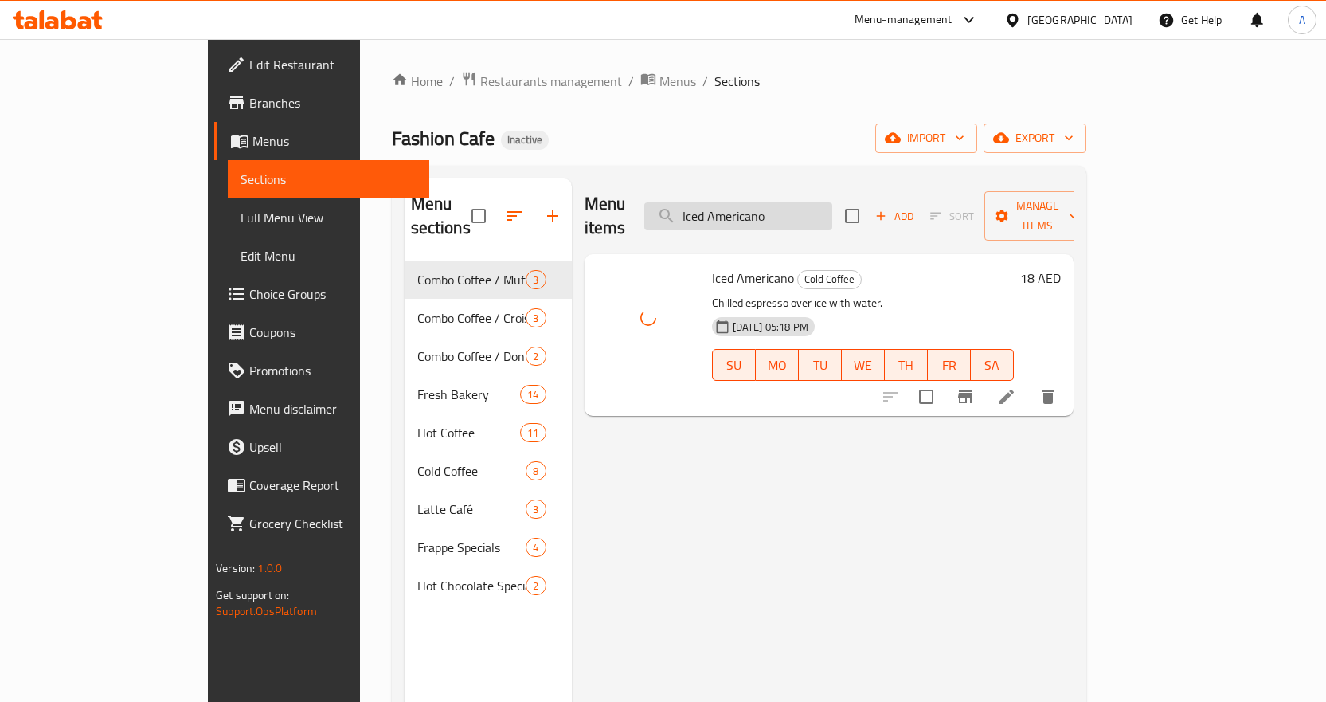
paste input "Cappuccino Caramel"
click at [832, 202] on input "Iced Cappuccino Caramel" at bounding box center [738, 216] width 188 height 28
click at [832, 205] on input "Iced Cappuccino Caramel" at bounding box center [738, 216] width 188 height 28
paste input "Mocha"
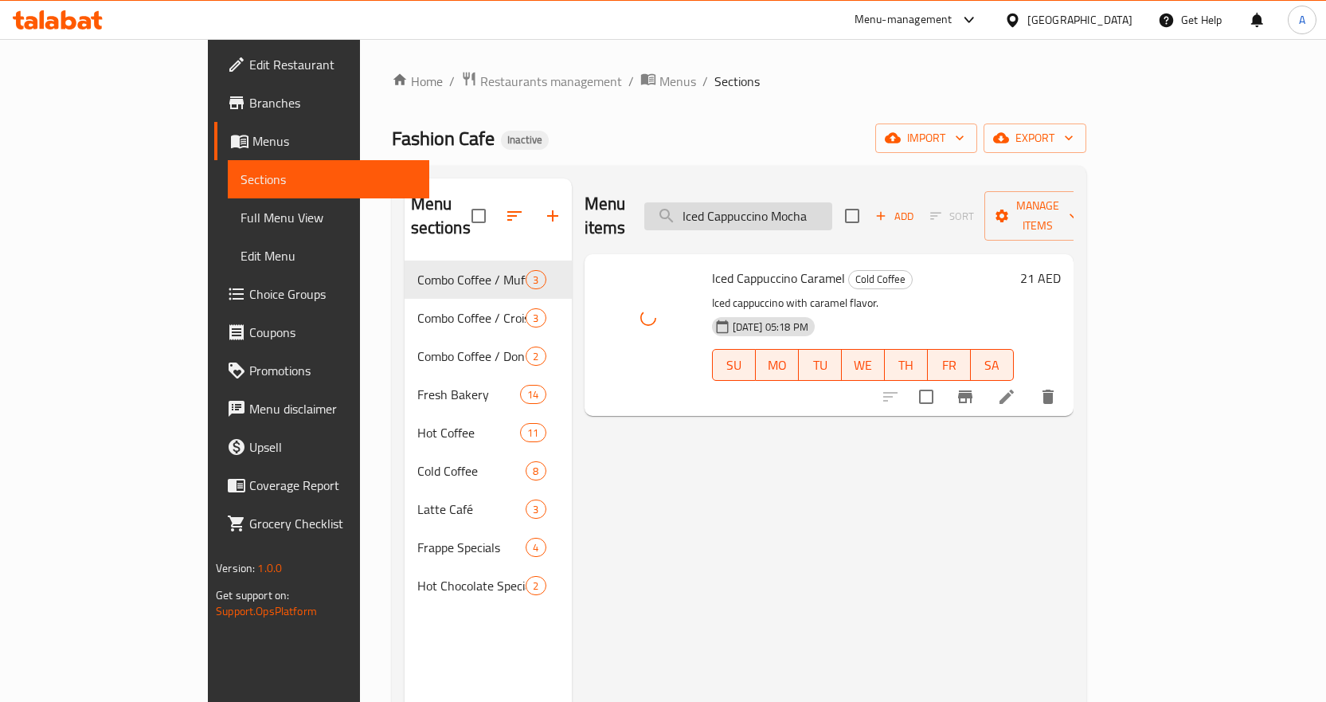
click at [832, 205] on input "Iced Cappuccino Mocha" at bounding box center [738, 216] width 188 height 28
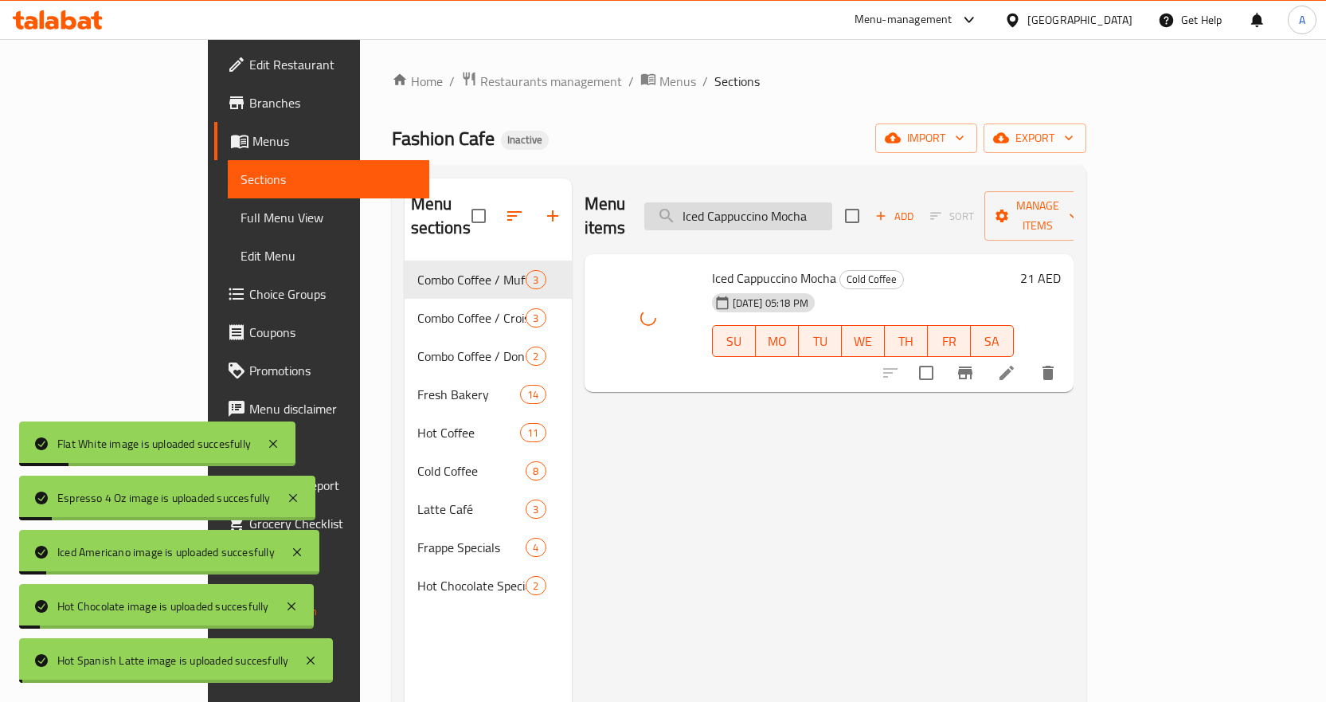
click at [832, 202] on input "Iced Cappuccino Mocha" at bounding box center [738, 216] width 188 height 28
paste input "search"
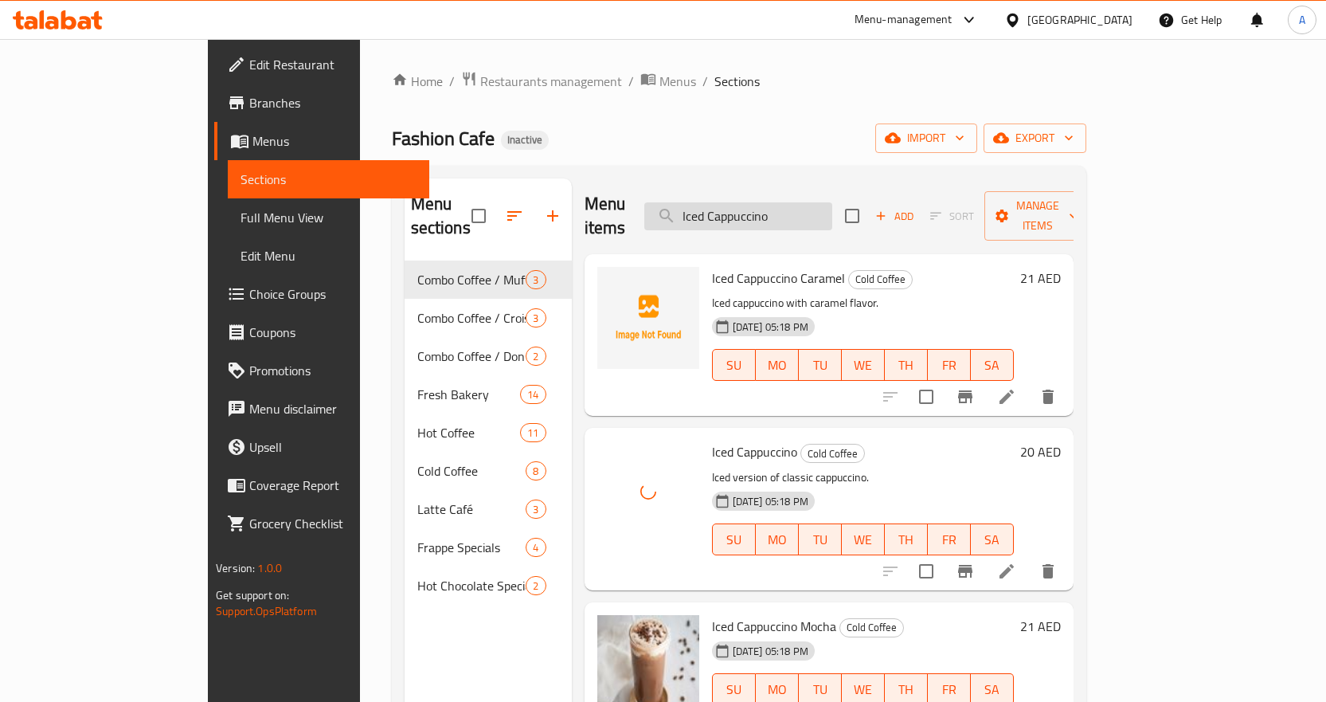
click at [826, 202] on input "Iced Cappuccino" at bounding box center [738, 216] width 188 height 28
paste input "Latte"
click at [826, 202] on input "Iced Latte" at bounding box center [738, 216] width 188 height 28
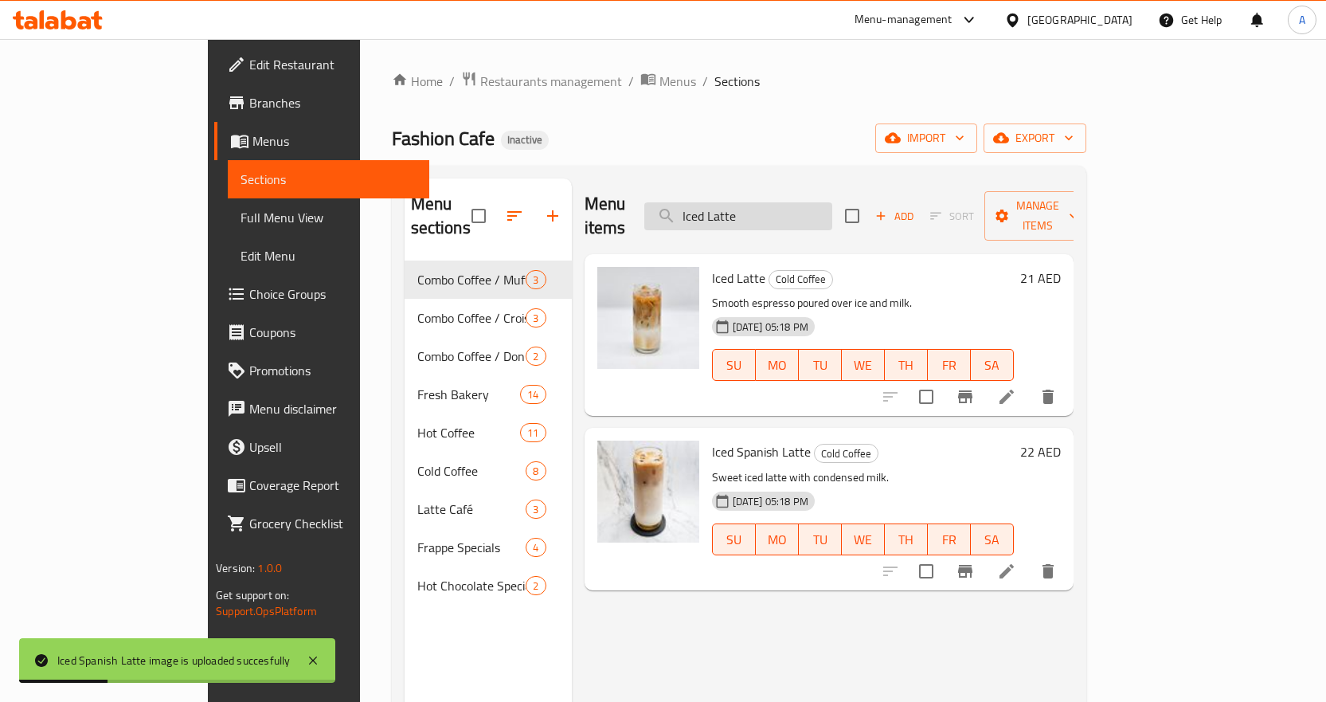
click at [832, 209] on input "Iced Latte" at bounding box center [738, 216] width 188 height 28
paste input "Matcha"
click at [832, 209] on input "Iced Matcha Latte" at bounding box center [738, 216] width 188 height 28
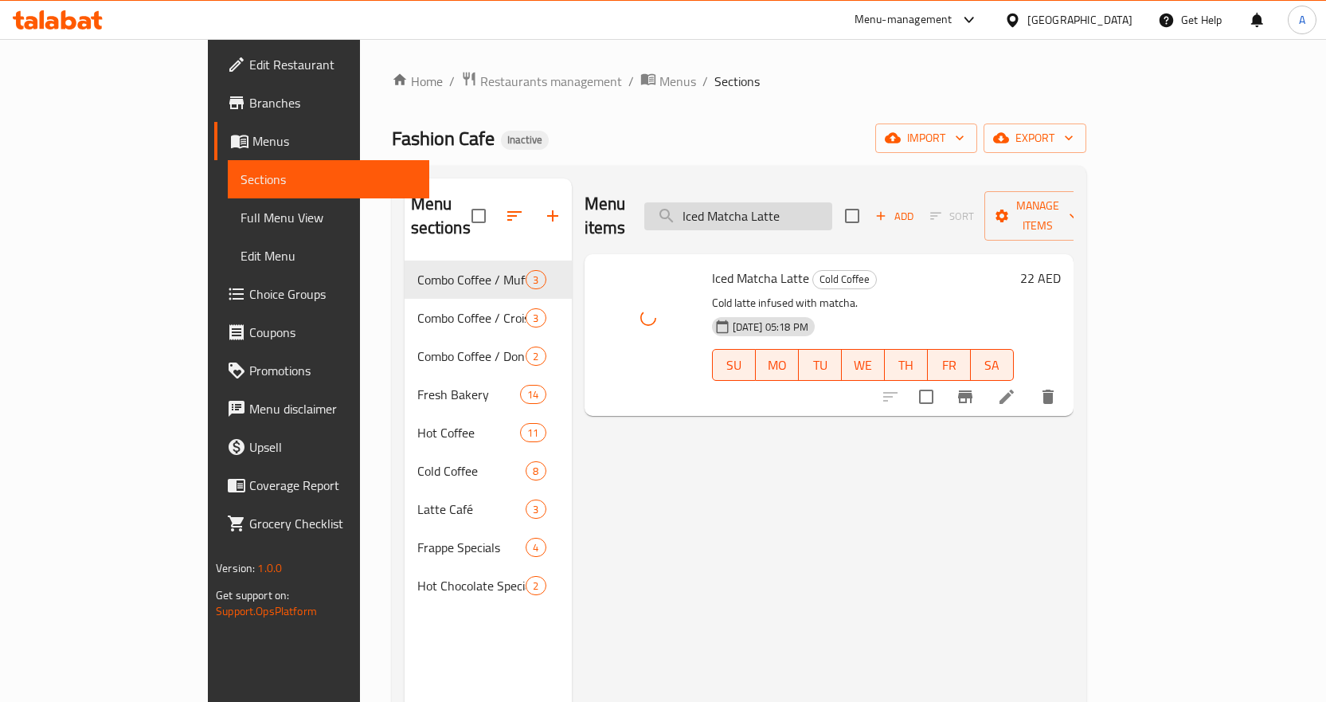
click at [832, 206] on input "Iced Matcha Latte" at bounding box center [738, 216] width 188 height 28
paste input "Latte donut"
click at [832, 206] on input "Latte donut" at bounding box center [738, 216] width 188 height 28
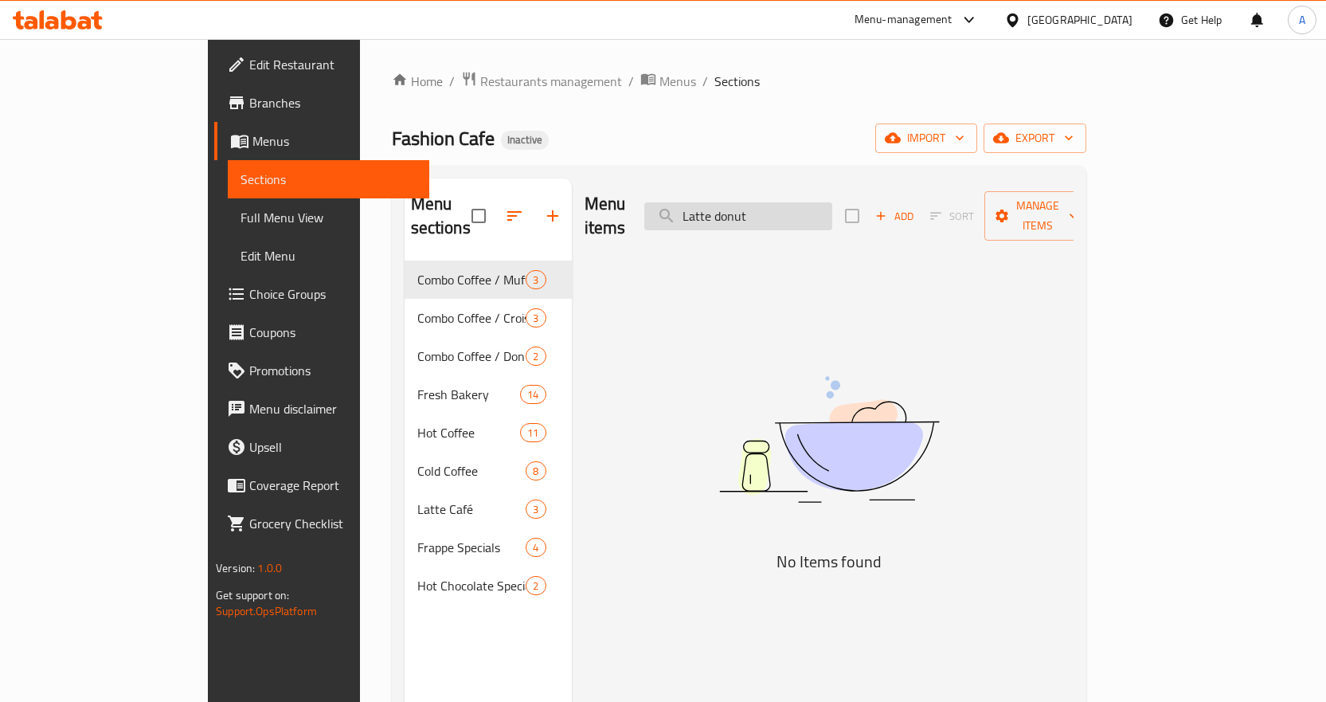
click at [810, 202] on input "Latte donut" at bounding box center [738, 216] width 188 height 28
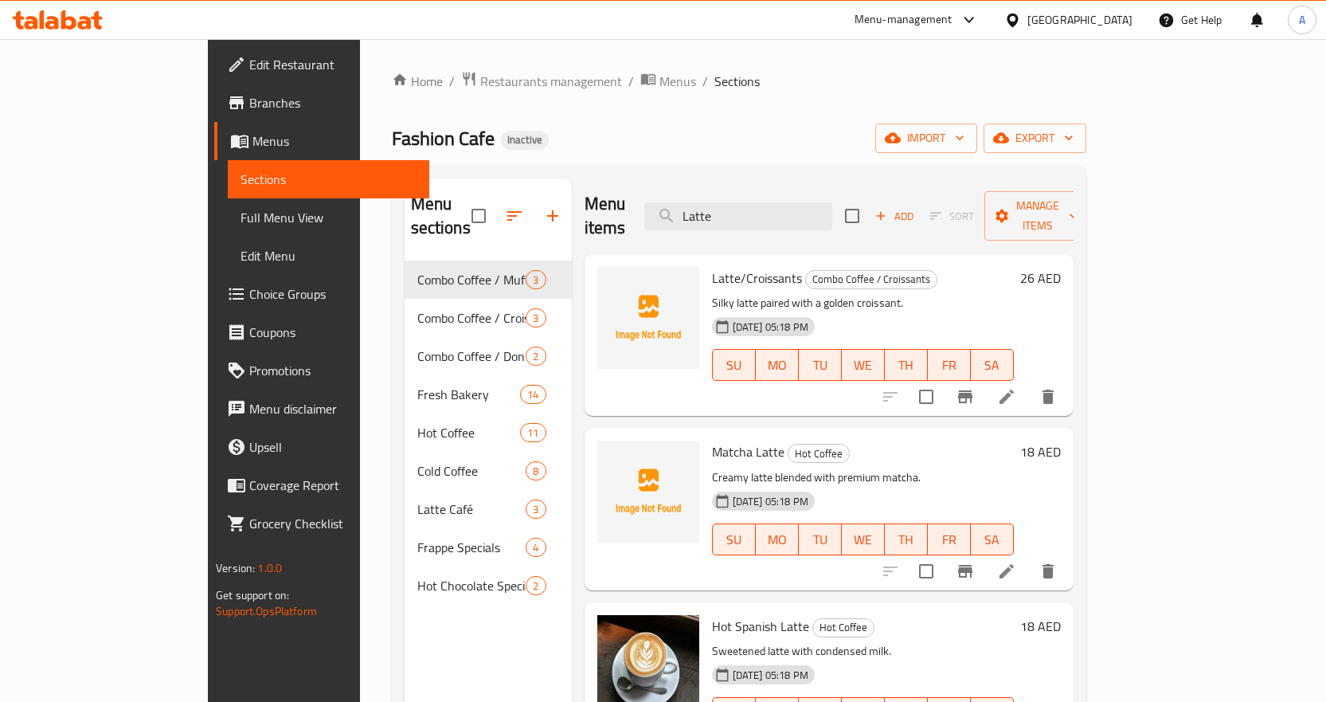
click at [719, 440] on span "Matcha Latte" at bounding box center [748, 452] width 72 height 24
copy h6 "Latte"
click at [832, 213] on input "Latte" at bounding box center [738, 216] width 188 height 28
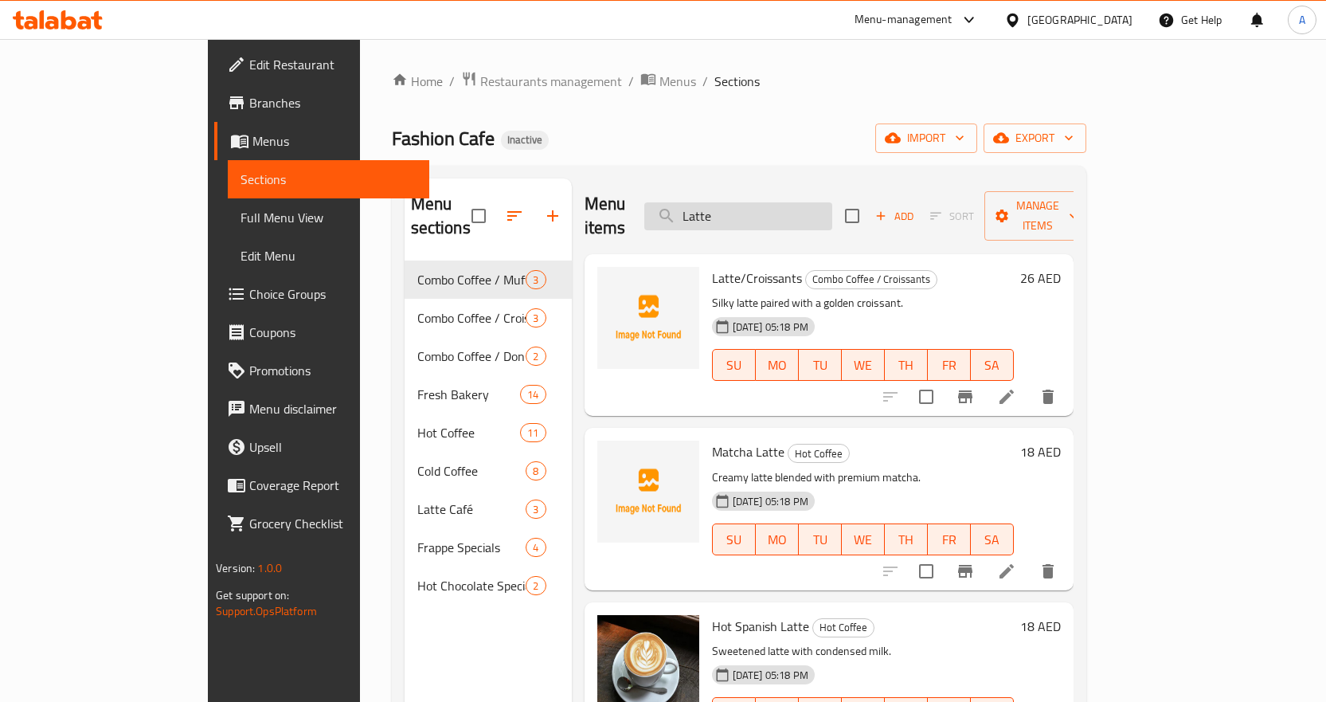
click at [832, 213] on input "Latte" at bounding box center [738, 216] width 188 height 28
click at [832, 202] on input "Latte" at bounding box center [738, 216] width 188 height 28
paste input "Macchiato"
click at [832, 202] on input "Macchiato" at bounding box center [738, 216] width 188 height 28
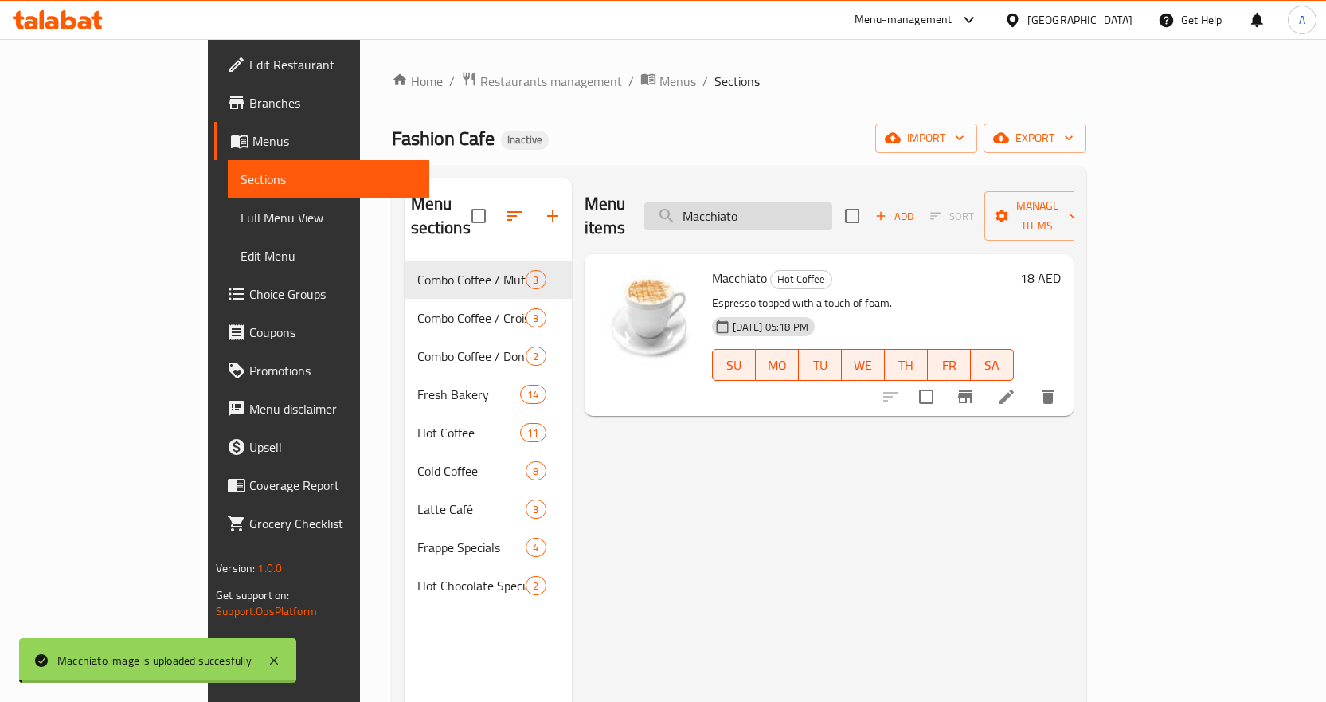
click at [832, 202] on input "Macchiato" at bounding box center [738, 216] width 188 height 28
paste input "tcha Frappe"
click at [832, 202] on input "Matcha Frappe" at bounding box center [738, 216] width 188 height 28
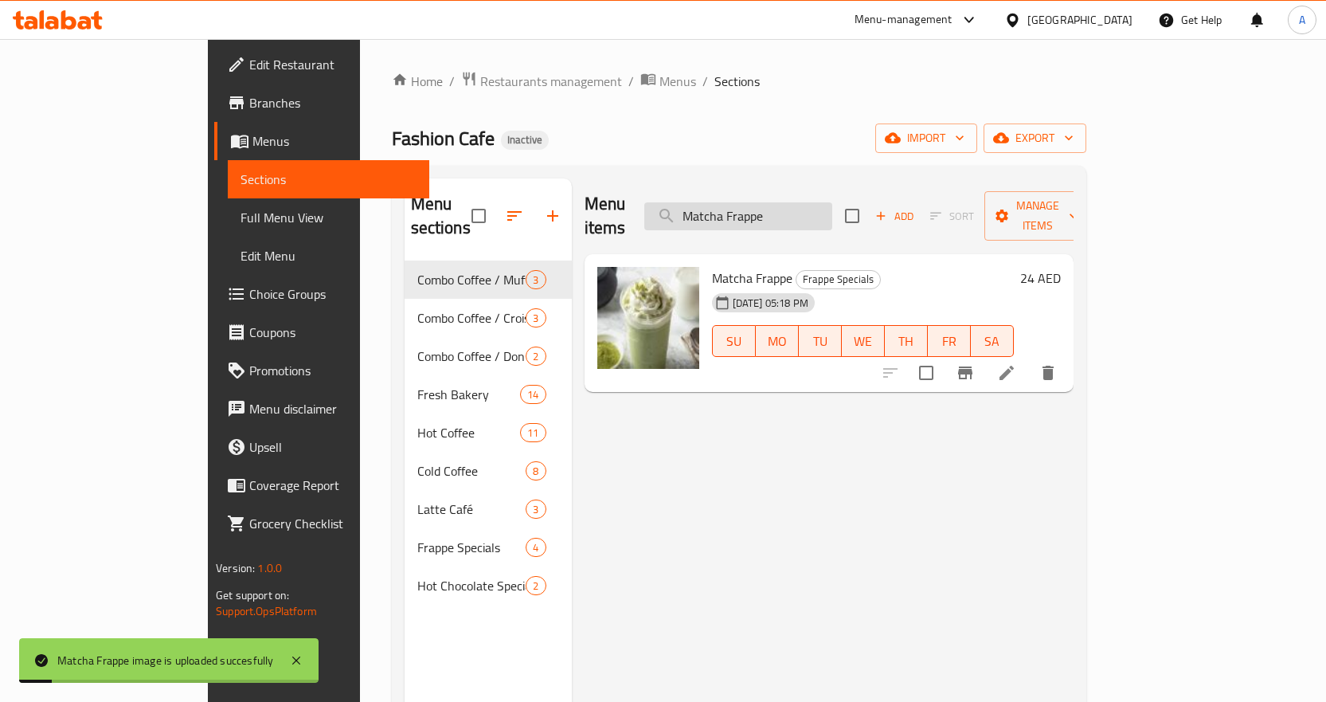
click at [832, 205] on input "Matcha Frappe" at bounding box center [738, 216] width 188 height 28
paste input "Latt"
click at [832, 205] on input "Matcha Latte" at bounding box center [738, 216] width 188 height 28
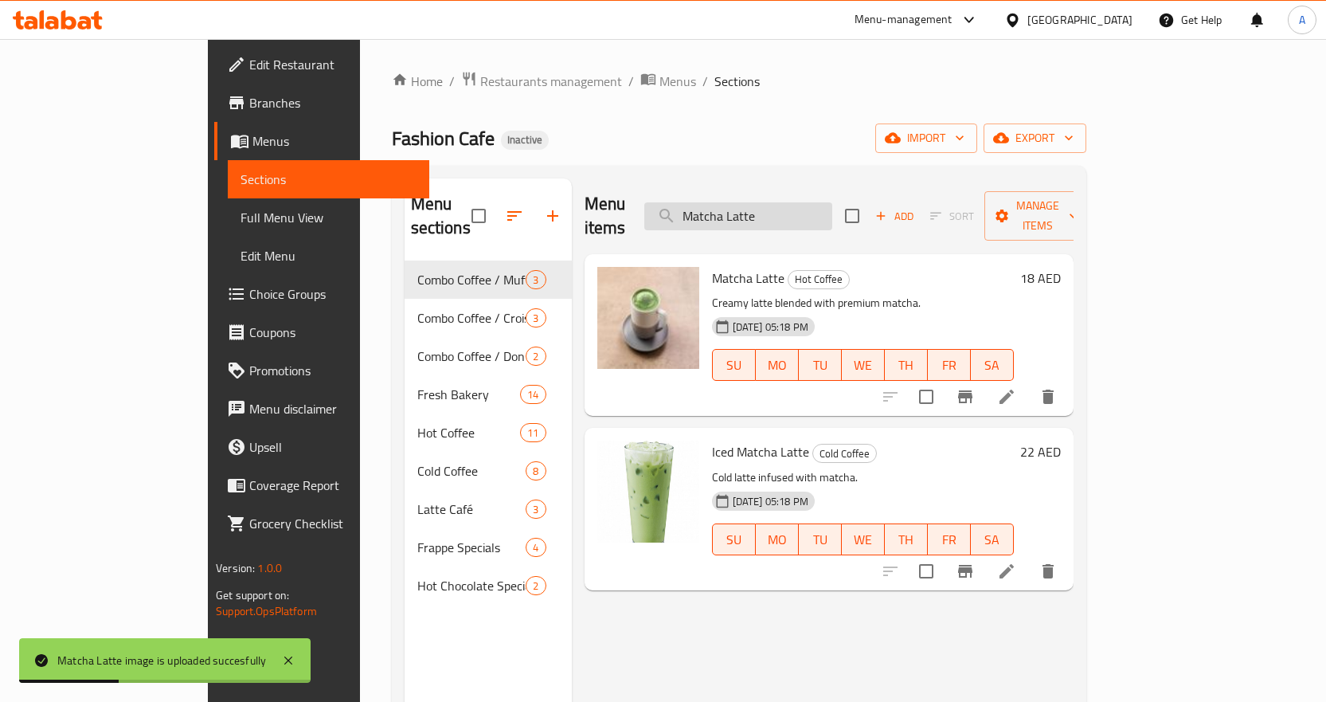
click at [832, 202] on input "Matcha Latte" at bounding box center [738, 216] width 188 height 28
paste input "o"
click at [832, 202] on input "[PERSON_NAME]" at bounding box center [738, 216] width 188 height 28
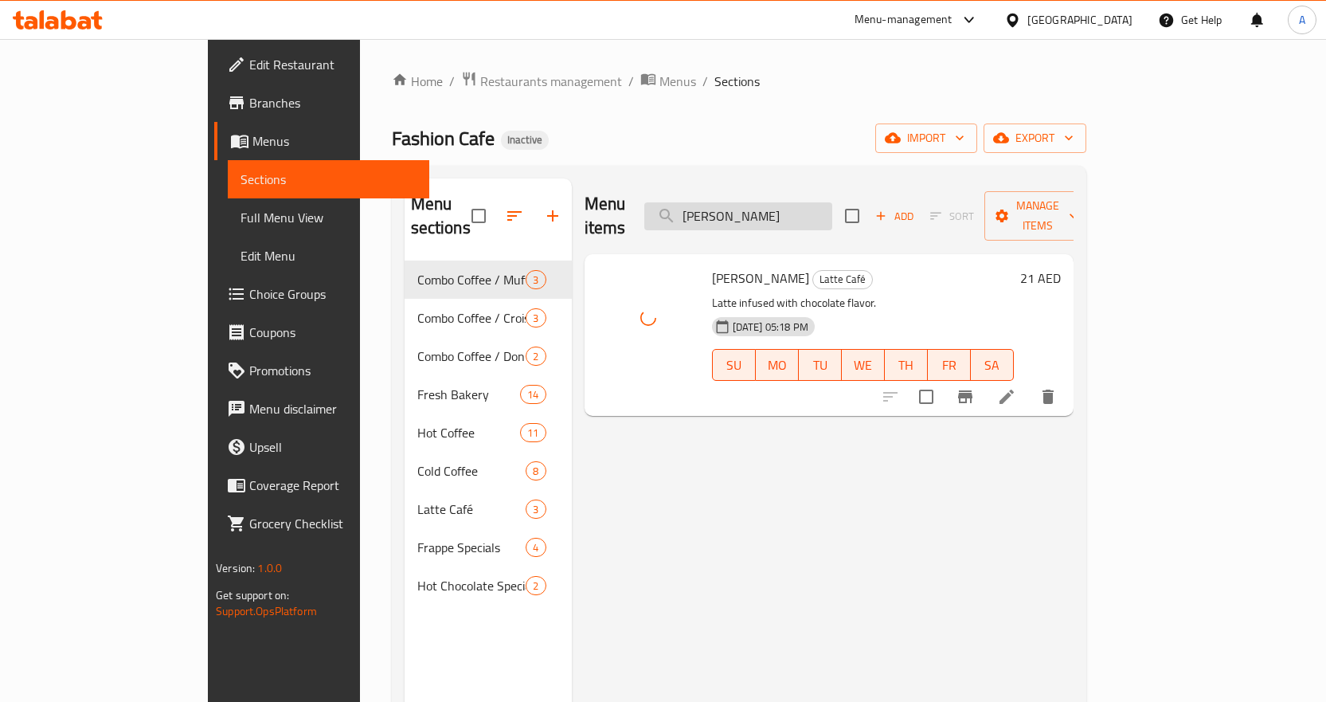
click at [832, 203] on input "[PERSON_NAME]" at bounding box center [738, 216] width 188 height 28
paste input "Pain Au Chocola"
click at [832, 203] on input "Pain Au Chocolate" at bounding box center [738, 216] width 188 height 28
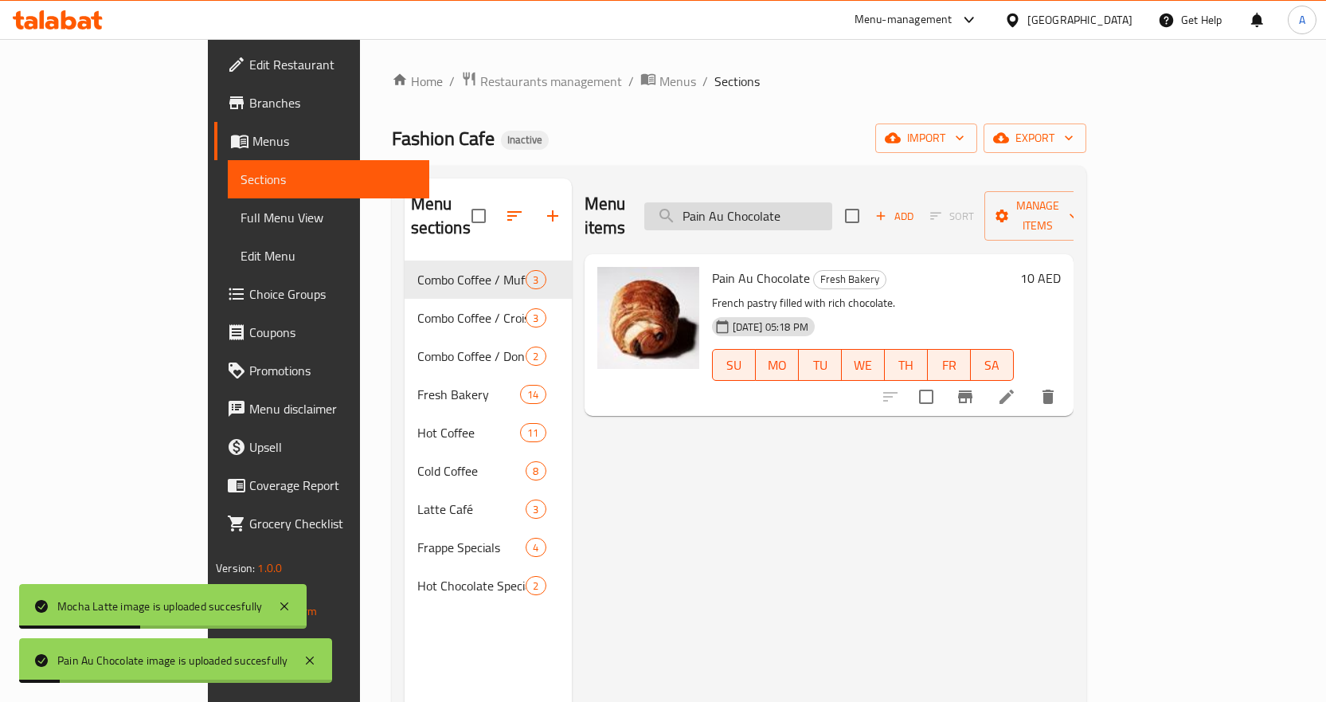
click at [832, 202] on input "Pain Au Chocolate" at bounding box center [738, 216] width 188 height 28
paste input "iccolo 6oz"
click at [832, 202] on input "Piccolo 6oz" at bounding box center [738, 216] width 188 height 28
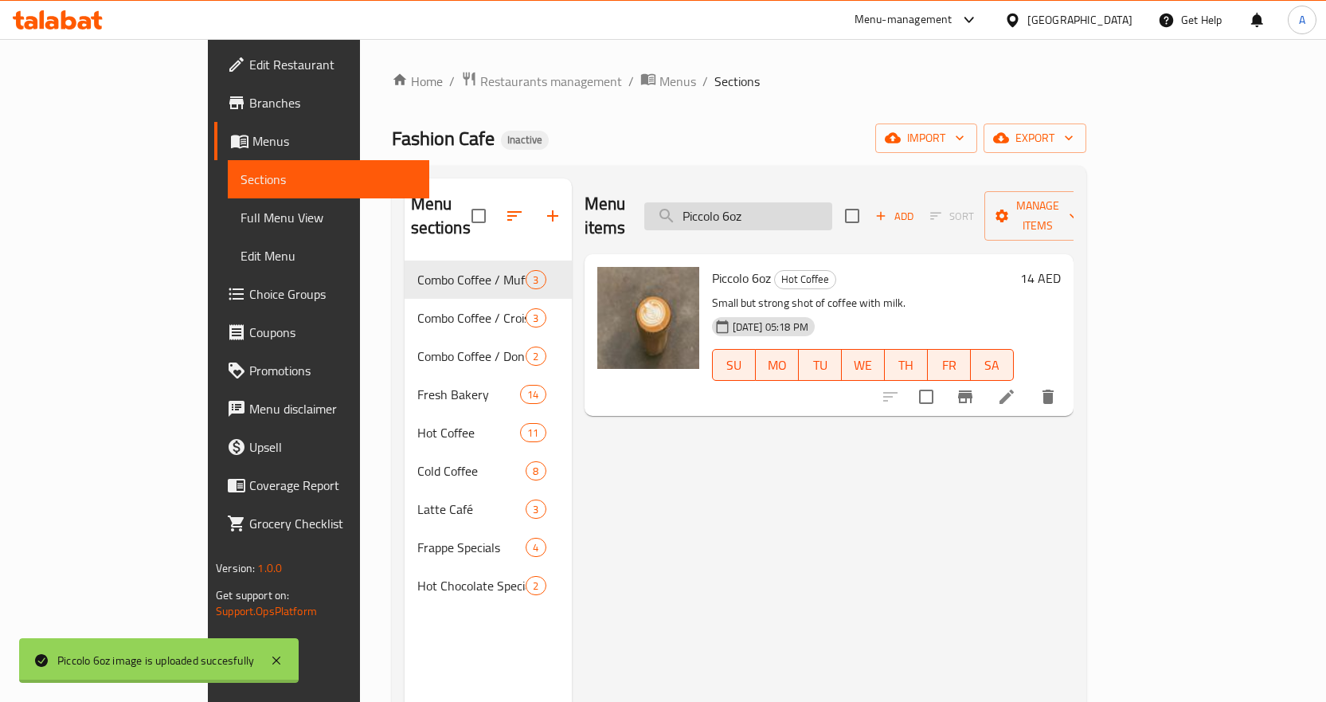
click at [832, 211] on input "Piccolo 6oz" at bounding box center [738, 216] width 188 height 28
paste input "lain Donut"
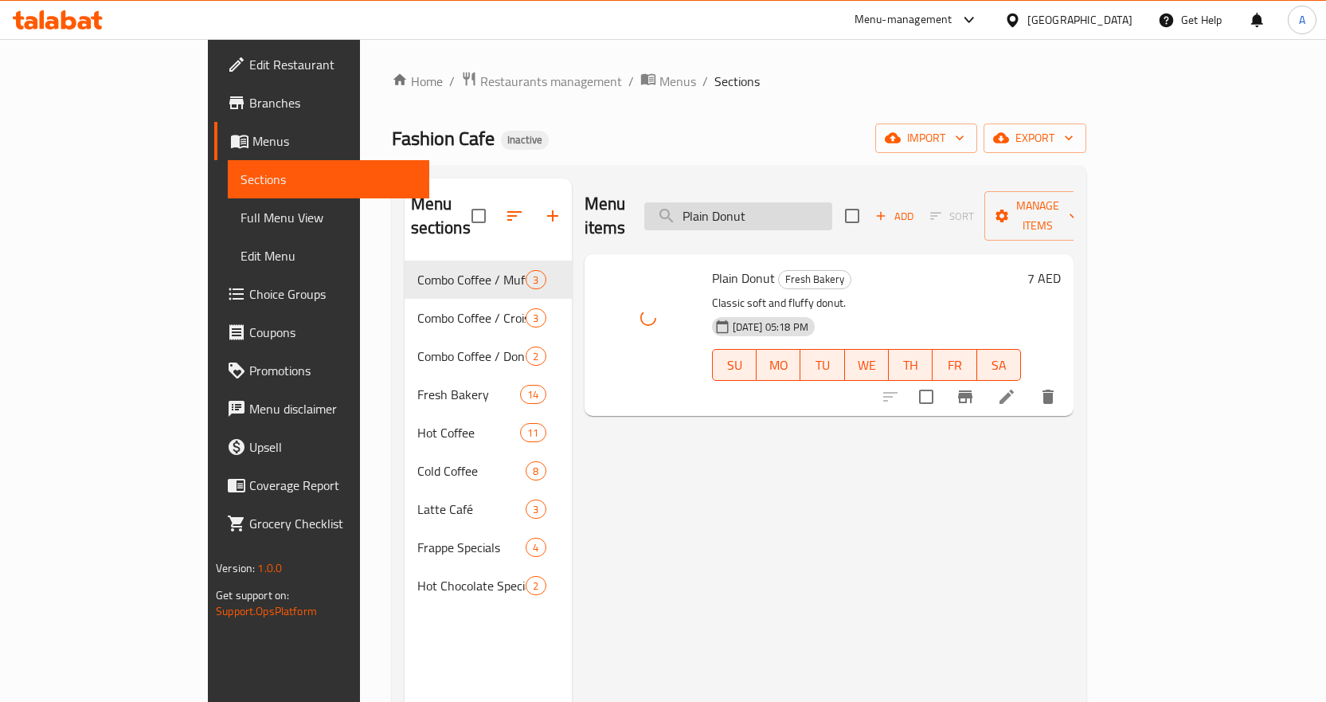
click at [832, 202] on input "Plain Donut" at bounding box center [738, 216] width 188 height 28
paste input "Raspberry Croissan"
click at [832, 202] on input "Raspberry Croissant" at bounding box center [738, 216] width 188 height 28
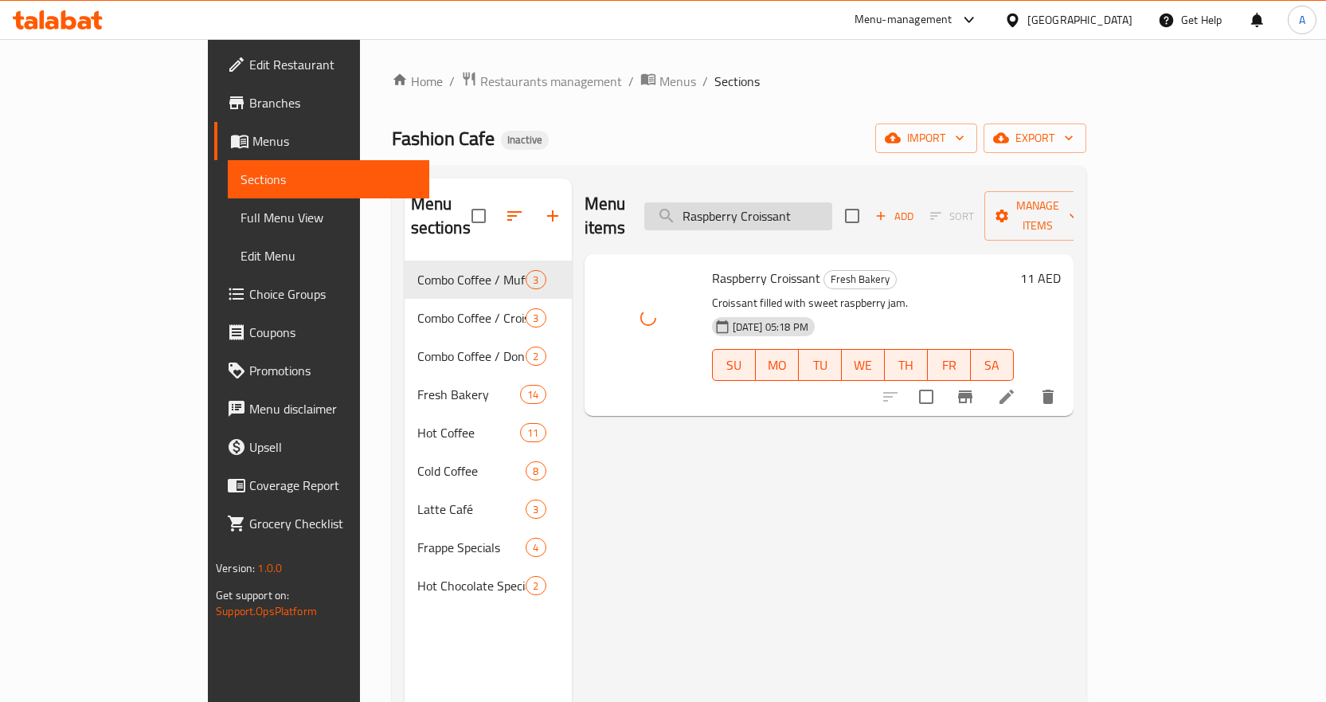
click at [832, 202] on input "Raspberry Croissant" at bounding box center [738, 216] width 188 height 28
paste input "res Frui"
click at [832, 202] on input "res Fruit" at bounding box center [738, 216] width 188 height 28
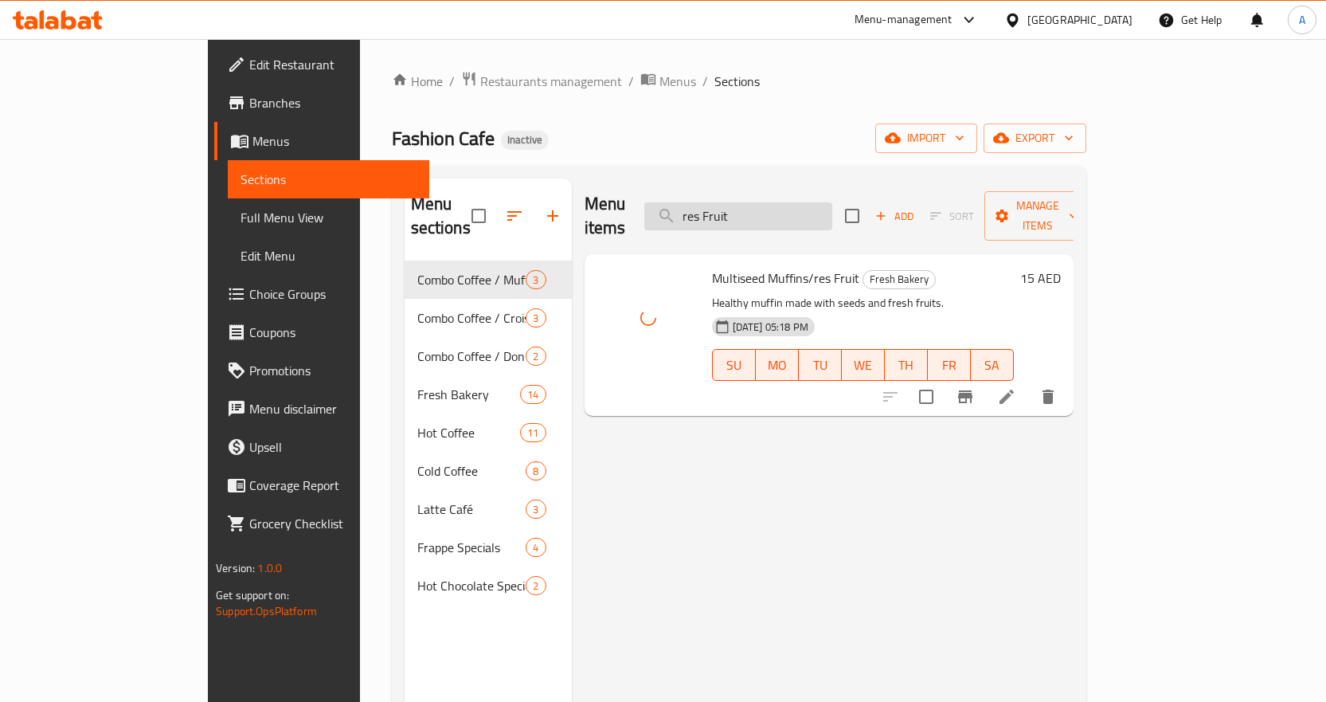
paste input "Spanish Latte"
click at [832, 202] on input "res Fruit" at bounding box center [738, 216] width 188 height 28
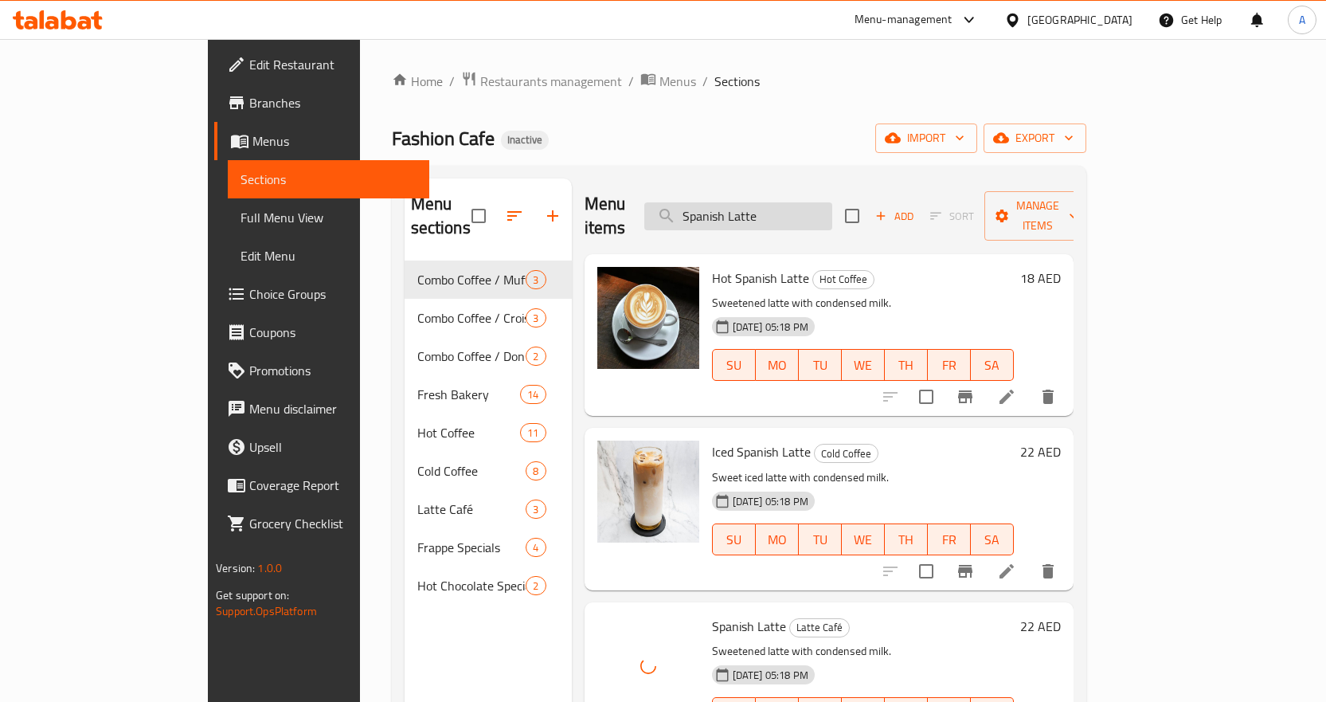
click at [832, 202] on input "Spanish Latte" at bounding box center [738, 216] width 188 height 28
paste input "Vanilla"
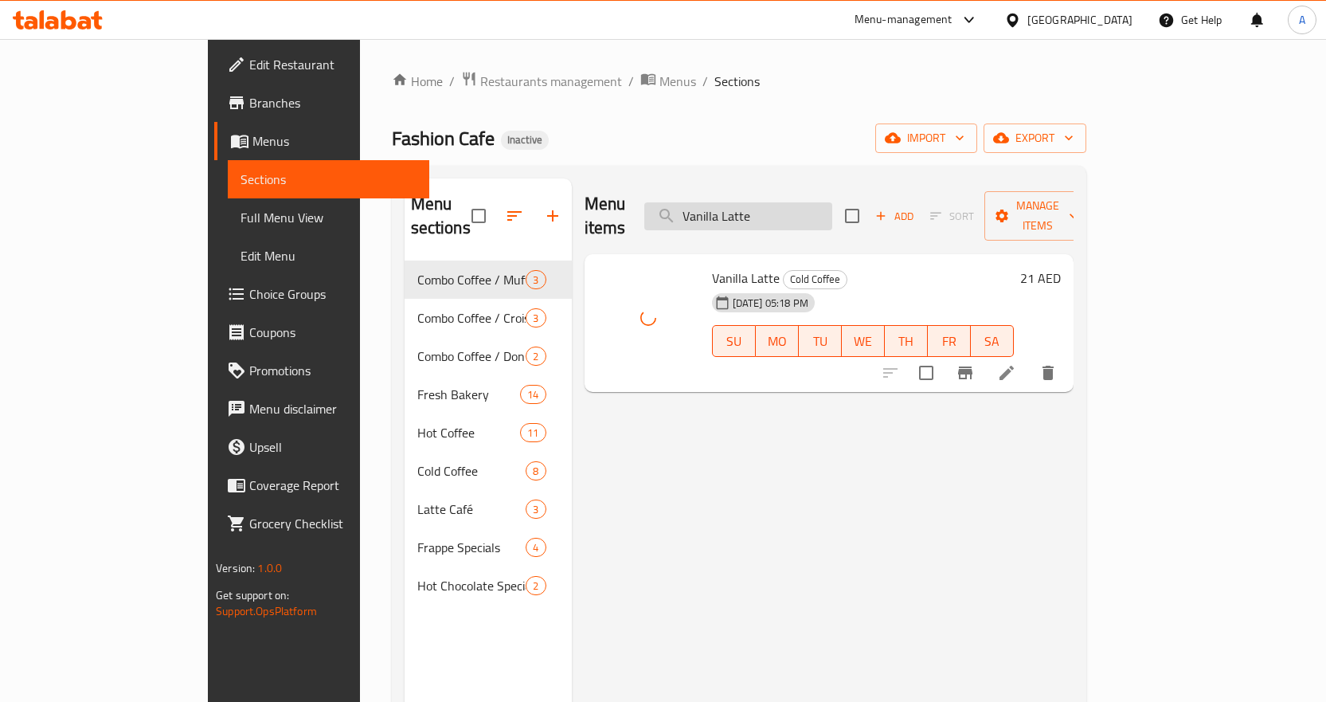
click at [832, 202] on input "Vanilla Latte" at bounding box center [738, 216] width 188 height 28
paste input "White Chocola"
click at [832, 202] on input "White Chocolate" at bounding box center [738, 216] width 188 height 28
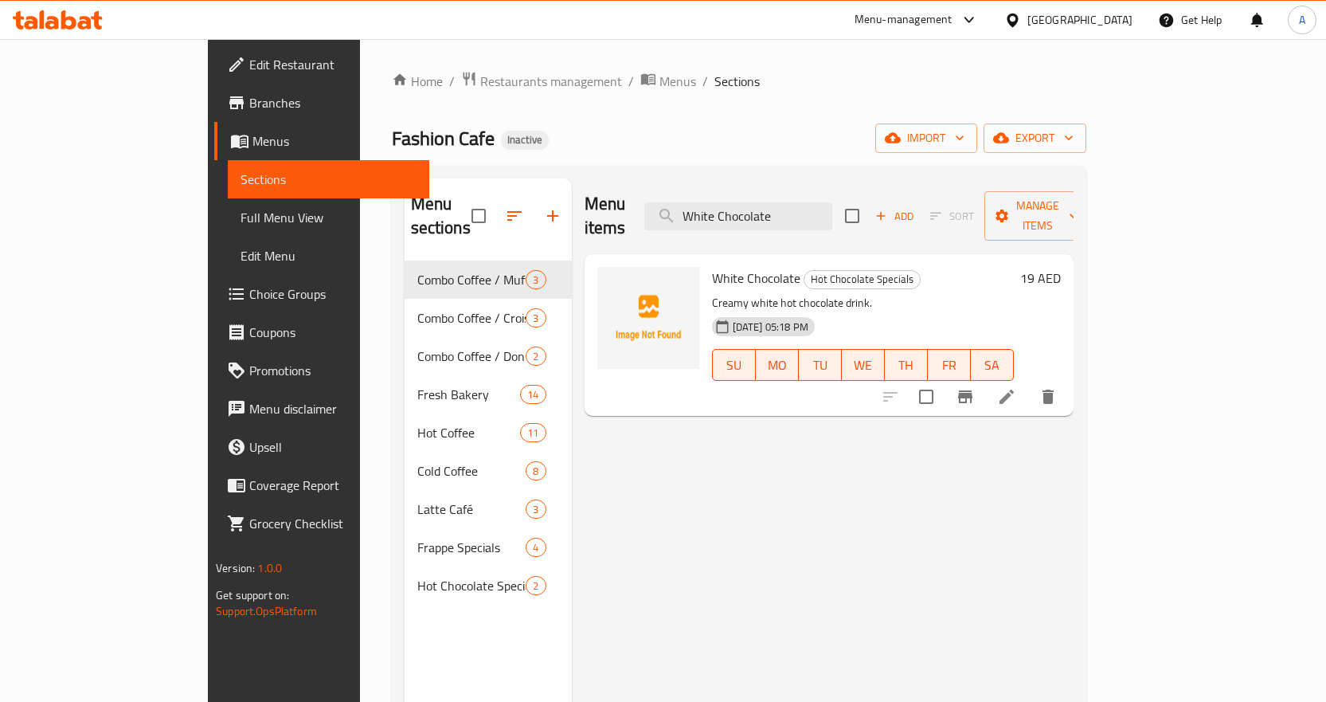
type input "White Chocolate"
